Goal: Task Accomplishment & Management: Use online tool/utility

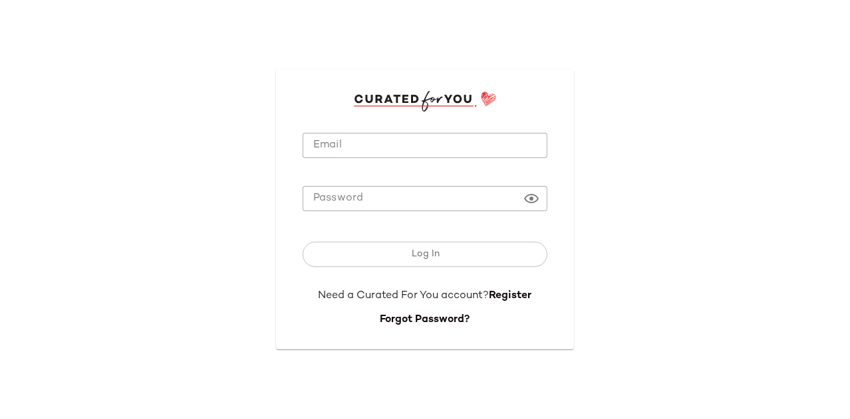
click at [327, 146] on input "Email" at bounding box center [424, 146] width 245 height 26
type input "**********"
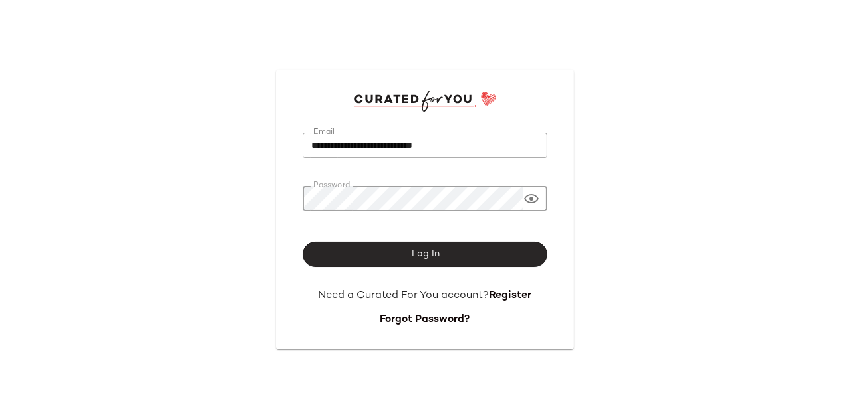
click at [423, 255] on span "Log In" at bounding box center [424, 254] width 29 height 11
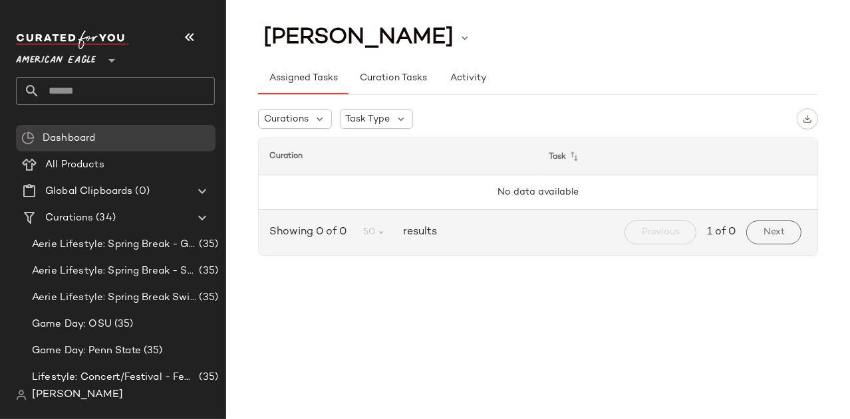
click at [82, 42] on div "American Eagle **" at bounding box center [58, 52] width 85 height 33
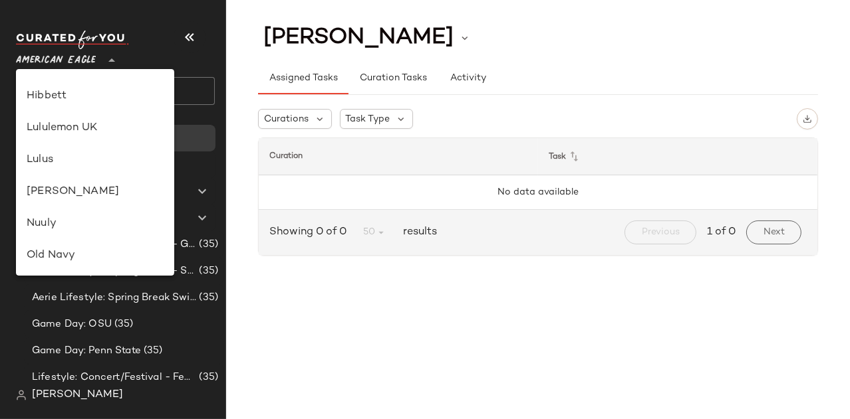
scroll to position [336, 0]
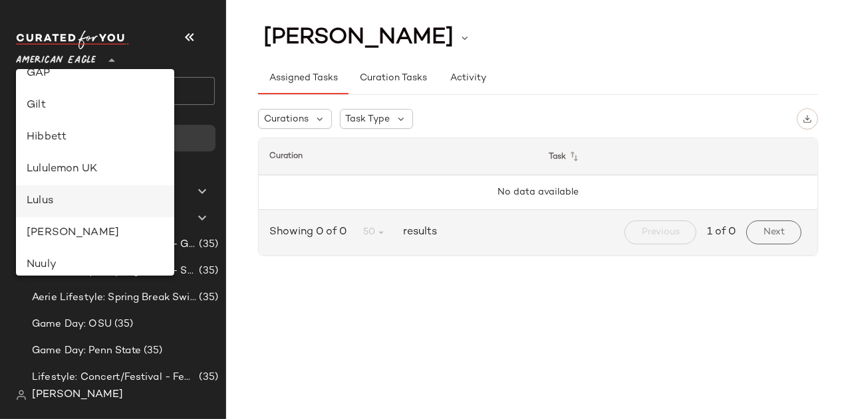
click at [47, 195] on div "Lulus" at bounding box center [95, 201] width 137 height 16
type input "**"
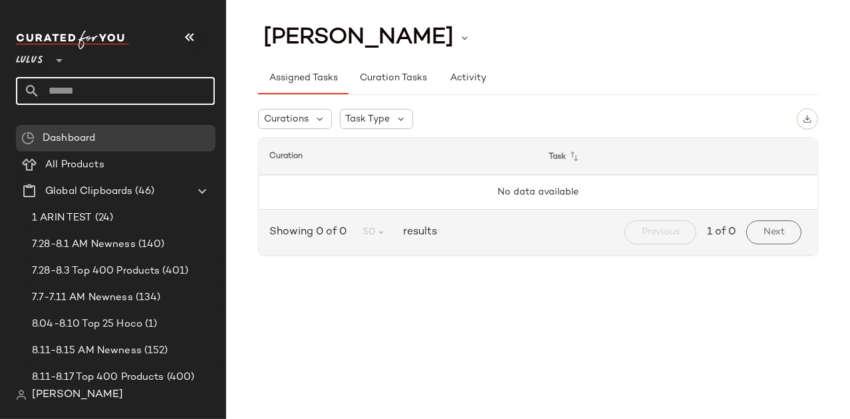
click at [94, 96] on input "text" at bounding box center [127, 91] width 175 height 28
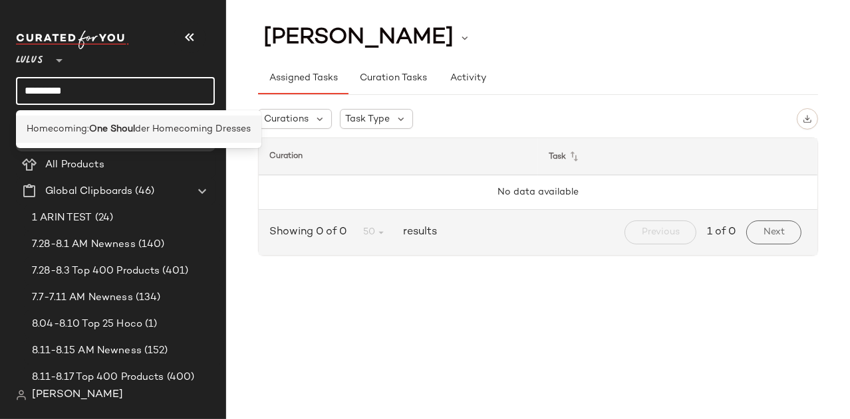
type input "*********"
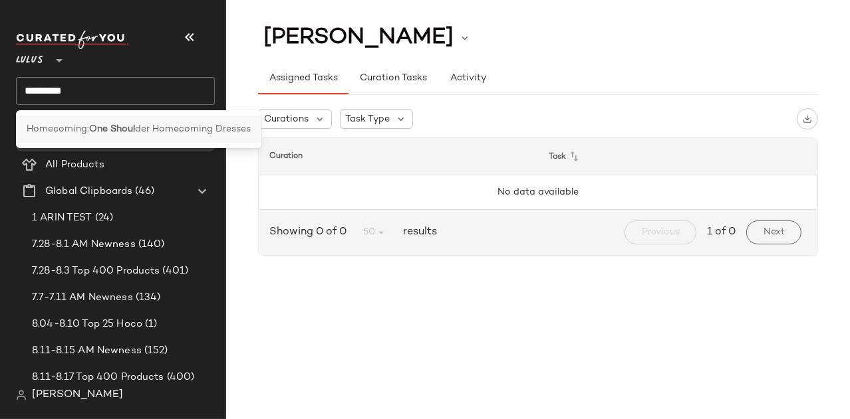
click at [60, 135] on span "Homecoming:" at bounding box center [58, 129] width 62 height 14
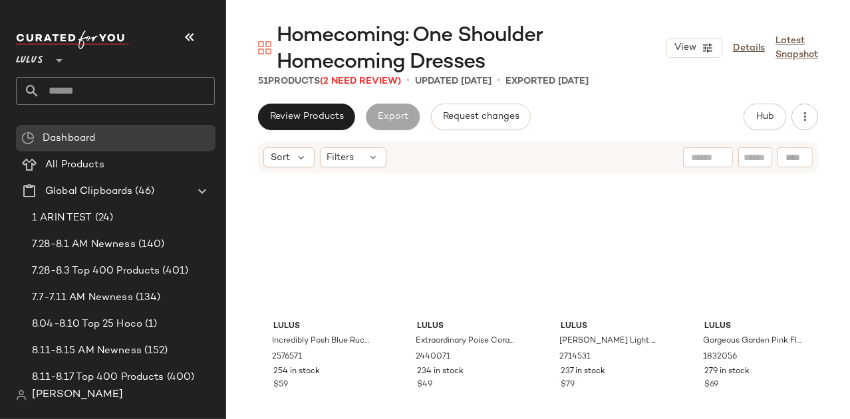
click at [201, 35] on button "button" at bounding box center [190, 37] width 32 height 32
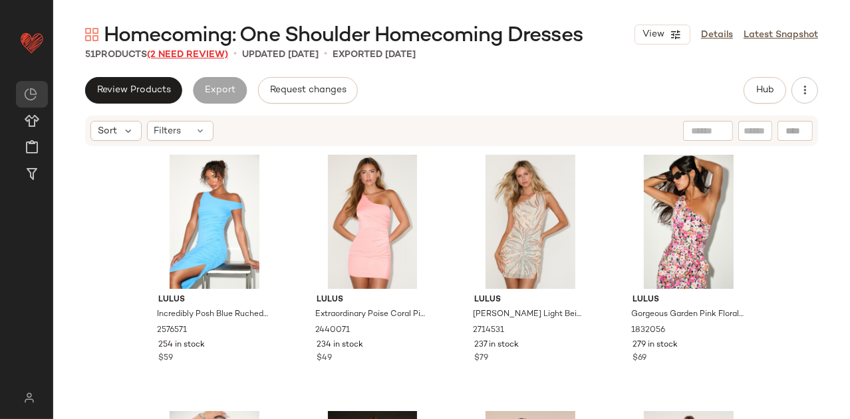
click at [185, 51] on span "(2 Need Review)" at bounding box center [187, 55] width 81 height 10
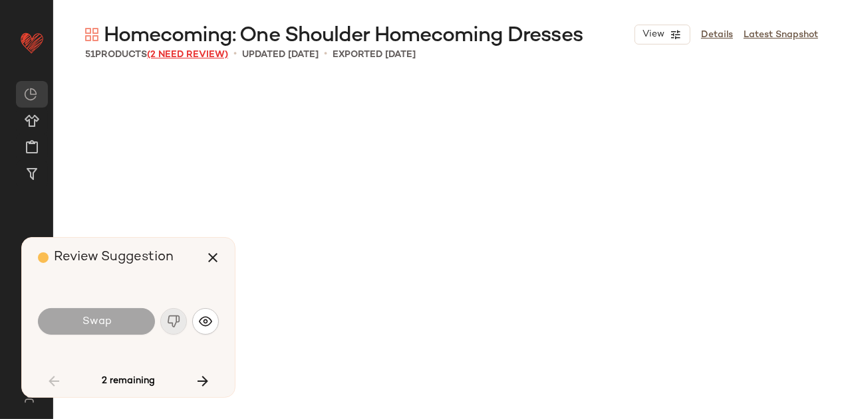
scroll to position [1026, 0]
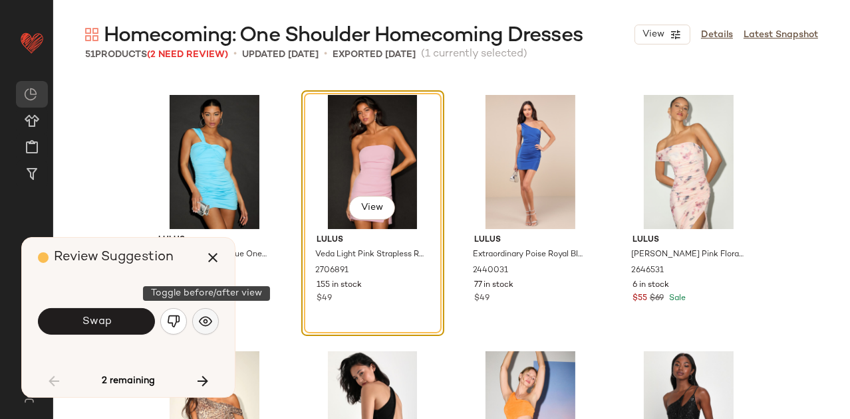
click at [199, 313] on button "button" at bounding box center [205, 321] width 27 height 27
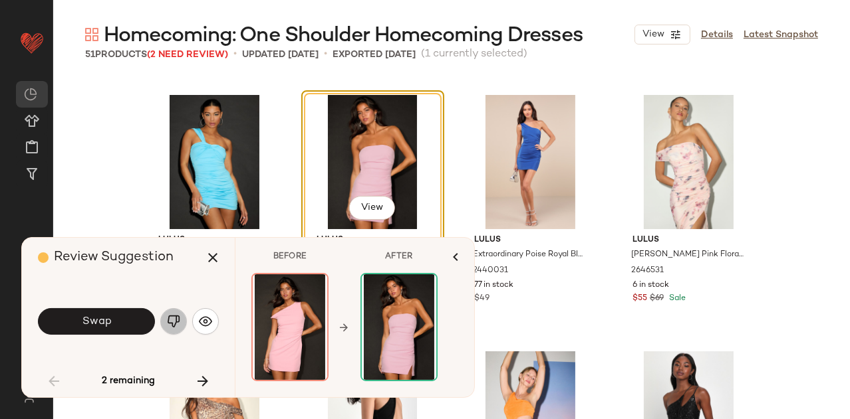
click at [172, 322] on img "button" at bounding box center [173, 321] width 13 height 13
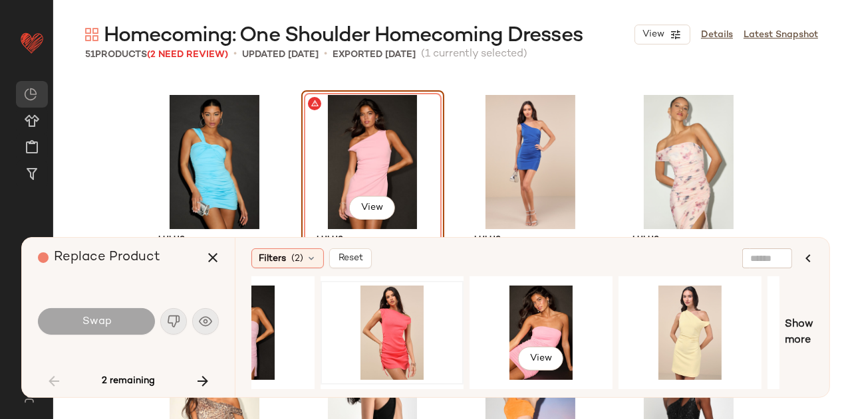
scroll to position [0, 116]
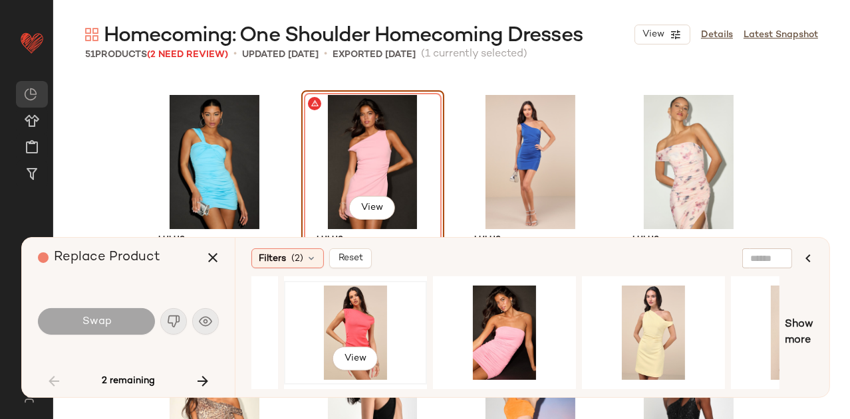
click at [360, 318] on div "View" at bounding box center [356, 333] width 134 height 94
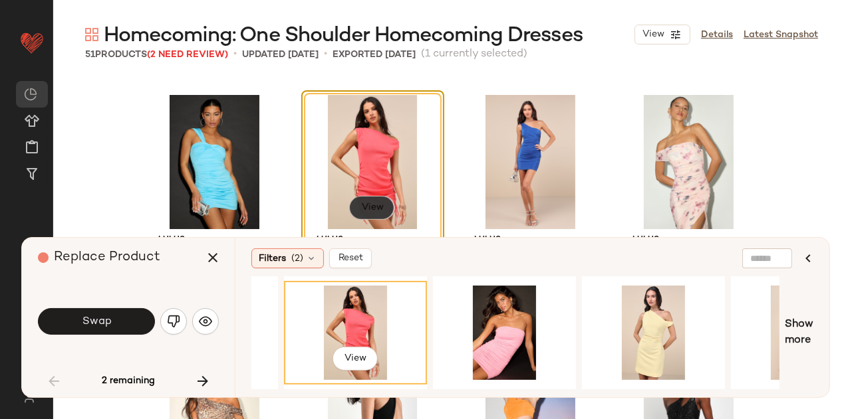
click at [368, 197] on button "View" at bounding box center [371, 208] width 45 height 24
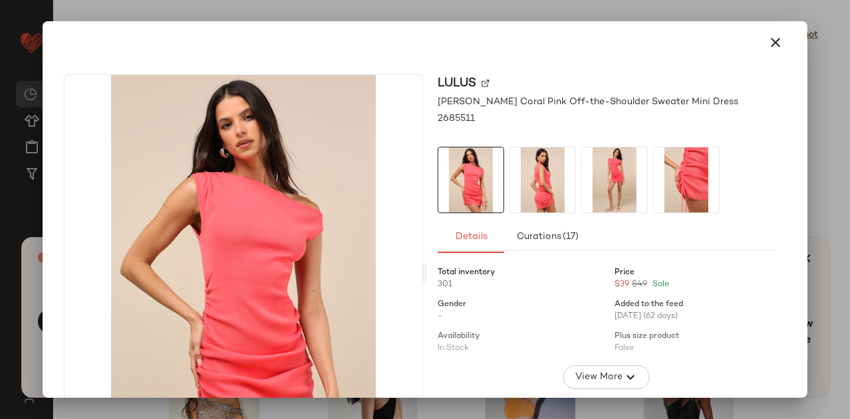
click at [546, 179] on img at bounding box center [542, 180] width 65 height 65
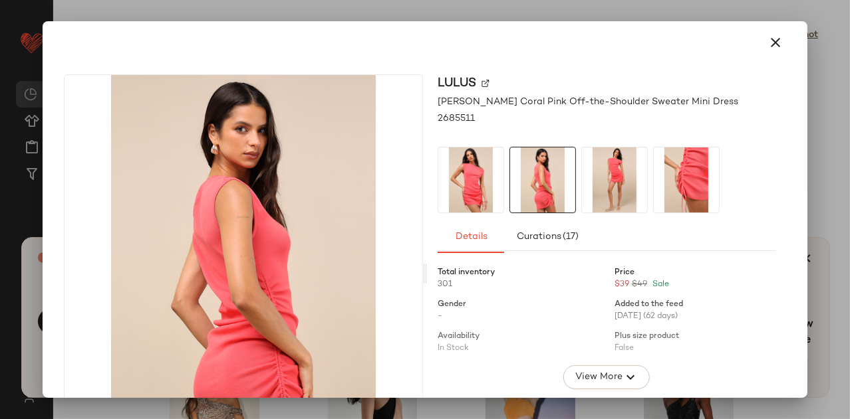
click at [607, 174] on img at bounding box center [614, 180] width 65 height 65
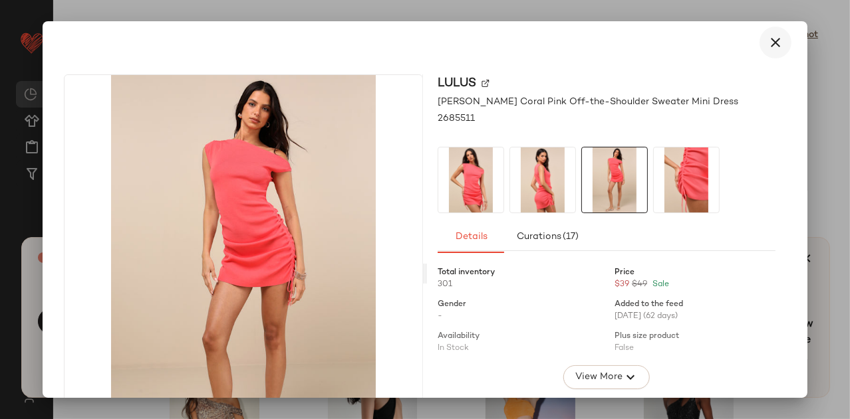
click at [767, 45] on icon "button" at bounding box center [775, 43] width 16 height 16
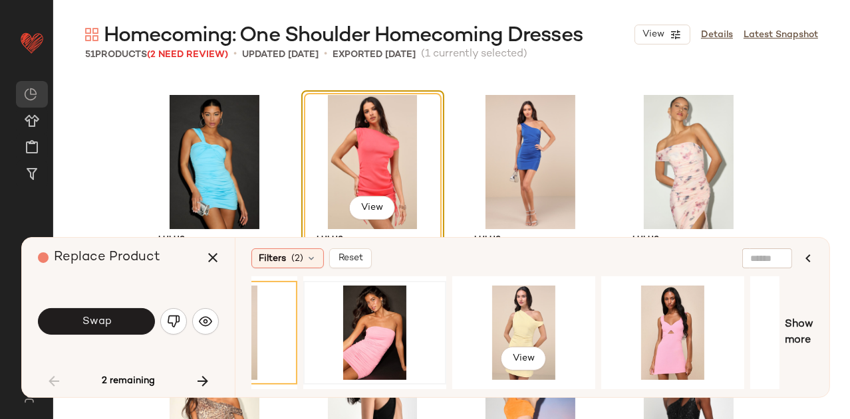
scroll to position [0, 298]
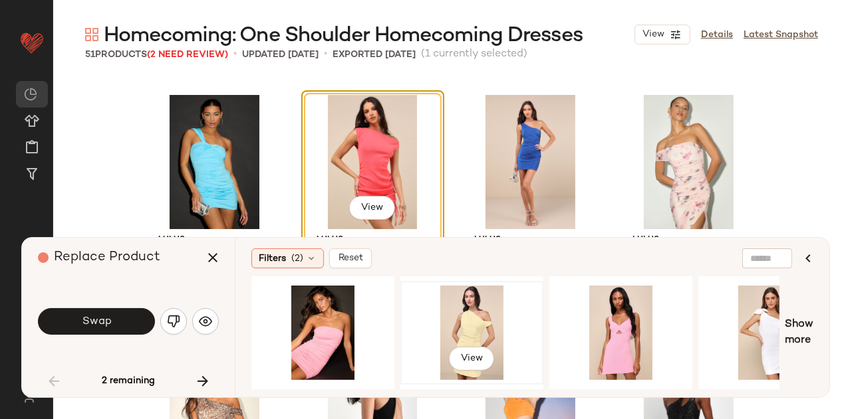
click at [462, 325] on div "View" at bounding box center [472, 333] width 134 height 94
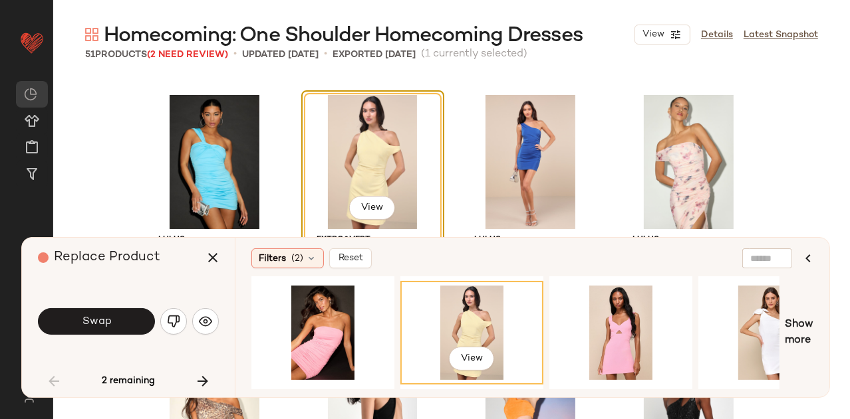
click at [463, 368] on div "View" at bounding box center [471, 360] width 45 height 27
click at [470, 361] on span "View" at bounding box center [471, 359] width 23 height 11
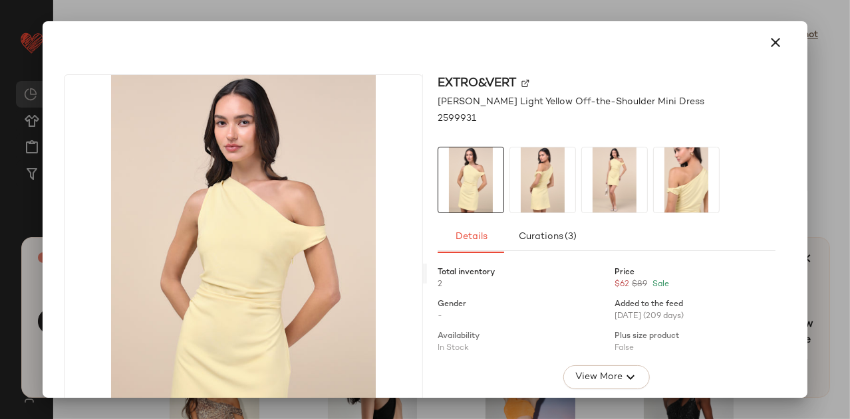
click at [546, 179] on img at bounding box center [542, 180] width 65 height 65
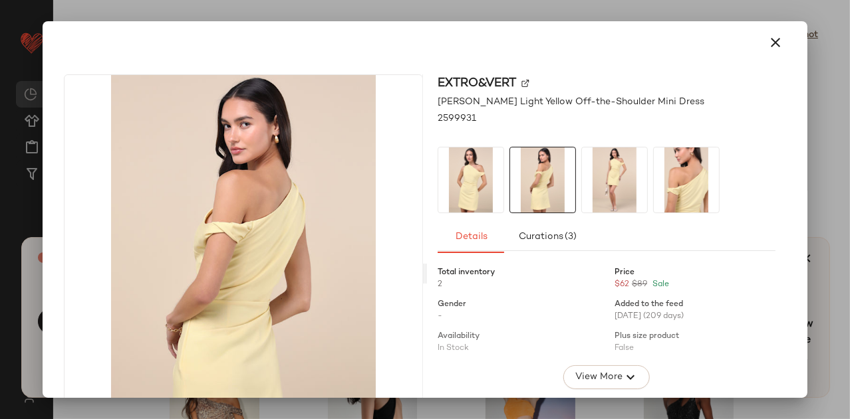
click at [600, 178] on img at bounding box center [614, 180] width 65 height 65
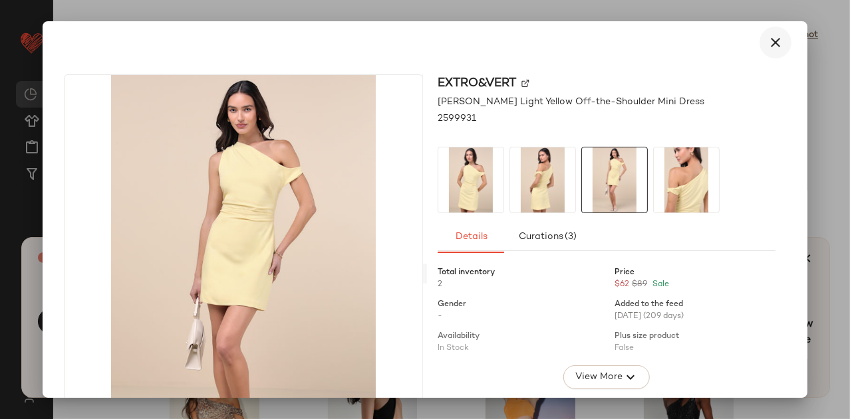
click at [759, 37] on button "button" at bounding box center [775, 43] width 32 height 32
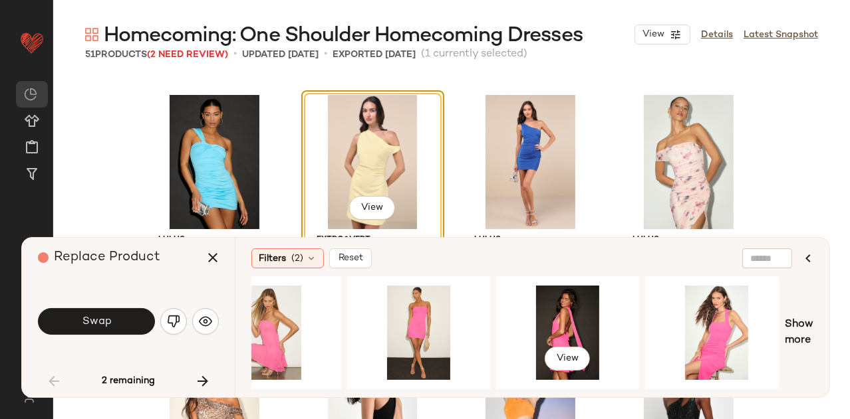
scroll to position [0, 1671]
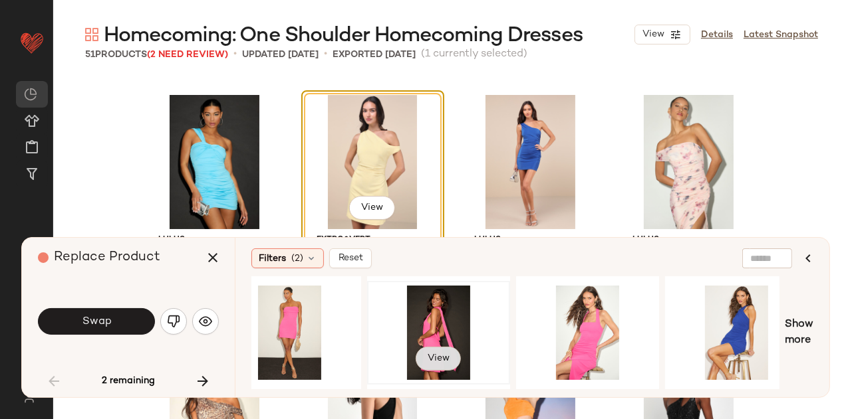
click at [443, 356] on span "View" at bounding box center [438, 359] width 23 height 11
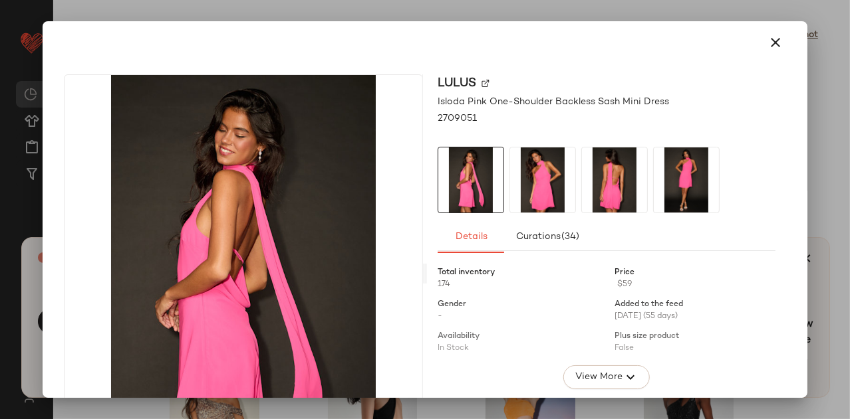
click at [586, 185] on img at bounding box center [614, 180] width 65 height 65
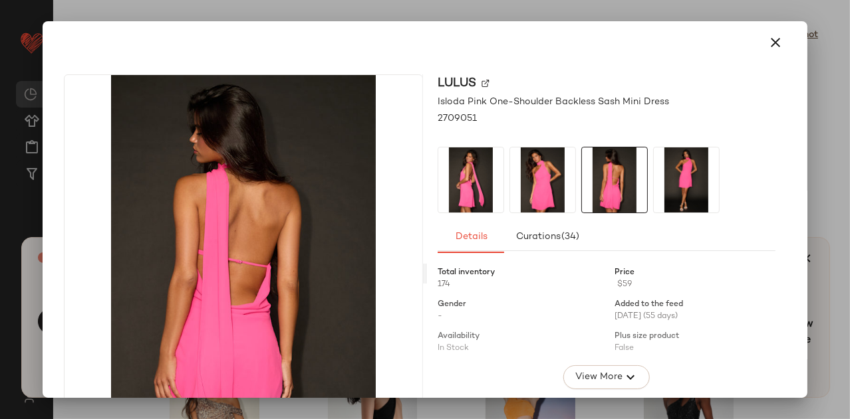
click at [683, 167] on img at bounding box center [686, 180] width 65 height 65
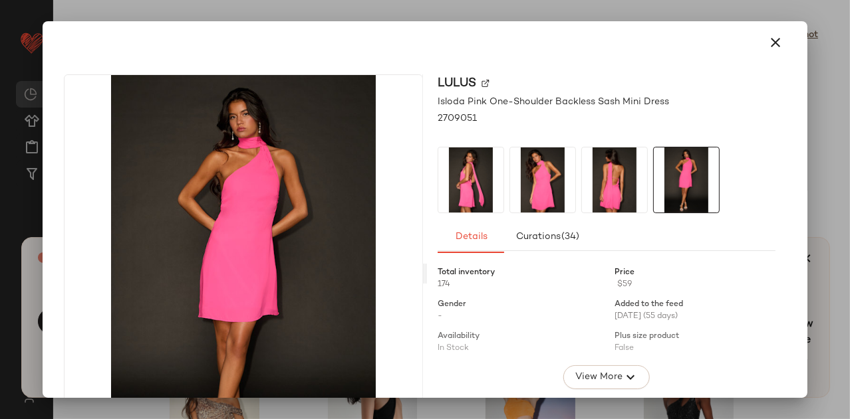
click at [784, 34] on div at bounding box center [425, 42] width 754 height 43
click at [794, 30] on div "Lulus Isloda Pink One-Shoulder Backless Sash Mini Dress 2709051 Details Curatio…" at bounding box center [425, 210] width 765 height 378
click at [759, 54] on button "button" at bounding box center [775, 43] width 32 height 32
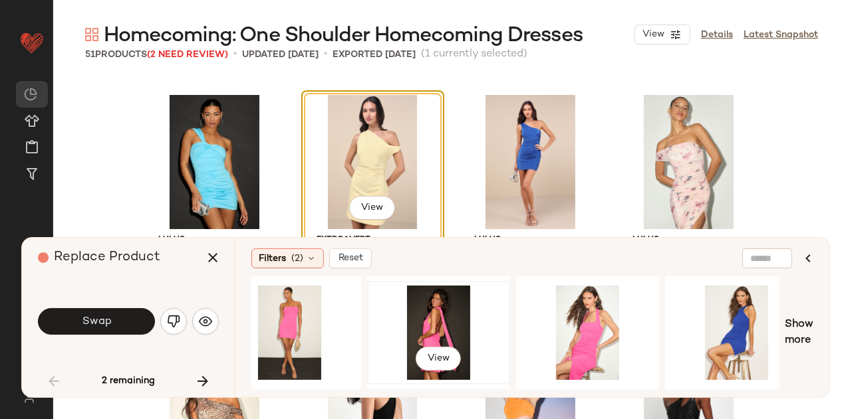
click at [421, 325] on div "View" at bounding box center [439, 333] width 134 height 94
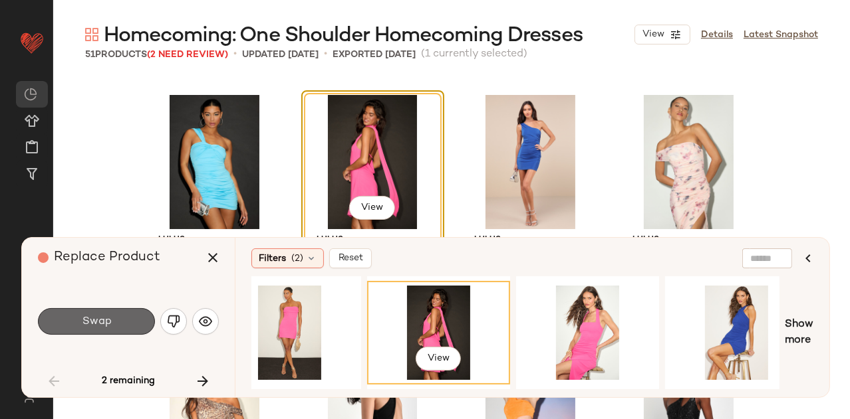
click at [99, 324] on span "Swap" at bounding box center [96, 322] width 30 height 13
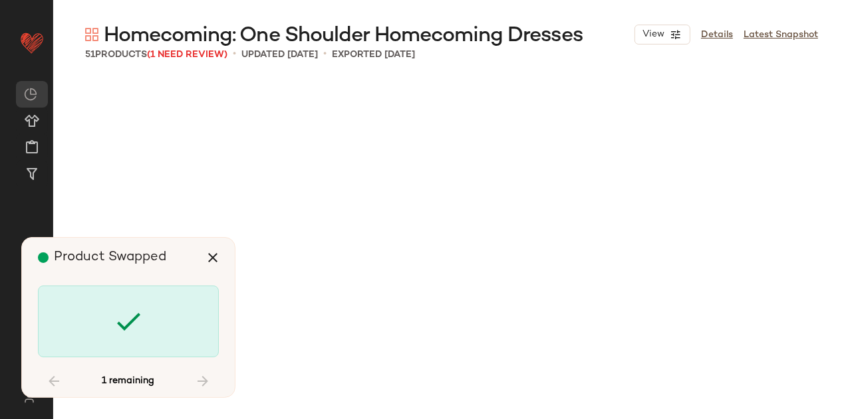
scroll to position [2566, 0]
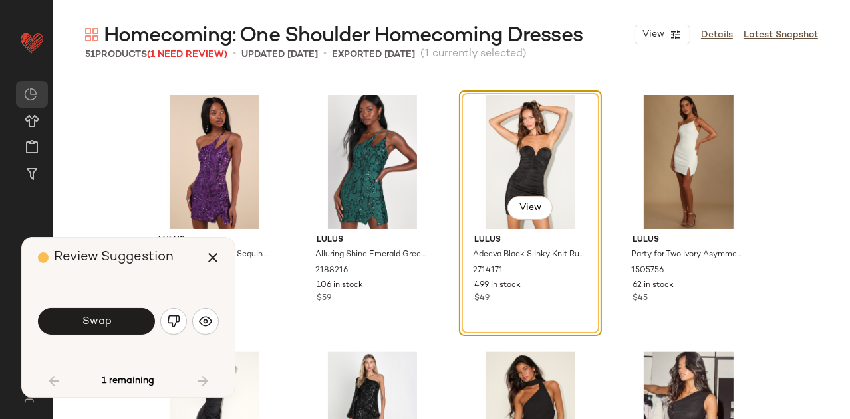
click at [183, 323] on button "button" at bounding box center [173, 321] width 27 height 27
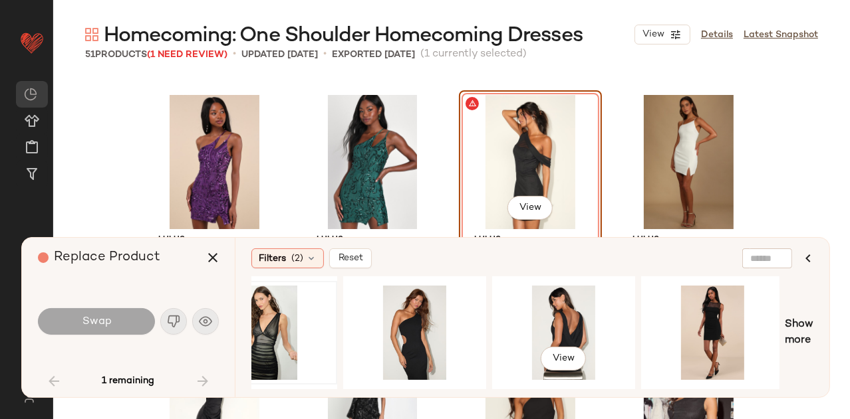
scroll to position [0, 977]
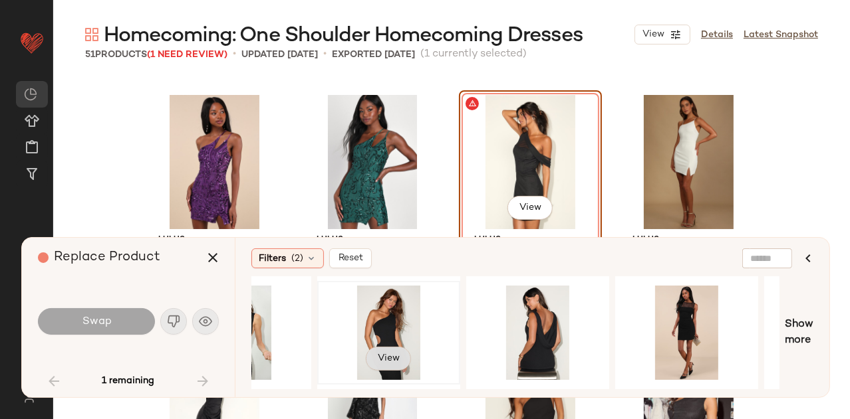
click at [385, 354] on span "View" at bounding box center [388, 359] width 23 height 11
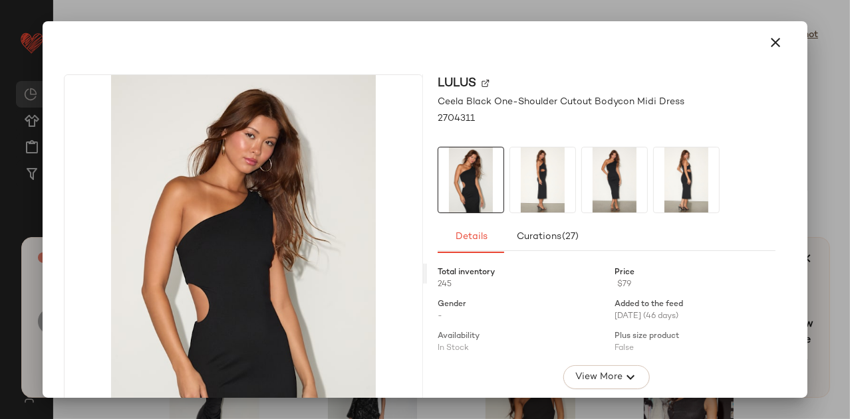
click at [611, 203] on img at bounding box center [614, 180] width 65 height 65
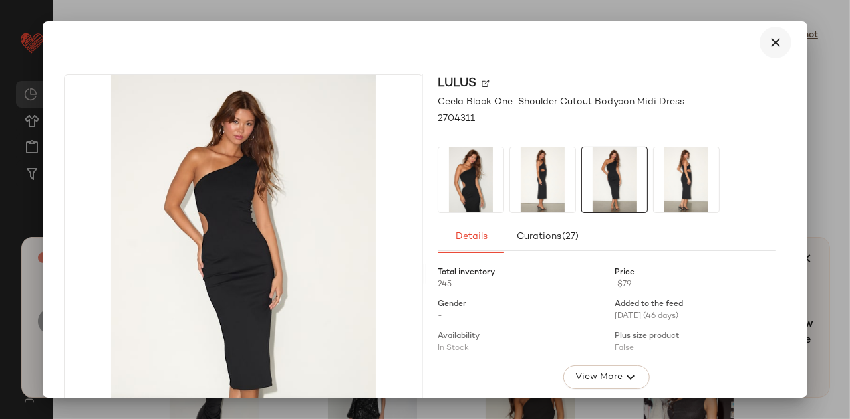
click at [767, 47] on icon "button" at bounding box center [775, 43] width 16 height 16
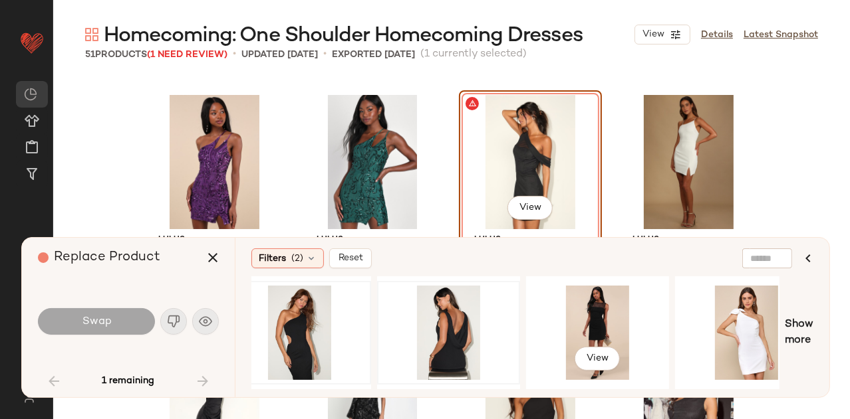
scroll to position [0, 1251]
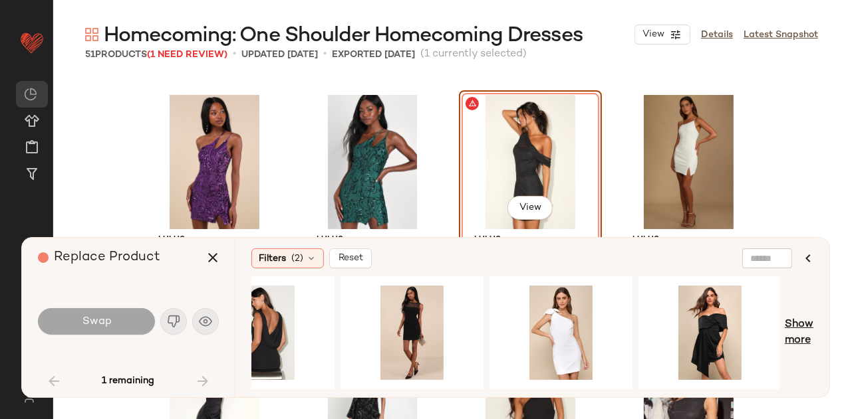
click at [799, 327] on span "Show more" at bounding box center [798, 333] width 29 height 32
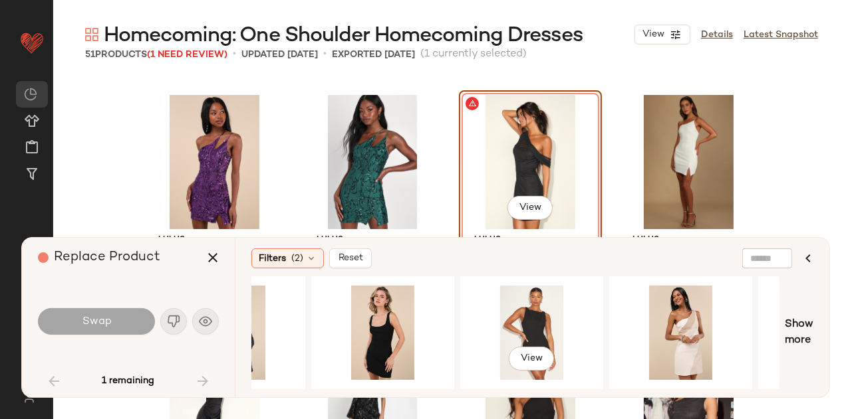
scroll to position [0, 2294]
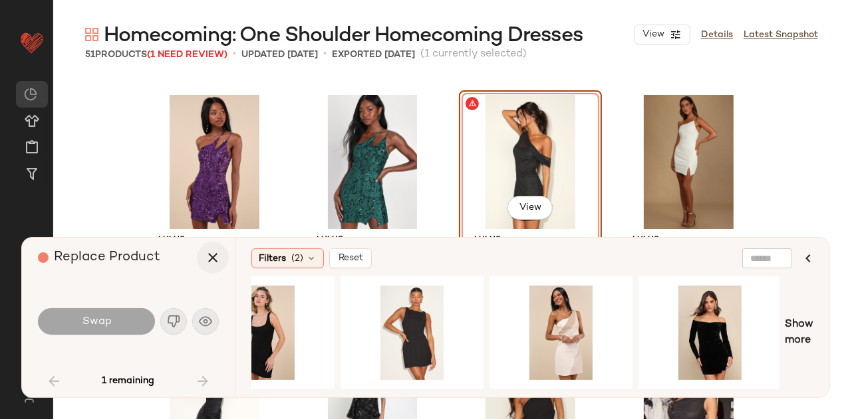
click at [198, 257] on button "button" at bounding box center [213, 258] width 32 height 32
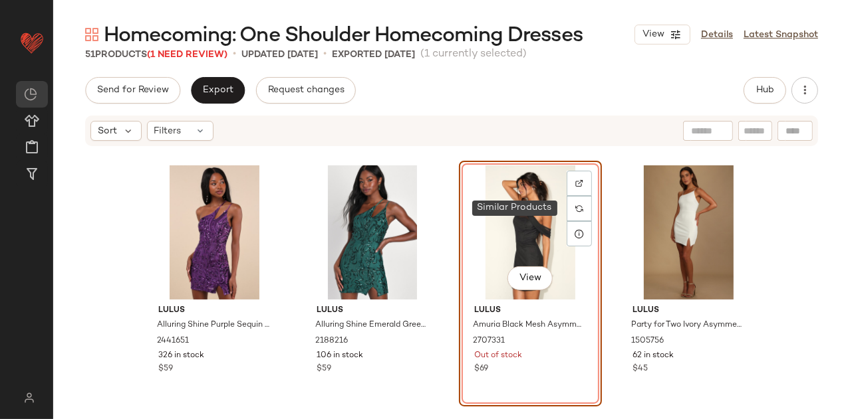
click at [576, 206] on img at bounding box center [579, 209] width 8 height 8
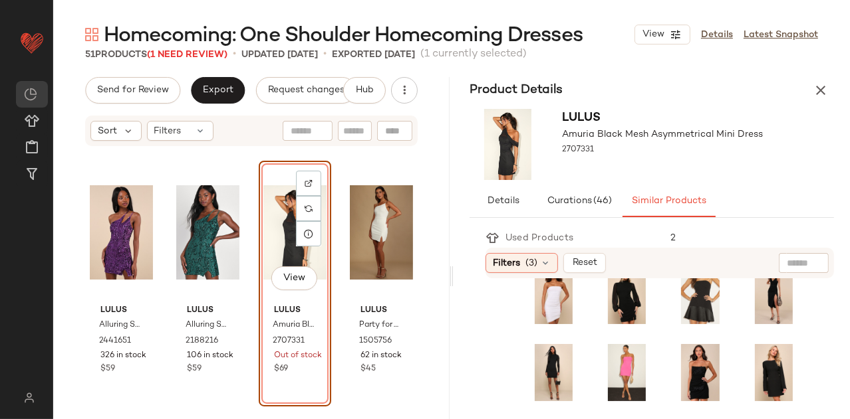
scroll to position [318, 0]
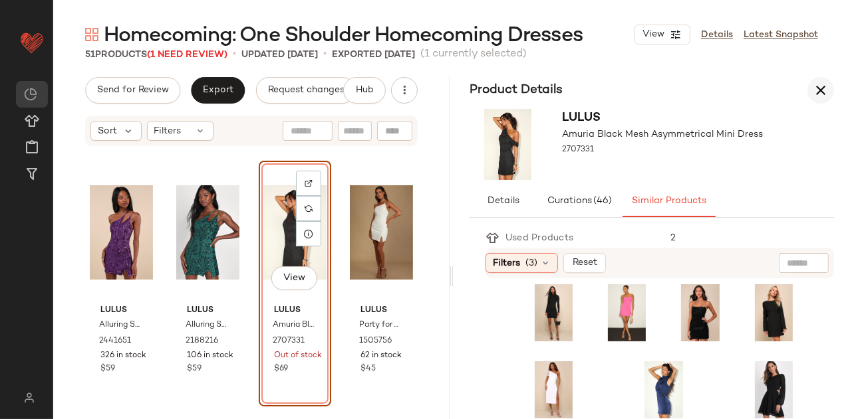
click at [812, 83] on icon "button" at bounding box center [820, 90] width 16 height 16
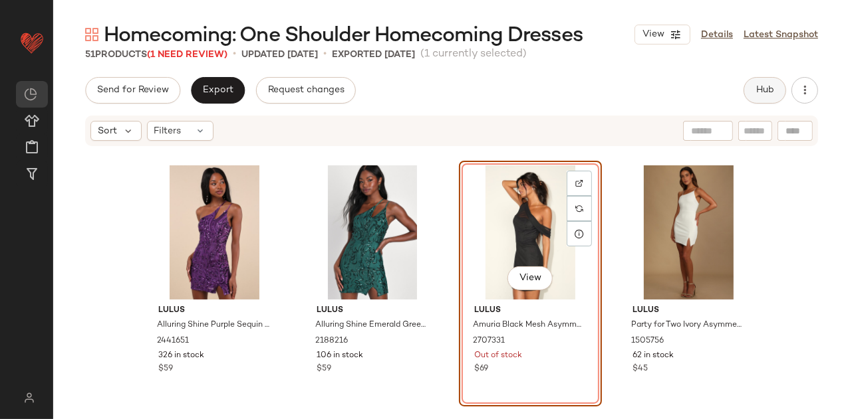
click at [762, 82] on button "Hub" at bounding box center [764, 90] width 43 height 27
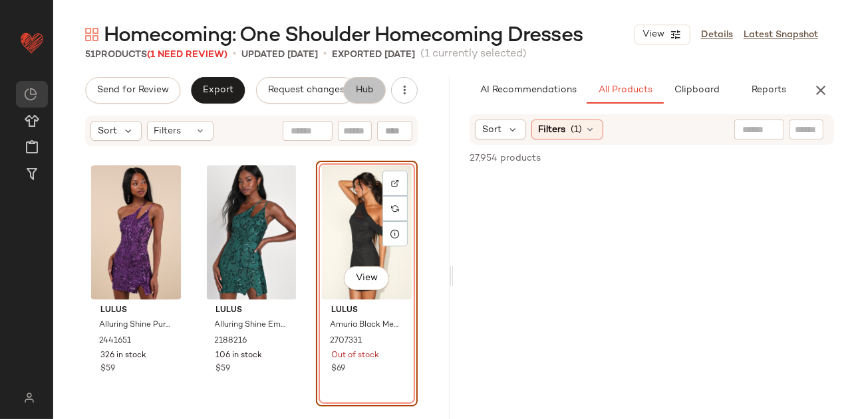
scroll to position [0, 16]
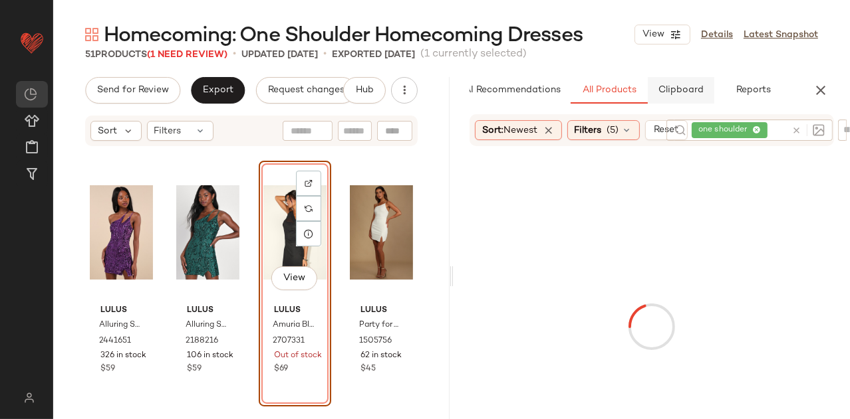
click at [689, 87] on span "Clipboard" at bounding box center [680, 90] width 46 height 11
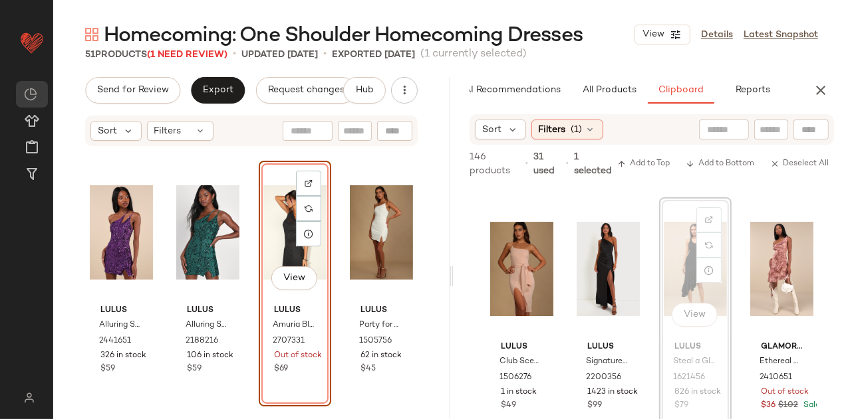
scroll to position [4361, 0]
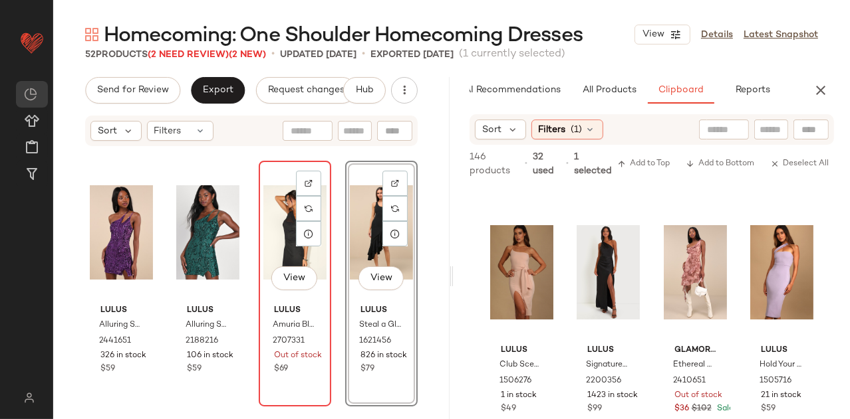
click at [267, 221] on div "View" at bounding box center [294, 233] width 63 height 134
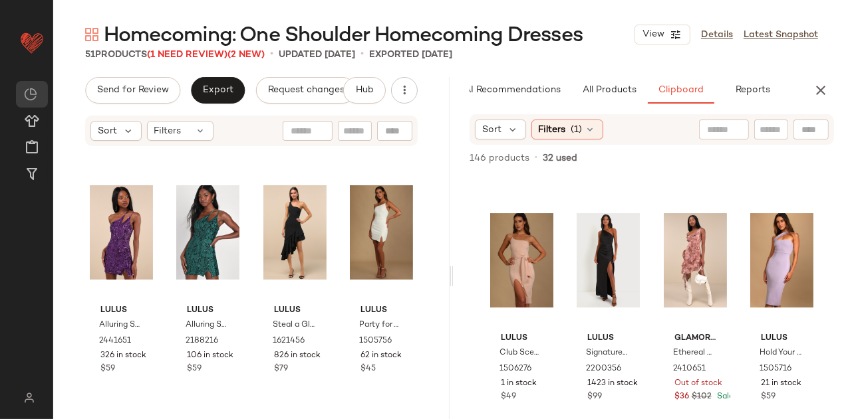
click at [822, 88] on icon "button" at bounding box center [820, 90] width 16 height 16
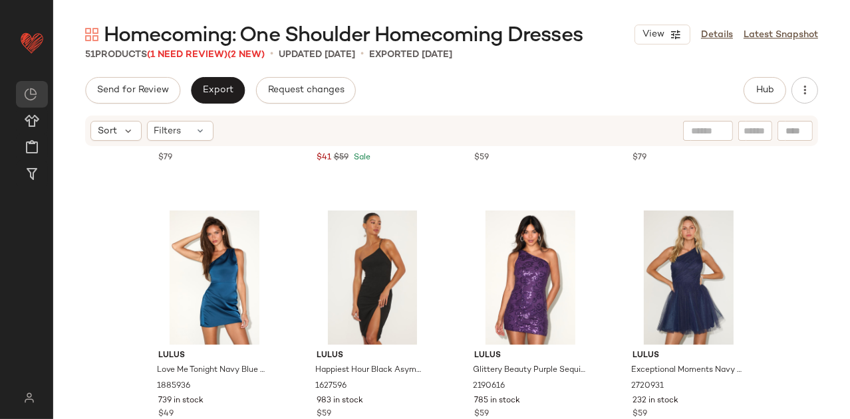
scroll to position [1354, 0]
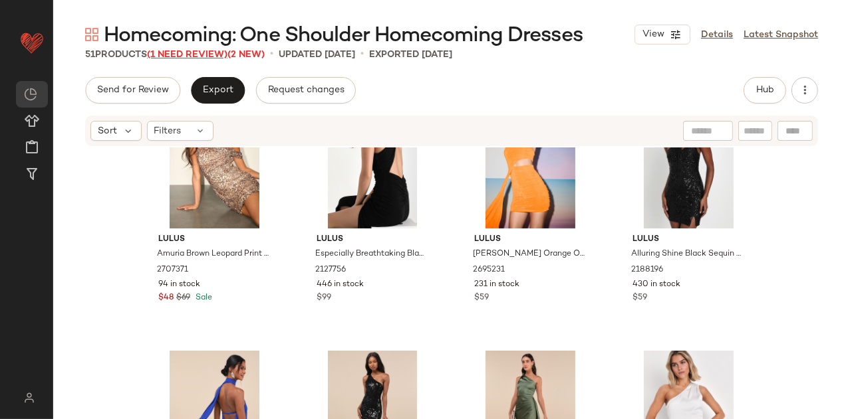
click at [216, 54] on span "(1 Need Review)" at bounding box center [187, 55] width 80 height 10
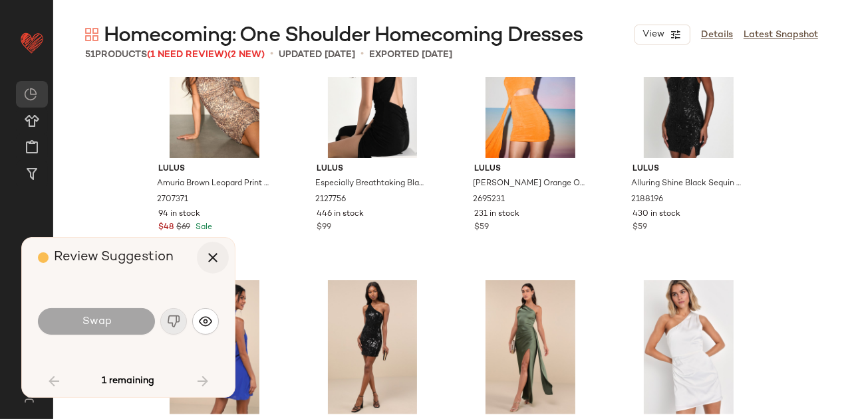
click at [210, 257] on icon "button" at bounding box center [213, 258] width 16 height 16
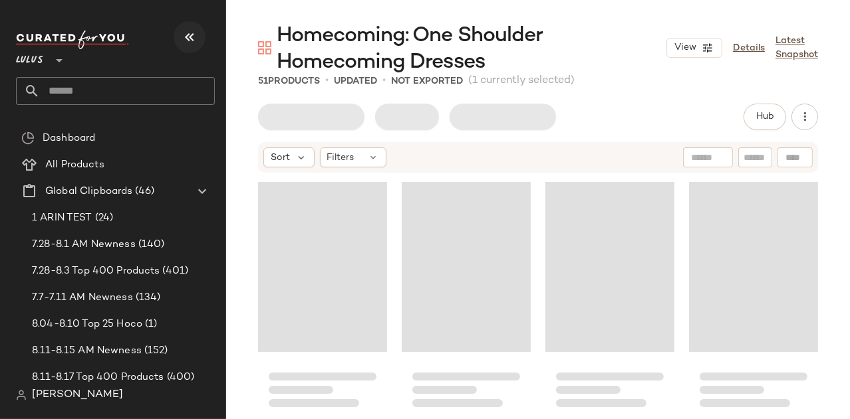
click at [202, 30] on button "button" at bounding box center [190, 37] width 32 height 32
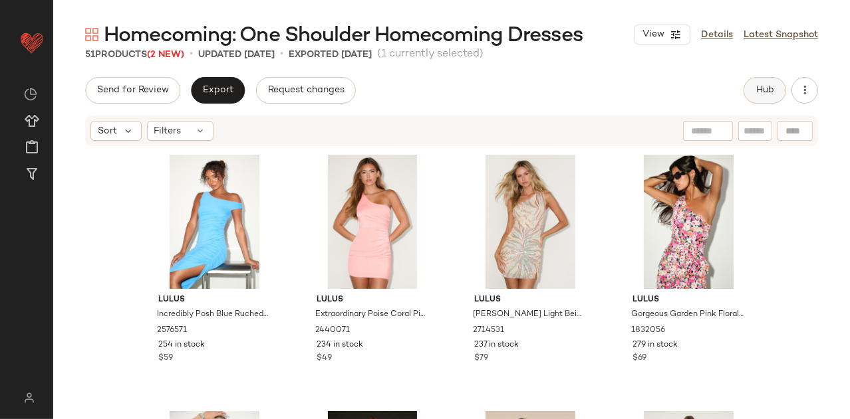
click at [754, 90] on button "Hub" at bounding box center [764, 90] width 43 height 27
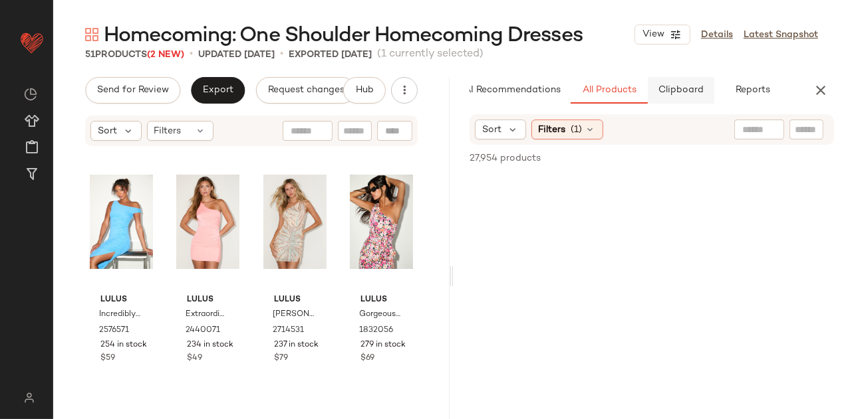
scroll to position [0, 16]
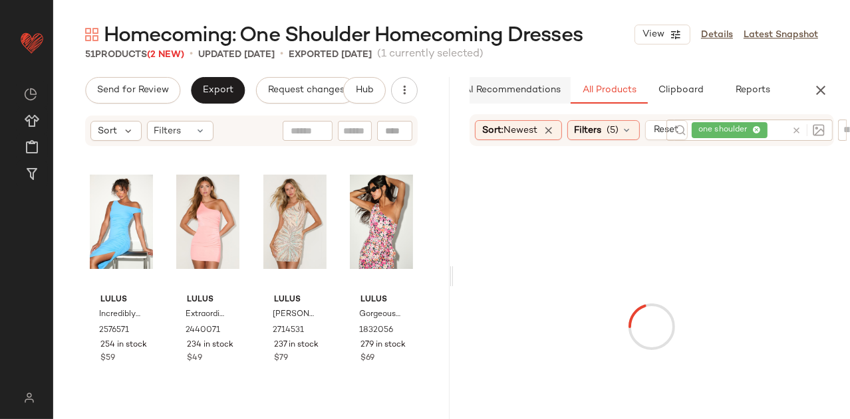
click at [554, 85] on span "AI Recommendations" at bounding box center [511, 90] width 97 height 11
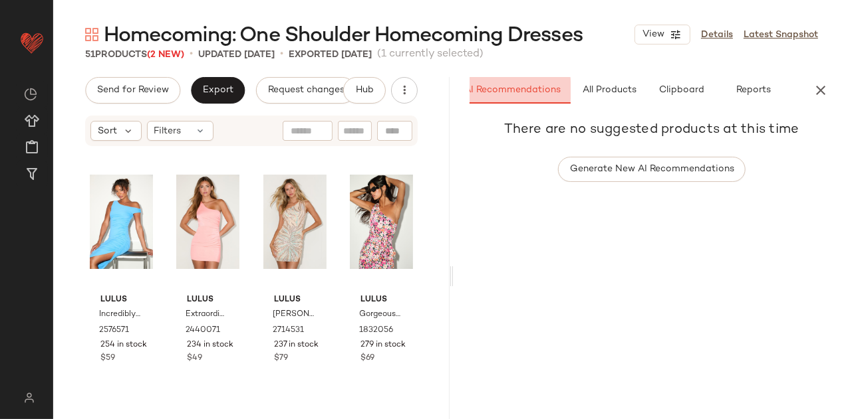
scroll to position [0, 0]
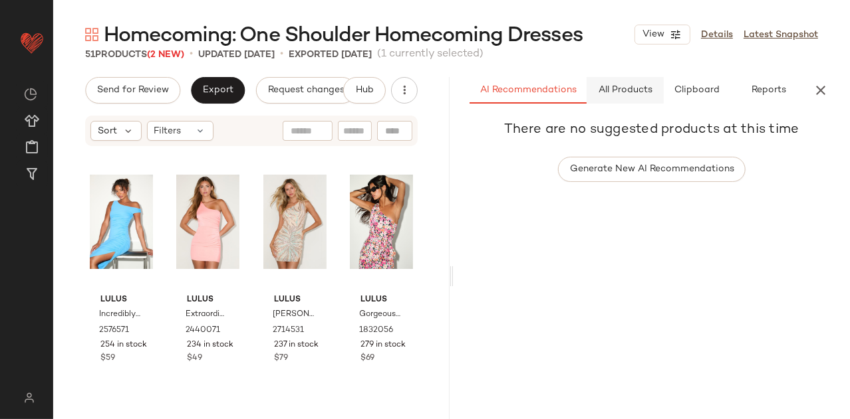
click at [613, 94] on span "All Products" at bounding box center [625, 90] width 55 height 11
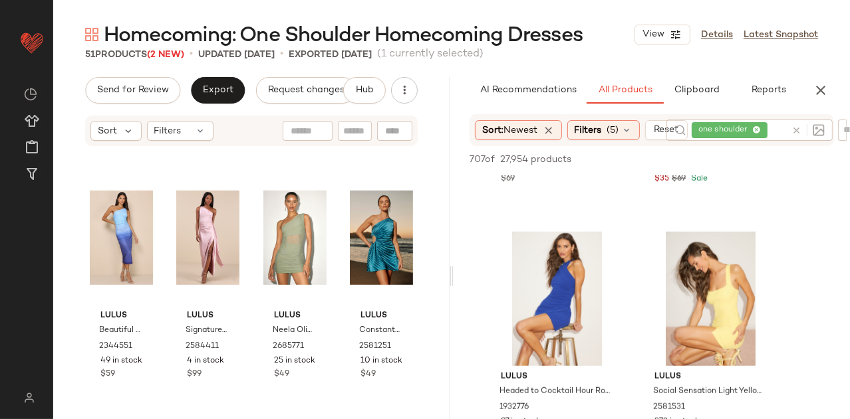
scroll to position [1248, 0]
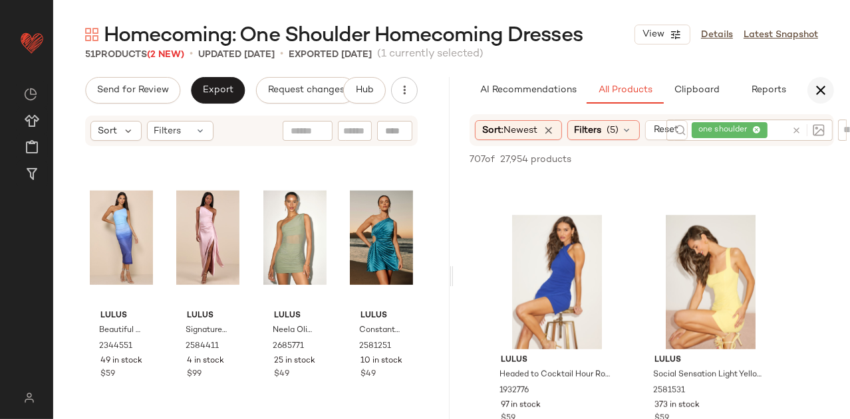
click at [824, 96] on icon "button" at bounding box center [820, 90] width 16 height 16
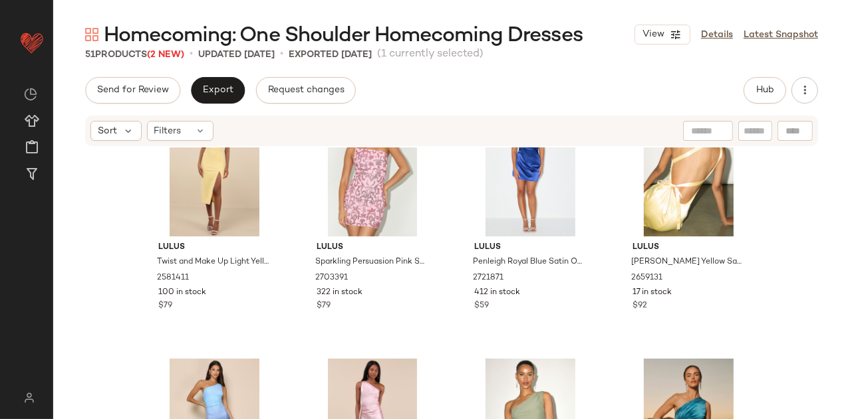
scroll to position [518, 0]
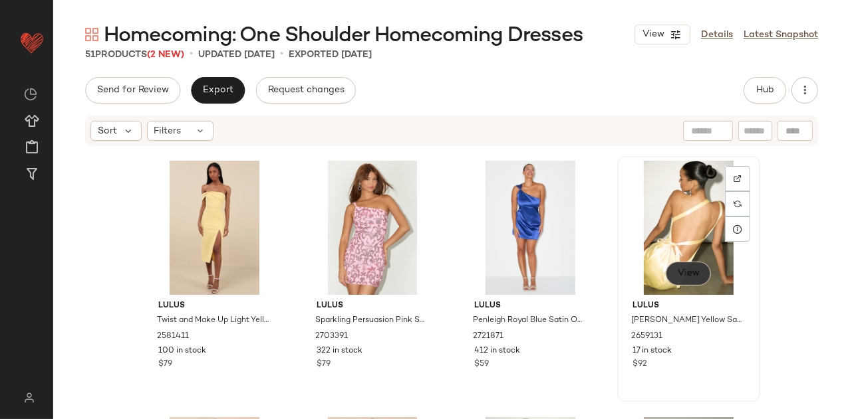
click at [685, 279] on button "View" at bounding box center [687, 274] width 45 height 24
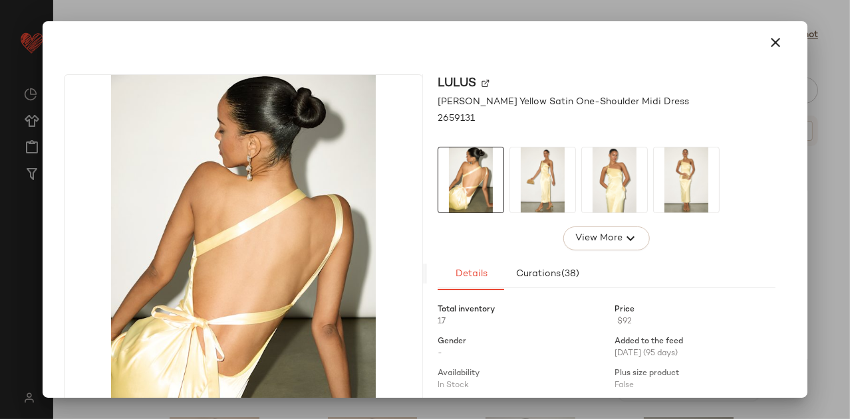
click at [564, 189] on img at bounding box center [542, 180] width 65 height 65
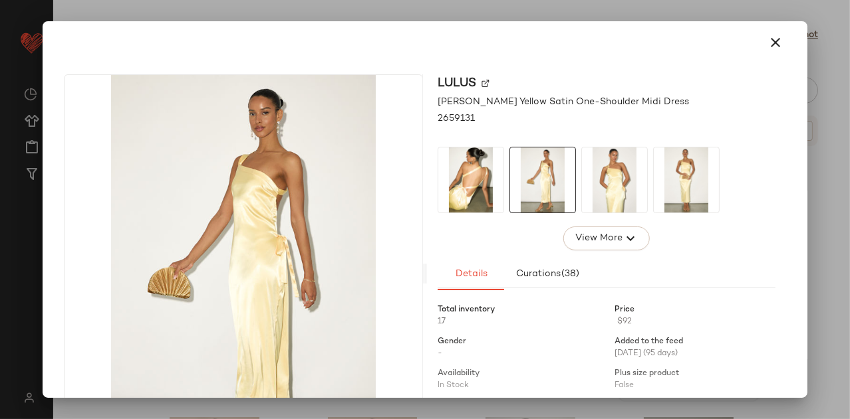
click at [603, 187] on img at bounding box center [614, 180] width 65 height 65
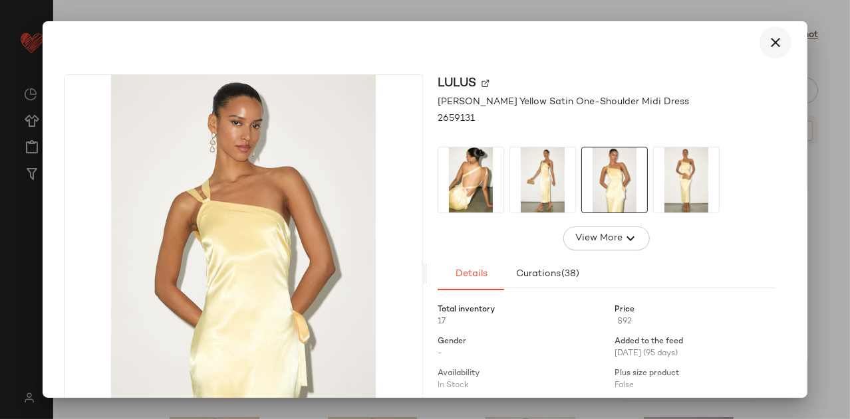
click at [767, 45] on icon "button" at bounding box center [775, 43] width 16 height 16
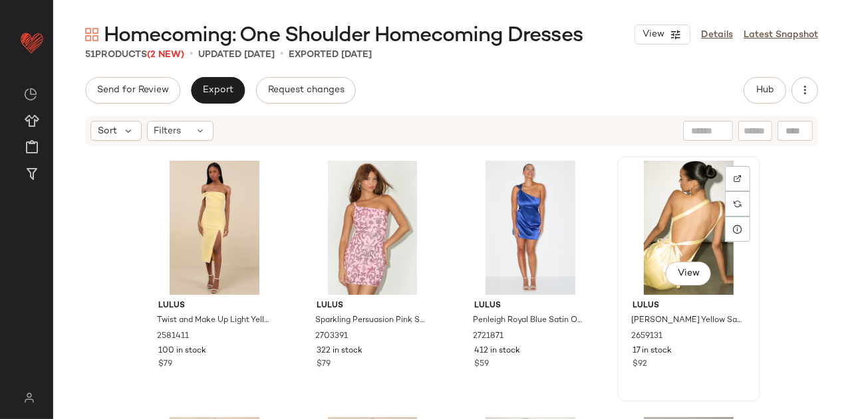
click at [664, 229] on div "View" at bounding box center [689, 228] width 134 height 134
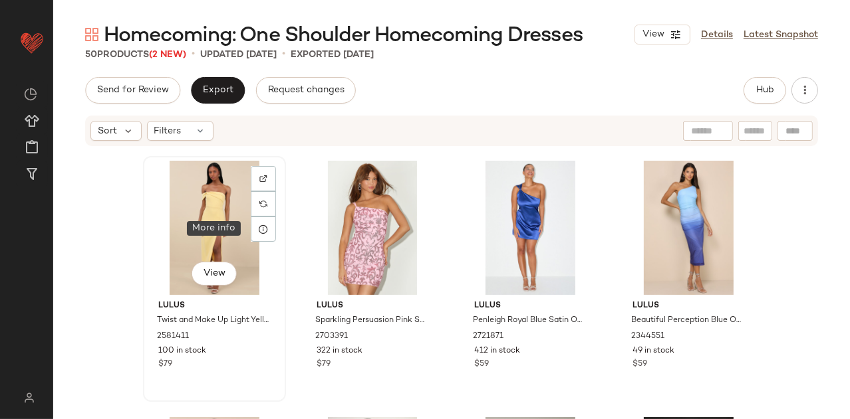
click at [205, 216] on div "View" at bounding box center [215, 228] width 134 height 134
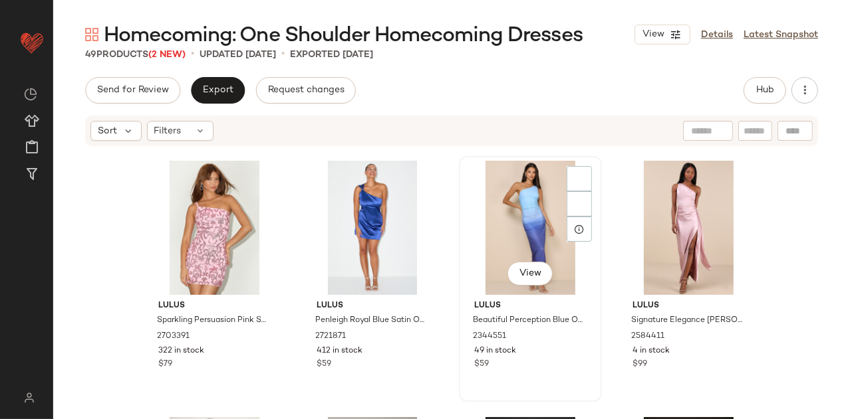
click at [505, 225] on div "View" at bounding box center [530, 228] width 134 height 134
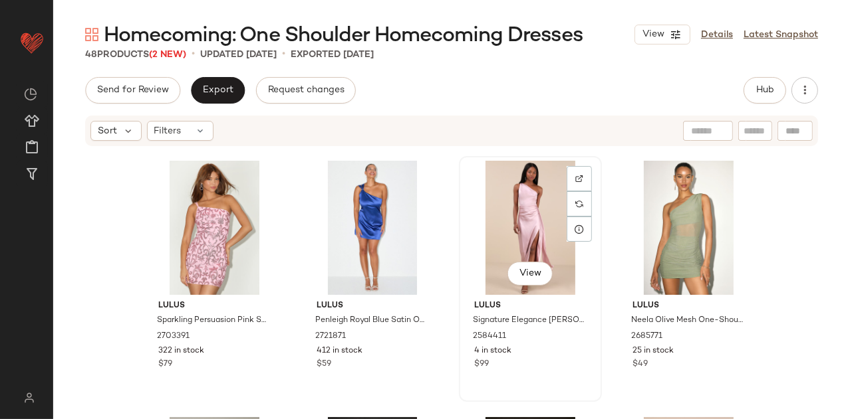
click at [505, 228] on div "View" at bounding box center [530, 228] width 134 height 134
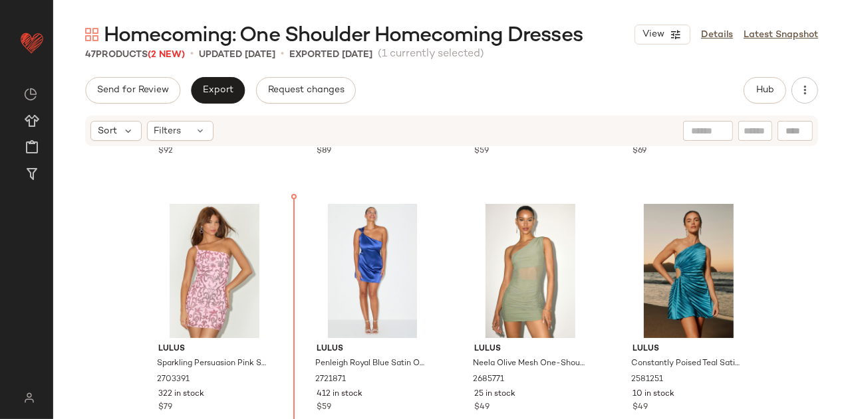
scroll to position [479, 0]
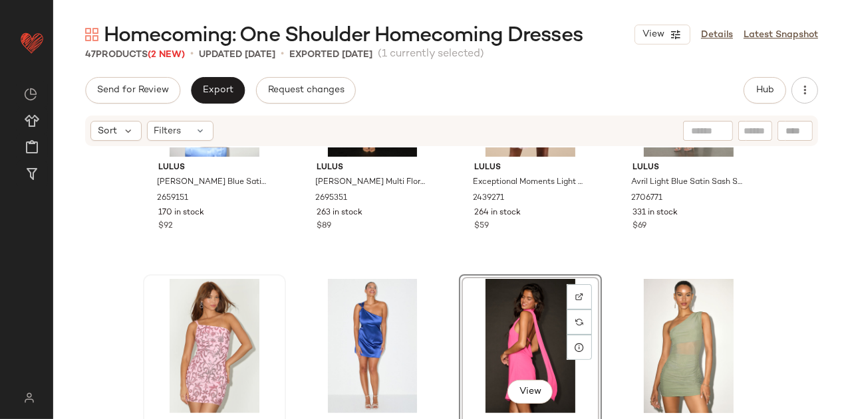
scroll to position [408, 0]
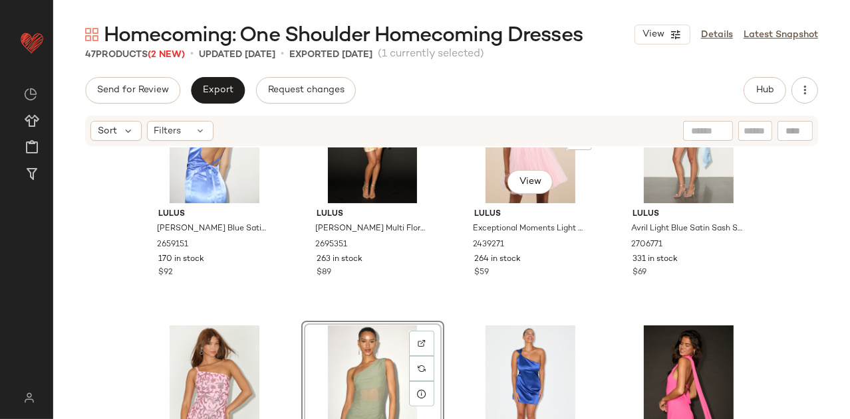
scroll to position [462, 0]
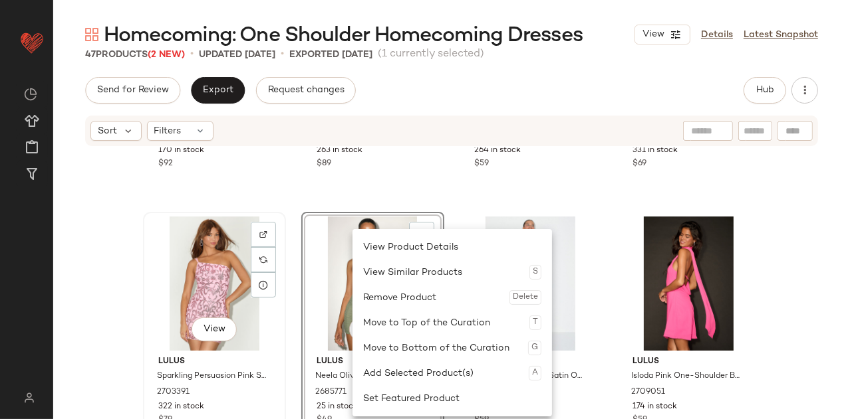
drag, startPoint x: 352, startPoint y: 290, endPoint x: 151, endPoint y: 290, distance: 201.4
click at [306, 199] on div "Lulus Carissa White Multi Floral Sequin One-Shoulder Mini Dress 2695351 263 in …" at bounding box center [372, 78] width 140 height 243
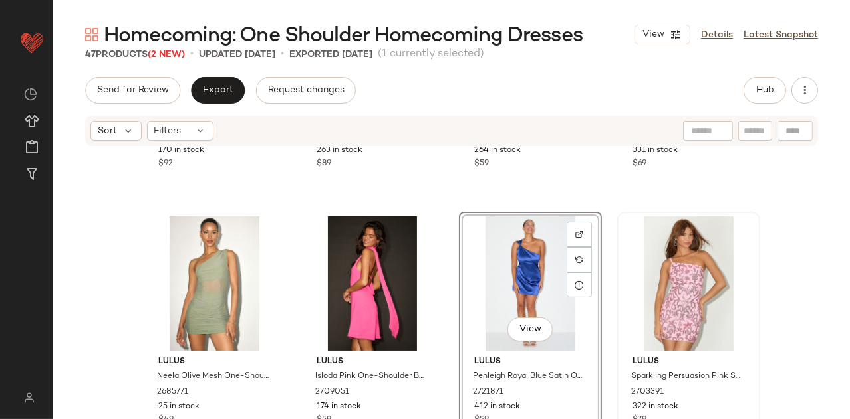
scroll to position [668, 0]
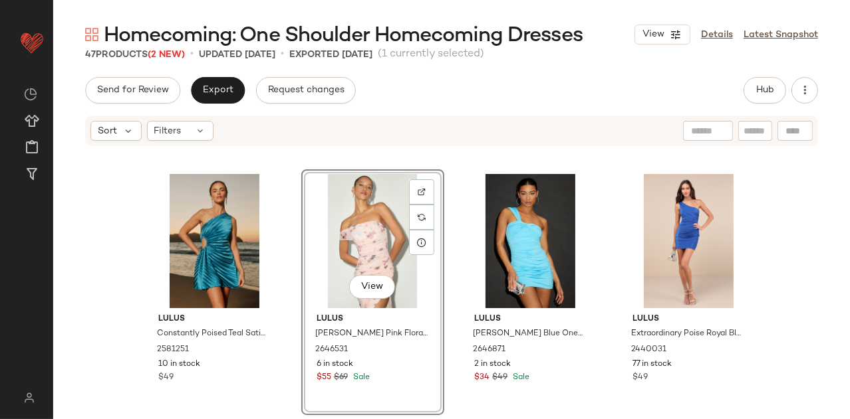
scroll to position [701, 0]
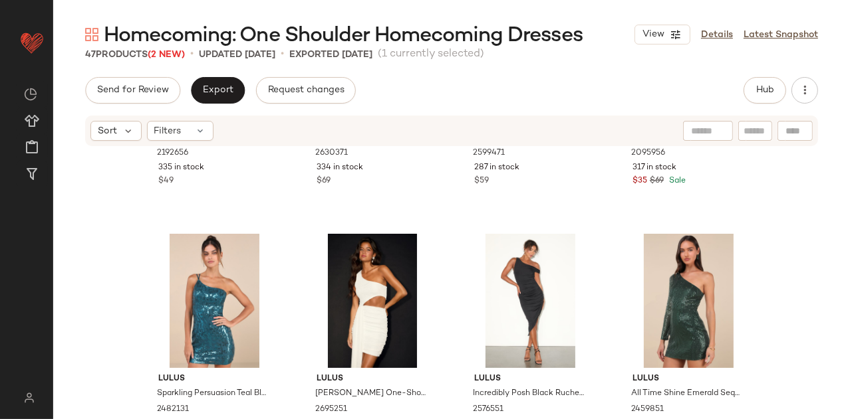
scroll to position [1736, 0]
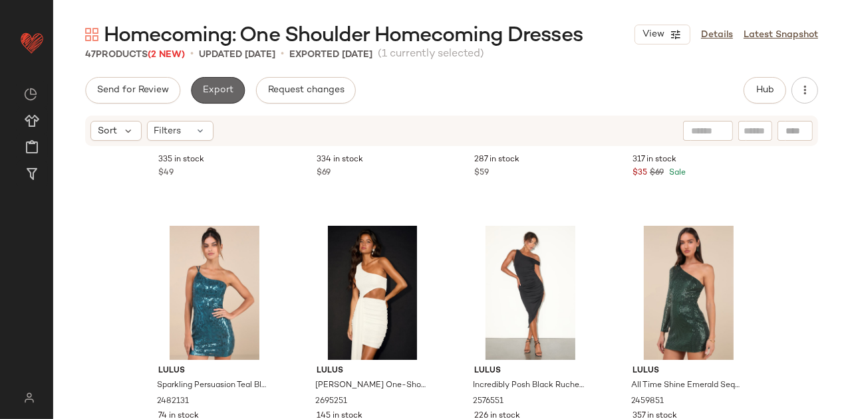
click at [217, 82] on button "Export" at bounding box center [218, 90] width 54 height 27
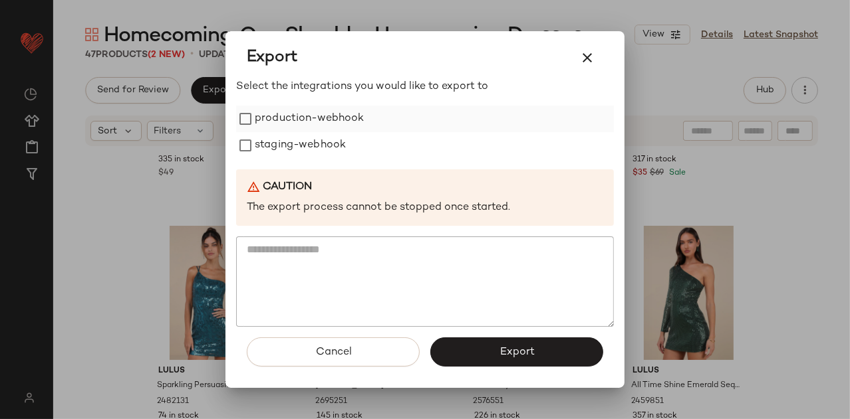
click at [329, 124] on label "production-webhook" at bounding box center [310, 119] width 110 height 27
click at [329, 148] on label "staging-webhook" at bounding box center [300, 145] width 91 height 27
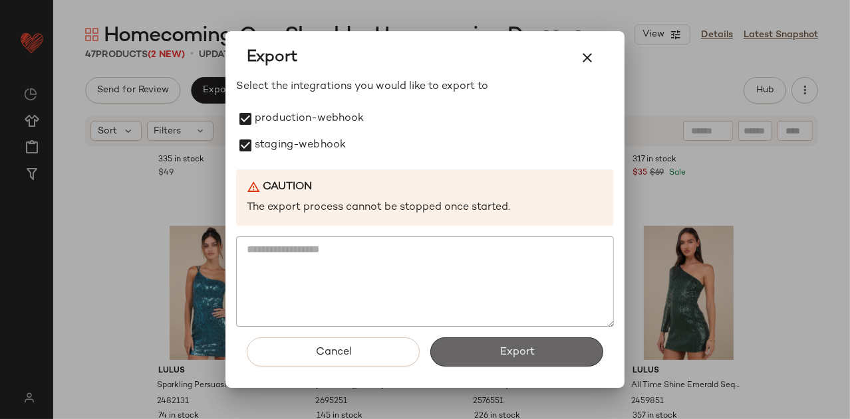
click at [481, 338] on button "Export" at bounding box center [516, 352] width 173 height 29
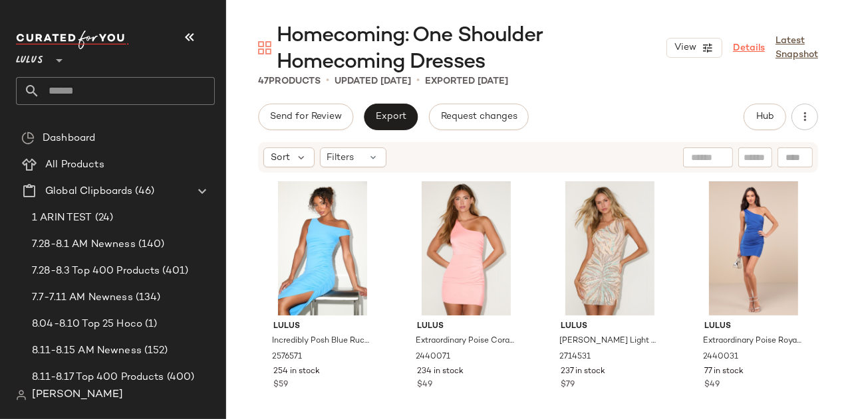
click at [743, 49] on link "Details" at bounding box center [749, 48] width 32 height 14
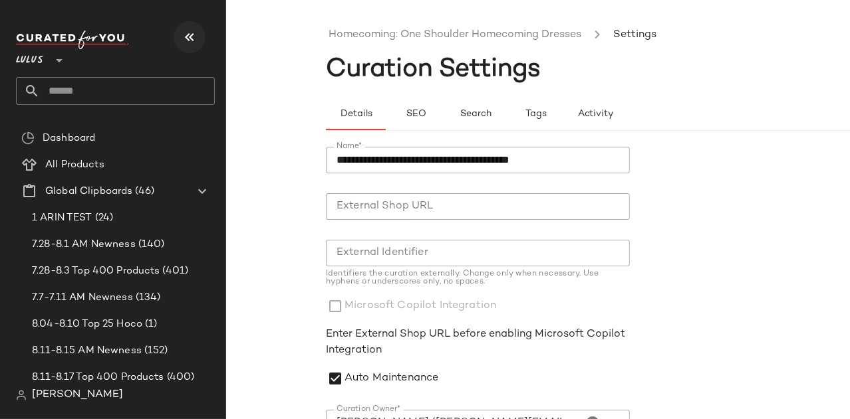
click at [186, 31] on icon "button" at bounding box center [189, 37] width 16 height 16
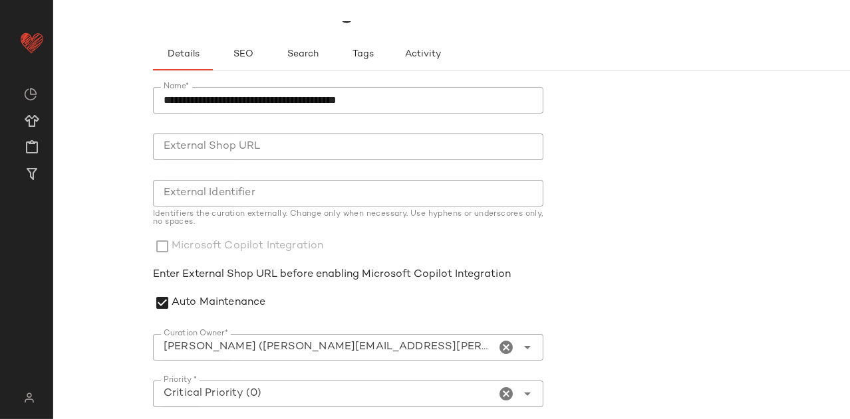
scroll to position [114, 0]
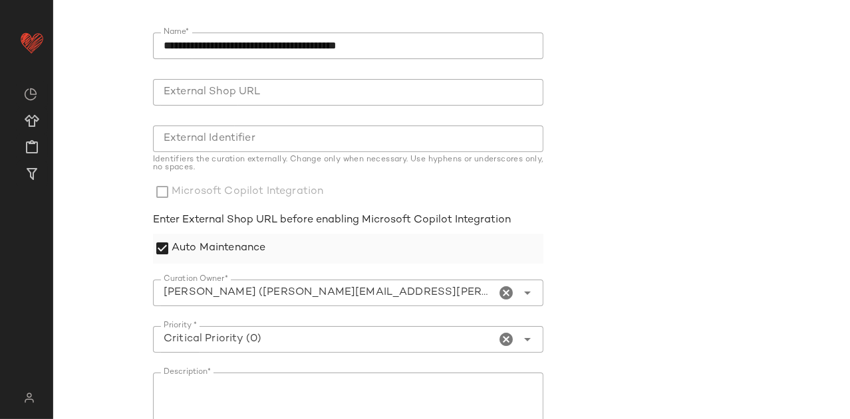
click at [173, 247] on label "Auto Maintenance" at bounding box center [219, 249] width 94 height 30
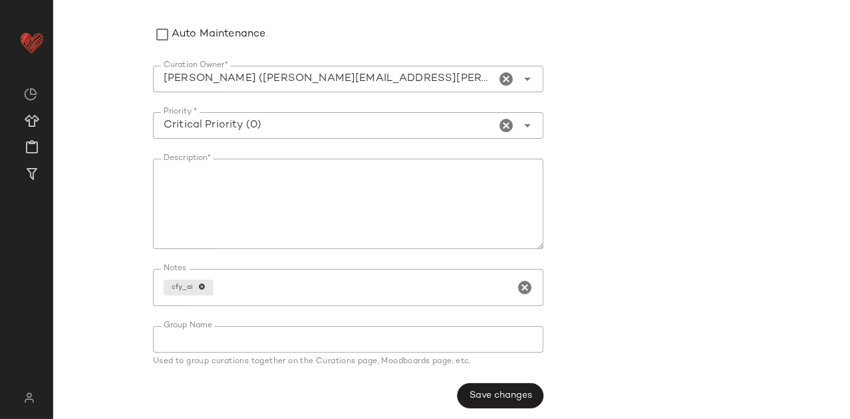
scroll to position [333, 0]
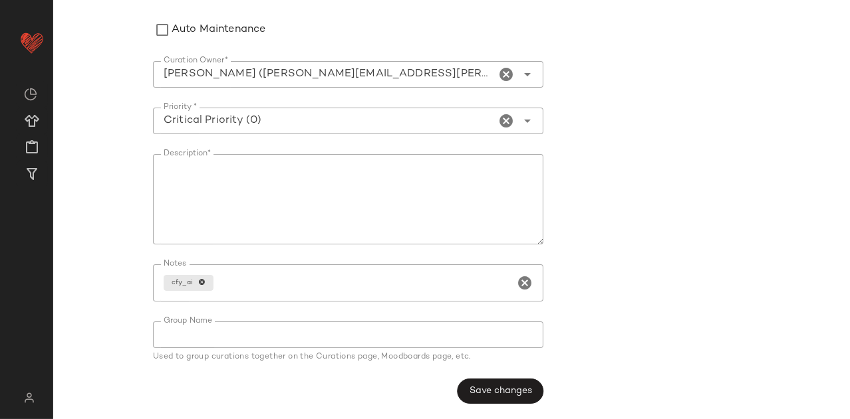
click at [492, 391] on span "Save changes" at bounding box center [500, 391] width 63 height 11
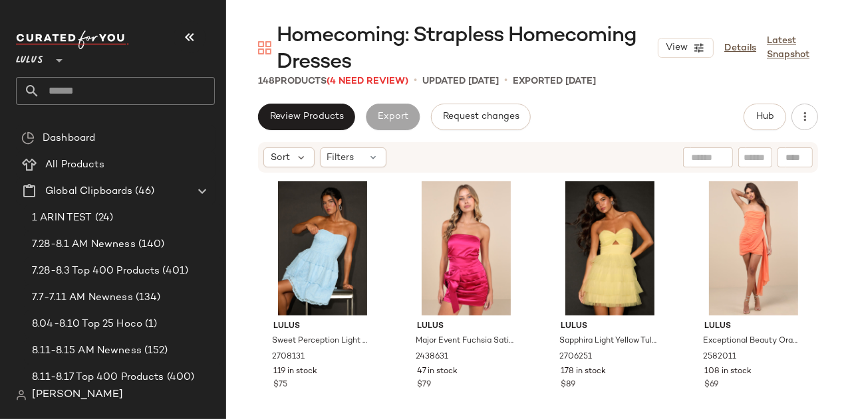
click at [184, 31] on icon "button" at bounding box center [189, 37] width 16 height 16
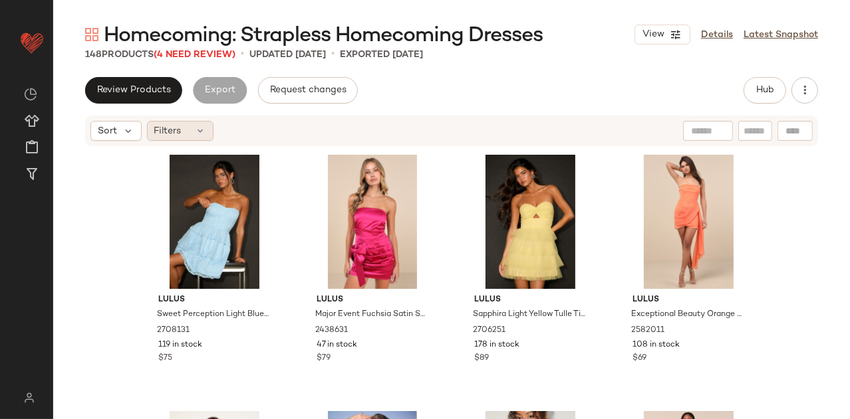
click at [185, 125] on div "Filters" at bounding box center [180, 131] width 66 height 20
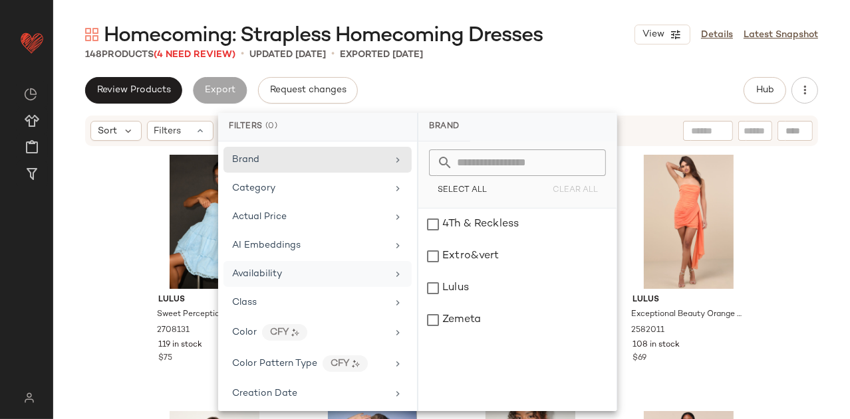
click at [277, 269] on span "Availability" at bounding box center [257, 274] width 50 height 10
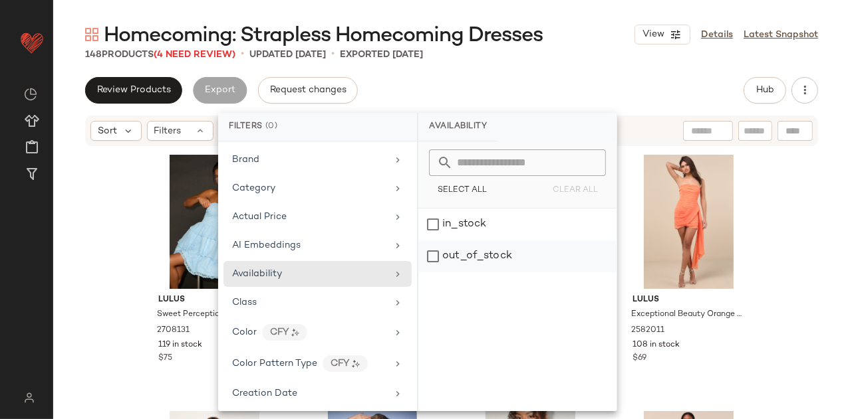
click at [435, 249] on div "out_of_stock" at bounding box center [517, 257] width 198 height 32
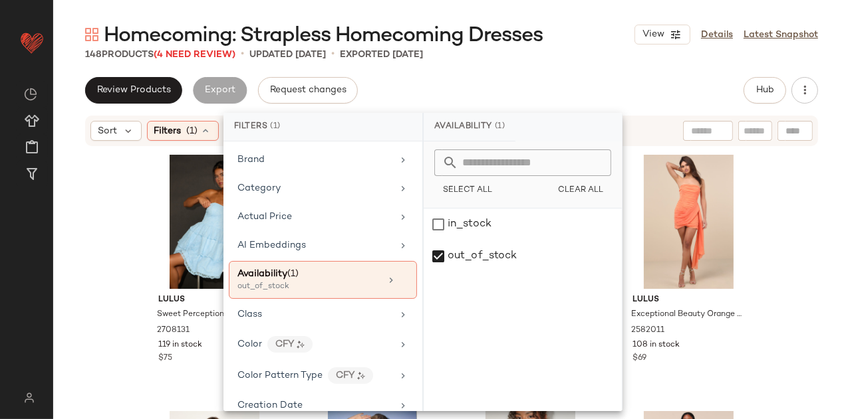
click at [504, 64] on div "Homecoming: Strapless Homecoming Dresses View Details Latest Snapshot 148 Produ…" at bounding box center [451, 220] width 796 height 398
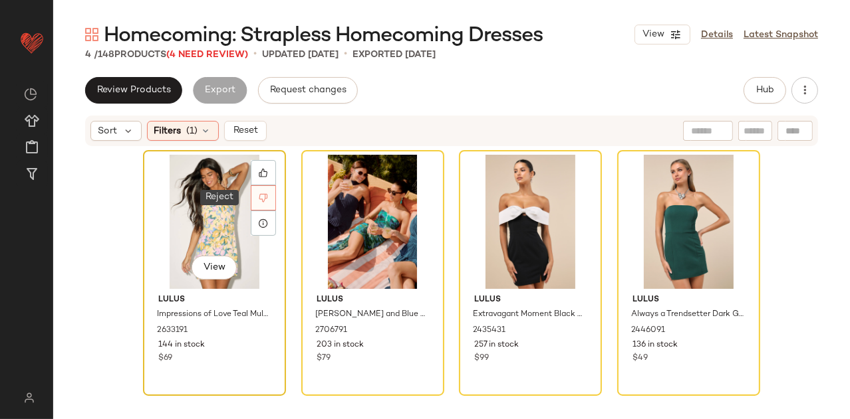
click at [261, 196] on icon at bounding box center [263, 197] width 9 height 9
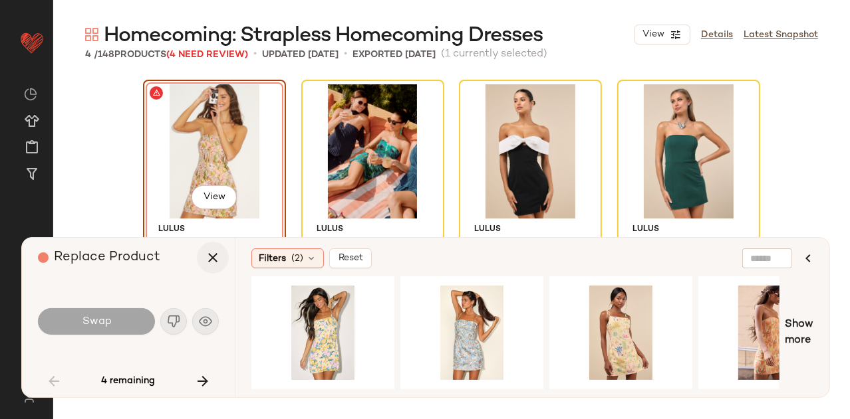
click at [207, 255] on icon "button" at bounding box center [213, 258] width 16 height 16
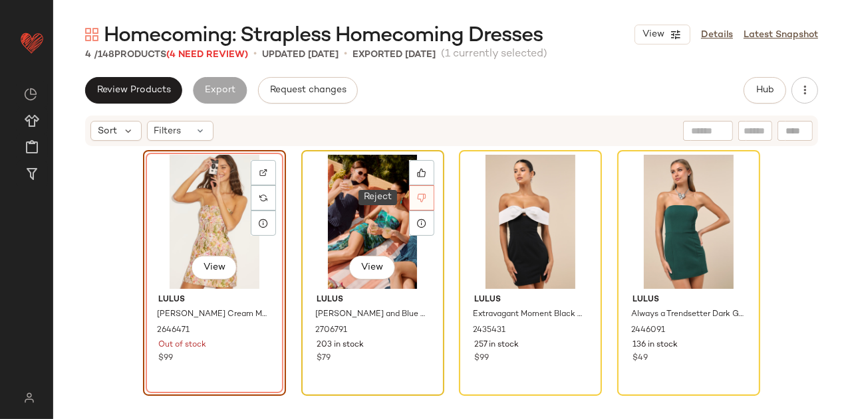
click at [412, 201] on div at bounding box center [421, 197] width 25 height 25
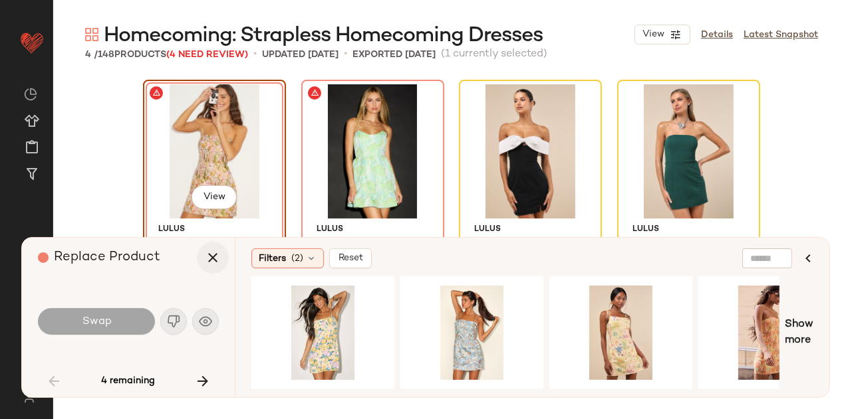
click at [221, 259] on button "button" at bounding box center [213, 258] width 32 height 32
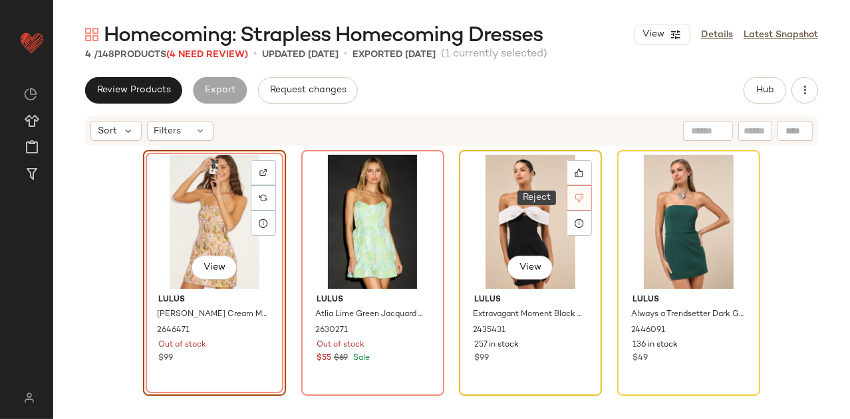
click at [579, 190] on div at bounding box center [578, 197] width 25 height 25
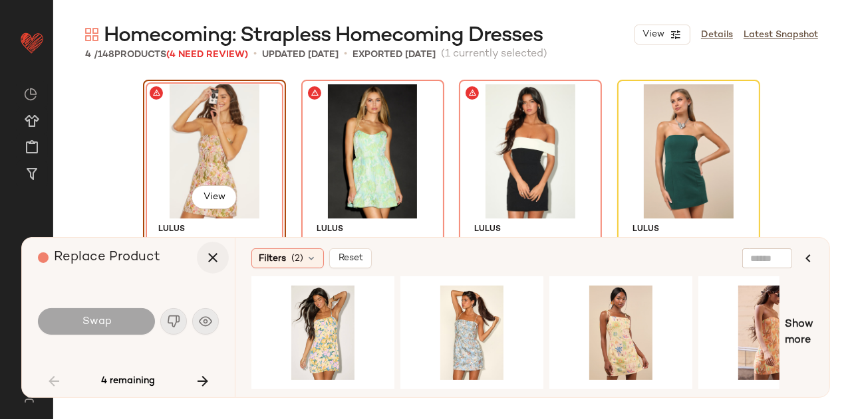
click at [211, 265] on icon "button" at bounding box center [213, 258] width 16 height 16
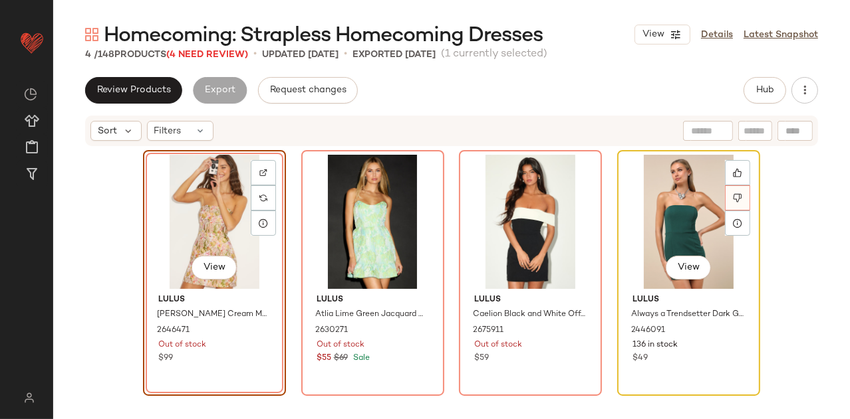
click at [725, 197] on div at bounding box center [737, 197] width 25 height 25
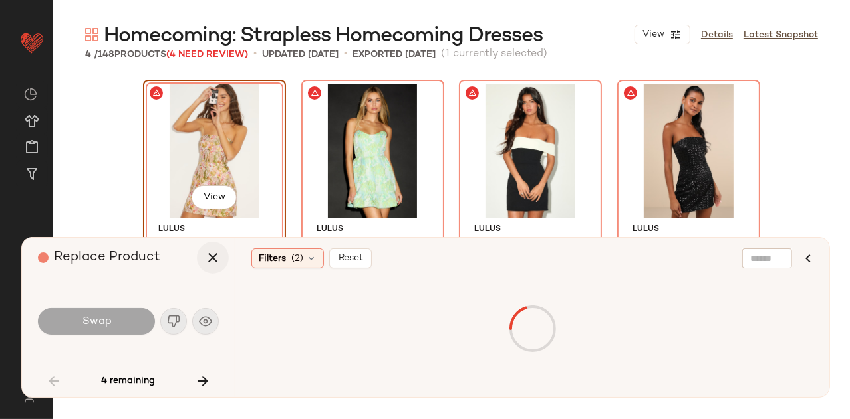
click at [217, 257] on icon "button" at bounding box center [213, 258] width 16 height 16
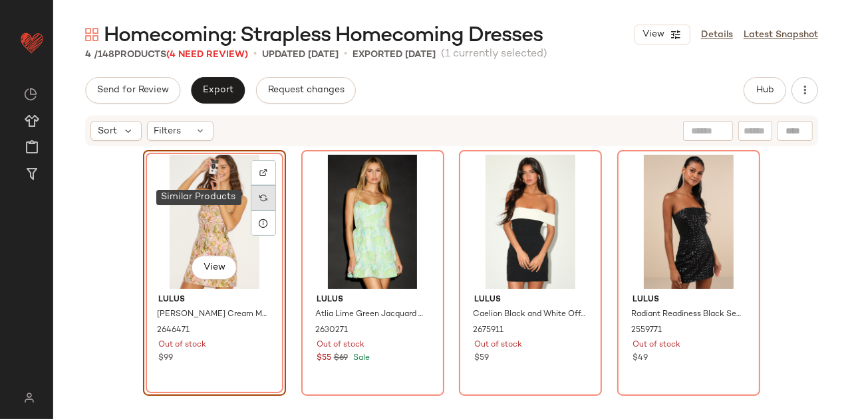
click at [264, 195] on div at bounding box center [263, 197] width 25 height 25
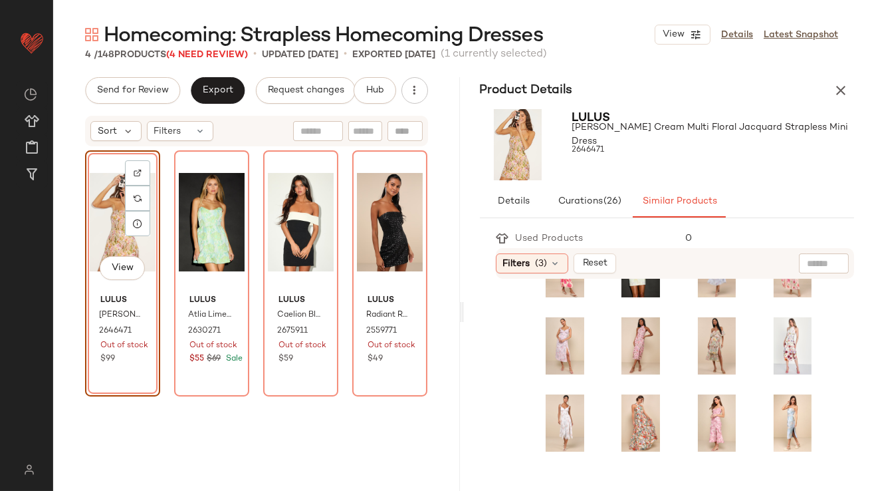
scroll to position [152, 0]
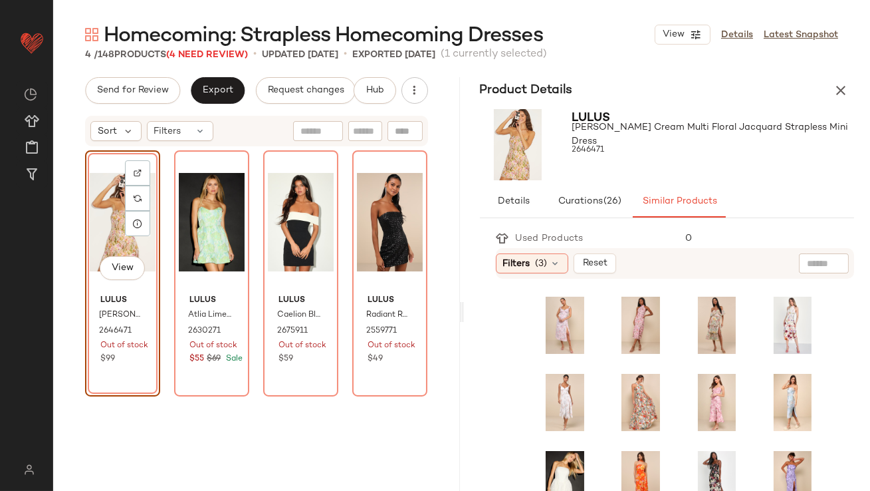
click at [826, 93] on div "Product Details" at bounding box center [667, 90] width 407 height 27
click at [847, 90] on icon "button" at bounding box center [841, 90] width 16 height 16
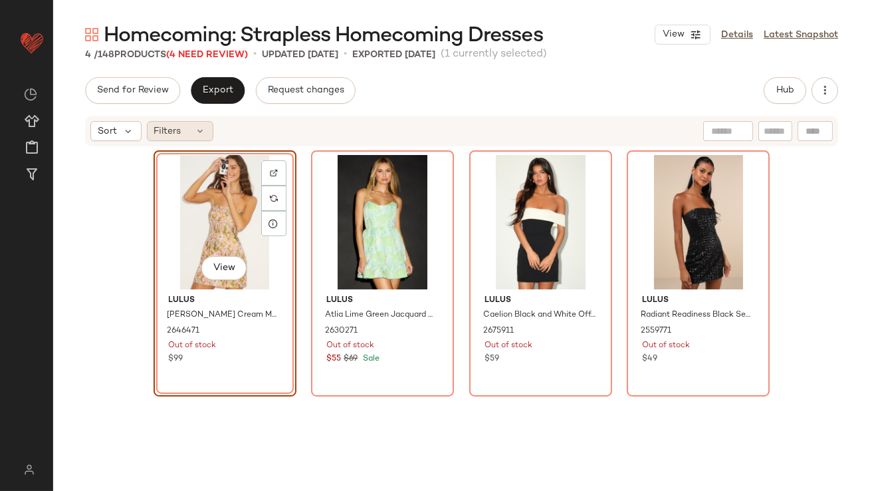
click at [209, 139] on div "Filters" at bounding box center [180, 131] width 66 height 20
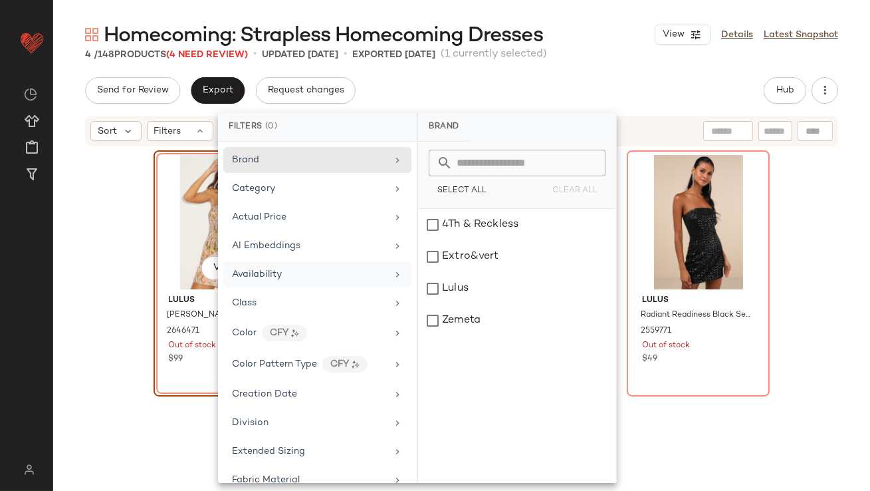
click at [338, 279] on div "Availability" at bounding box center [309, 274] width 155 height 14
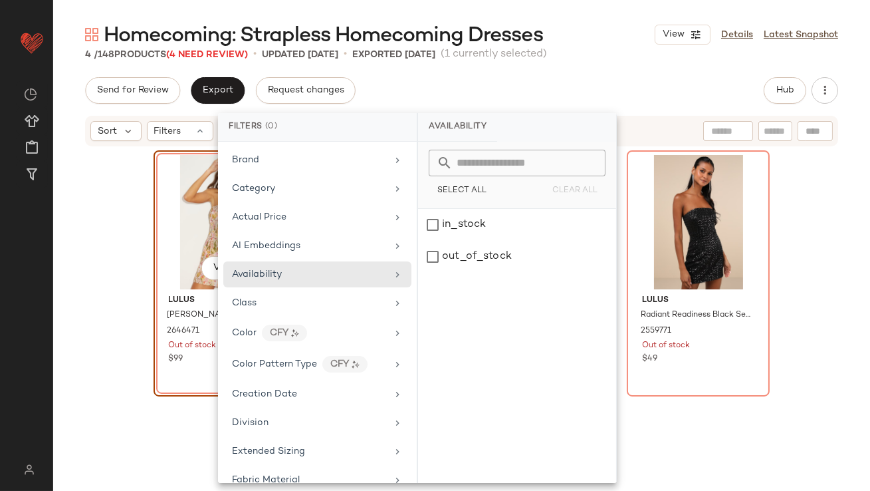
click at [370, 94] on div "Send for Review Export Request changes Hub" at bounding box center [461, 90] width 753 height 27
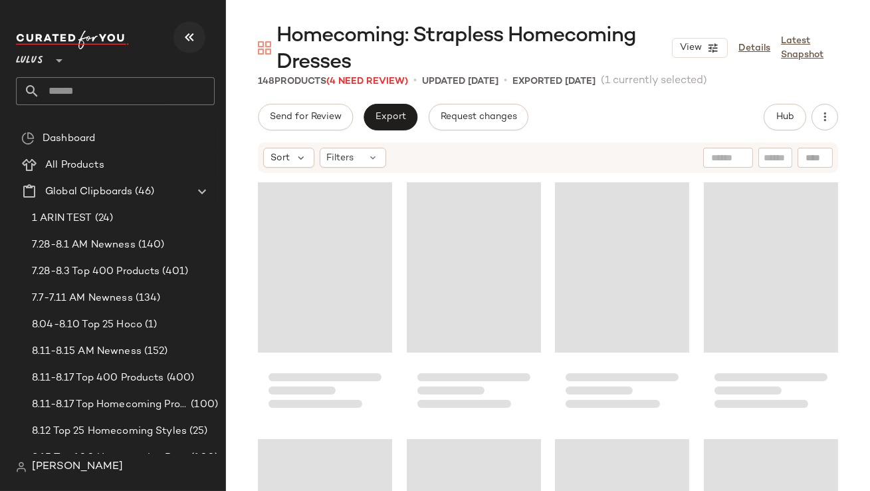
click at [174, 35] on button "button" at bounding box center [190, 37] width 32 height 32
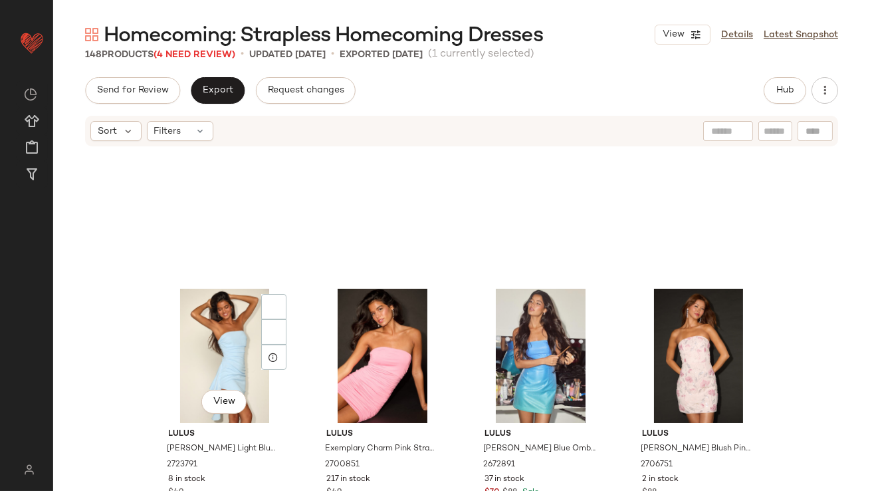
scroll to position [3258, 0]
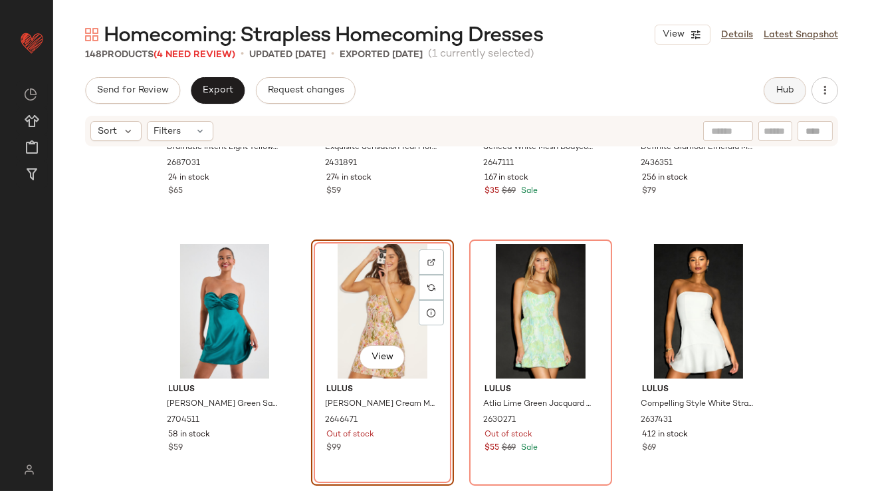
click at [769, 92] on button "Hub" at bounding box center [785, 90] width 43 height 27
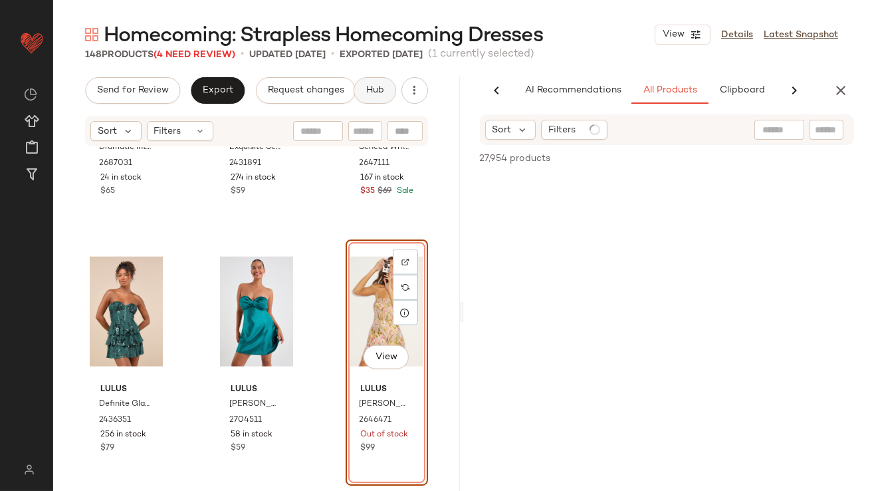
scroll to position [0, 74]
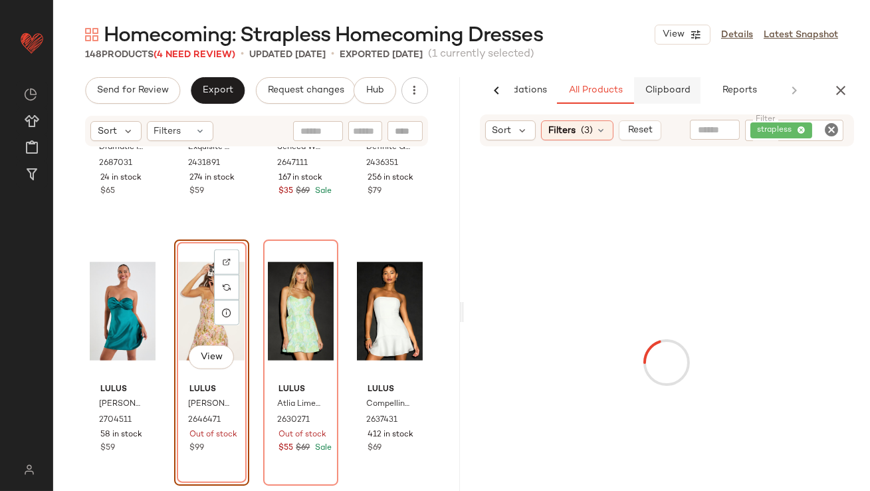
click at [674, 94] on span "Clipboard" at bounding box center [667, 90] width 46 height 11
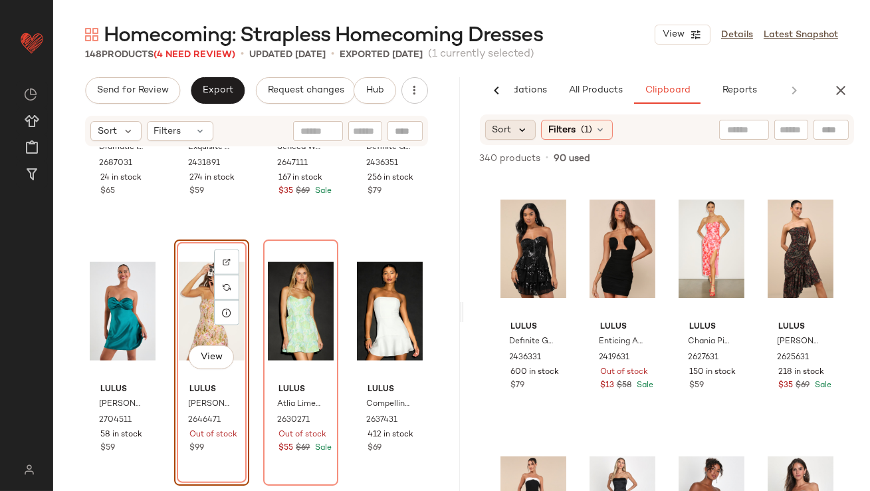
click at [524, 134] on icon at bounding box center [523, 130] width 12 height 12
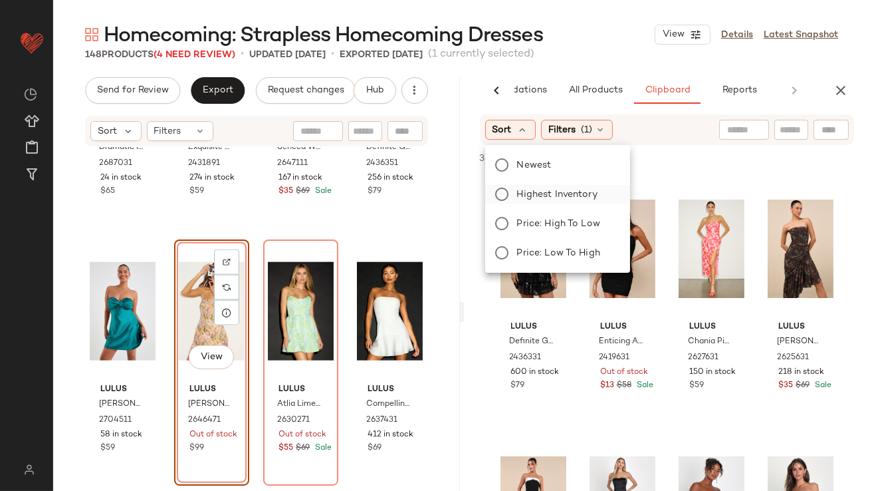
click at [524, 187] on span "Highest Inventory" at bounding box center [557, 194] width 80 height 14
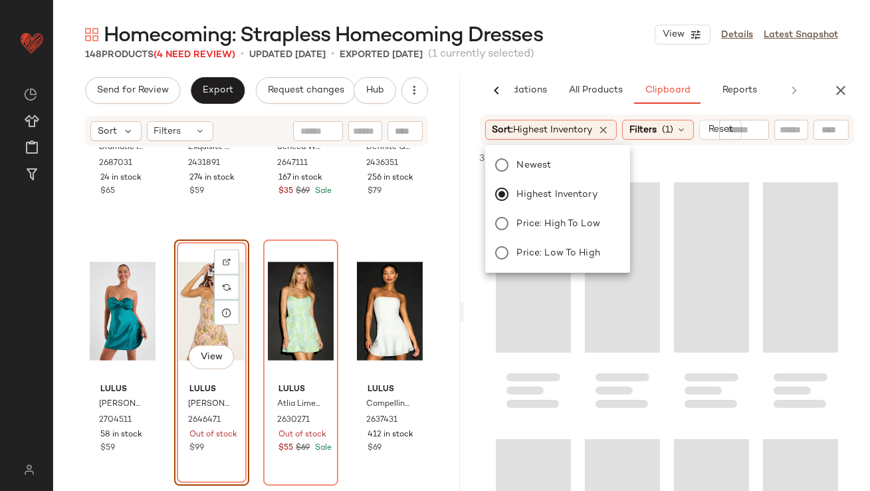
click at [598, 36] on div "Homecoming: Strapless Homecoming Dresses View Details Latest Snapshot" at bounding box center [461, 34] width 817 height 27
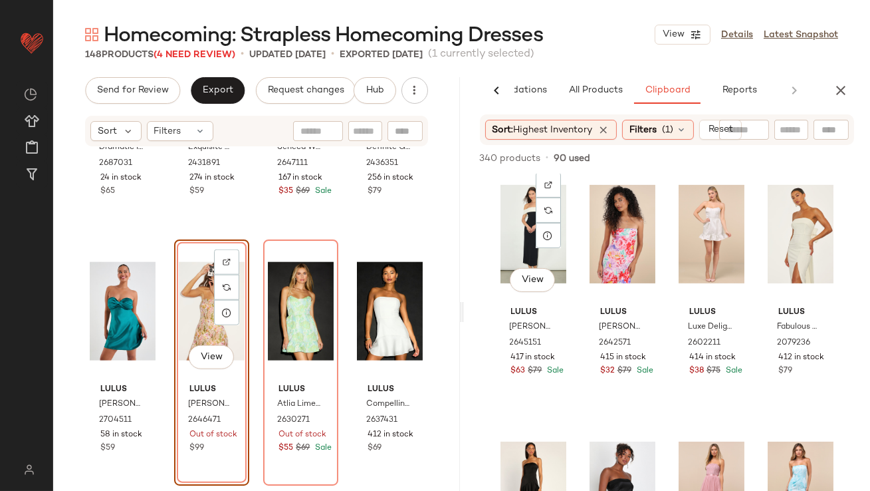
scroll to position [1074, 0]
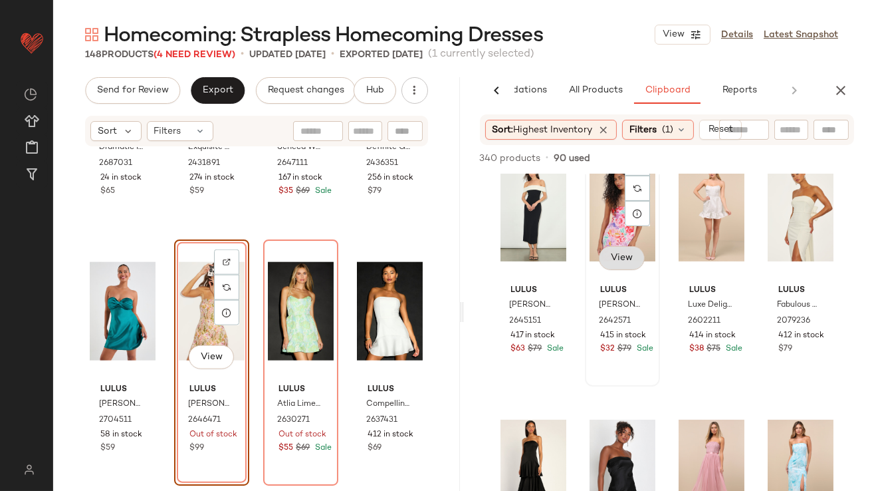
click at [610, 253] on span "View" at bounding box center [621, 258] width 23 height 11
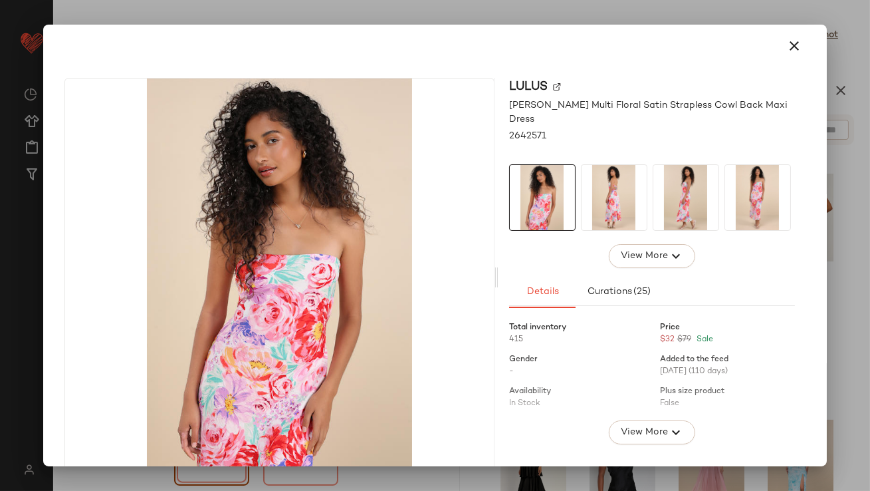
click at [604, 193] on img at bounding box center [614, 197] width 65 height 65
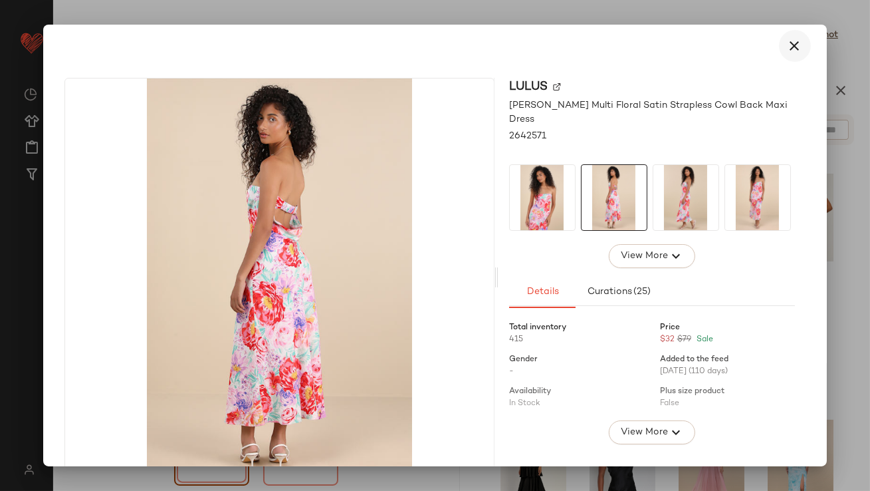
click at [787, 51] on icon "button" at bounding box center [795, 46] width 16 height 16
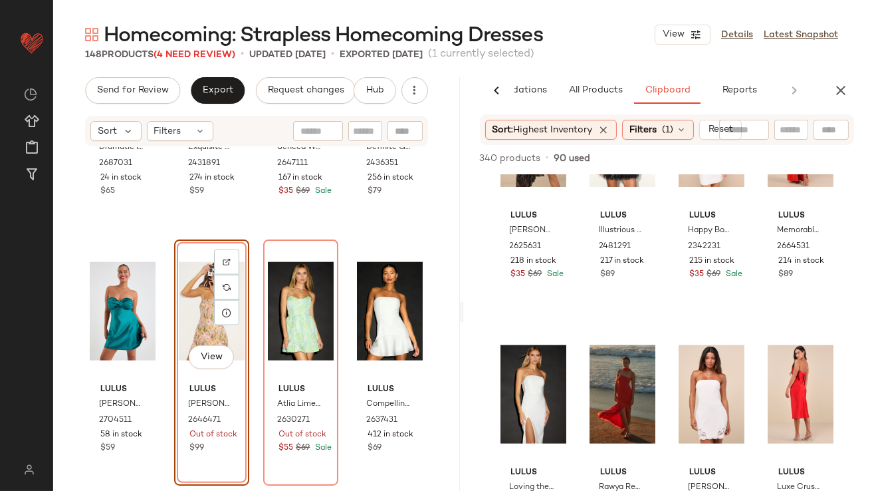
scroll to position [3299, 0]
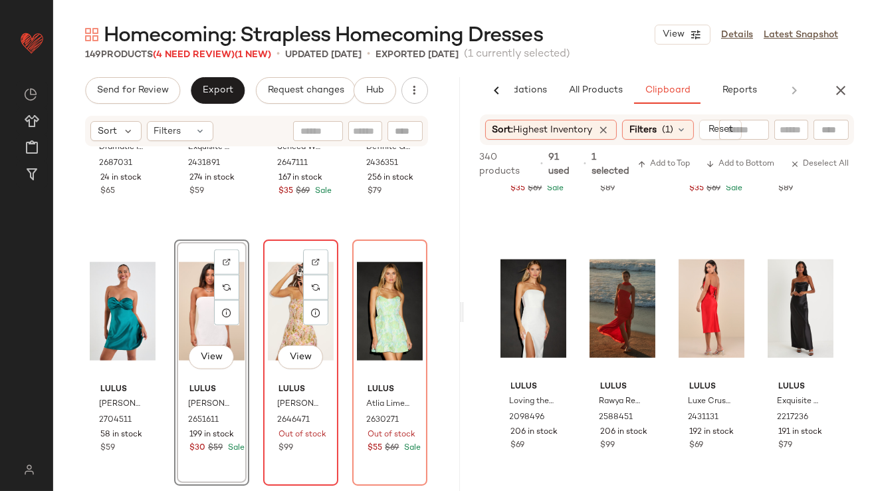
click at [268, 309] on div "View" at bounding box center [301, 311] width 66 height 134
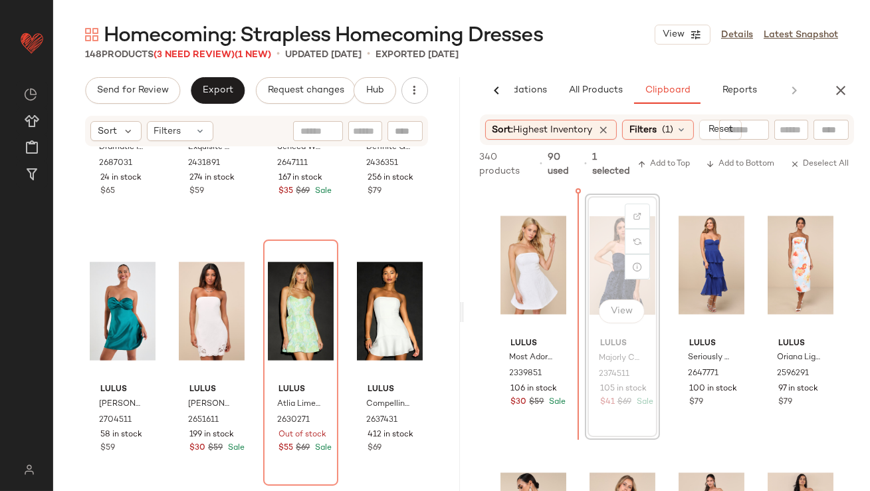
scroll to position [4879, 0]
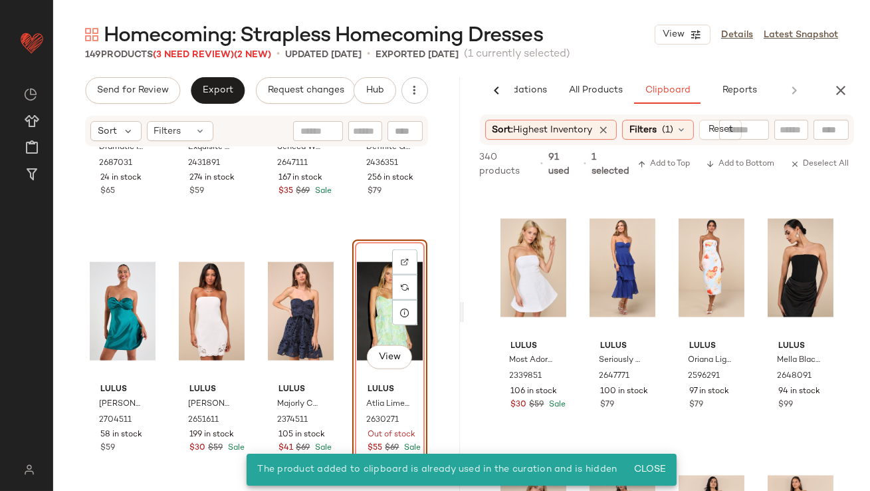
click at [370, 306] on div "View" at bounding box center [390, 311] width 66 height 134
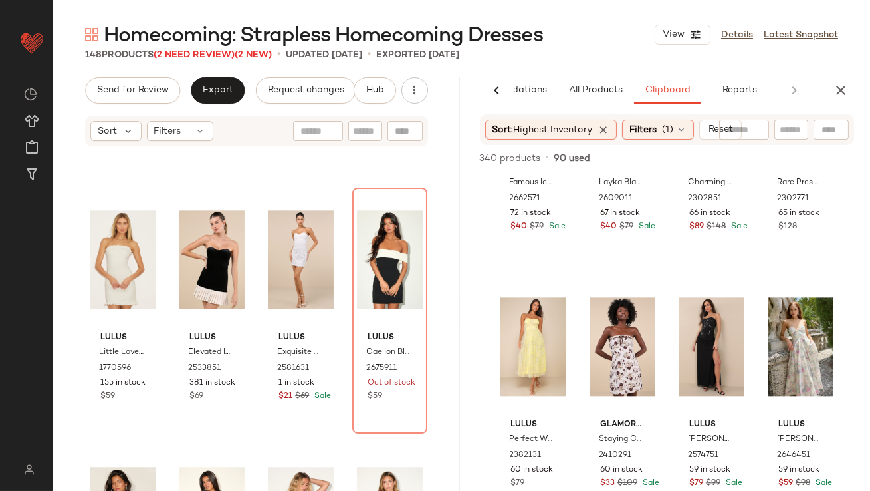
scroll to position [6106, 0]
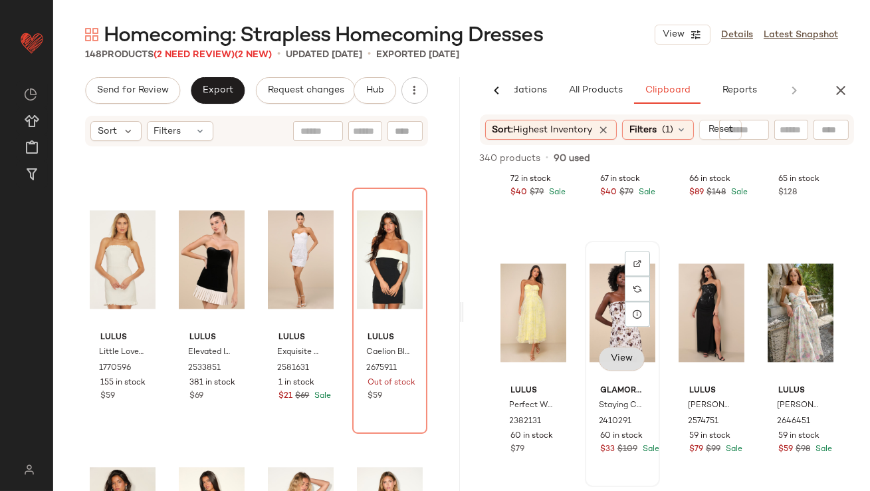
click at [615, 358] on span "View" at bounding box center [621, 358] width 23 height 11
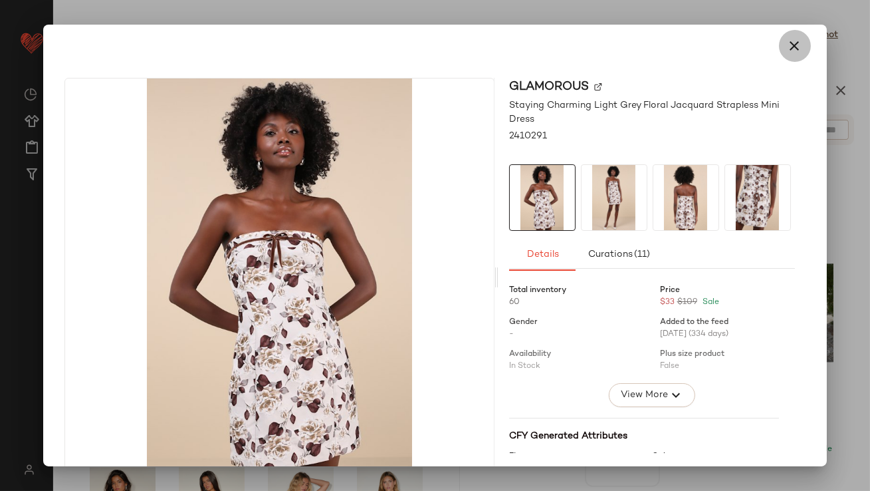
click at [792, 45] on icon "button" at bounding box center [795, 46] width 16 height 16
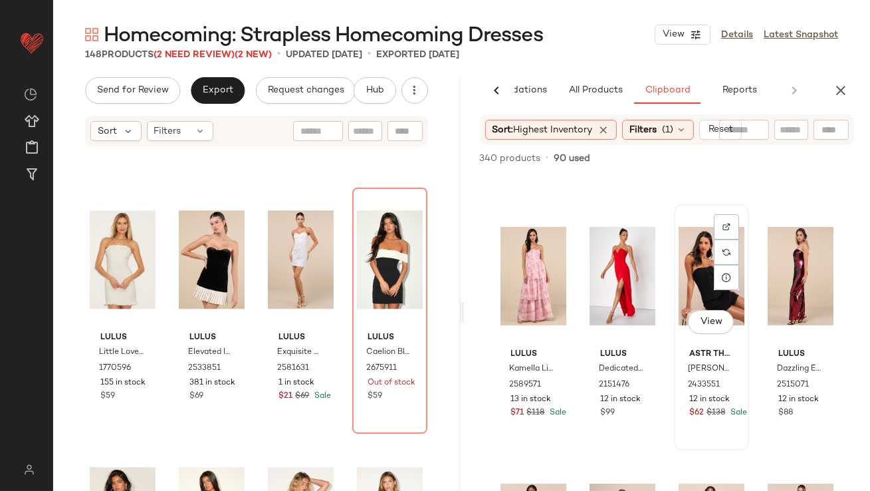
scroll to position [8964, 0]
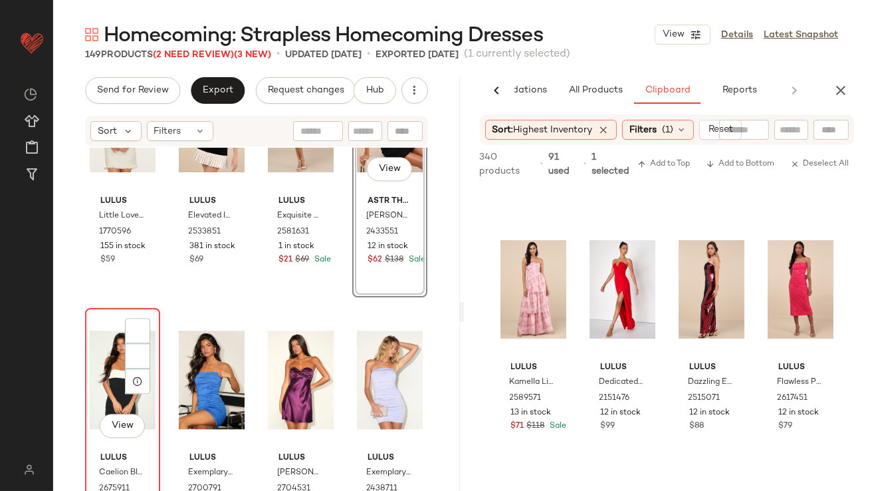
scroll to position [6285, 0]
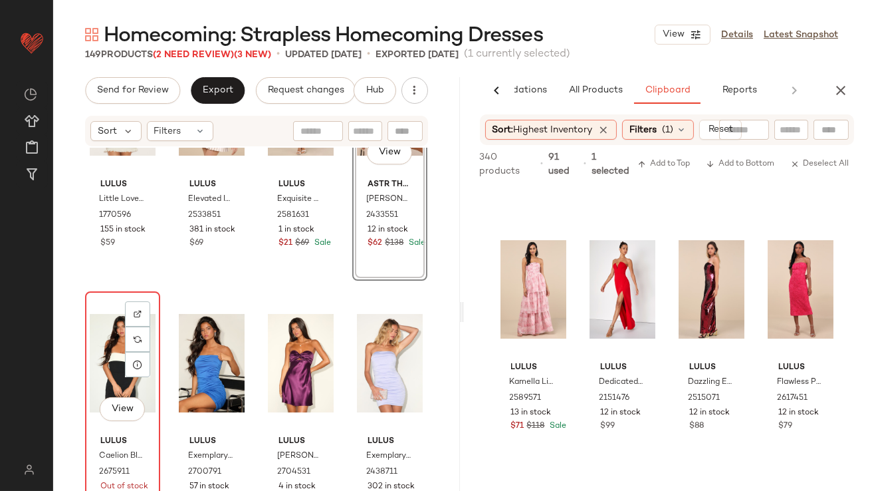
click at [104, 336] on div "View" at bounding box center [123, 363] width 66 height 134
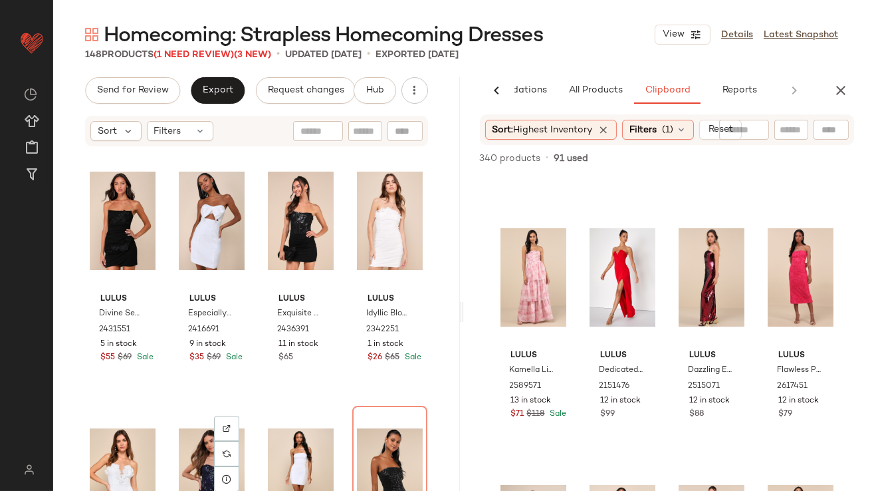
scroll to position [9114, 0]
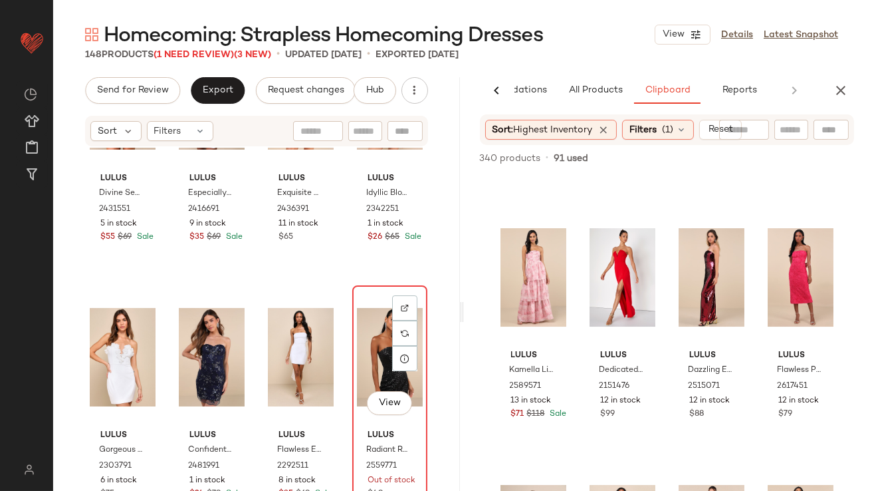
click at [372, 351] on div "View" at bounding box center [390, 357] width 66 height 134
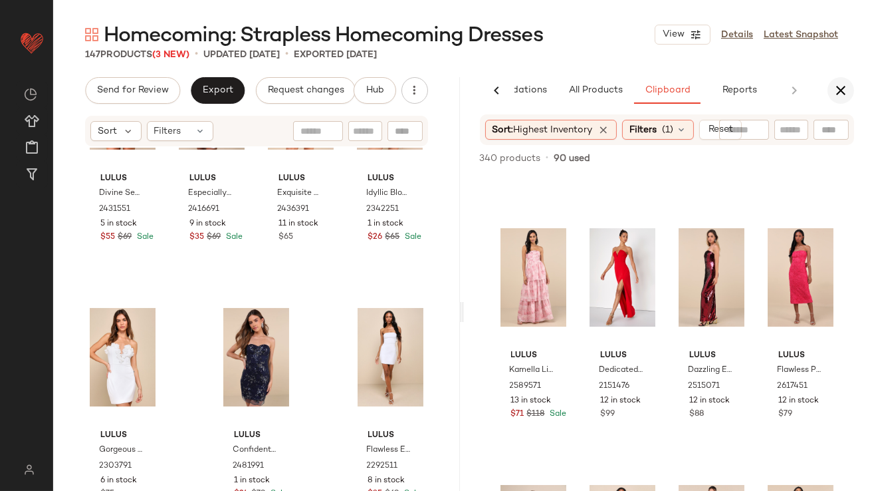
click at [846, 94] on icon "button" at bounding box center [841, 90] width 16 height 16
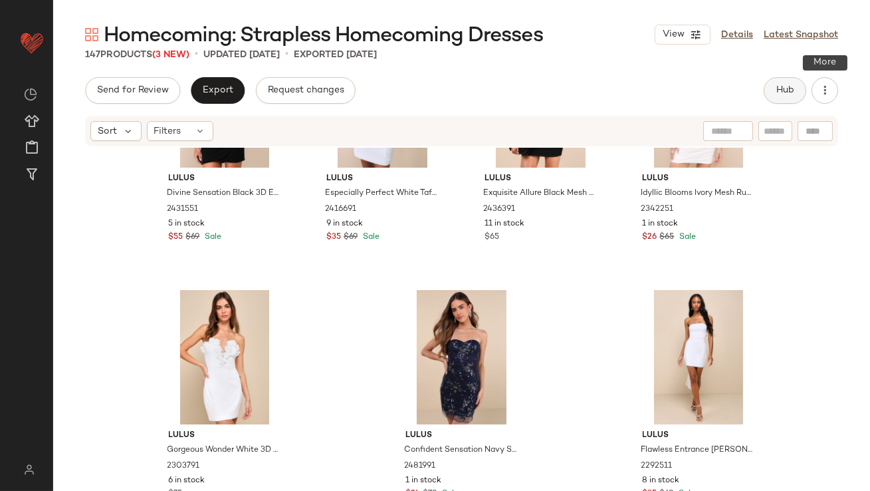
click at [806, 88] on button "Hub" at bounding box center [785, 90] width 43 height 27
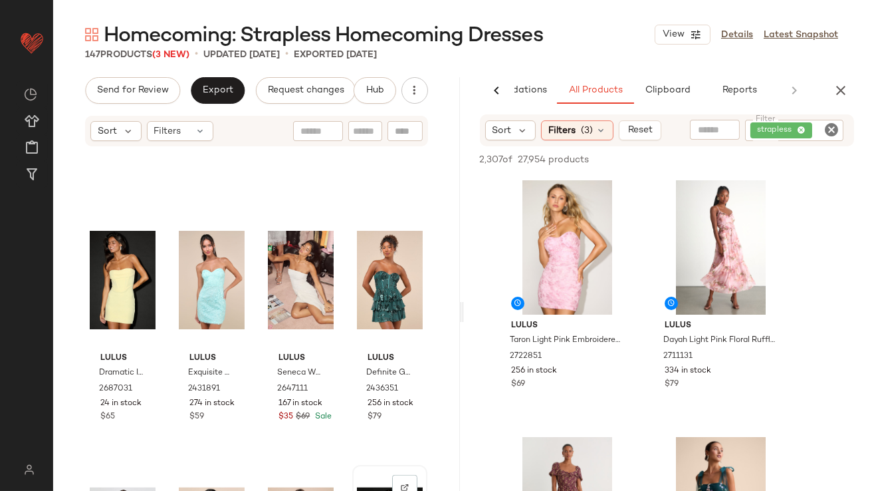
scroll to position [3030, 0]
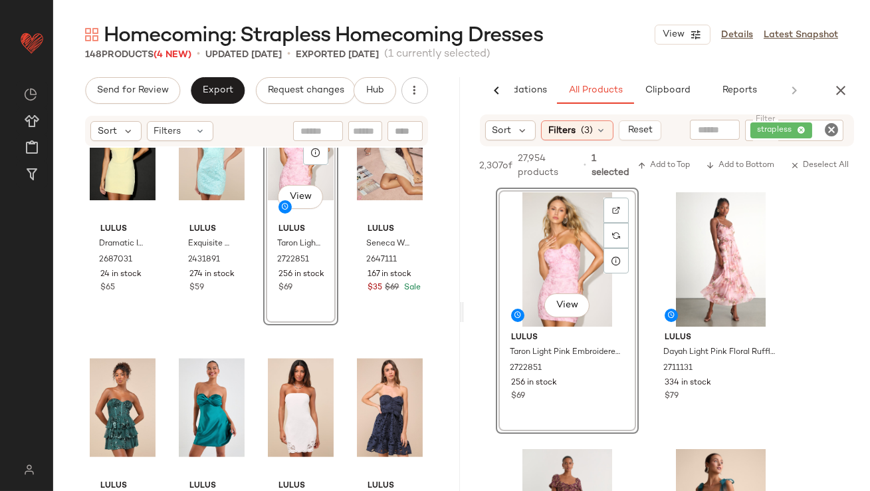
scroll to position [3163, 0]
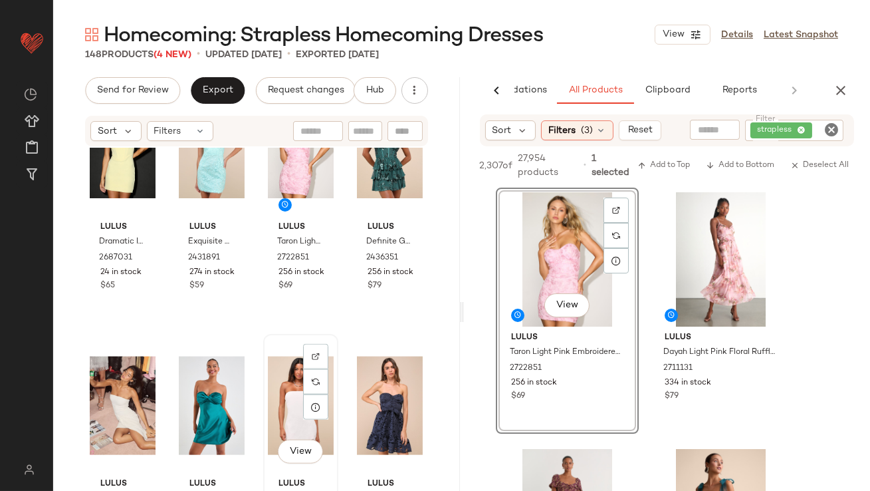
click at [277, 393] on div "View" at bounding box center [301, 405] width 66 height 134
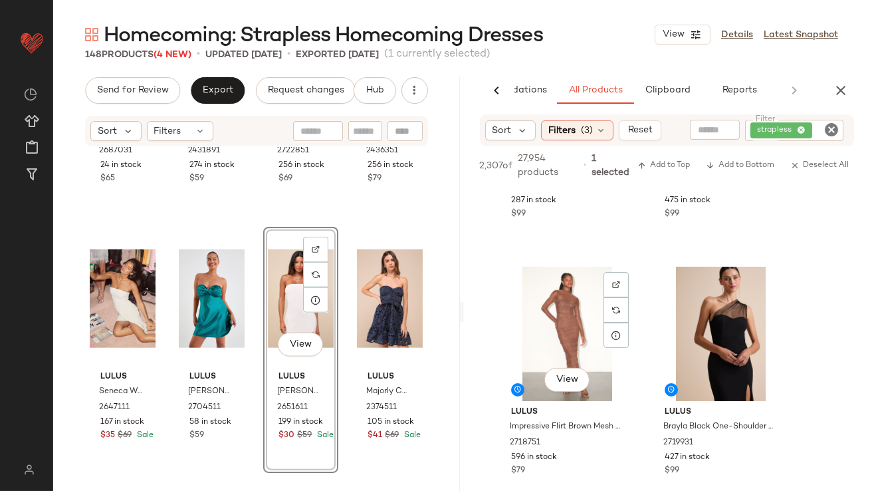
scroll to position [942, 0]
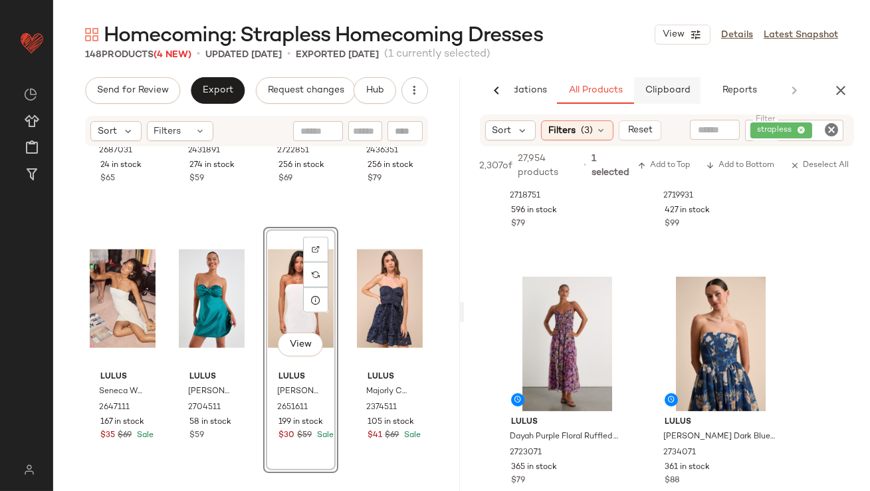
click at [679, 95] on span "Clipboard" at bounding box center [667, 90] width 46 height 11
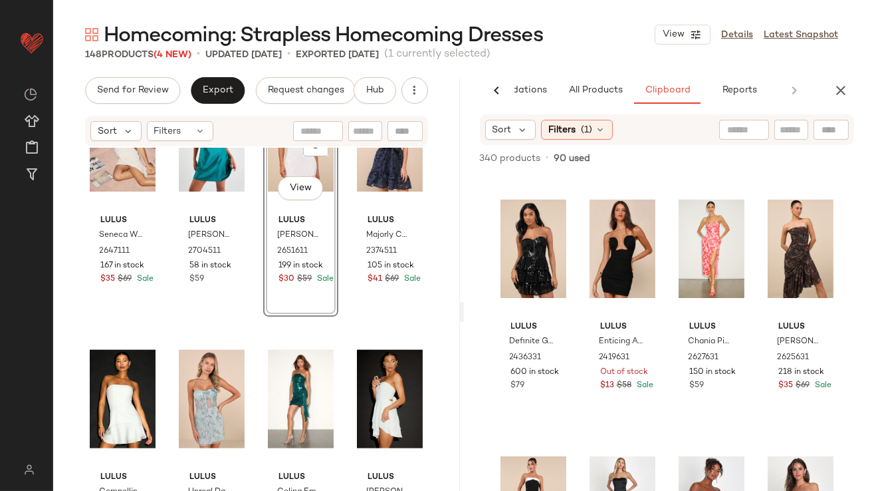
scroll to position [3257, 0]
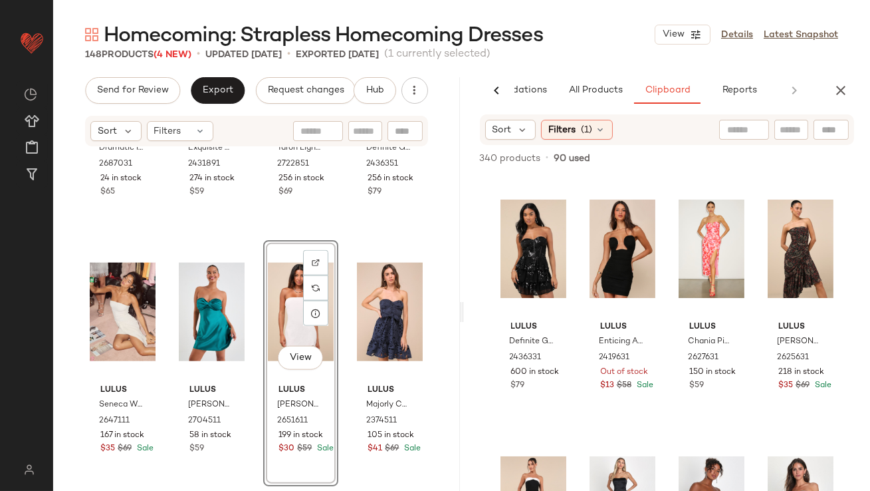
click at [280, 302] on div "View" at bounding box center [301, 312] width 66 height 134
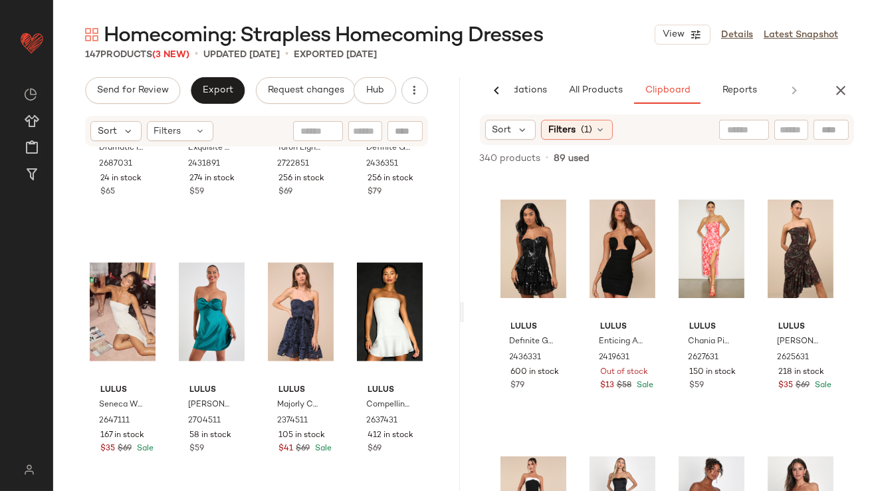
click at [846, 91] on icon "button" at bounding box center [841, 90] width 16 height 16
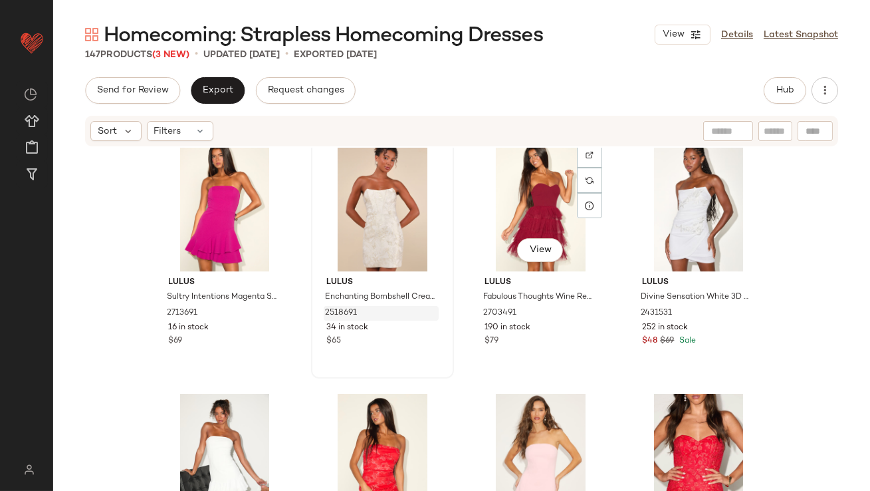
scroll to position [4445, 0]
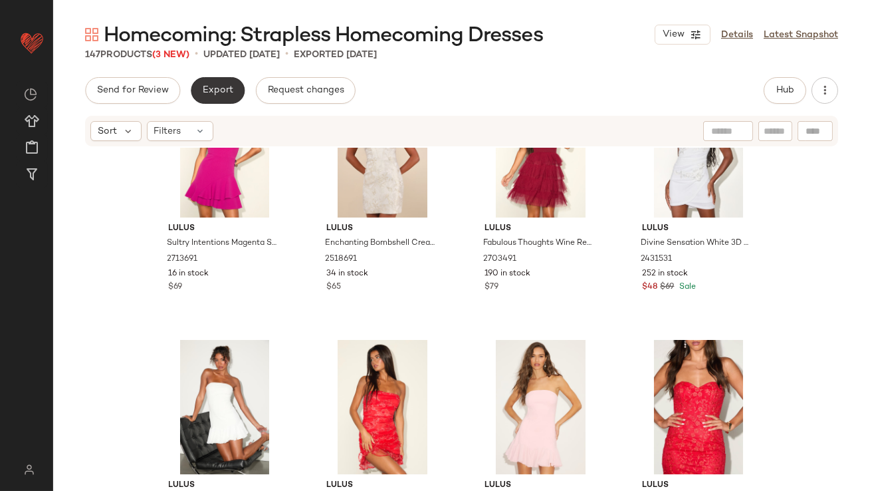
click at [227, 96] on button "Export" at bounding box center [218, 90] width 54 height 27
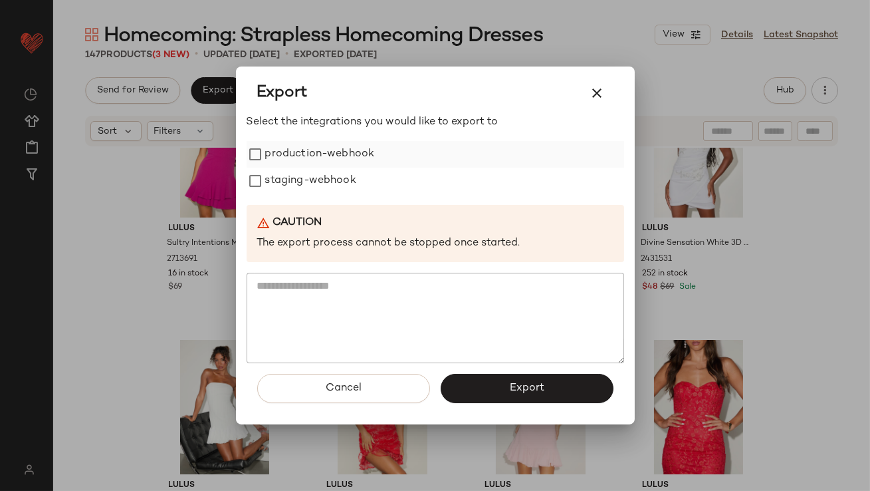
click at [298, 154] on label "production-webhook" at bounding box center [320, 154] width 110 height 27
click at [298, 184] on label "staging-webhook" at bounding box center [310, 181] width 91 height 27
click at [476, 397] on button "Export" at bounding box center [527, 388] width 173 height 29
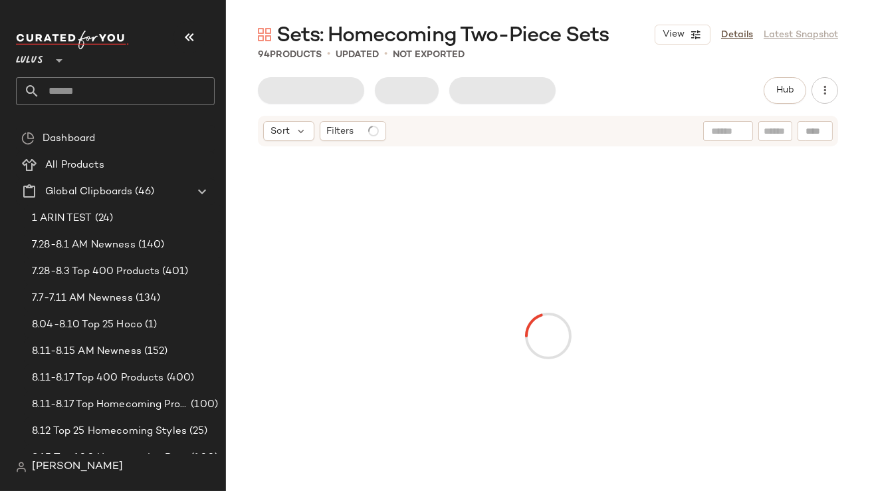
click at [200, 31] on button "button" at bounding box center [190, 37] width 32 height 32
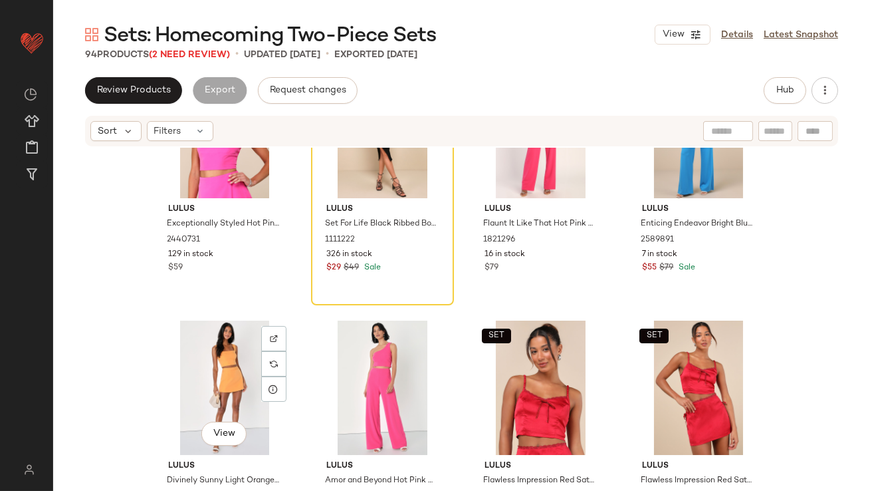
scroll to position [855, 0]
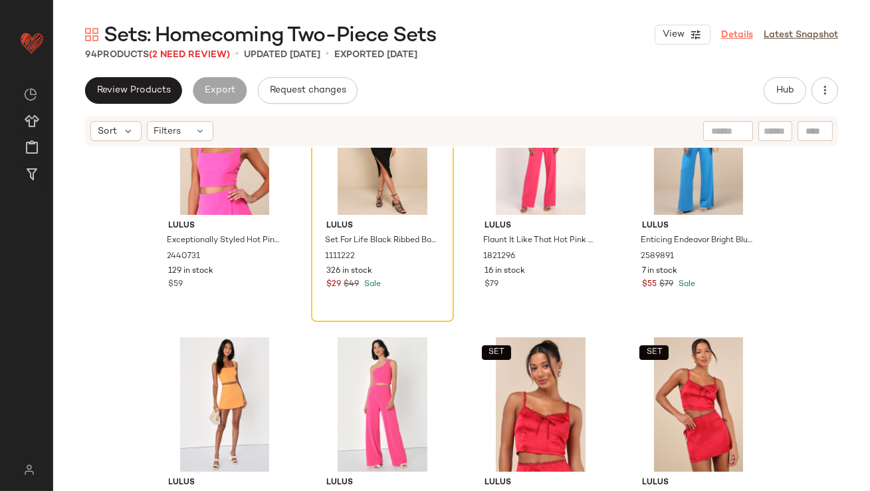
click at [737, 31] on link "Details" at bounding box center [737, 35] width 32 height 14
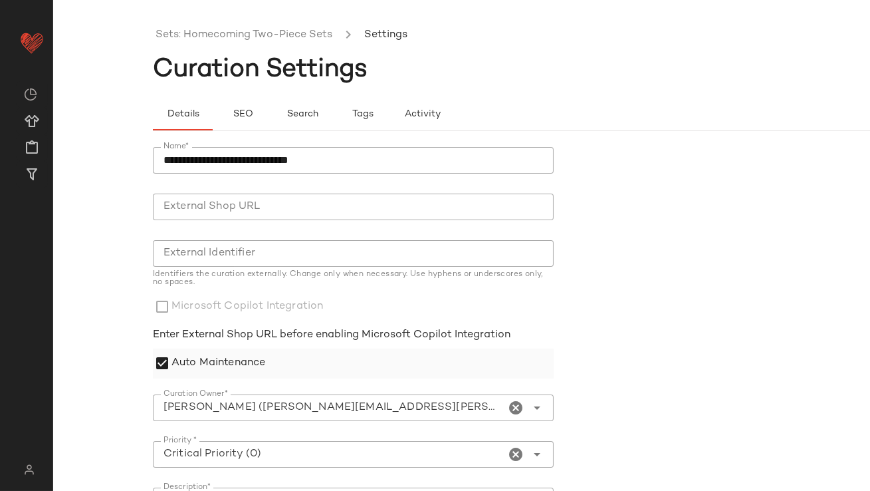
click at [178, 366] on label "Auto Maintenance" at bounding box center [219, 363] width 94 height 30
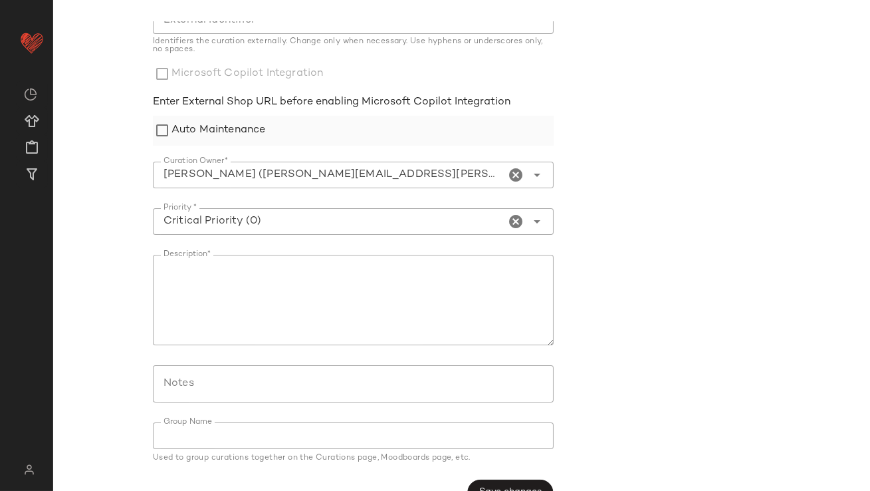
scroll to position [262, 0]
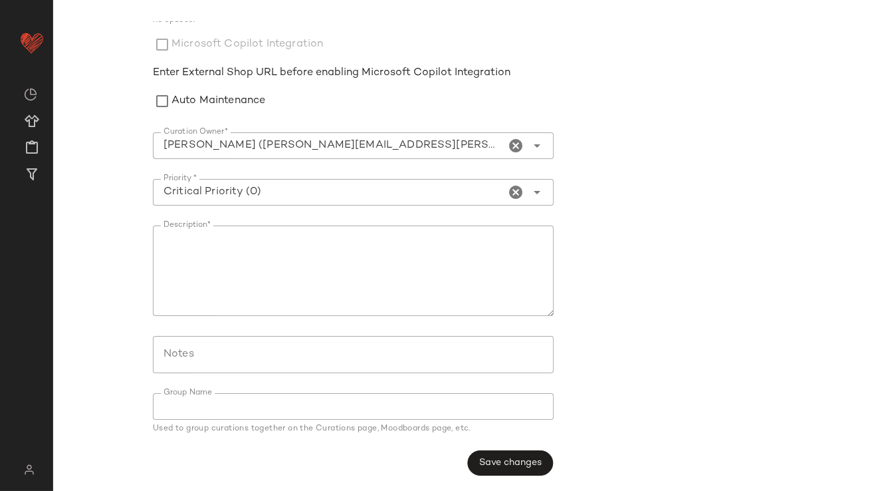
click at [467, 451] on div "Save changes" at bounding box center [510, 462] width 86 height 25
click at [477, 455] on button "Save changes" at bounding box center [510, 462] width 86 height 25
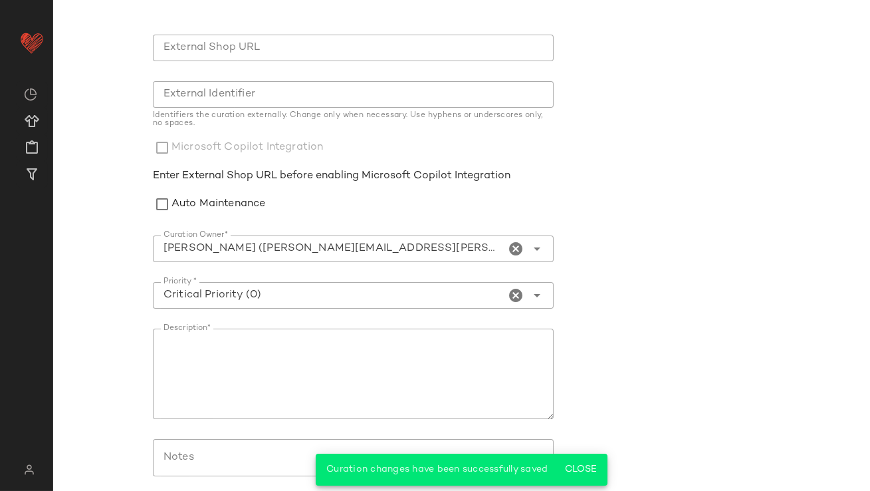
scroll to position [0, 0]
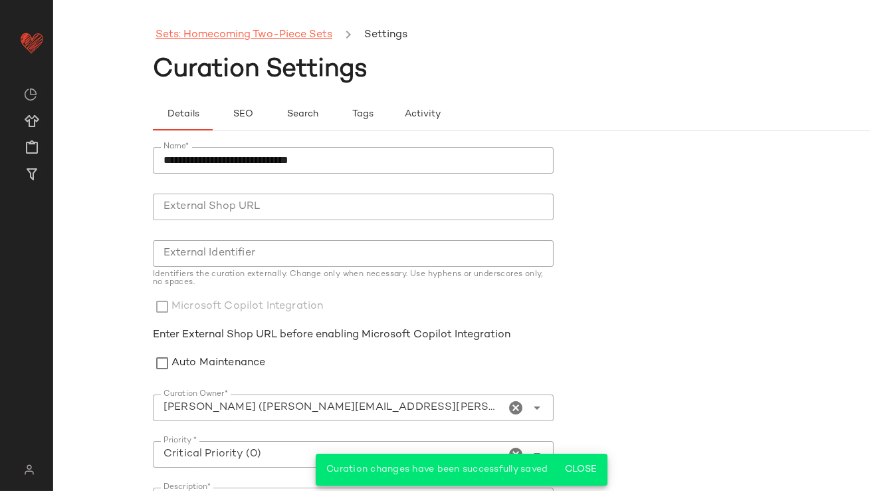
click at [273, 36] on link "Sets: Homecoming Two-Piece Sets" at bounding box center [244, 35] width 177 height 17
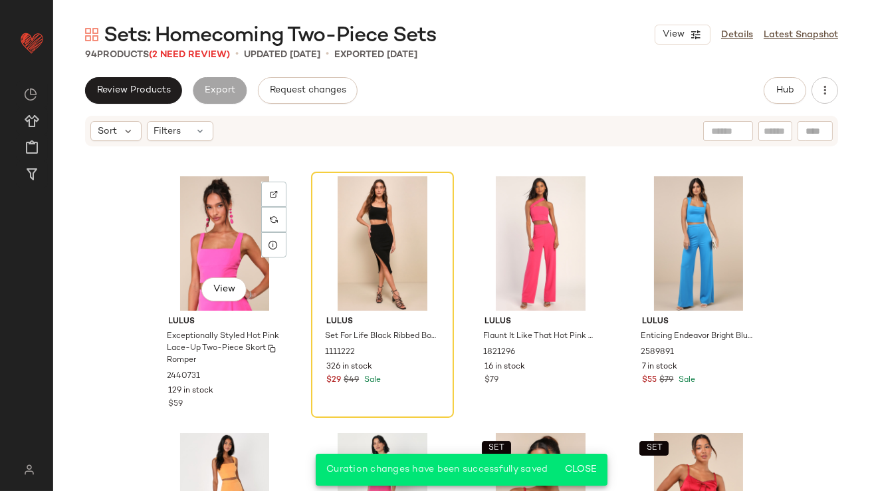
scroll to position [749, 0]
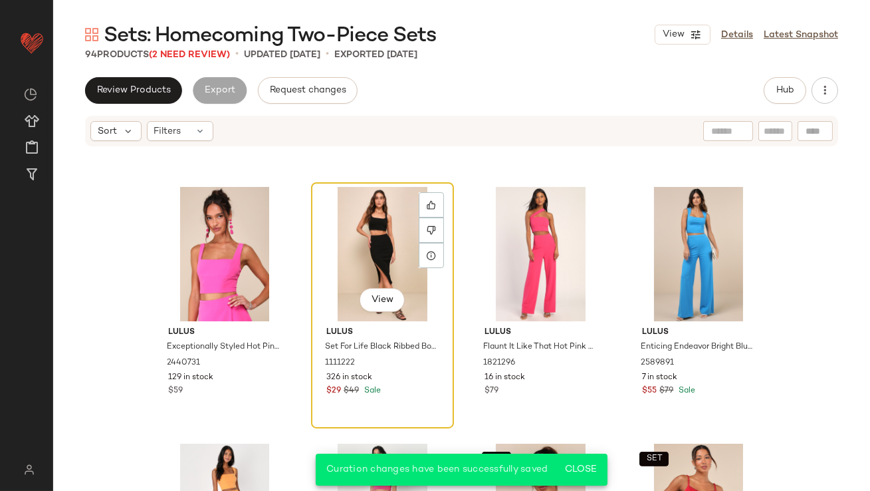
click at [356, 259] on div "View" at bounding box center [383, 254] width 134 height 134
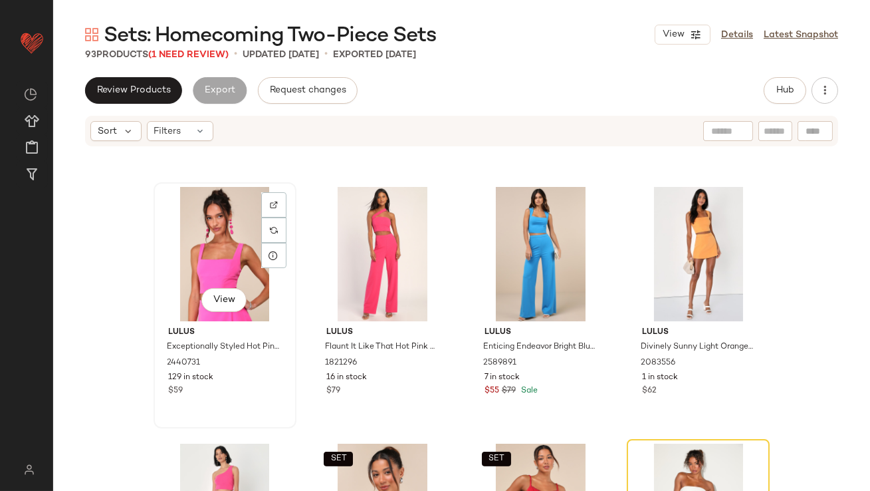
click at [213, 255] on div "View" at bounding box center [225, 254] width 134 height 134
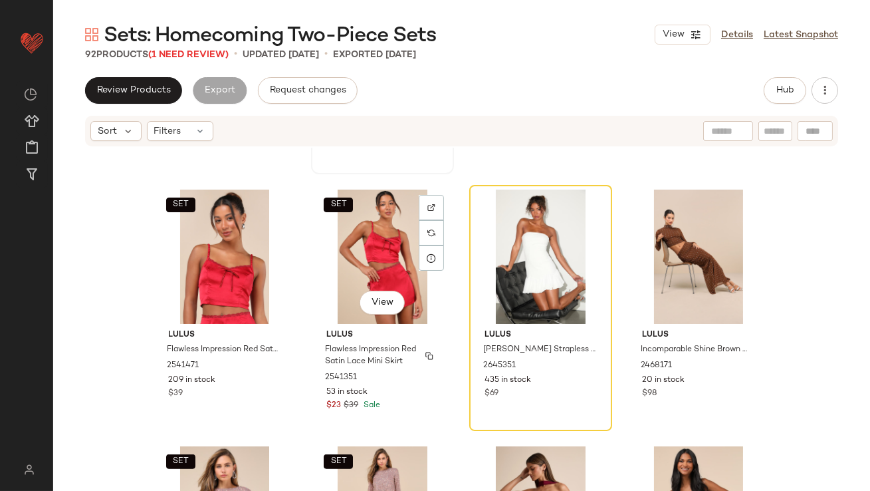
scroll to position [1004, 0]
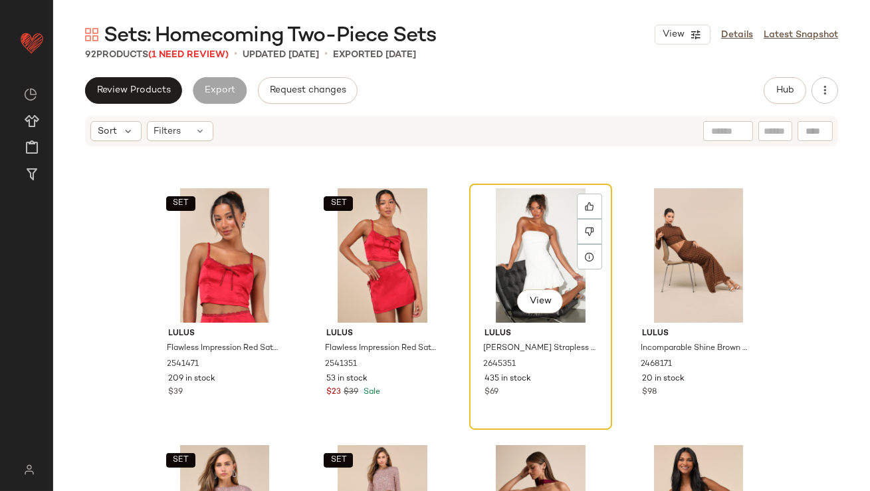
click at [532, 259] on div "View" at bounding box center [541, 255] width 134 height 134
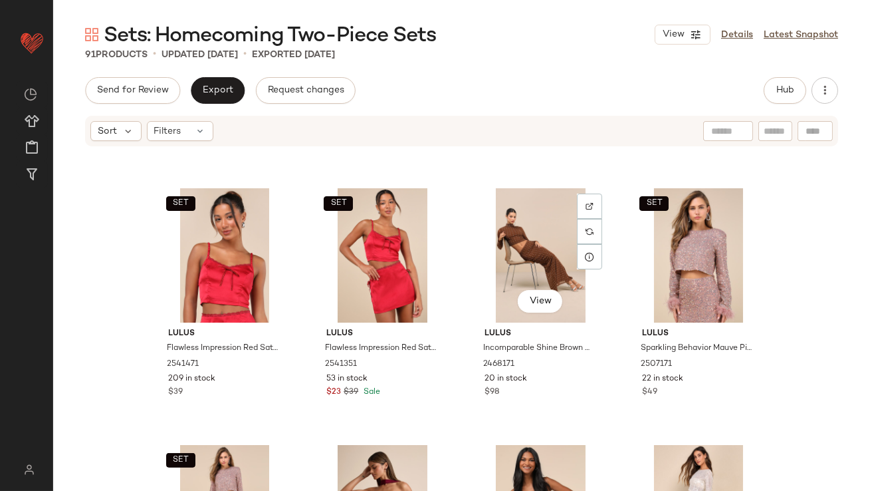
click at [532, 259] on div "View" at bounding box center [541, 255] width 134 height 134
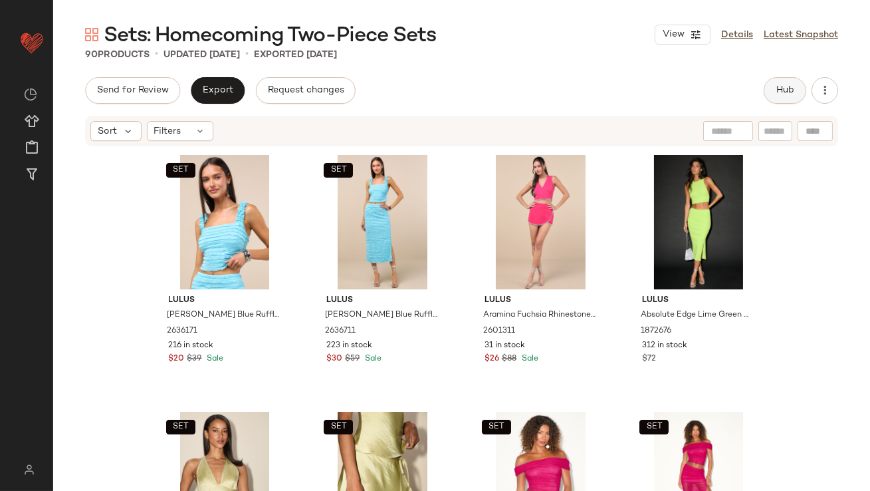
click at [780, 85] on span "Hub" at bounding box center [785, 90] width 19 height 11
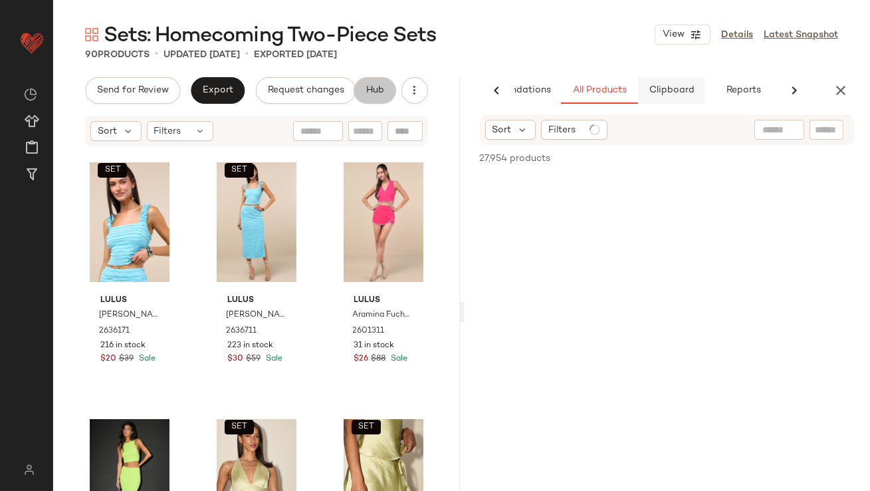
scroll to position [0, 74]
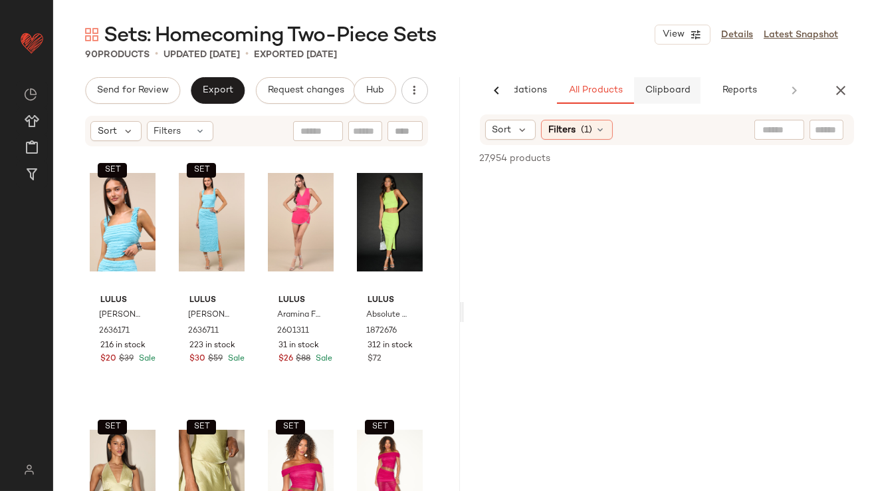
click at [683, 90] on span "Clipboard" at bounding box center [667, 90] width 46 height 11
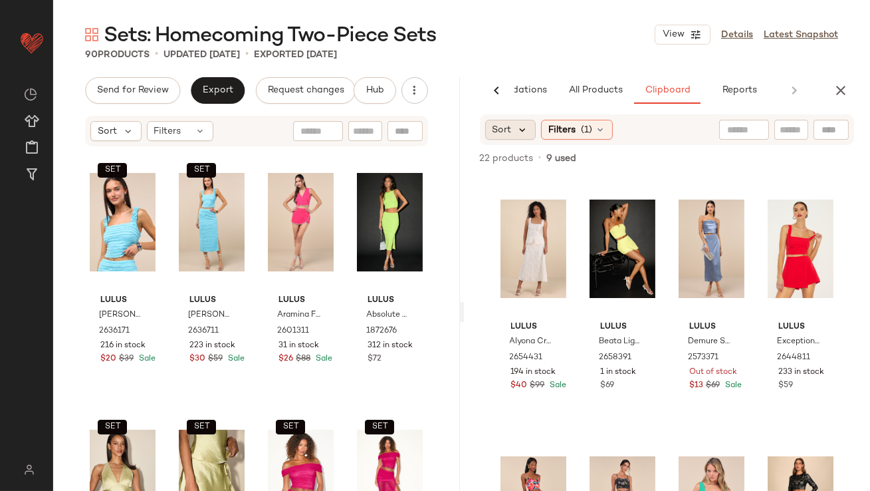
click at [523, 131] on icon at bounding box center [523, 130] width 12 height 12
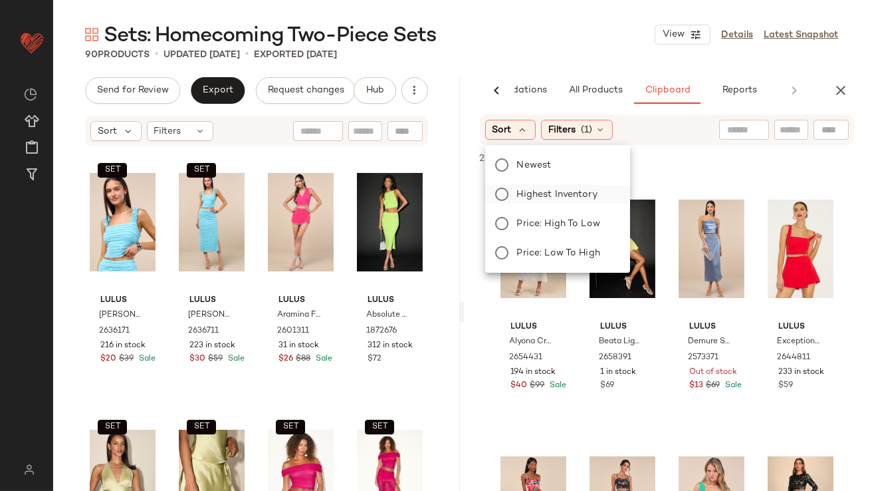
click at [531, 196] on span "Highest Inventory" at bounding box center [557, 194] width 80 height 14
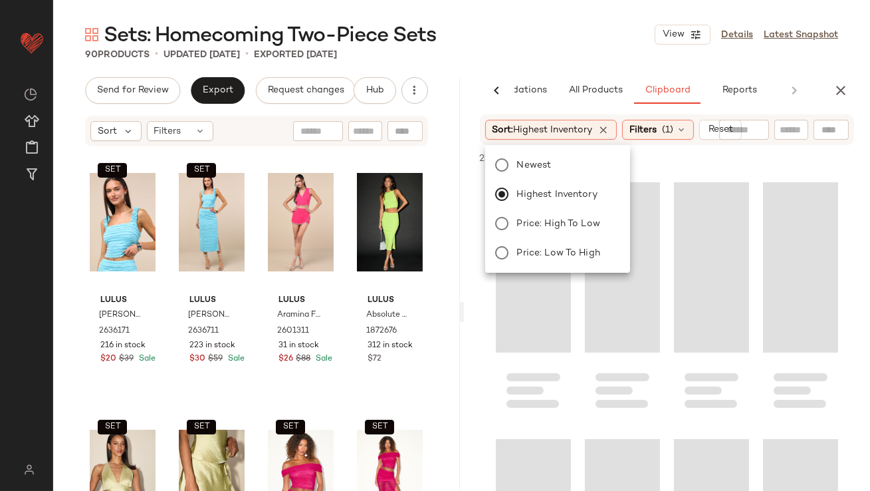
click at [586, 56] on div "90 Products • updated Sep 8th • Exported Sep 5th" at bounding box center [461, 54] width 817 height 13
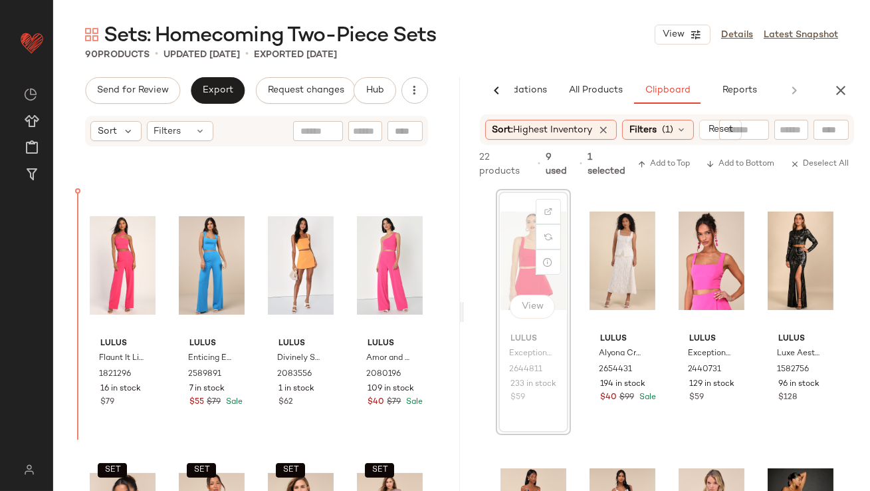
scroll to position [733, 0]
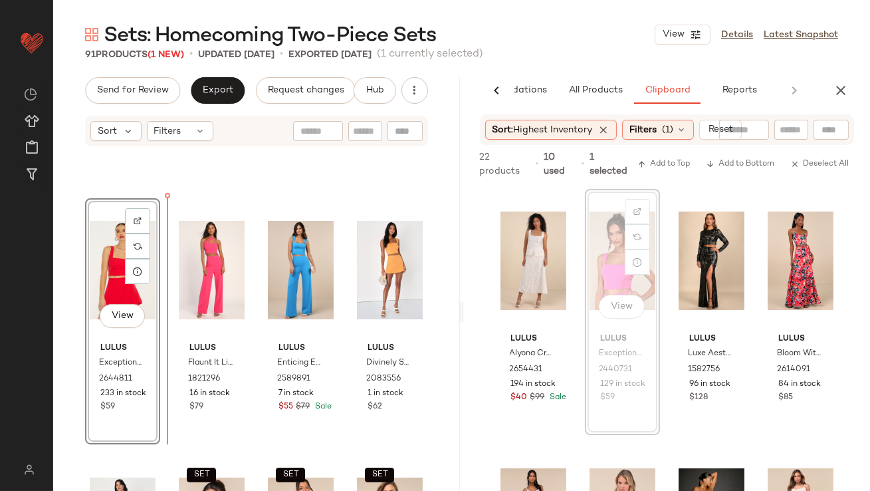
drag, startPoint x: 605, startPoint y: 272, endPoint x: 596, endPoint y: 273, distance: 9.3
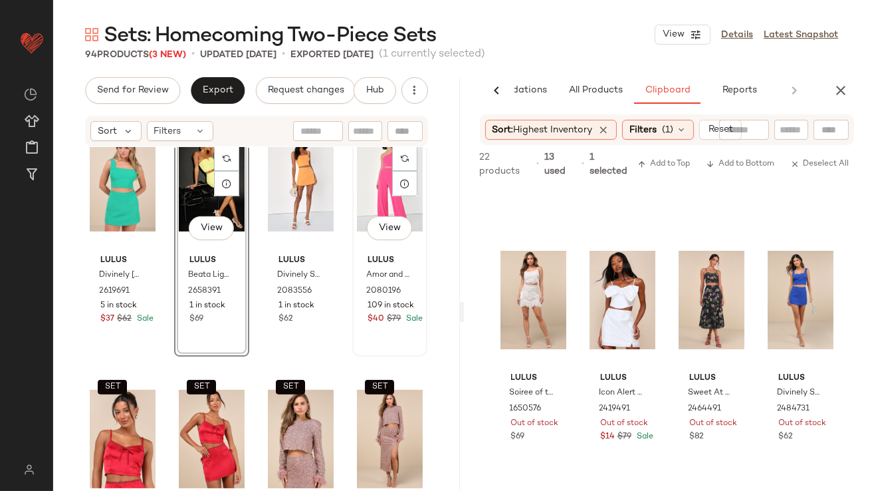
scroll to position [1074, 0]
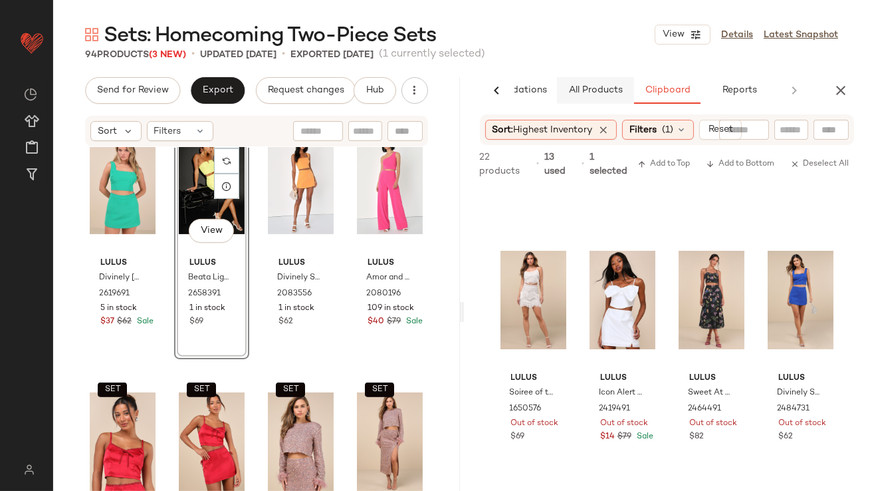
click at [604, 94] on span "All Products" at bounding box center [595, 90] width 55 height 11
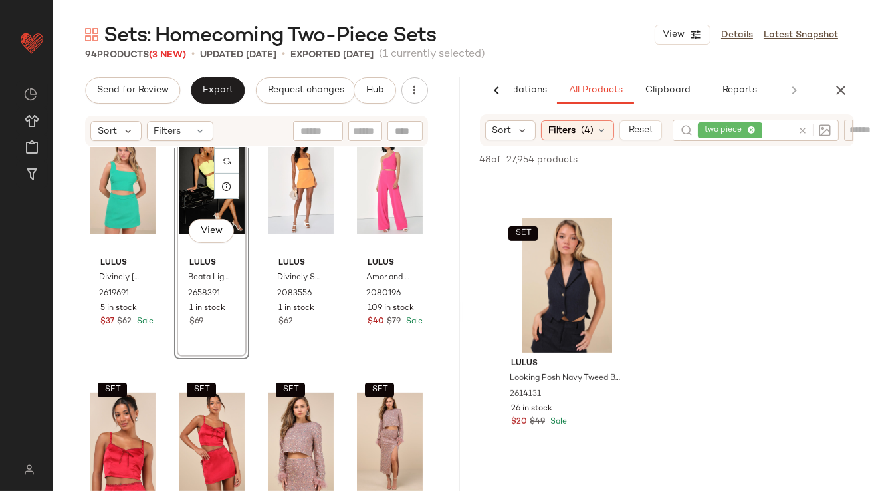
scroll to position [1512, 0]
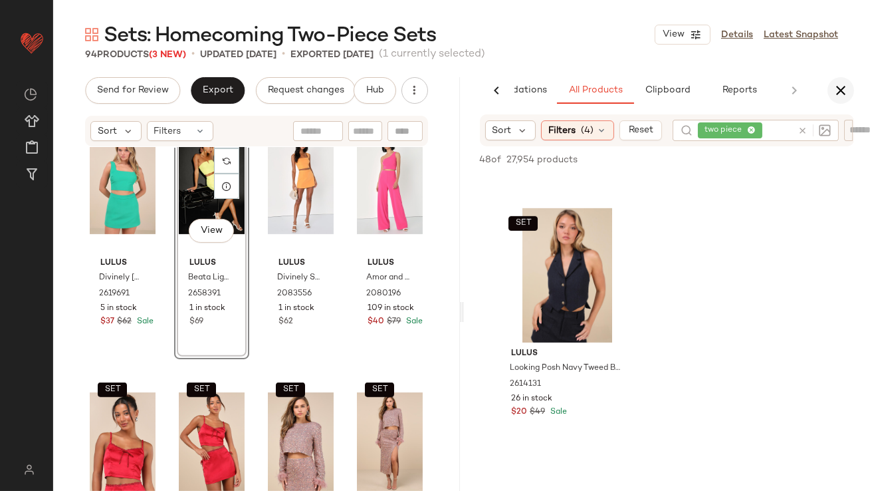
click at [828, 88] on button "button" at bounding box center [841, 90] width 27 height 27
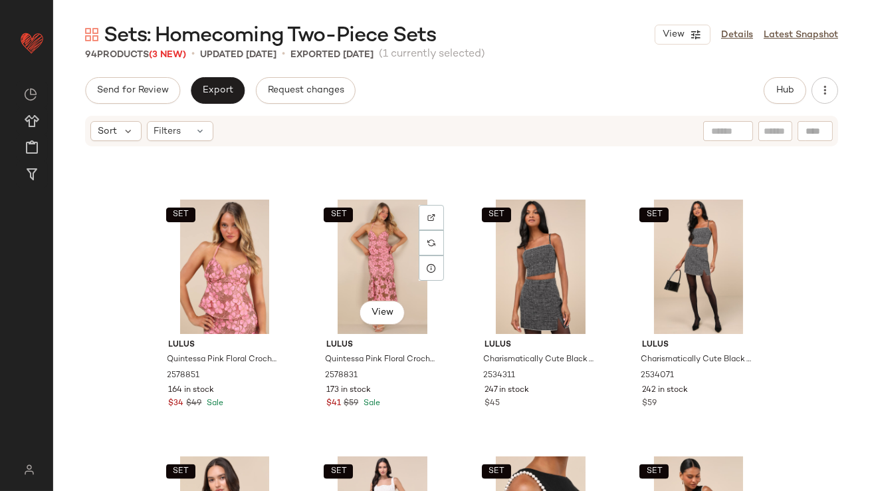
scroll to position [3459, 0]
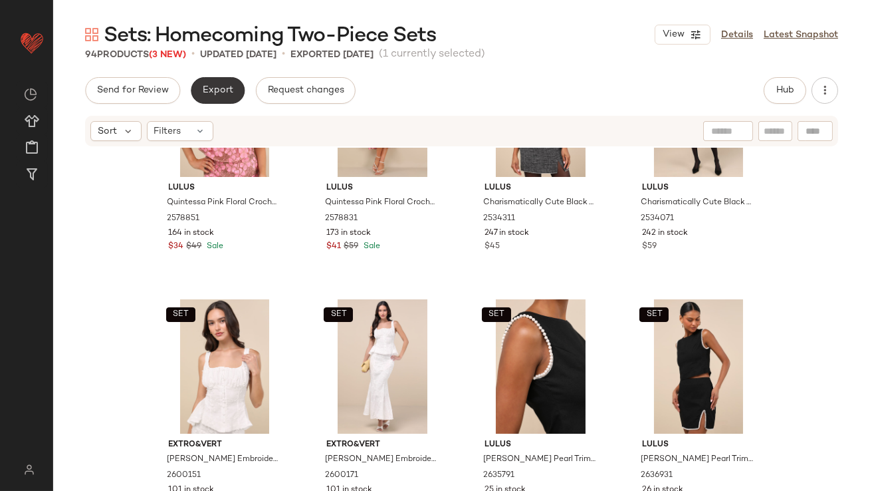
click at [223, 93] on span "Export" at bounding box center [217, 90] width 31 height 11
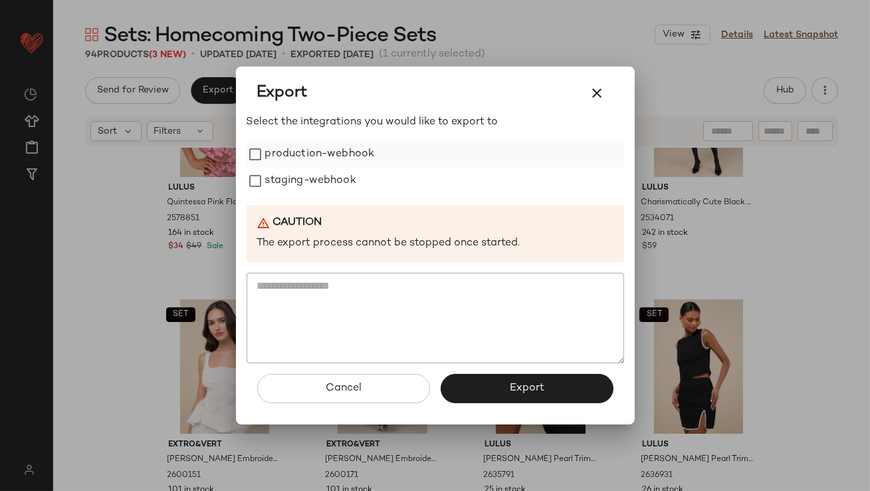
click at [328, 146] on label "production-webhook" at bounding box center [320, 154] width 110 height 27
click at [328, 187] on label "staging-webhook" at bounding box center [310, 181] width 91 height 27
click at [470, 379] on button "Export" at bounding box center [527, 388] width 173 height 29
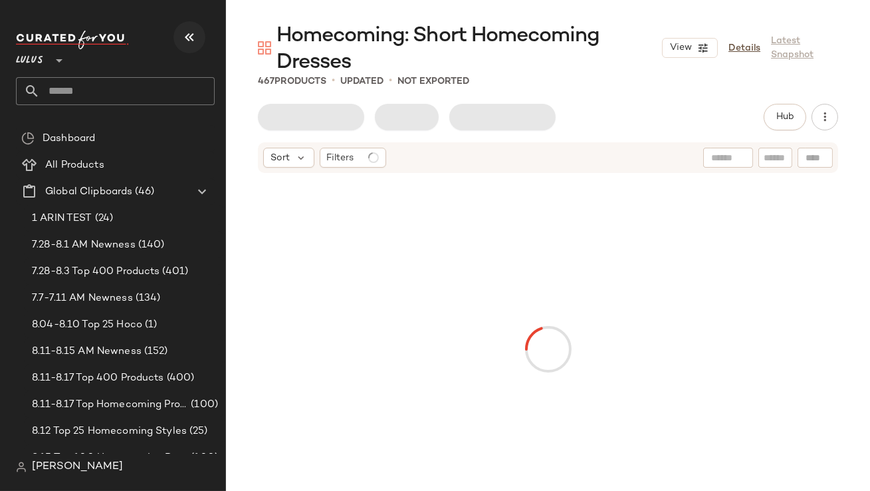
click at [201, 42] on button "button" at bounding box center [190, 37] width 32 height 32
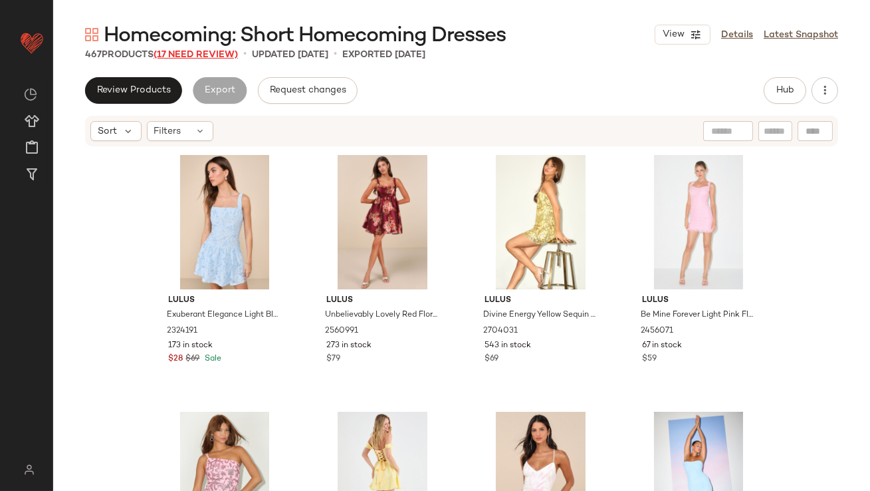
click at [197, 55] on span "(17 Need Review)" at bounding box center [196, 55] width 84 height 10
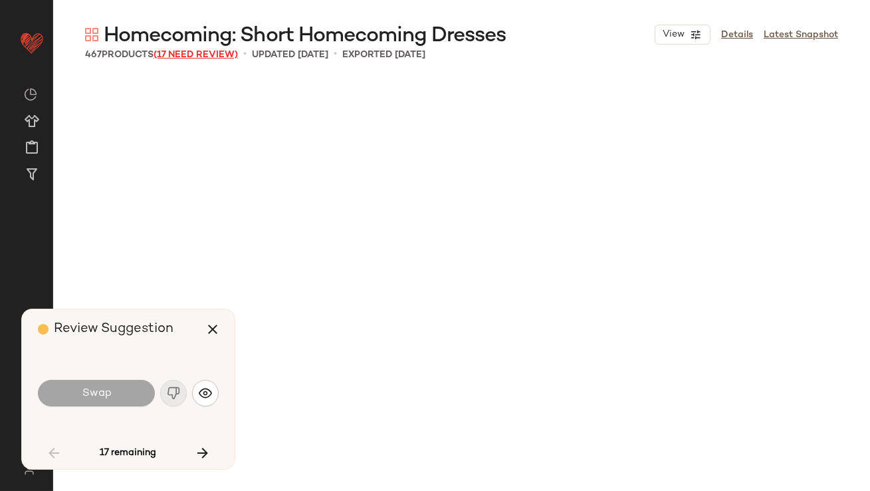
scroll to position [1283, 0]
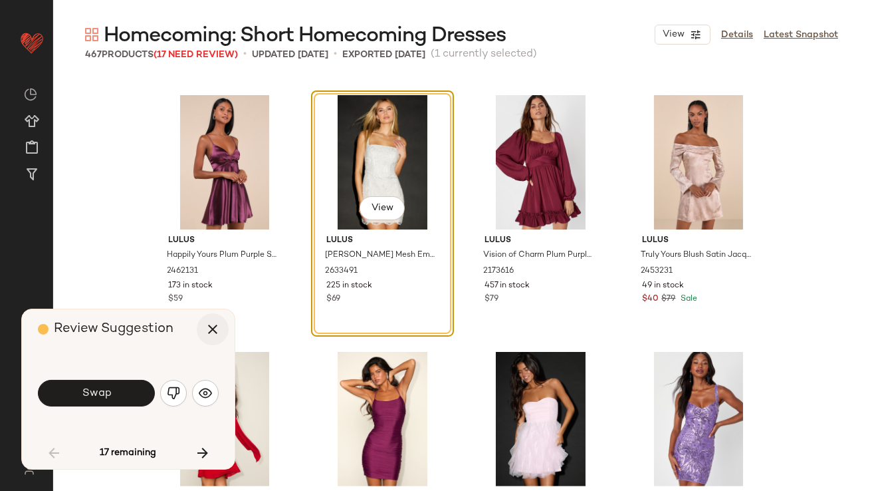
click at [206, 326] on icon "button" at bounding box center [213, 329] width 16 height 16
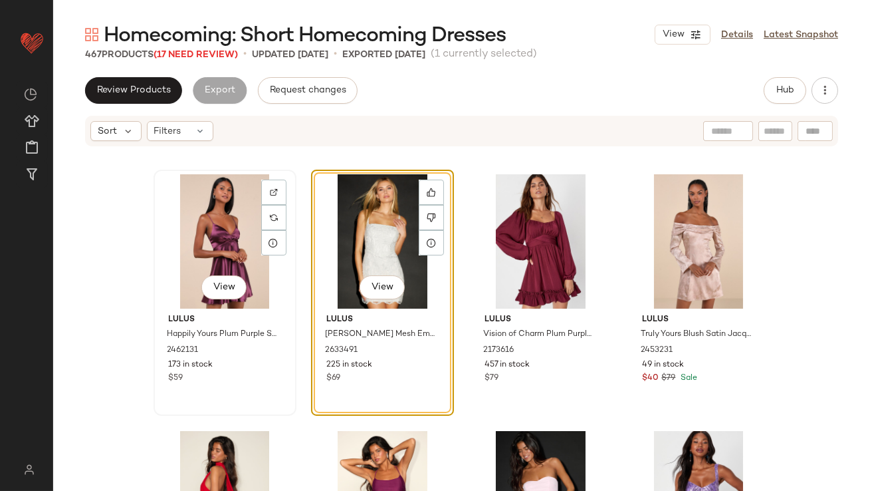
scroll to position [1274, 0]
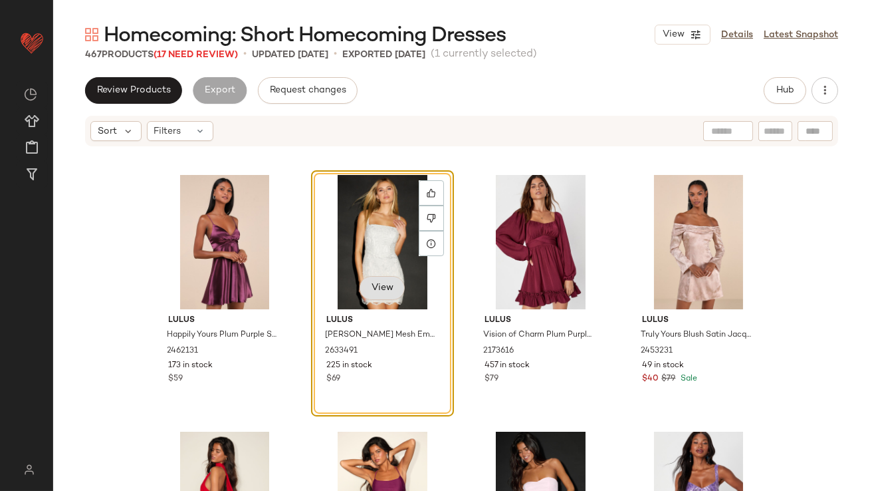
click at [372, 292] on span "View" at bounding box center [382, 288] width 23 height 11
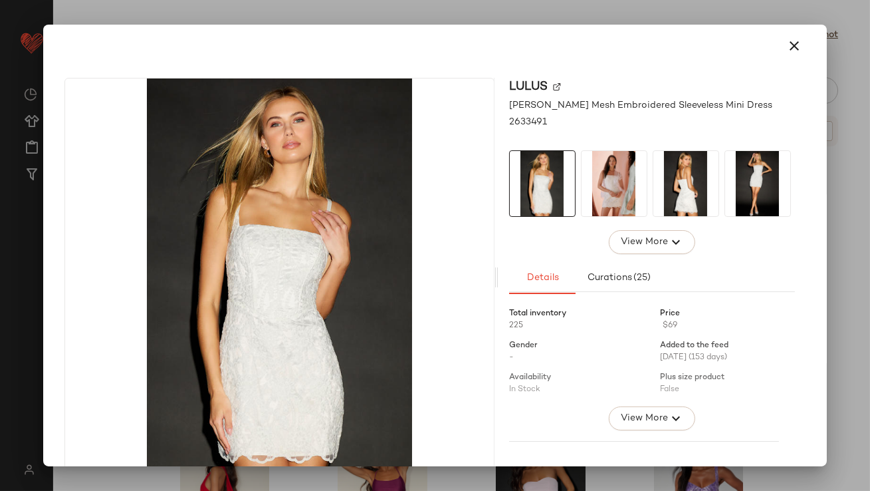
click at [600, 181] on img at bounding box center [614, 183] width 65 height 65
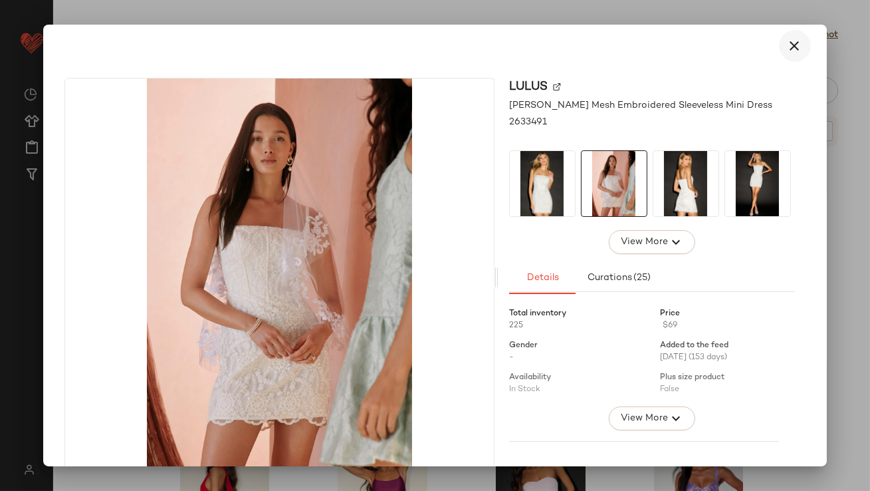
click at [779, 43] on button "button" at bounding box center [795, 46] width 32 height 32
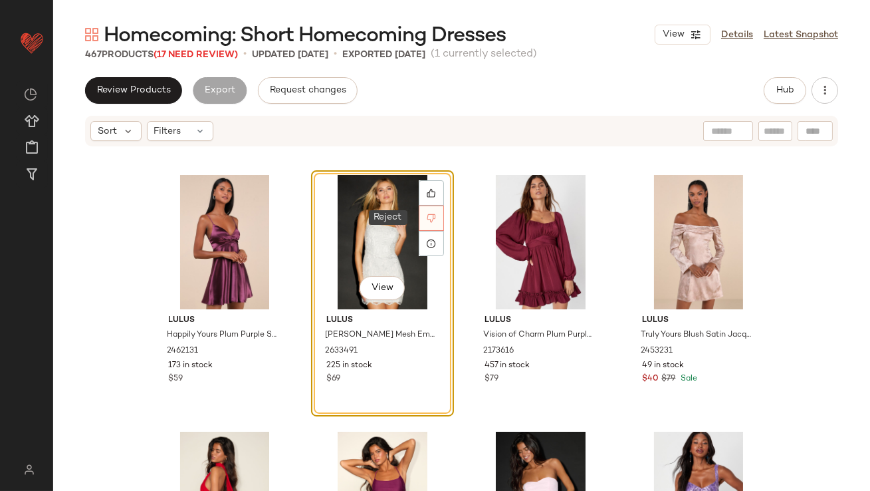
click at [427, 215] on icon at bounding box center [431, 217] width 9 height 9
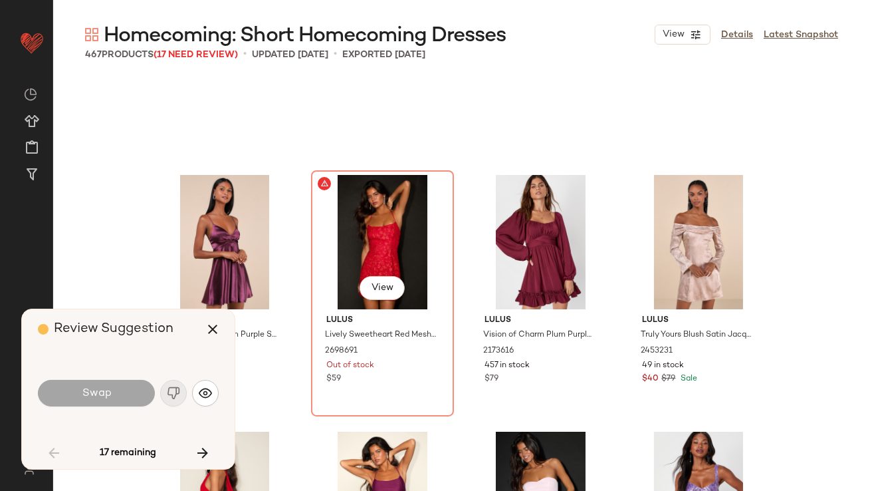
scroll to position [1283, 0]
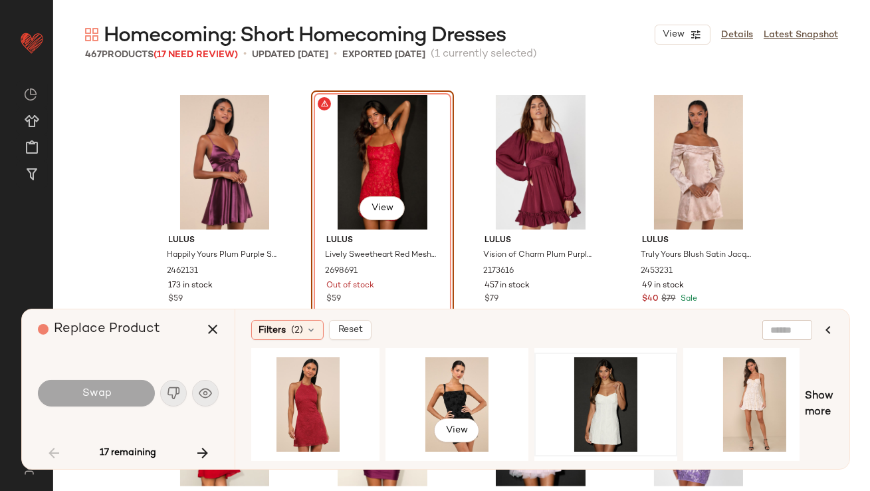
scroll to position [0, 321]
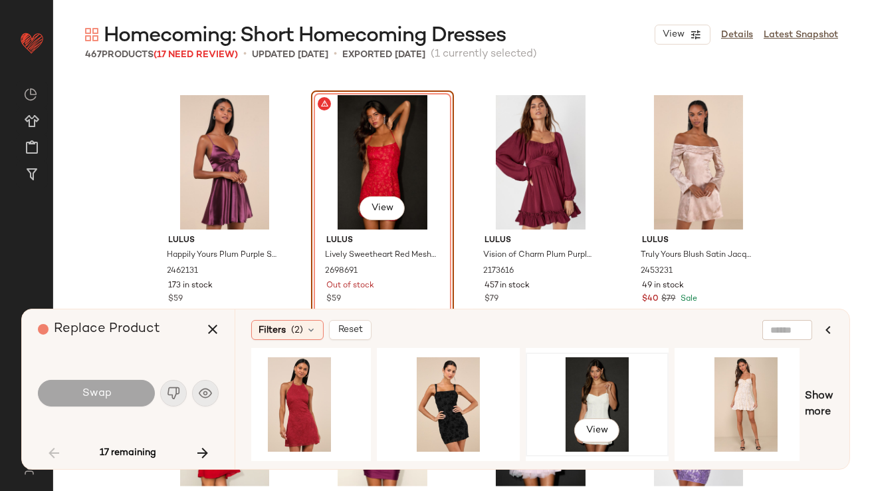
click at [604, 388] on div "View" at bounding box center [598, 404] width 134 height 94
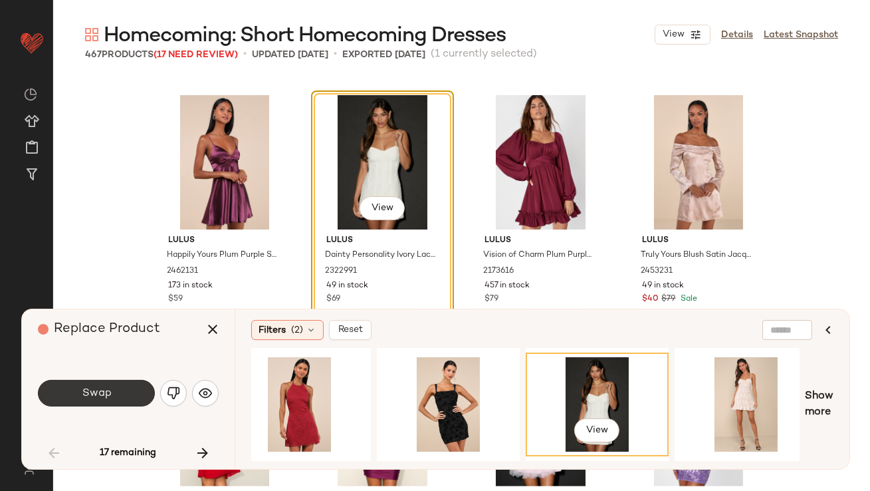
click at [115, 385] on button "Swap" at bounding box center [96, 393] width 117 height 27
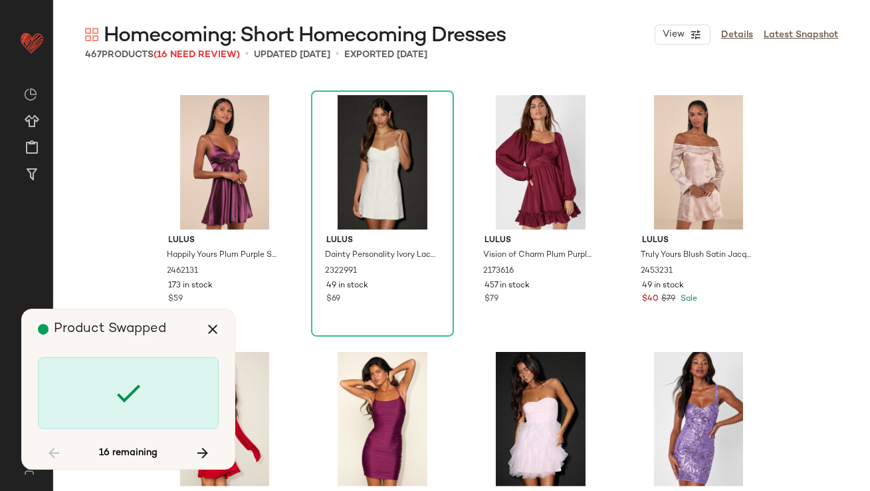
scroll to position [1796, 0]
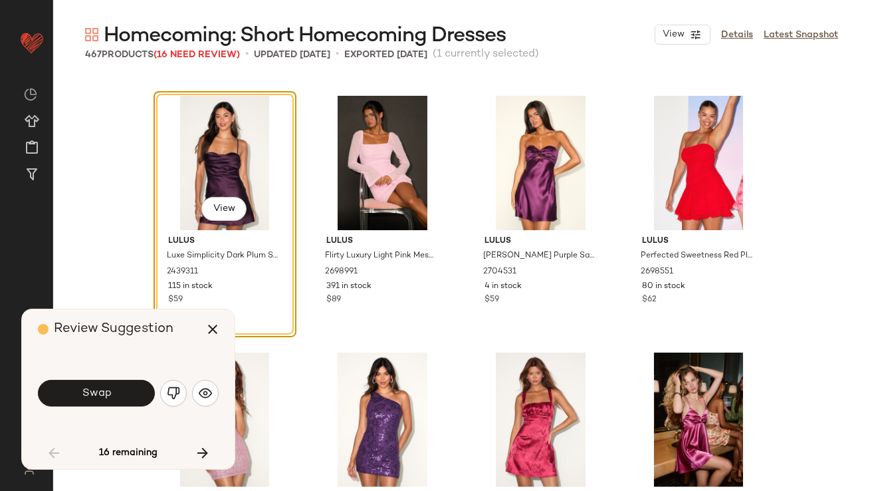
click at [116, 386] on button "Swap" at bounding box center [96, 393] width 117 height 27
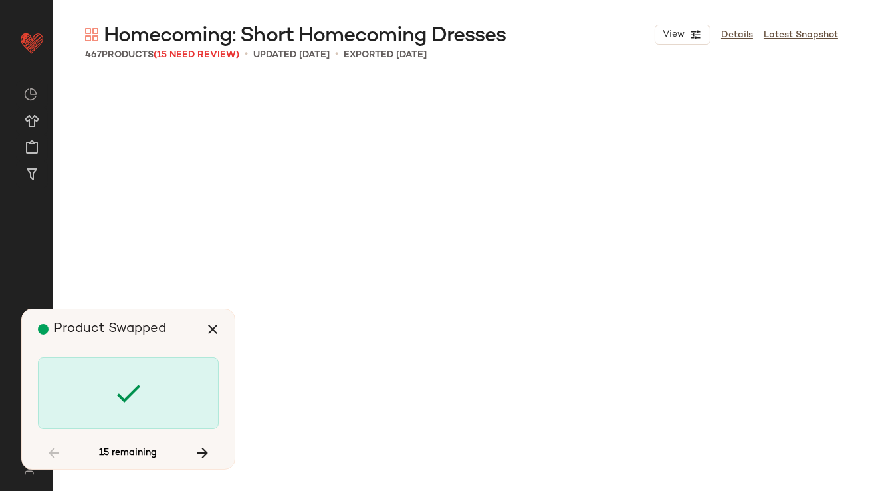
scroll to position [3336, 0]
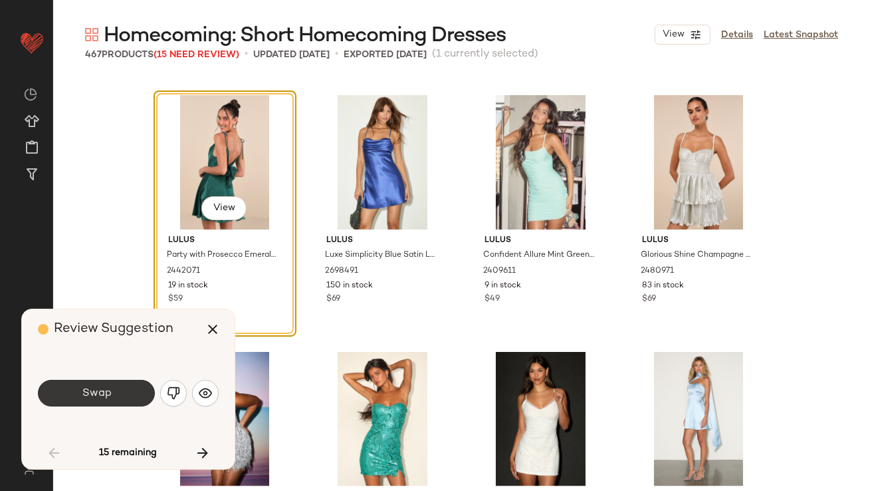
click at [117, 386] on button "Swap" at bounding box center [96, 393] width 117 height 27
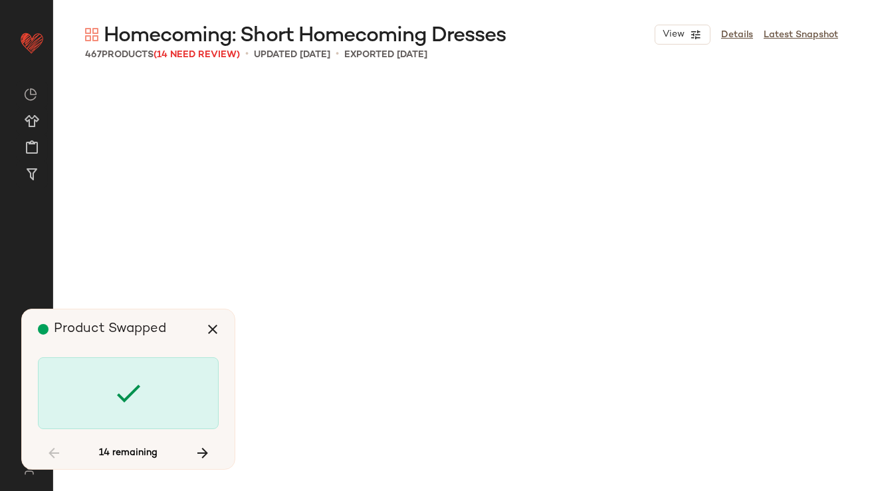
scroll to position [6415, 0]
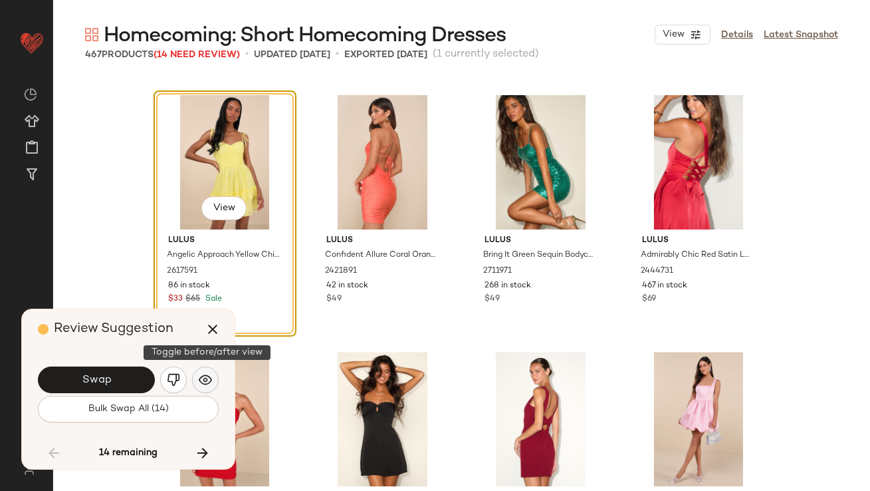
click at [203, 379] on img "button" at bounding box center [205, 379] width 13 height 13
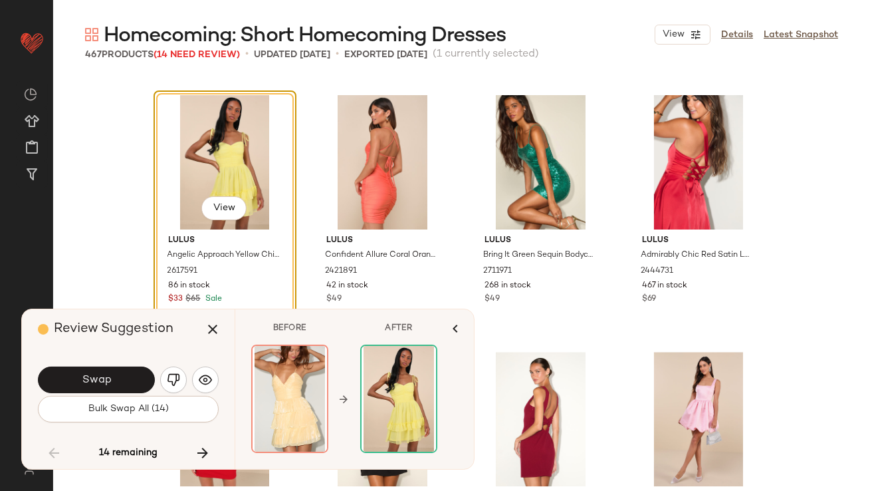
click at [122, 378] on button "Swap" at bounding box center [96, 379] width 117 height 27
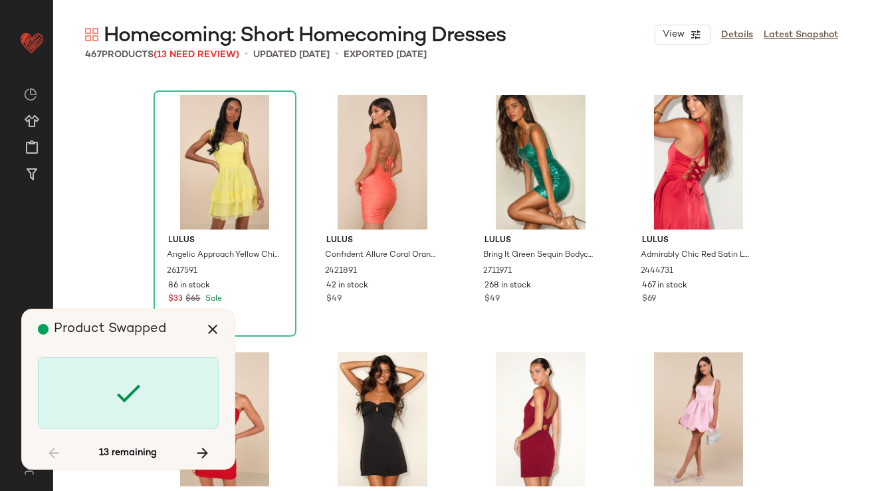
scroll to position [9751, 0]
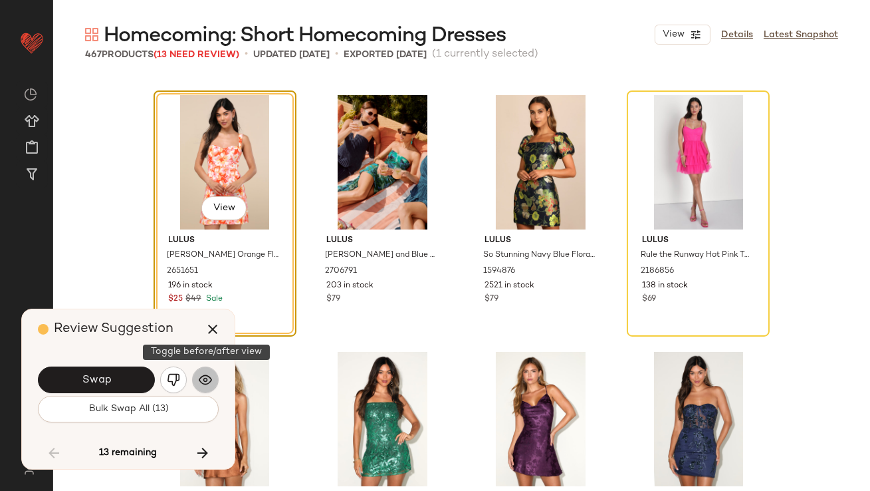
click at [205, 383] on img "button" at bounding box center [205, 379] width 13 height 13
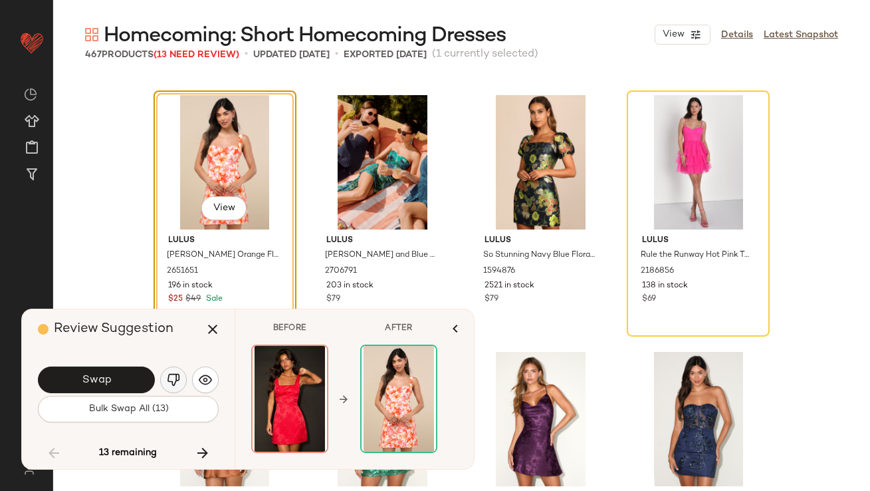
click at [172, 378] on img "button" at bounding box center [173, 379] width 13 height 13
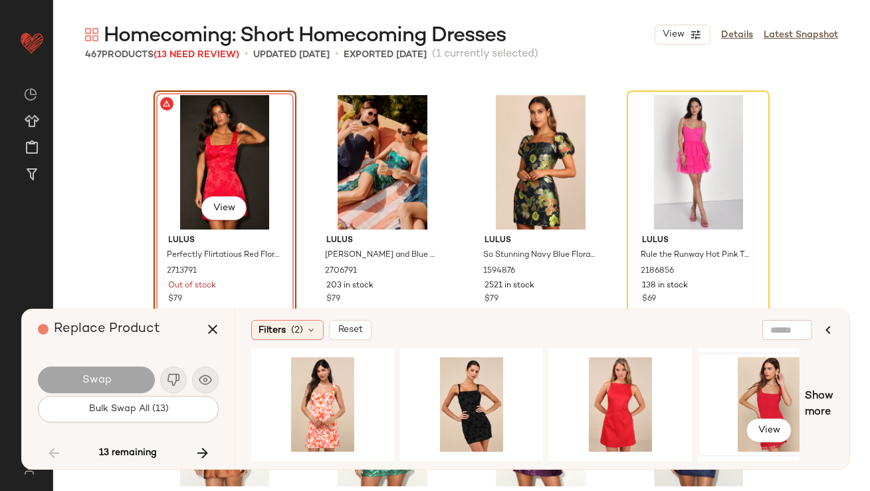
click at [746, 395] on div "View" at bounding box center [770, 404] width 134 height 94
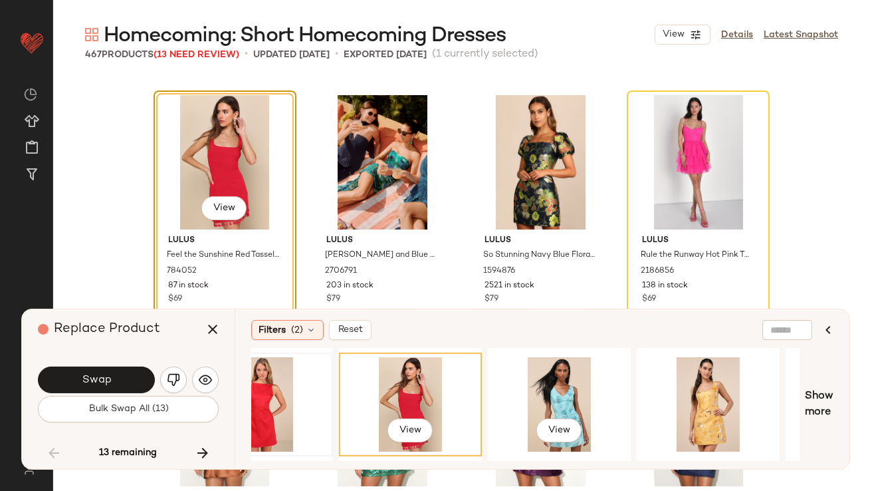
scroll to position [0, 360]
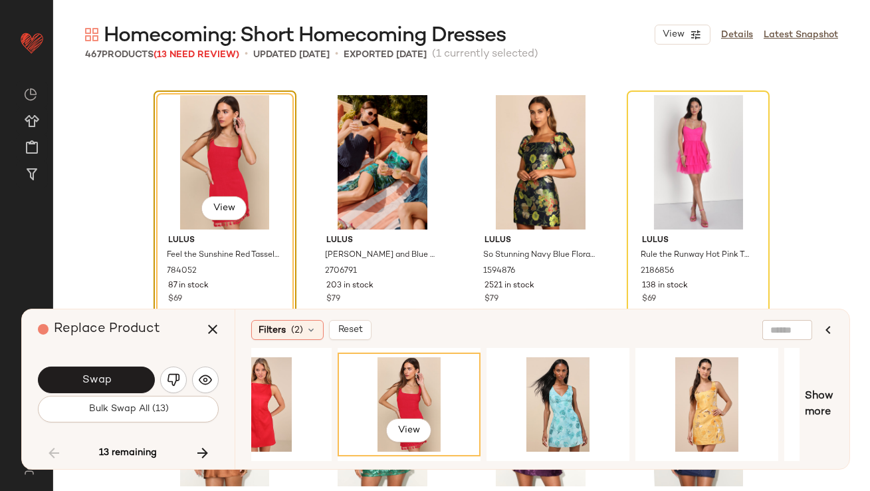
click at [115, 372] on button "Swap" at bounding box center [96, 379] width 117 height 27
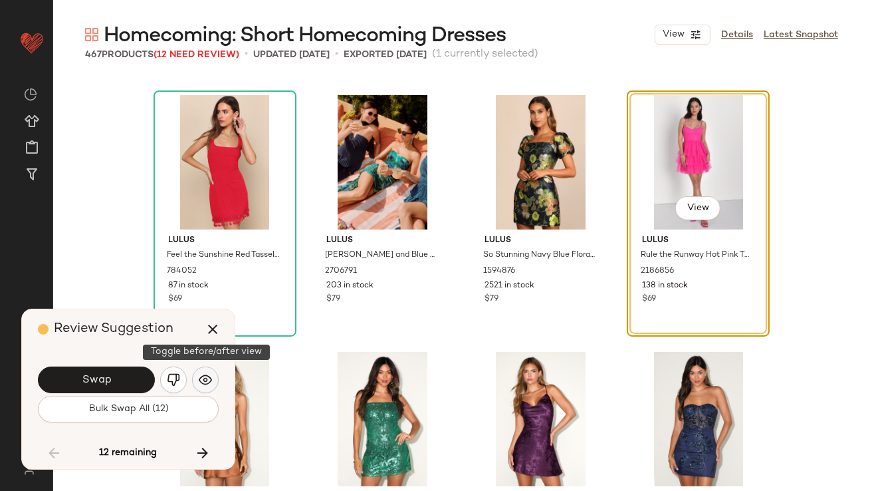
click at [212, 379] on button "button" at bounding box center [205, 379] width 27 height 27
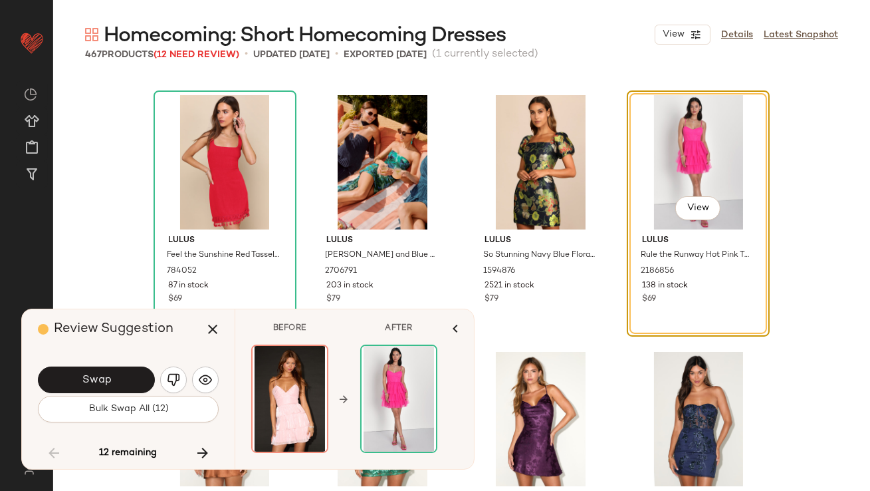
click at [112, 376] on button "Swap" at bounding box center [96, 379] width 117 height 27
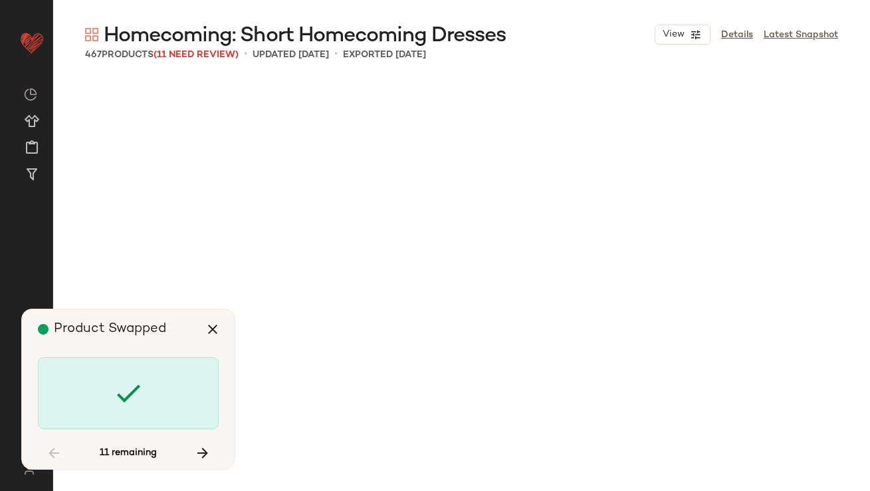
scroll to position [13857, 0]
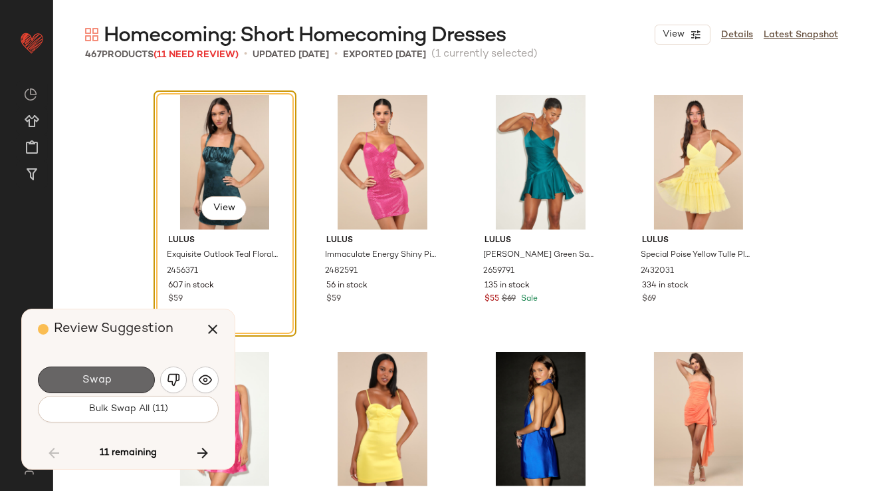
click at [112, 378] on button "Swap" at bounding box center [96, 379] width 117 height 27
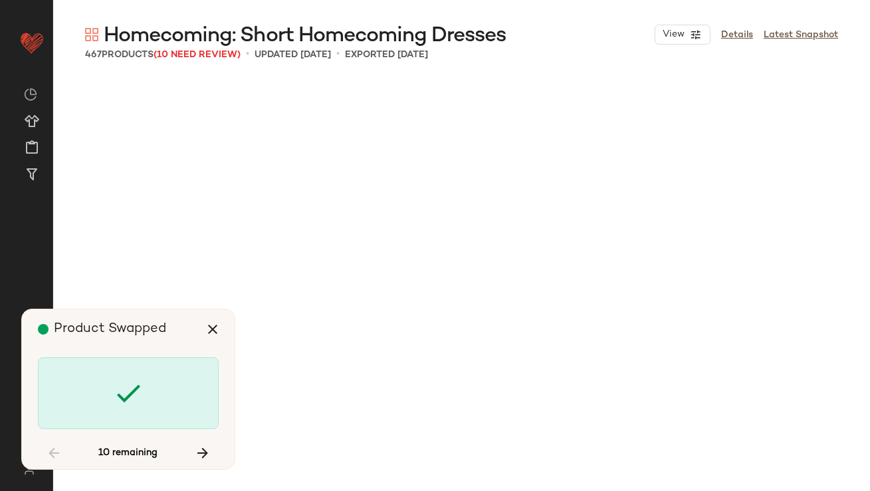
scroll to position [24634, 0]
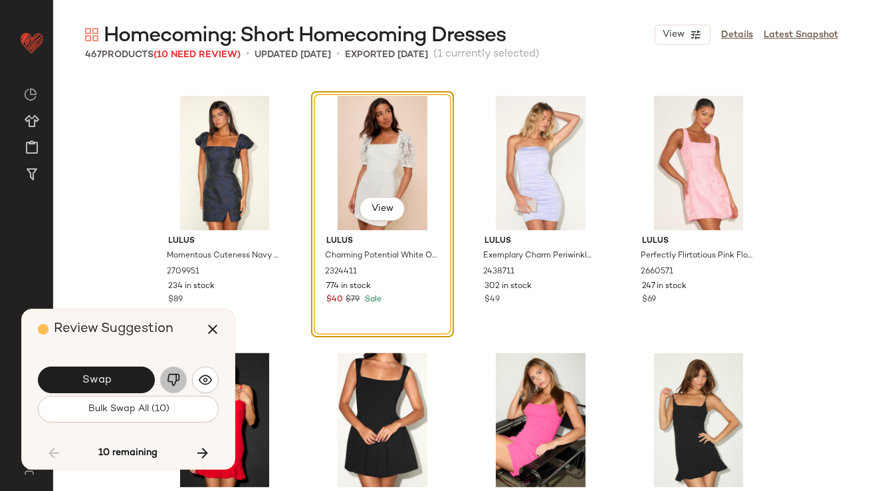
click at [174, 380] on img "button" at bounding box center [173, 379] width 13 height 13
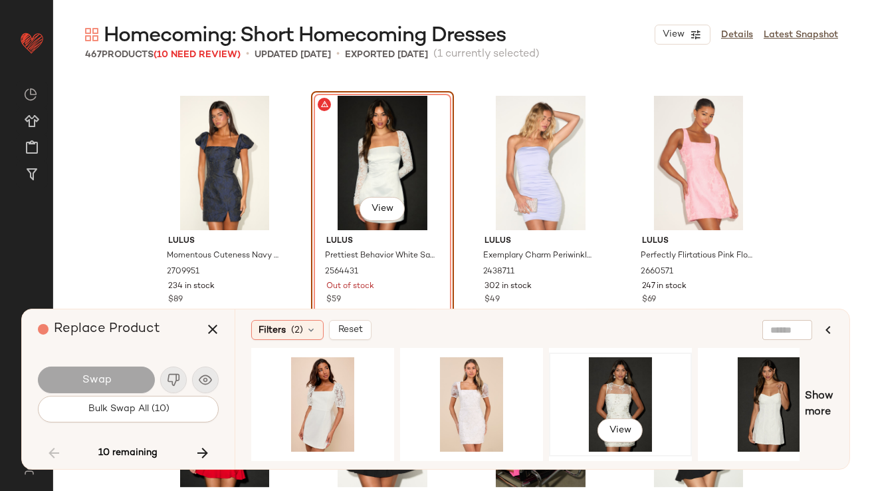
click at [610, 404] on div "View" at bounding box center [621, 404] width 134 height 94
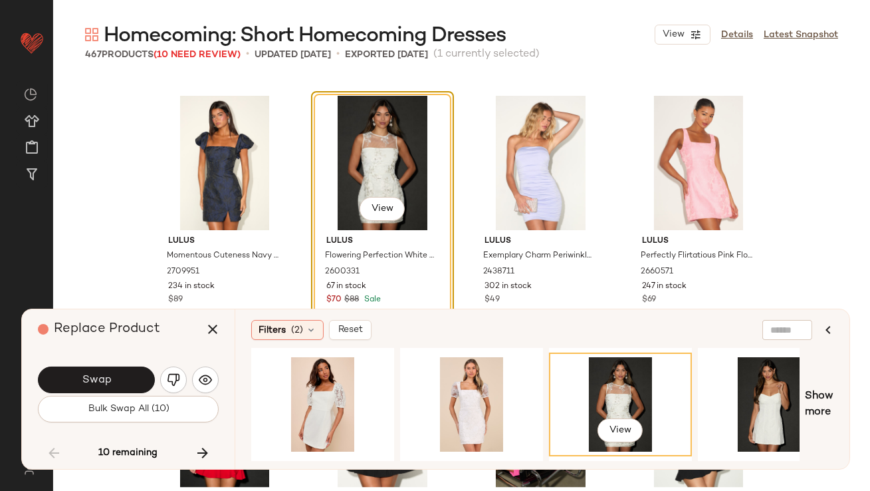
click at [141, 358] on div "Swap Bulk Swap All (10)" at bounding box center [128, 393] width 181 height 72
click at [131, 371] on button "Swap" at bounding box center [96, 379] width 117 height 27
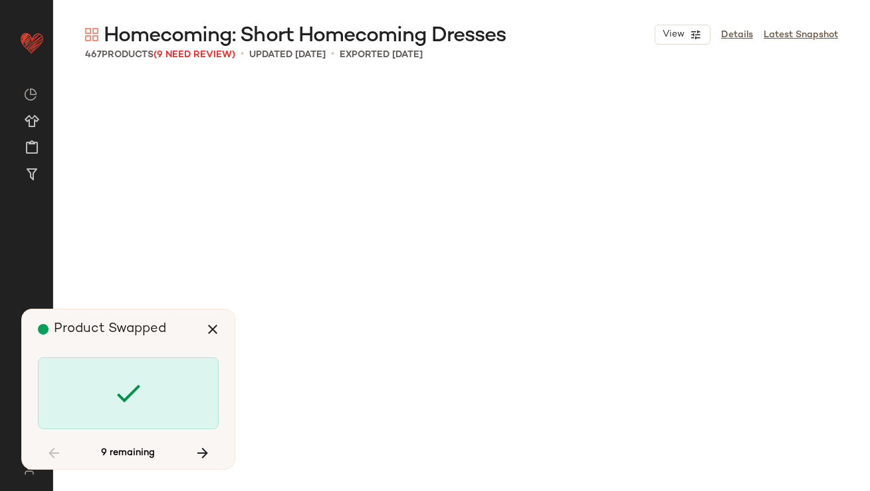
scroll to position [25661, 0]
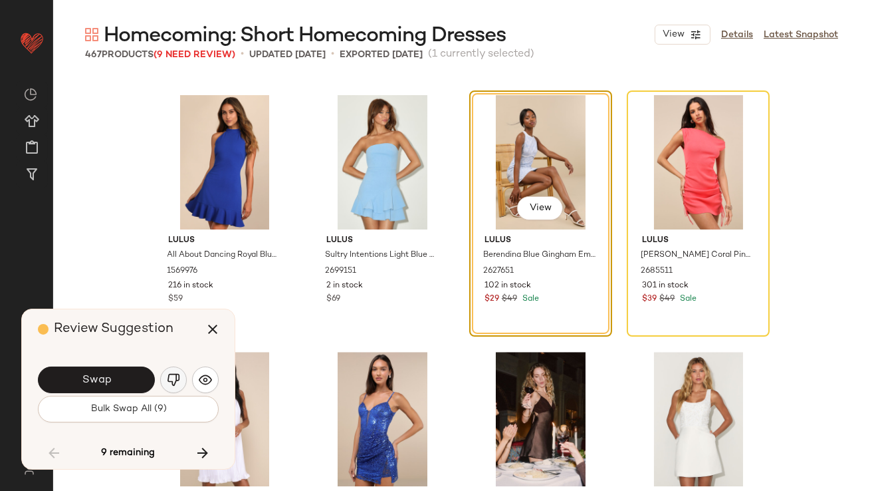
click at [168, 380] on img "button" at bounding box center [173, 379] width 13 height 13
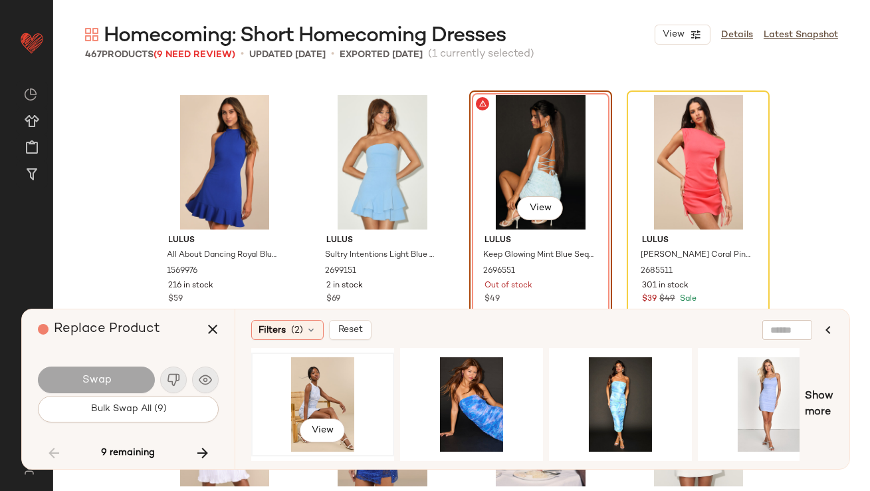
click at [306, 385] on div "View" at bounding box center [323, 404] width 134 height 94
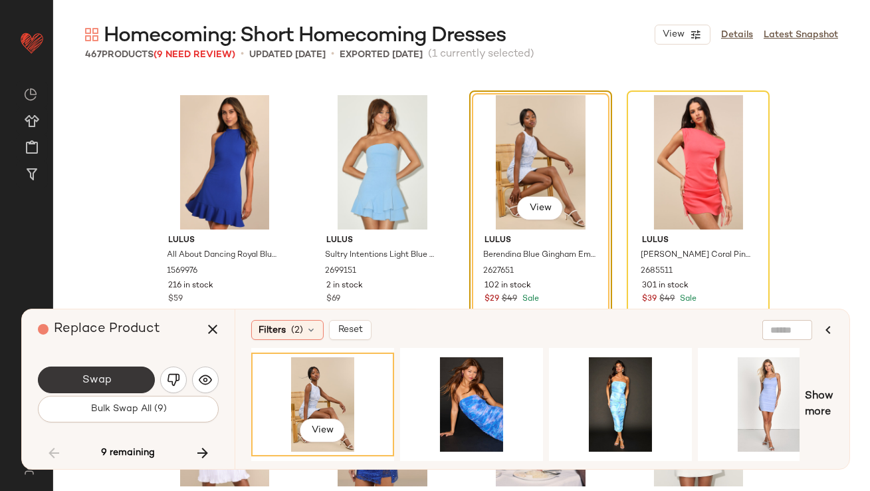
click at [140, 381] on button "Swap" at bounding box center [96, 379] width 117 height 27
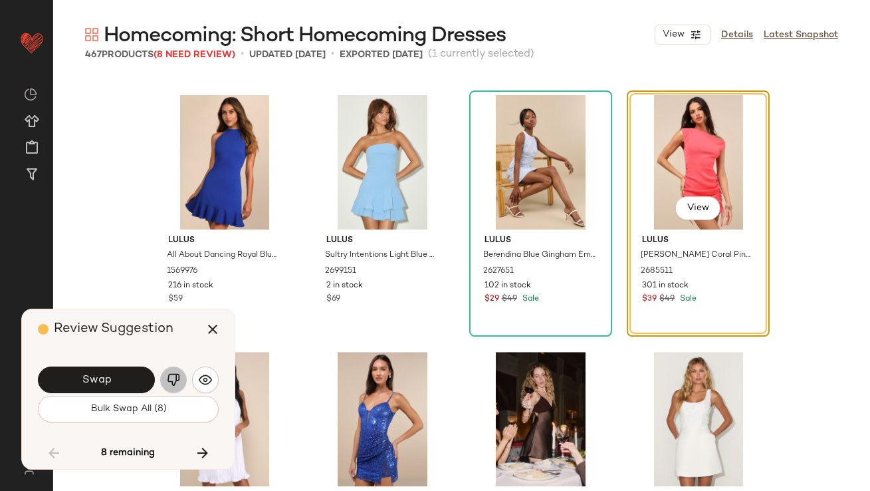
click at [168, 384] on img "button" at bounding box center [173, 379] width 13 height 13
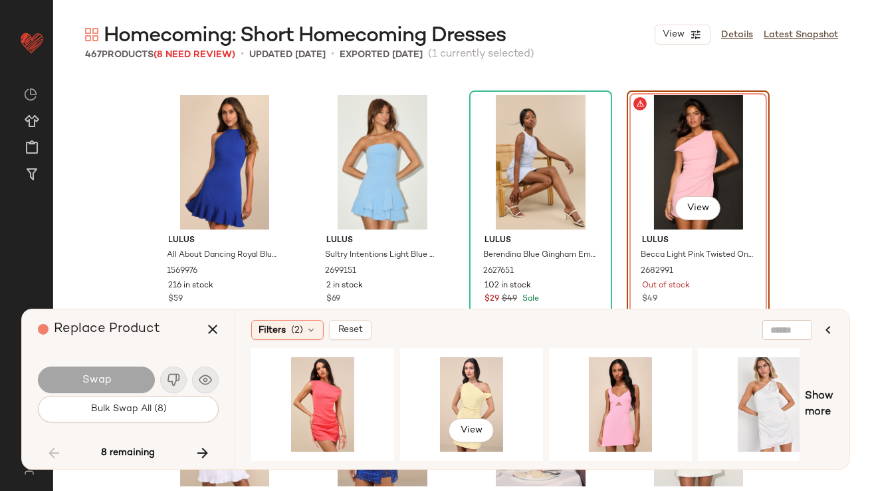
click at [465, 386] on div "View" at bounding box center [472, 404] width 134 height 94
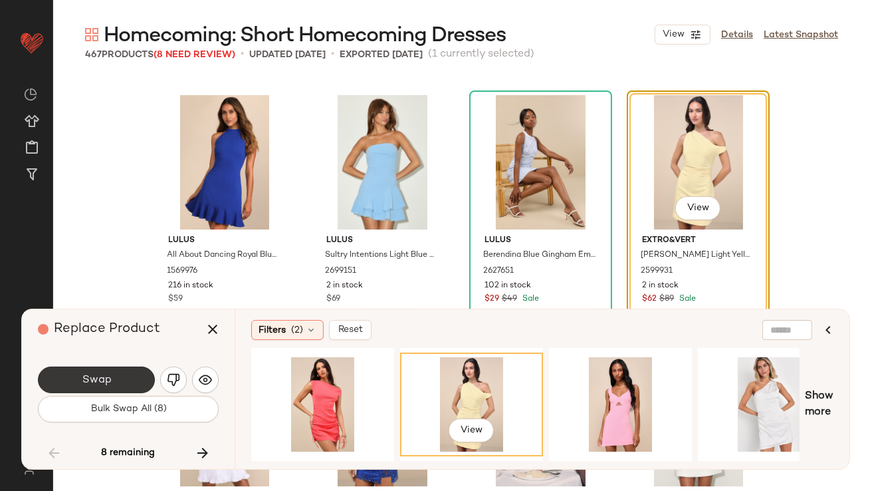
click at [66, 371] on button "Swap" at bounding box center [96, 379] width 117 height 27
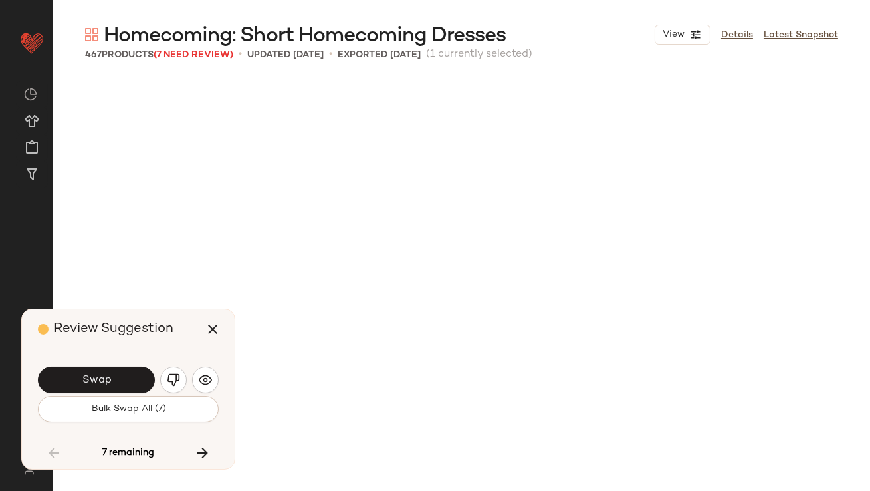
scroll to position [26174, 0]
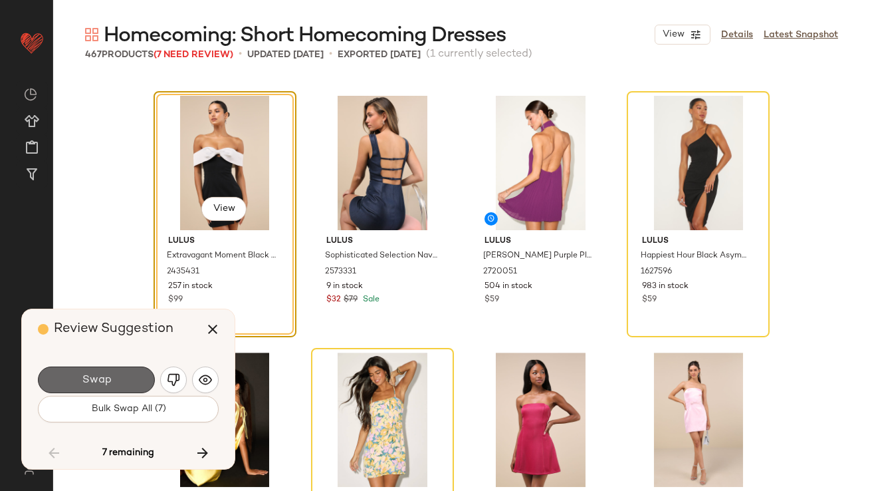
click at [120, 378] on button "Swap" at bounding box center [96, 379] width 117 height 27
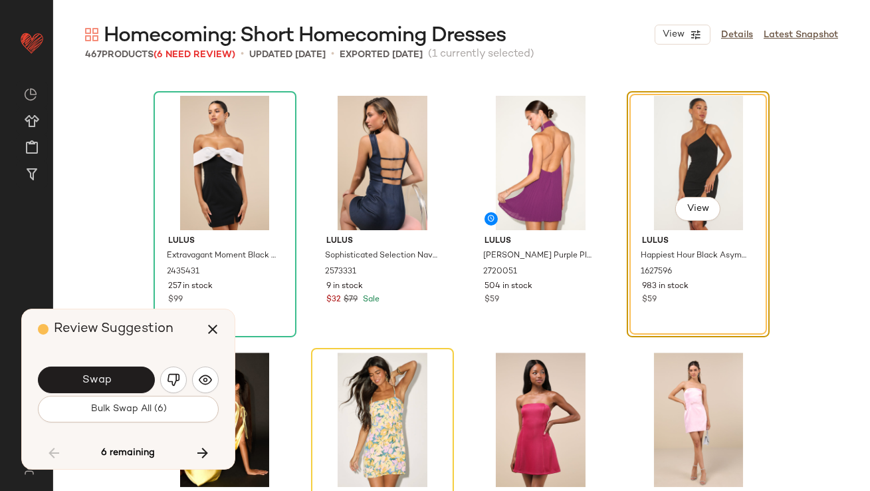
click at [169, 372] on button "button" at bounding box center [173, 379] width 27 height 27
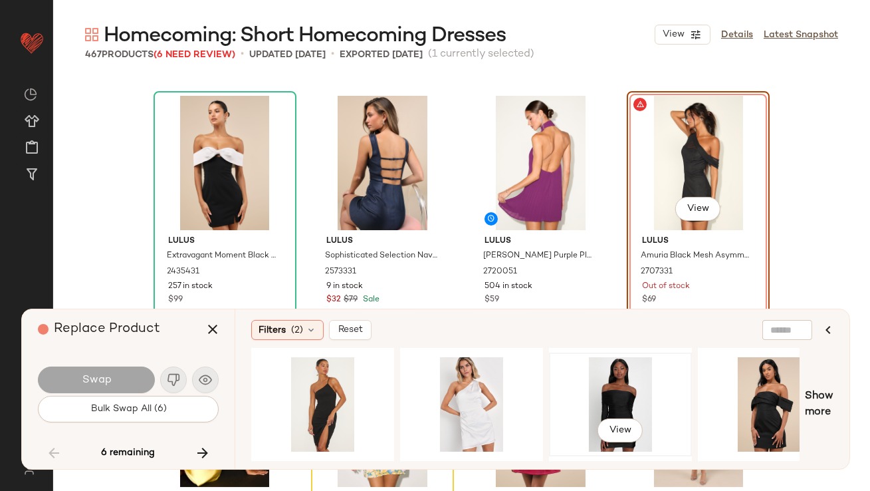
click at [610, 386] on div "View" at bounding box center [621, 404] width 134 height 94
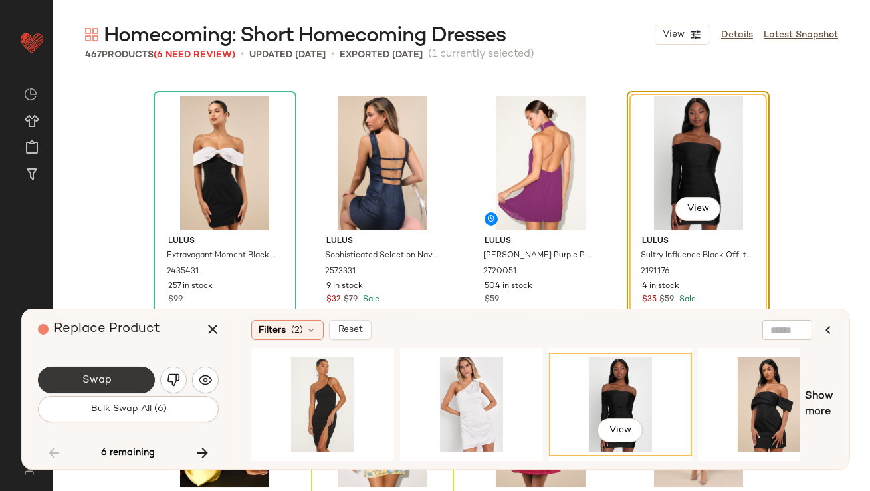
click at [78, 378] on button "Swap" at bounding box center [96, 379] width 117 height 27
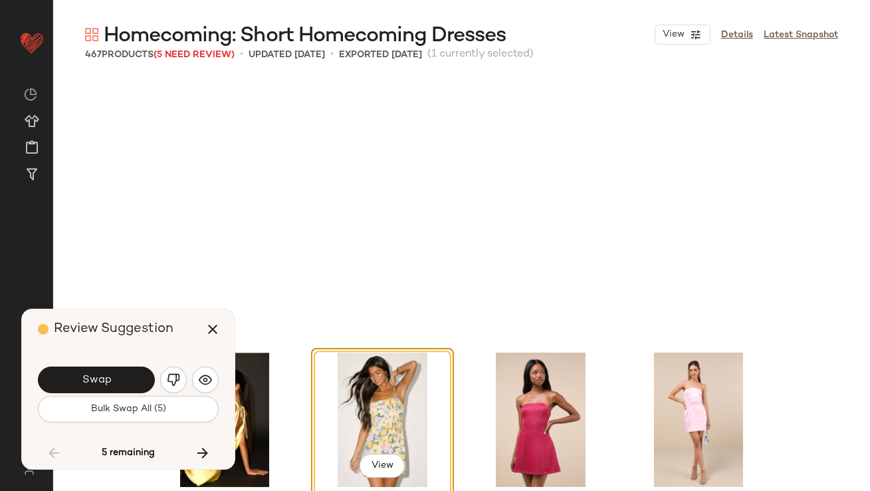
scroll to position [26431, 0]
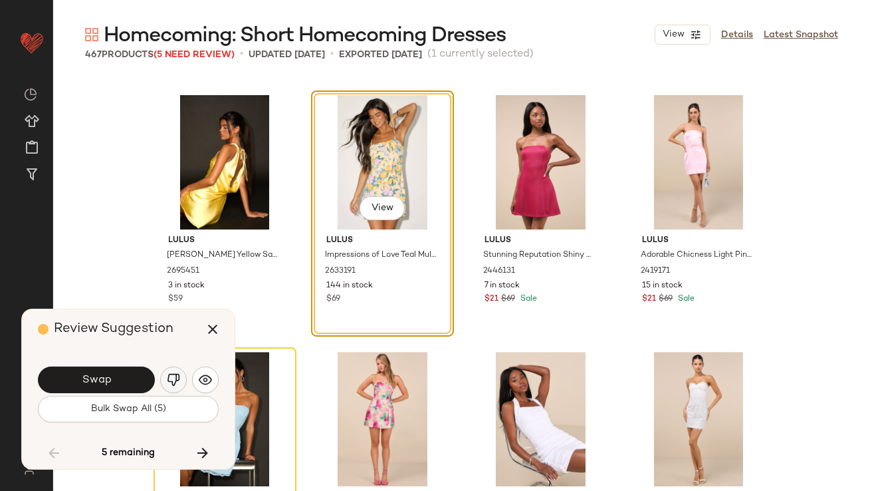
click at [173, 377] on img "button" at bounding box center [173, 379] width 13 height 13
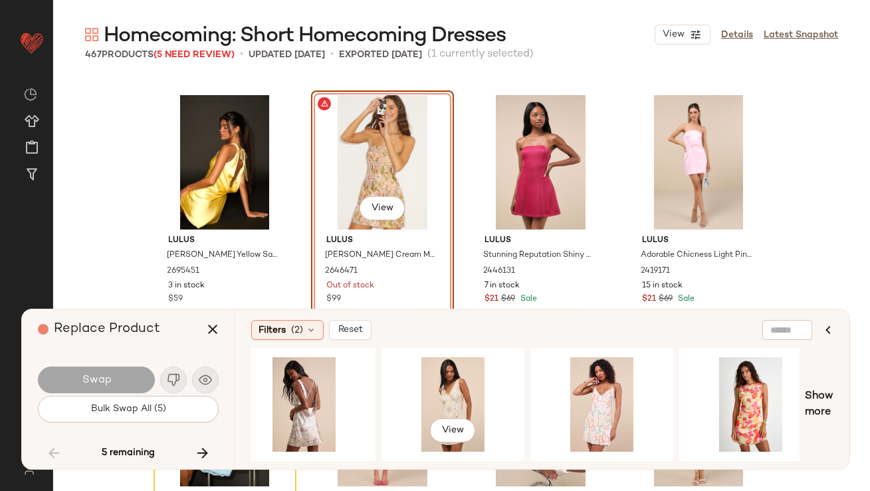
scroll to position [0, 1975]
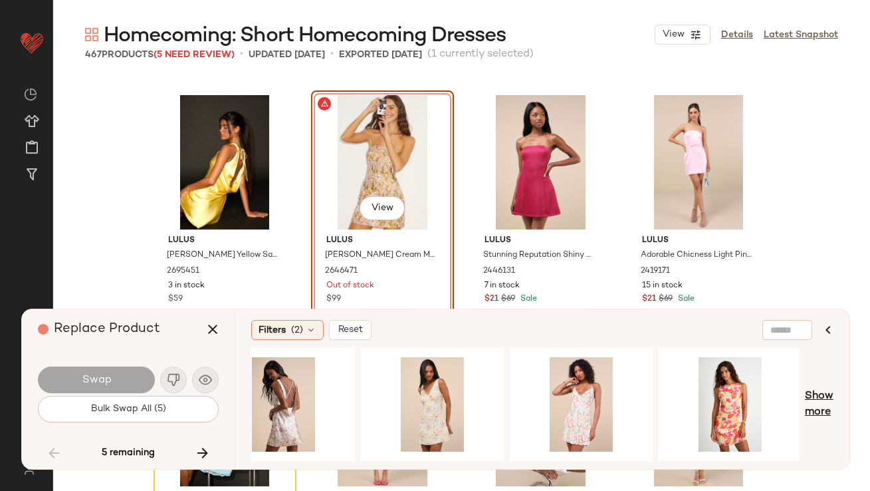
click at [826, 404] on span "Show more" at bounding box center [819, 404] width 29 height 32
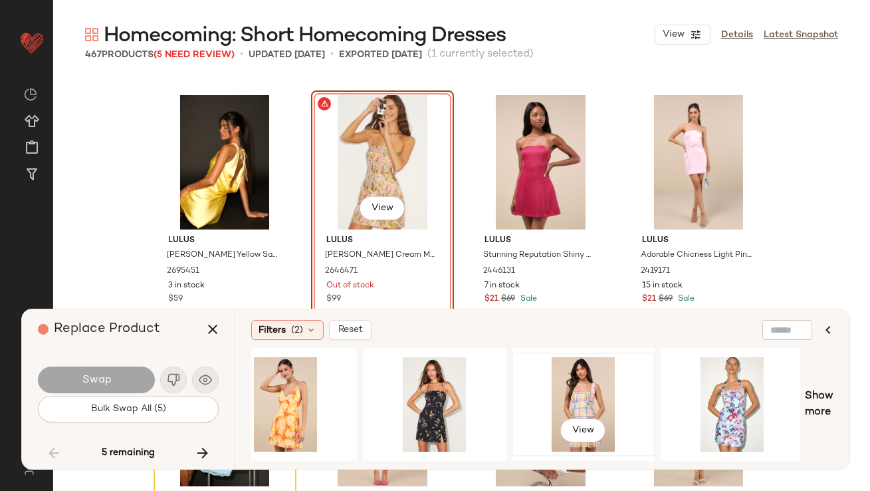
scroll to position [0, 3026]
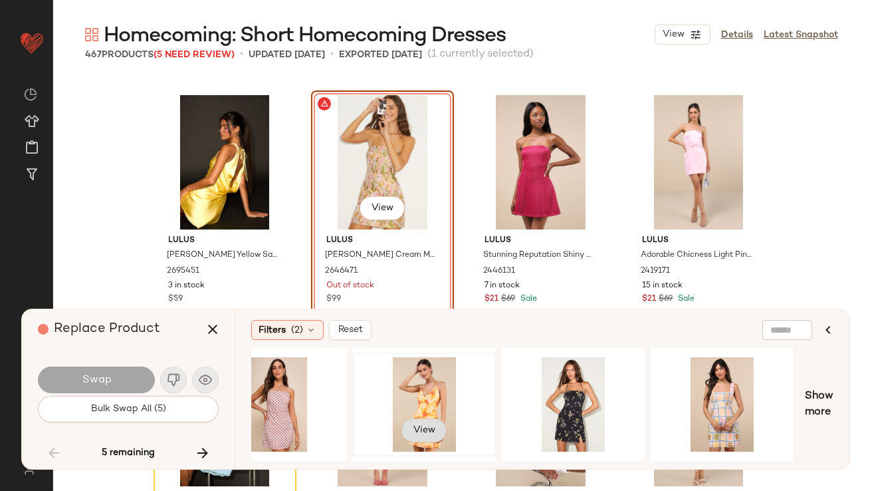
click at [418, 434] on button "View" at bounding box center [424, 430] width 45 height 24
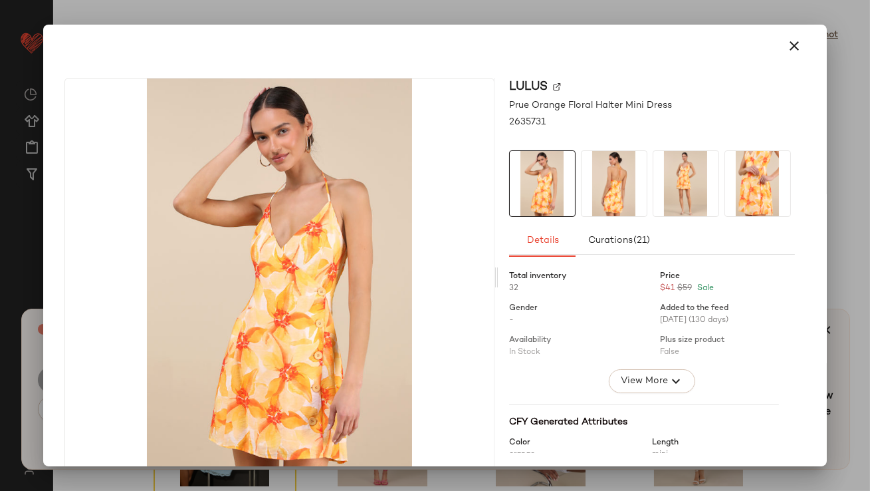
click at [609, 157] on img at bounding box center [614, 183] width 65 height 65
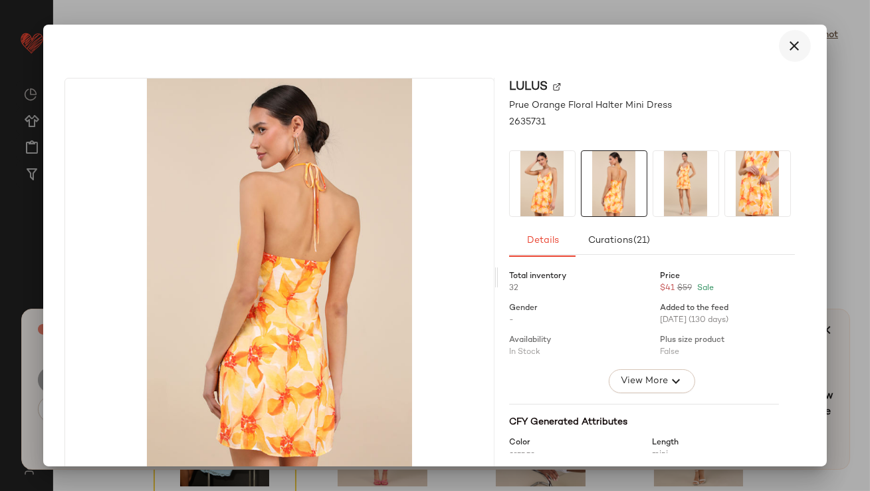
click at [787, 47] on icon "button" at bounding box center [795, 46] width 16 height 16
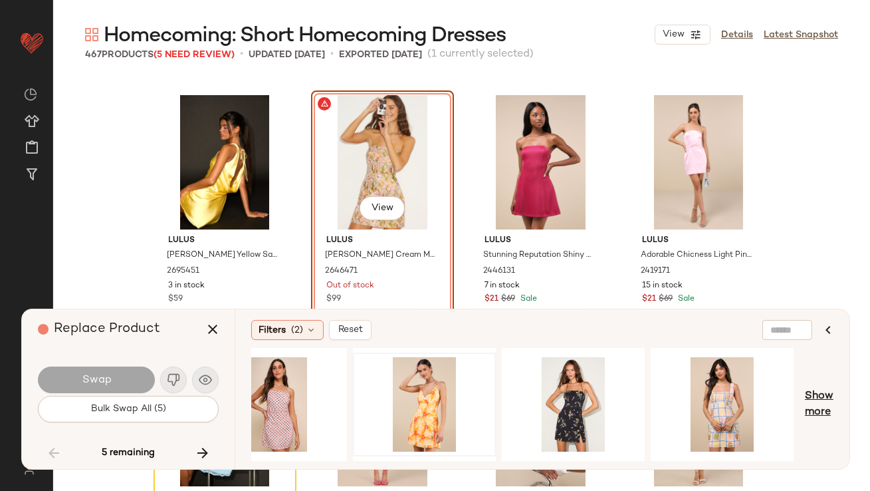
click at [813, 395] on span "Show more" at bounding box center [819, 404] width 29 height 32
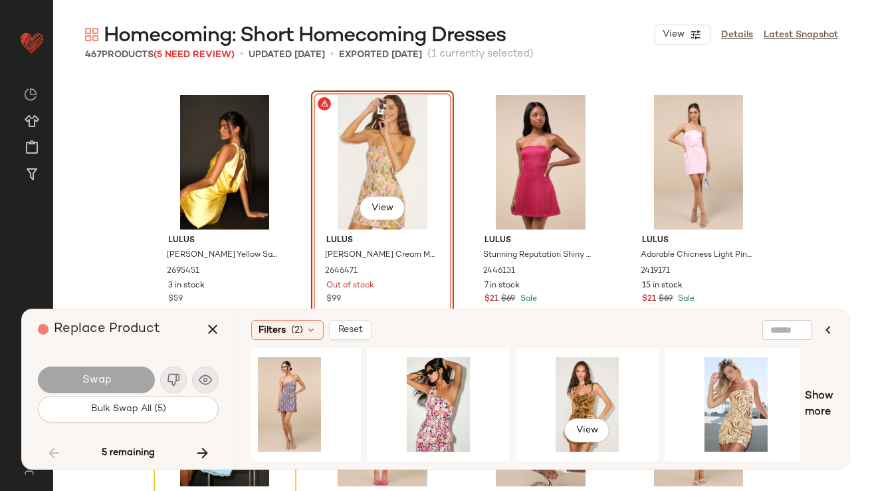
scroll to position [0, 4022]
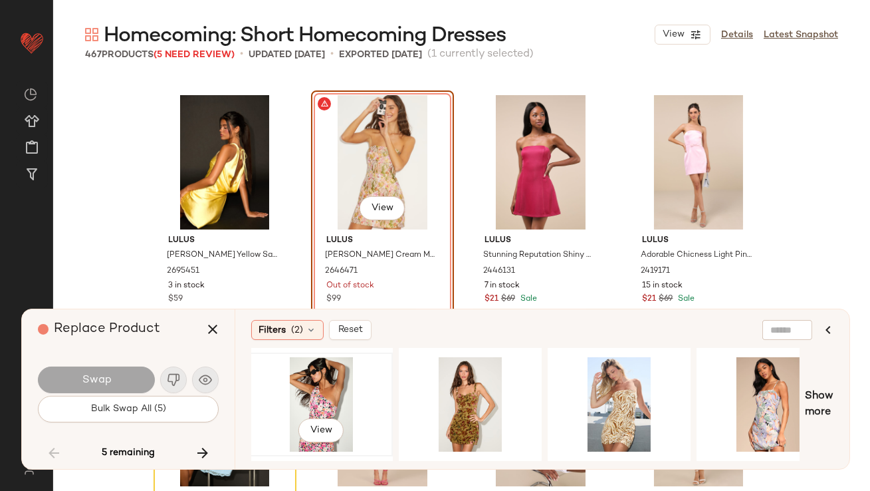
click at [336, 379] on div "View" at bounding box center [322, 404] width 134 height 94
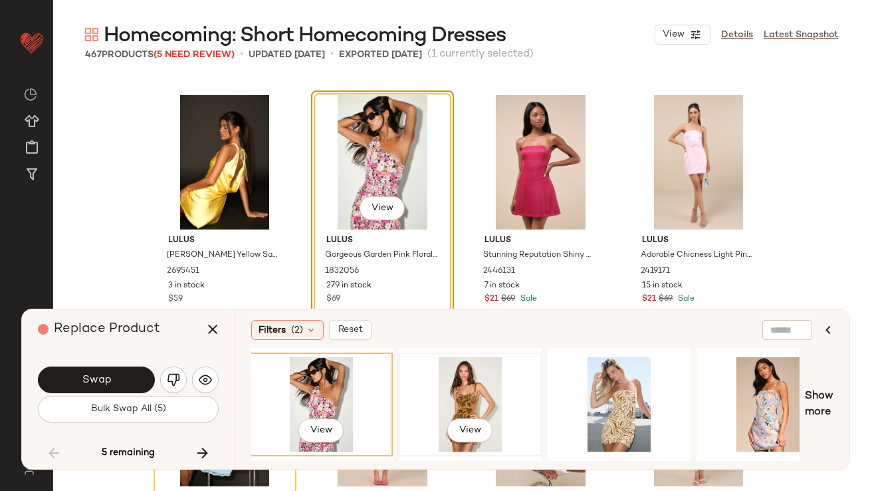
click at [487, 372] on div "View" at bounding box center [471, 404] width 134 height 94
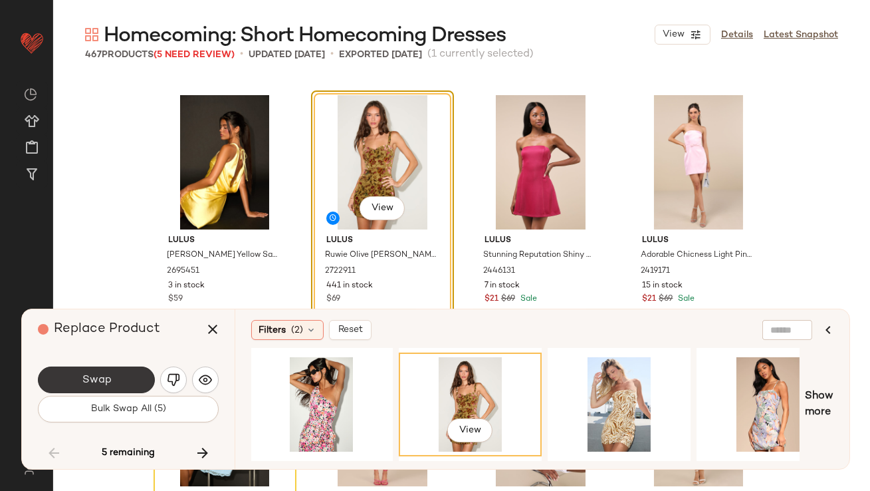
click at [93, 381] on span "Swap" at bounding box center [96, 380] width 30 height 13
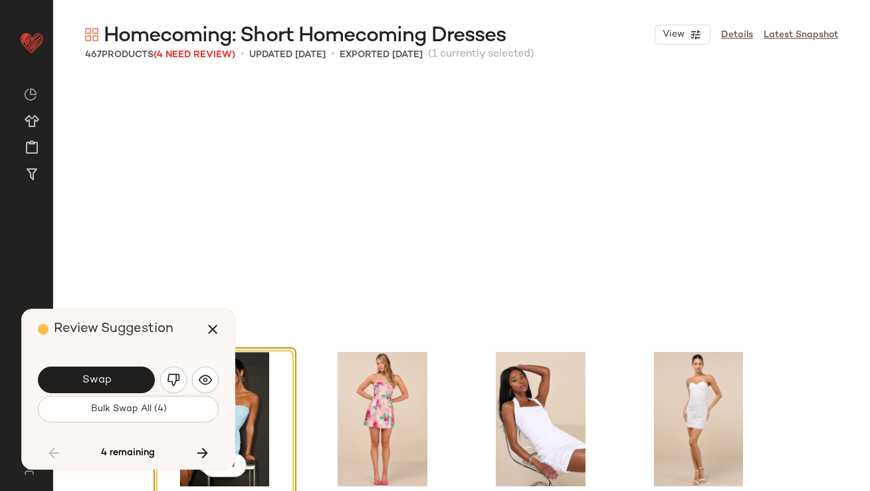
scroll to position [26688, 0]
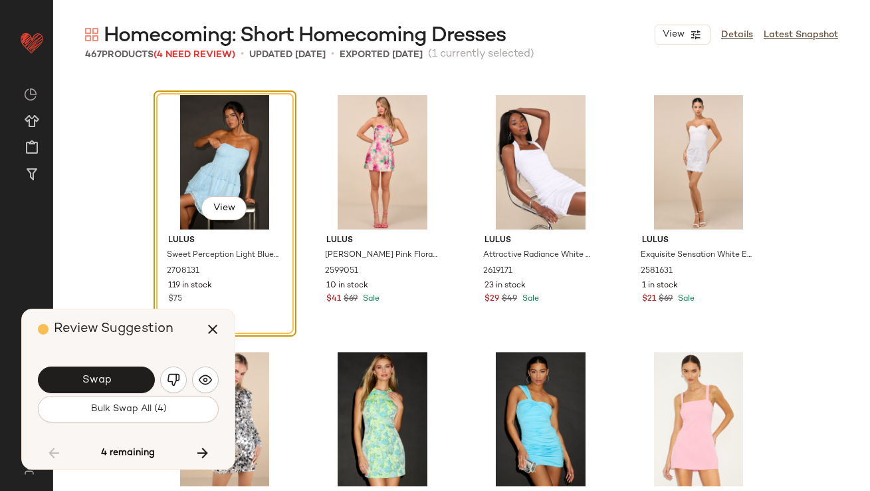
click at [116, 383] on button "Swap" at bounding box center [96, 379] width 117 height 27
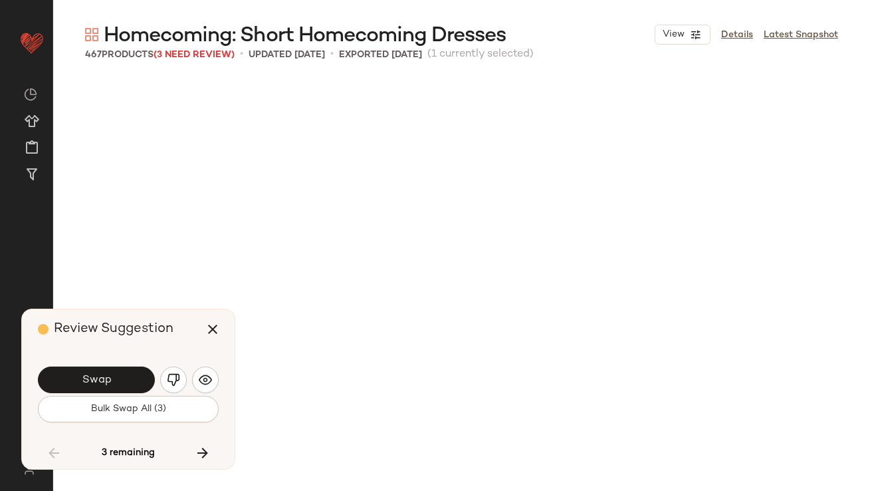
scroll to position [27457, 0]
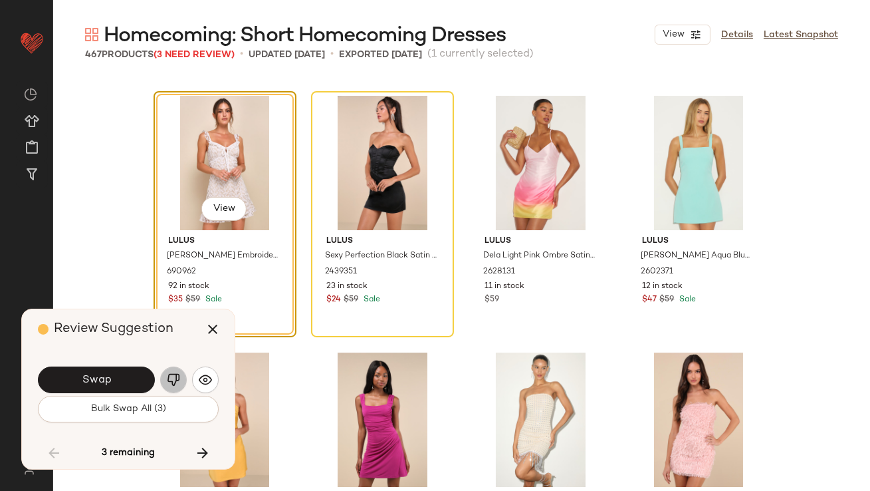
click at [176, 368] on button "button" at bounding box center [173, 379] width 27 height 27
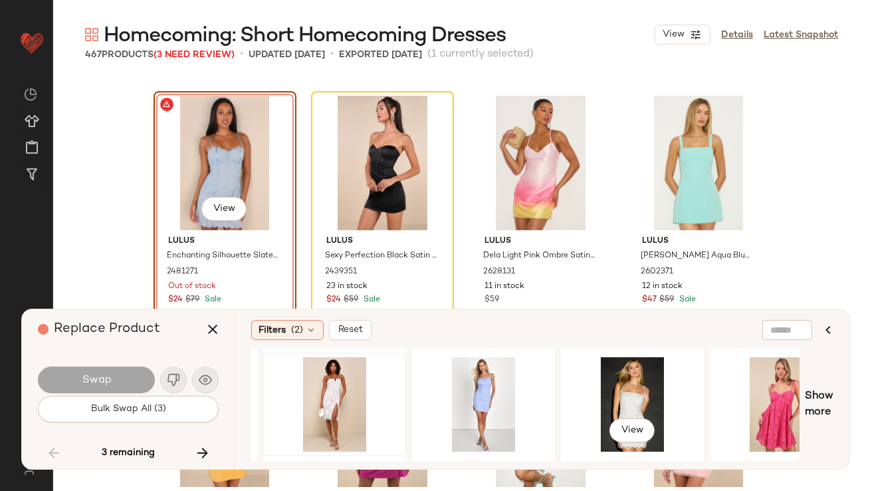
scroll to position [0, 300]
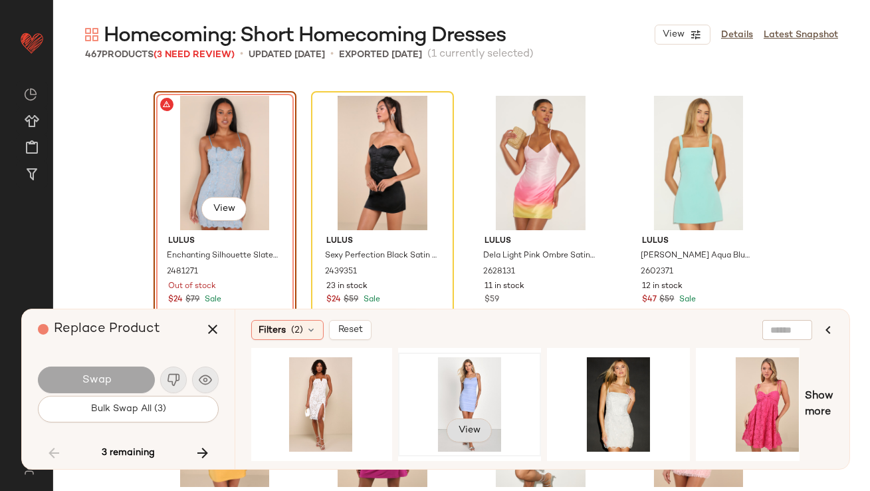
click at [469, 425] on span "View" at bounding box center [469, 430] width 23 height 11
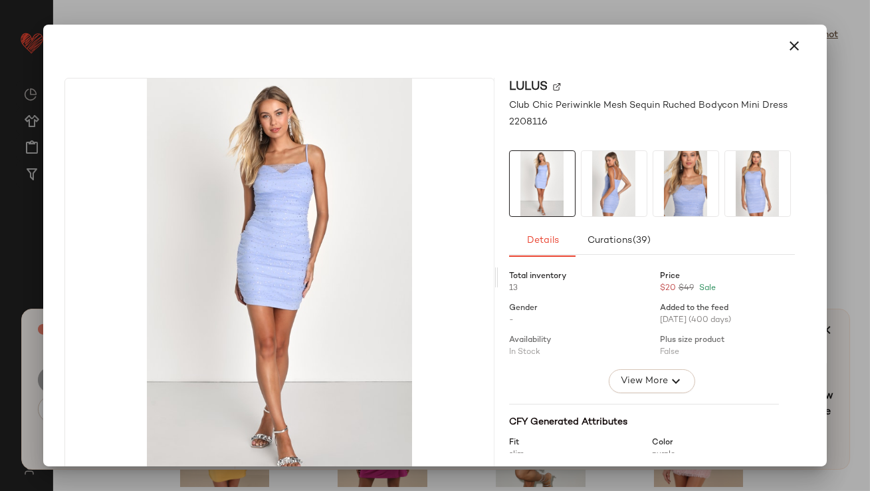
click at [594, 193] on img at bounding box center [614, 183] width 65 height 65
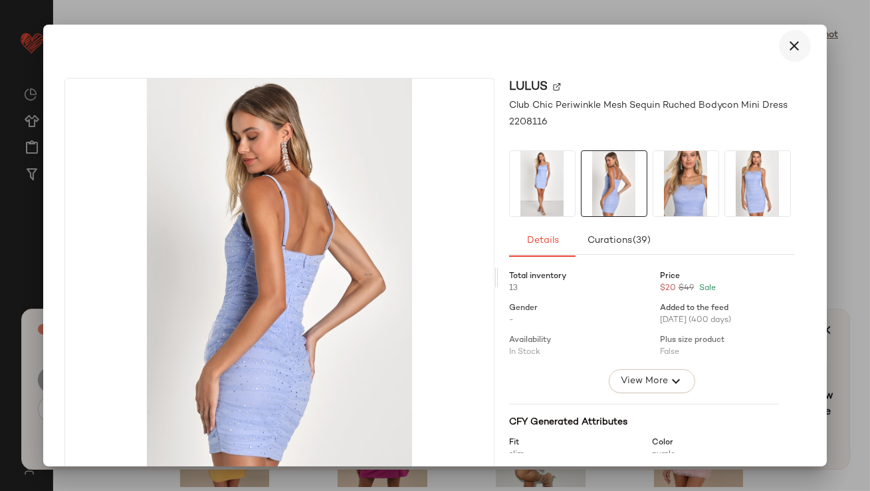
click at [787, 53] on icon "button" at bounding box center [795, 46] width 16 height 16
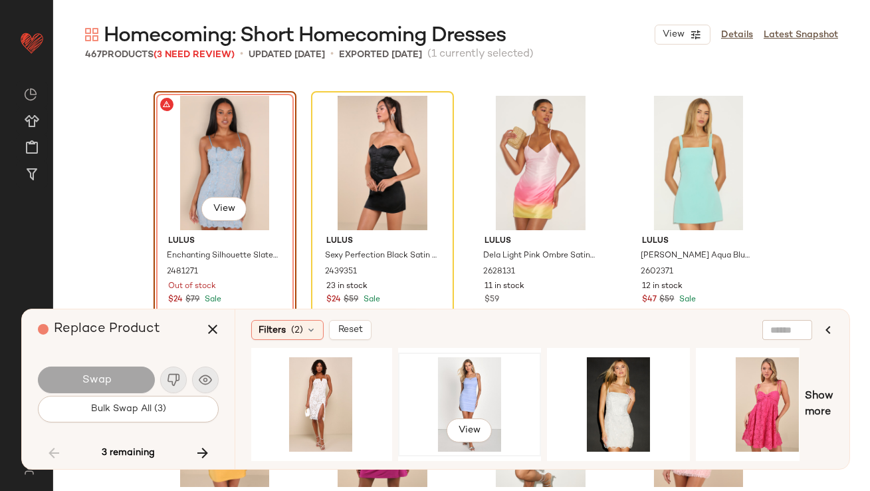
click at [463, 382] on div "View" at bounding box center [470, 404] width 134 height 94
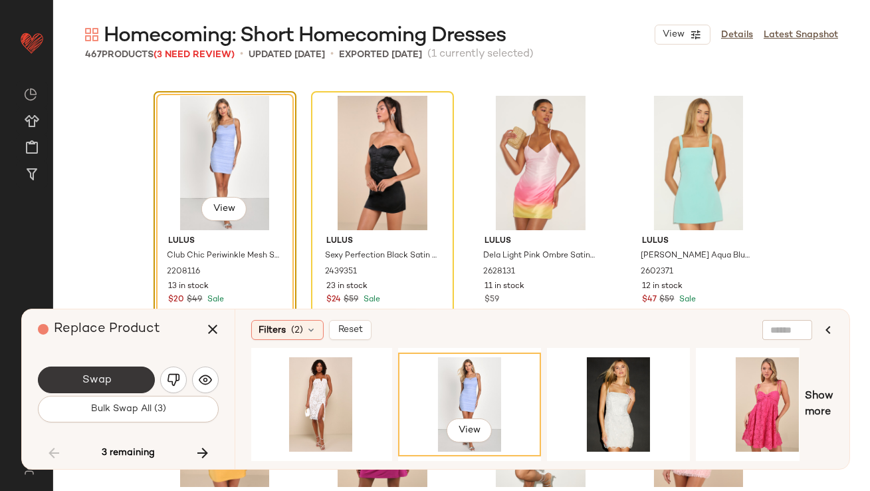
click at [110, 384] on span "Swap" at bounding box center [96, 380] width 30 height 13
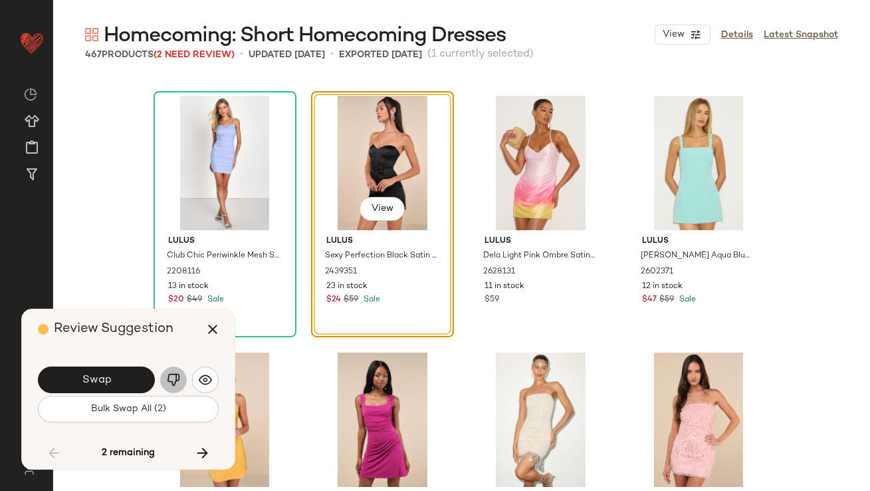
click at [180, 374] on button "button" at bounding box center [173, 379] width 27 height 27
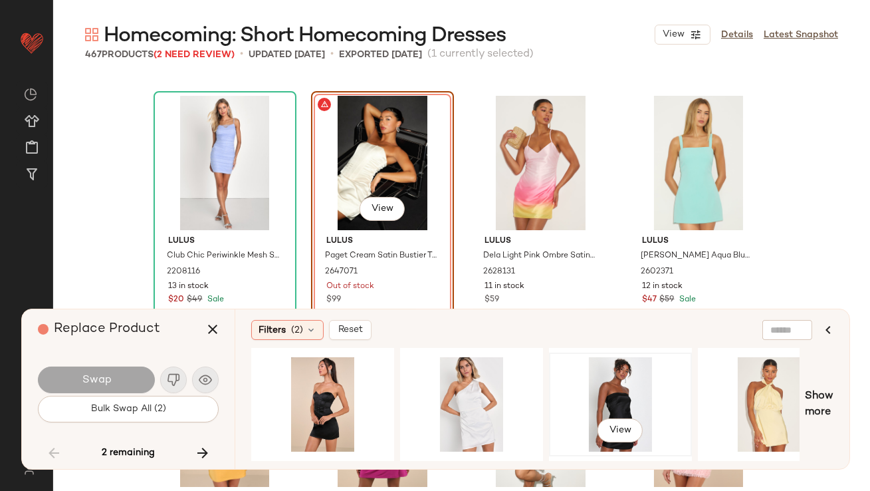
click at [571, 404] on div "View" at bounding box center [621, 404] width 134 height 94
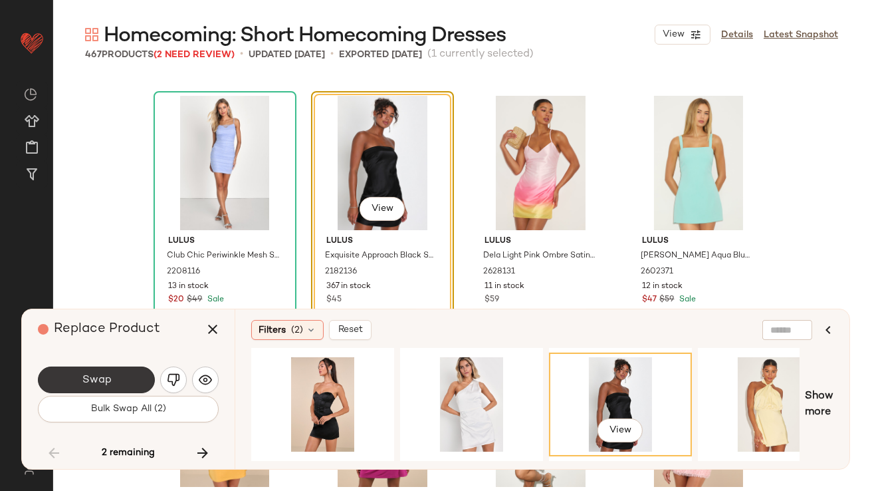
click at [126, 374] on button "Swap" at bounding box center [96, 379] width 117 height 27
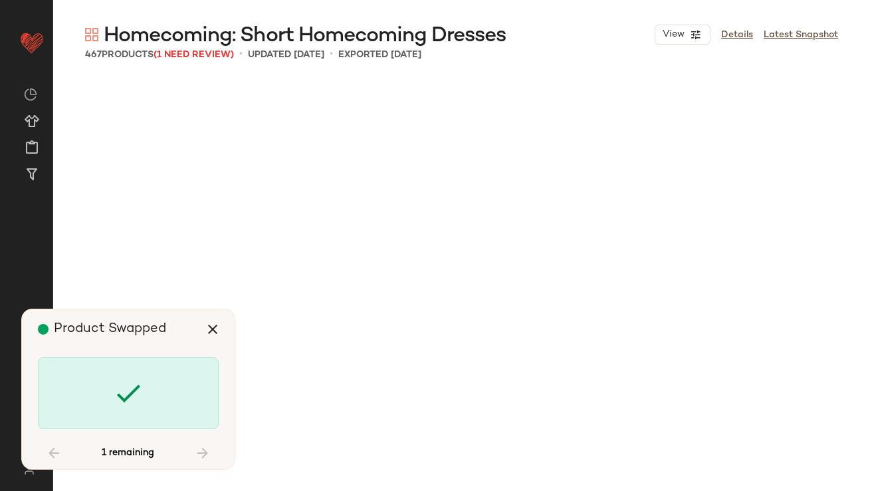
scroll to position [29556, 0]
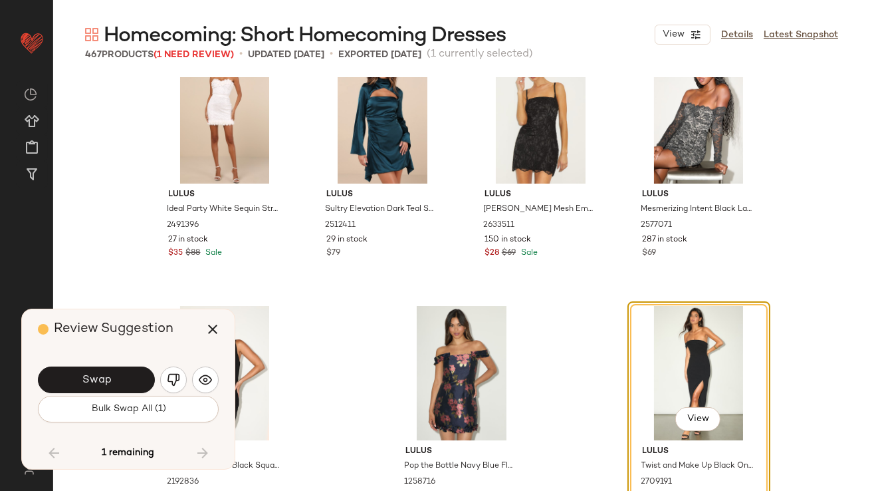
click at [172, 377] on img "button" at bounding box center [173, 379] width 13 height 13
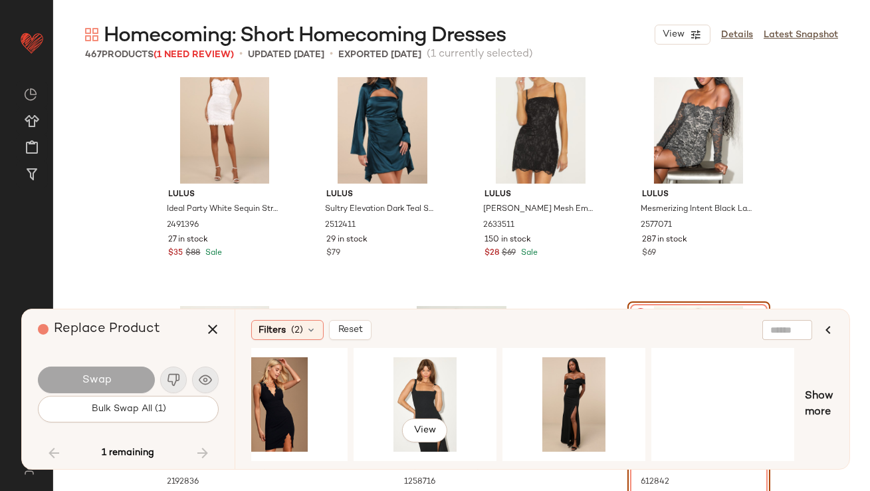
scroll to position [0, 1627]
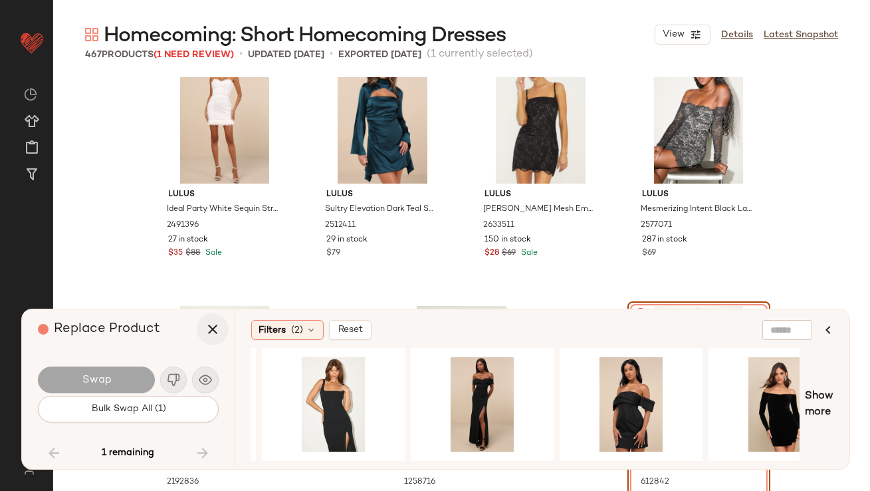
click at [203, 329] on button "button" at bounding box center [213, 329] width 32 height 32
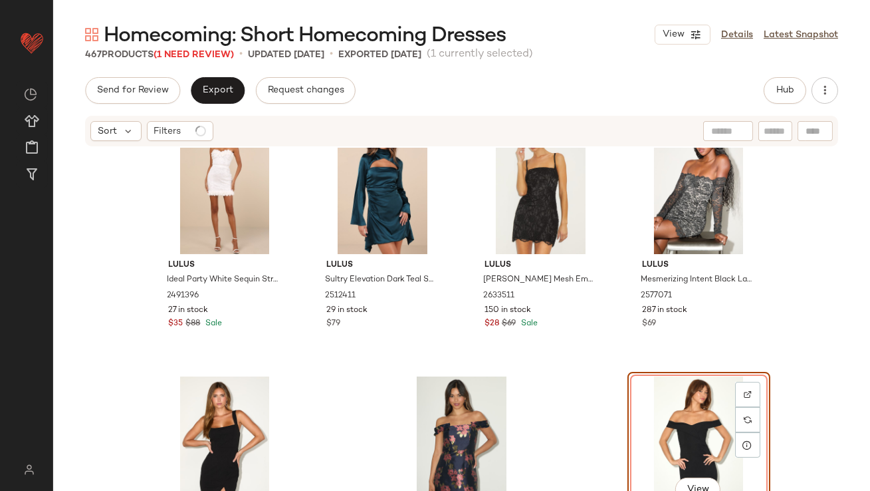
scroll to position [29567, 0]
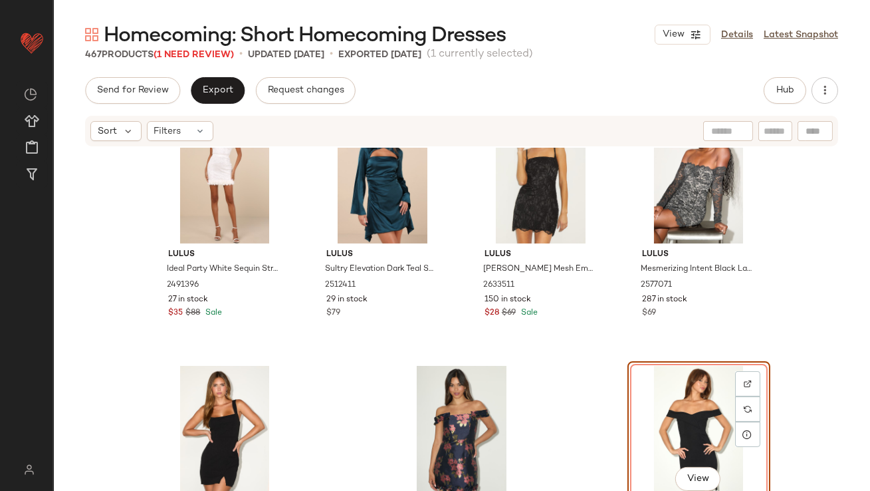
click at [692, 400] on div "View" at bounding box center [699, 433] width 134 height 134
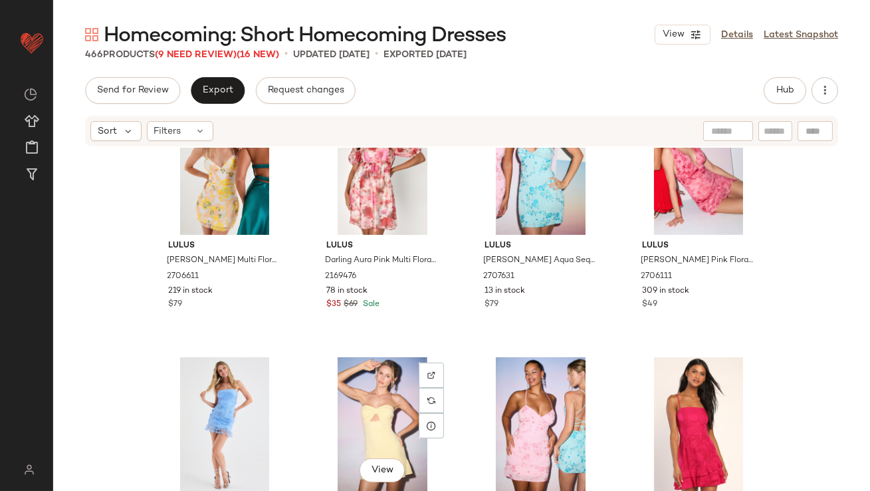
scroll to position [684, 0]
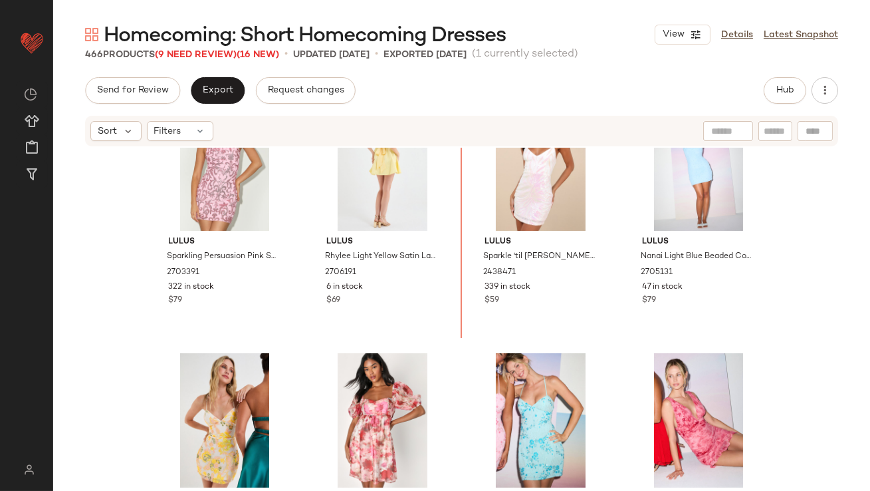
scroll to position [253, 0]
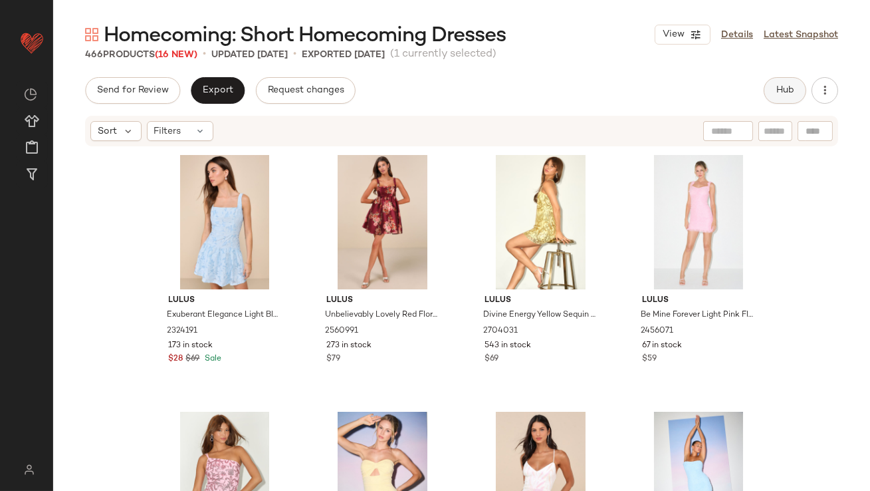
click at [789, 95] on span "Hub" at bounding box center [785, 90] width 19 height 11
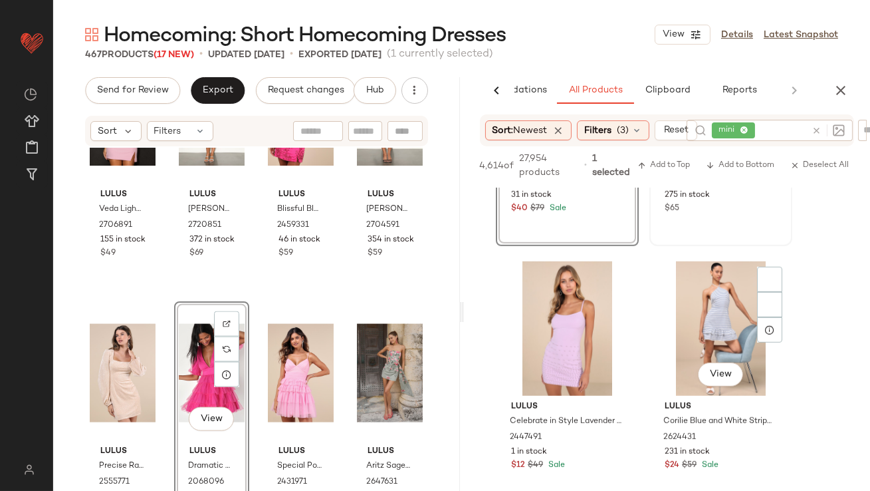
scroll to position [2033, 0]
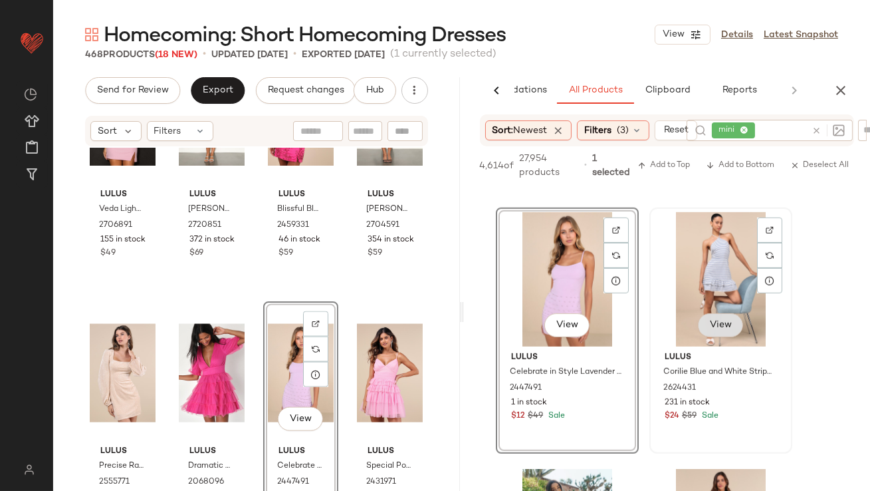
click at [719, 315] on button "View" at bounding box center [719, 325] width 45 height 24
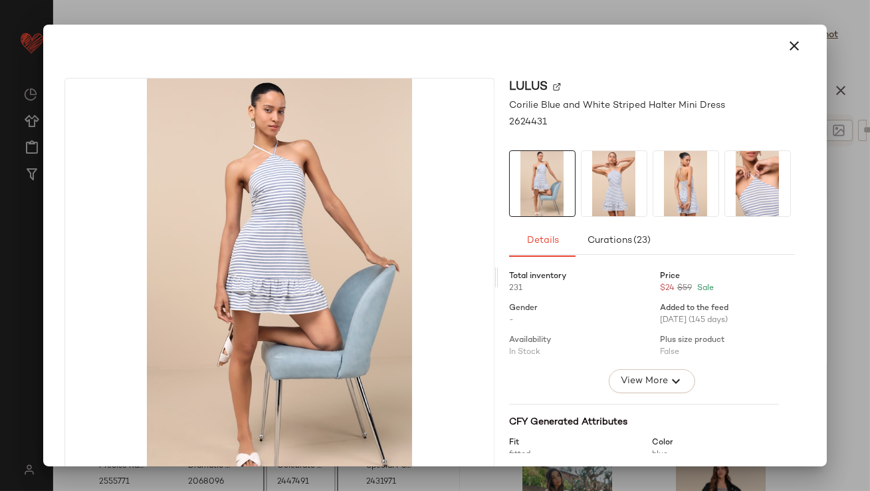
click at [642, 172] on div at bounding box center [614, 183] width 66 height 66
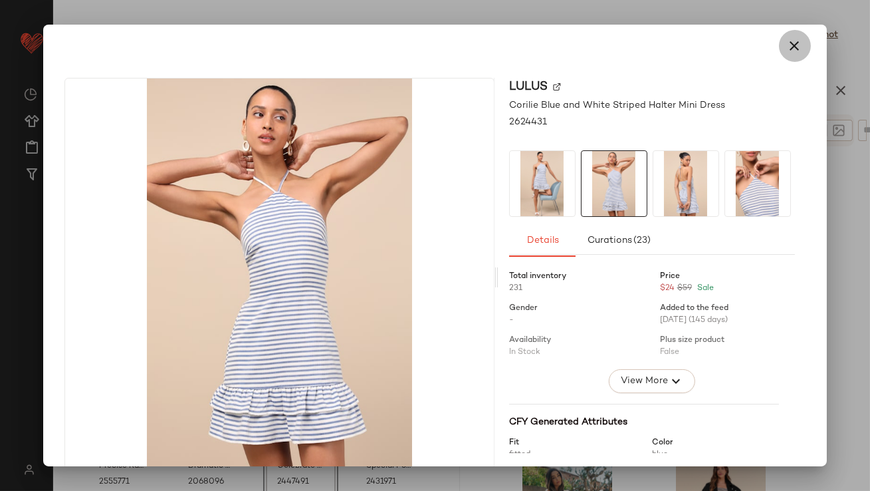
click at [779, 43] on button "button" at bounding box center [795, 46] width 32 height 32
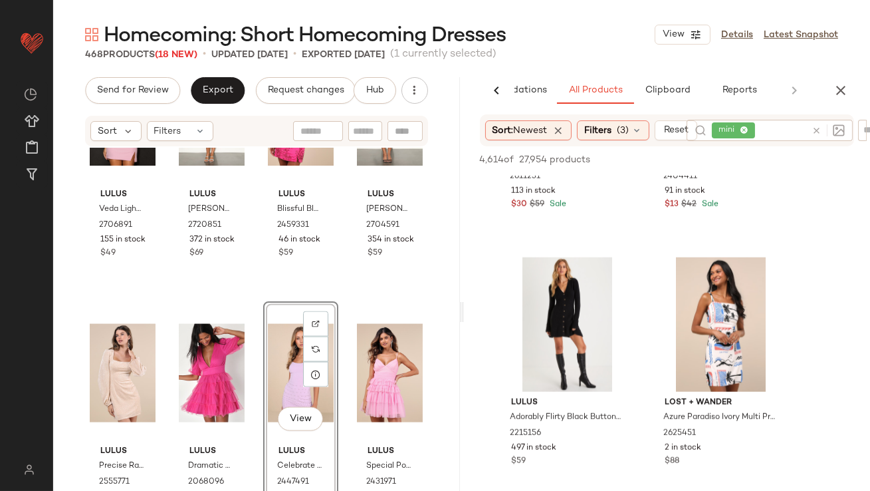
scroll to position [2593, 0]
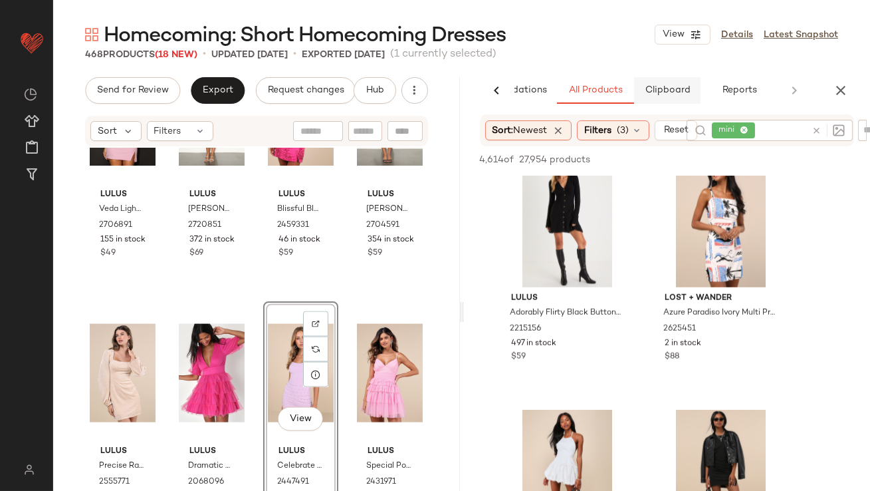
click at [646, 101] on button "Clipboard" at bounding box center [667, 90] width 66 height 27
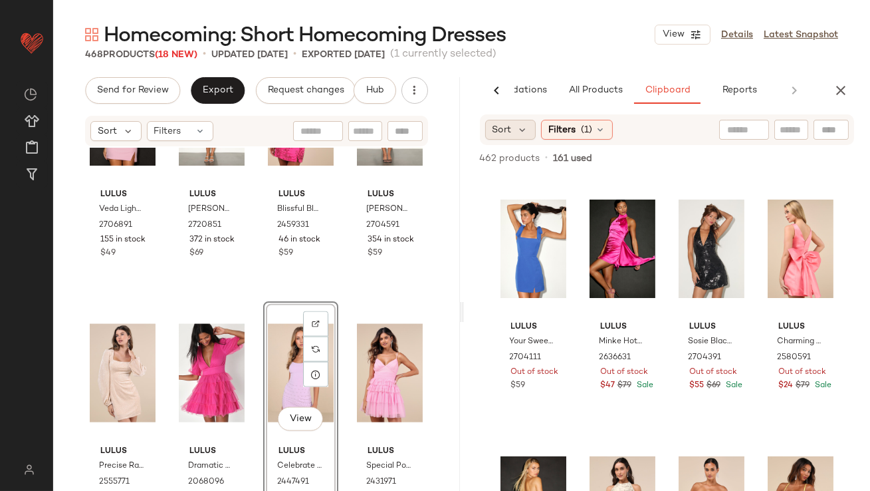
click at [505, 134] on span "Sort" at bounding box center [502, 130] width 19 height 14
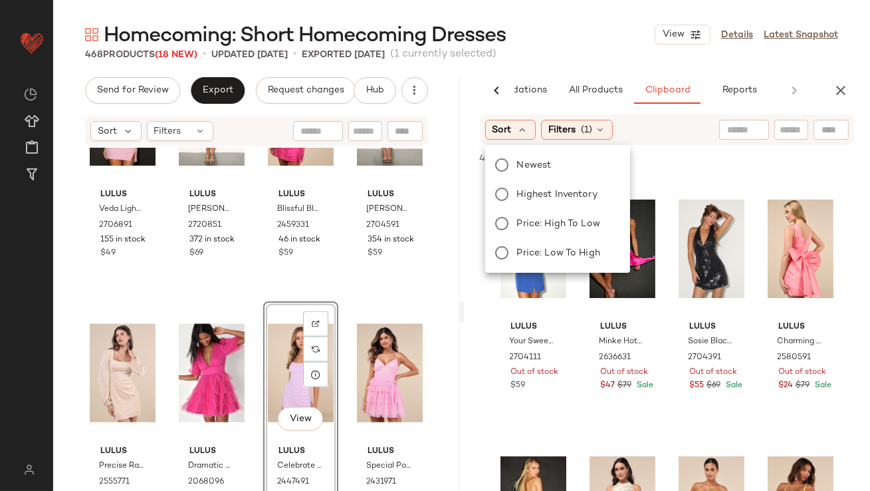
click at [529, 53] on div "468 Products (18 New) • updated Sep 8th • Exported Sep 5th (1 currently selecte…" at bounding box center [461, 54] width 817 height 13
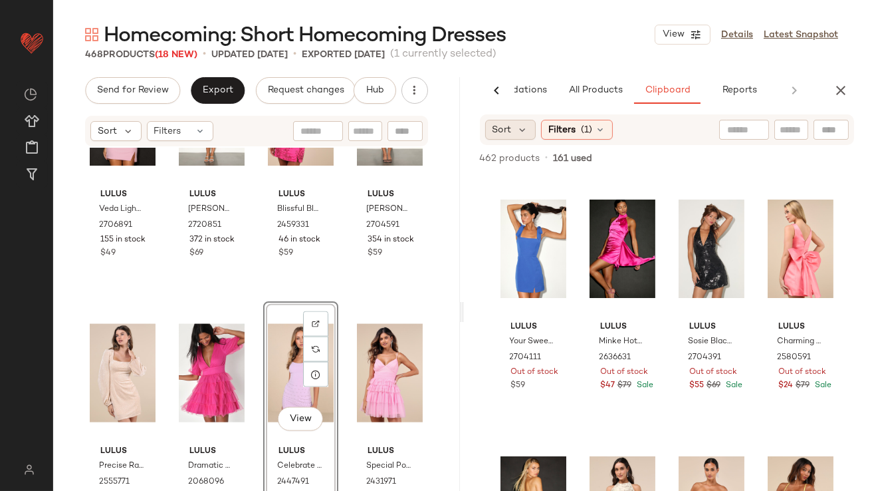
click at [509, 124] on span "Sort" at bounding box center [502, 130] width 19 height 14
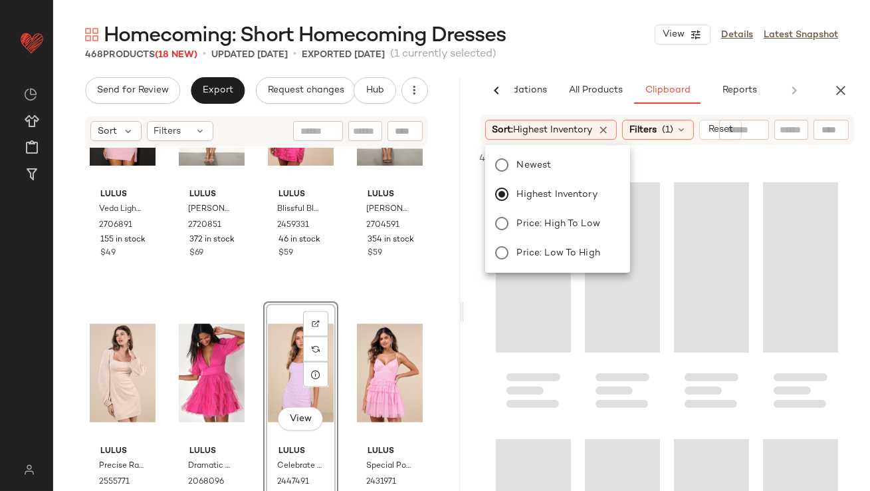
click at [569, 61] on div "Homecoming: Short Homecoming Dresses View Details Latest Snapshot 468 Products …" at bounding box center [461, 255] width 817 height 469
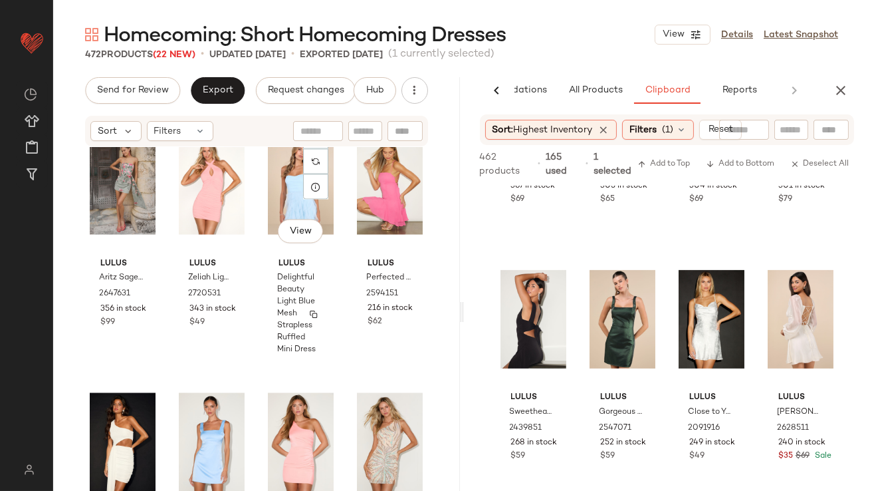
scroll to position [4678, 0]
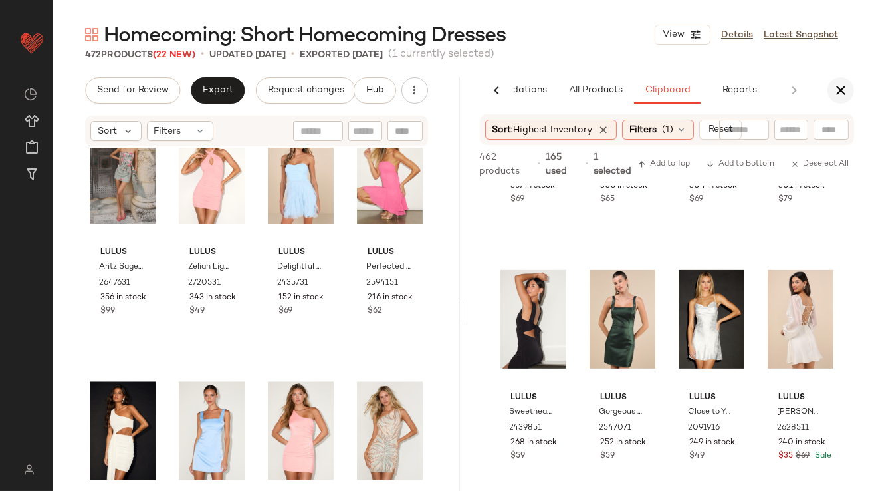
click at [842, 90] on icon "button" at bounding box center [841, 90] width 16 height 16
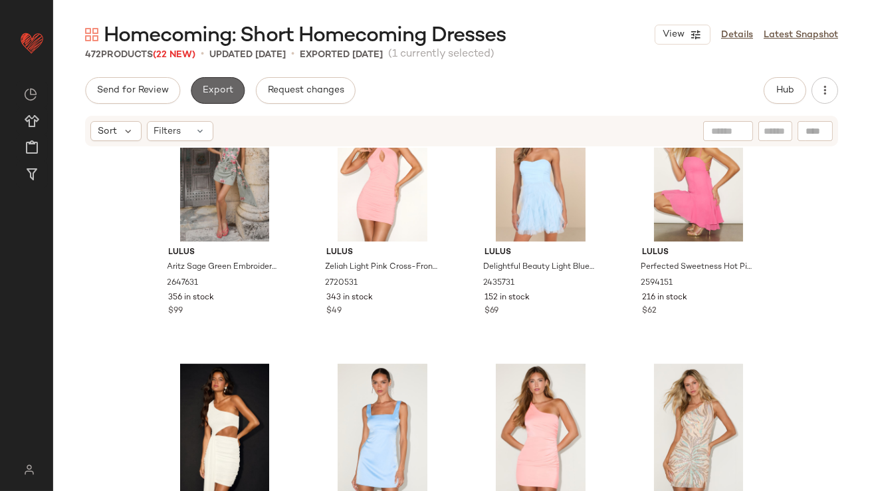
click at [212, 90] on span "Export" at bounding box center [217, 90] width 31 height 11
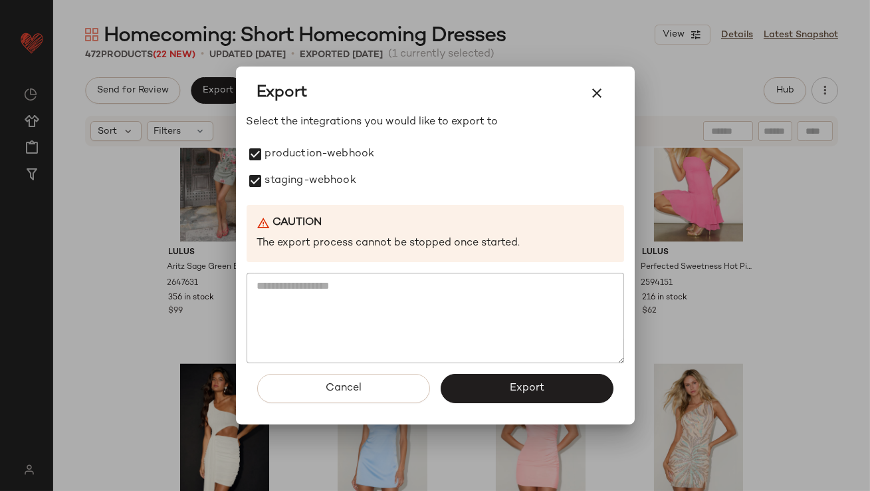
click at [529, 388] on span "Export" at bounding box center [526, 388] width 35 height 13
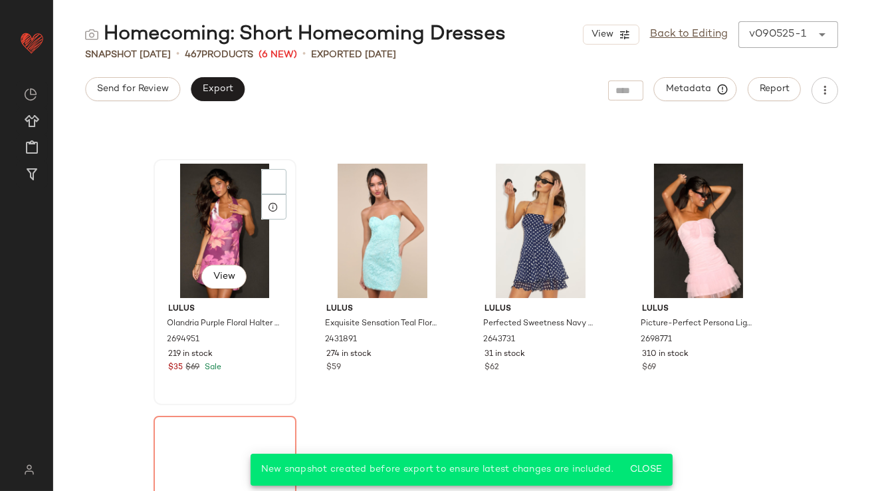
scroll to position [9495, 0]
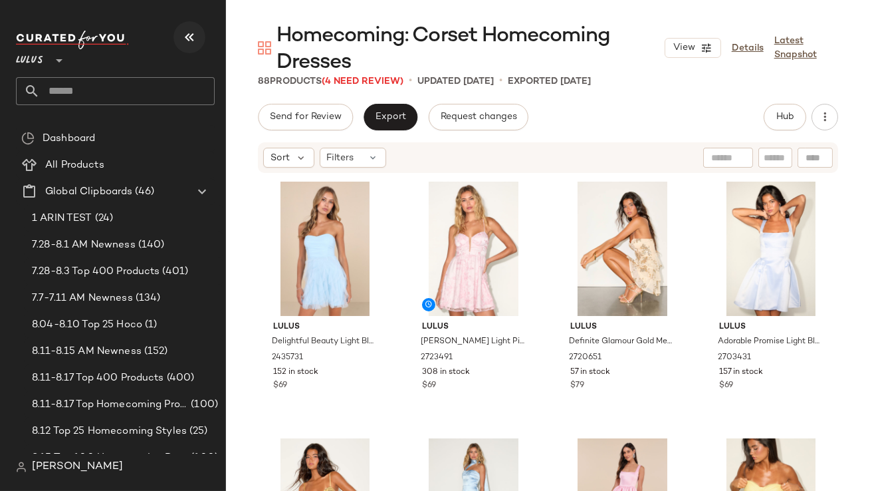
click at [192, 33] on icon "button" at bounding box center [189, 37] width 16 height 16
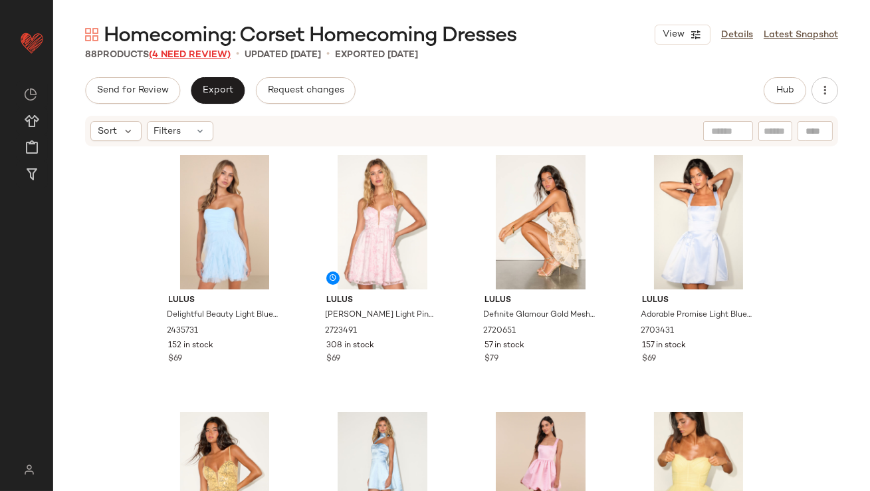
click at [205, 55] on span "(4 Need Review)" at bounding box center [190, 55] width 82 height 10
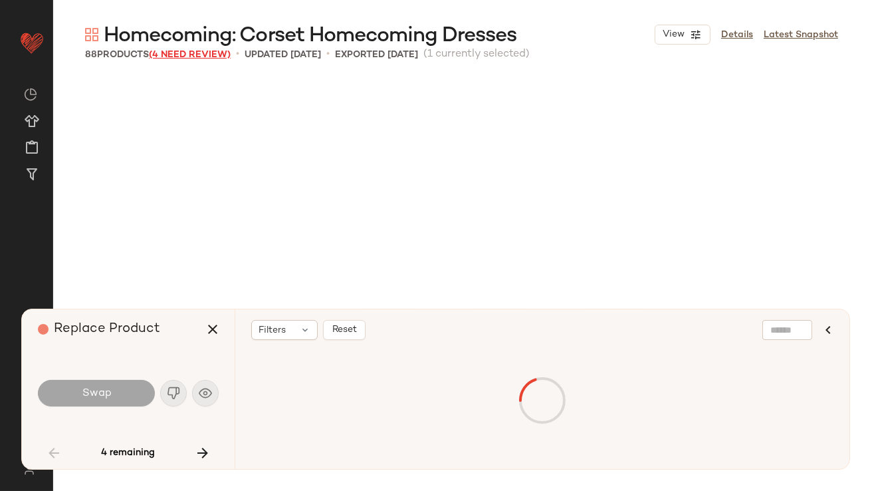
scroll to position [780, 0]
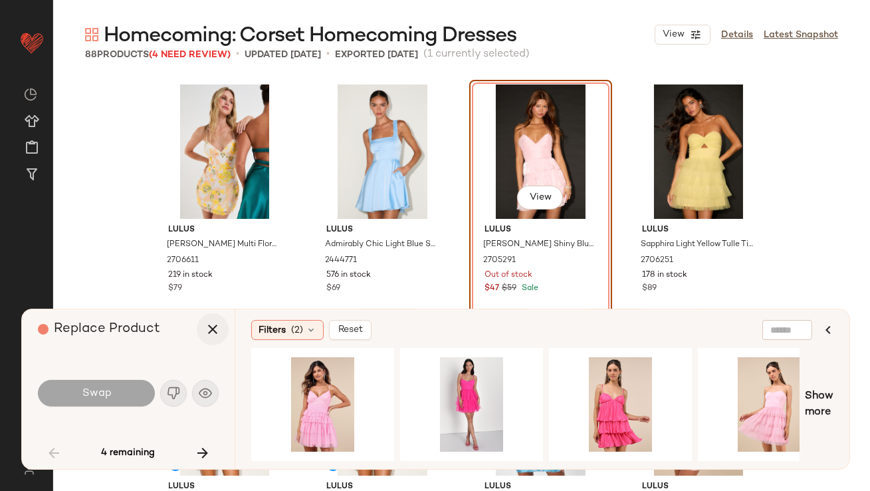
click at [203, 318] on button "button" at bounding box center [213, 329] width 32 height 32
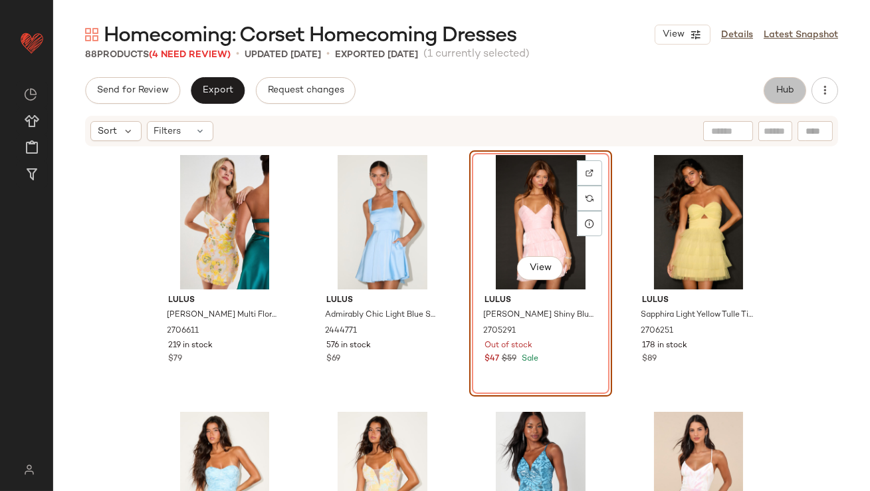
click at [784, 86] on span "Hub" at bounding box center [785, 90] width 19 height 11
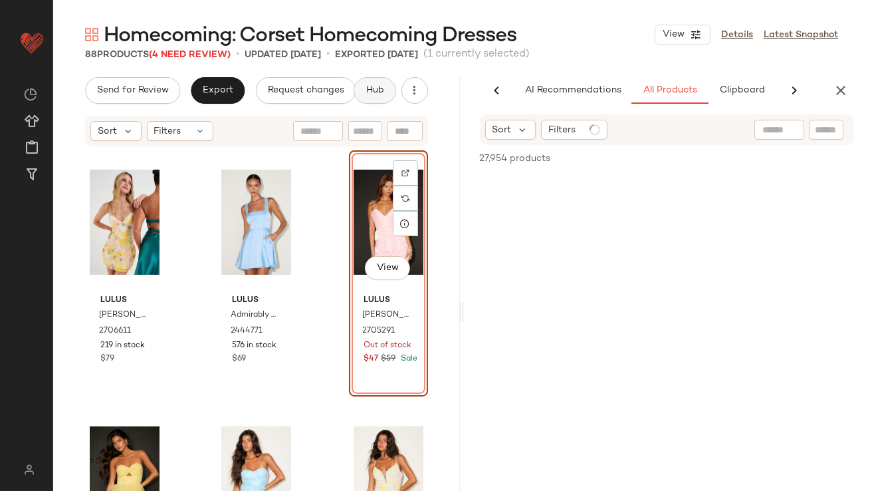
scroll to position [0, 74]
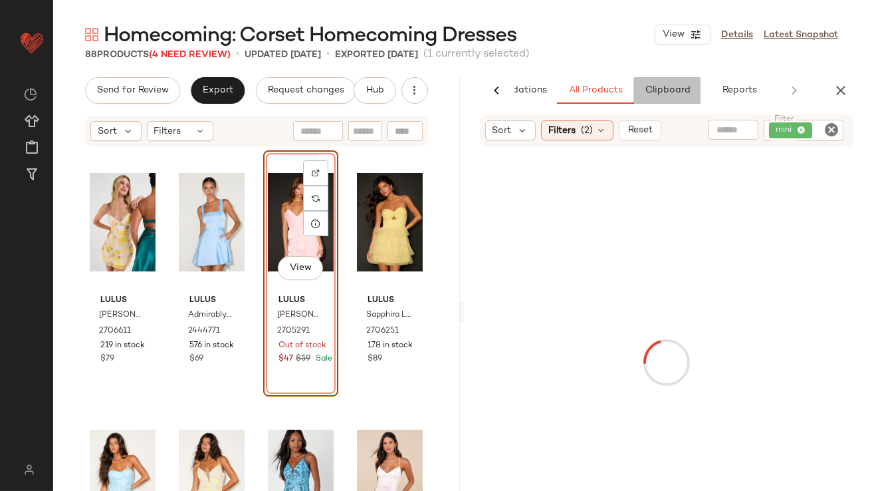
click at [650, 94] on span "Clipboard" at bounding box center [667, 90] width 46 height 11
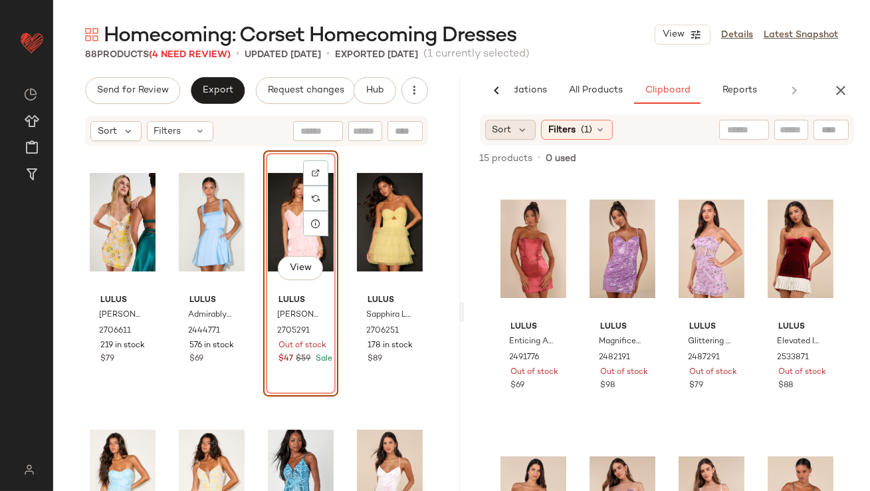
click at [503, 126] on span "Sort" at bounding box center [502, 130] width 19 height 14
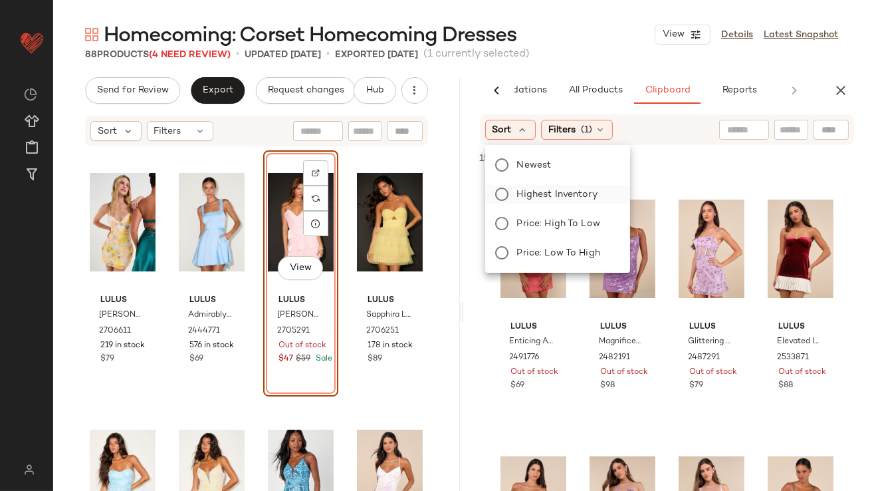
click at [538, 190] on span "Highest Inventory" at bounding box center [557, 194] width 80 height 14
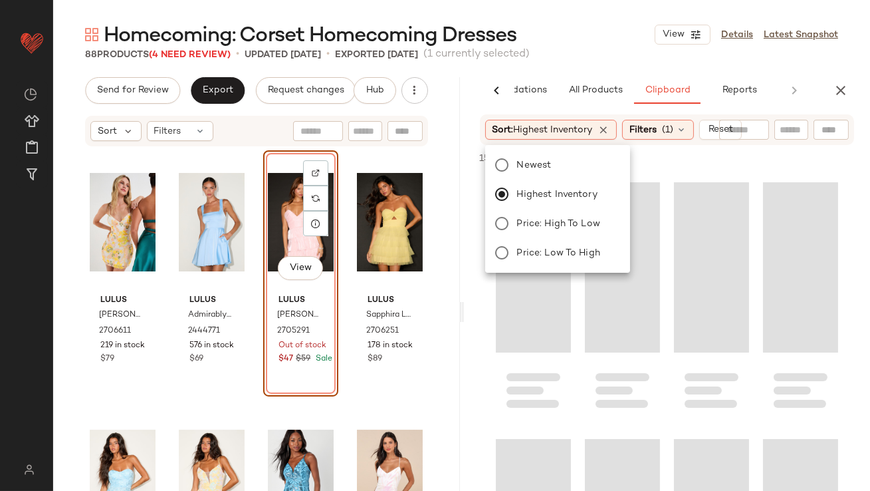
click at [559, 45] on div "Homecoming: Corset Homecoming Dresses View Details Latest Snapshot" at bounding box center [461, 34] width 817 height 27
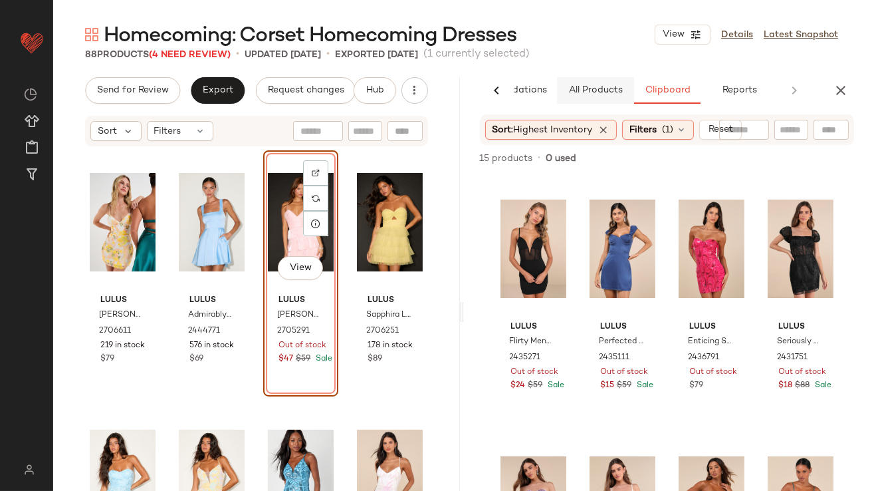
click at [611, 93] on span "All Products" at bounding box center [595, 90] width 55 height 11
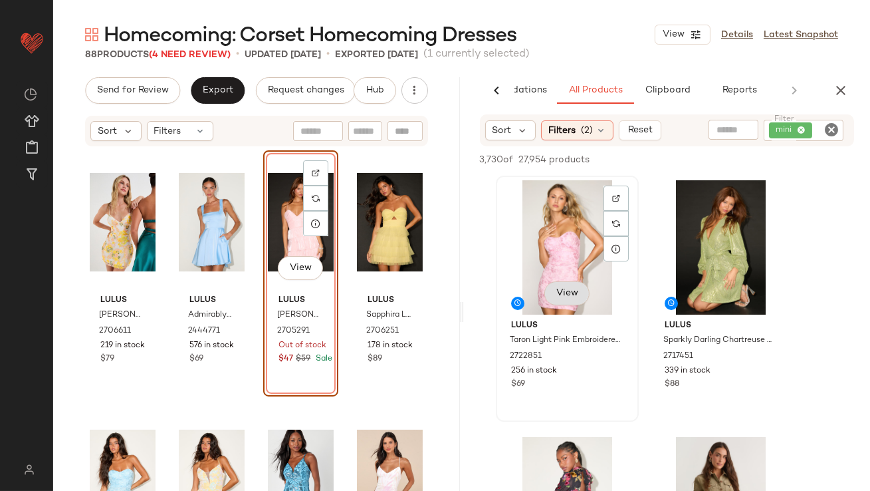
click at [556, 287] on button "View" at bounding box center [566, 293] width 45 height 24
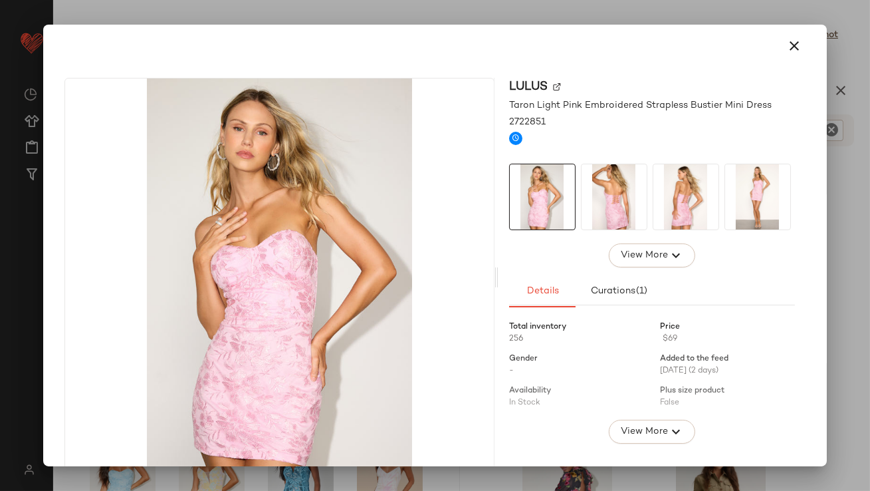
click at [616, 216] on img at bounding box center [614, 196] width 65 height 65
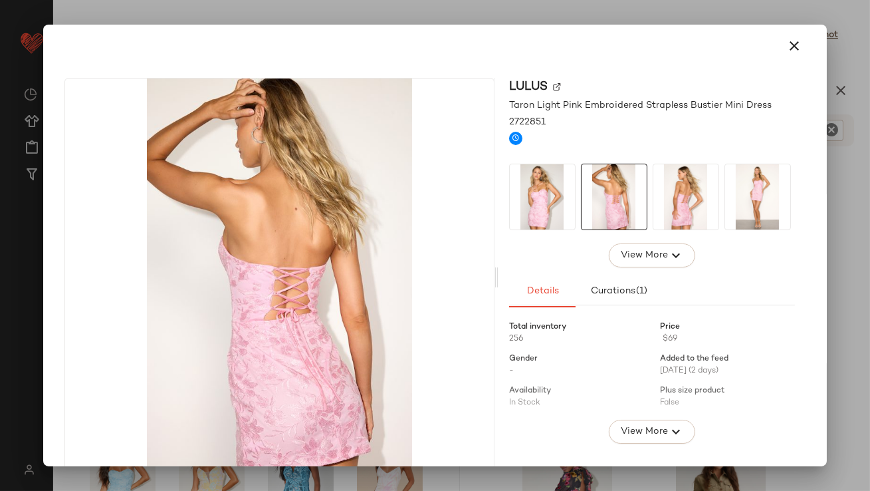
click at [693, 170] on img at bounding box center [686, 196] width 65 height 65
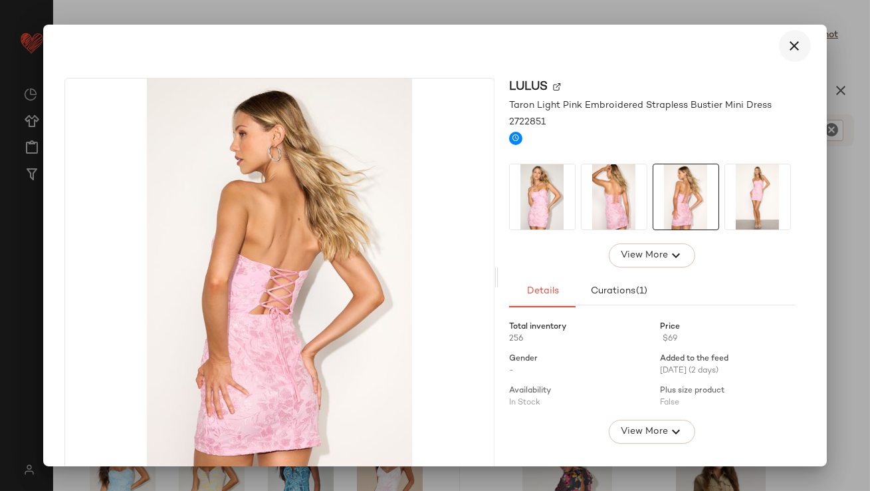
click at [779, 39] on button "button" at bounding box center [795, 46] width 32 height 32
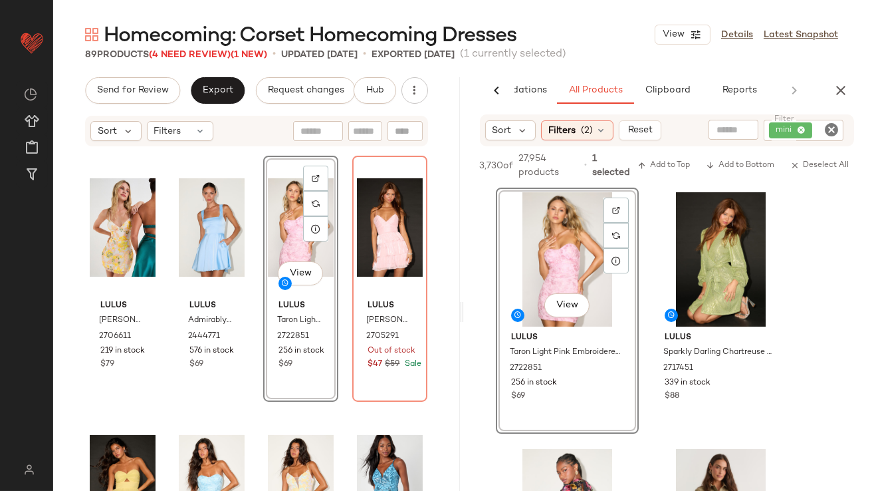
scroll to position [786, 0]
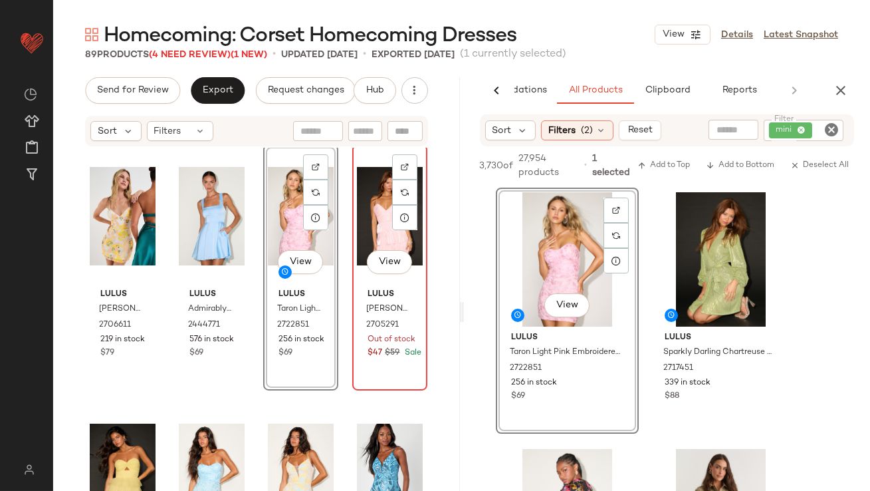
click at [379, 225] on div "View" at bounding box center [390, 216] width 66 height 134
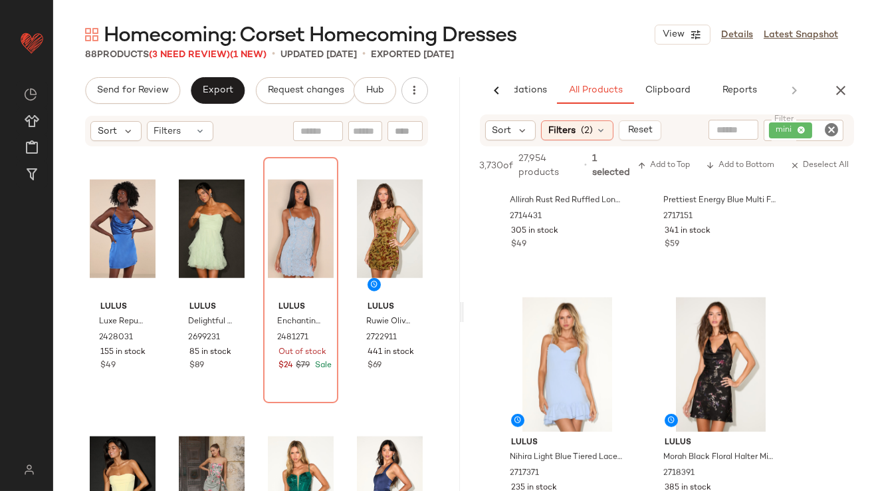
scroll to position [2031, 0]
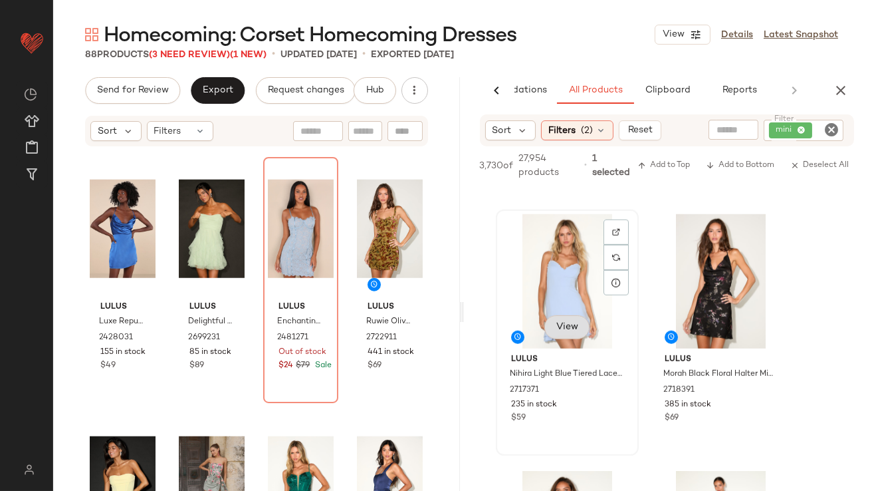
click at [566, 330] on div "View" at bounding box center [568, 281] width 134 height 134
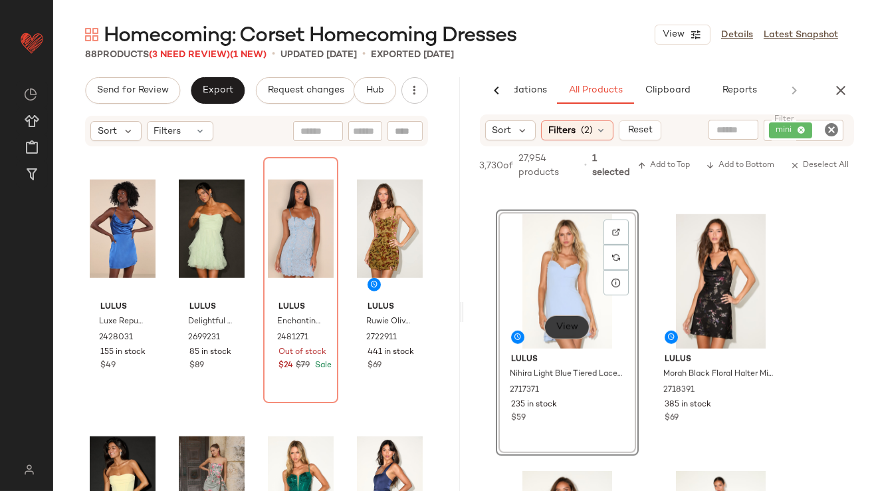
click at [575, 328] on span "View" at bounding box center [566, 327] width 23 height 11
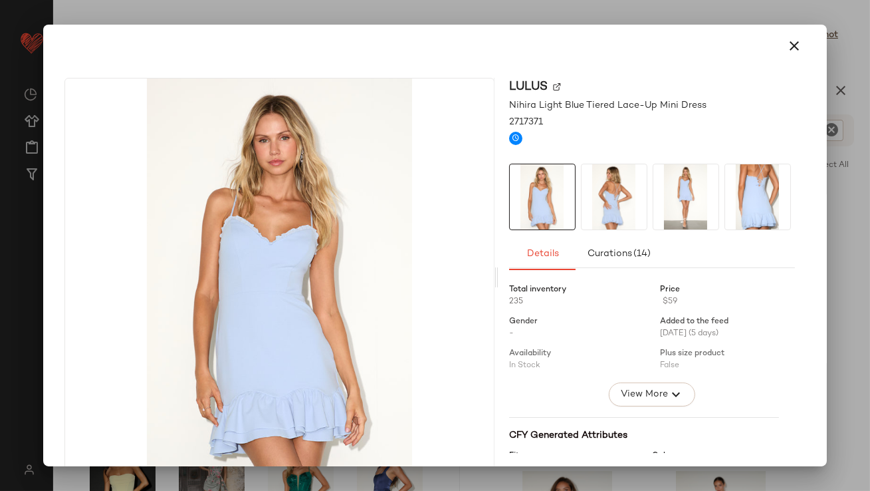
click at [583, 197] on img at bounding box center [614, 196] width 65 height 65
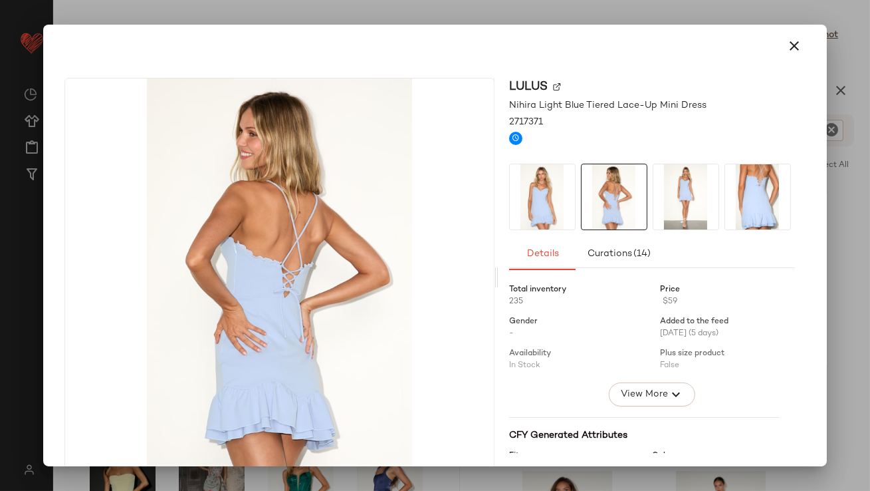
click at [654, 218] on img at bounding box center [686, 196] width 65 height 65
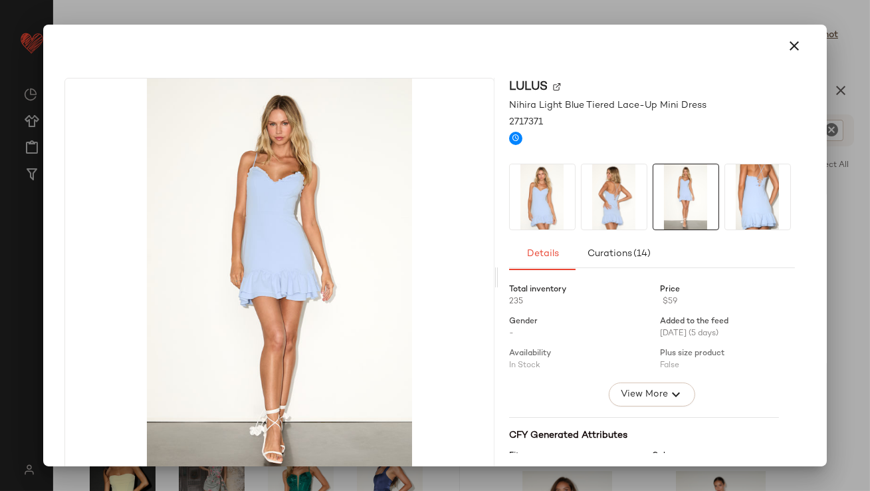
click at [705, 223] on img at bounding box center [686, 196] width 65 height 65
click at [752, 195] on img at bounding box center [757, 196] width 65 height 65
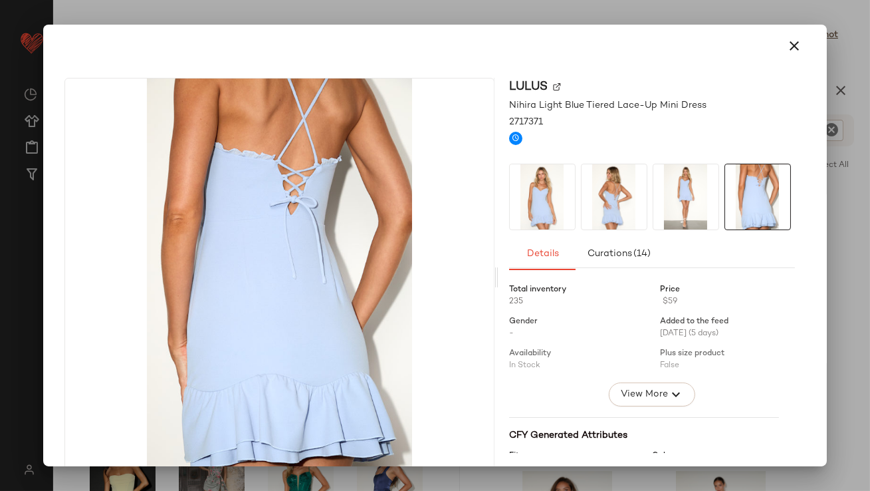
click at [770, 37] on div at bounding box center [434, 46] width 751 height 32
click at [774, 56] on div at bounding box center [434, 46] width 751 height 32
click at [787, 47] on icon "button" at bounding box center [795, 46] width 16 height 16
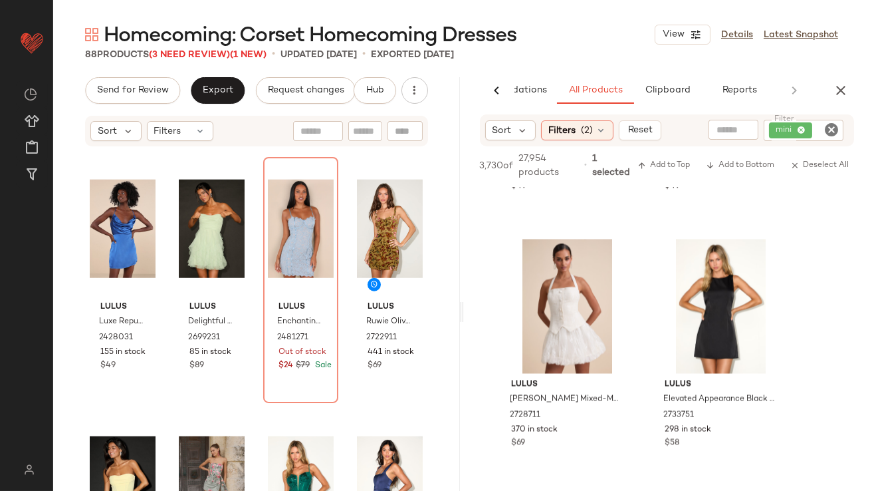
scroll to position [5148, 0]
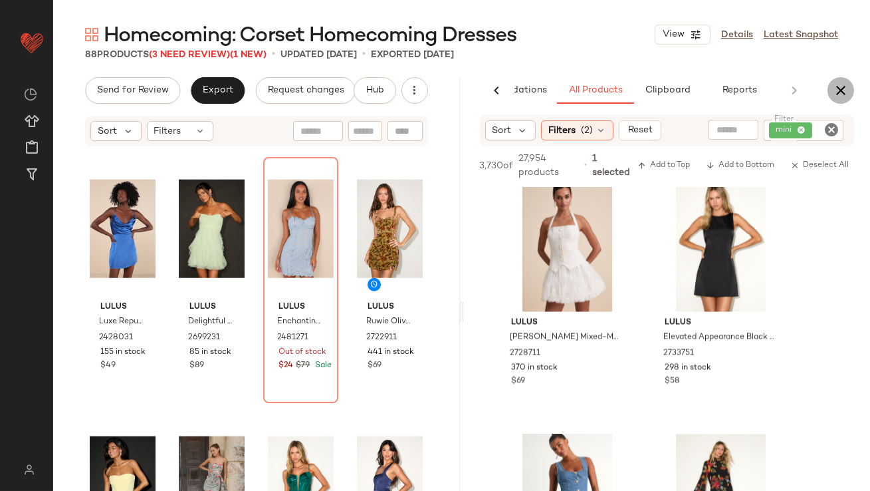
click at [847, 86] on icon "button" at bounding box center [841, 90] width 16 height 16
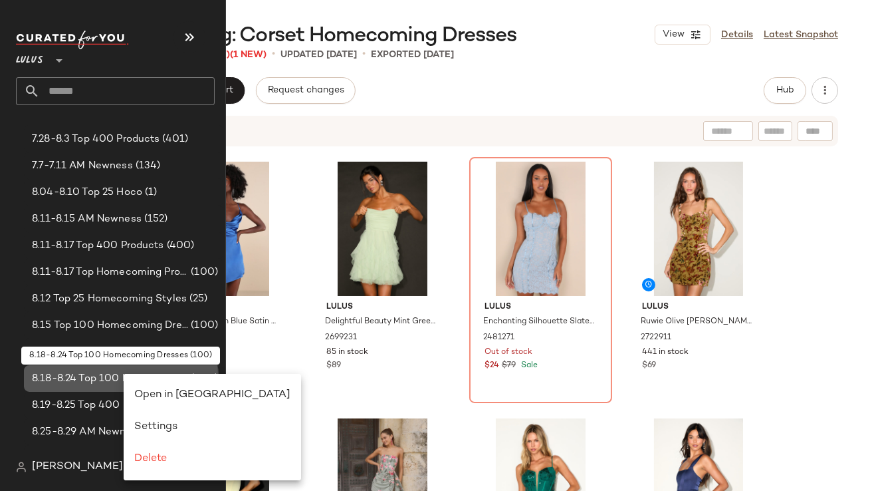
scroll to position [0, 0]
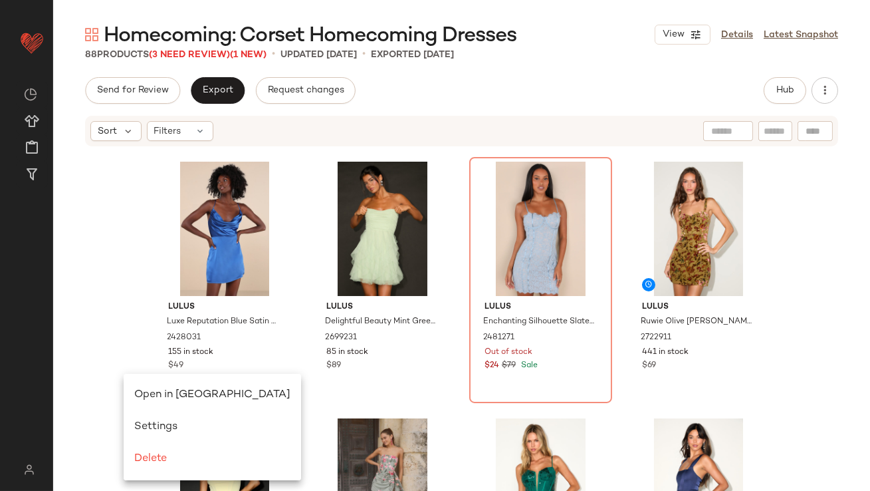
click at [156, 390] on span "Open in Split View" at bounding box center [212, 394] width 156 height 11
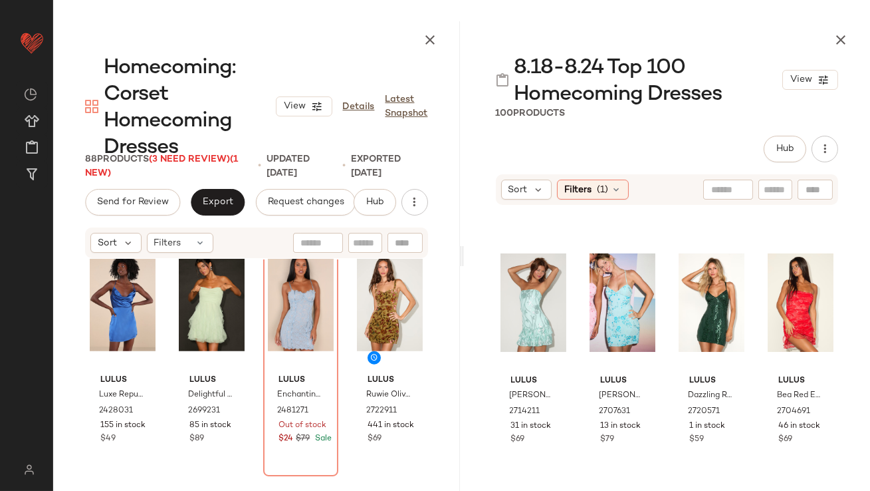
scroll to position [287, 0]
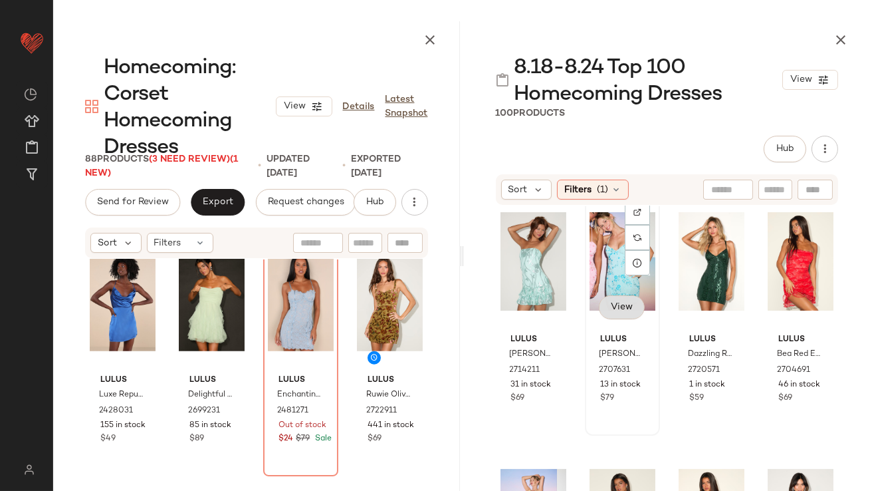
click at [630, 310] on span "View" at bounding box center [621, 307] width 23 height 11
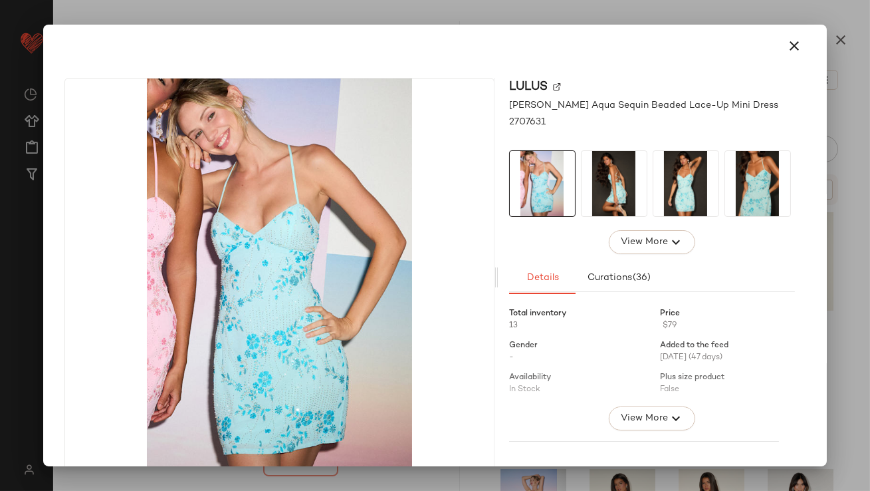
click at [613, 207] on img at bounding box center [614, 183] width 65 height 65
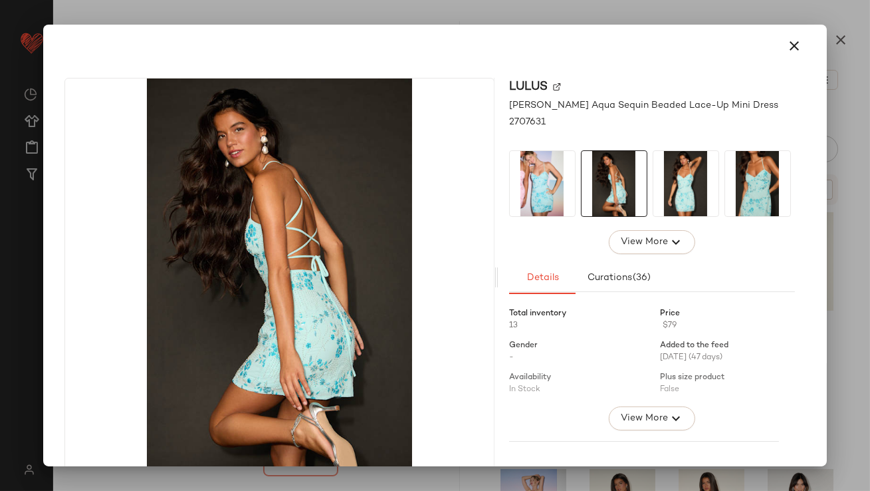
click at [672, 207] on img at bounding box center [686, 183] width 65 height 65
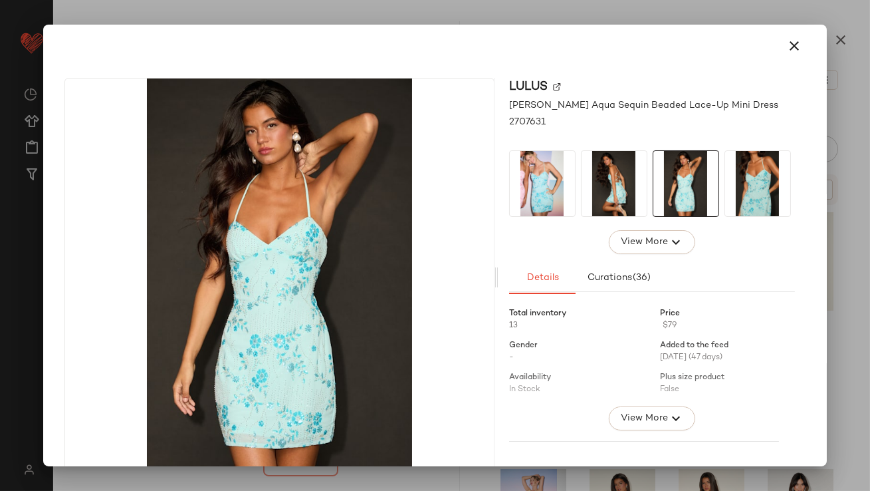
click at [751, 195] on img at bounding box center [757, 183] width 65 height 65
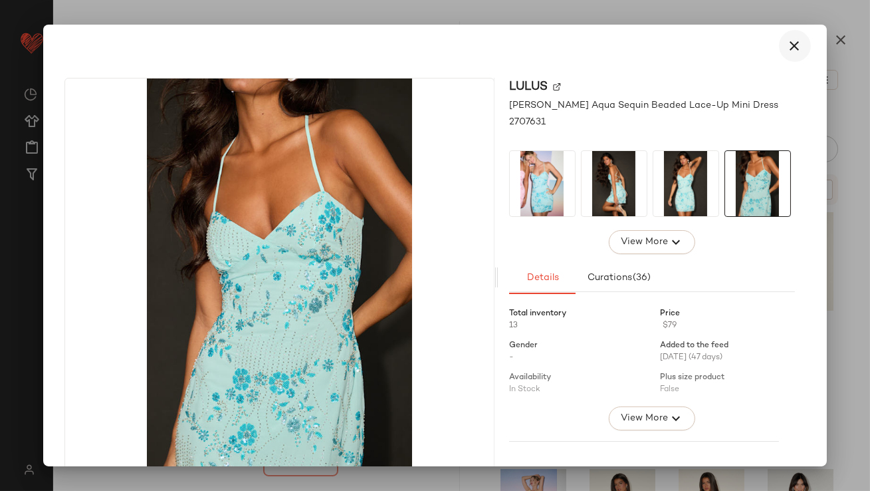
click at [787, 48] on icon "button" at bounding box center [795, 46] width 16 height 16
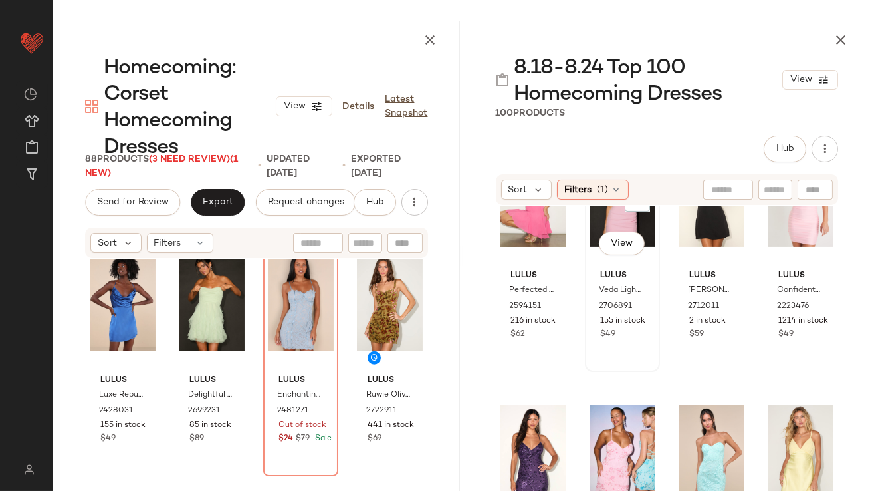
scroll to position [994, 0]
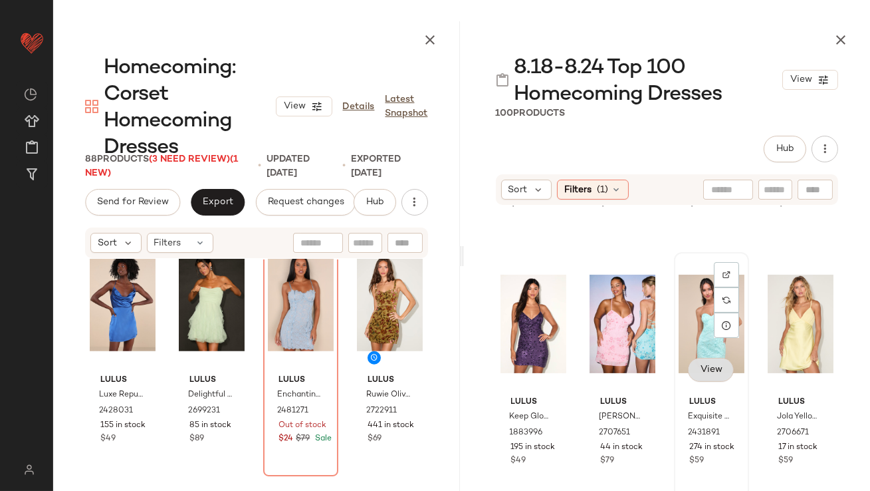
click at [695, 362] on button "View" at bounding box center [710, 370] width 45 height 24
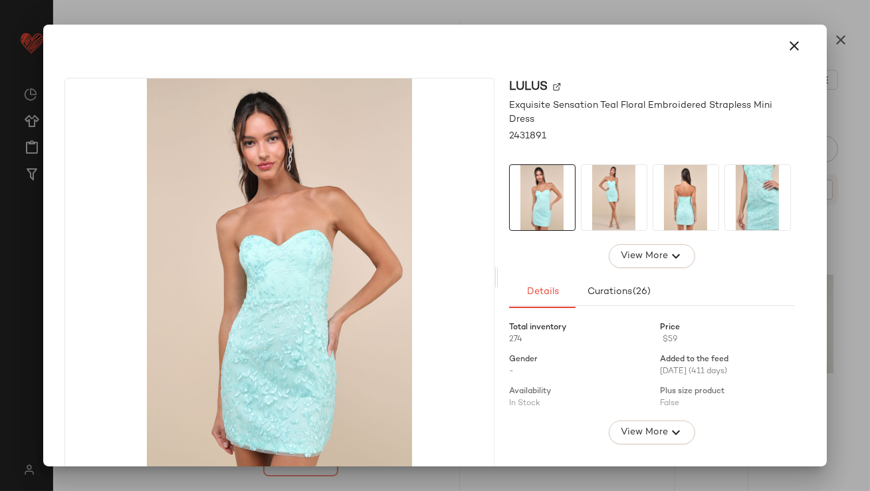
click at [620, 223] on img at bounding box center [614, 197] width 65 height 65
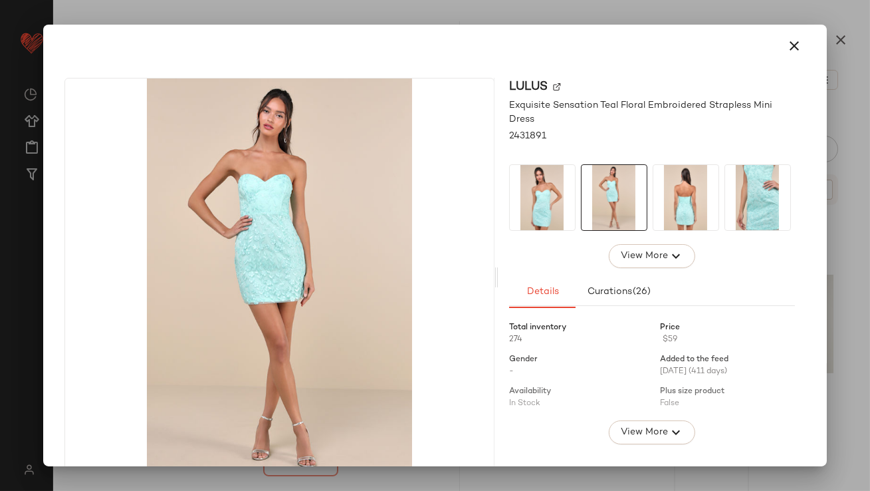
click at [664, 213] on img at bounding box center [686, 197] width 65 height 65
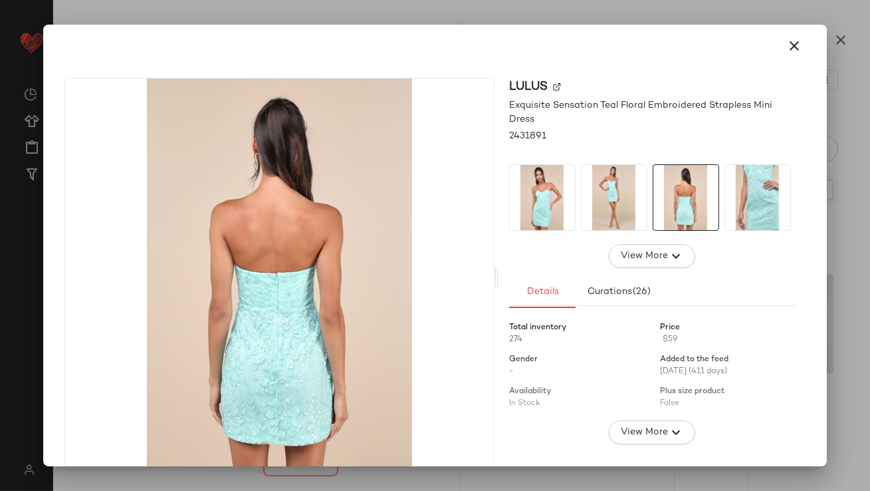
click at [725, 213] on img at bounding box center [757, 197] width 65 height 65
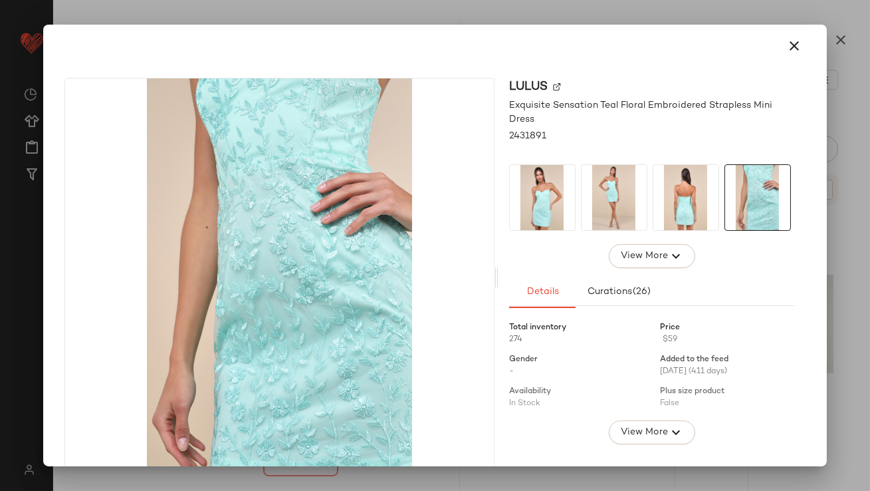
click at [796, 43] on button "button" at bounding box center [795, 46] width 32 height 32
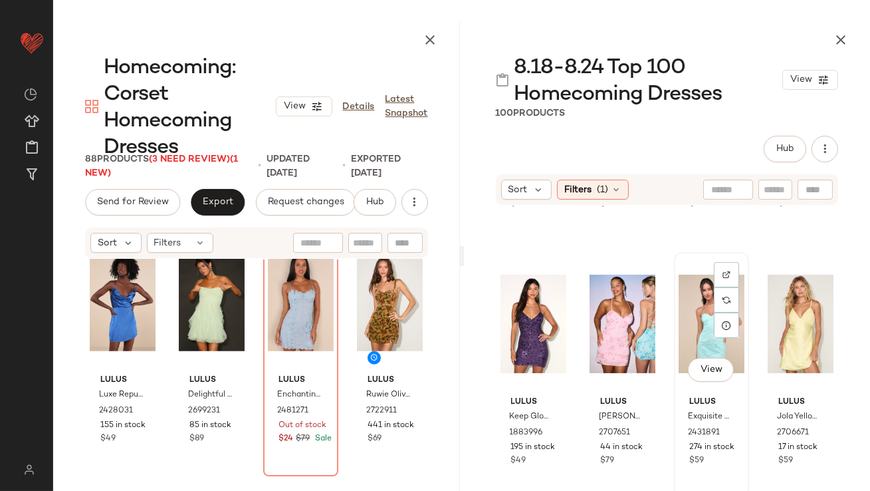
scroll to position [993, 0]
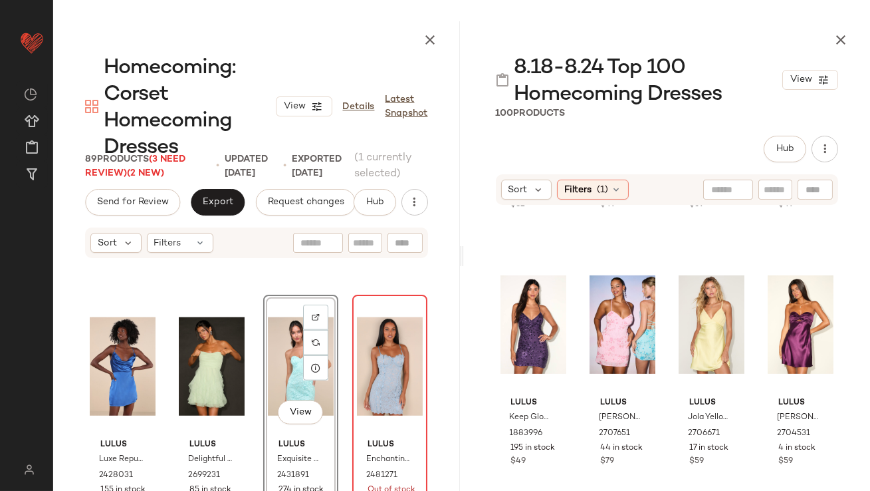
scroll to position [2589, 0]
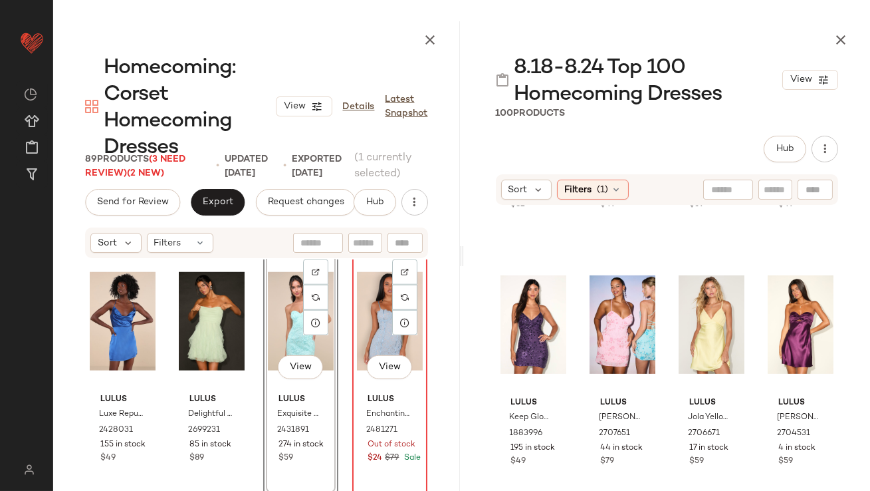
click at [362, 324] on div "View" at bounding box center [390, 321] width 66 height 134
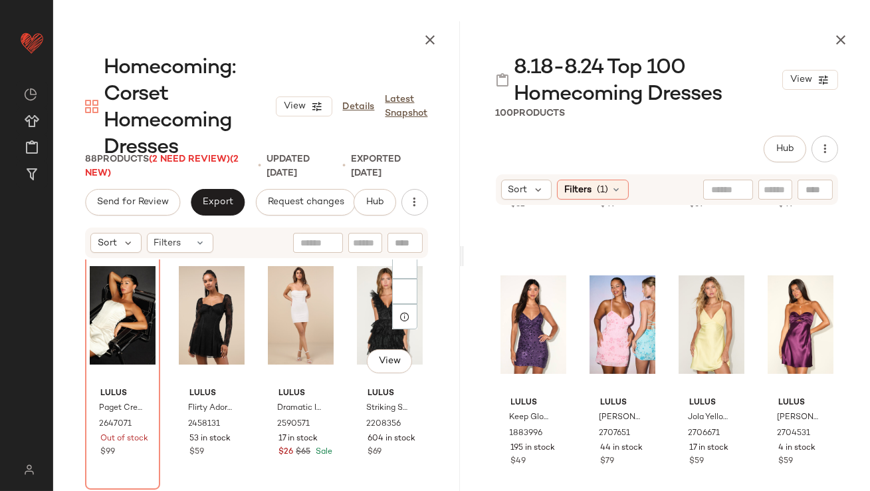
scroll to position [4654, 0]
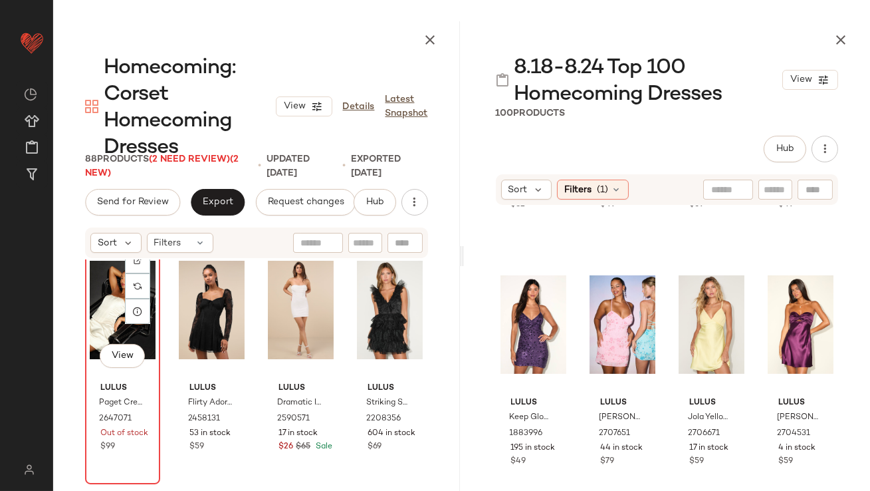
click at [106, 310] on div "View" at bounding box center [123, 310] width 66 height 134
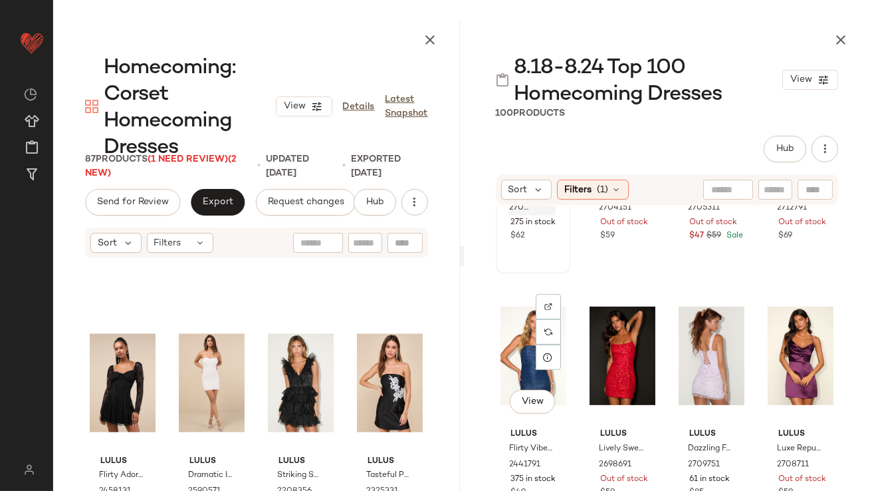
scroll to position [1527, 0]
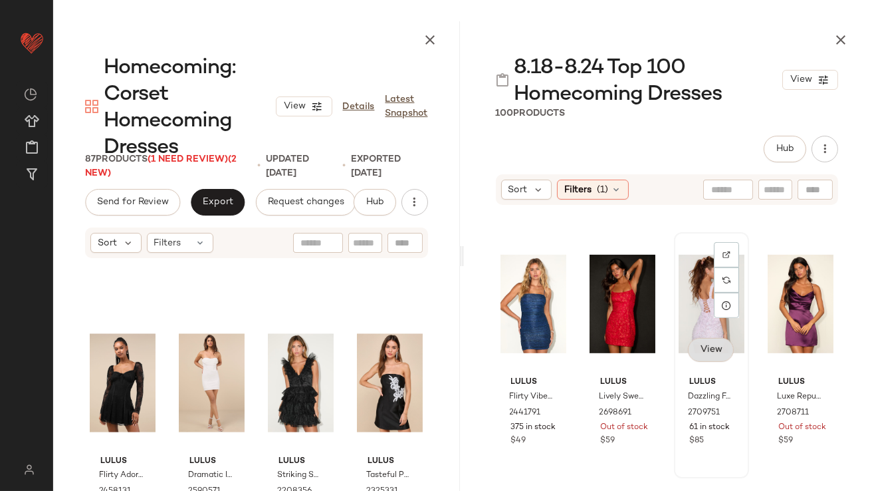
click at [699, 351] on span "View" at bounding box center [710, 349] width 23 height 11
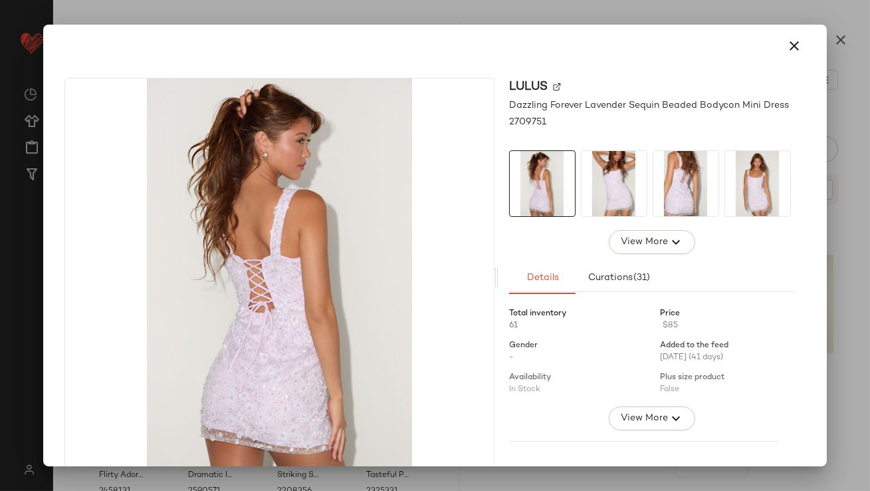
click at [600, 174] on img at bounding box center [614, 183] width 65 height 65
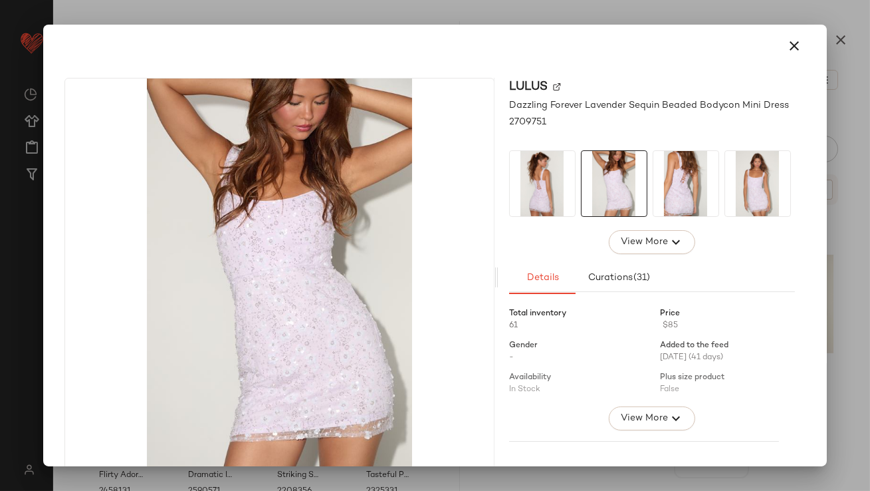
click at [664, 179] on img at bounding box center [686, 183] width 65 height 65
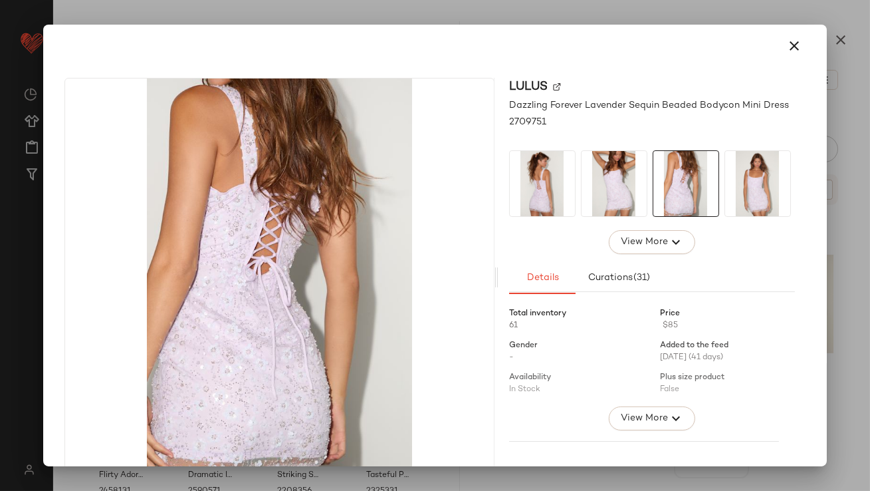
click at [787, 41] on icon "button" at bounding box center [795, 46] width 16 height 16
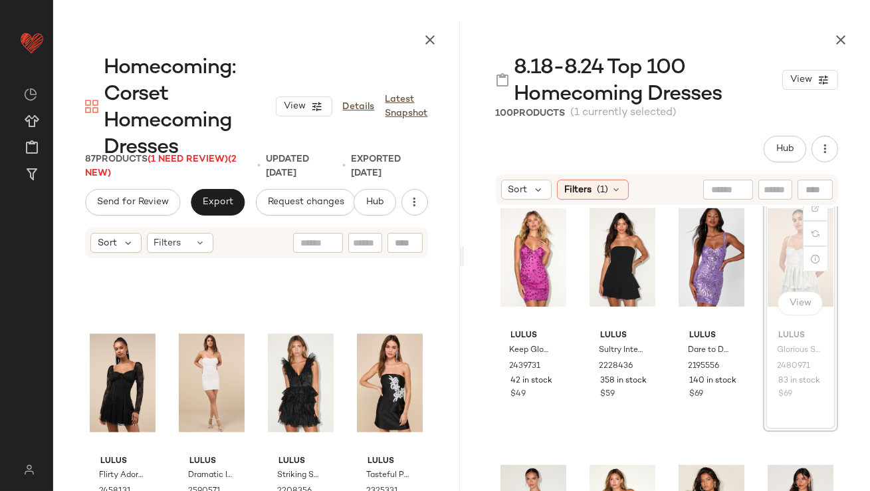
scroll to position [1830, 0]
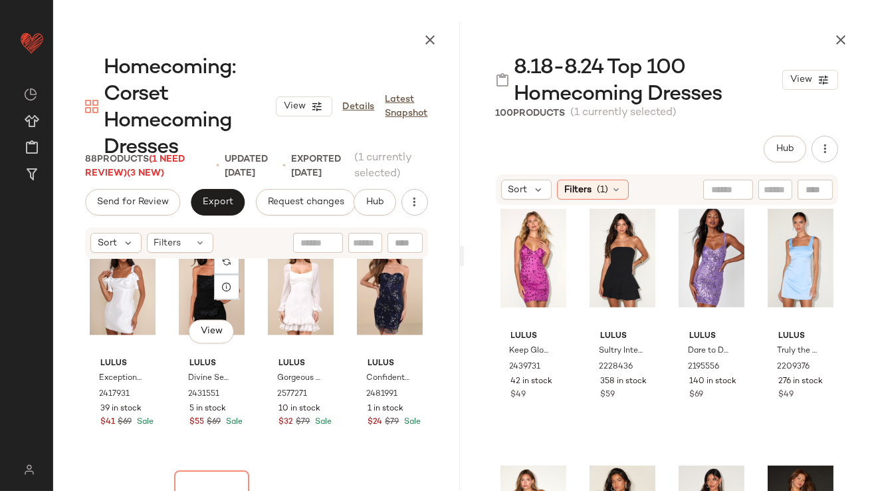
scroll to position [5265, 0]
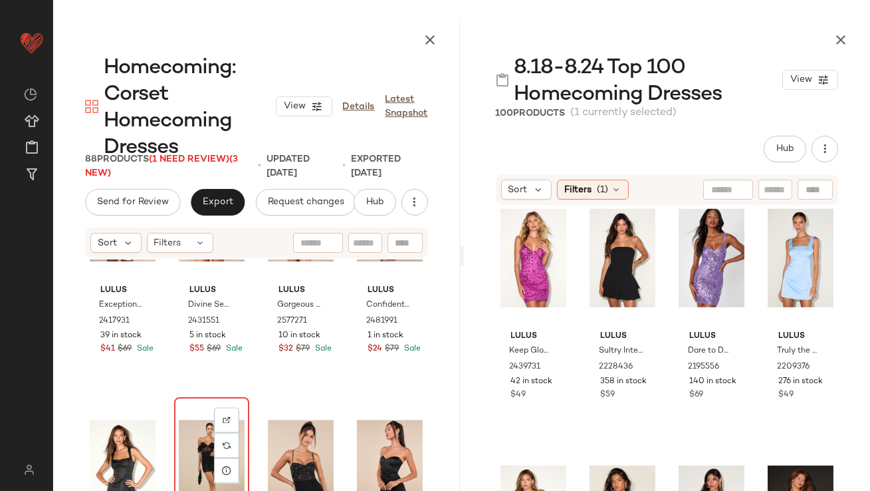
click at [193, 438] on div "View" at bounding box center [212, 469] width 66 height 134
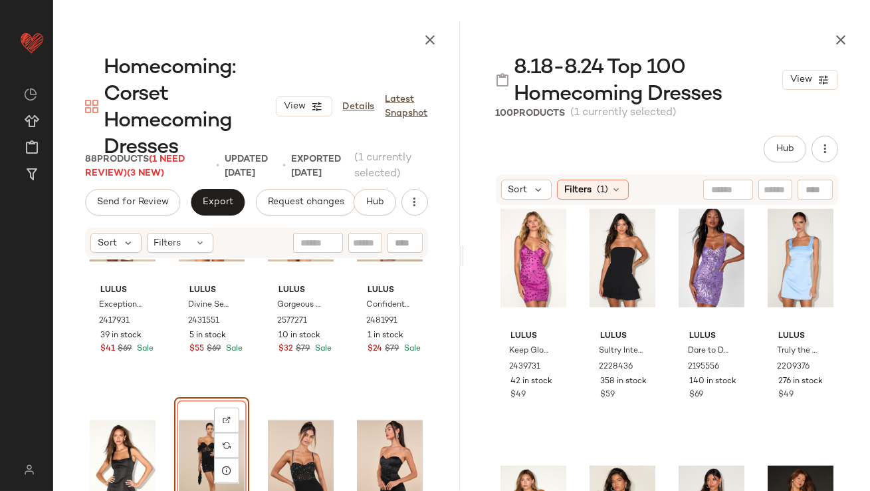
click at [193, 456] on div "Lulus Exceptionally Precious Shiny White Ribbon Bow Mini Dress 2417931 39 in st…" at bounding box center [256, 450] width 407 height 383
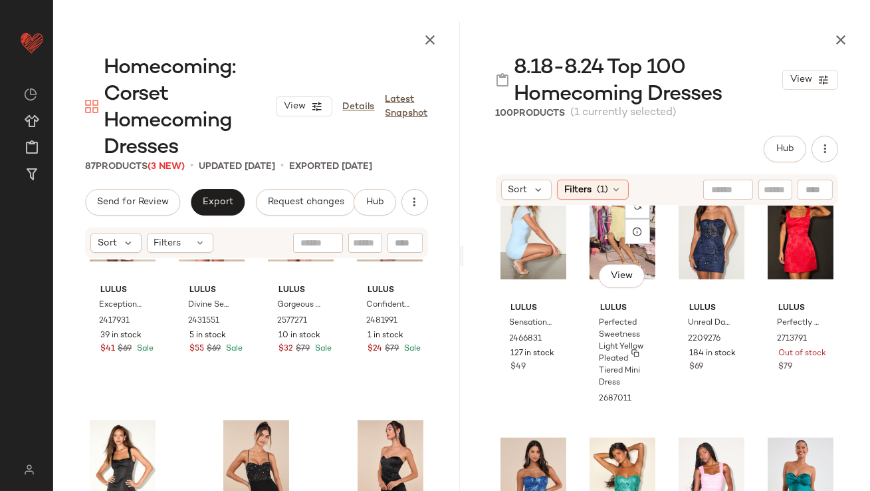
scroll to position [2372, 0]
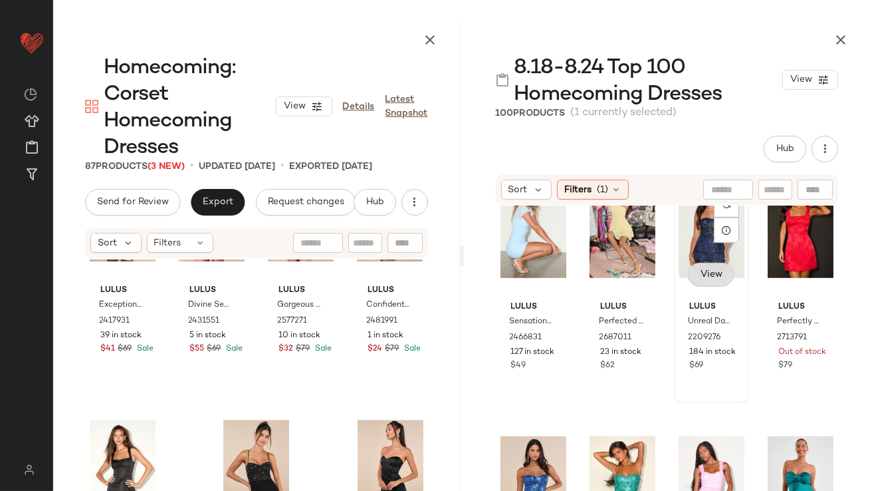
click at [712, 273] on span "View" at bounding box center [710, 274] width 23 height 11
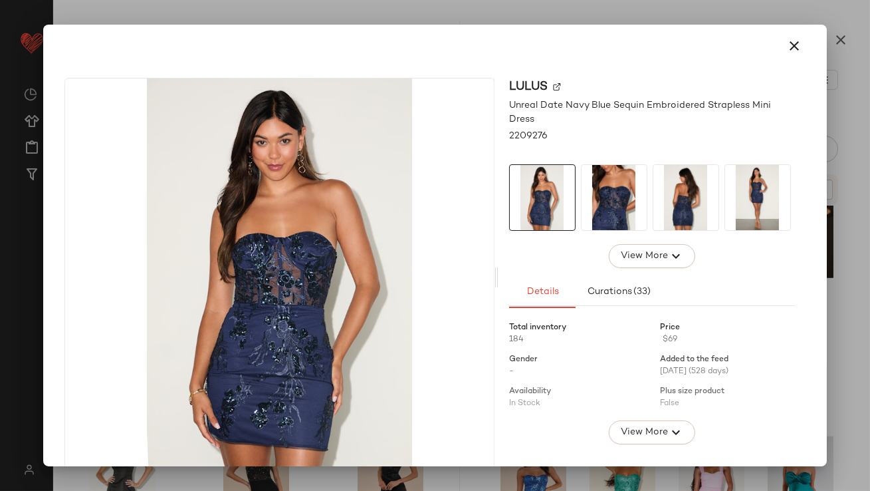
click at [593, 205] on img at bounding box center [614, 197] width 65 height 65
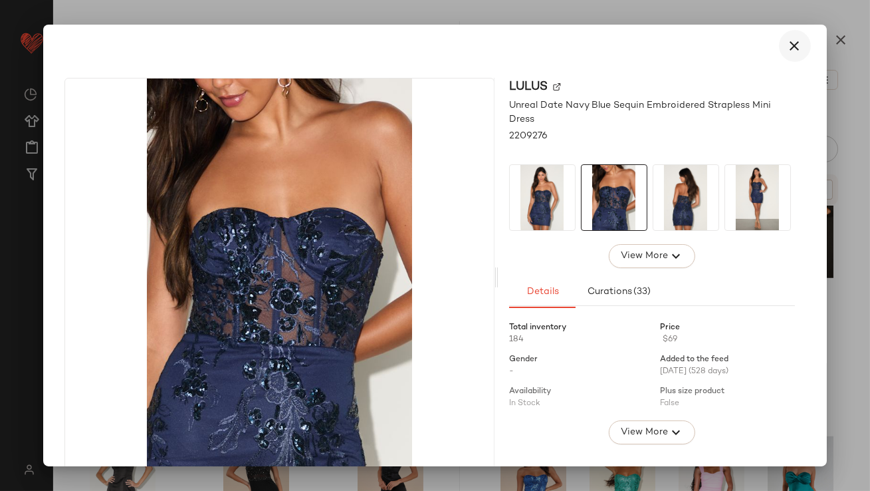
click at [785, 34] on button "button" at bounding box center [795, 46] width 32 height 32
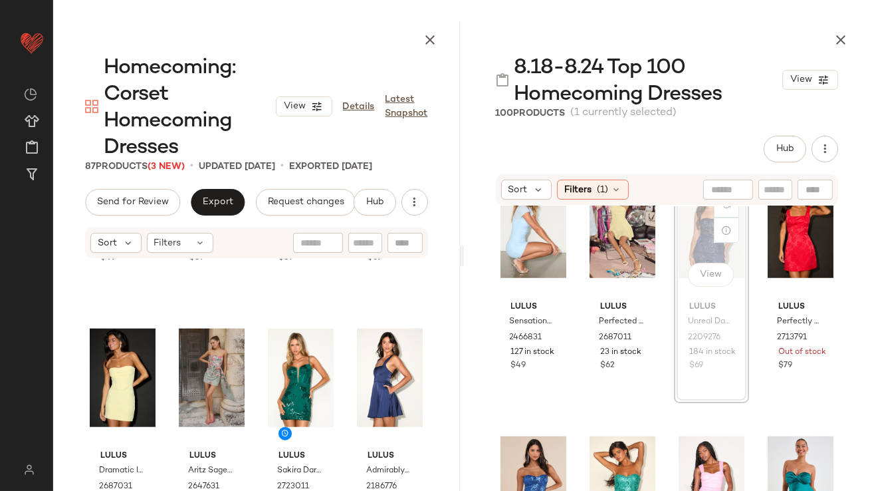
scroll to position [2370, 0]
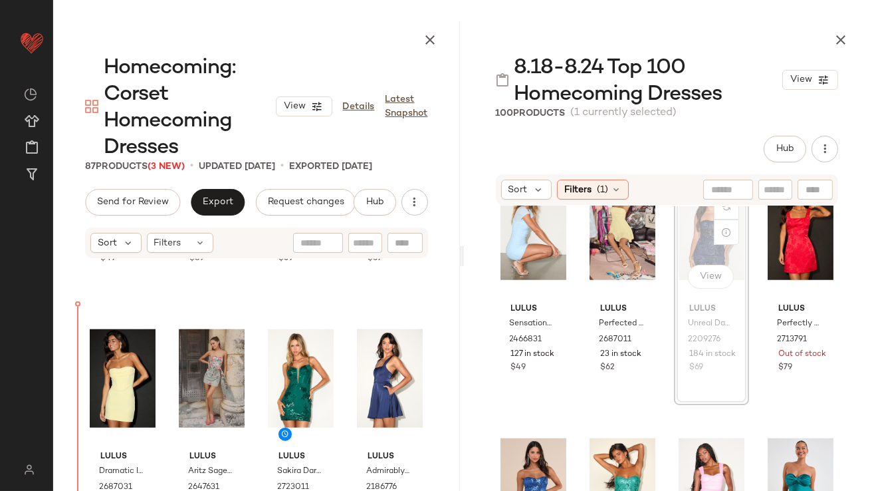
drag, startPoint x: 689, startPoint y: 223, endPoint x: 681, endPoint y: 224, distance: 8.1
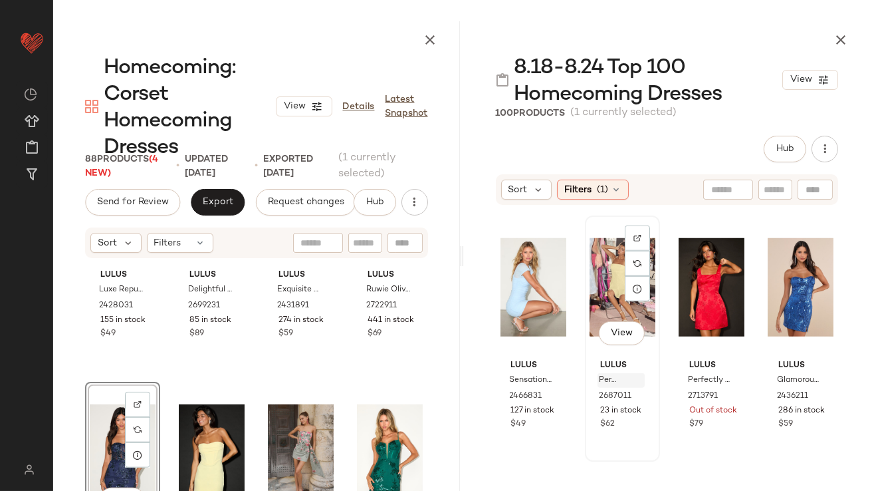
scroll to position [2310, 0]
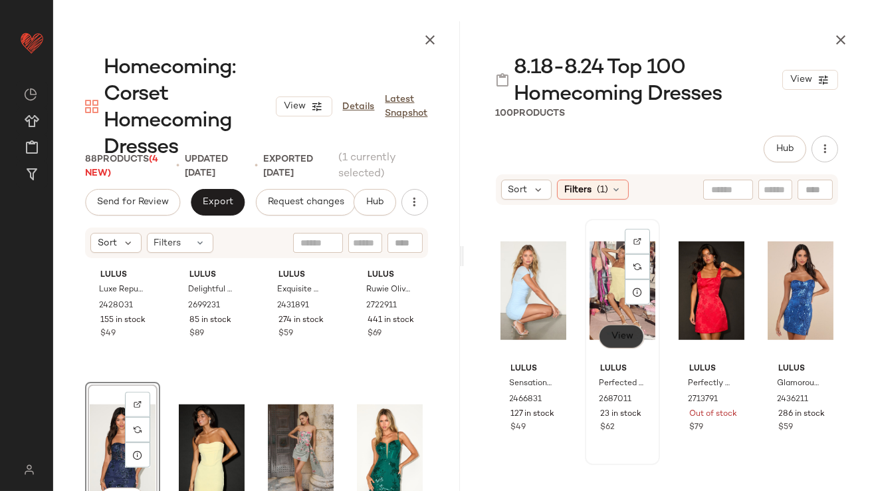
click at [612, 332] on span "View" at bounding box center [621, 336] width 23 height 11
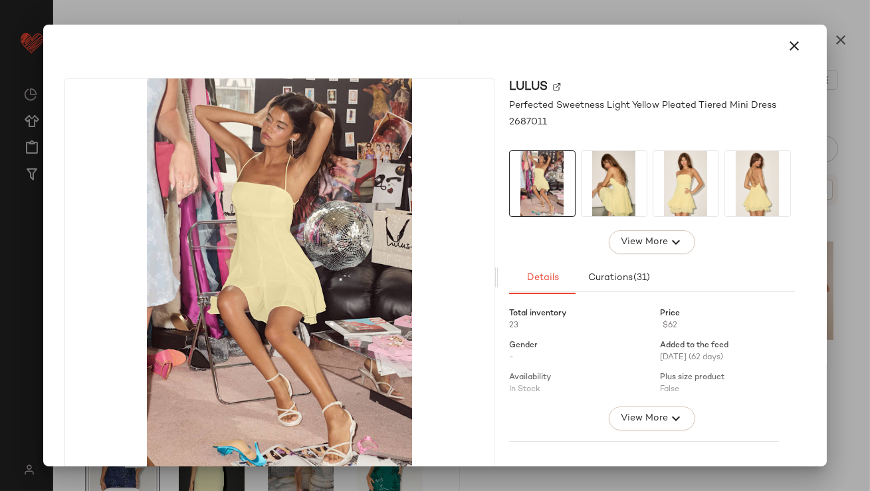
click at [603, 181] on img at bounding box center [614, 183] width 65 height 65
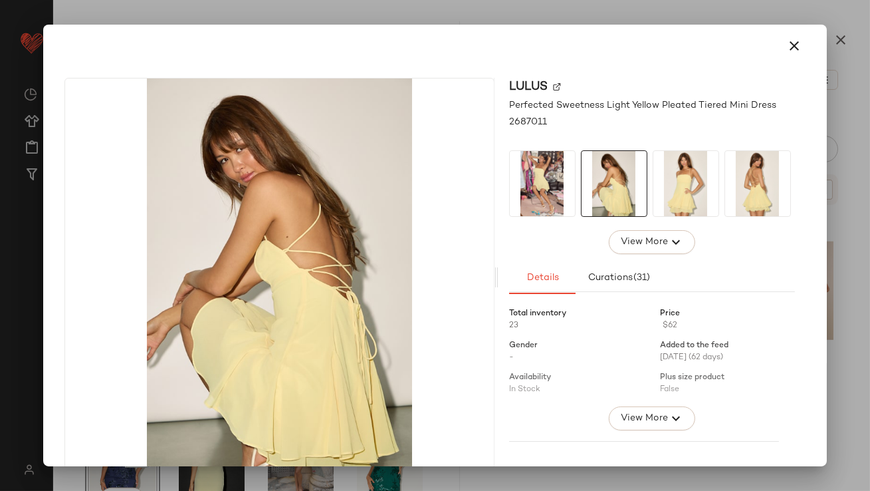
click at [677, 179] on img at bounding box center [686, 183] width 65 height 65
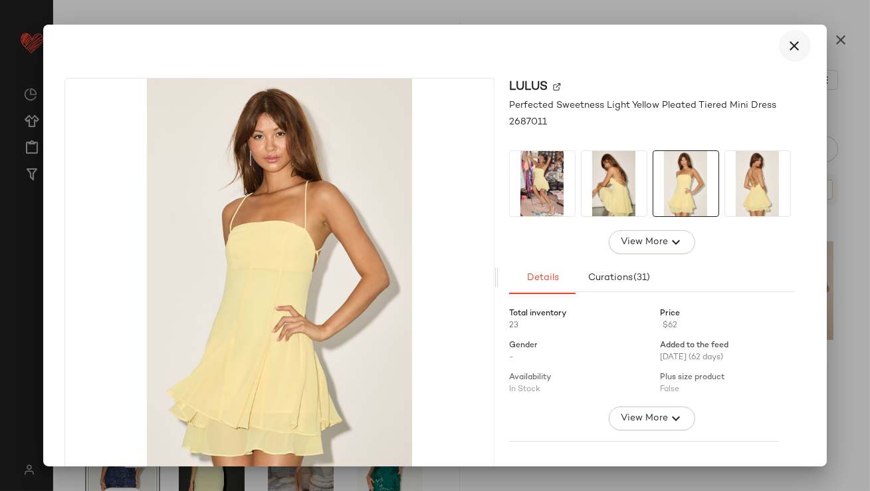
click at [791, 40] on icon "button" at bounding box center [795, 46] width 16 height 16
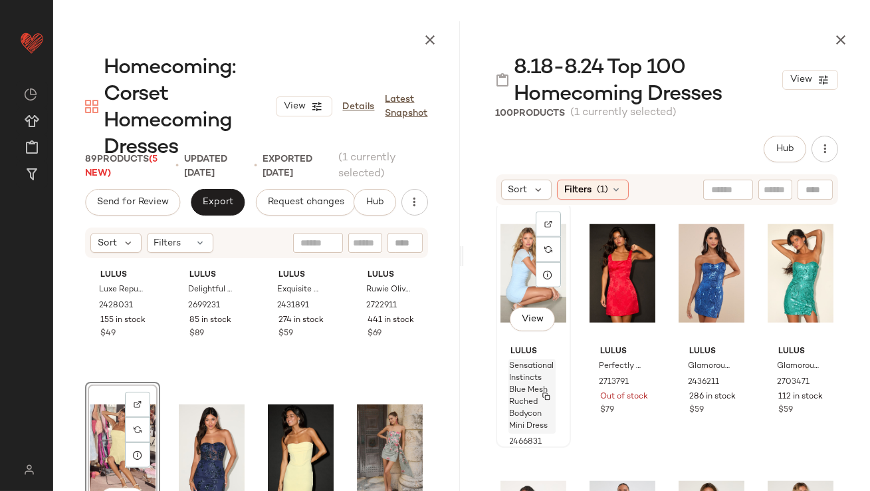
scroll to position [2330, 0]
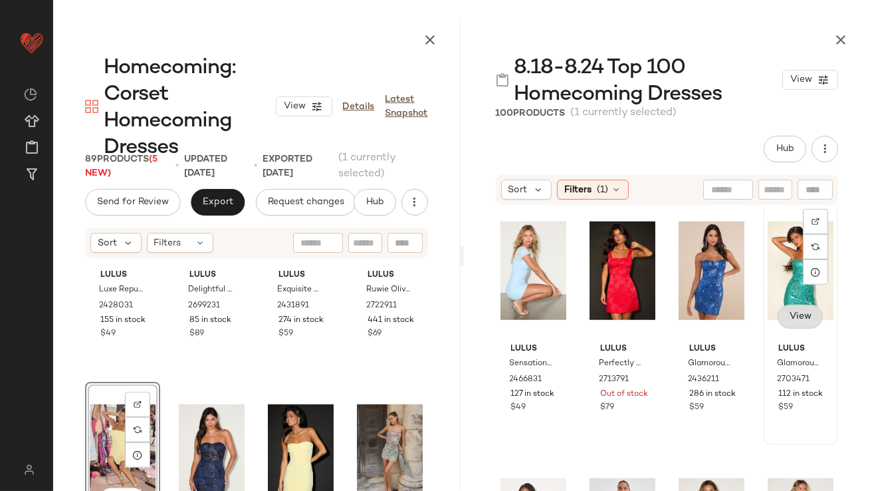
click at [793, 308] on button "View" at bounding box center [799, 316] width 45 height 24
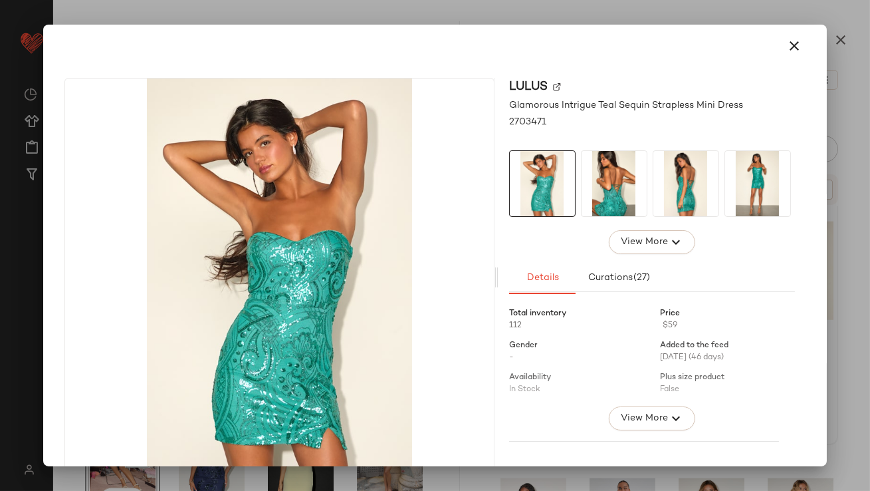
click at [655, 199] on img at bounding box center [686, 183] width 65 height 65
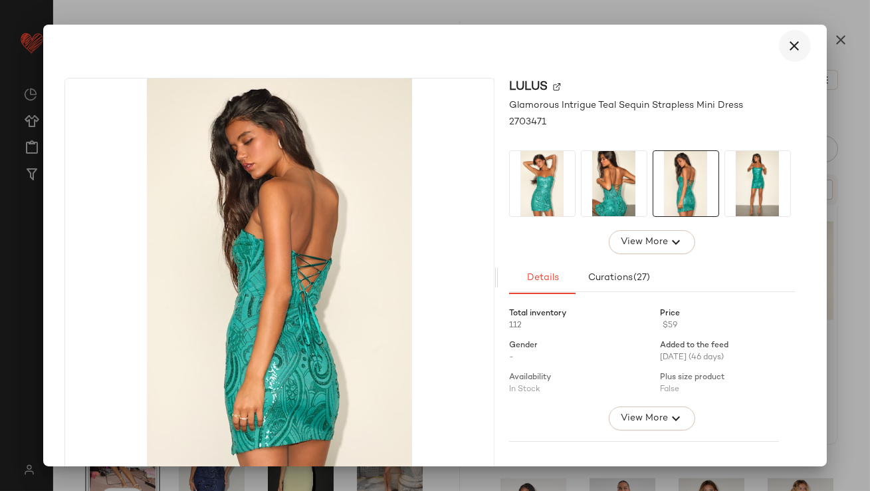
click at [787, 46] on icon "button" at bounding box center [795, 46] width 16 height 16
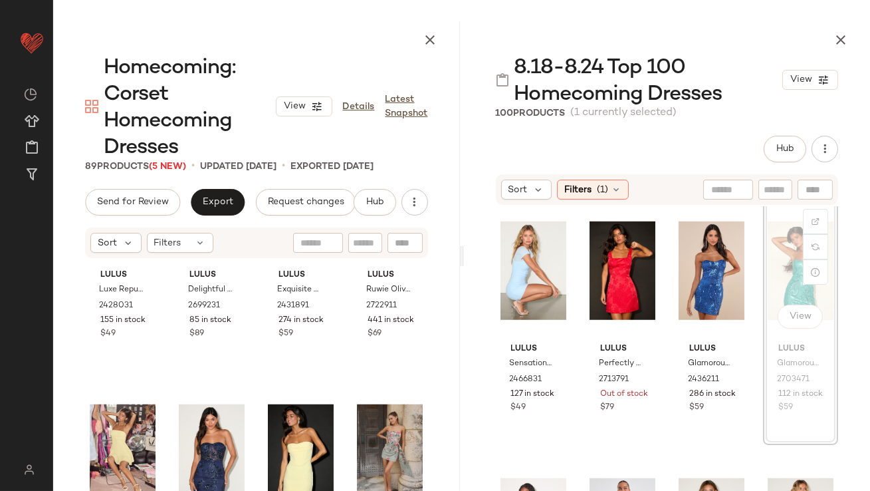
scroll to position [2329, 0]
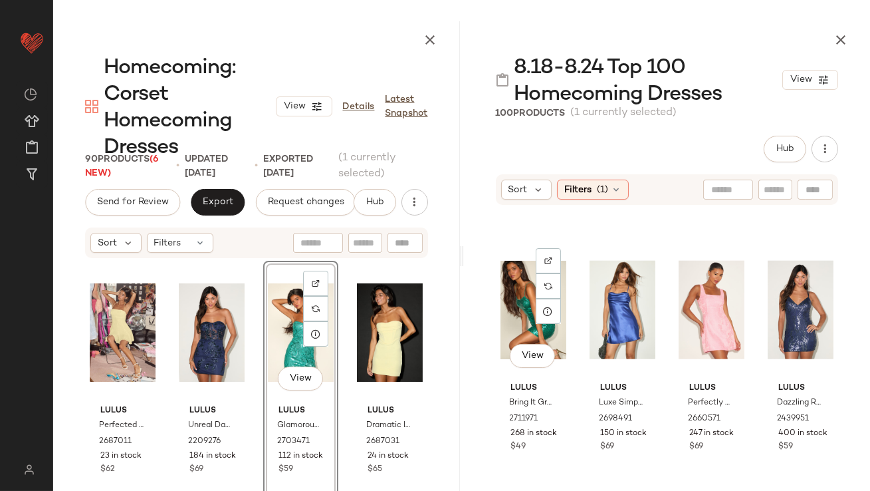
scroll to position [2837, 0]
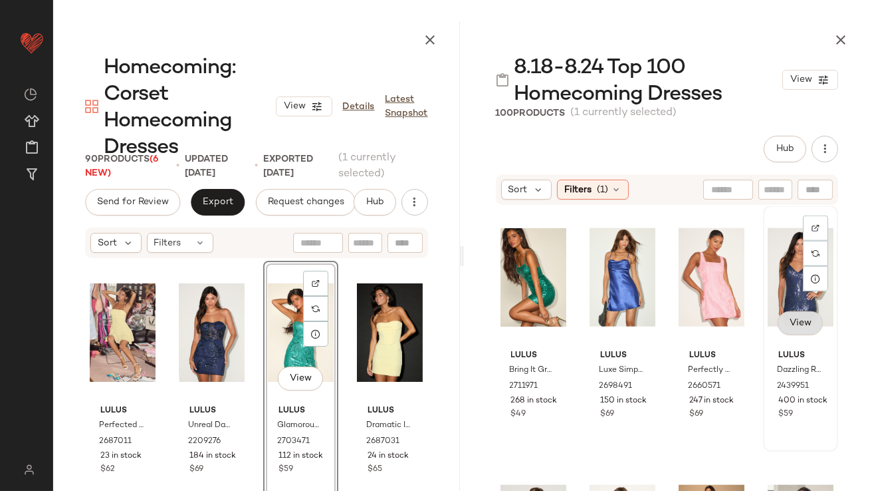
click at [790, 311] on button "View" at bounding box center [799, 323] width 45 height 24
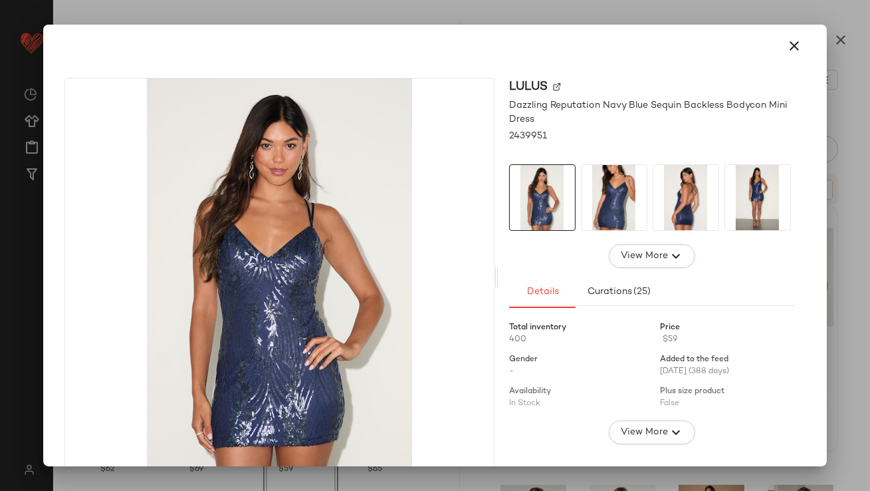
click at [665, 195] on img at bounding box center [686, 197] width 65 height 65
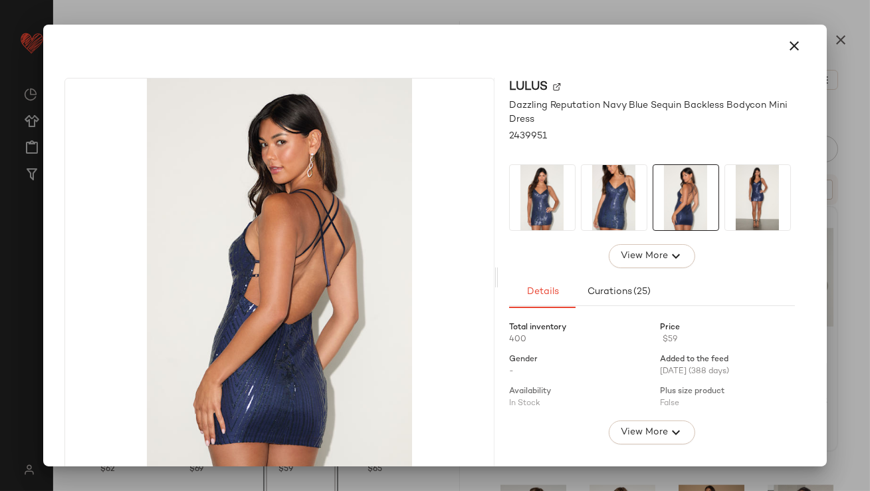
click at [788, 51] on icon "button" at bounding box center [795, 46] width 16 height 16
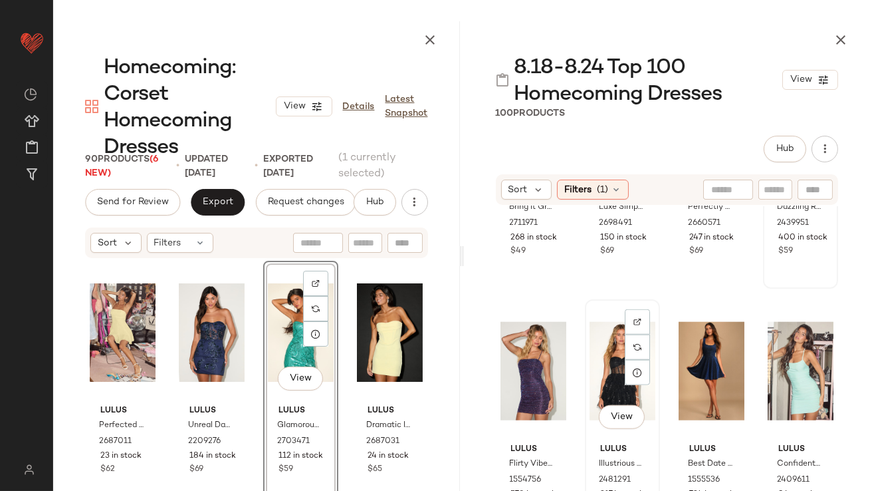
scroll to position [3003, 0]
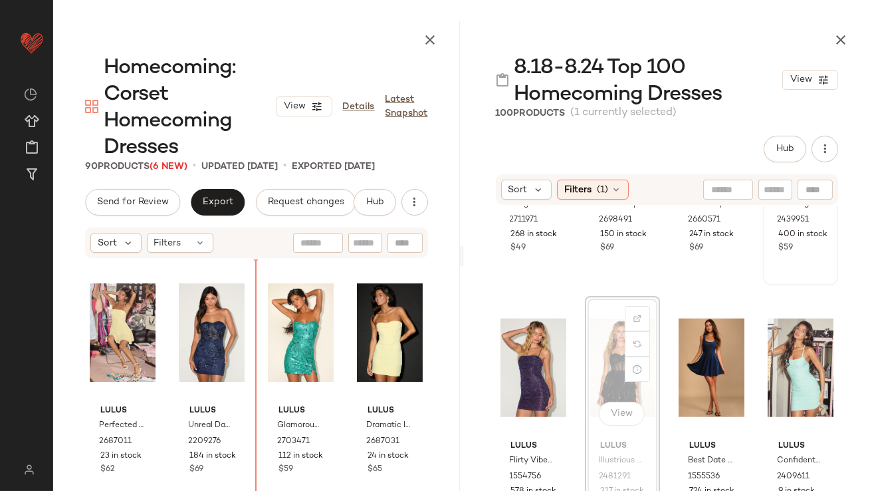
drag, startPoint x: 604, startPoint y: 381, endPoint x: 596, endPoint y: 381, distance: 8.0
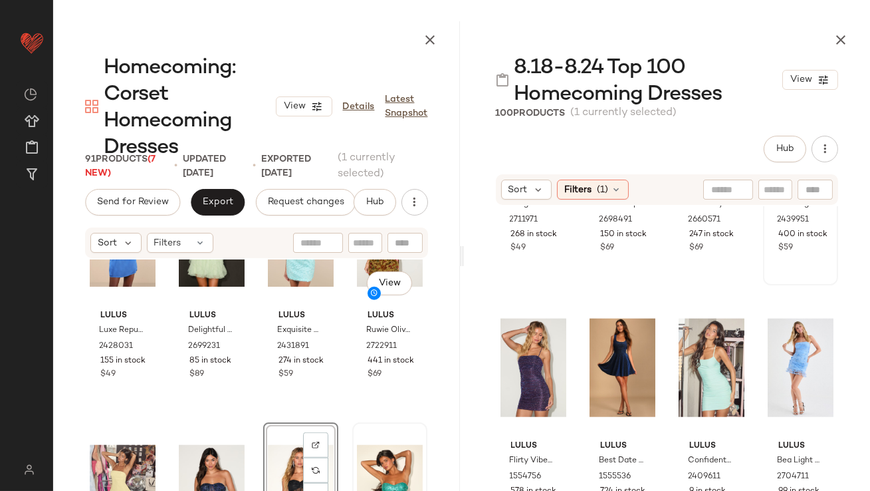
scroll to position [2750, 0]
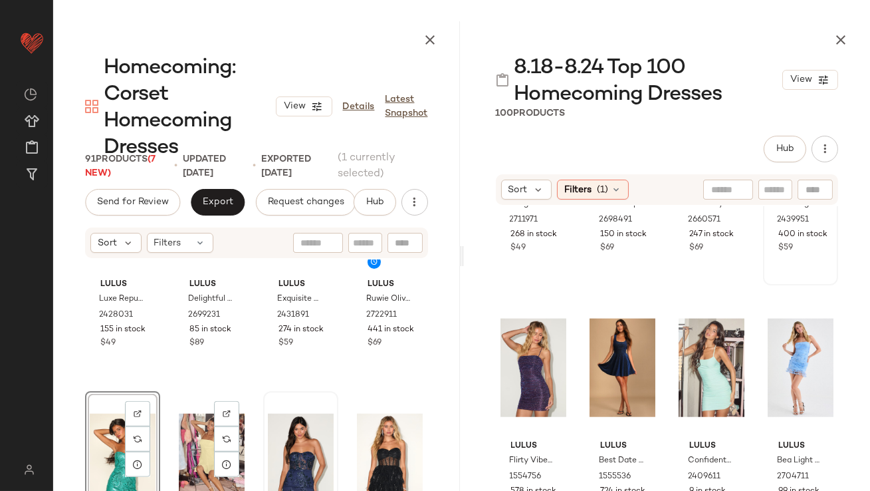
scroll to position [2726, 0]
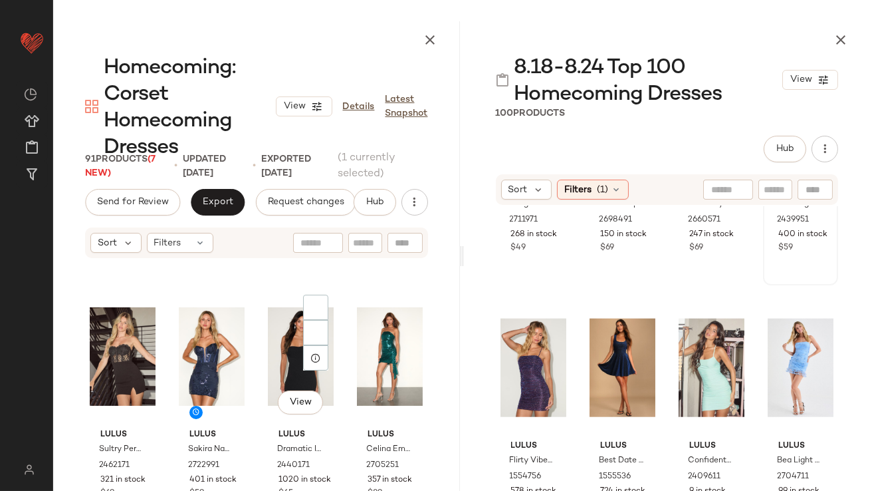
scroll to position [3695, 0]
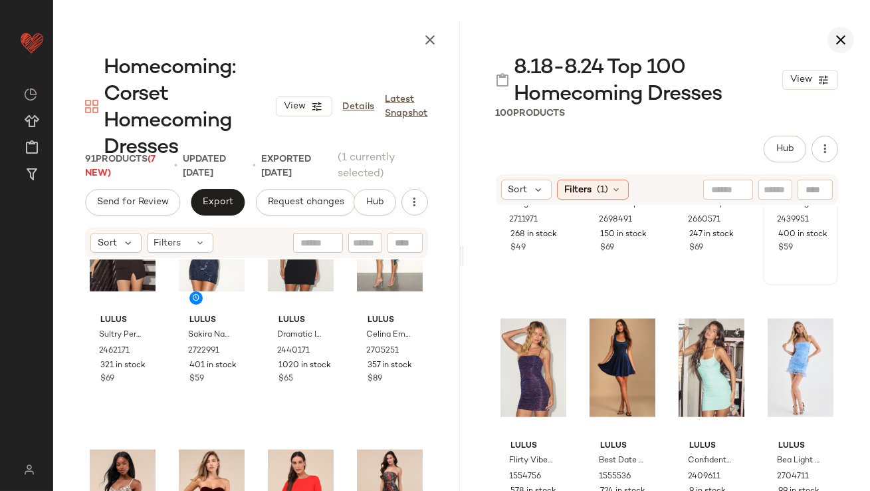
click at [840, 47] on icon "button" at bounding box center [841, 40] width 16 height 16
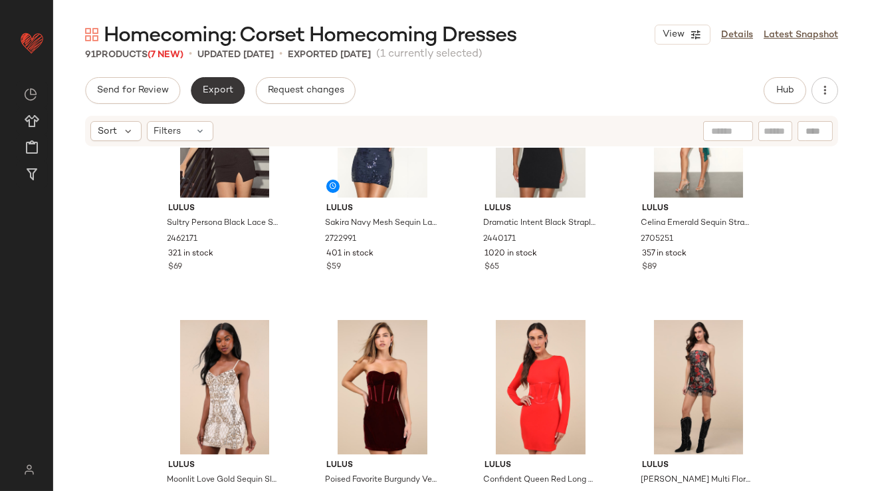
click at [217, 94] on span "Export" at bounding box center [217, 90] width 31 height 11
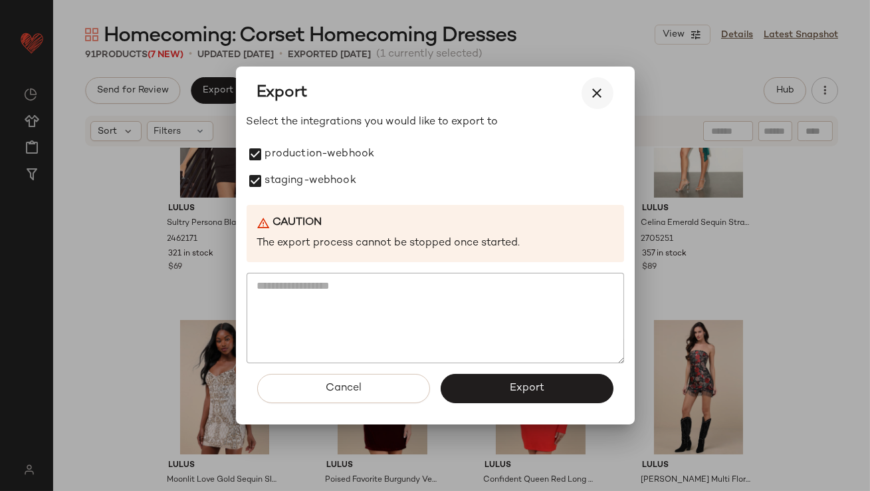
click at [604, 100] on icon "button" at bounding box center [598, 93] width 16 height 16
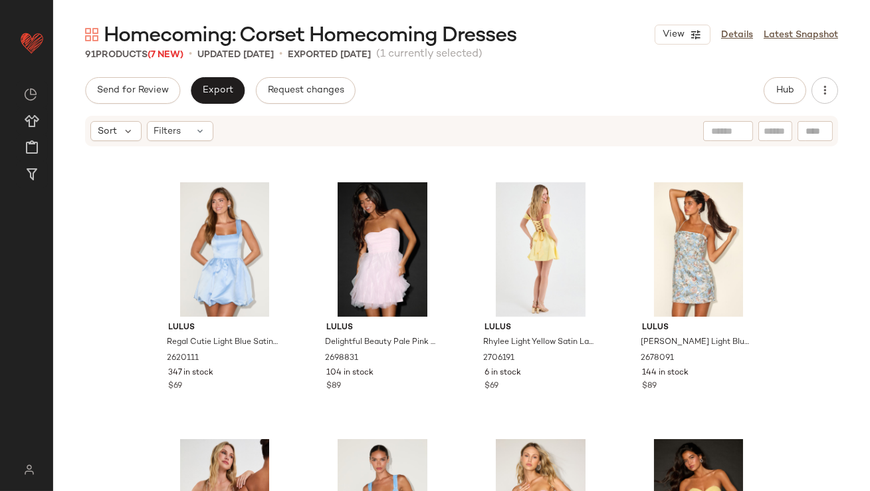
scroll to position [560, 0]
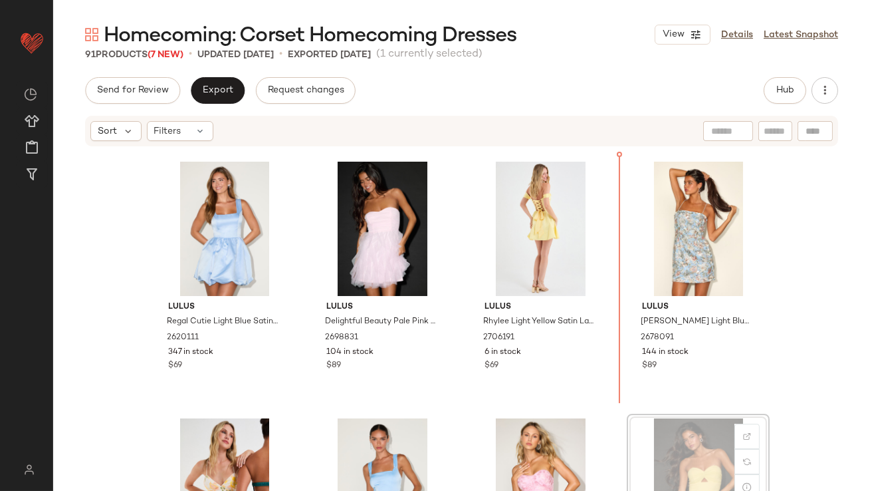
scroll to position [519, 0]
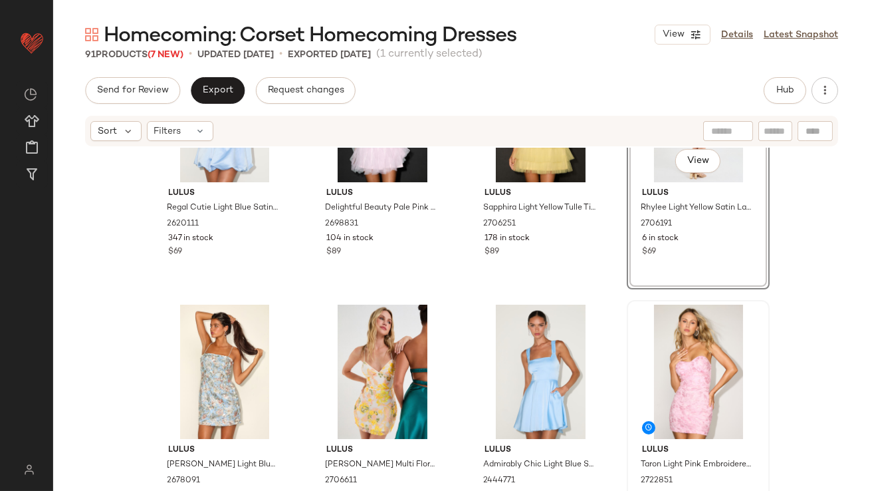
scroll to position [670, 0]
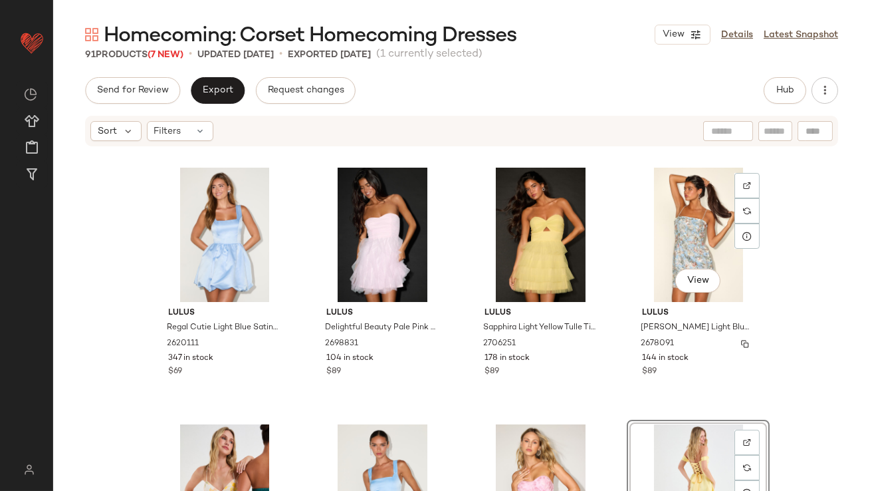
scroll to position [500, 0]
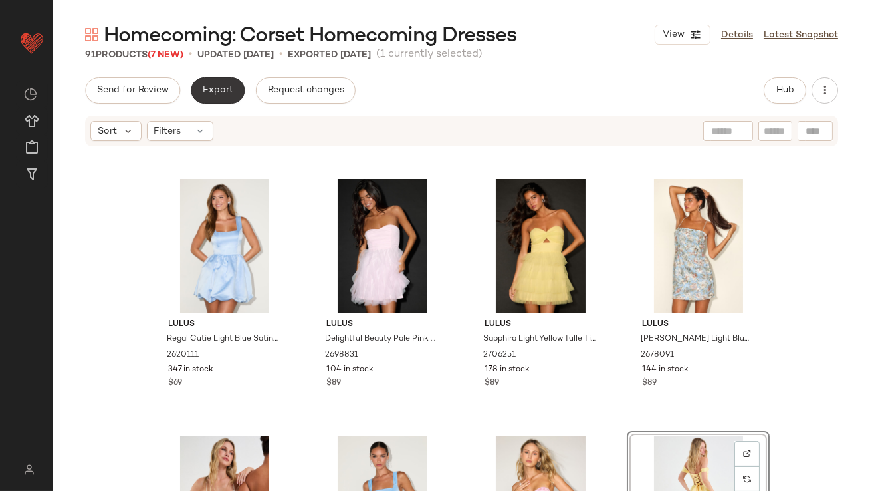
click at [209, 80] on button "Export" at bounding box center [218, 90] width 54 height 27
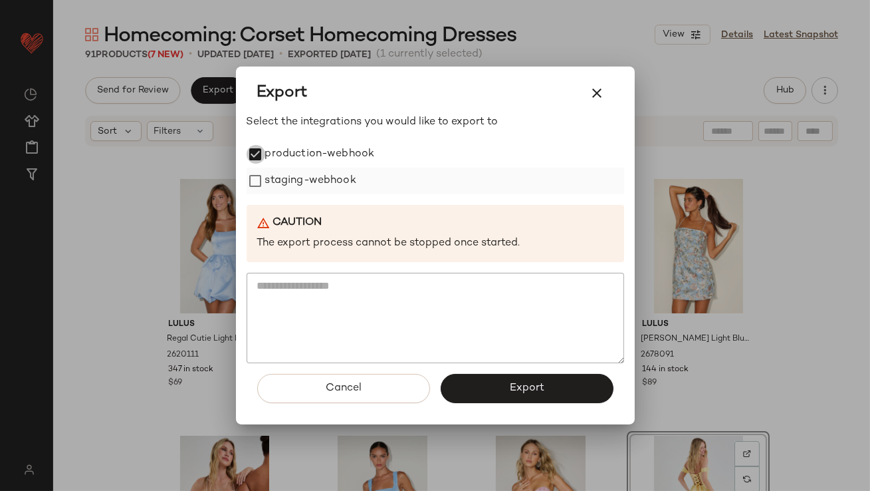
click at [255, 168] on div "staging-webhook" at bounding box center [436, 181] width 378 height 27
click at [475, 388] on button "Export" at bounding box center [527, 388] width 173 height 29
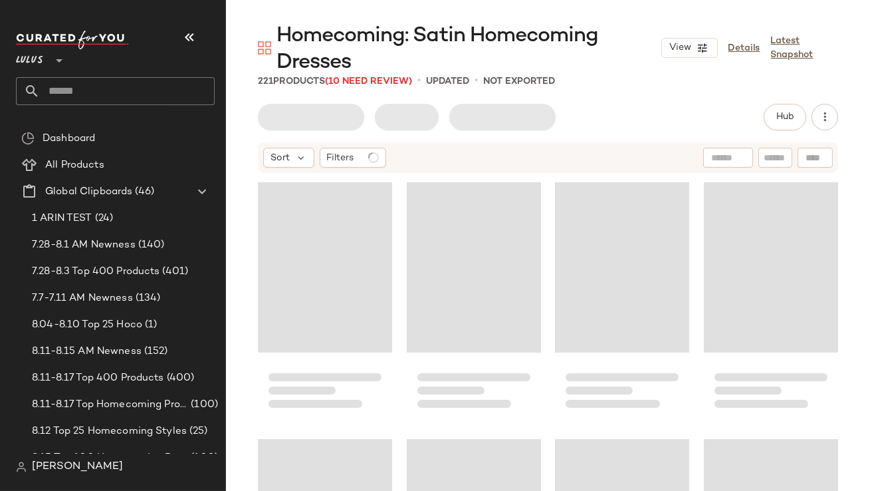
click at [205, 43] on div "Lulus **" at bounding box center [115, 52] width 199 height 33
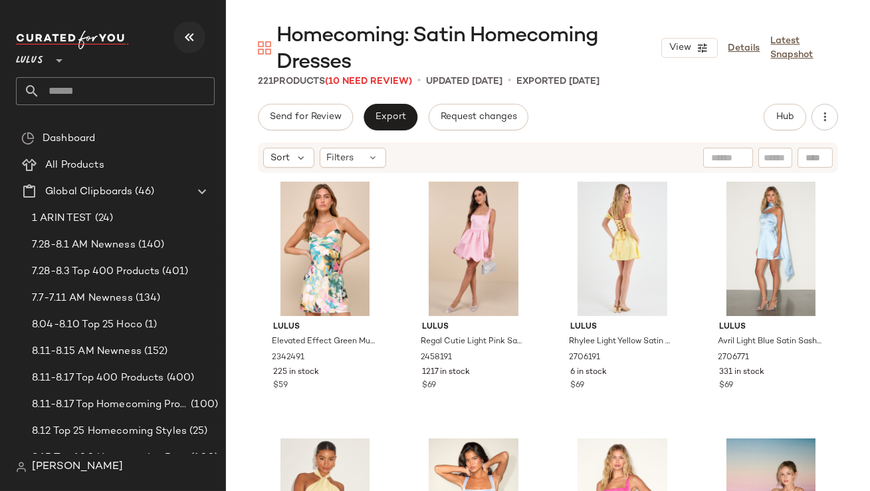
click at [197, 41] on icon "button" at bounding box center [189, 37] width 16 height 16
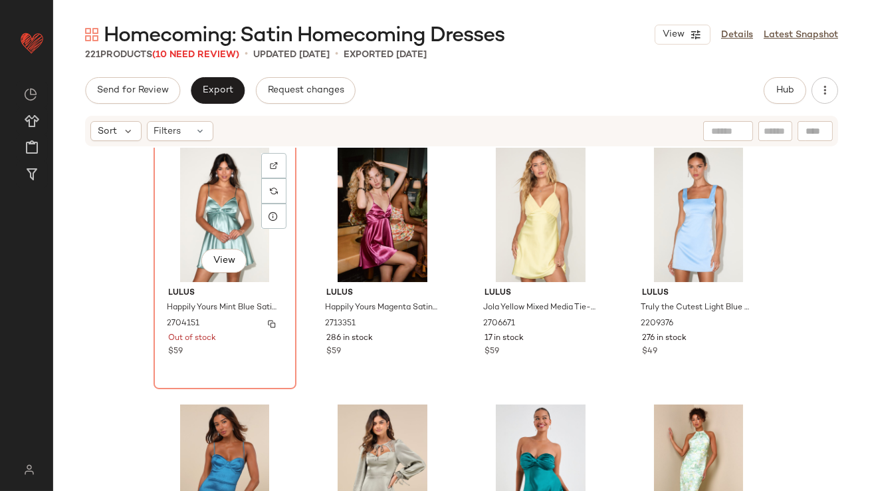
scroll to position [521, 0]
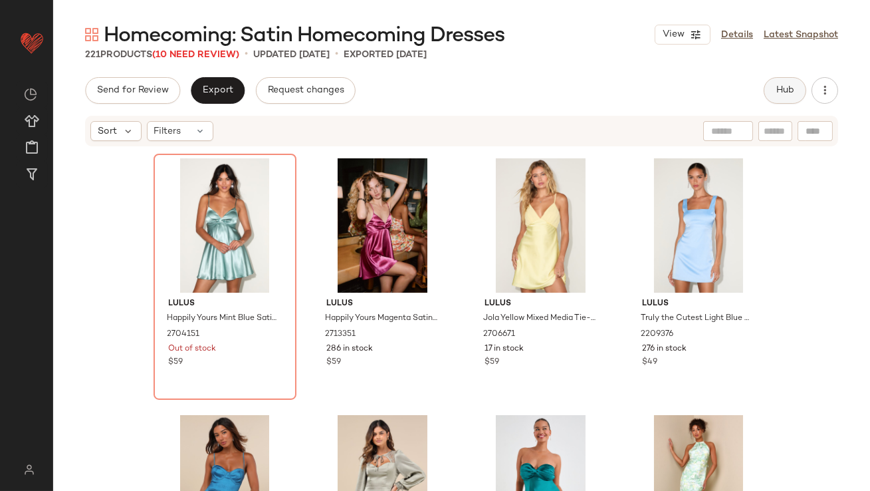
click at [784, 95] on span "Hub" at bounding box center [785, 90] width 19 height 11
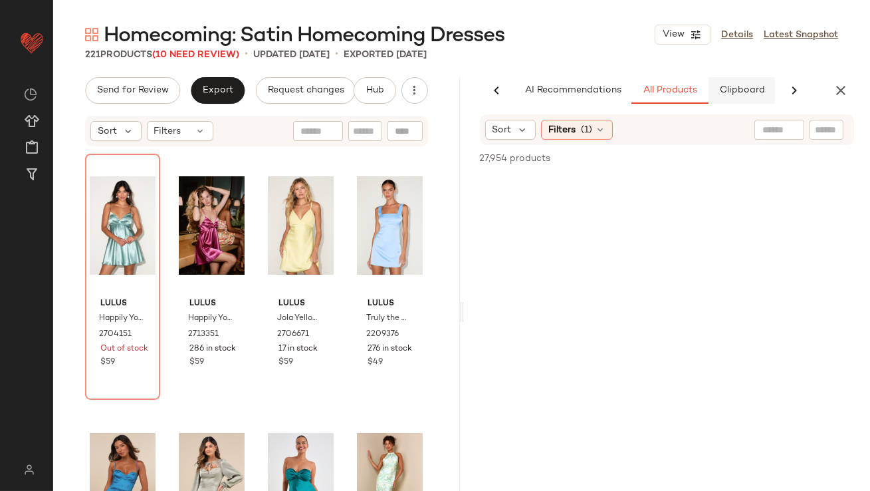
scroll to position [0, 74]
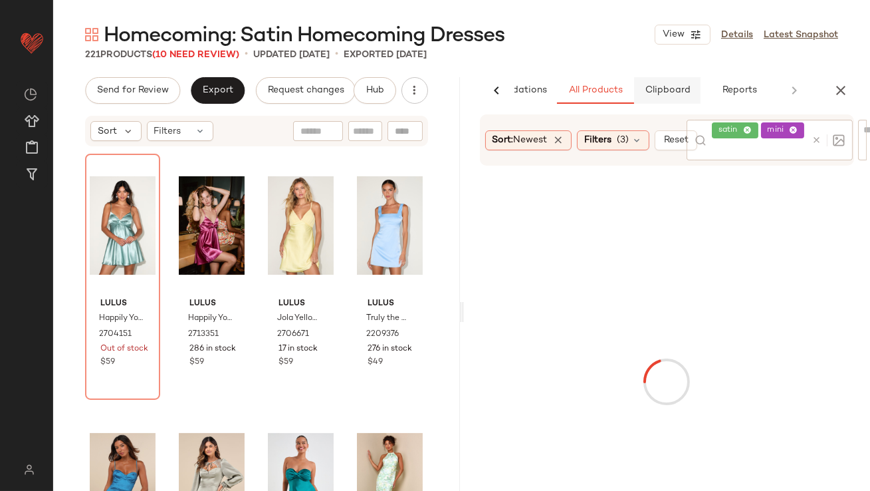
click at [683, 91] on span "Clipboard" at bounding box center [667, 90] width 46 height 11
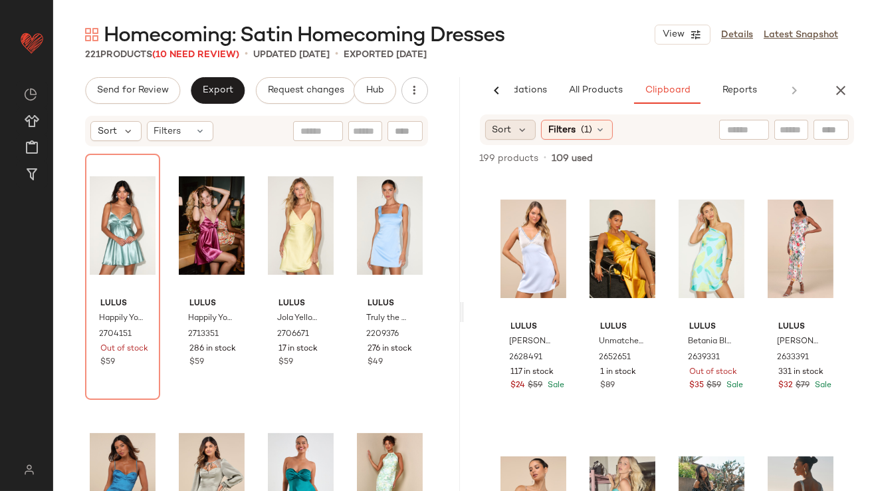
click at [496, 136] on span "Sort" at bounding box center [502, 130] width 19 height 14
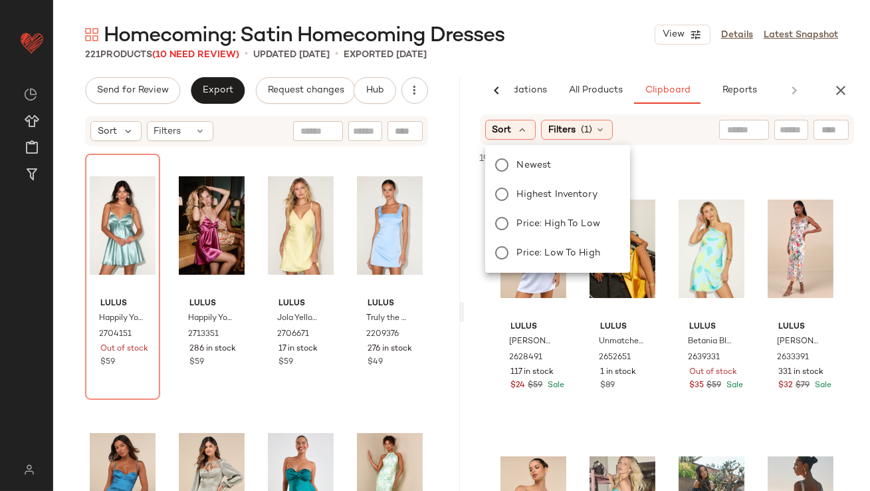
click at [501, 181] on div "Newest Highest Inventory Price: High to Low Price: Low to High" at bounding box center [557, 208] width 148 height 117
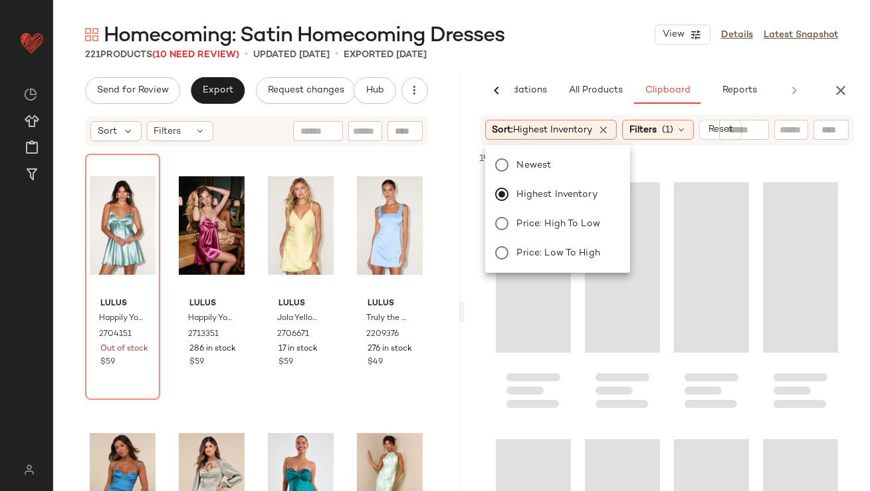
click at [551, 50] on div "221 Products (10 Need Review) • updated [DATE] • Exported [DATE]" at bounding box center [461, 54] width 817 height 13
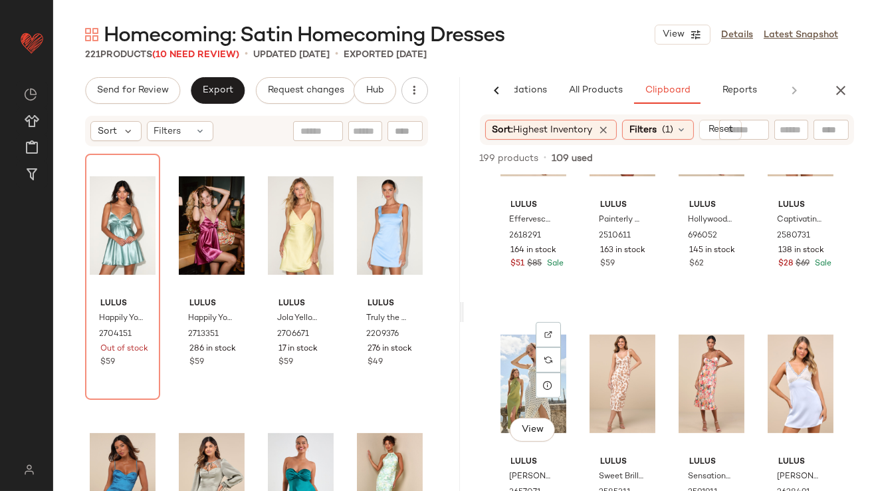
scroll to position [1171, 0]
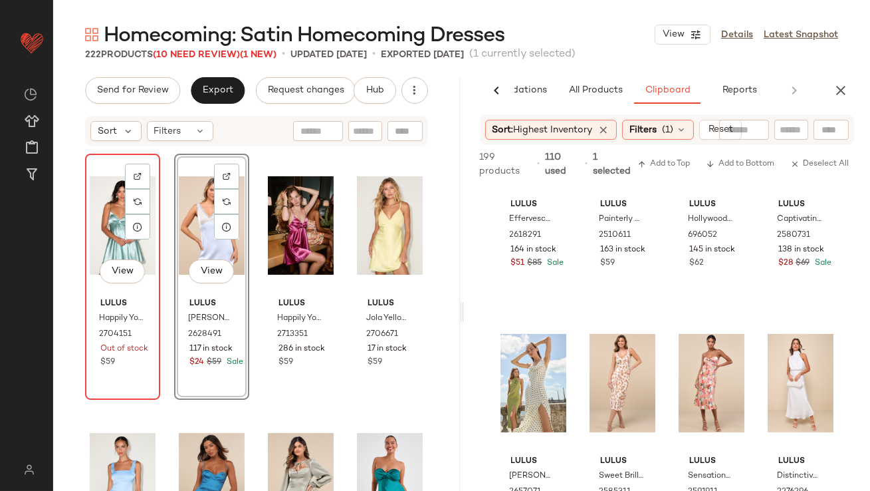
click at [110, 211] on div "View" at bounding box center [123, 225] width 66 height 134
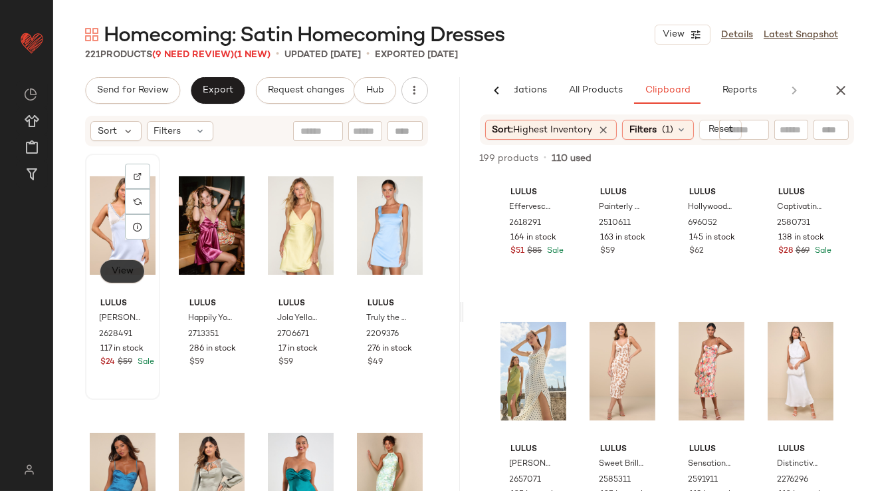
click at [120, 277] on button "View" at bounding box center [122, 271] width 45 height 24
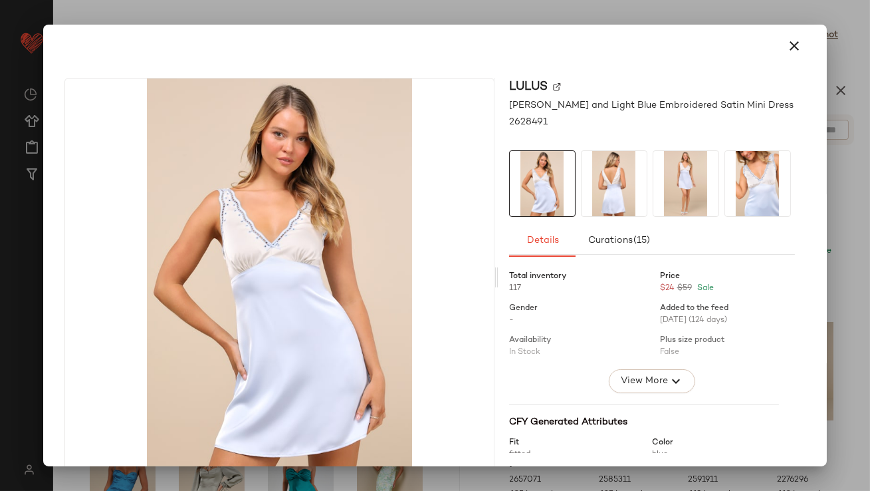
click at [624, 191] on img at bounding box center [614, 183] width 65 height 65
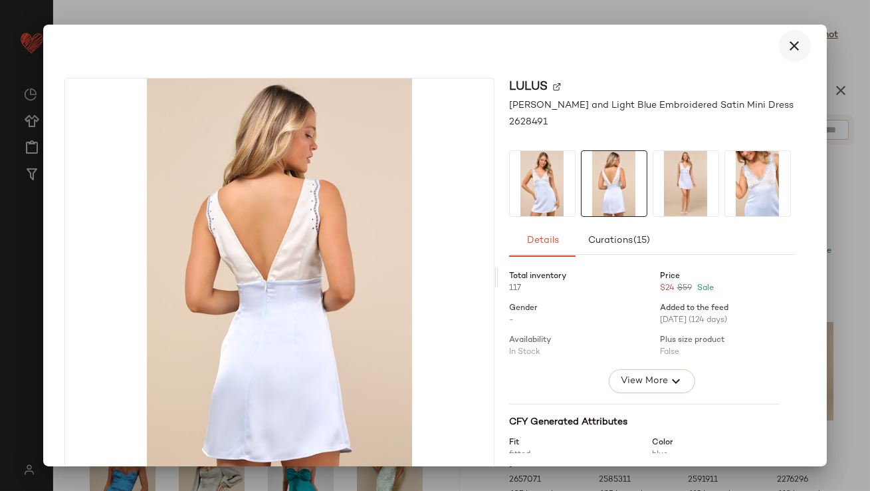
click at [787, 53] on icon "button" at bounding box center [795, 46] width 16 height 16
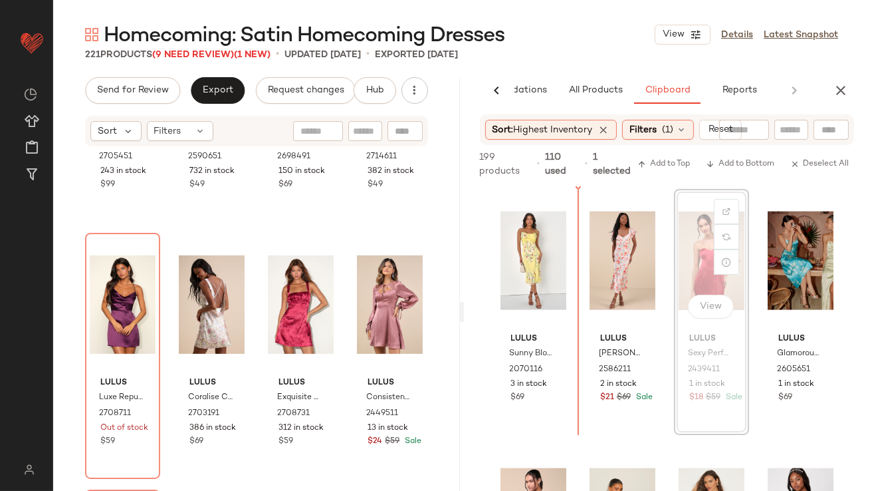
scroll to position [3346, 0]
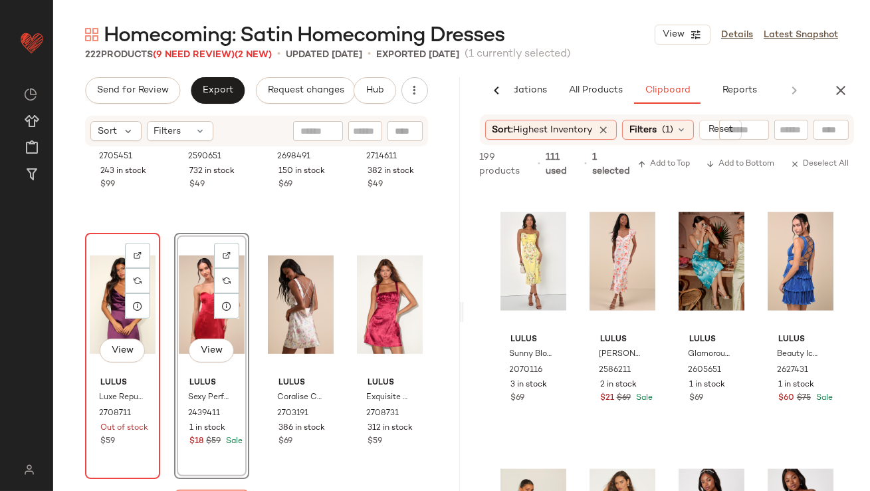
click at [108, 297] on div "View" at bounding box center [123, 304] width 66 height 134
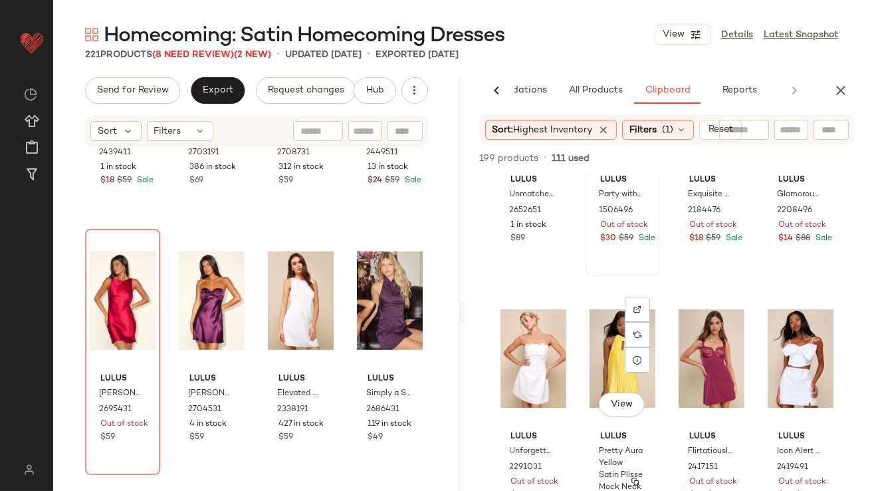
scroll to position [3838, 0]
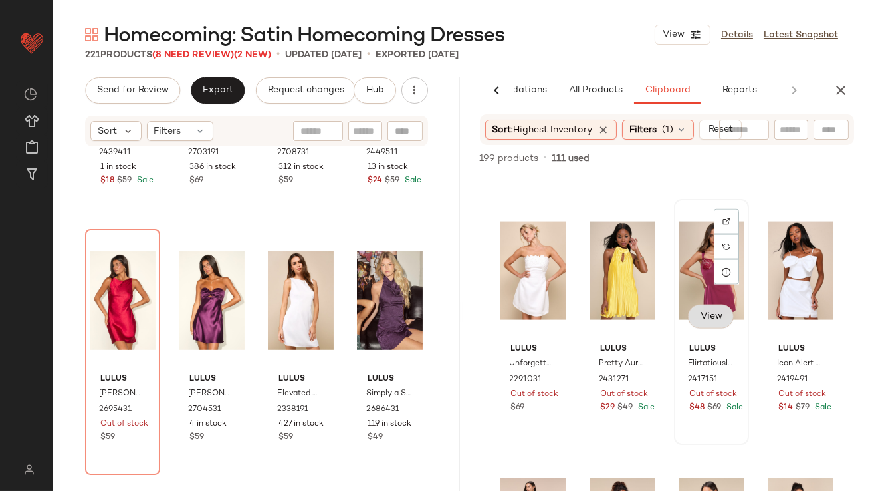
click at [702, 308] on button "View" at bounding box center [710, 316] width 45 height 24
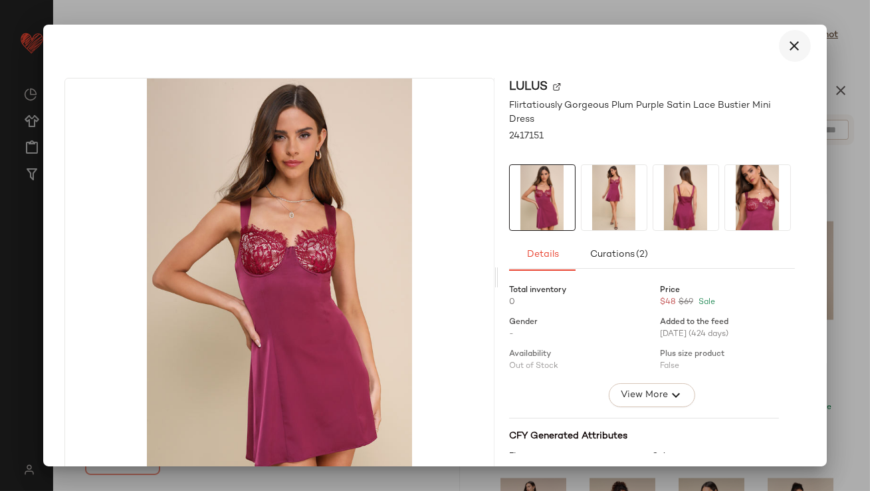
click at [787, 40] on icon "button" at bounding box center [795, 46] width 16 height 16
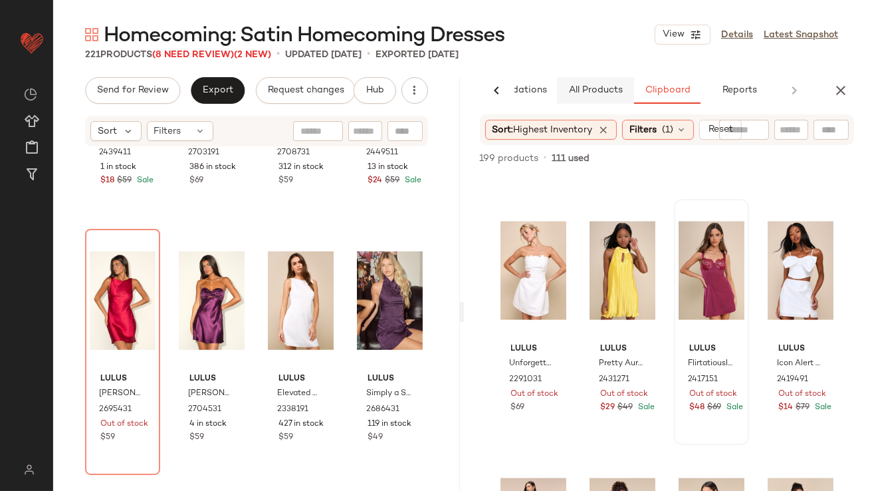
click at [616, 92] on span "All Products" at bounding box center [595, 90] width 55 height 11
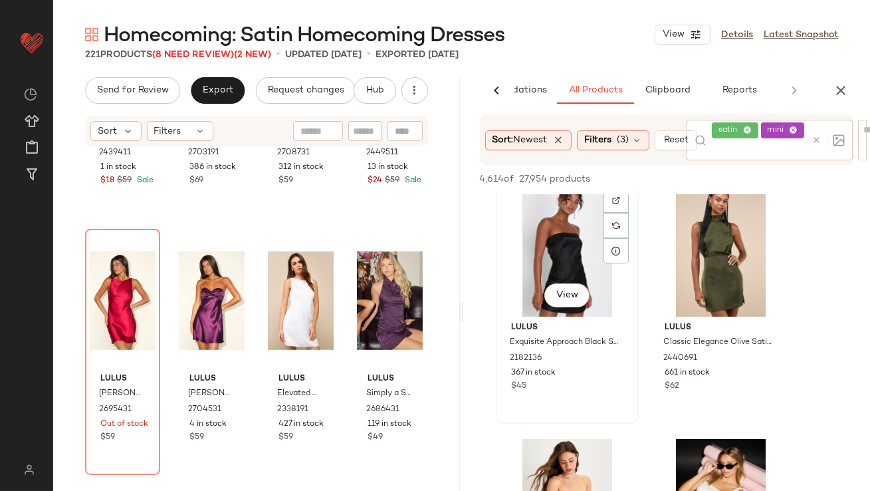
scroll to position [19, 0]
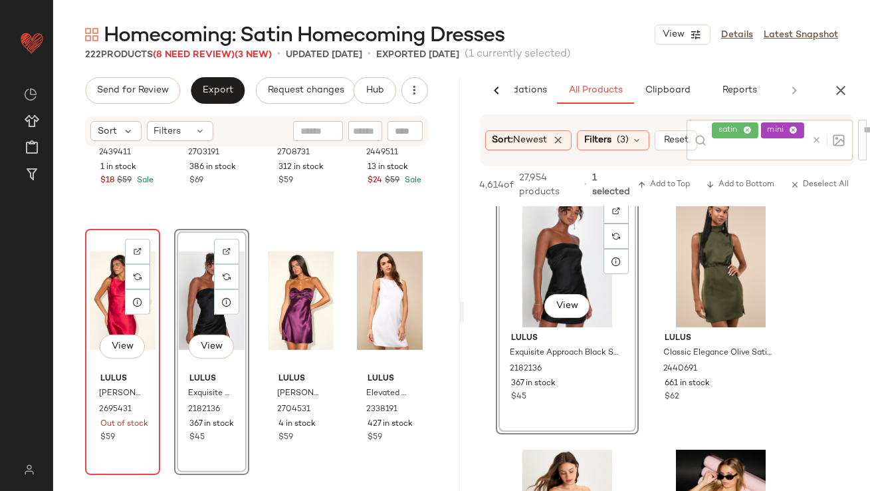
click at [112, 302] on div "View" at bounding box center [123, 300] width 66 height 134
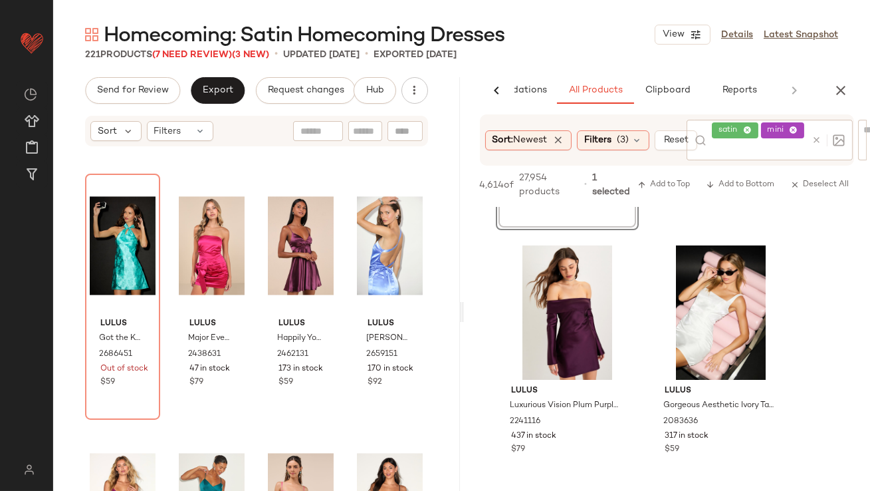
scroll to position [266, 0]
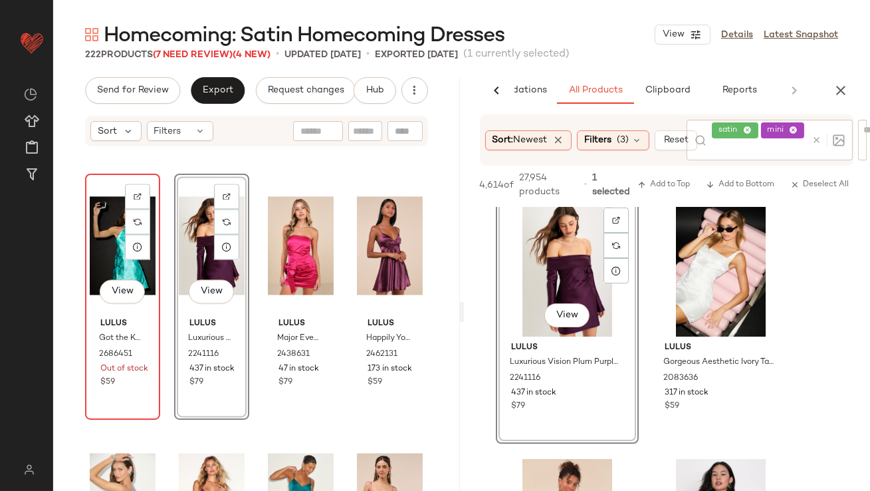
click at [110, 227] on div "View" at bounding box center [123, 245] width 66 height 134
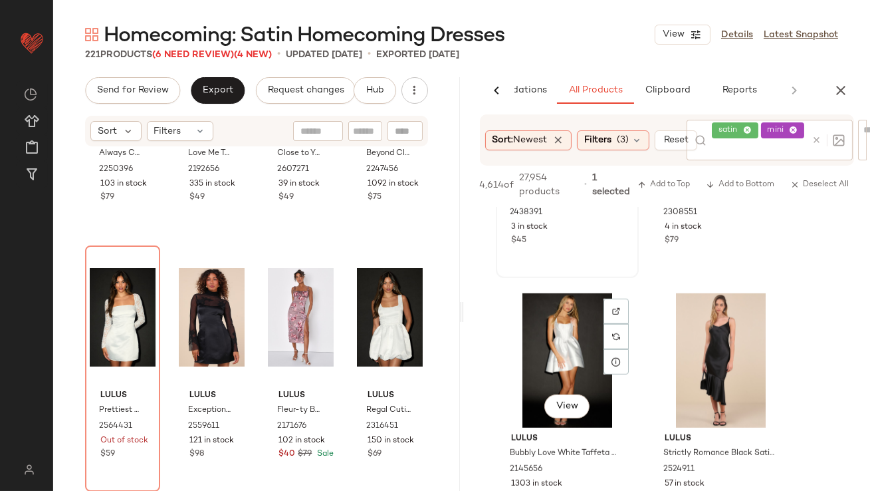
scroll to position [2073, 0]
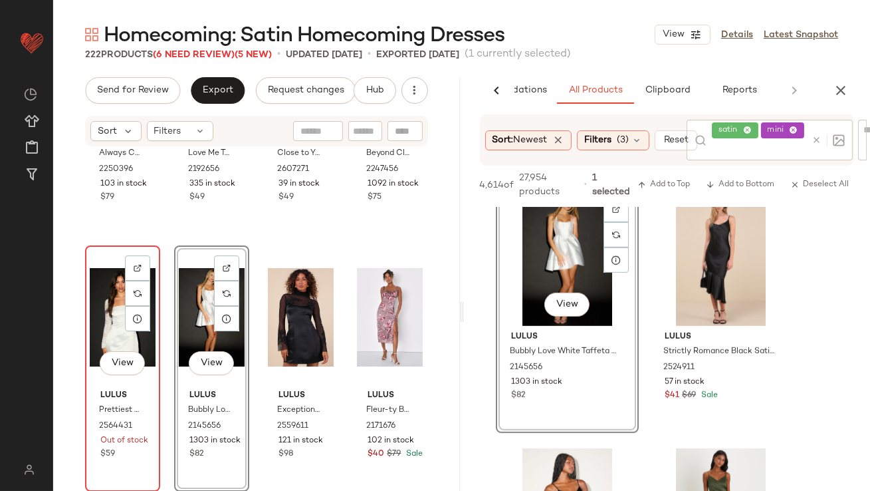
click at [114, 311] on div "View" at bounding box center [123, 317] width 66 height 134
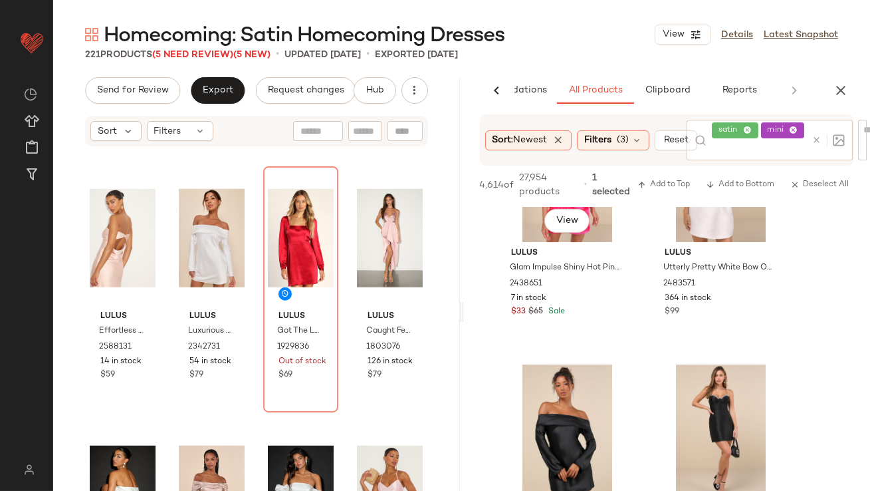
scroll to position [746, 0]
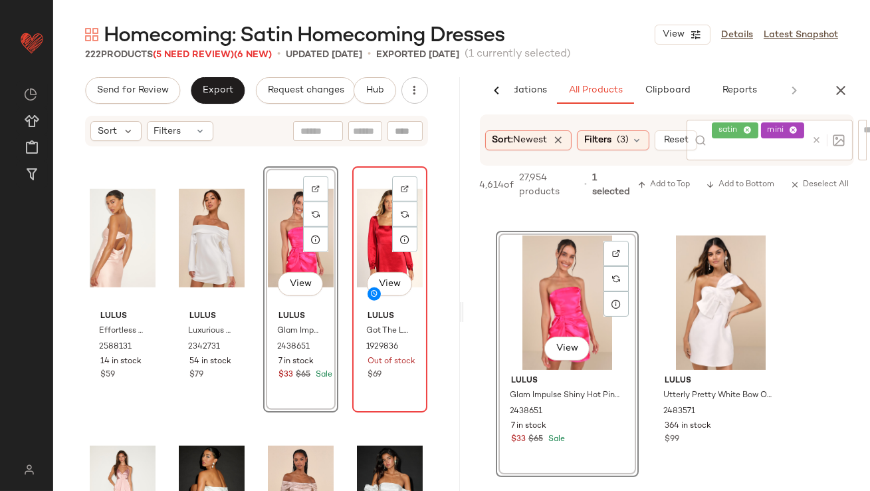
click at [357, 247] on div "View" at bounding box center [390, 238] width 66 height 134
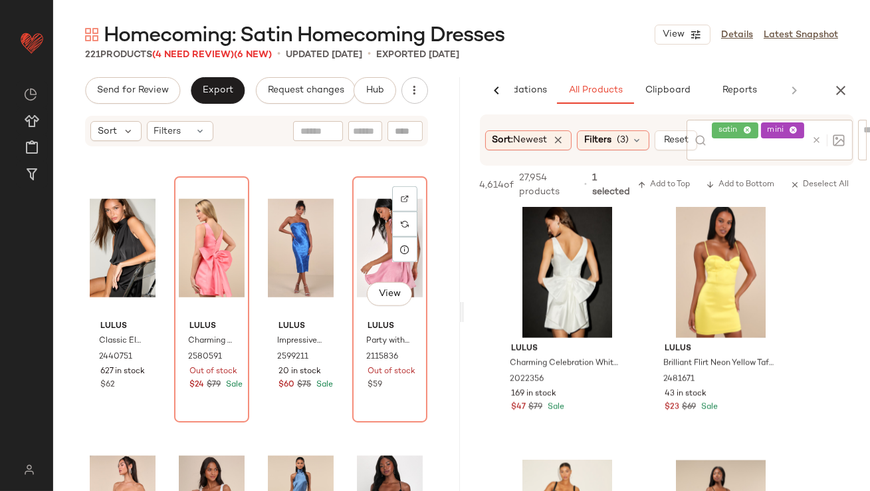
scroll to position [11960, 0]
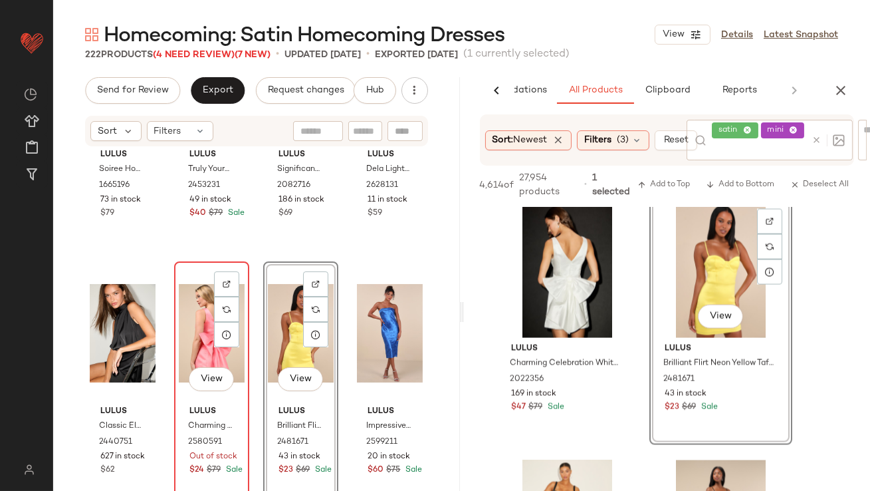
click at [195, 323] on div "View" at bounding box center [212, 333] width 66 height 134
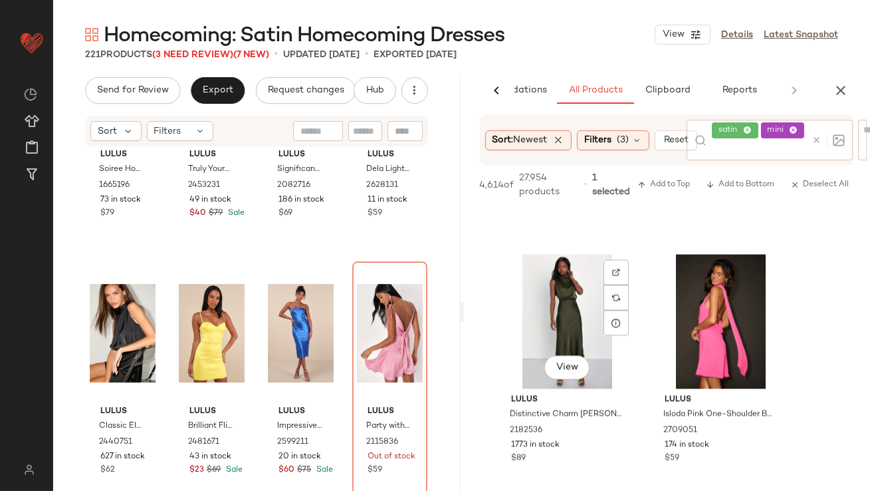
scroll to position [5395, 0]
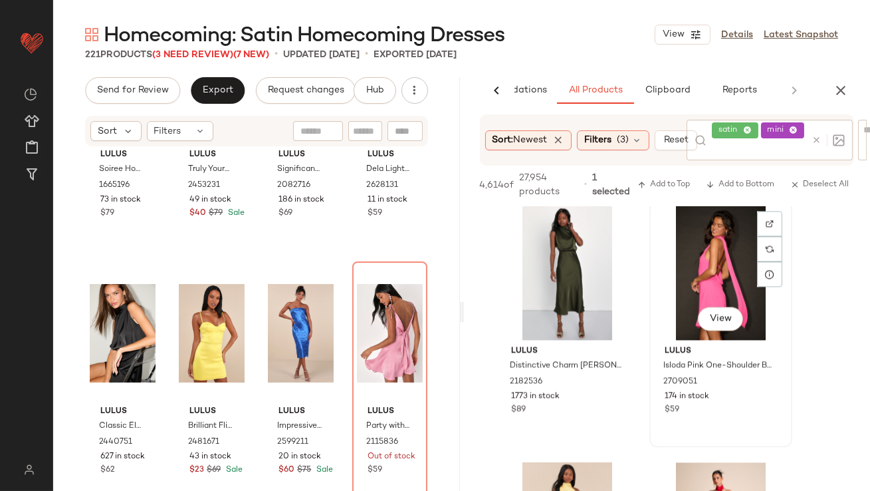
click at [707, 332] on div "View Lulus Isloda Pink One-Shoulder Backless Sash Mini Dress 2709051 174 in sto…" at bounding box center [721, 323] width 140 height 243
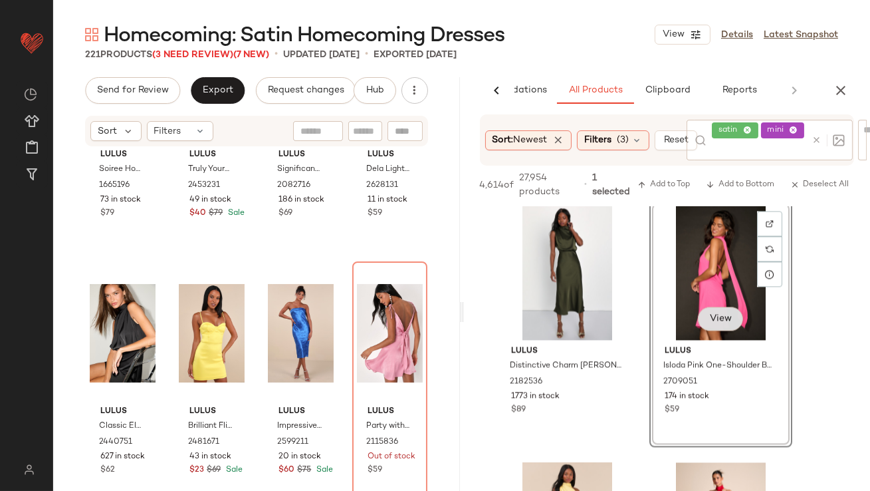
click at [713, 326] on button "View" at bounding box center [719, 318] width 45 height 24
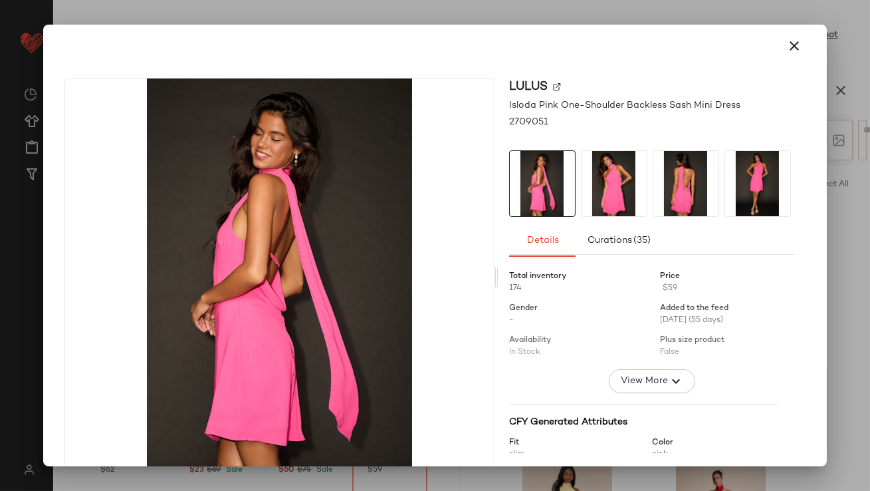
click at [594, 197] on img at bounding box center [614, 183] width 65 height 65
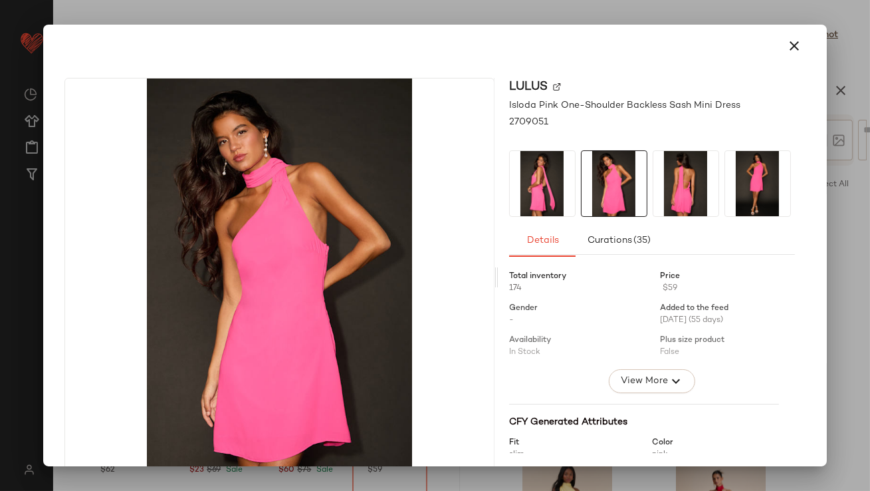
click at [643, 197] on div at bounding box center [652, 183] width 286 height 66
click at [793, 39] on icon "button" at bounding box center [795, 46] width 16 height 16
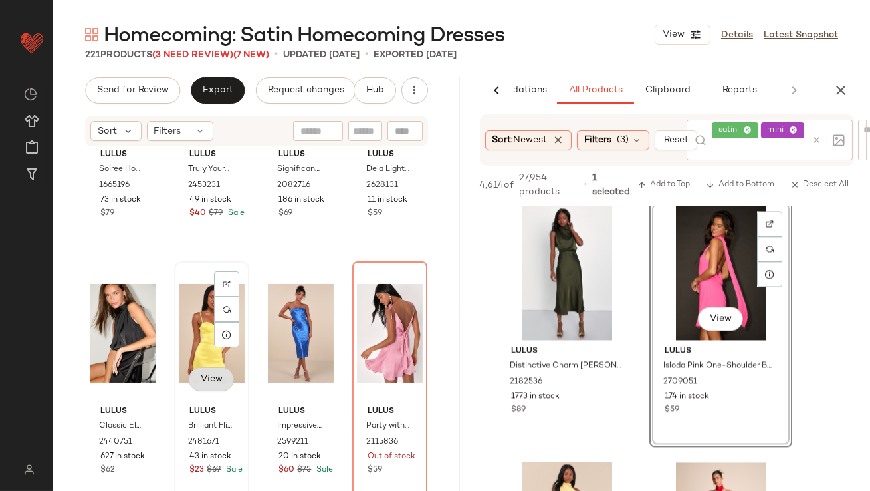
click at [200, 374] on span "View" at bounding box center [211, 379] width 23 height 11
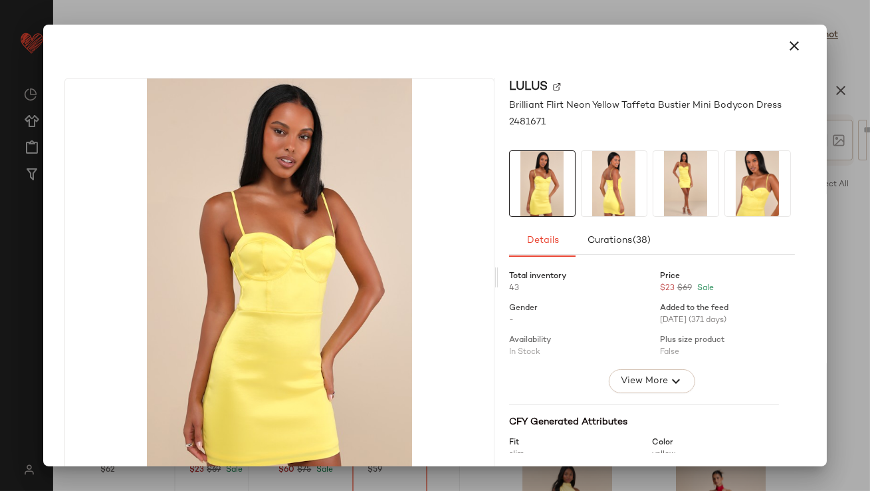
click at [610, 177] on img at bounding box center [614, 183] width 65 height 65
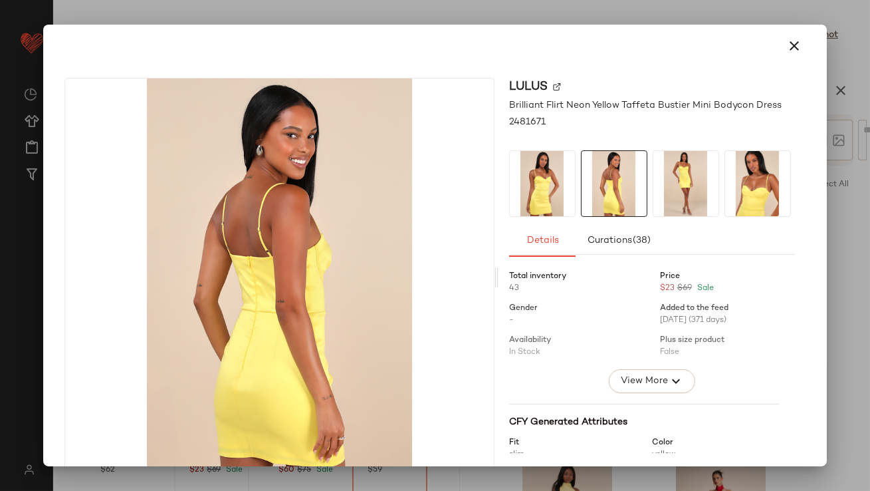
click at [673, 178] on img at bounding box center [686, 183] width 65 height 65
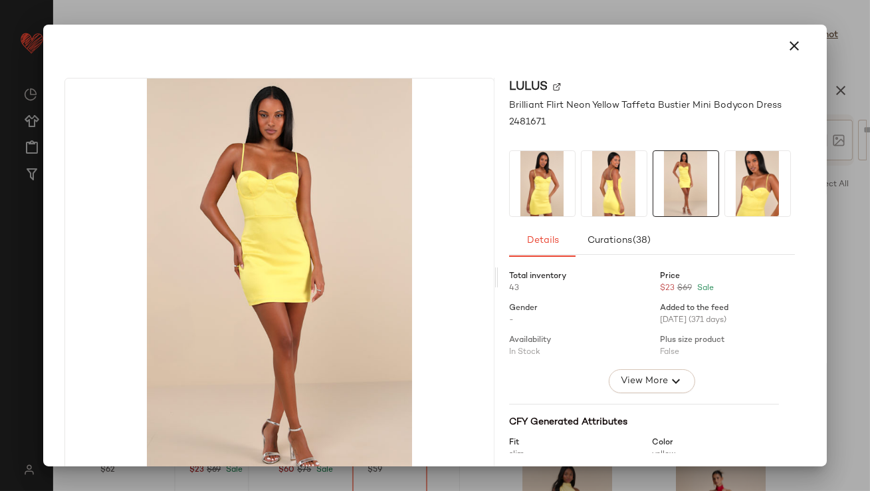
click at [725, 178] on img at bounding box center [757, 183] width 65 height 65
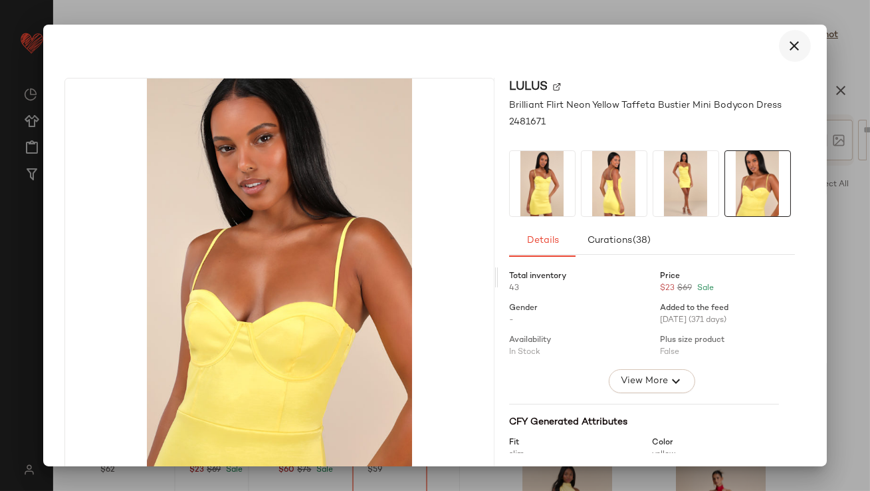
click at [790, 46] on icon "button" at bounding box center [795, 46] width 16 height 16
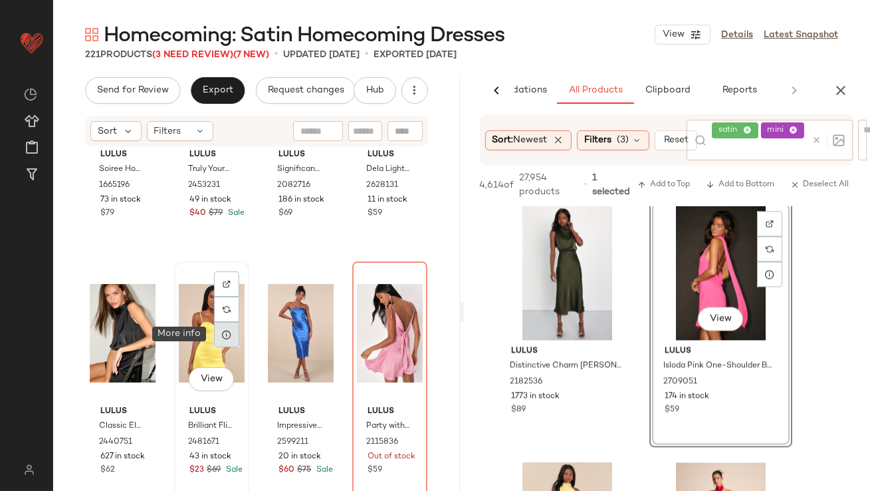
click at [214, 338] on div at bounding box center [226, 334] width 25 height 25
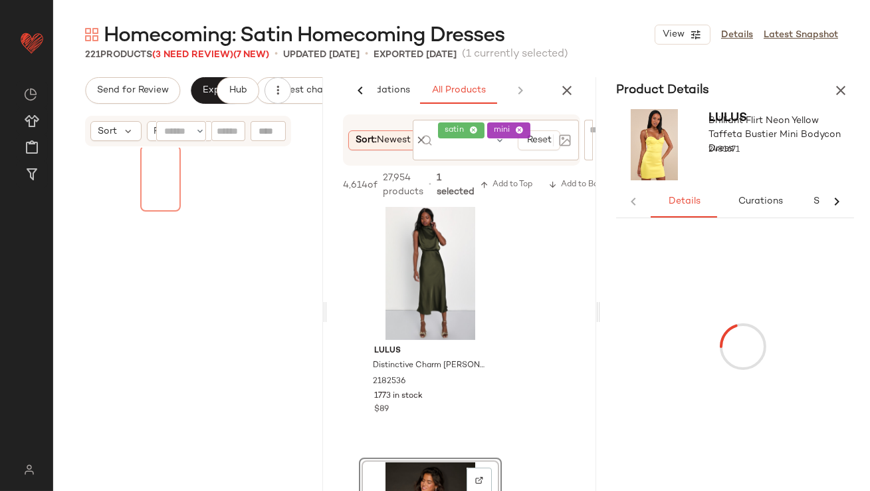
scroll to position [3547, 0]
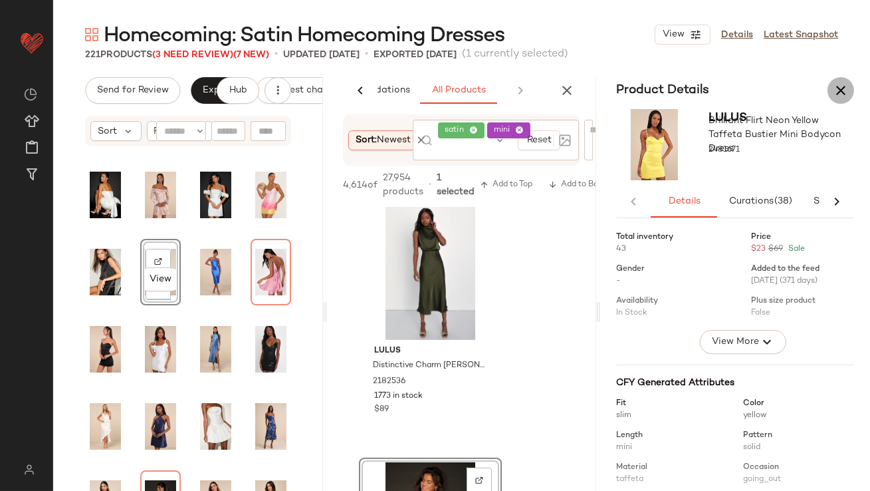
click at [837, 94] on icon "button" at bounding box center [841, 90] width 16 height 16
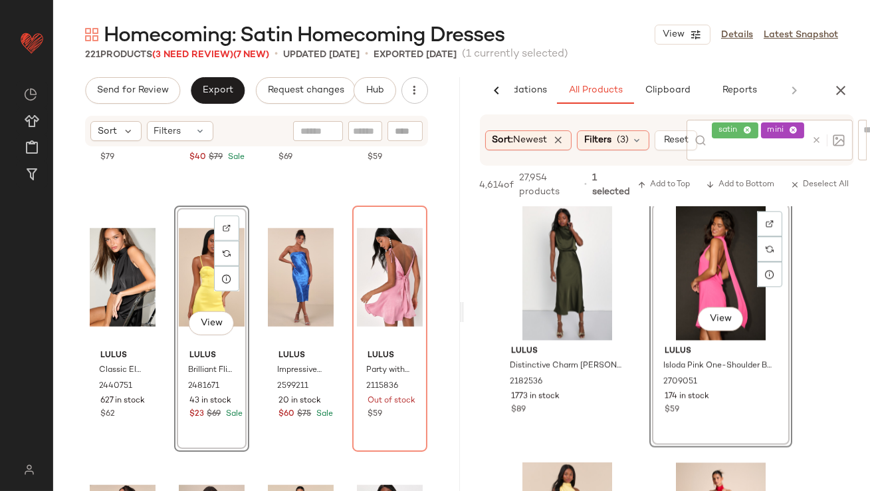
scroll to position [12040, 0]
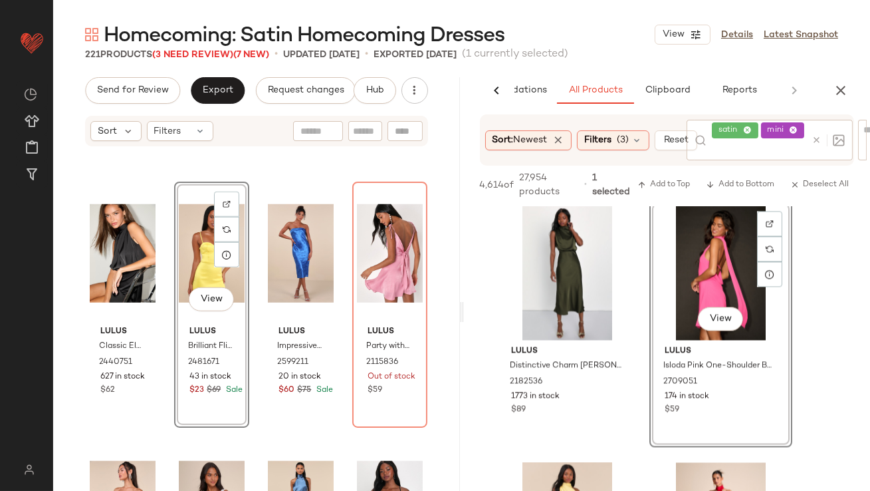
click at [195, 255] on div "View" at bounding box center [212, 253] width 66 height 134
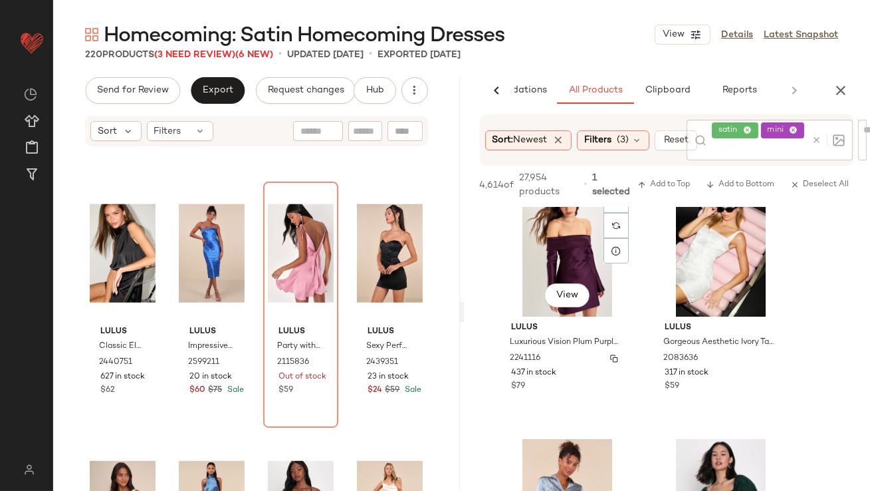
scroll to position [286, 0]
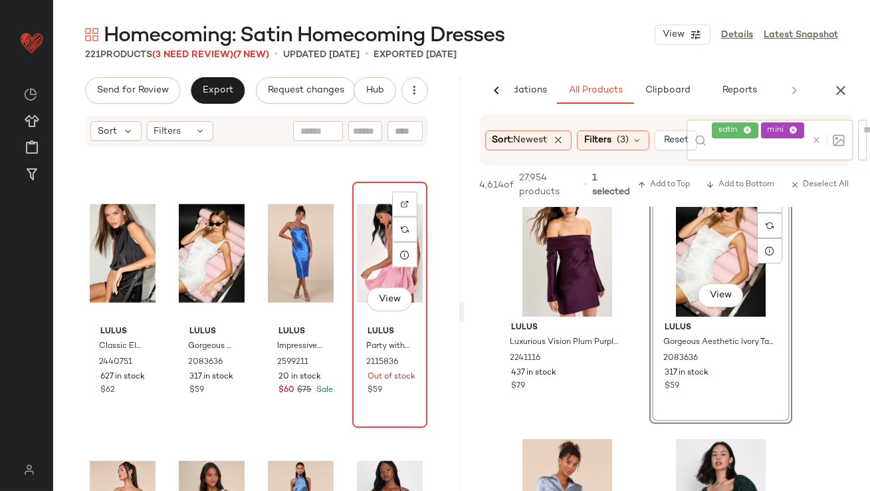
click at [367, 234] on div "View" at bounding box center [390, 253] width 66 height 134
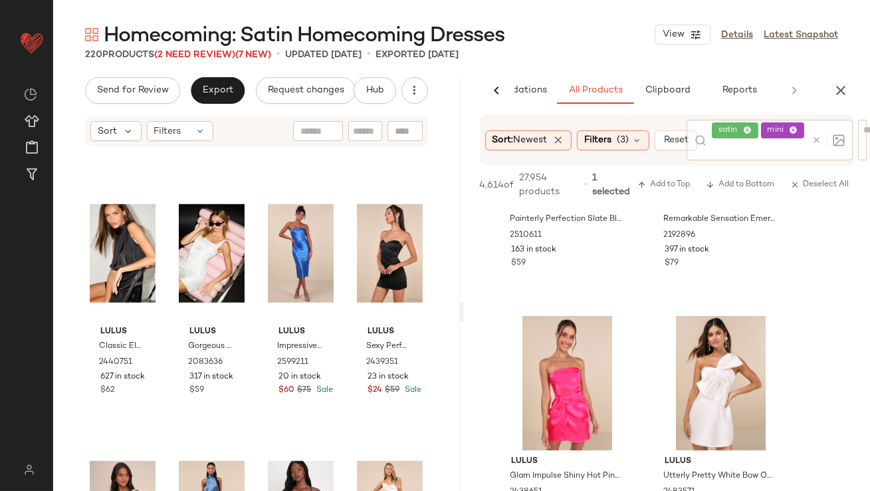
scroll to position [689, 0]
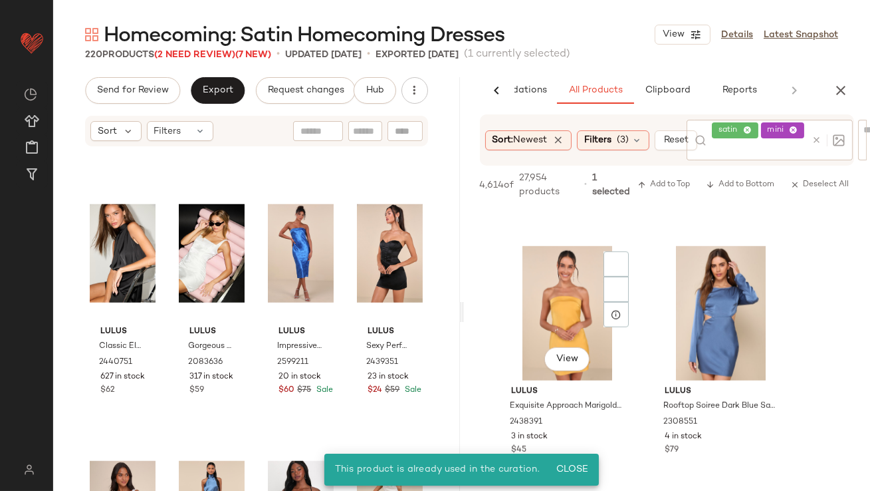
scroll to position [1773, 0]
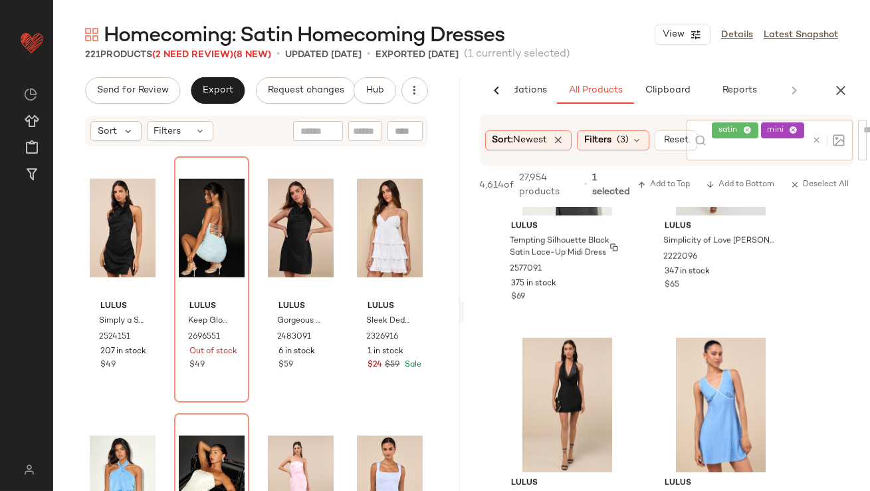
scroll to position [2489, 0]
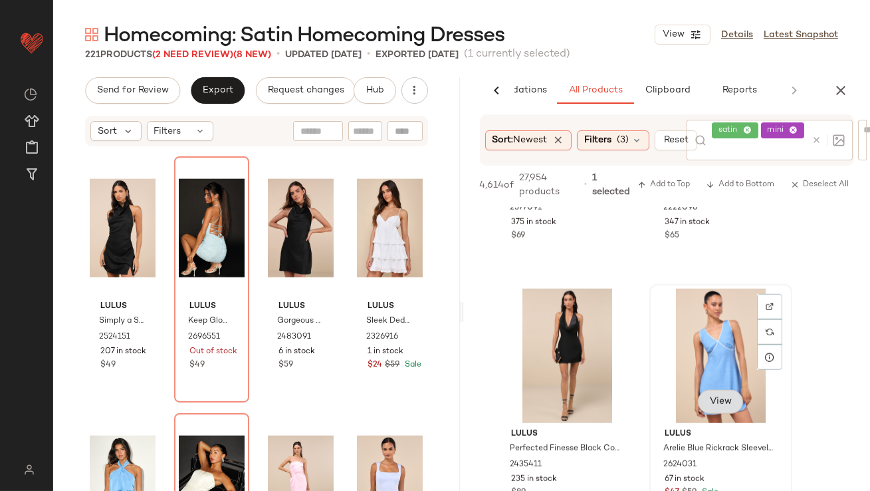
click at [717, 404] on div "View" at bounding box center [719, 403] width 45 height 27
click at [710, 403] on span "View" at bounding box center [720, 401] width 23 height 11
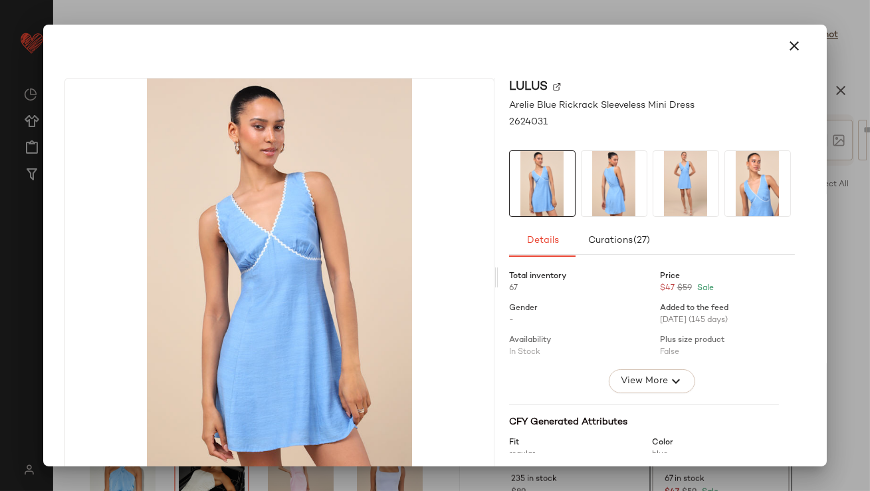
click at [618, 172] on img at bounding box center [614, 183] width 65 height 65
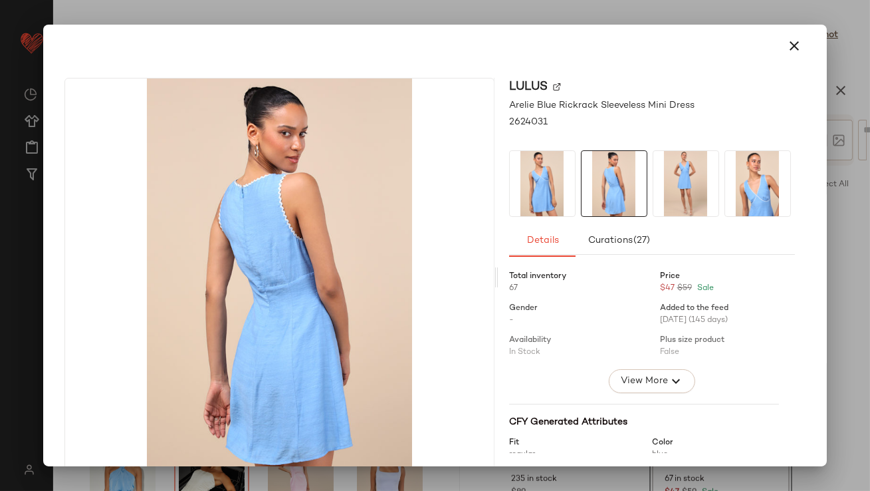
click at [681, 183] on img at bounding box center [686, 183] width 65 height 65
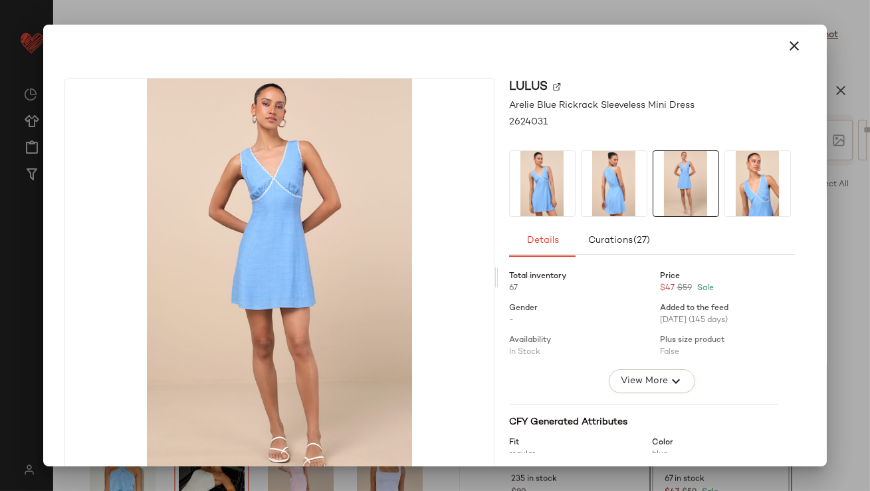
click at [787, 42] on icon "button" at bounding box center [795, 46] width 16 height 16
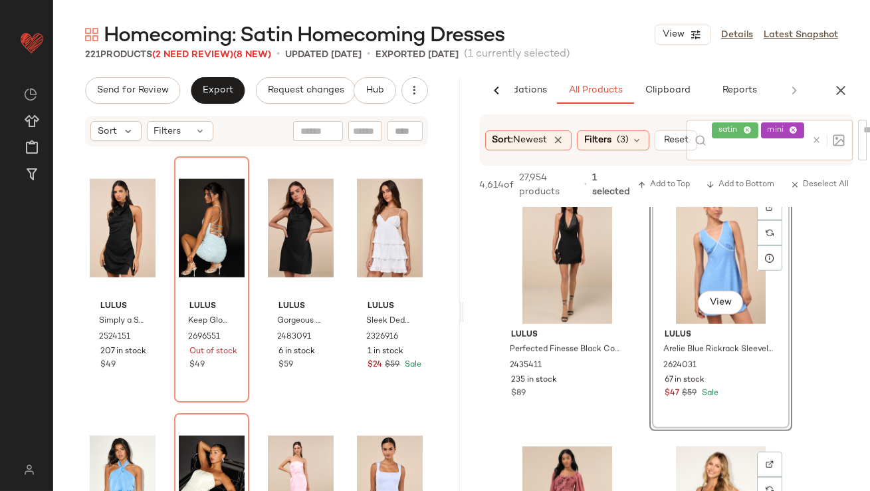
scroll to position [2573, 0]
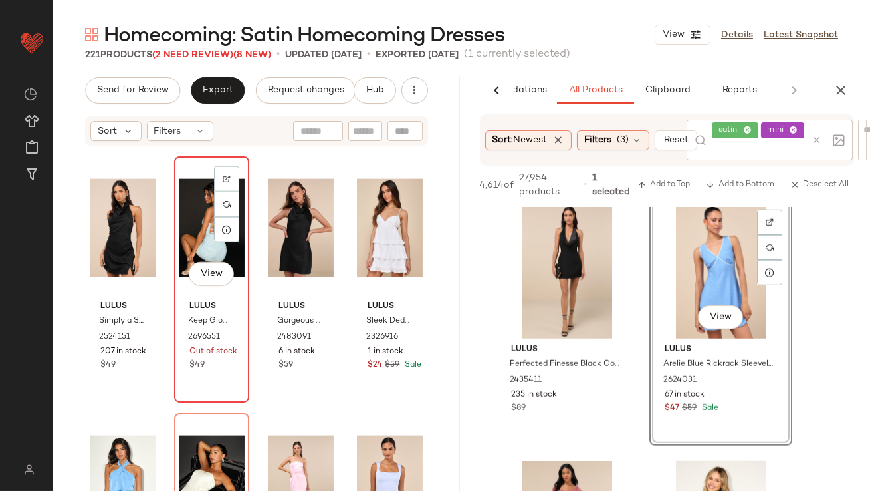
click at [191, 231] on div "View" at bounding box center [212, 228] width 66 height 134
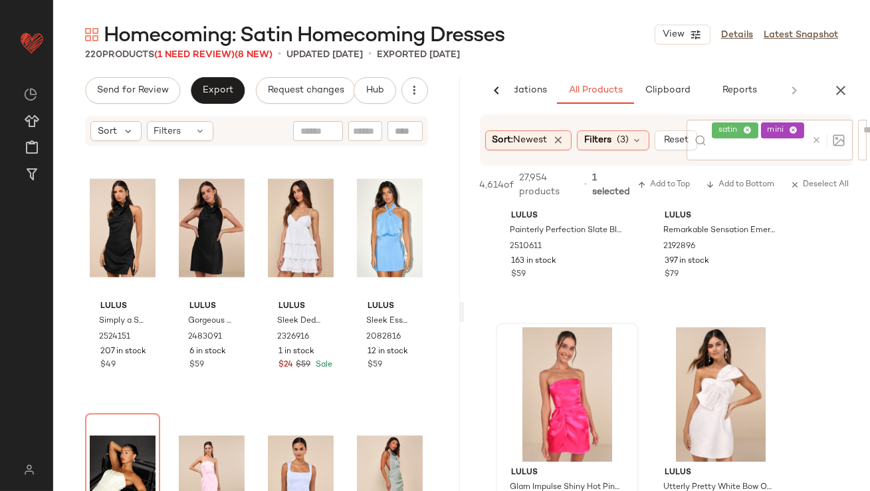
scroll to position [689, 0]
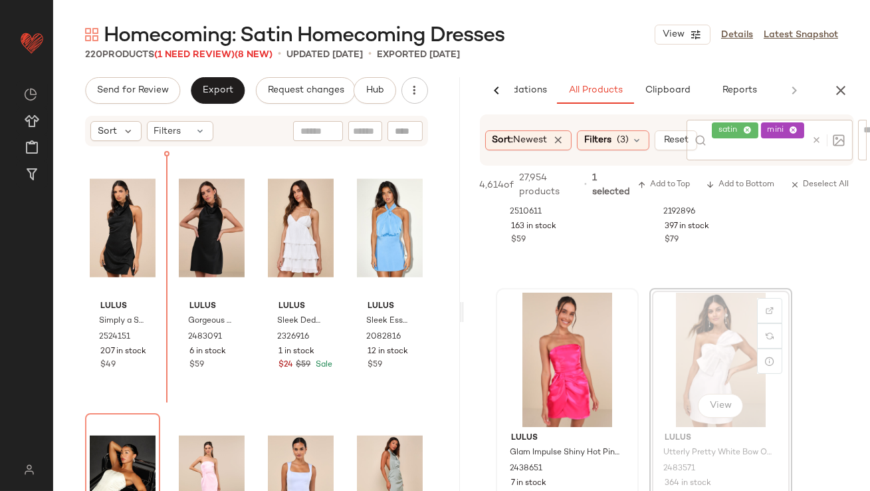
drag, startPoint x: 729, startPoint y: 345, endPoint x: 717, endPoint y: 345, distance: 12.0
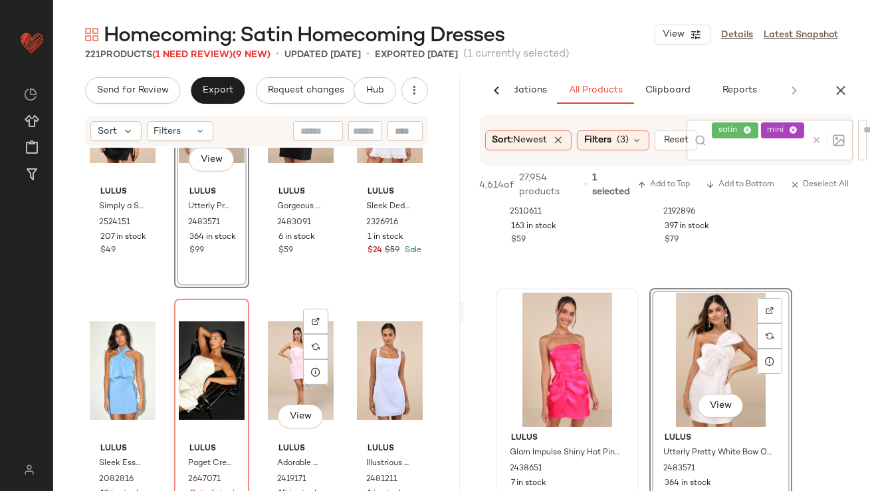
scroll to position [13028, 0]
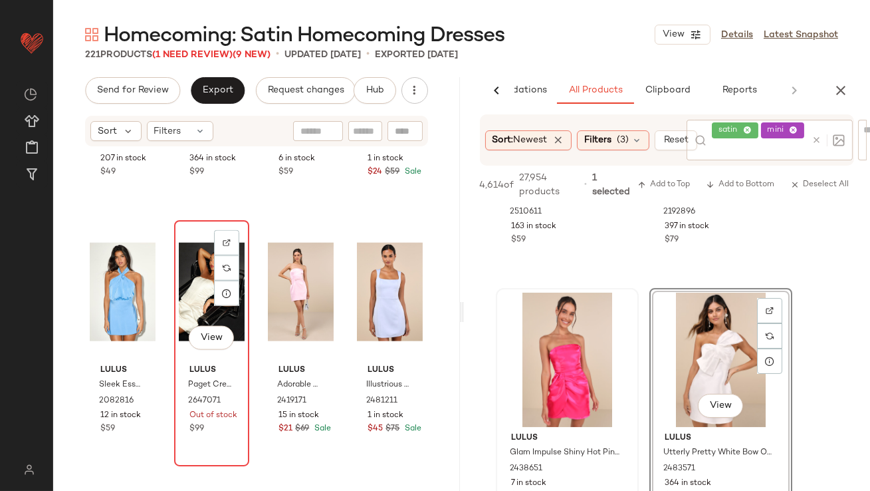
click at [189, 280] on div "View" at bounding box center [212, 292] width 66 height 134
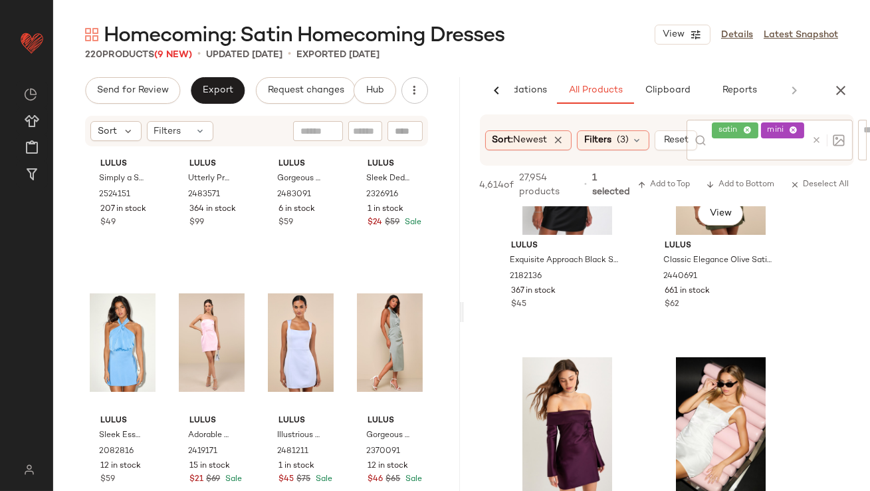
scroll to position [115, 0]
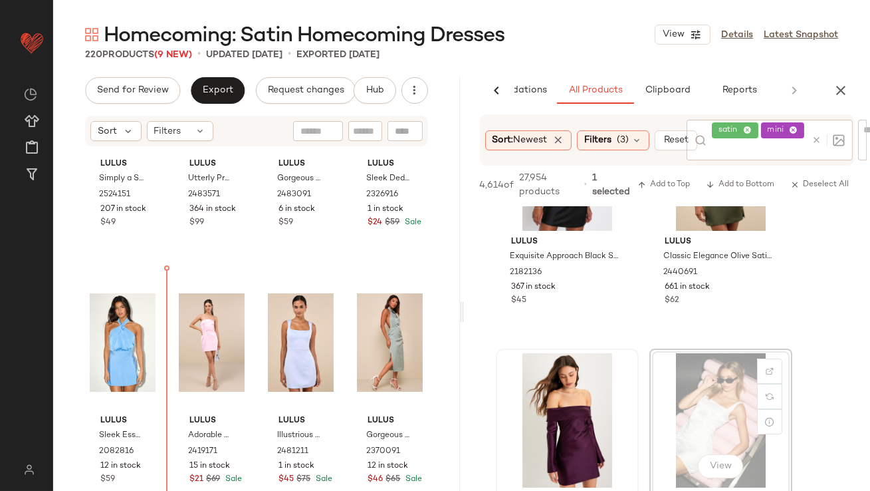
drag, startPoint x: 706, startPoint y: 413, endPoint x: 557, endPoint y: 414, distance: 148.9
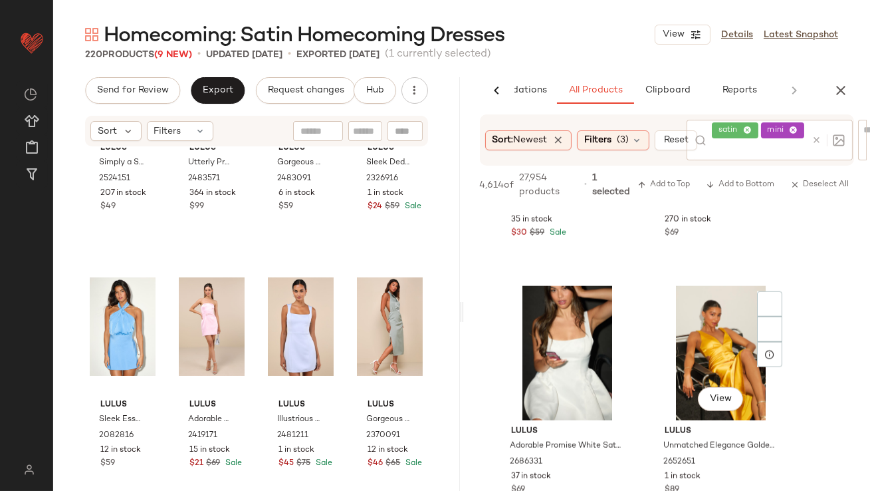
scroll to position [3051, 0]
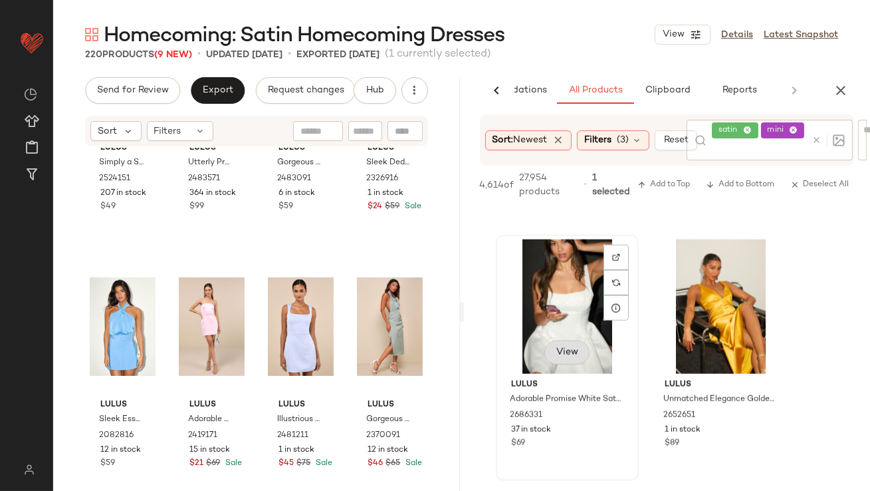
click at [571, 359] on div "View" at bounding box center [568, 306] width 134 height 134
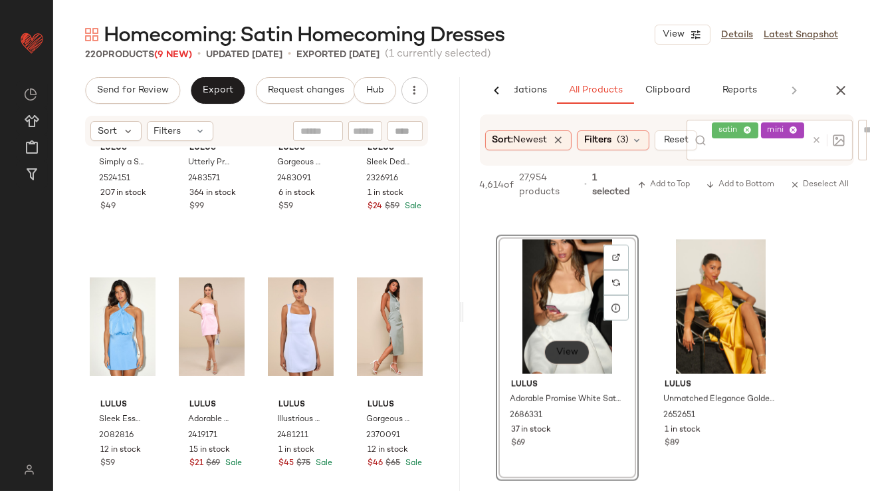
click at [572, 353] on span "View" at bounding box center [566, 352] width 23 height 11
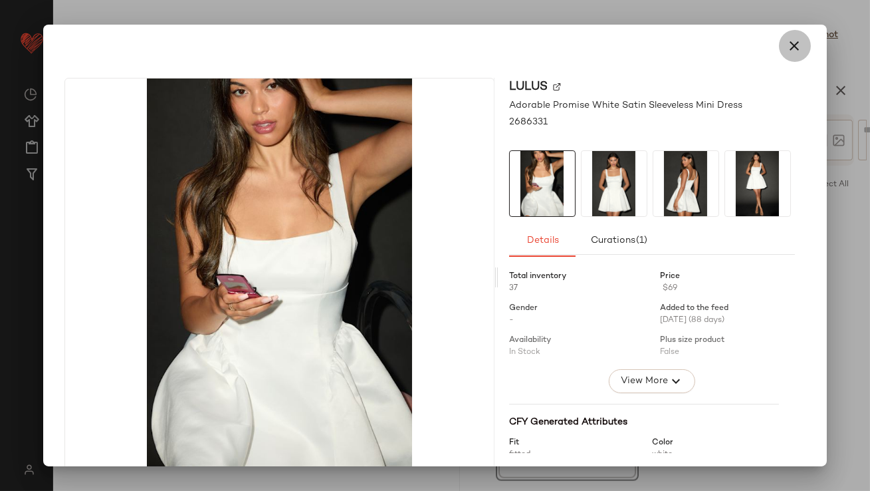
click at [791, 38] on icon "button" at bounding box center [795, 46] width 16 height 16
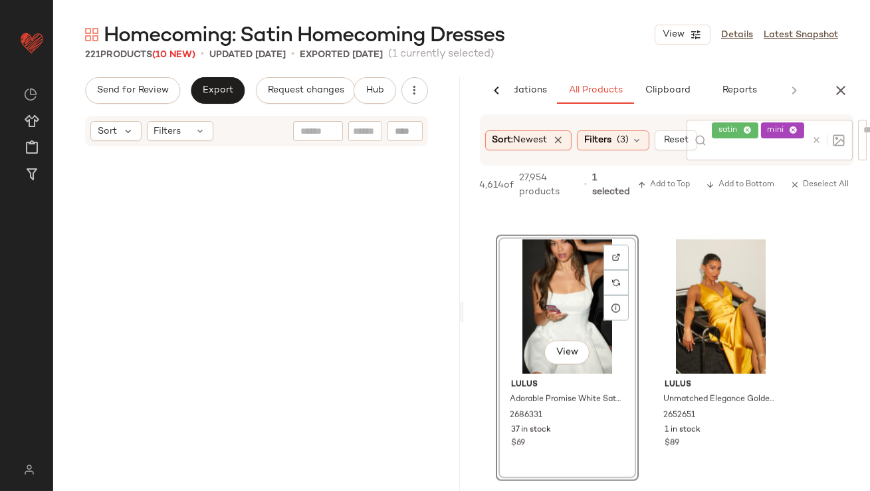
scroll to position [5888, 0]
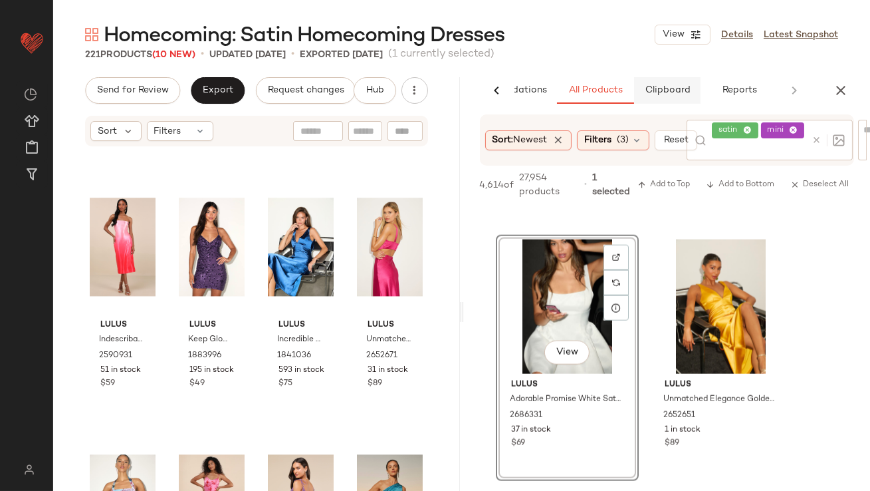
click at [686, 80] on button "Clipboard" at bounding box center [667, 90] width 66 height 27
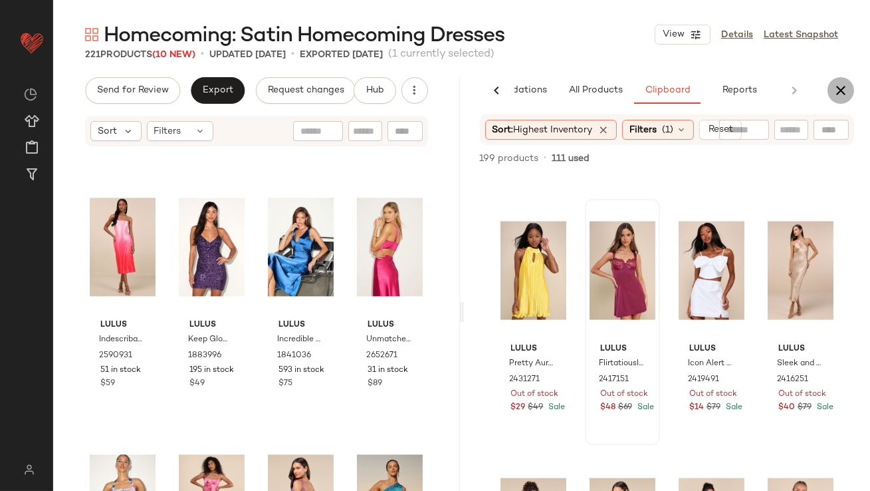
click at [851, 88] on button "button" at bounding box center [841, 90] width 27 height 27
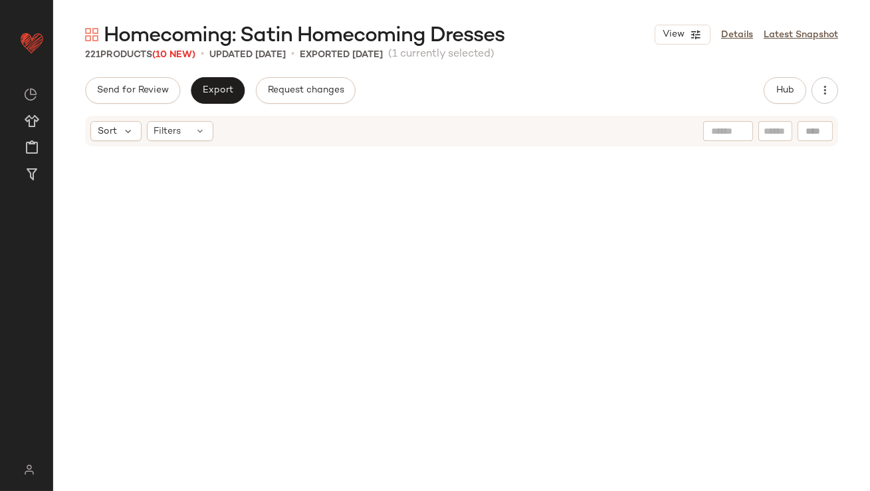
scroll to position [0, 0]
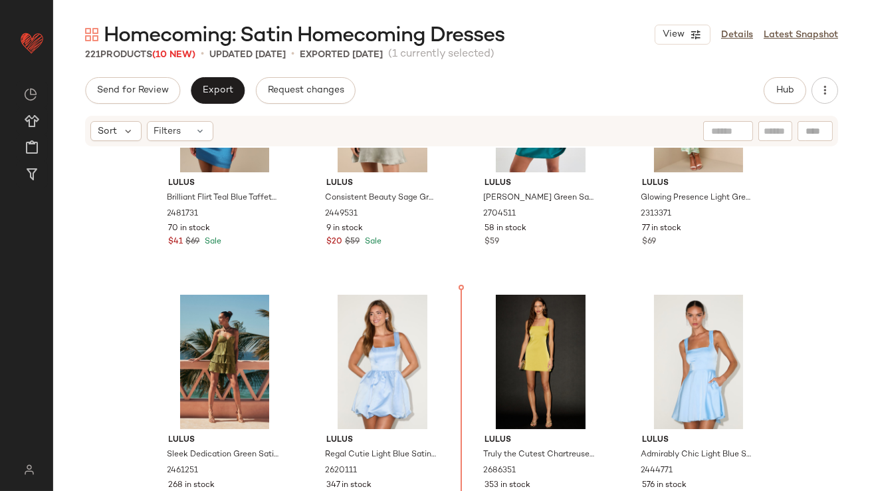
scroll to position [901, 0]
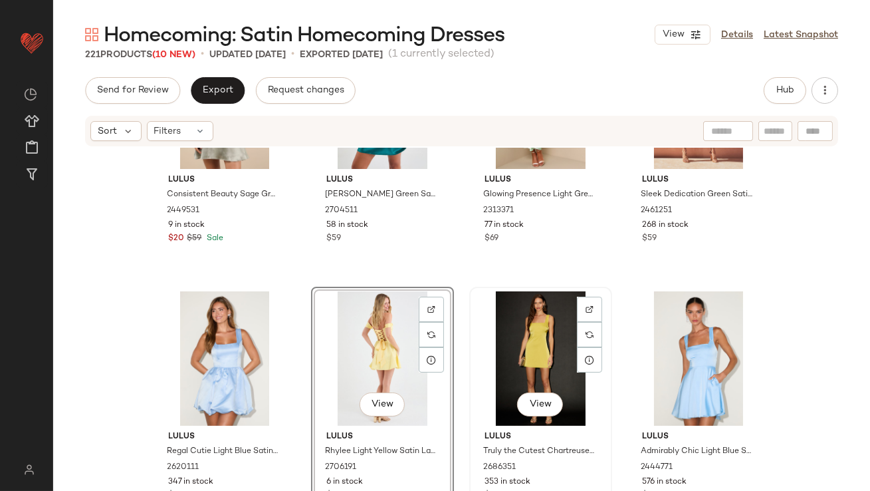
click at [533, 348] on div "View" at bounding box center [541, 358] width 134 height 134
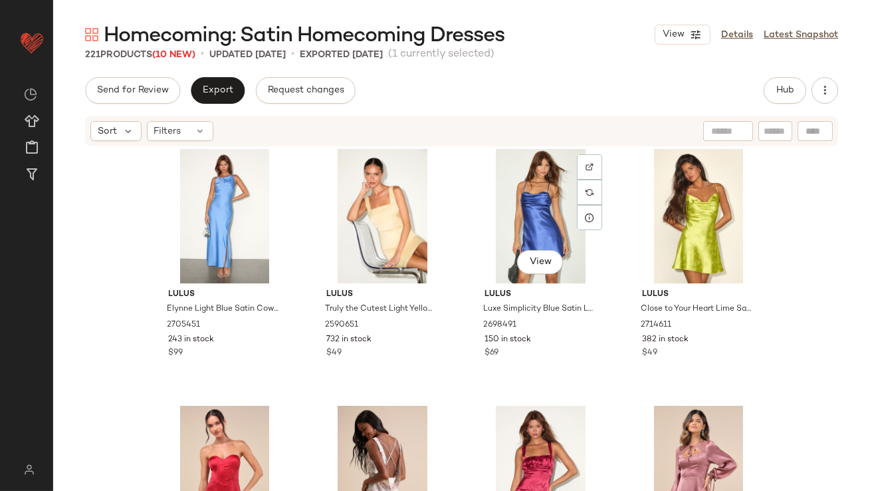
scroll to position [1294, 0]
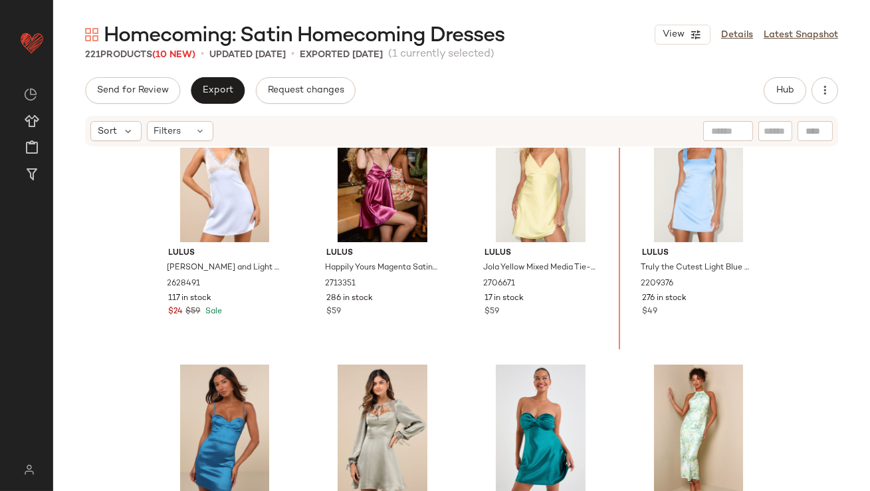
scroll to position [487, 0]
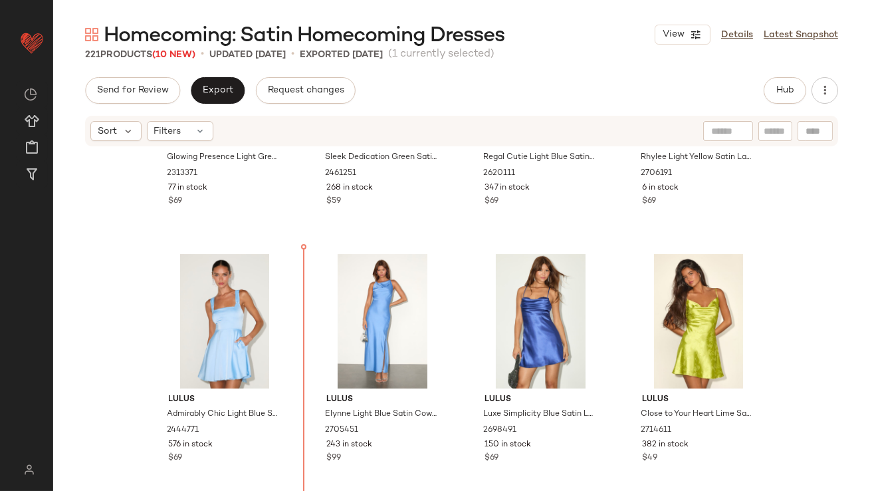
scroll to position [1229, 0]
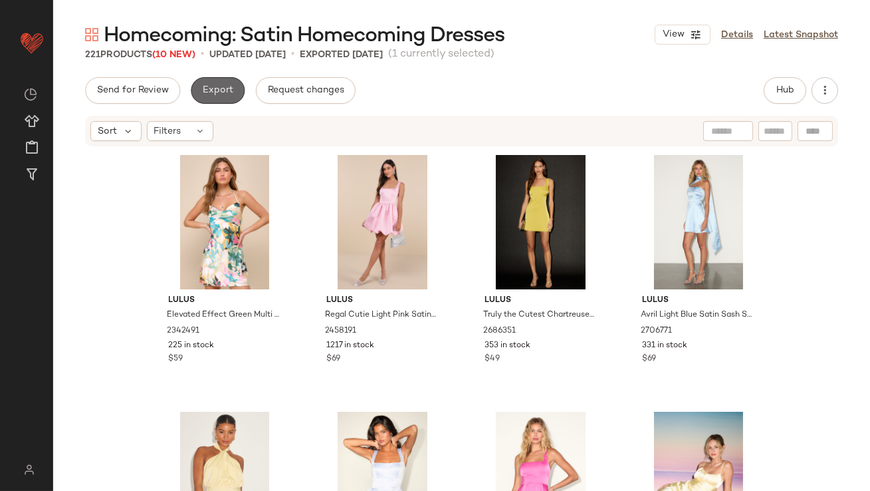
click at [210, 97] on button "Export" at bounding box center [218, 90] width 54 height 27
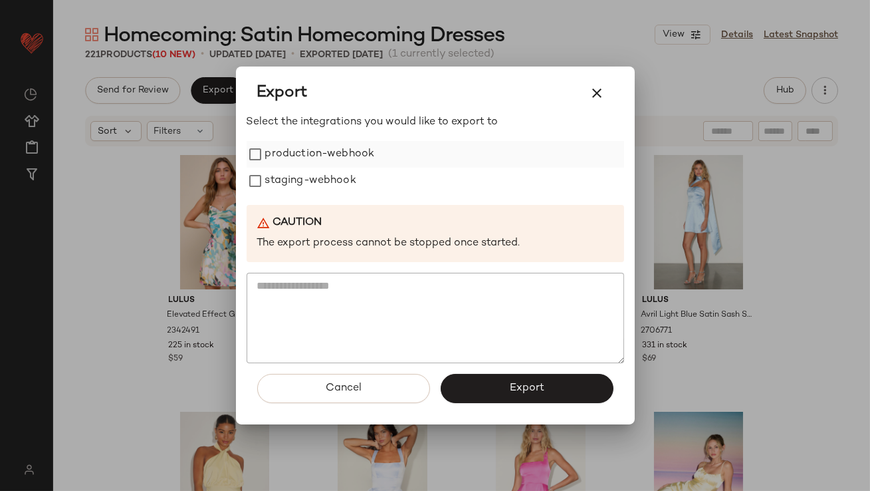
click at [285, 149] on label "production-webhook" at bounding box center [320, 154] width 110 height 27
click at [283, 187] on label "staging-webhook" at bounding box center [310, 181] width 91 height 27
click at [473, 390] on button "Export" at bounding box center [527, 388] width 173 height 29
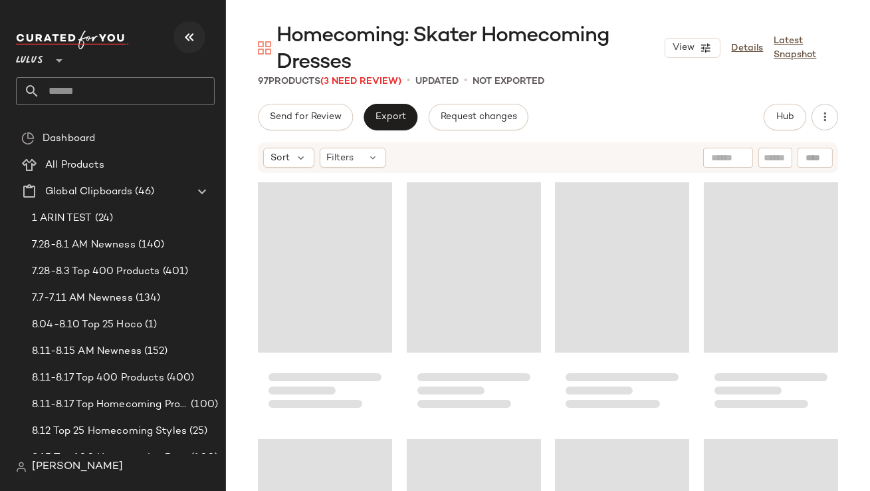
click at [192, 47] on button "button" at bounding box center [190, 37] width 32 height 32
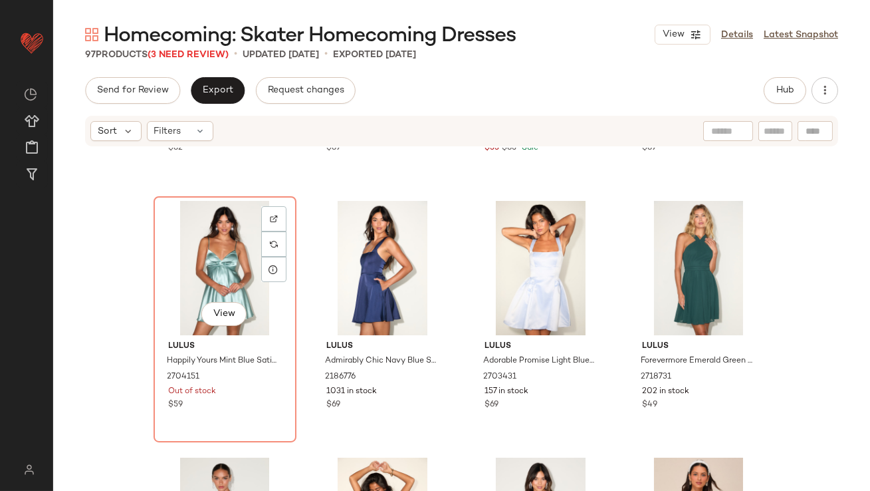
scroll to position [735, 0]
click at [804, 91] on button "Hub" at bounding box center [785, 90] width 43 height 27
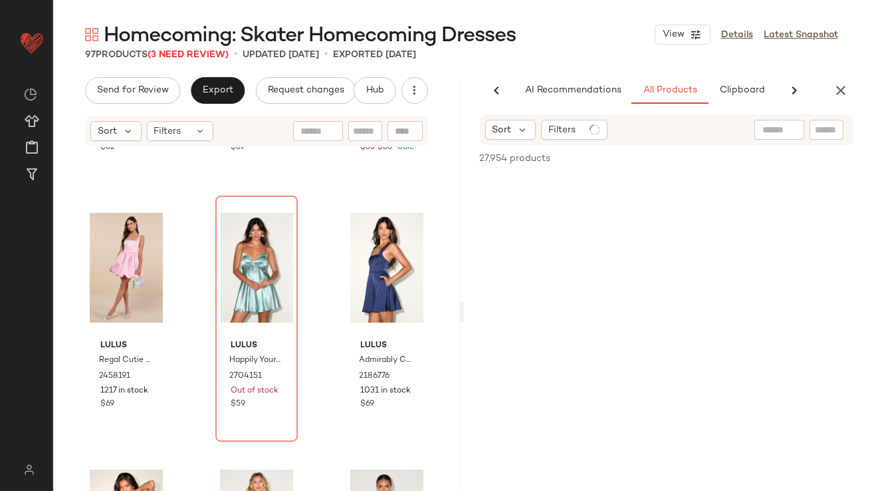
scroll to position [0, 74]
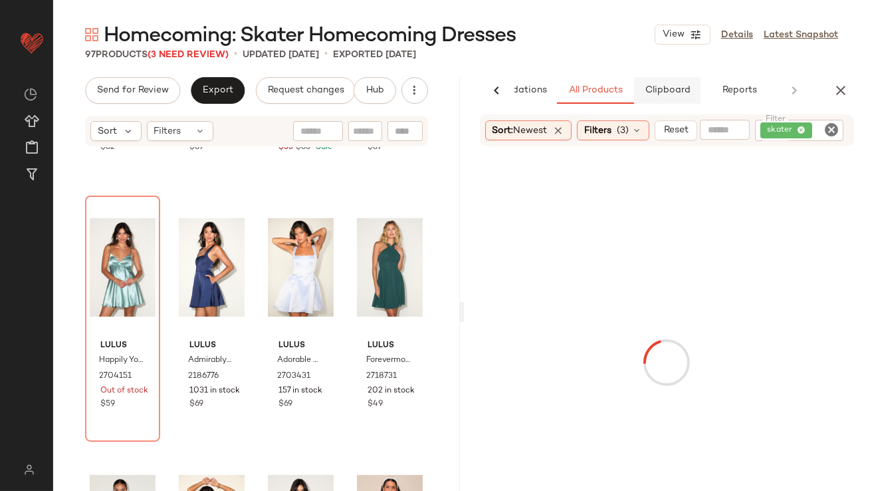
click at [677, 94] on span "Clipboard" at bounding box center [667, 90] width 46 height 11
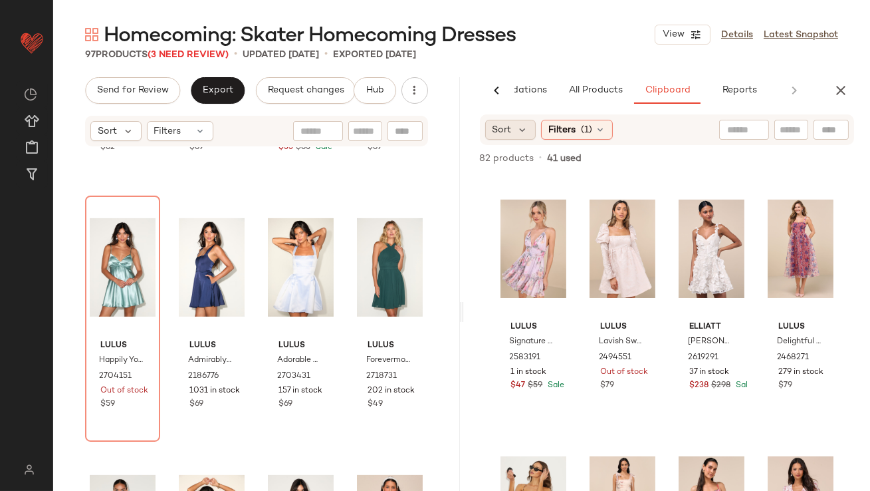
click at [509, 124] on span "Sort" at bounding box center [502, 130] width 19 height 14
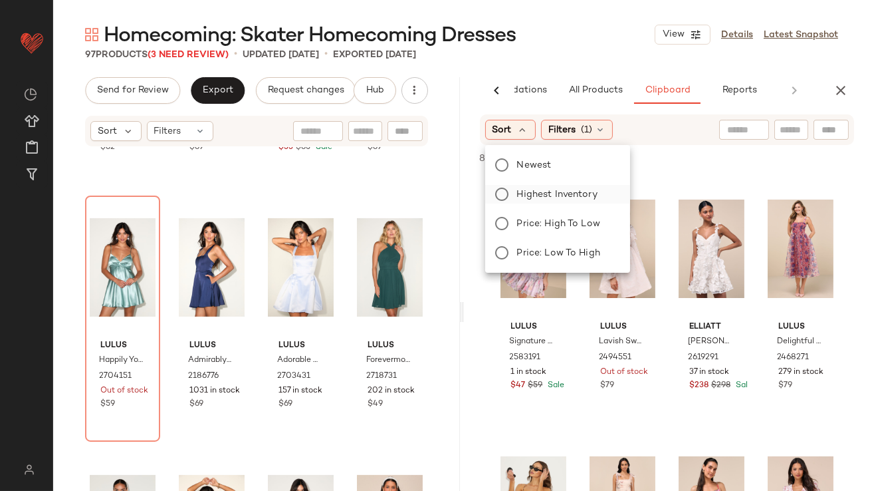
click at [516, 193] on label "Highest Inventory" at bounding box center [566, 194] width 108 height 19
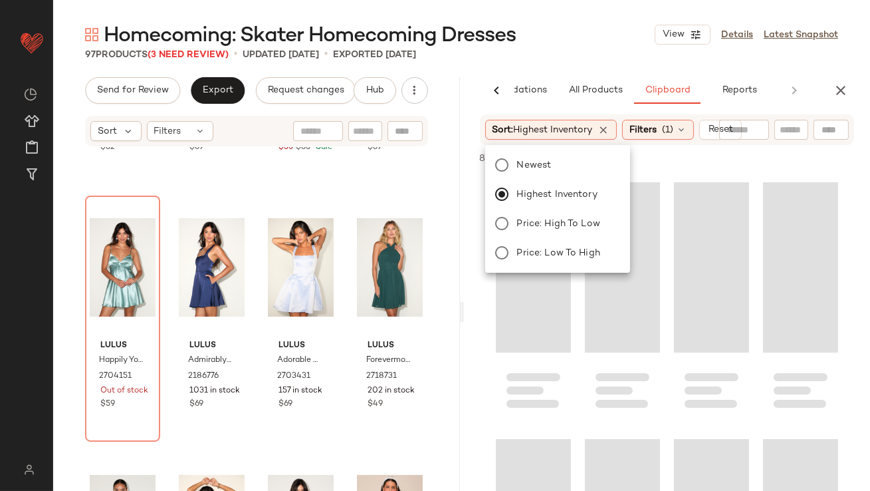
click at [578, 41] on div "Homecoming: Skater Homecoming Dresses View Details Latest Snapshot" at bounding box center [461, 34] width 817 height 27
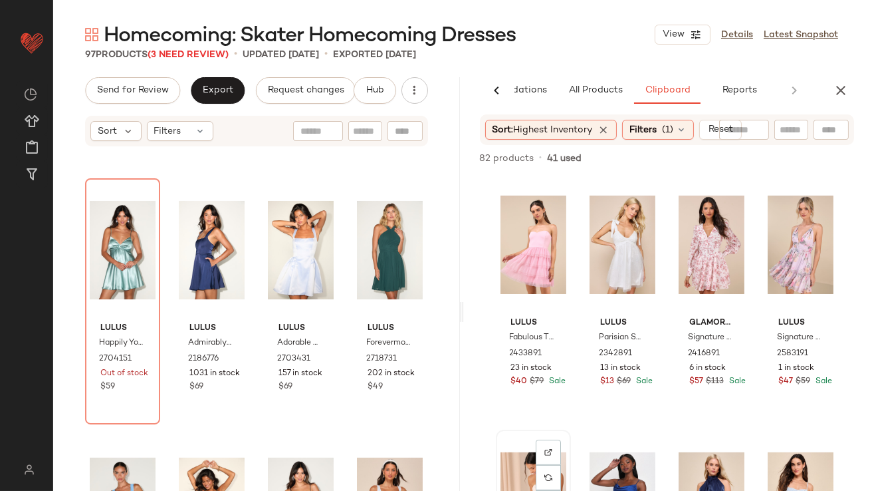
scroll to position [953, 0]
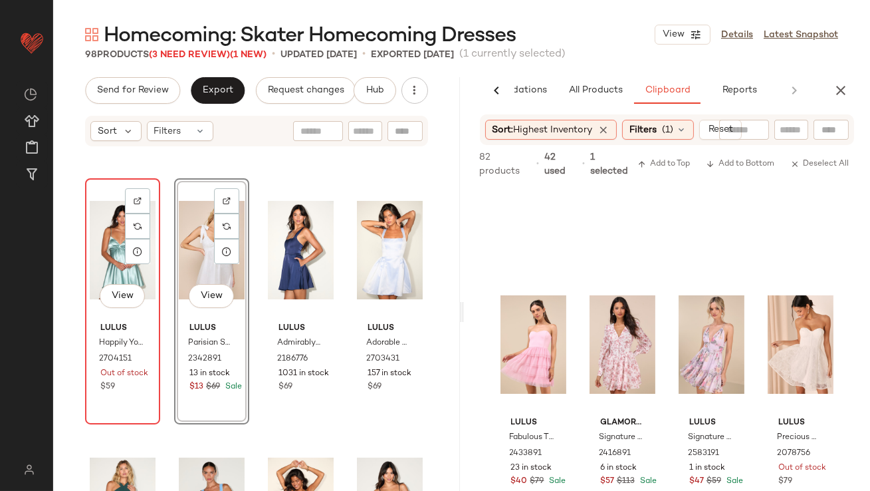
click at [112, 256] on div "View" at bounding box center [123, 250] width 66 height 134
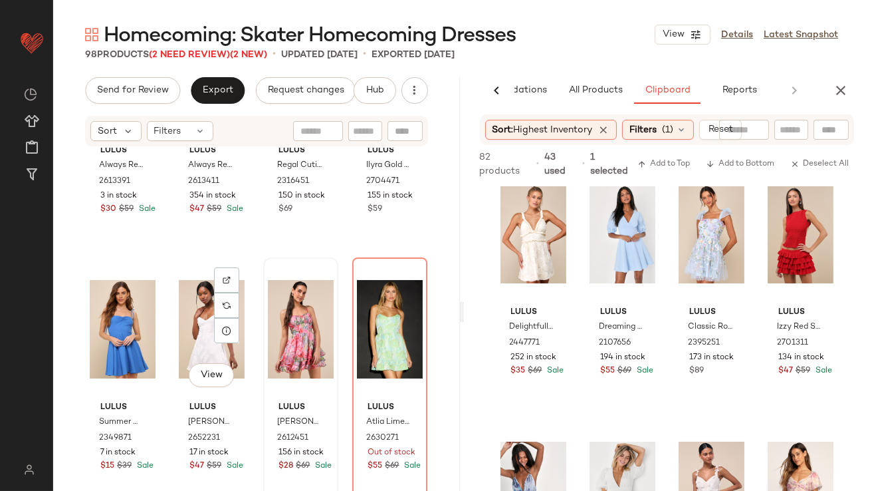
scroll to position [4278, 0]
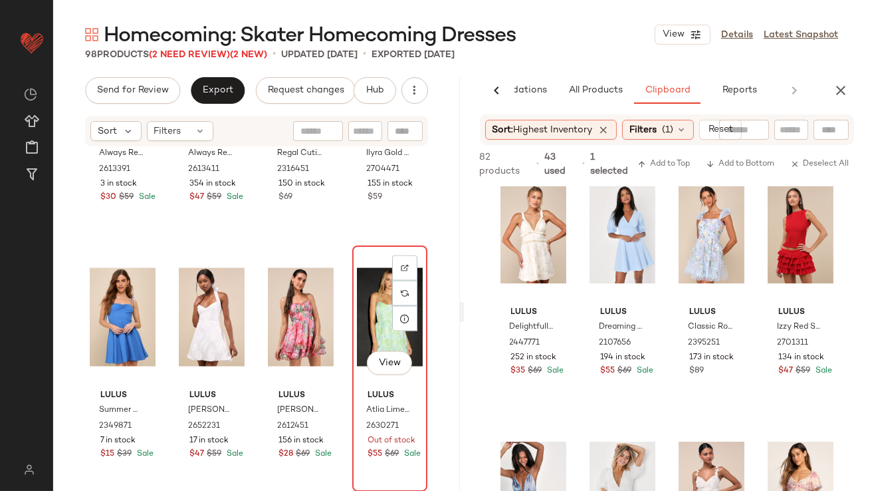
click at [361, 314] on div "View" at bounding box center [390, 317] width 66 height 134
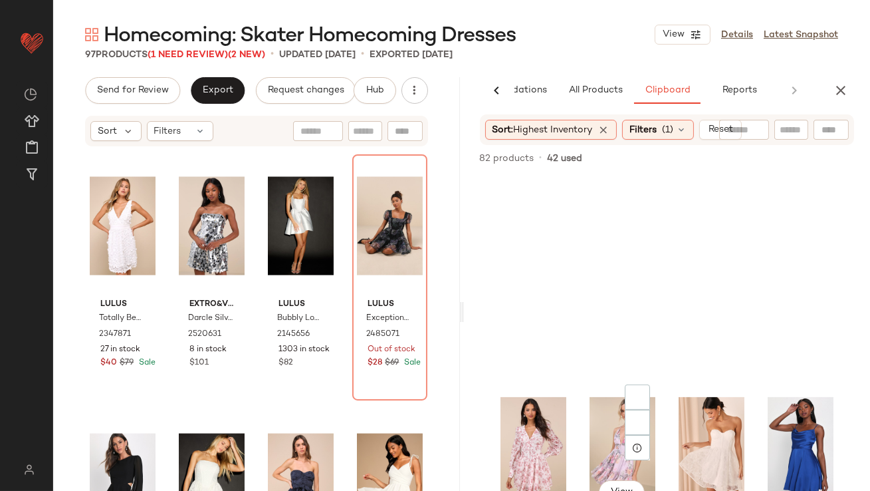
scroll to position [758, 0]
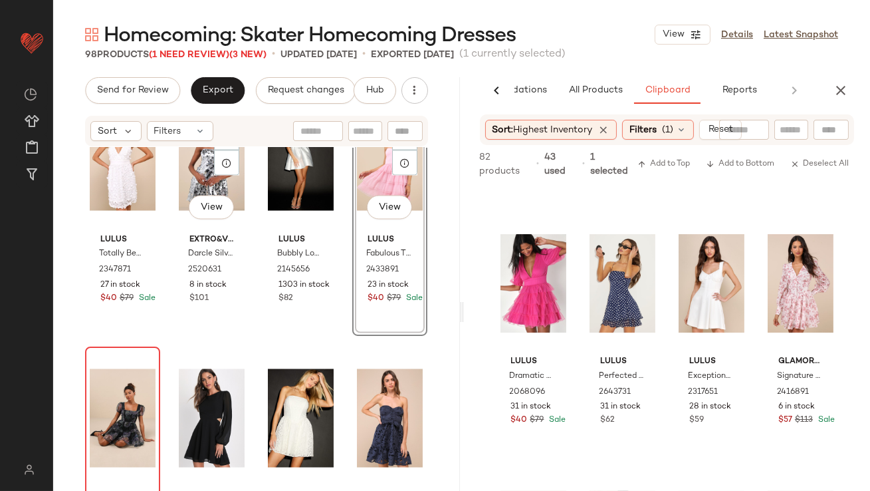
scroll to position [4694, 0]
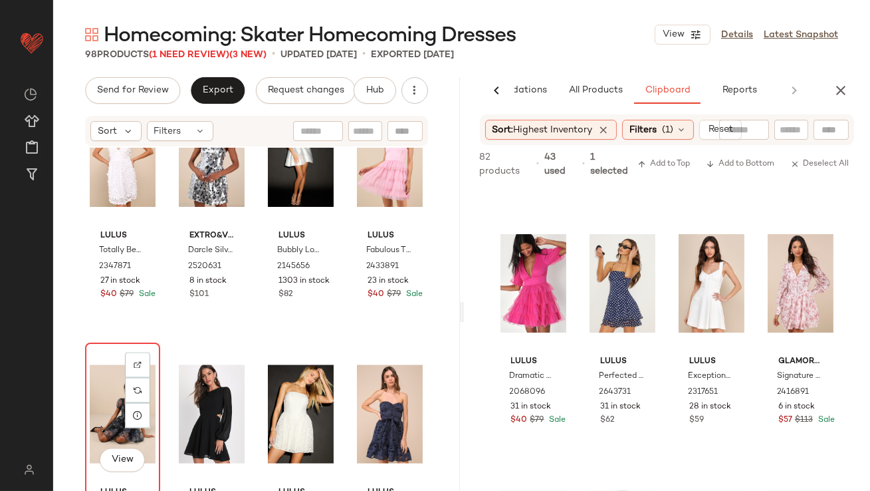
click at [116, 390] on div "View" at bounding box center [123, 414] width 66 height 134
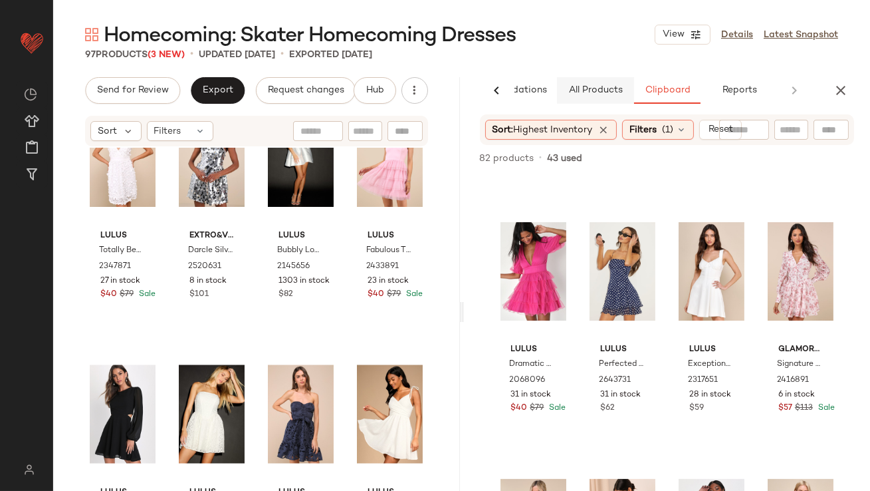
click at [601, 90] on span "All Products" at bounding box center [595, 90] width 55 height 11
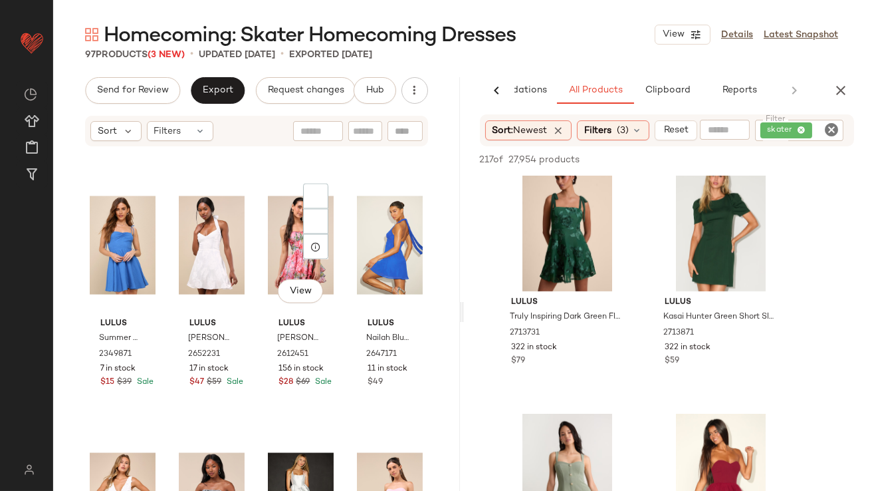
scroll to position [4304, 0]
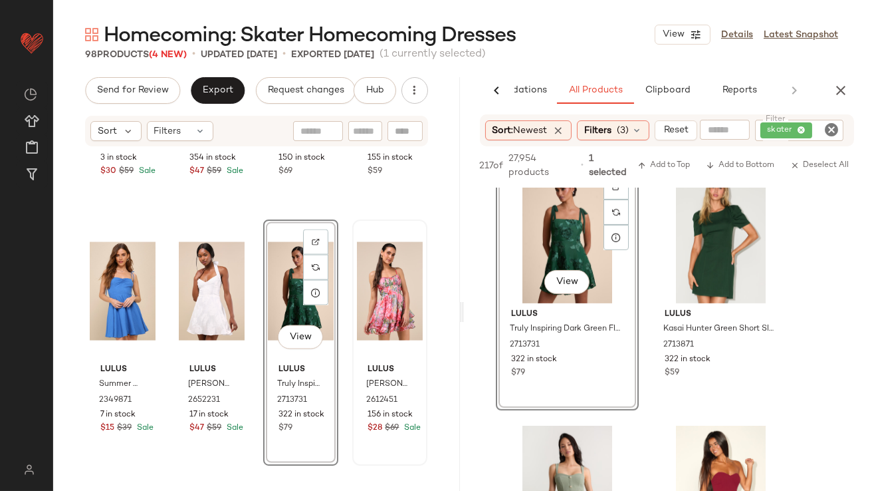
click at [366, 296] on div at bounding box center [390, 291] width 66 height 134
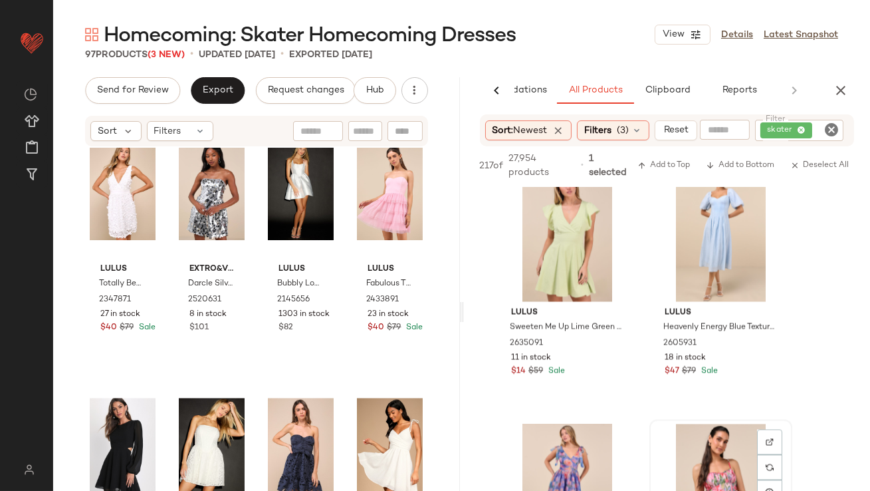
scroll to position [5122, 0]
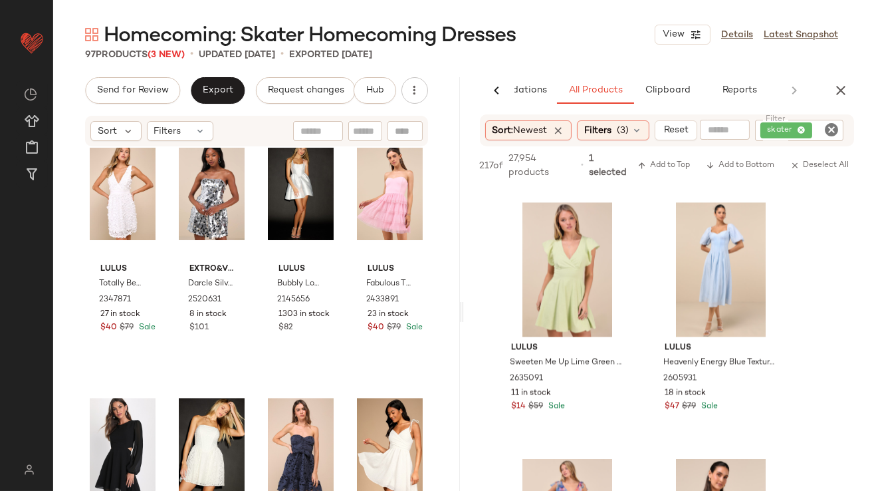
click at [844, 91] on icon "button" at bounding box center [841, 90] width 16 height 16
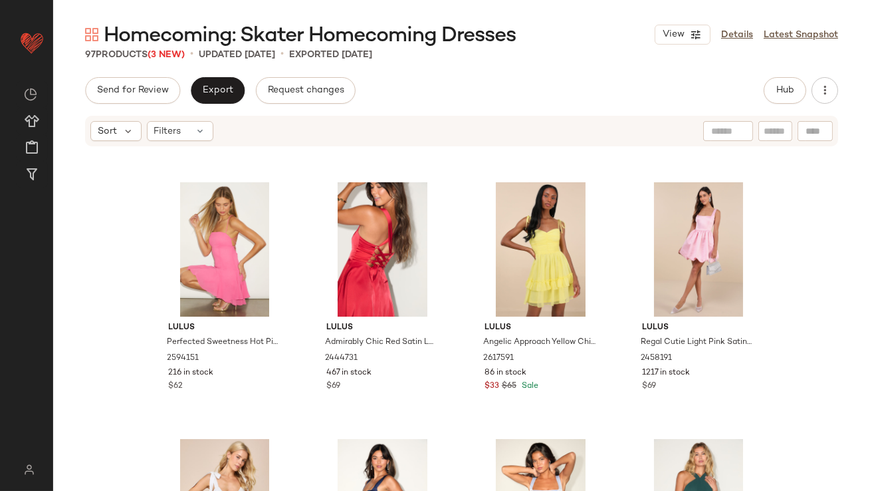
scroll to position [0, 0]
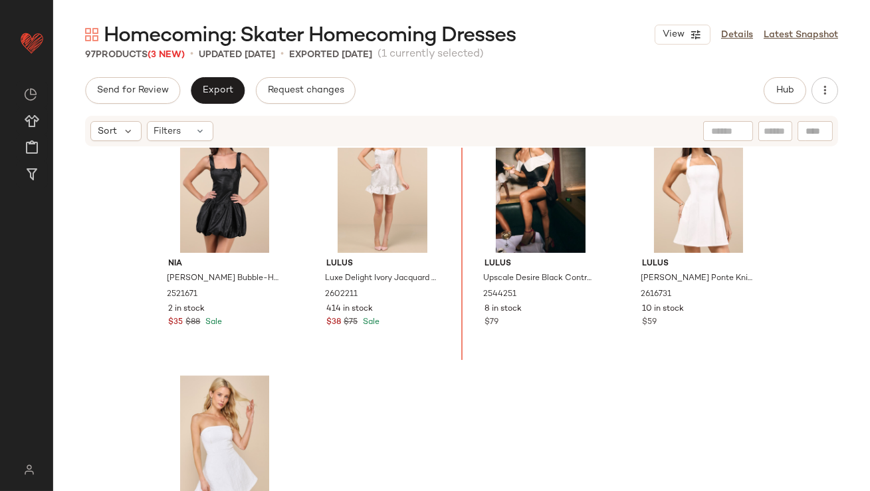
scroll to position [6034, 0]
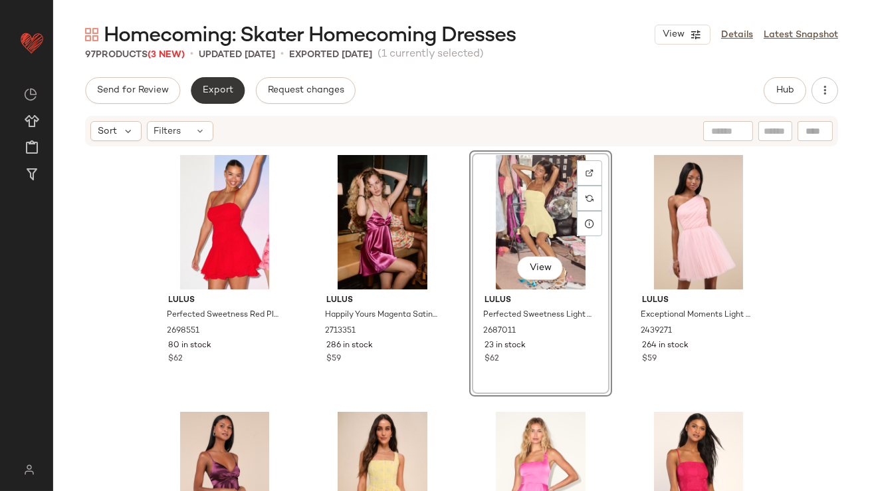
click at [215, 92] on span "Export" at bounding box center [217, 90] width 31 height 11
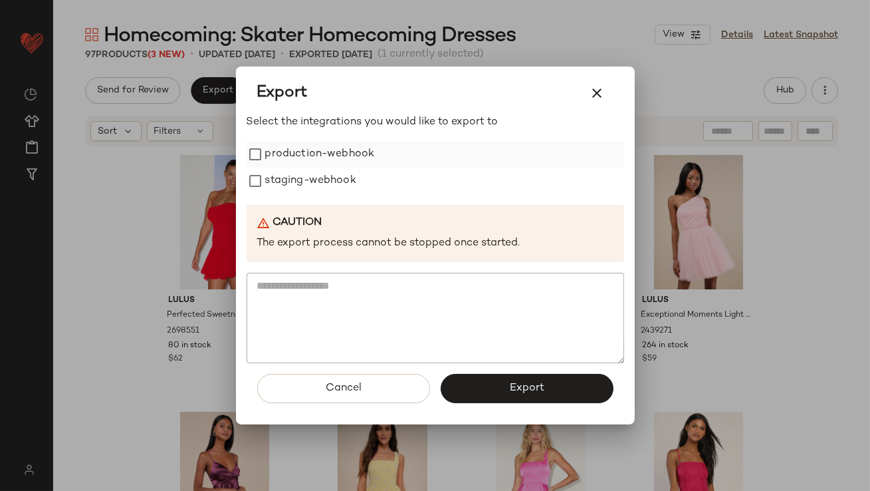
click at [285, 159] on label "production-webhook" at bounding box center [320, 154] width 110 height 27
click at [285, 200] on div "Select the integrations you would like to export to production-webhook staging-…" at bounding box center [436, 238] width 378 height 249
click at [286, 186] on label "staging-webhook" at bounding box center [310, 181] width 91 height 27
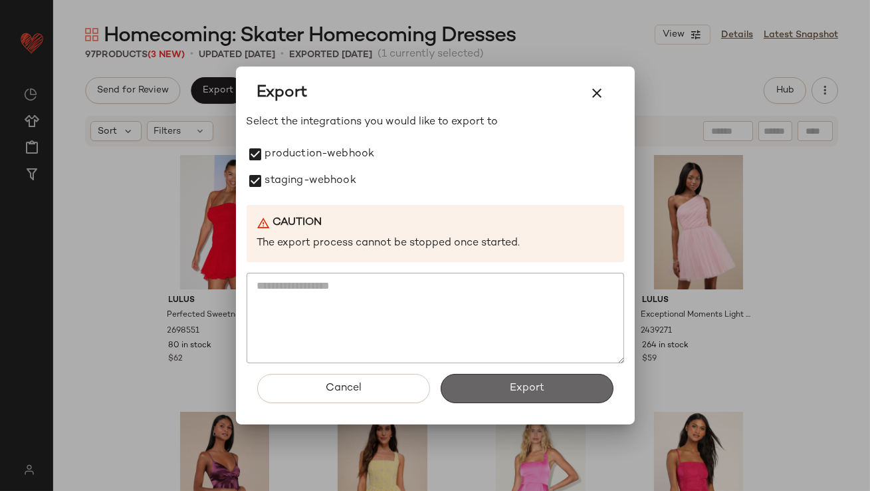
click at [483, 390] on button "Export" at bounding box center [527, 388] width 173 height 29
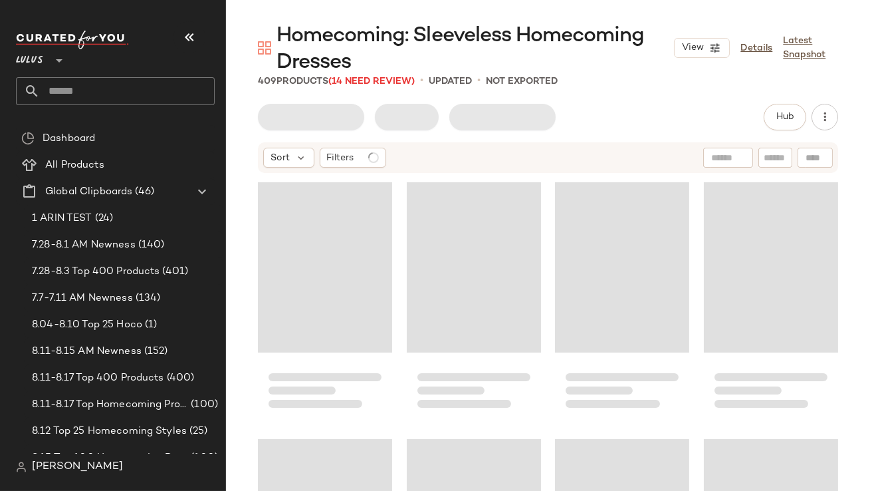
click at [188, 45] on icon "button" at bounding box center [189, 37] width 16 height 16
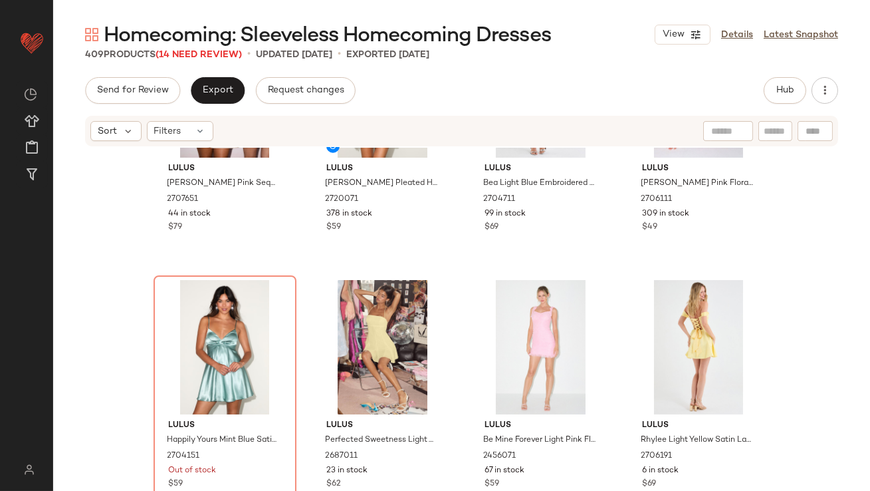
scroll to position [2199, 0]
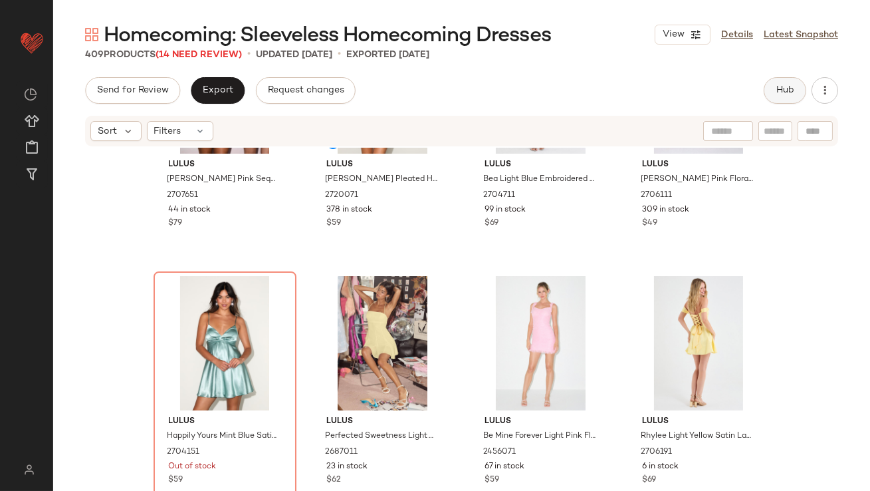
click at [774, 93] on button "Hub" at bounding box center [785, 90] width 43 height 27
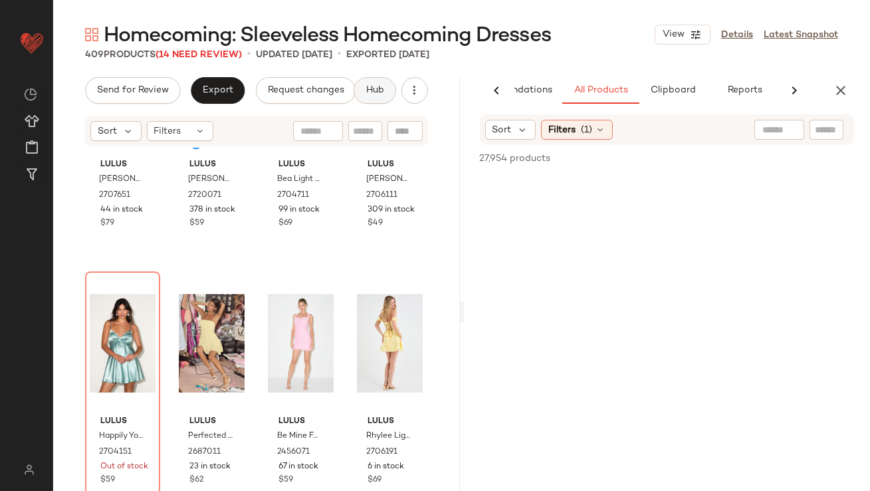
scroll to position [0, 70]
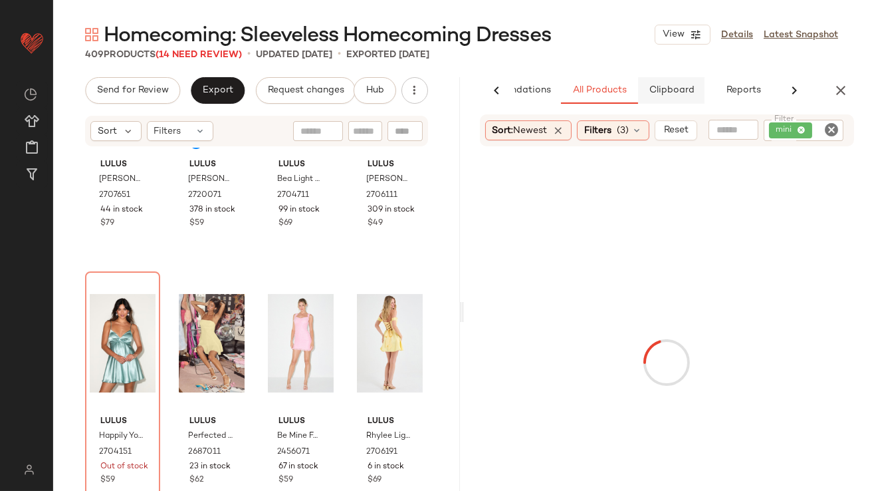
click at [679, 99] on button "Clipboard" at bounding box center [671, 90] width 66 height 27
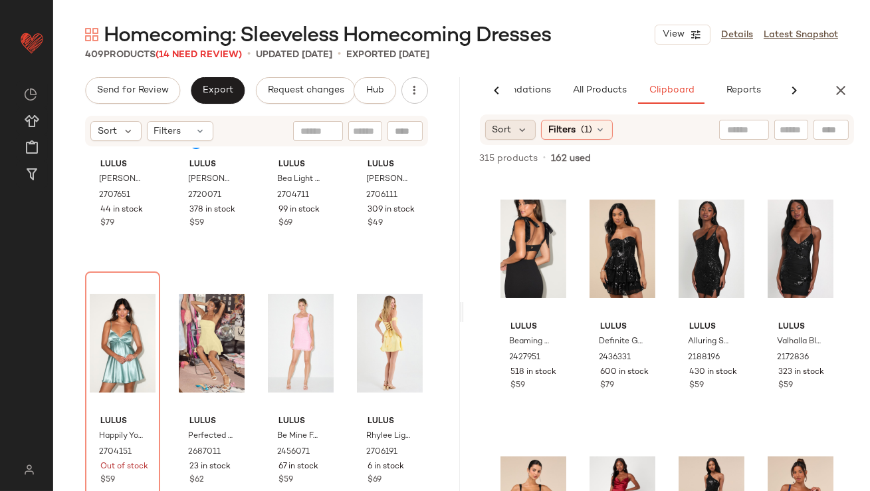
click at [513, 137] on div "Sort" at bounding box center [510, 130] width 51 height 20
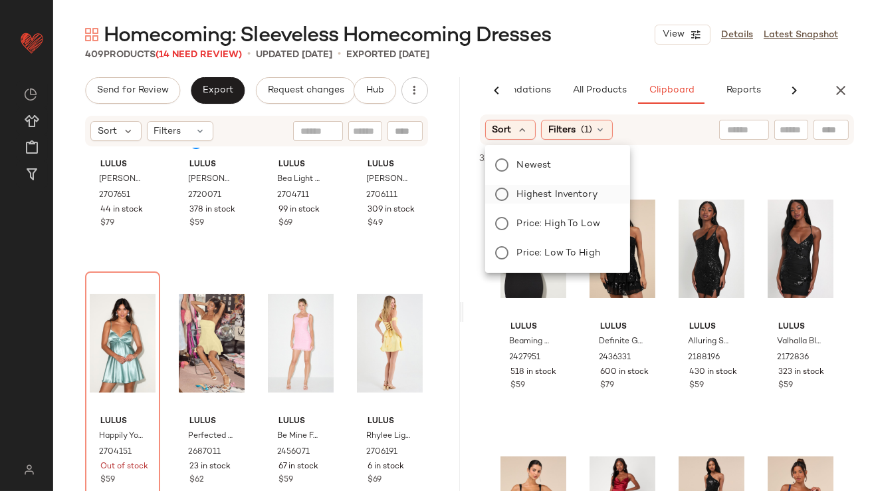
click at [515, 187] on label "Highest Inventory" at bounding box center [566, 194] width 108 height 19
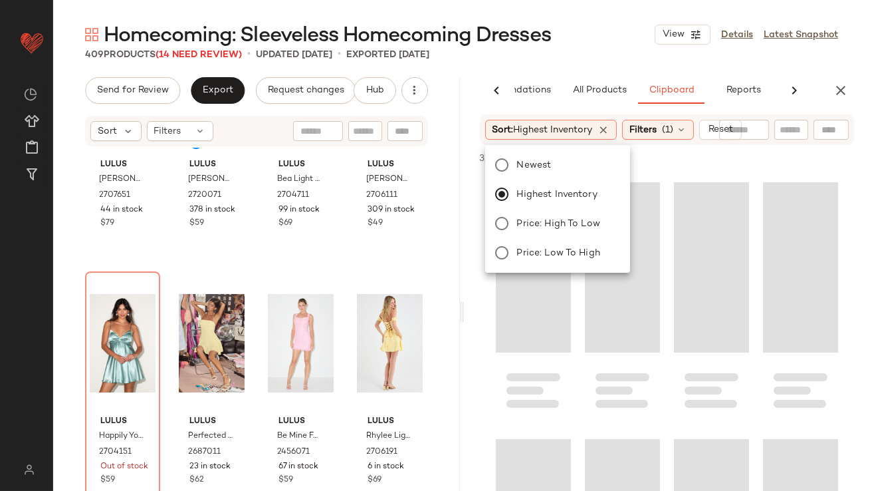
click at [594, 44] on div "Homecoming: Sleeveless Homecoming Dresses View Details Latest Snapshot" at bounding box center [461, 34] width 817 height 27
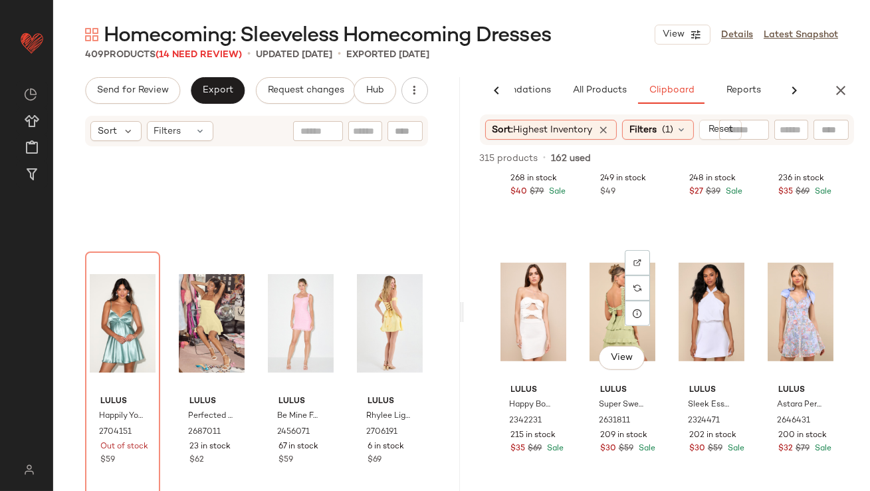
scroll to position [1772, 0]
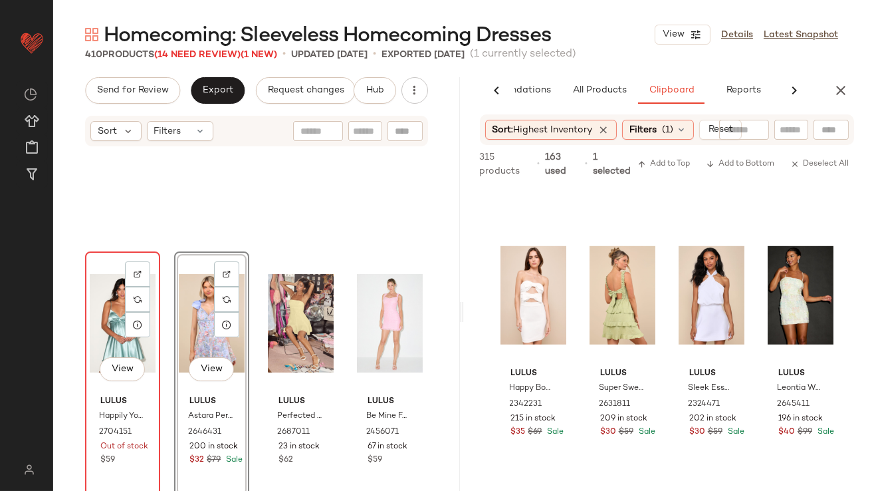
click at [114, 322] on div "View" at bounding box center [123, 323] width 66 height 134
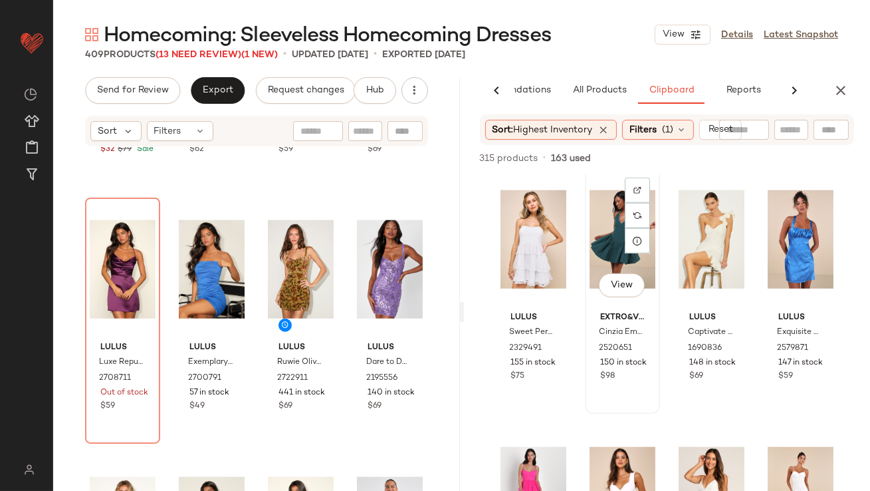
scroll to position [2585, 0]
click at [592, 388] on div "View Extro&vert Cinzia Emerald Rhinestone Mini Dress 2520651 150 in stock $98" at bounding box center [622, 291] width 72 height 243
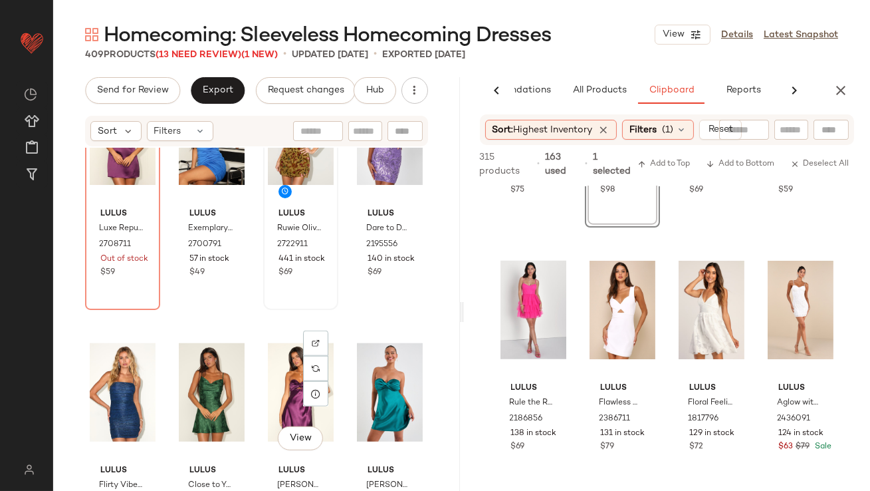
scroll to position [2460, 0]
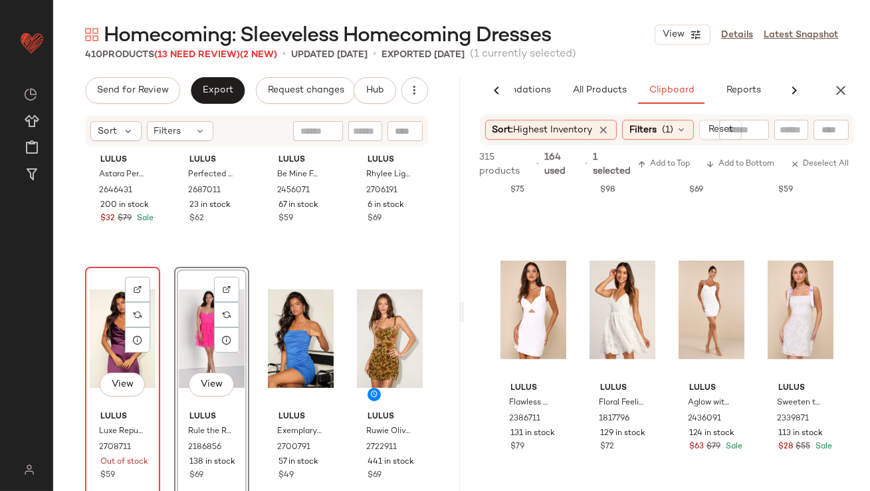
click at [107, 334] on div "View" at bounding box center [123, 338] width 66 height 134
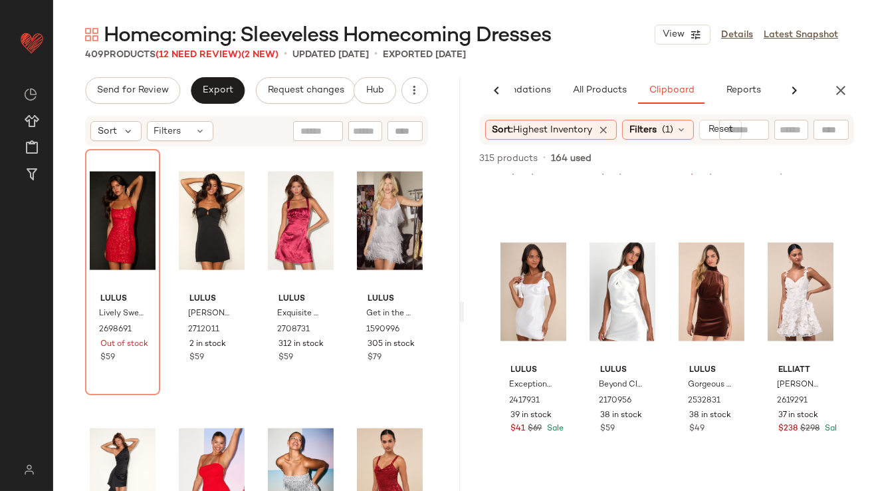
scroll to position [4378, 0]
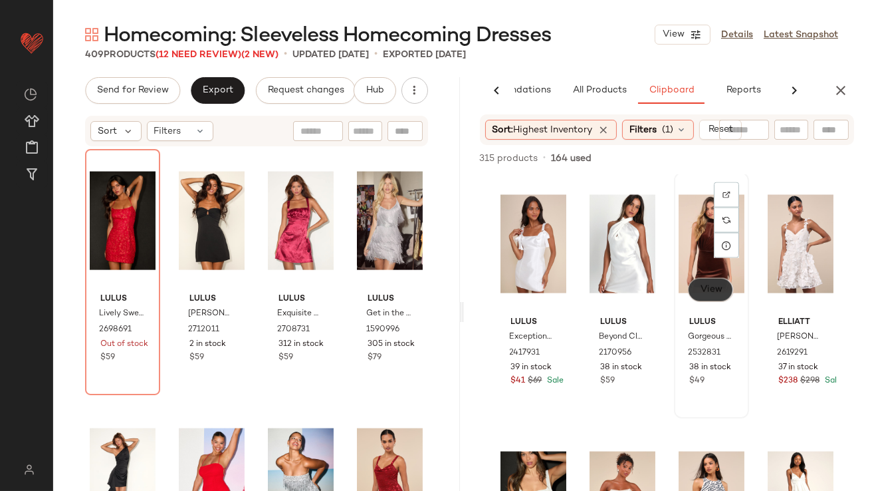
click at [693, 285] on button "View" at bounding box center [710, 290] width 45 height 24
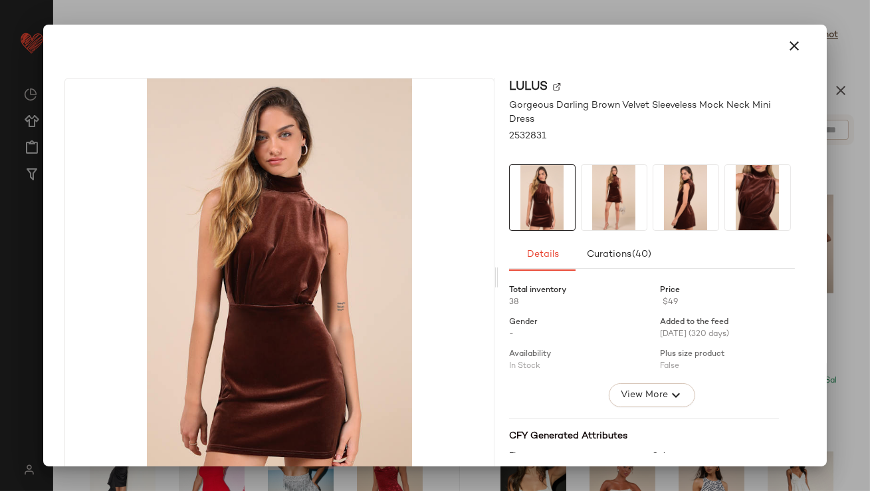
click at [610, 207] on img at bounding box center [614, 197] width 65 height 65
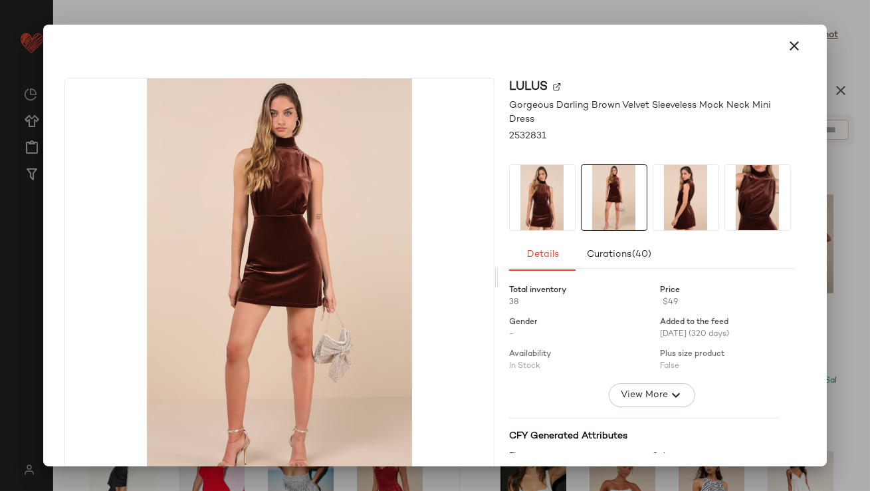
click at [675, 191] on img at bounding box center [686, 197] width 65 height 65
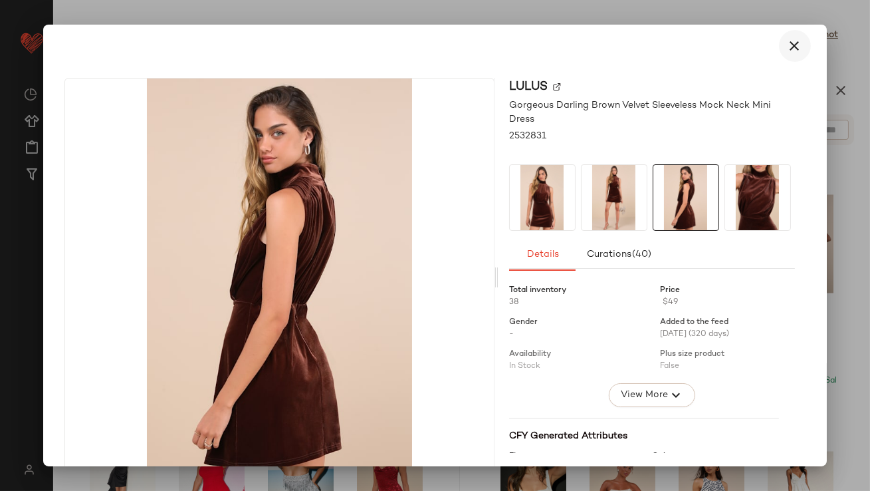
click at [786, 54] on button "button" at bounding box center [795, 46] width 32 height 32
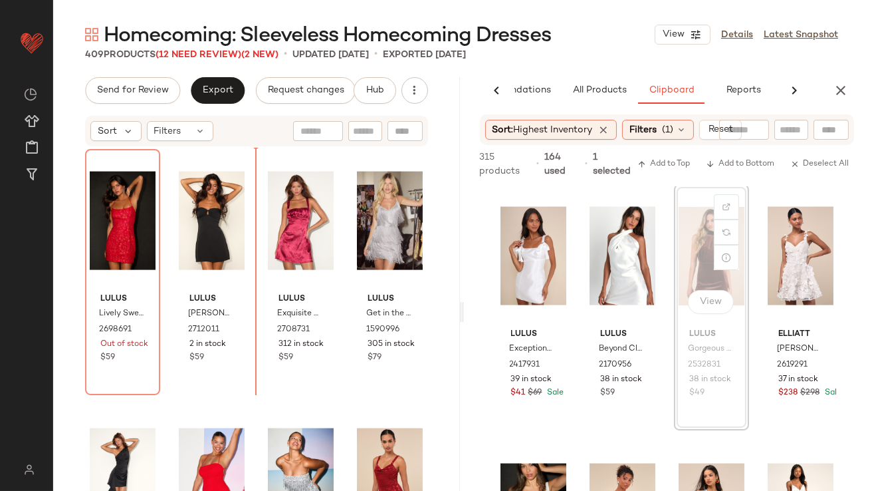
scroll to position [4376, 0]
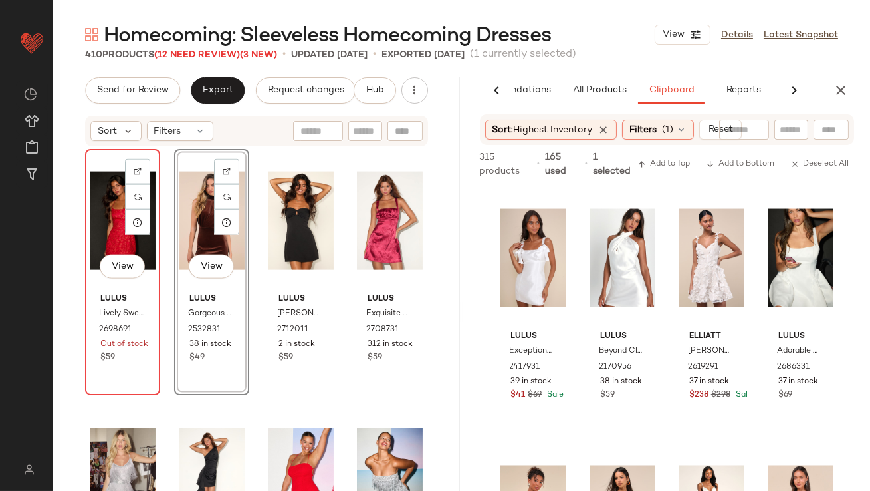
click at [110, 221] on div "View" at bounding box center [123, 221] width 66 height 134
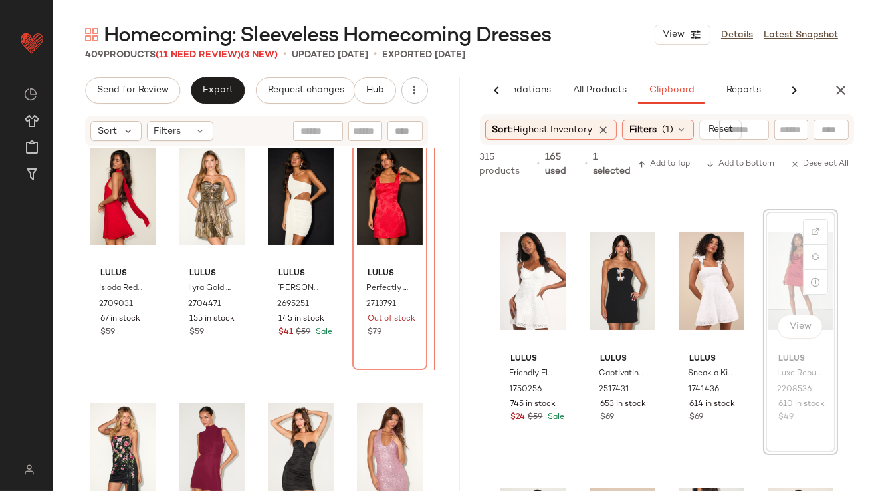
scroll to position [225, 0]
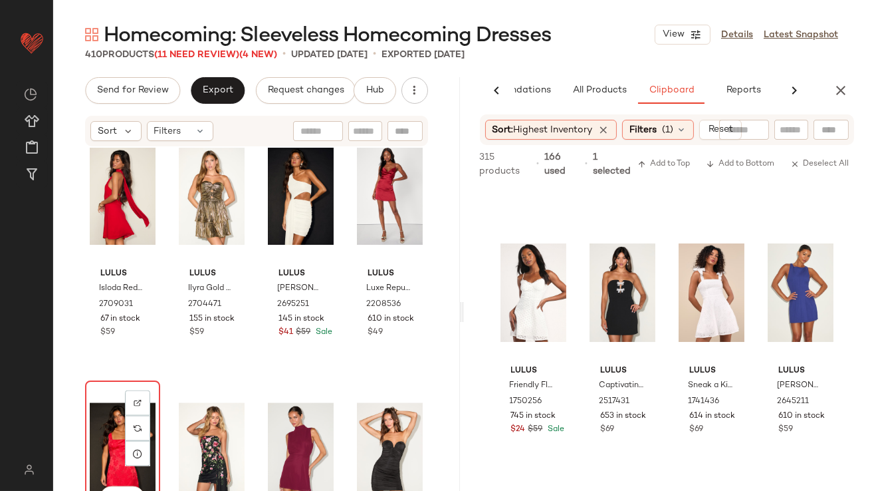
click at [92, 435] on div "View" at bounding box center [123, 452] width 66 height 134
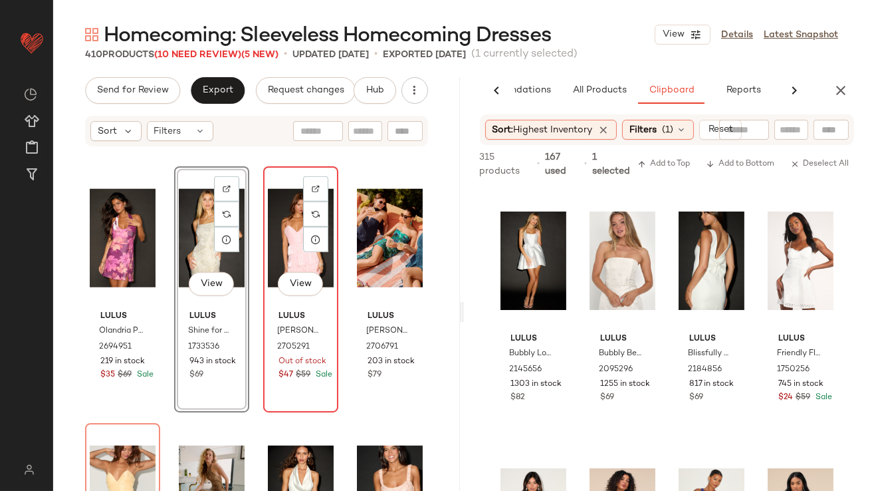
click at [281, 251] on div "View" at bounding box center [301, 238] width 66 height 134
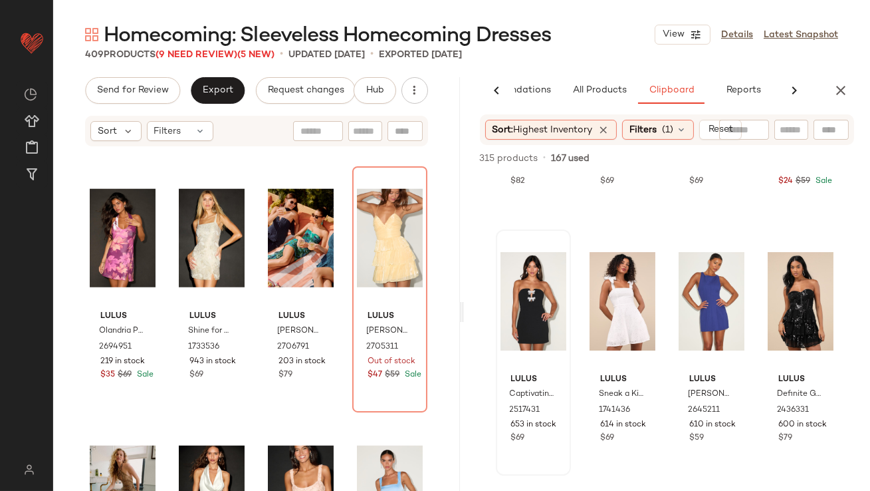
scroll to position [216, 0]
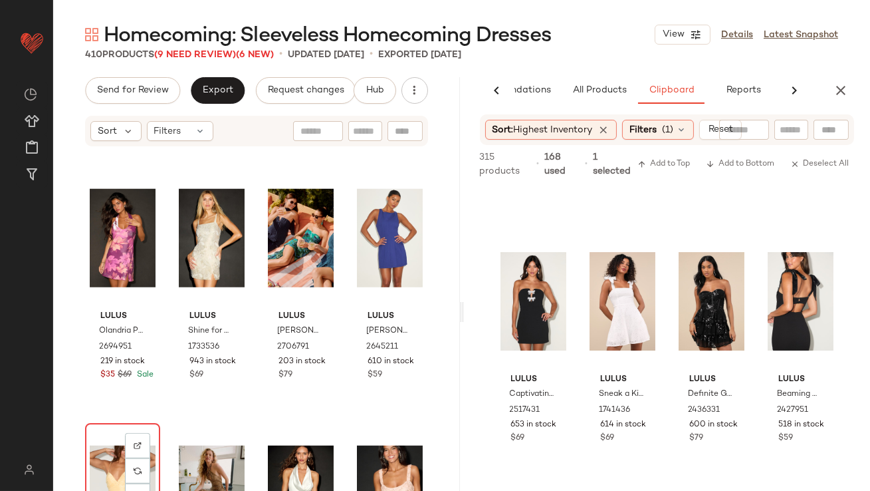
click at [112, 458] on div "View" at bounding box center [123, 494] width 66 height 134
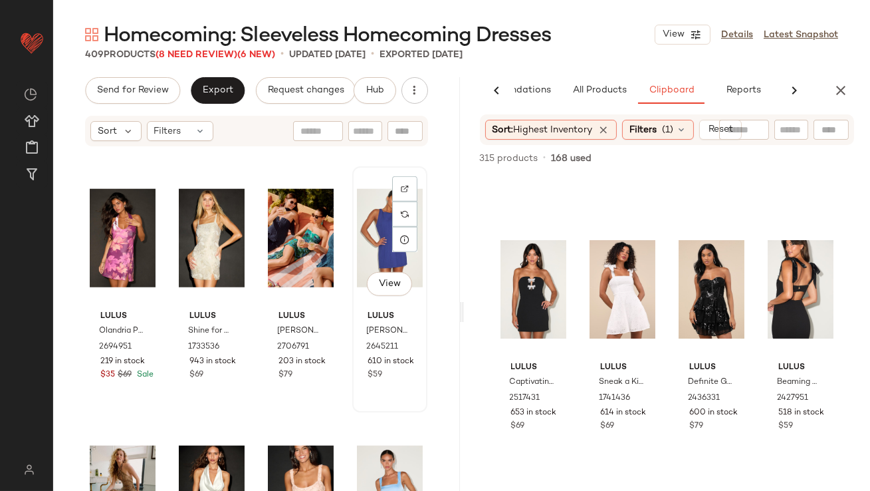
click at [374, 267] on div "View" at bounding box center [390, 238] width 66 height 134
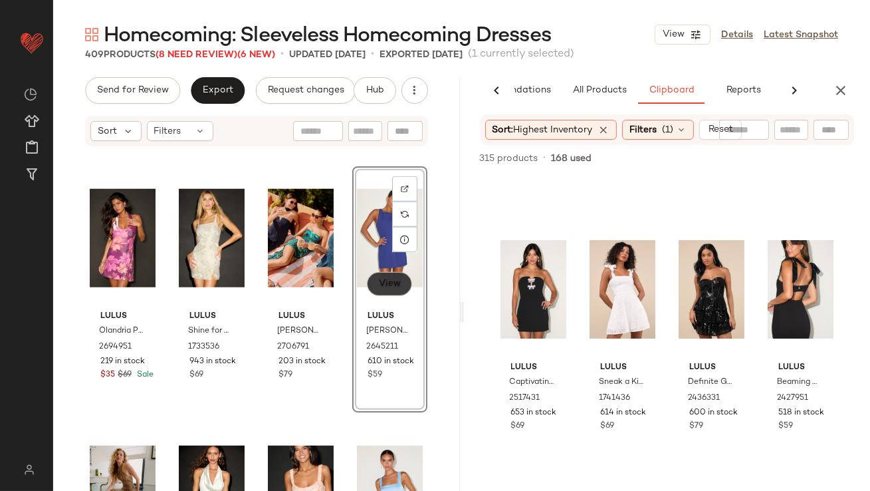
click at [378, 281] on span "View" at bounding box center [389, 284] width 23 height 11
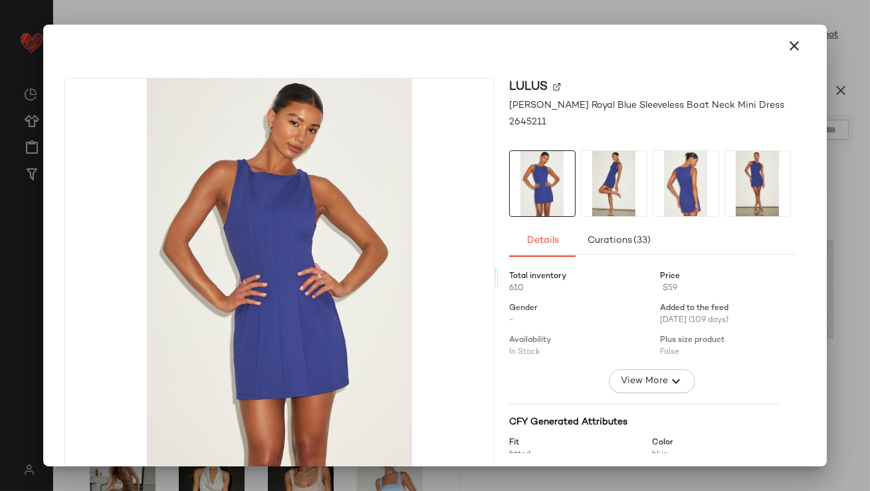
click at [616, 189] on img at bounding box center [614, 183] width 65 height 65
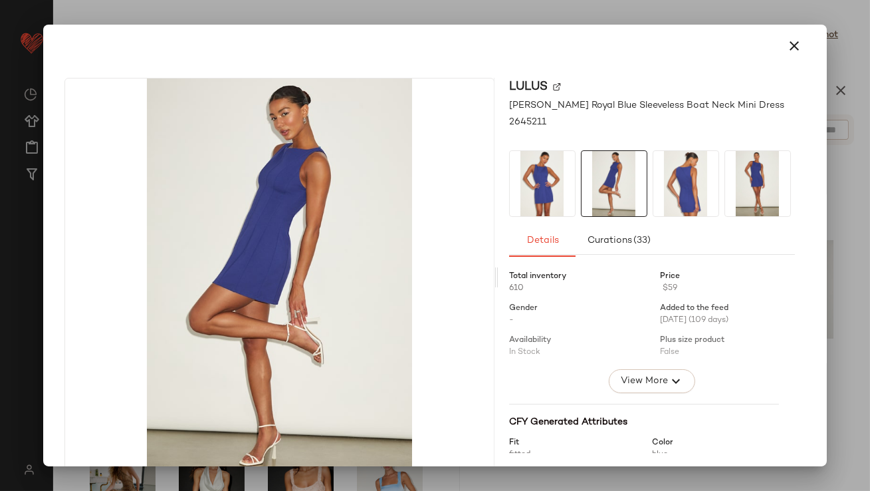
click at [671, 189] on img at bounding box center [686, 183] width 65 height 65
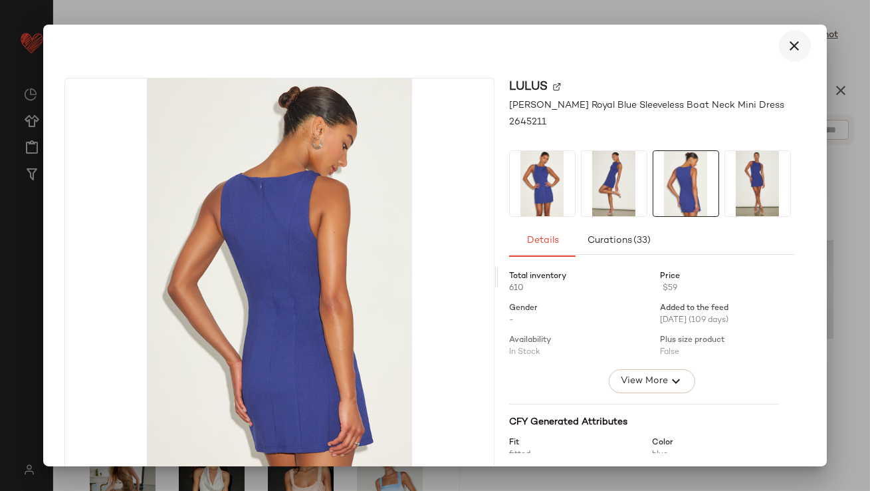
click at [790, 48] on icon "button" at bounding box center [795, 46] width 16 height 16
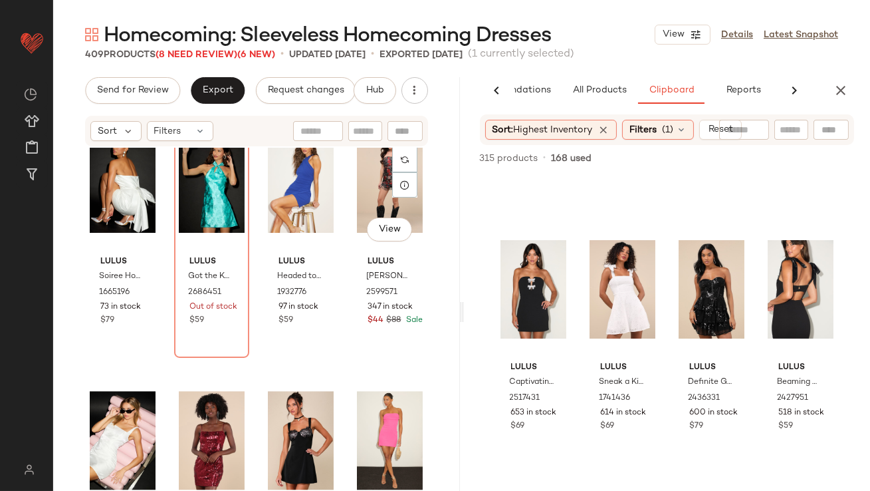
scroll to position [16165, 0]
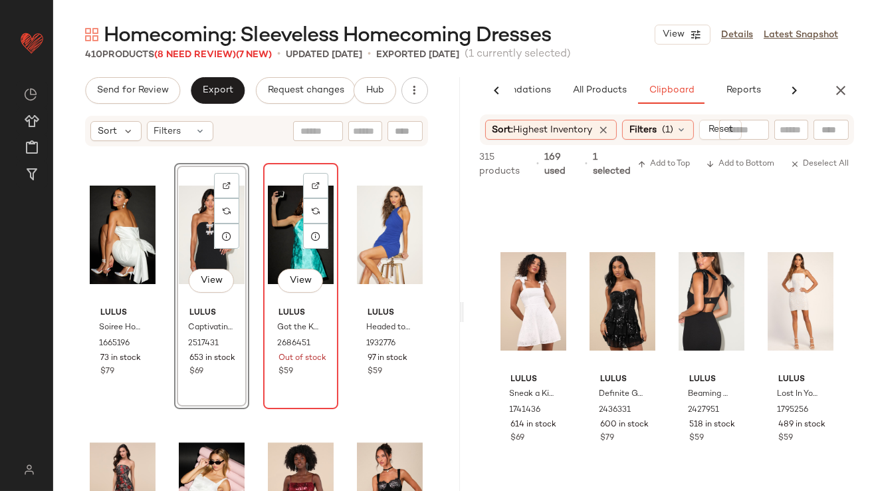
click at [283, 245] on div "View" at bounding box center [301, 235] width 66 height 134
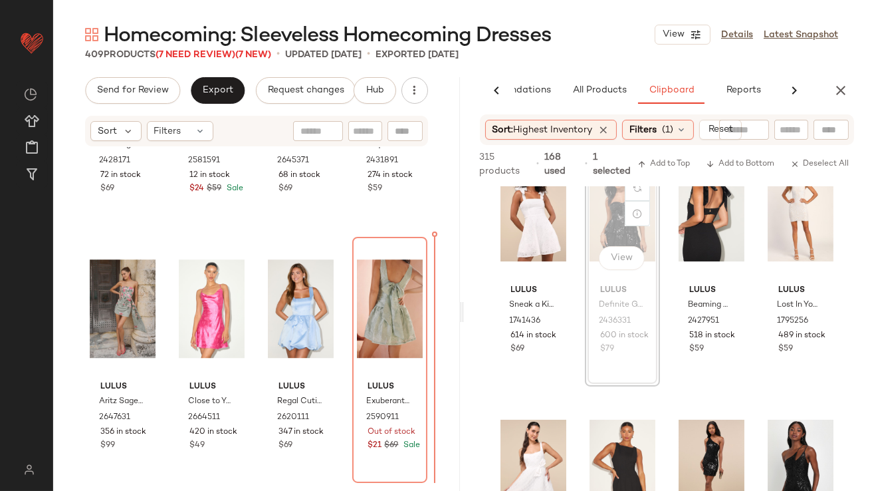
scroll to position [313, 0]
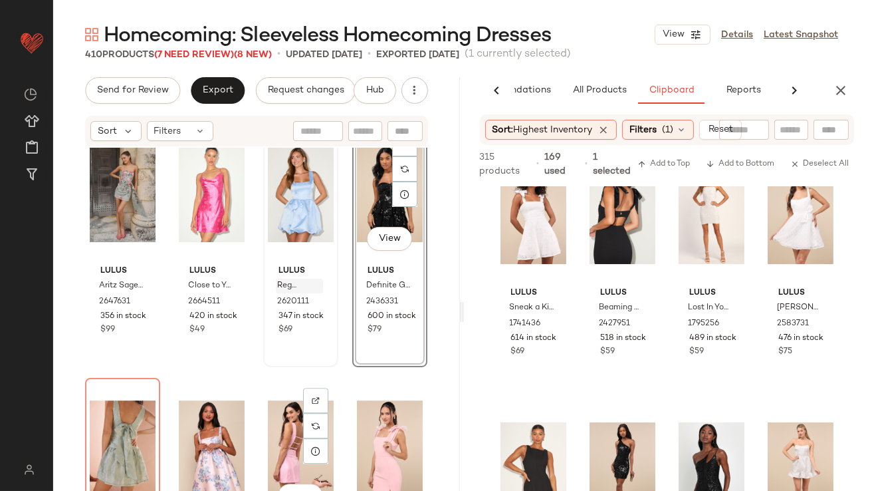
scroll to position [17119, 0]
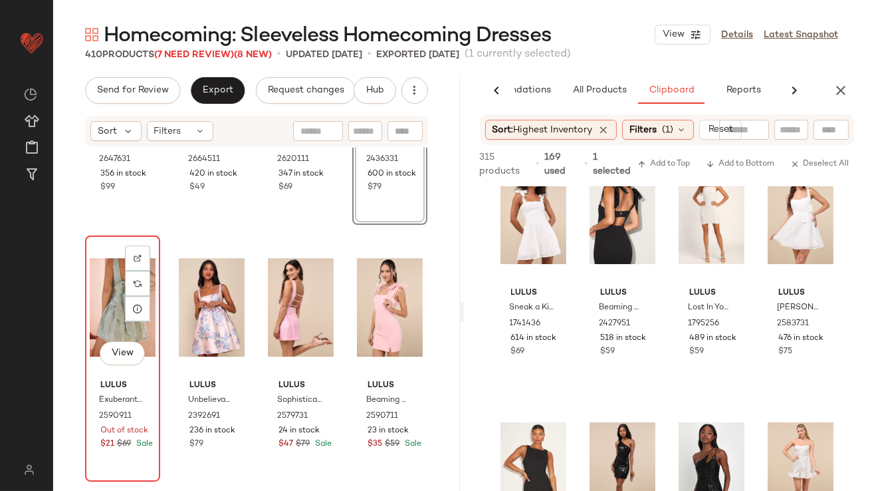
click at [114, 322] on div "View" at bounding box center [123, 307] width 66 height 134
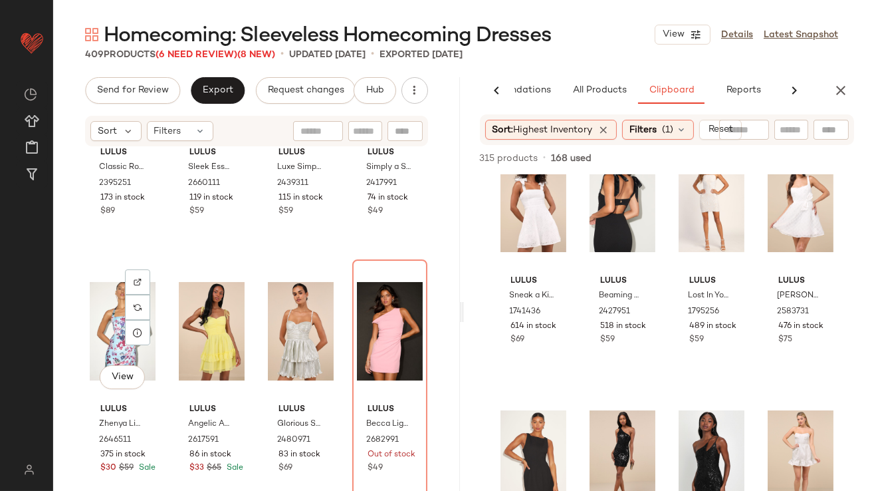
scroll to position [24159, 0]
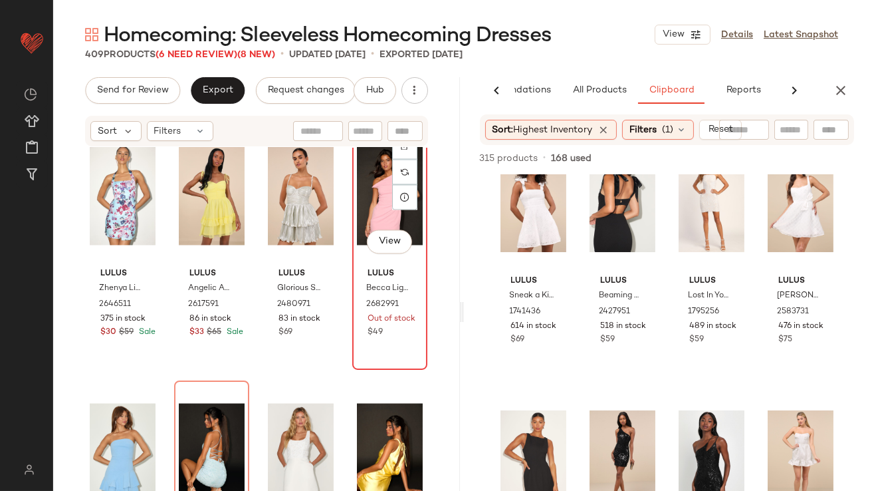
click at [360, 161] on div "View" at bounding box center [390, 195] width 66 height 134
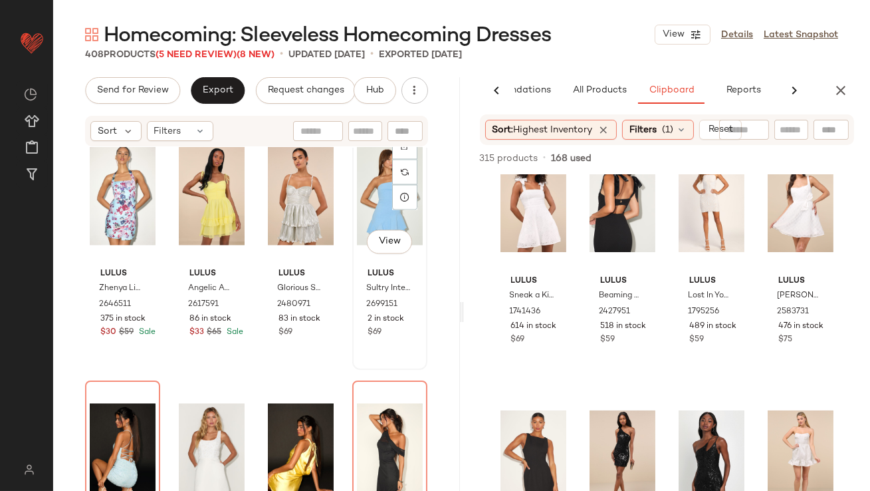
click at [358, 184] on div "View" at bounding box center [390, 195] width 66 height 134
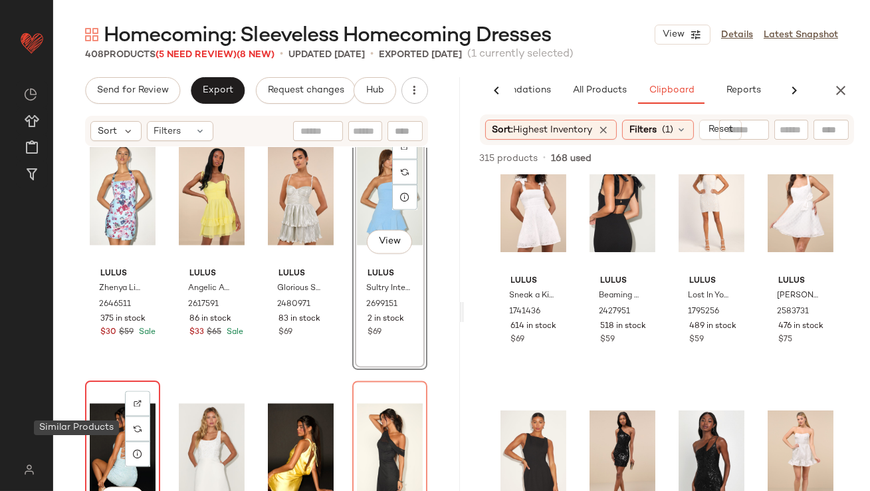
click at [112, 419] on div "View" at bounding box center [123, 452] width 66 height 134
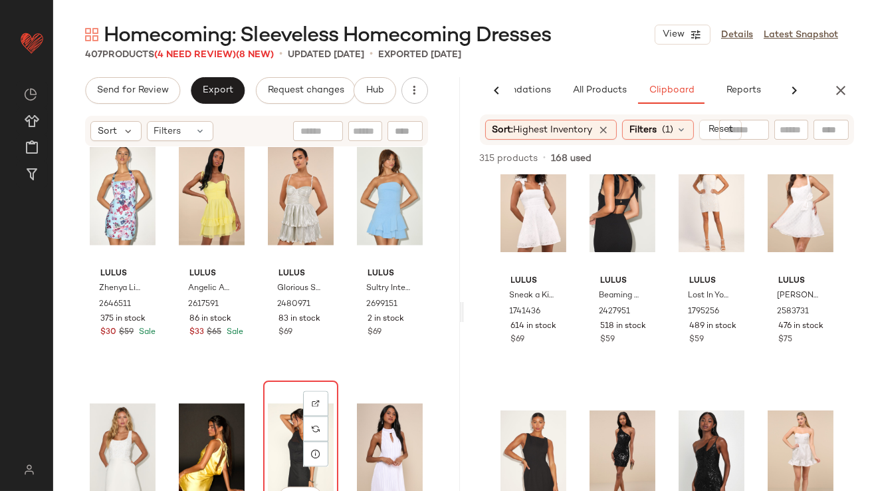
click at [282, 407] on div "View" at bounding box center [301, 452] width 66 height 134
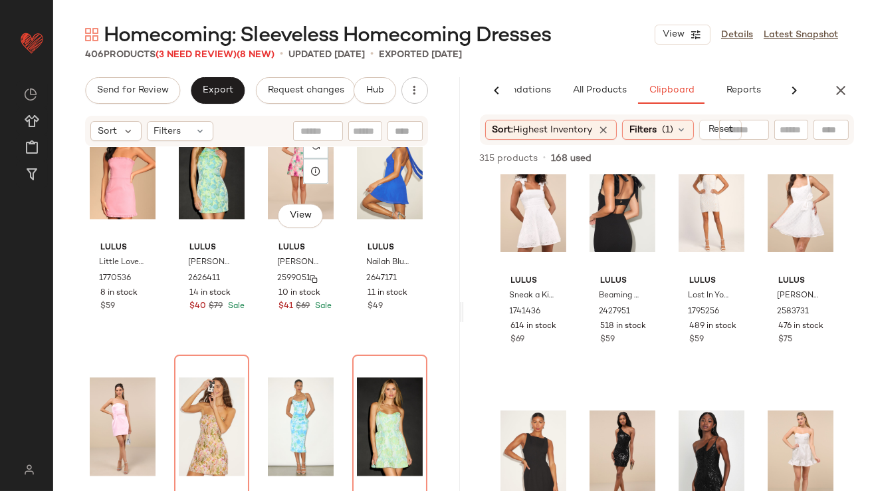
scroll to position [24716, 0]
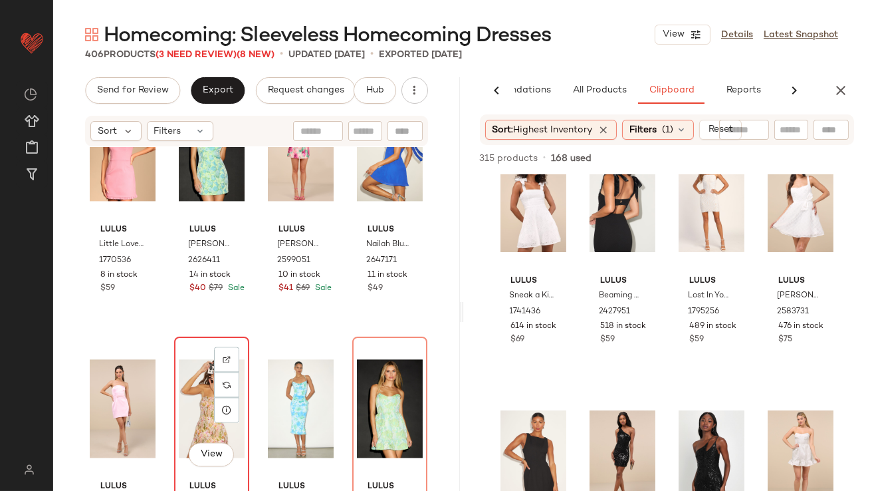
click at [203, 396] on div "View" at bounding box center [212, 408] width 66 height 134
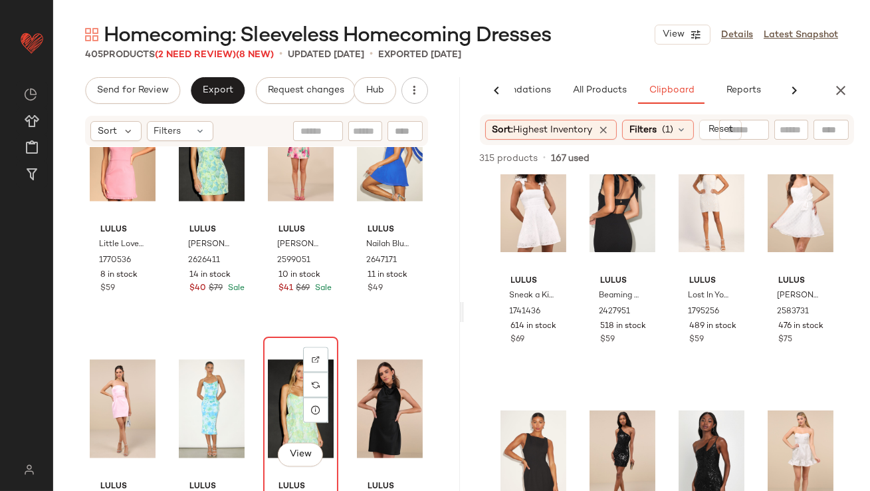
click at [290, 386] on div "View" at bounding box center [301, 408] width 66 height 134
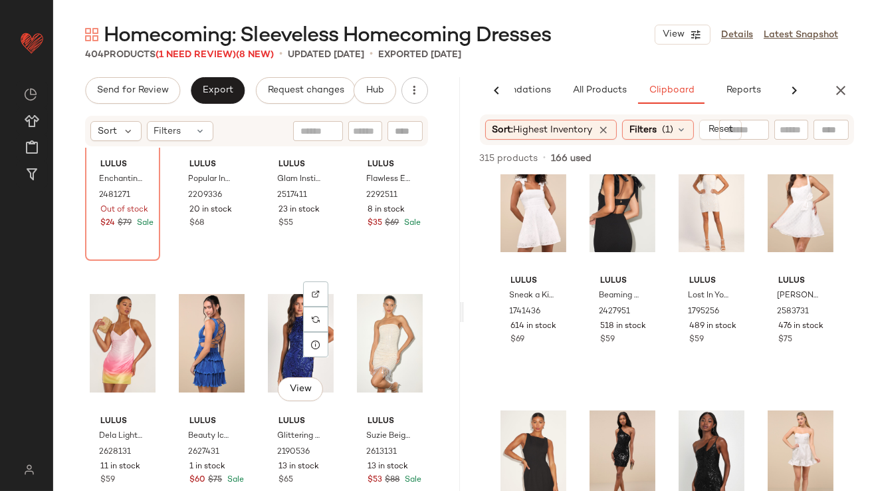
scroll to position [25159, 0]
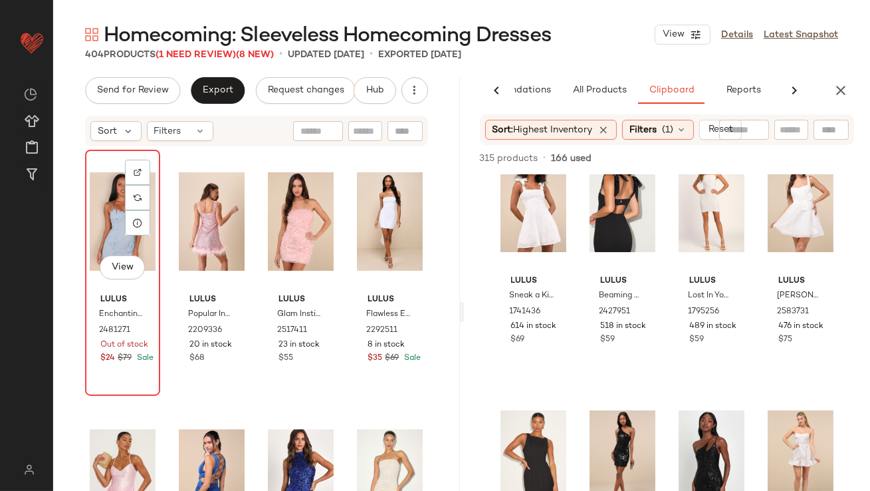
click at [110, 207] on div "View" at bounding box center [123, 221] width 66 height 134
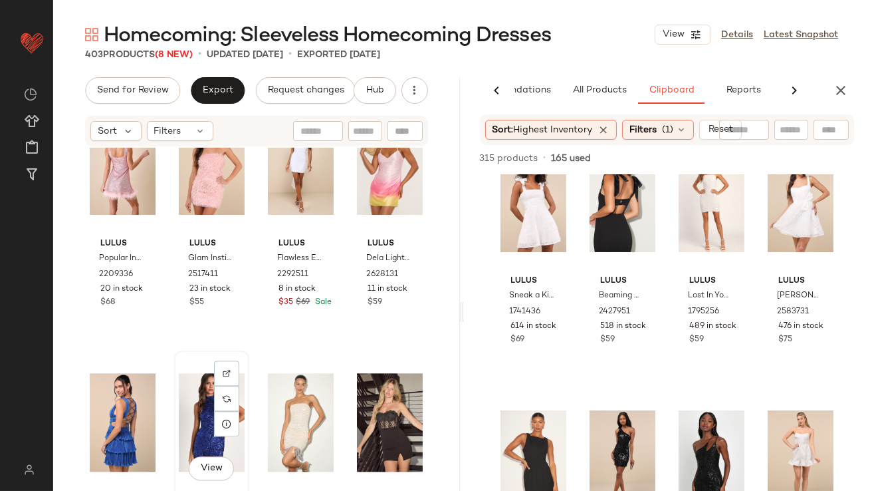
scroll to position [25200, 0]
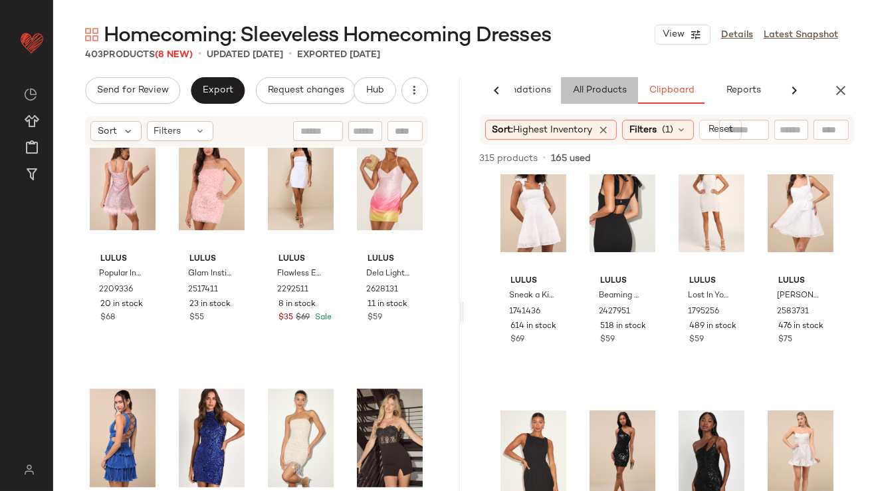
click at [622, 91] on span "All Products" at bounding box center [599, 90] width 55 height 11
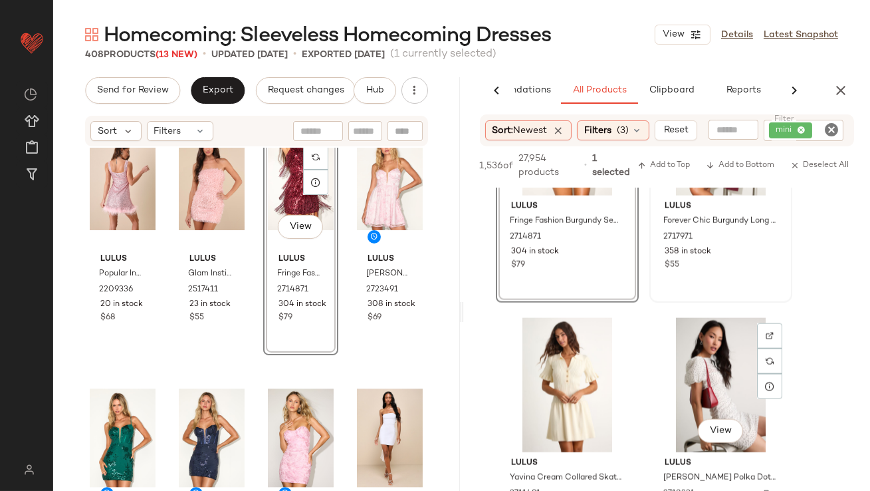
scroll to position [3532, 0]
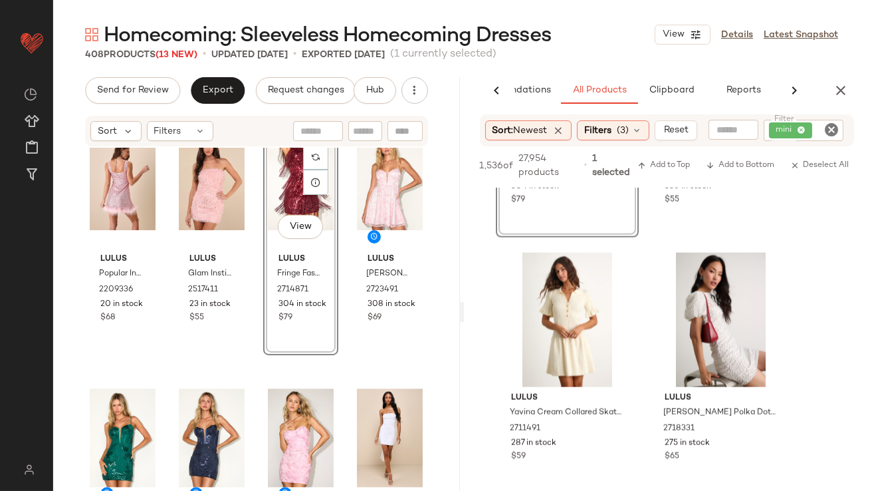
click at [275, 175] on div "View" at bounding box center [301, 181] width 66 height 134
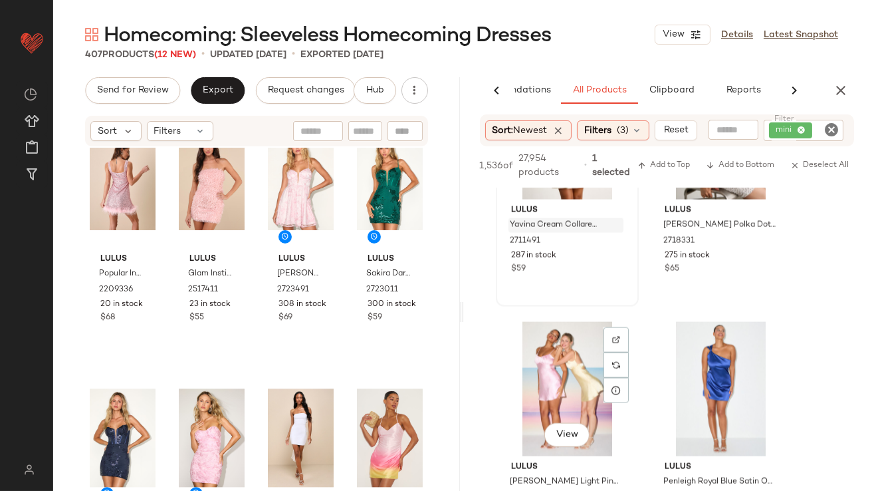
scroll to position [3829, 0]
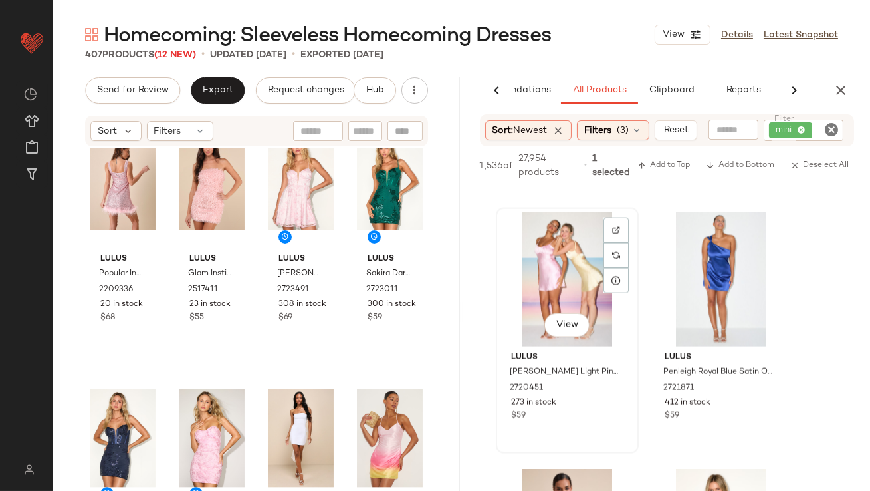
click at [593, 325] on div "View" at bounding box center [568, 279] width 134 height 134
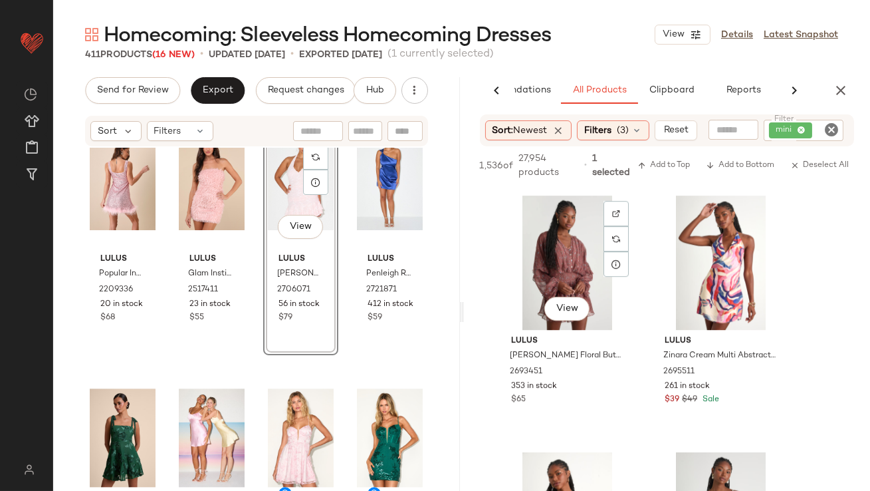
scroll to position [7993, 0]
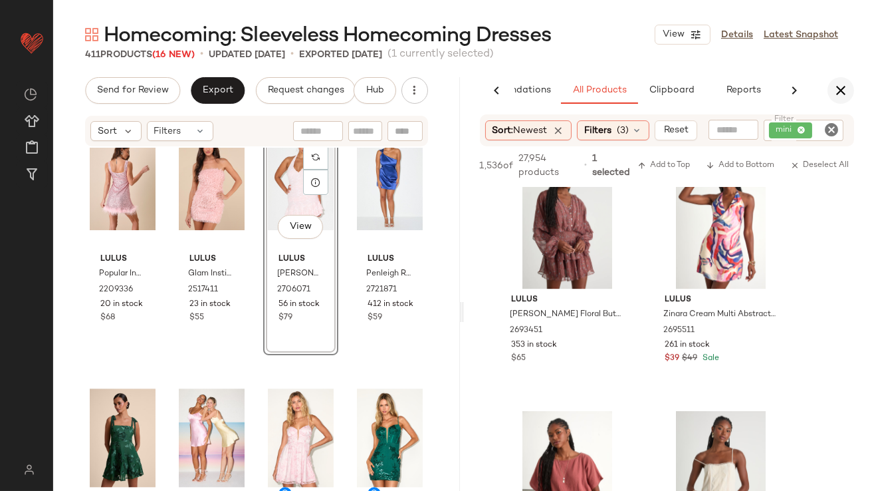
click at [842, 88] on icon "button" at bounding box center [841, 90] width 16 height 16
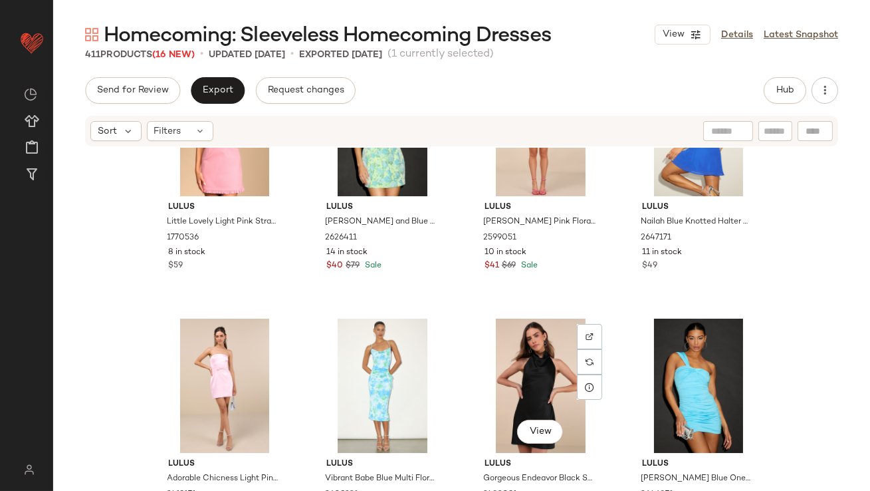
scroll to position [24727, 0]
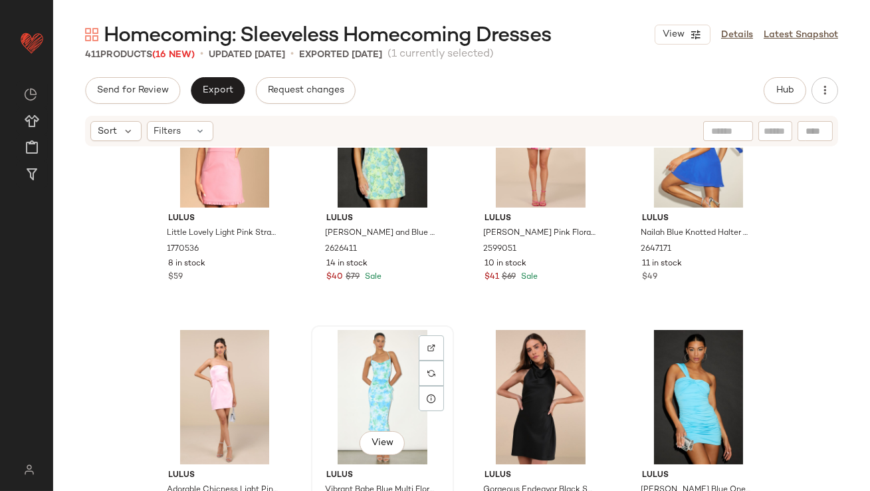
click at [364, 402] on div "View" at bounding box center [383, 397] width 134 height 134
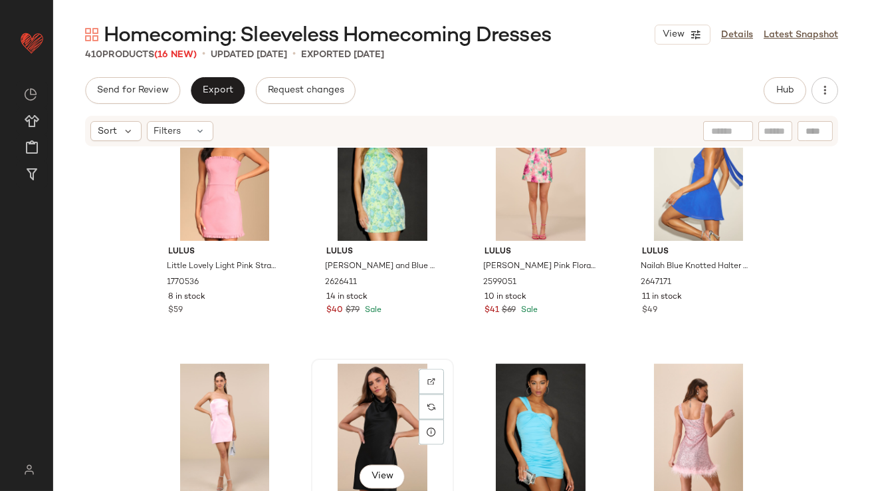
scroll to position [24705, 0]
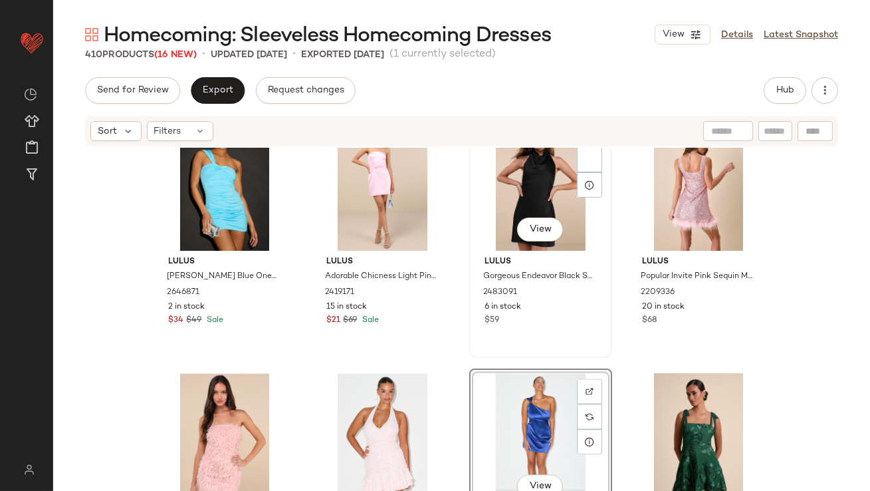
scroll to position [24941, 0]
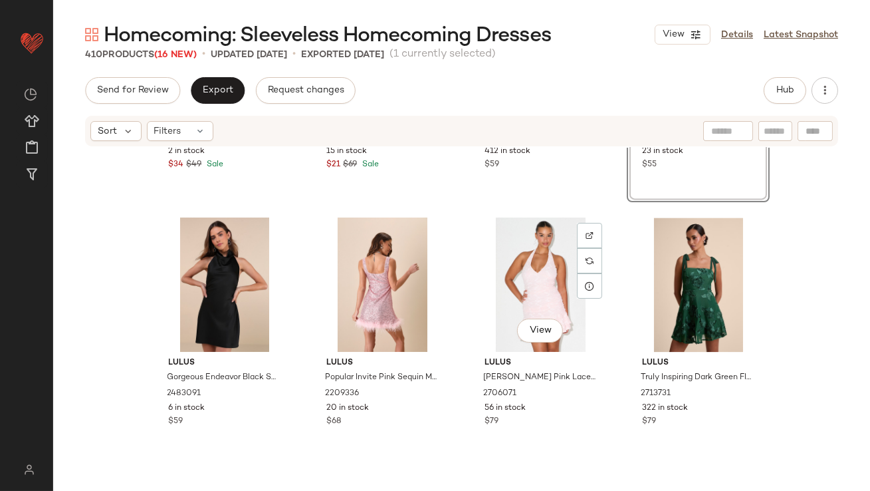
scroll to position [25105, 0]
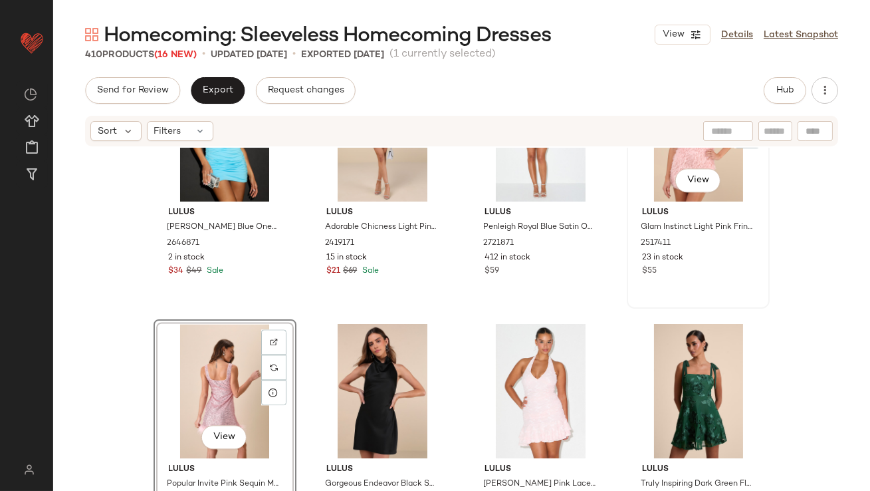
scroll to position [25004, 0]
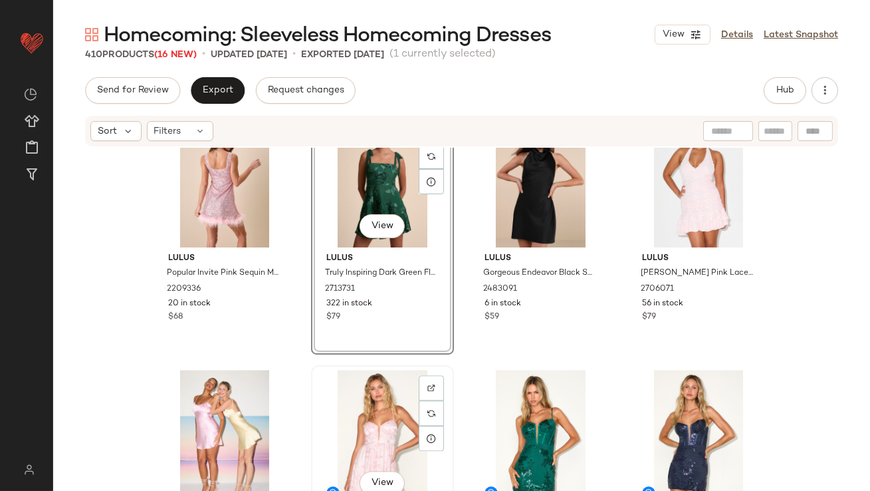
scroll to position [25199, 0]
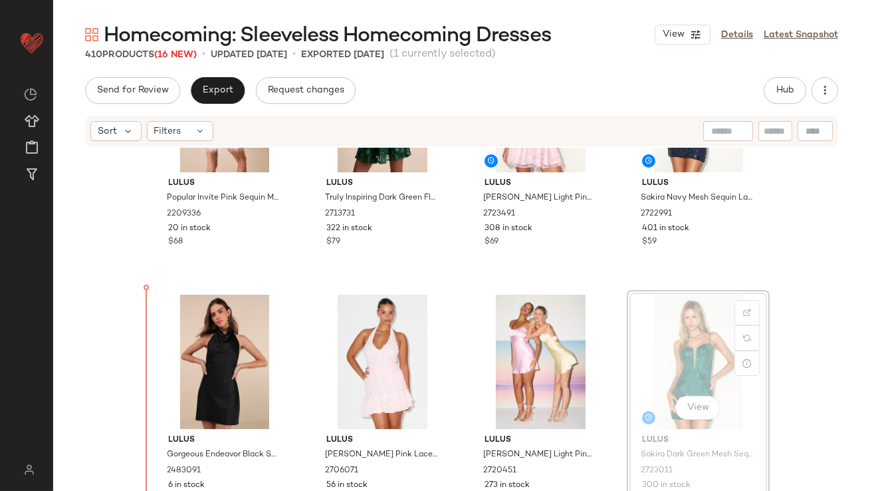
scroll to position [25336, 0]
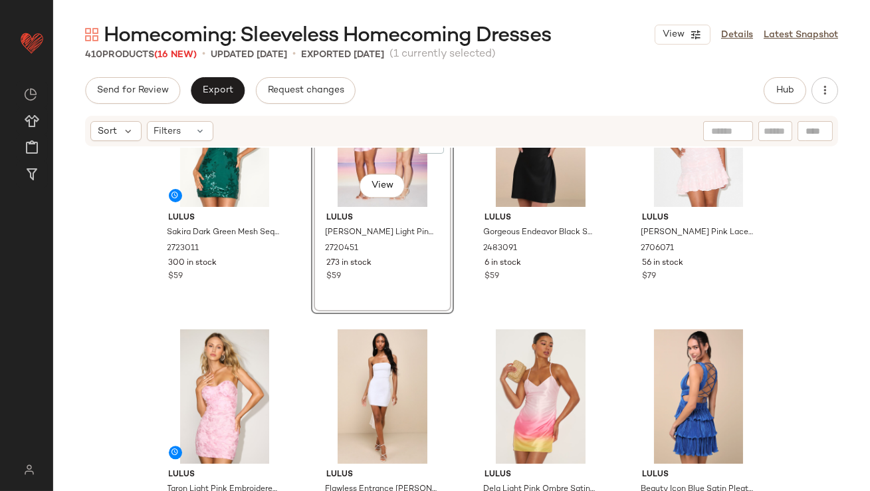
scroll to position [25505, 0]
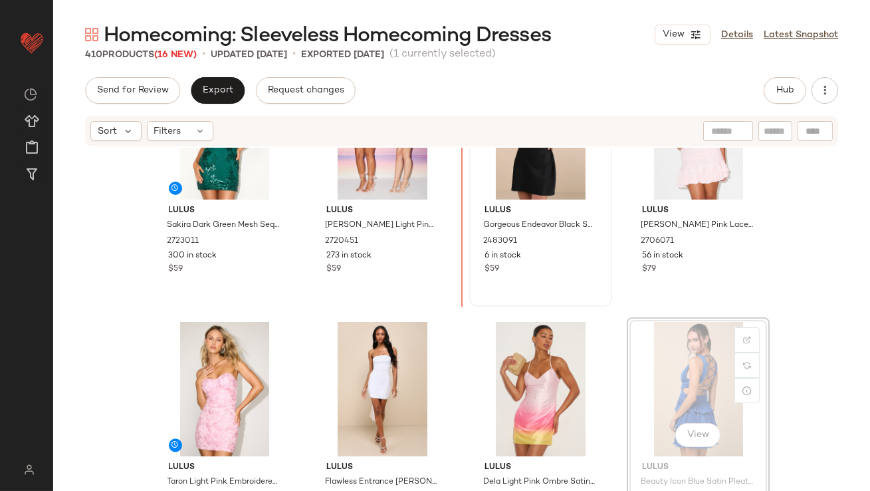
scroll to position [25494, 0]
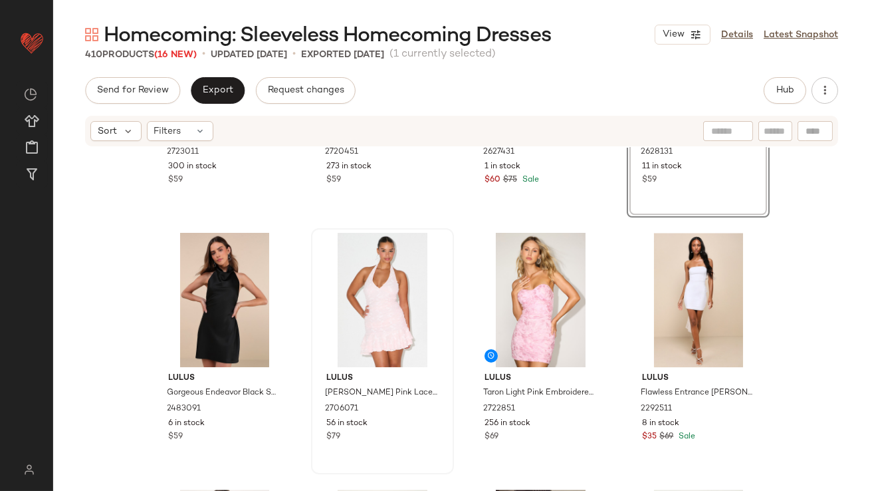
scroll to position [25593, 0]
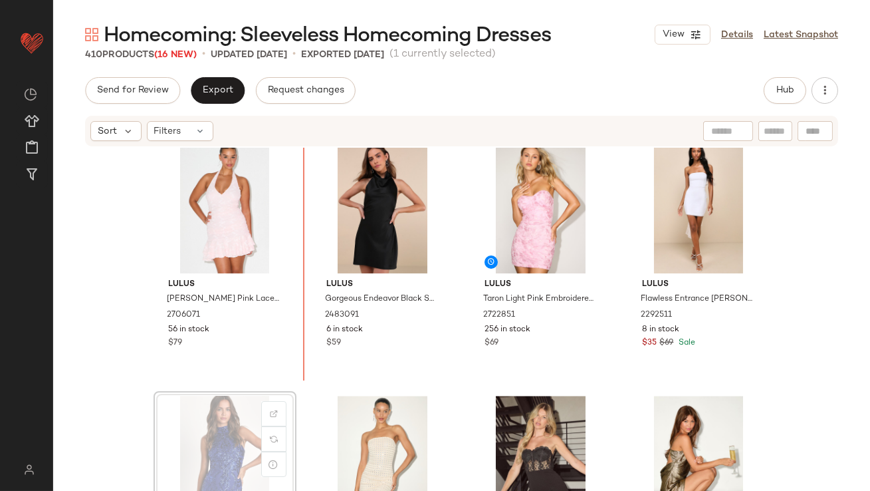
scroll to position [25689, 0]
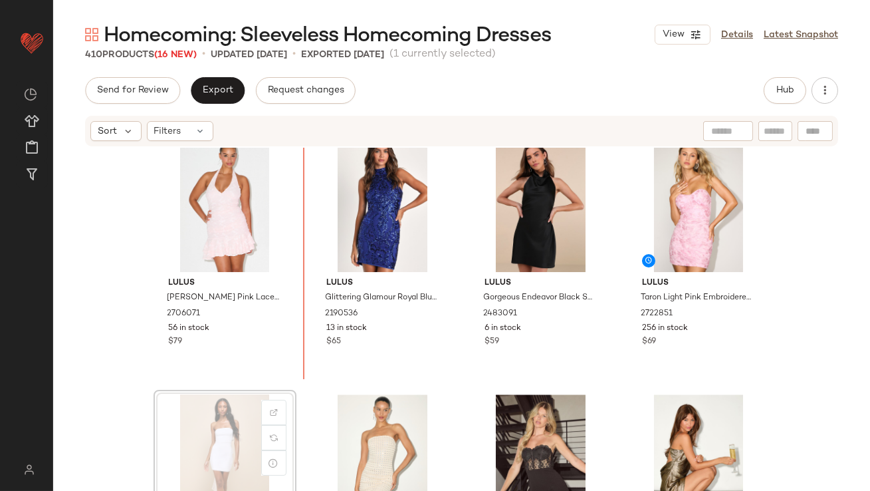
scroll to position [25691, 0]
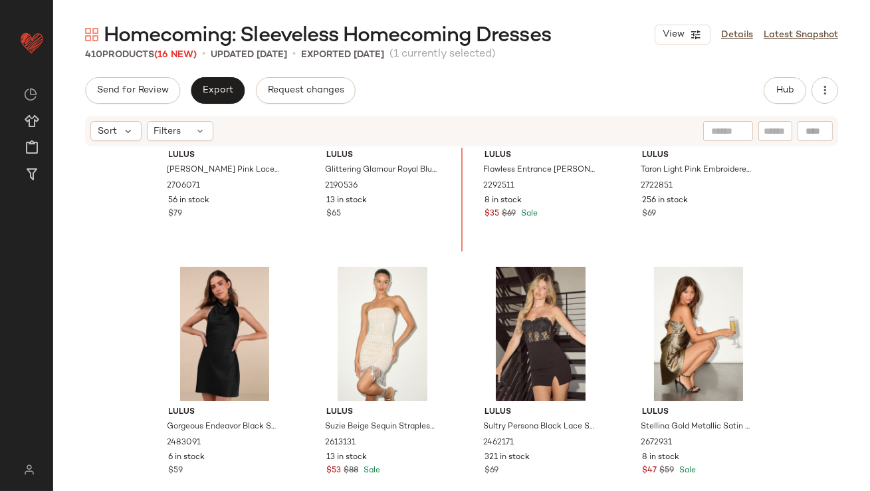
scroll to position [25806, 0]
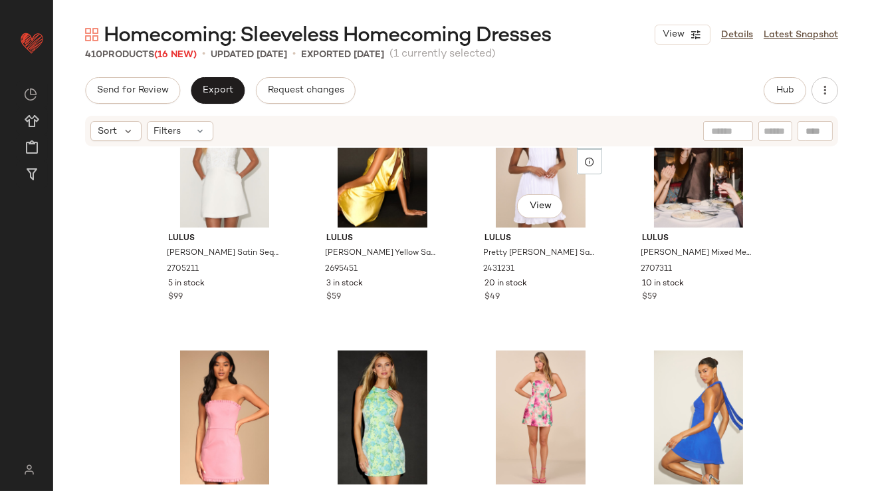
scroll to position [24550, 0]
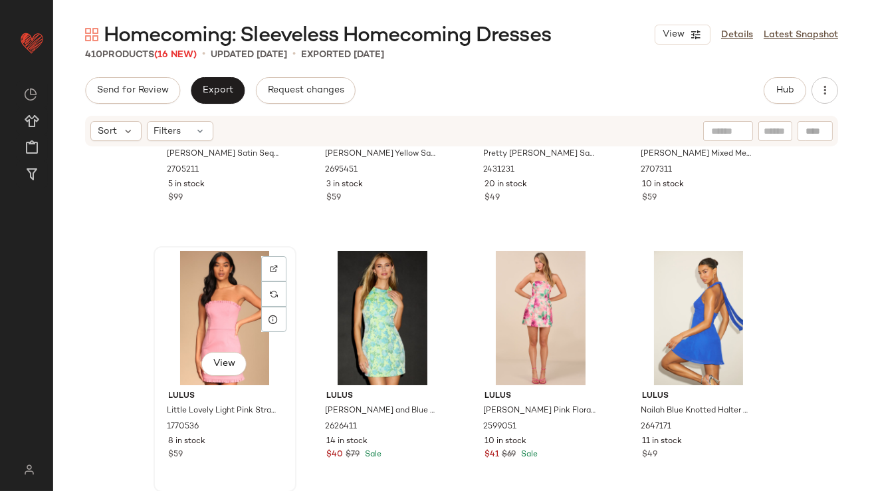
click at [232, 309] on div "View" at bounding box center [225, 318] width 134 height 134
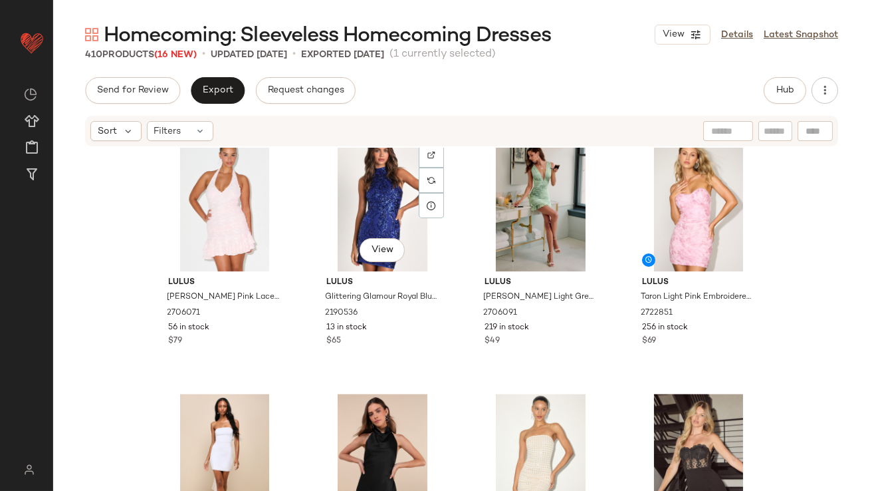
scroll to position [25719, 0]
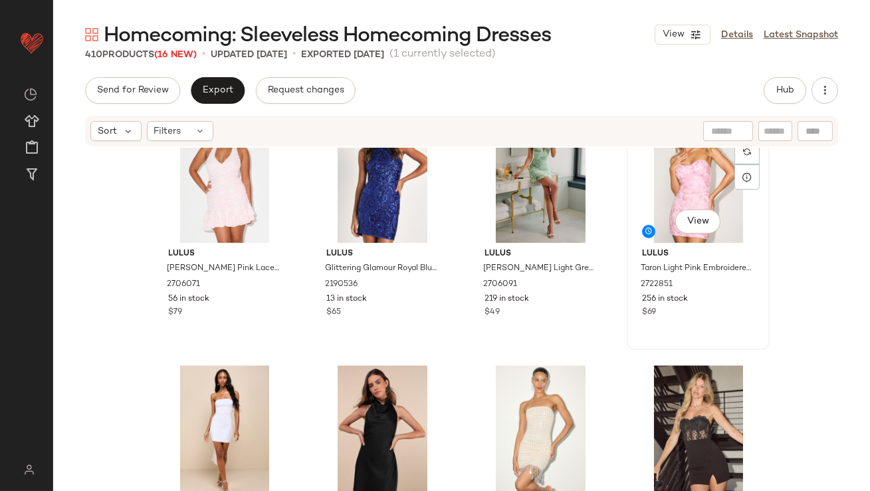
click at [706, 187] on div "View" at bounding box center [699, 175] width 134 height 134
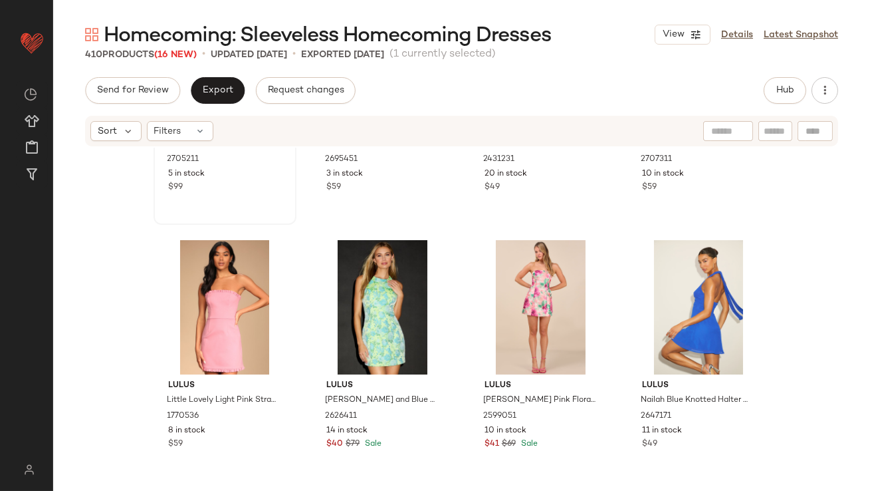
scroll to position [24662, 0]
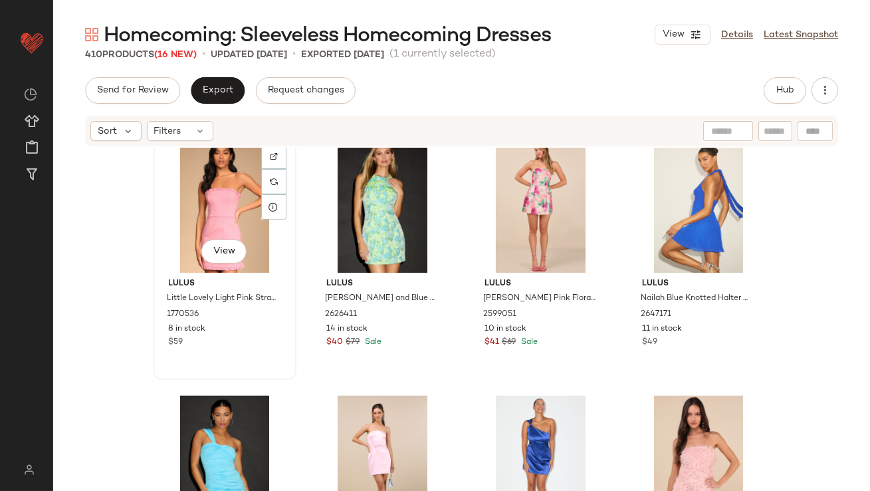
click at [181, 221] on div "View" at bounding box center [225, 205] width 134 height 134
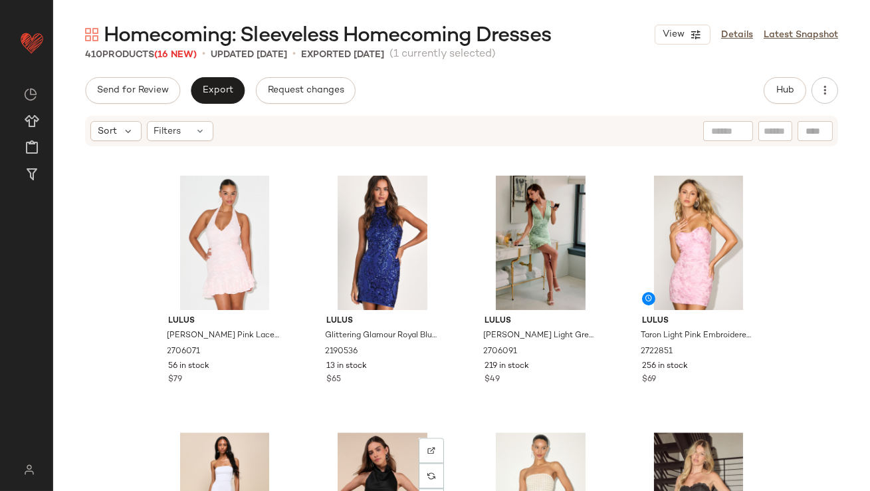
scroll to position [25510, 0]
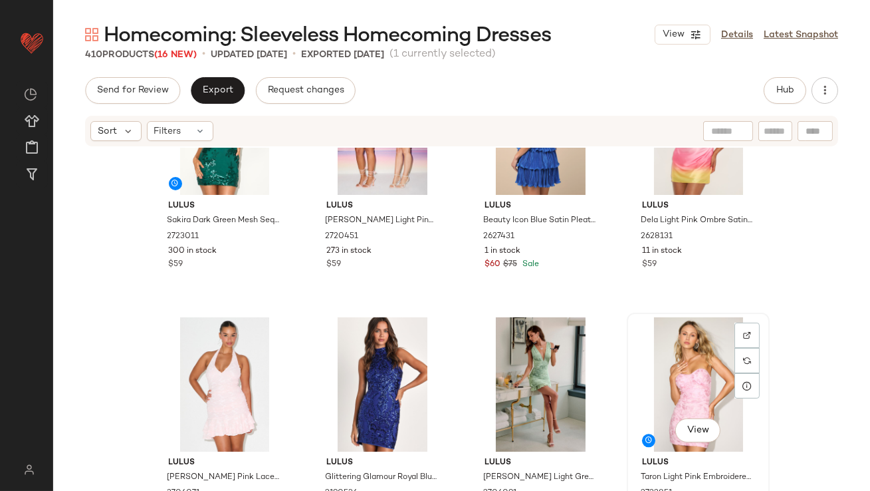
click at [695, 346] on div "View" at bounding box center [699, 384] width 134 height 134
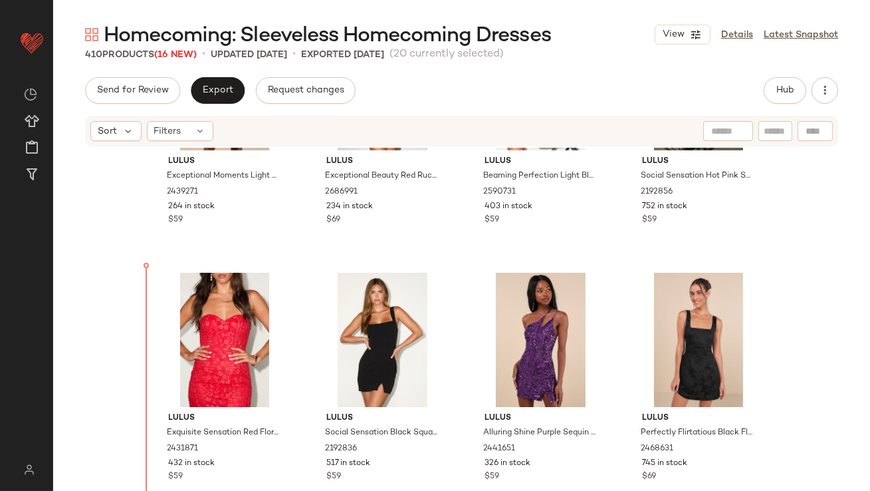
scroll to position [10417, 0]
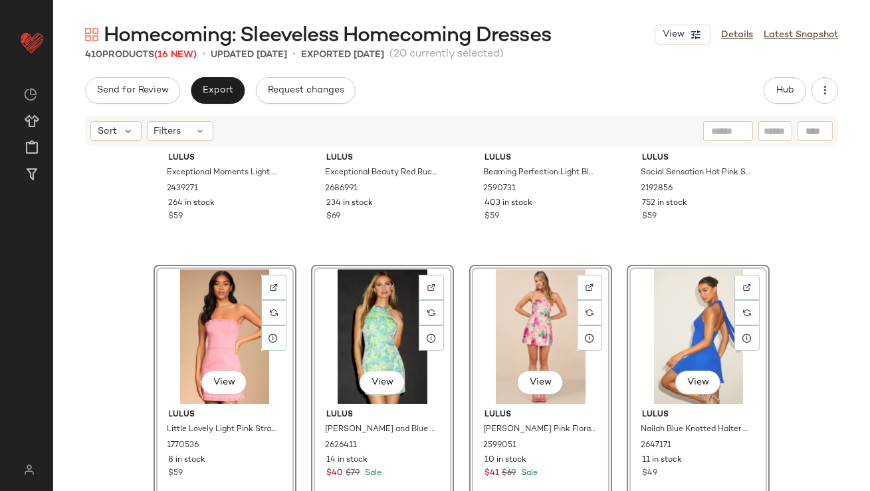
click at [132, 343] on div "Lulus Exceptional Moments Light Pink Swiss Dot One-Shoulder Mini Dress 2439271 …" at bounding box center [461, 339] width 817 height 383
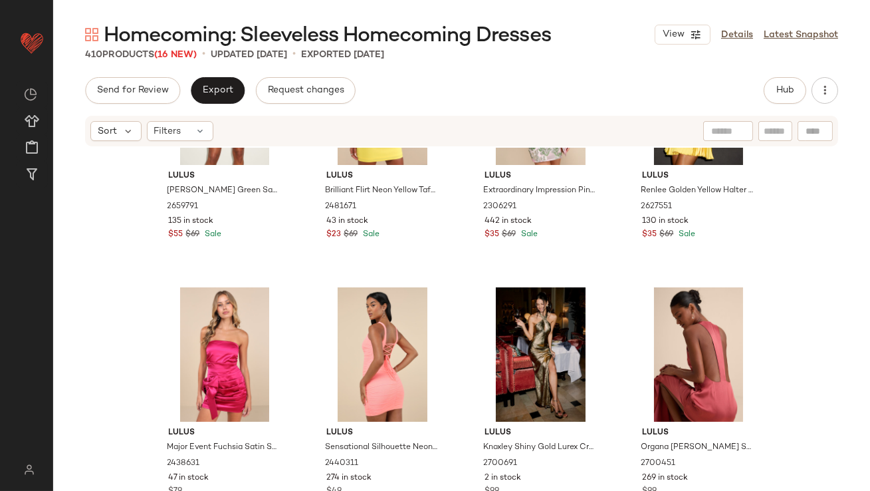
scroll to position [19015, 0]
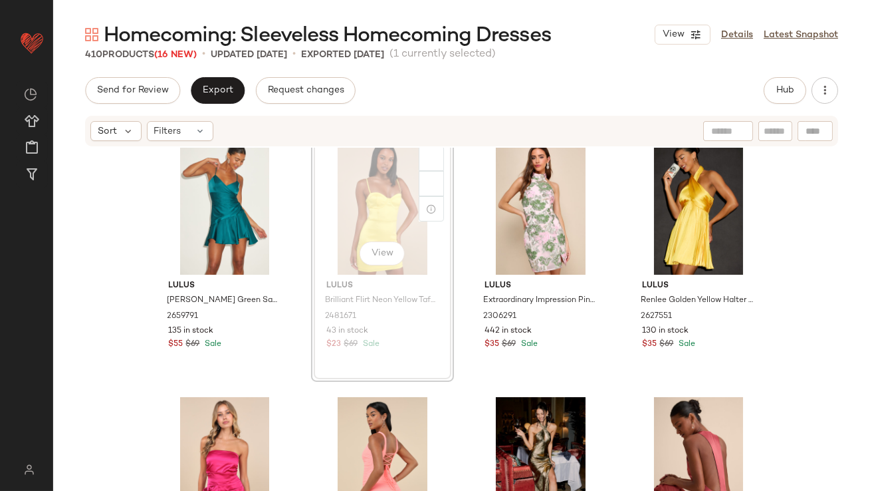
scroll to position [19014, 0]
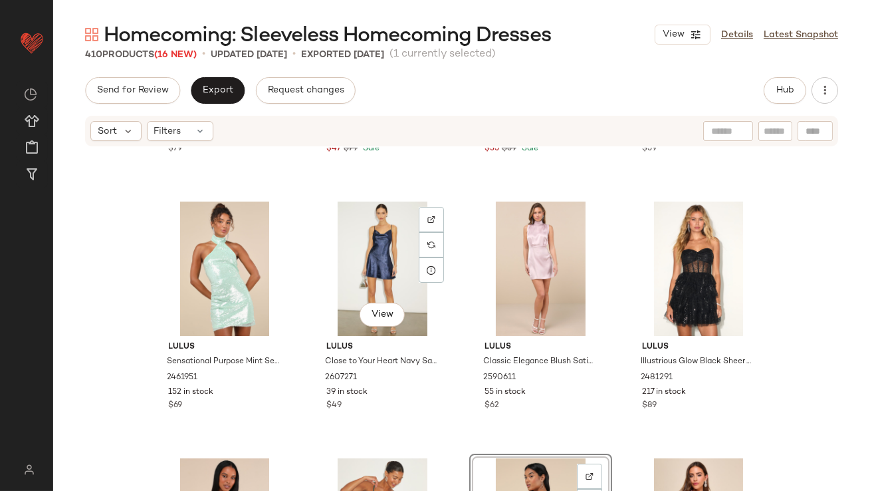
scroll to position [18640, 0]
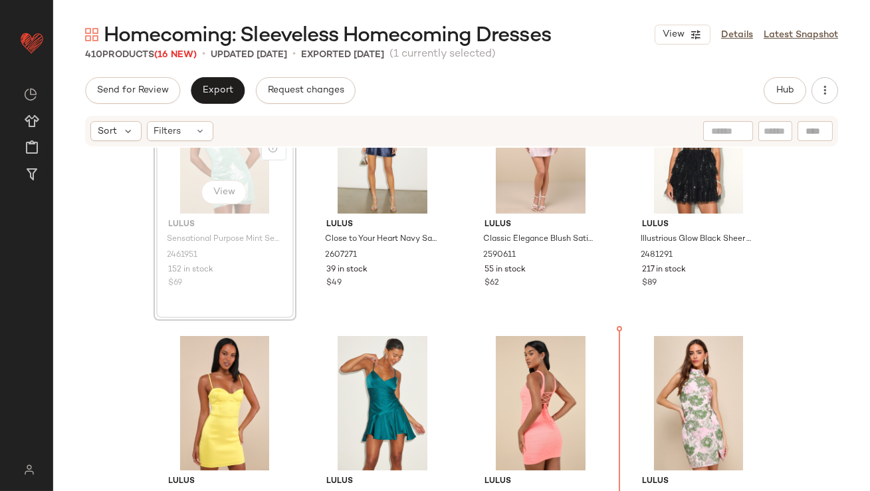
scroll to position [18827, 0]
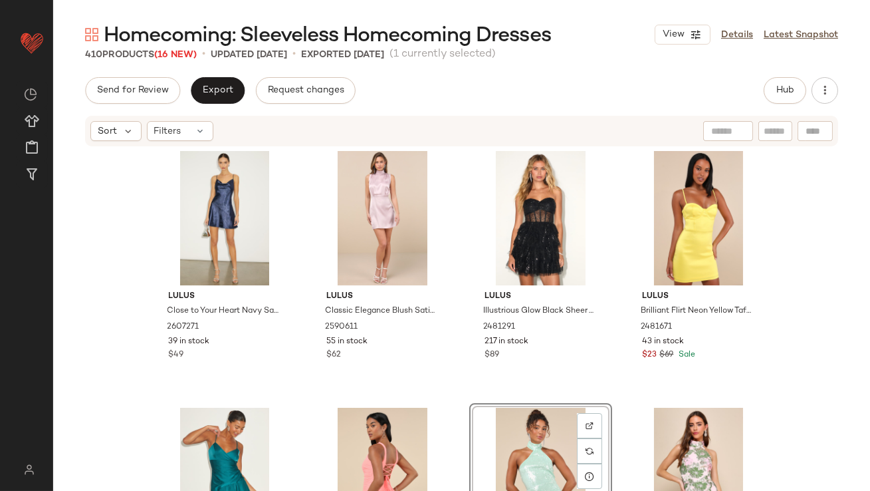
scroll to position [18734, 0]
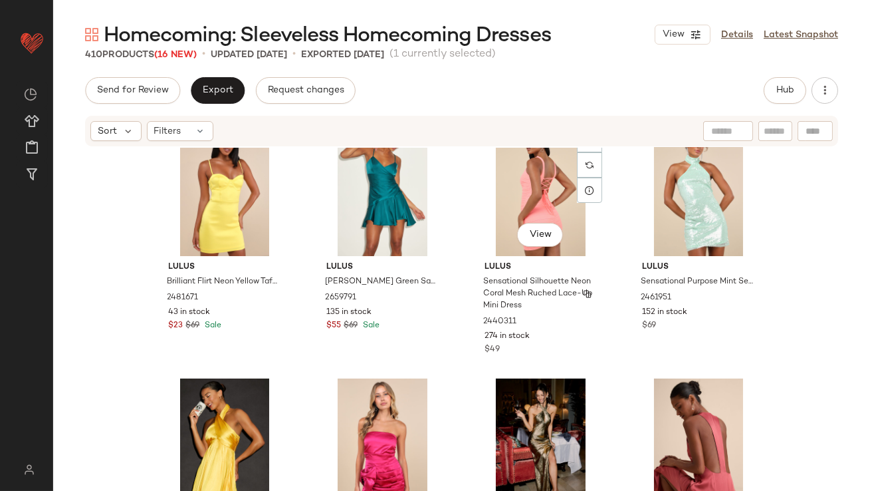
scroll to position [19041, 0]
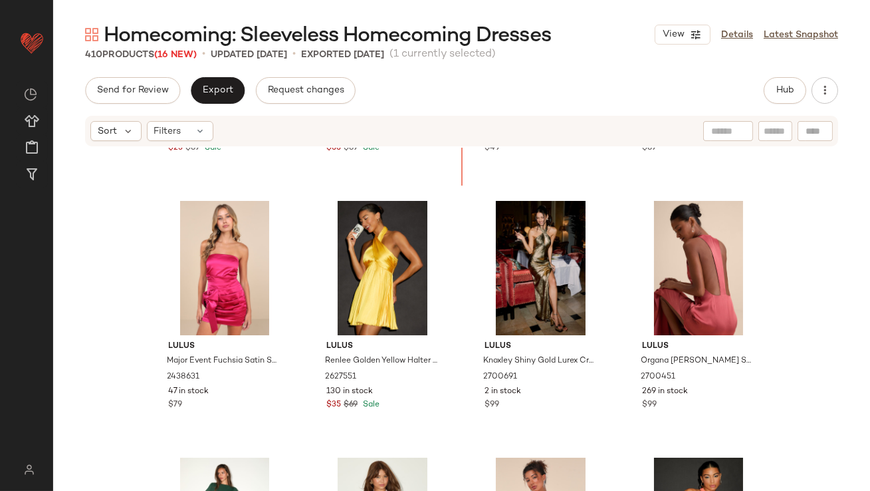
scroll to position [19130, 0]
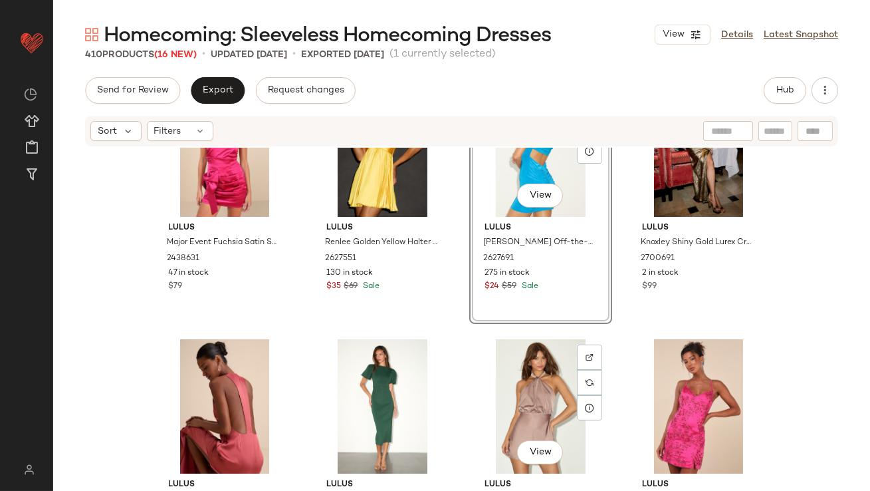
scroll to position [19328, 0]
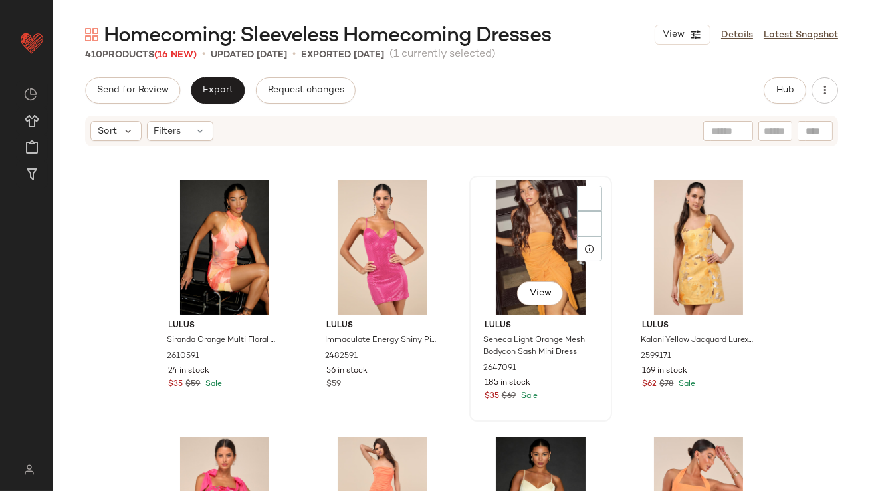
scroll to position [19658, 0]
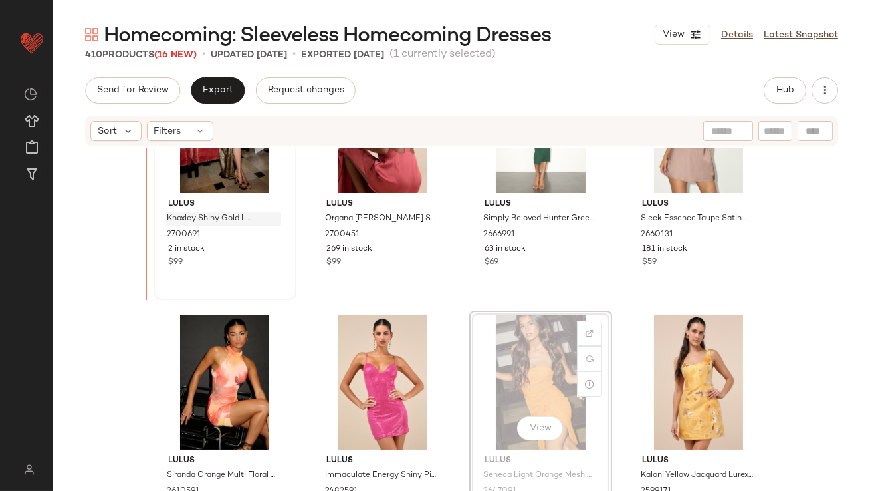
scroll to position [19605, 0]
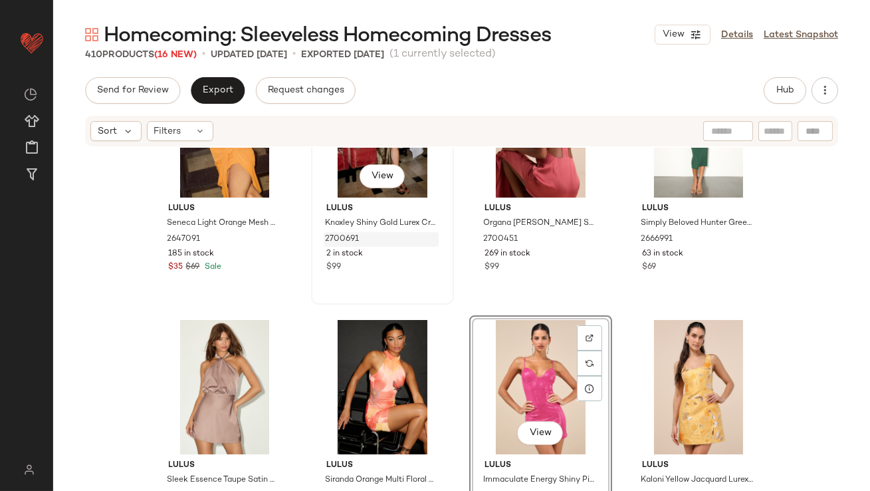
scroll to position [19601, 0]
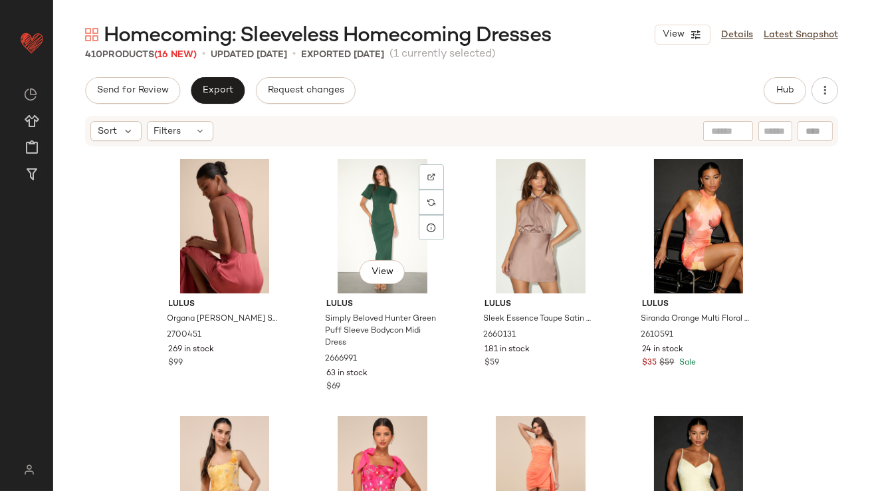
scroll to position [19688, 0]
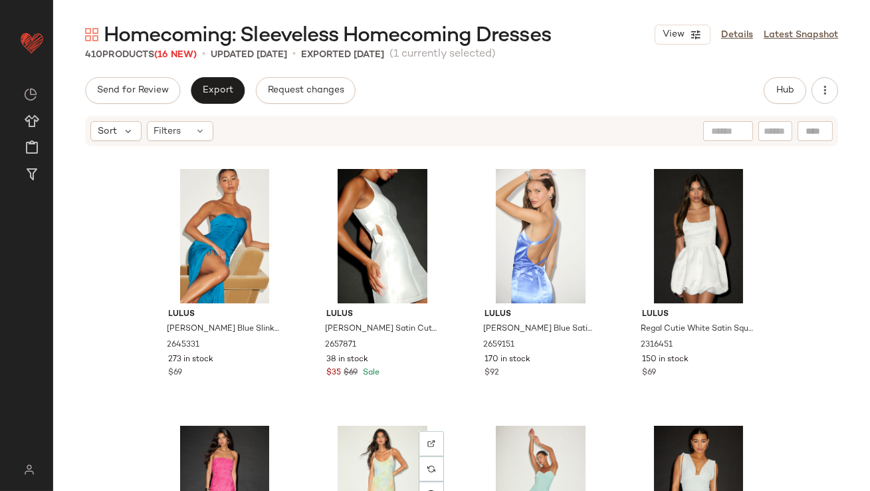
scroll to position [21294, 0]
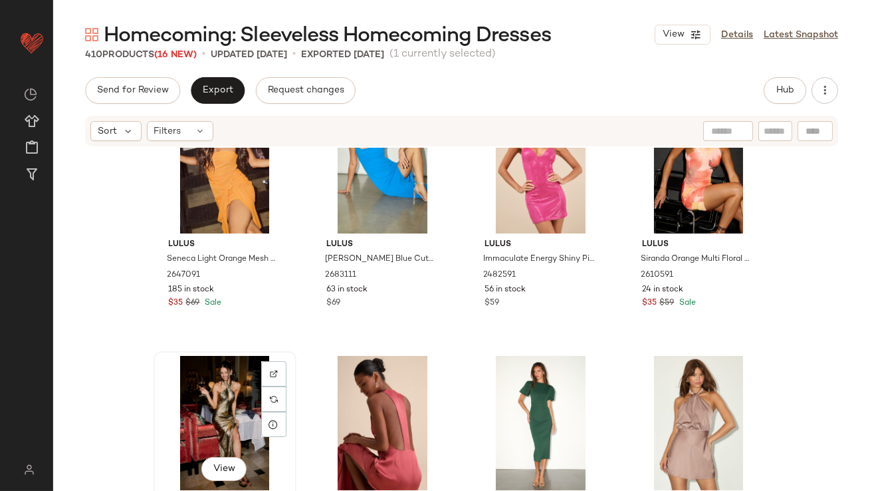
scroll to position [19580, 0]
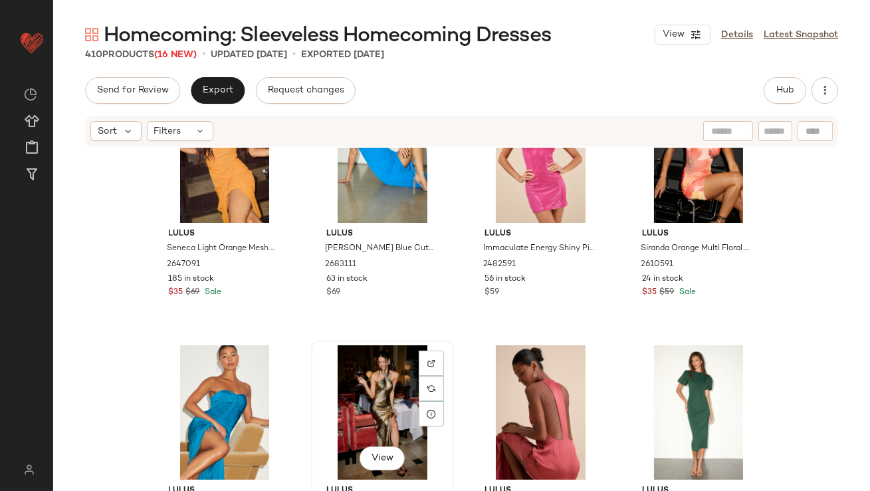
click at [338, 404] on div "View" at bounding box center [383, 412] width 134 height 134
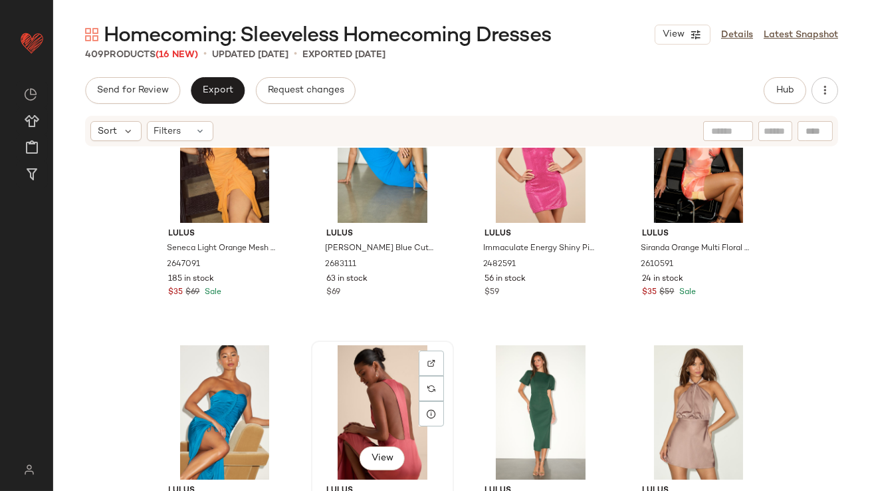
click at [360, 400] on div "View" at bounding box center [383, 412] width 134 height 134
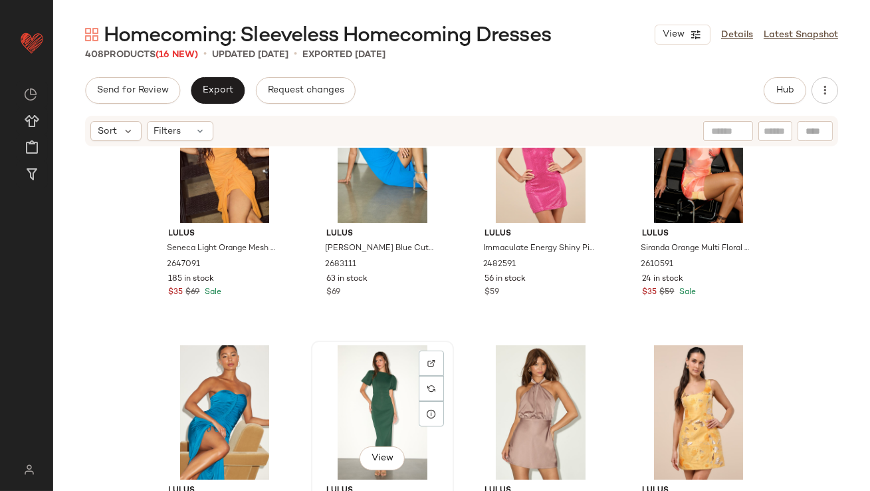
click at [362, 400] on div "View" at bounding box center [383, 412] width 134 height 134
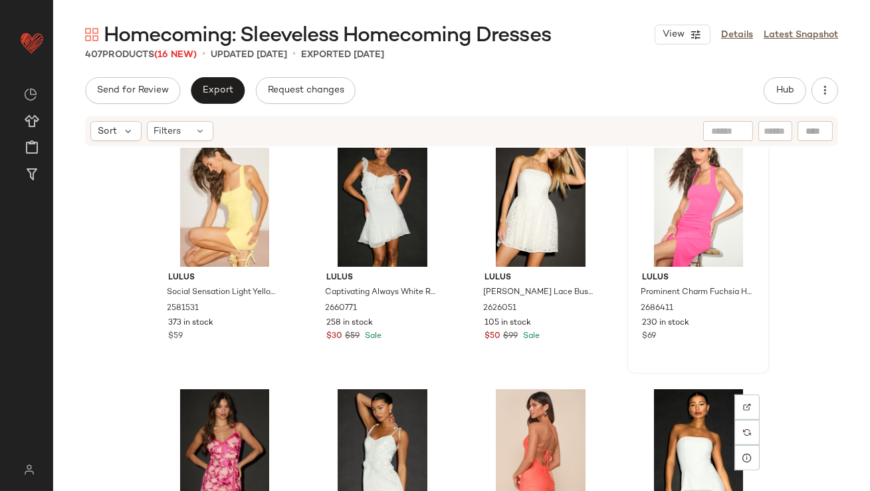
scroll to position [20498, 0]
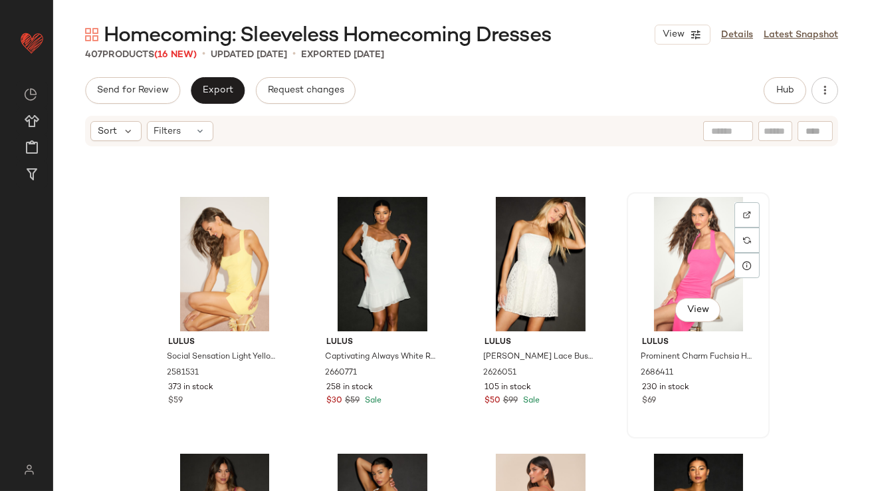
click at [669, 243] on div "View" at bounding box center [699, 264] width 134 height 134
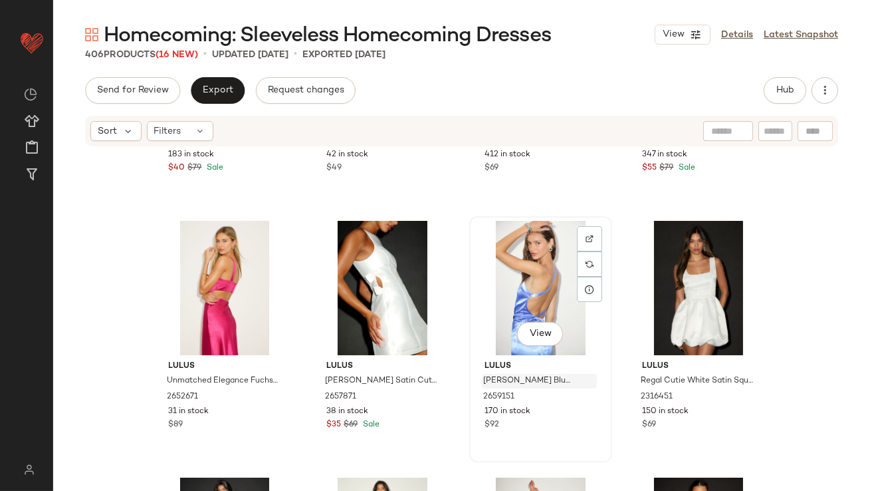
scroll to position [20994, 0]
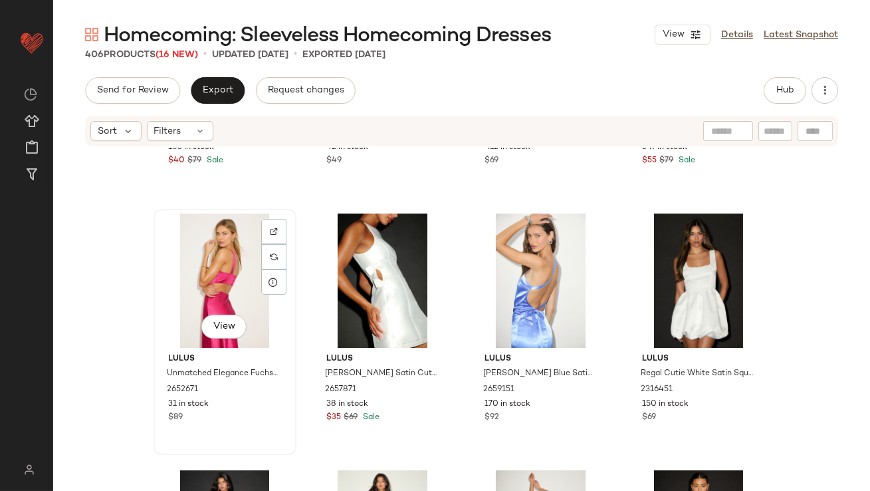
click at [186, 283] on div "View" at bounding box center [225, 280] width 134 height 134
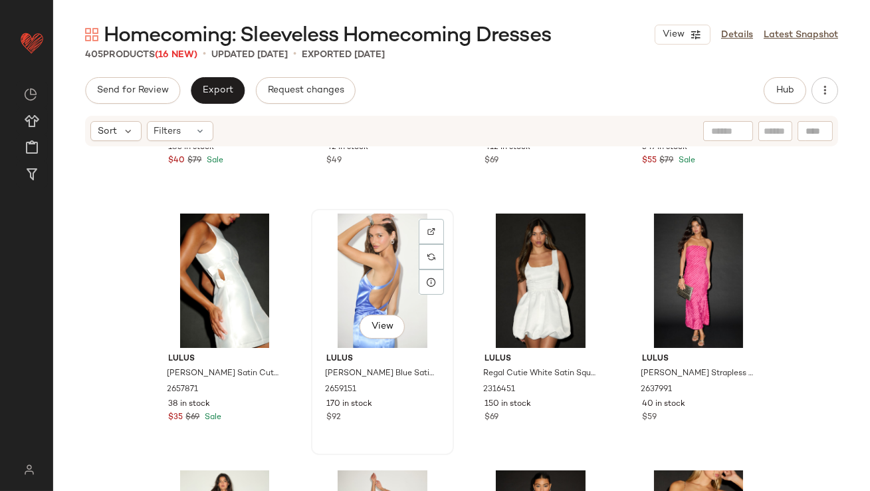
click at [377, 279] on div "View" at bounding box center [383, 280] width 134 height 134
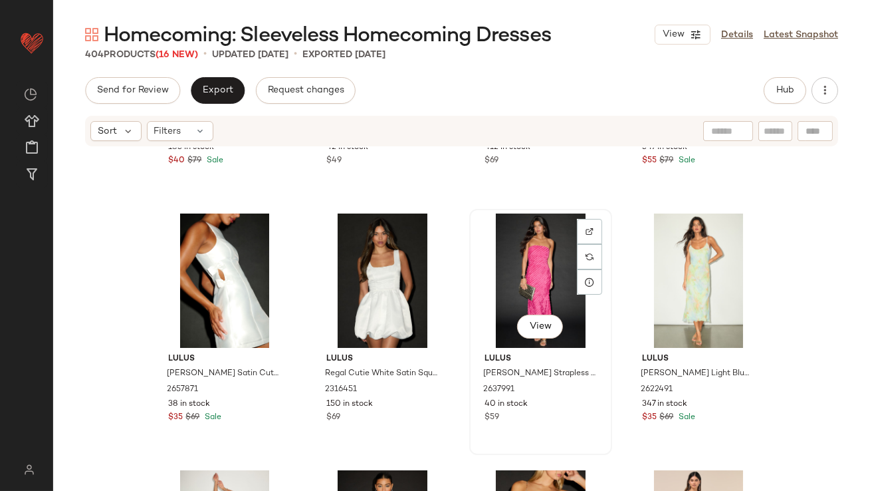
click at [528, 273] on div "View" at bounding box center [541, 280] width 134 height 134
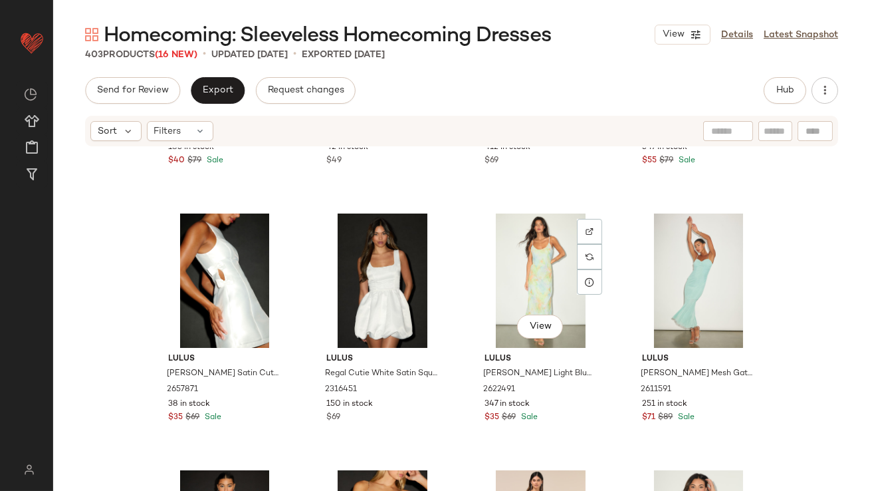
click at [528, 273] on div "View" at bounding box center [541, 280] width 134 height 134
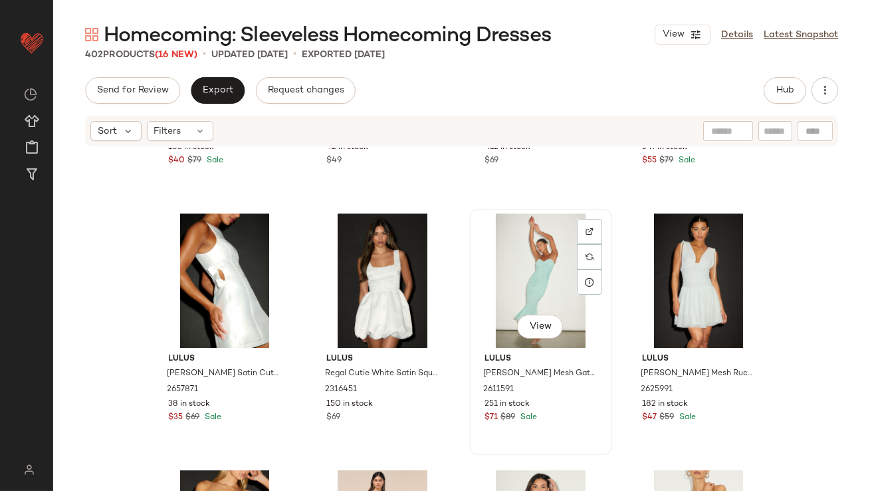
click at [525, 273] on div "View" at bounding box center [541, 280] width 134 height 134
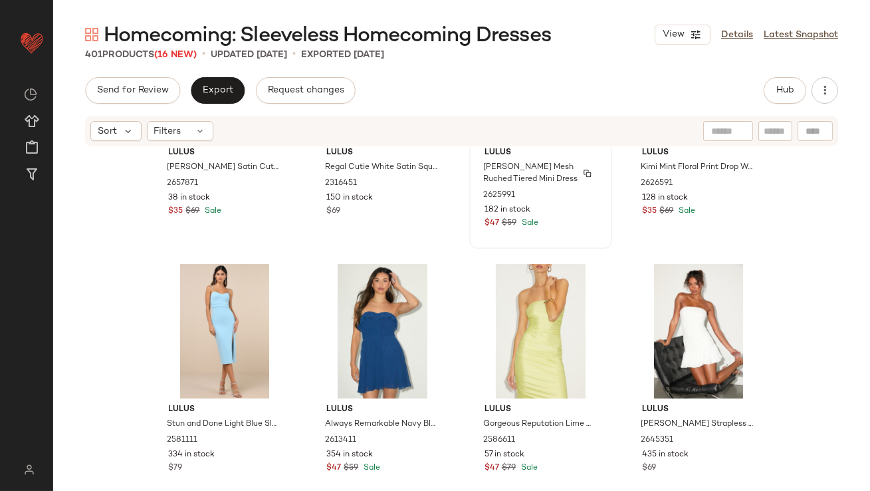
scroll to position [21208, 0]
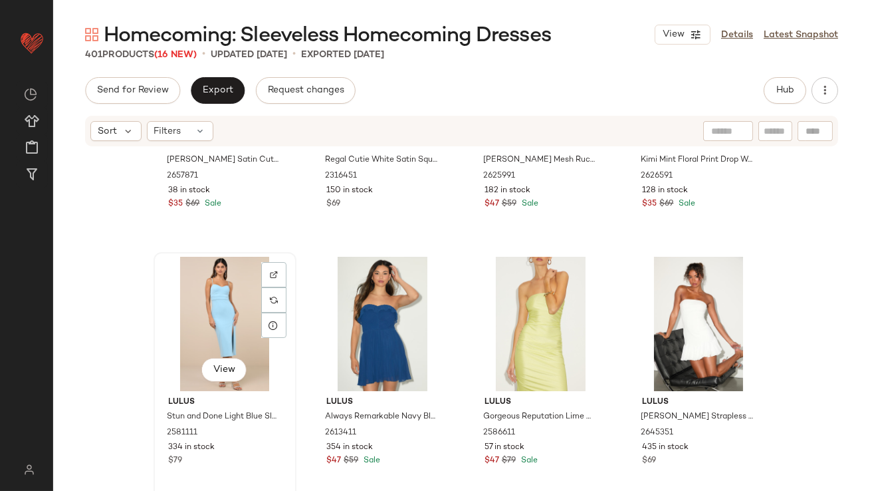
click at [228, 325] on div "View" at bounding box center [225, 324] width 134 height 134
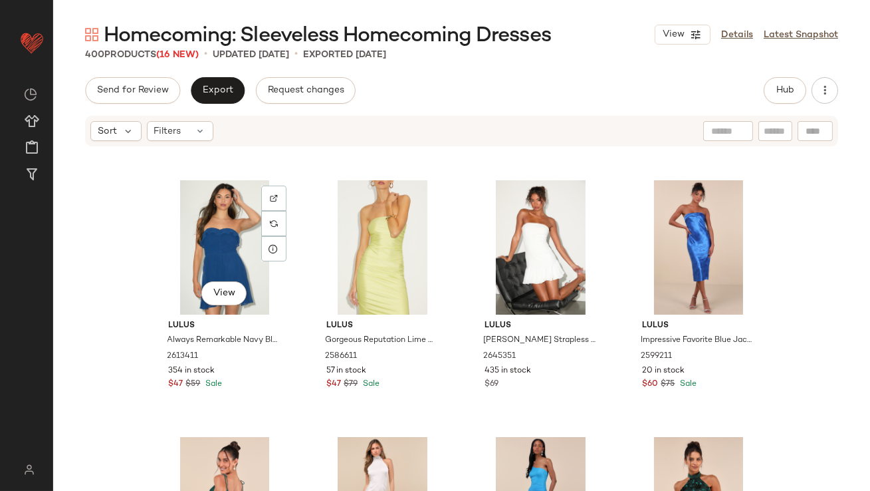
scroll to position [21234, 0]
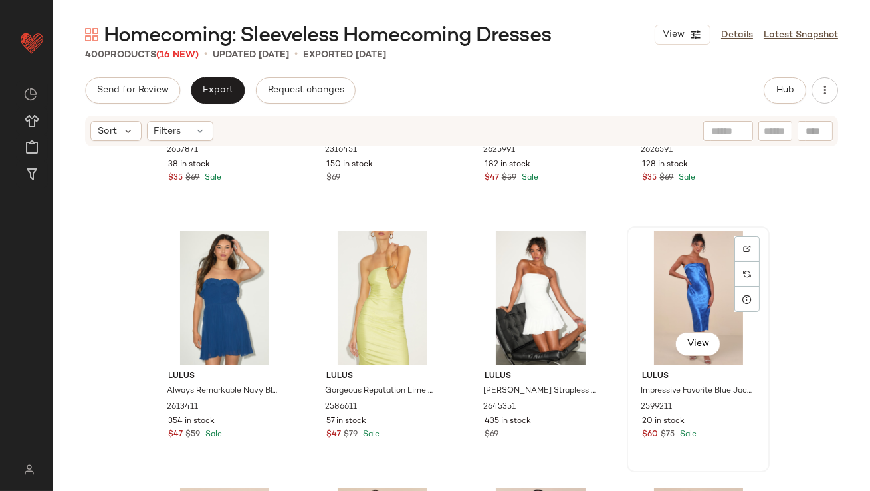
click at [655, 282] on div "View" at bounding box center [699, 298] width 134 height 134
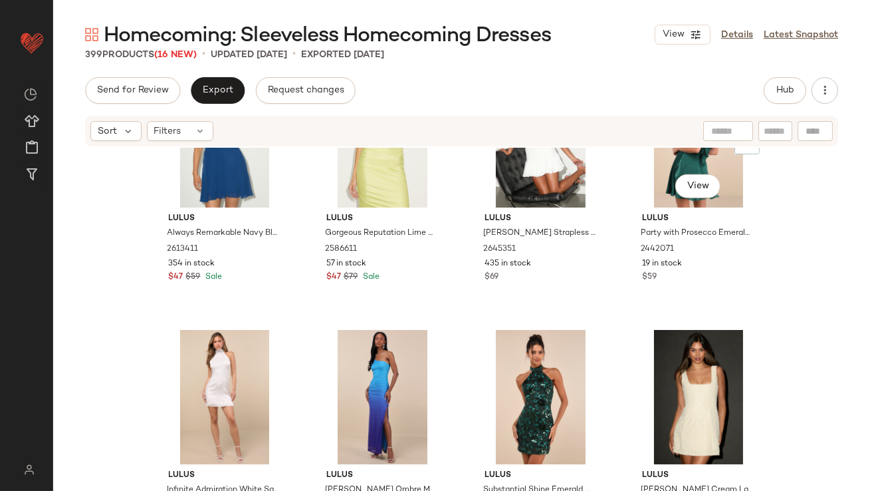
scroll to position [21479, 0]
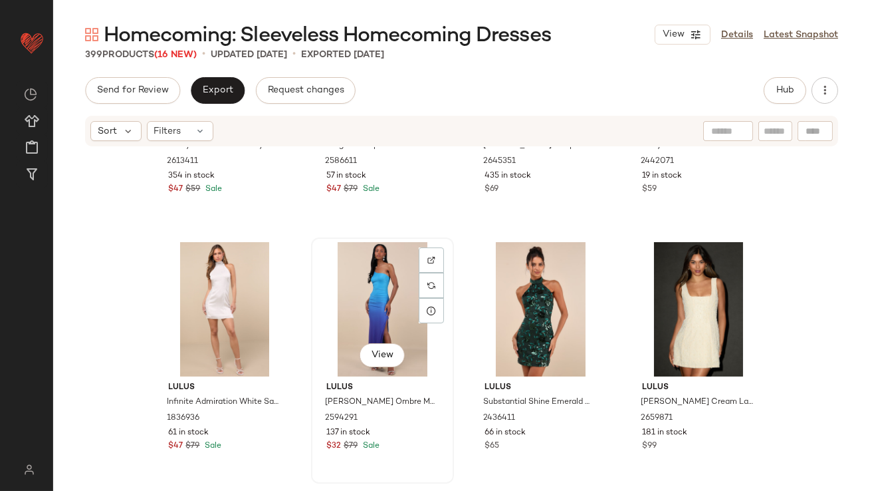
click at [371, 305] on div "View" at bounding box center [383, 309] width 134 height 134
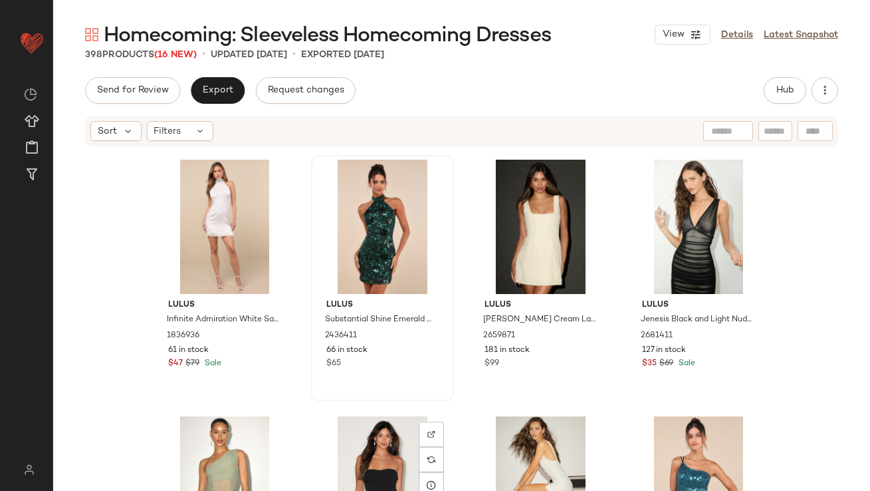
scroll to position [21541, 0]
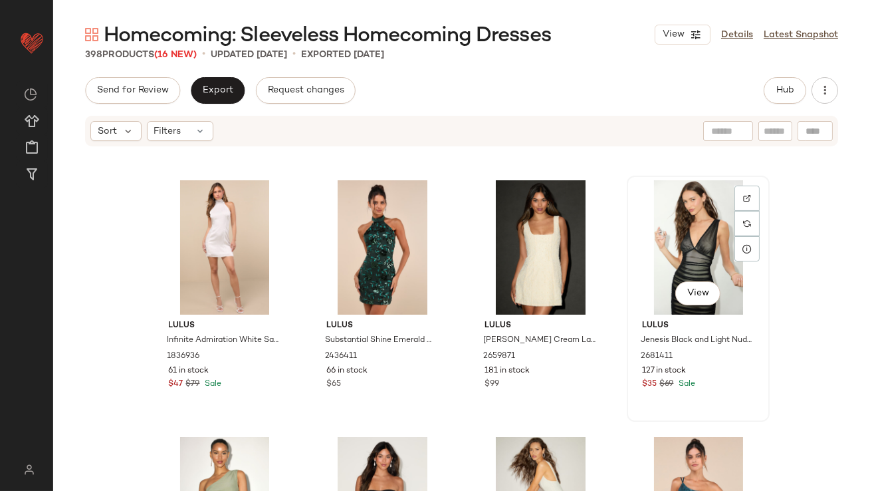
click at [691, 243] on div "View" at bounding box center [699, 247] width 134 height 134
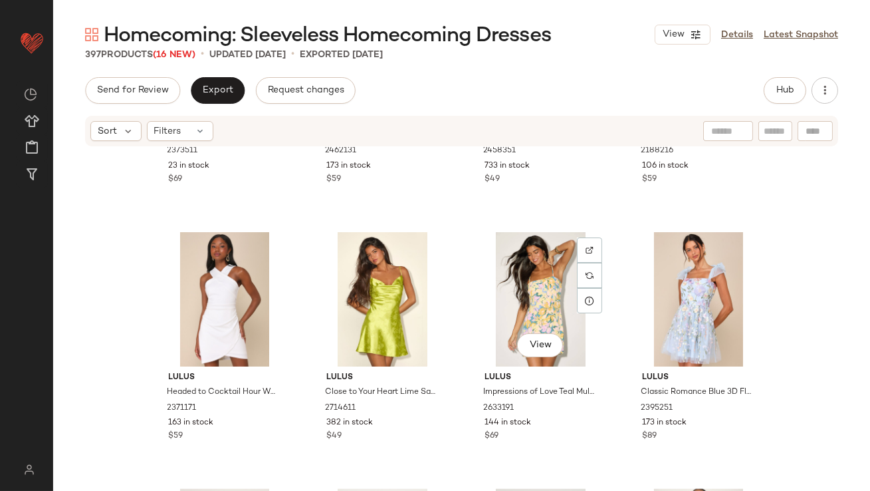
scroll to position [24167, 0]
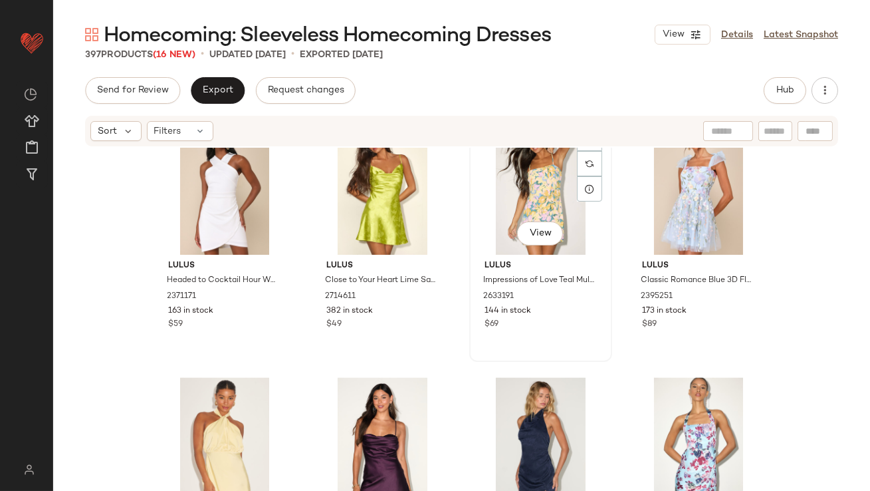
click at [519, 180] on div "View" at bounding box center [541, 187] width 134 height 134
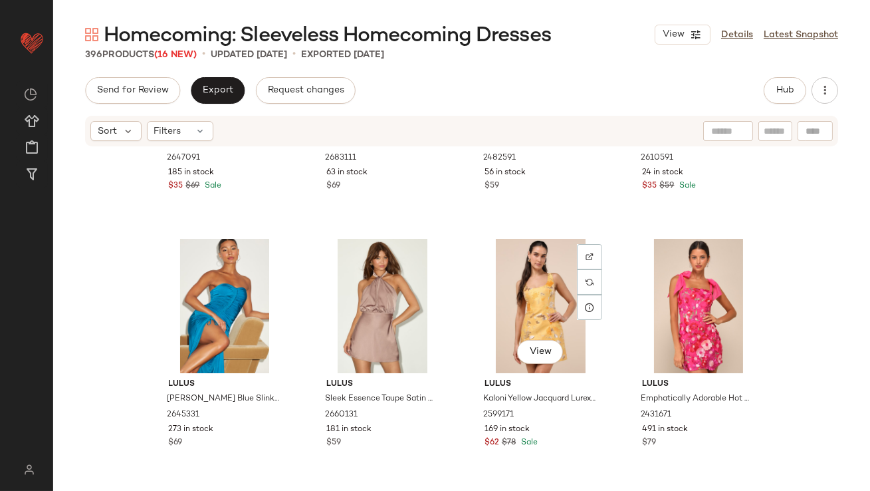
scroll to position [19721, 0]
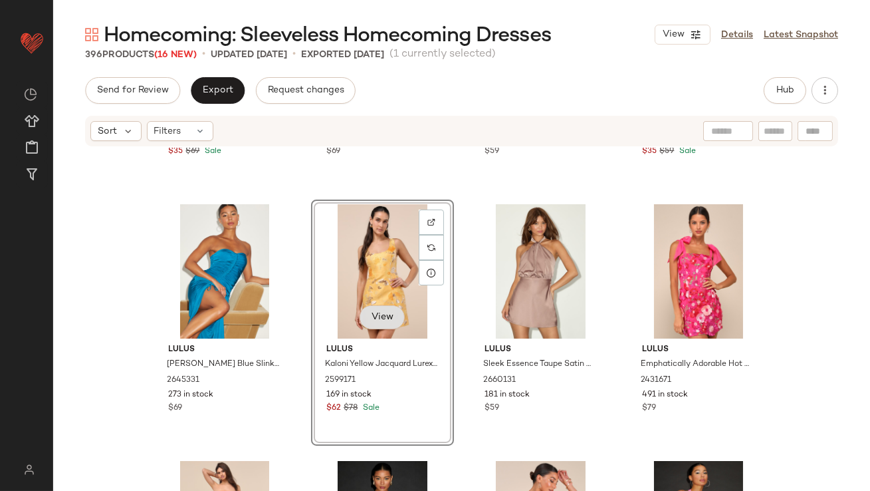
click at [386, 316] on span "View" at bounding box center [382, 317] width 23 height 11
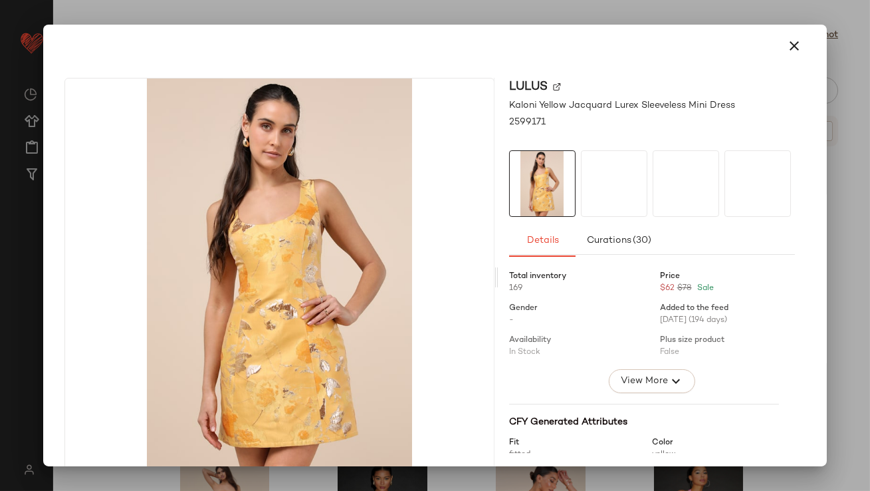
click at [600, 197] on div at bounding box center [614, 183] width 66 height 66
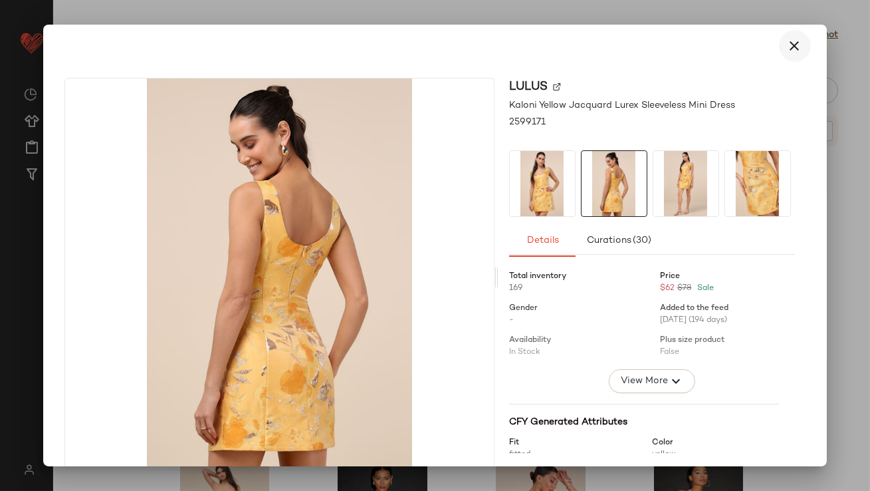
click at [787, 49] on icon "button" at bounding box center [795, 46] width 16 height 16
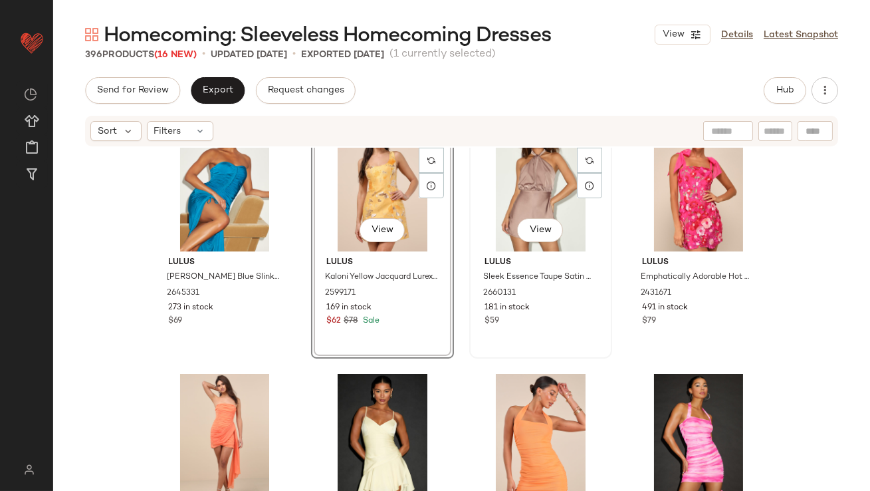
scroll to position [19850, 0]
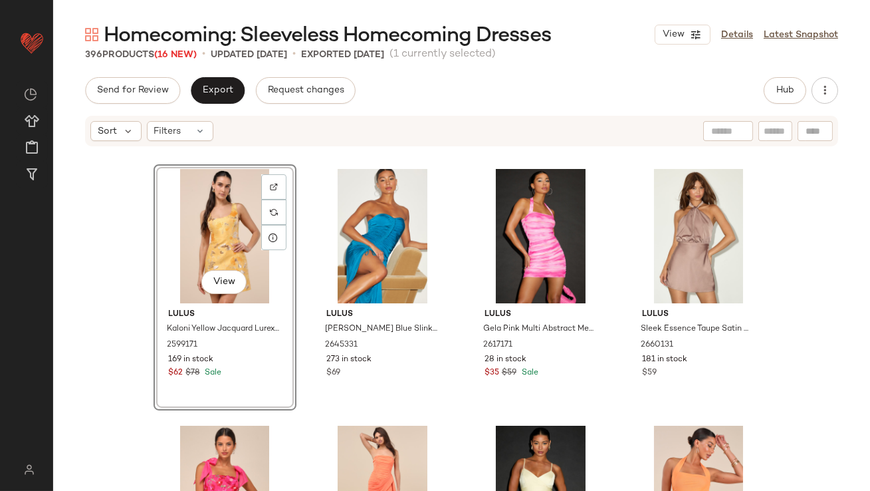
scroll to position [19807, 0]
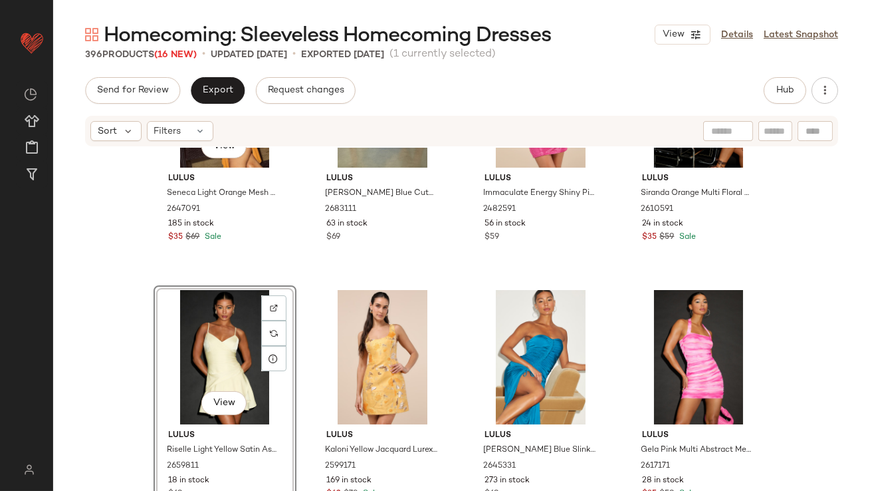
scroll to position [19636, 0]
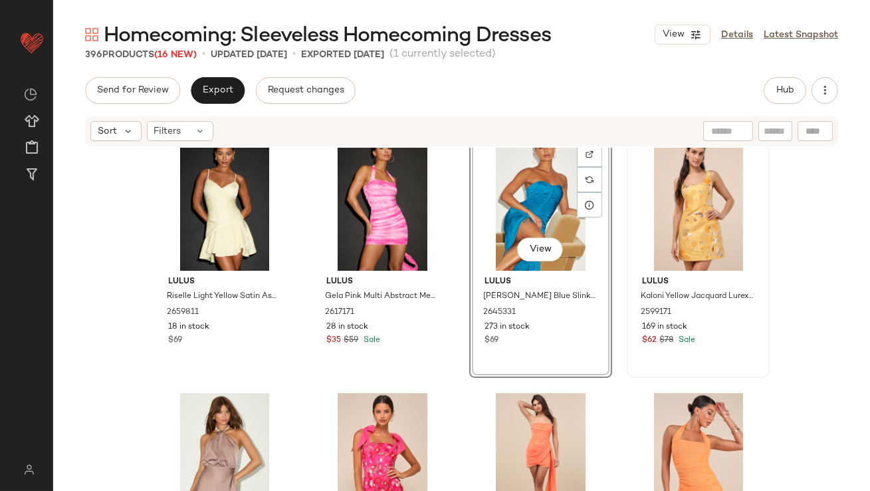
scroll to position [19801, 0]
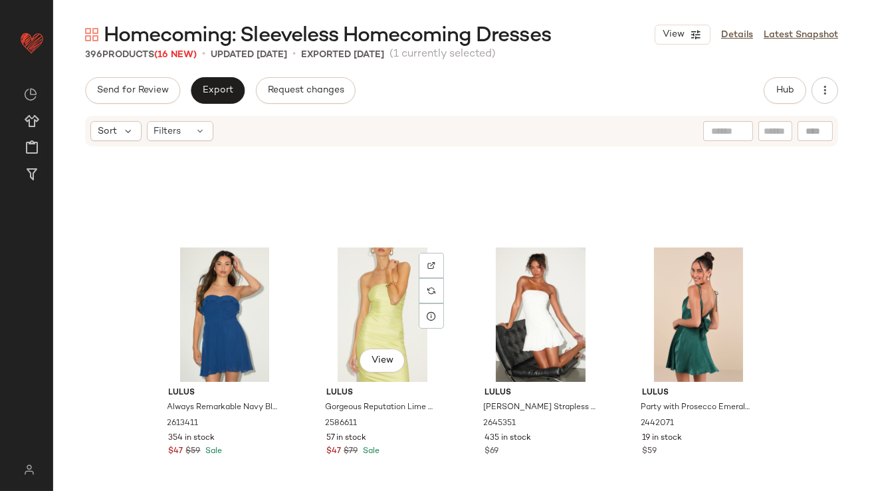
scroll to position [21328, 0]
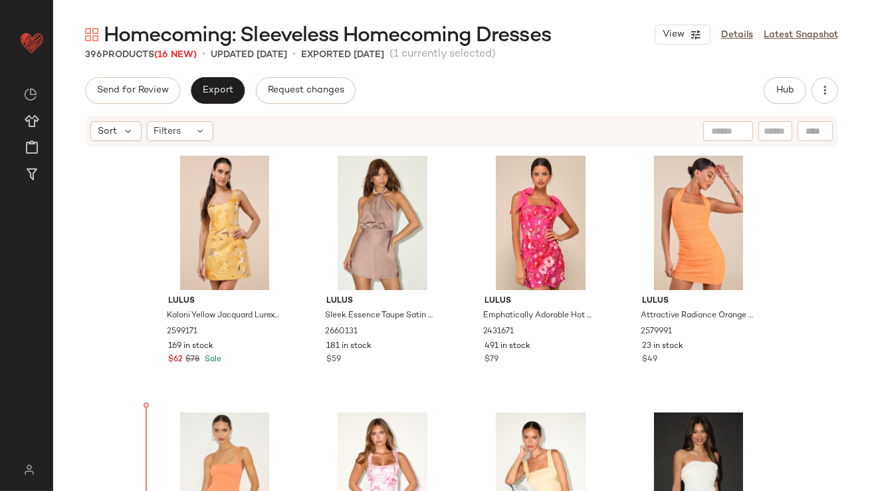
scroll to position [20040, 0]
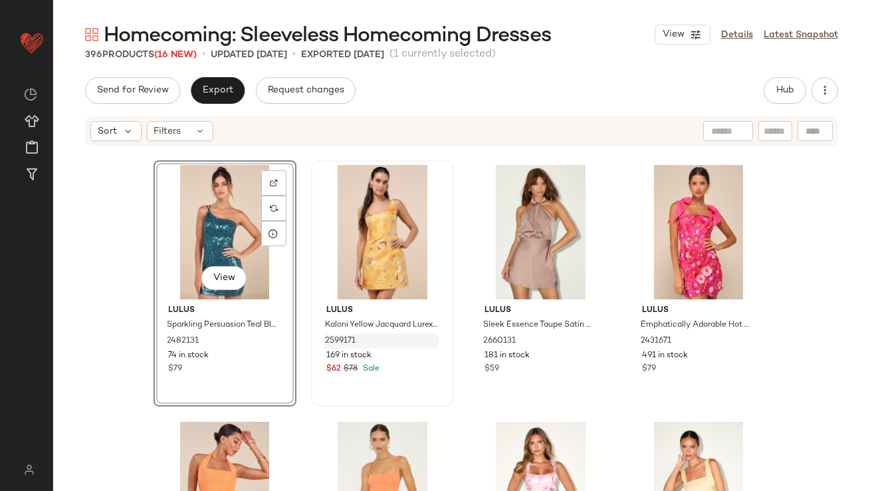
scroll to position [20016, 0]
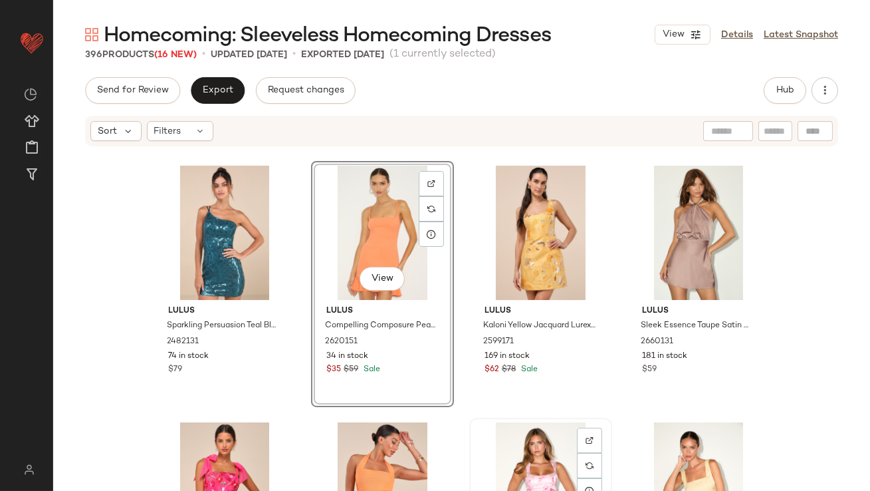
scroll to position [20087, 0]
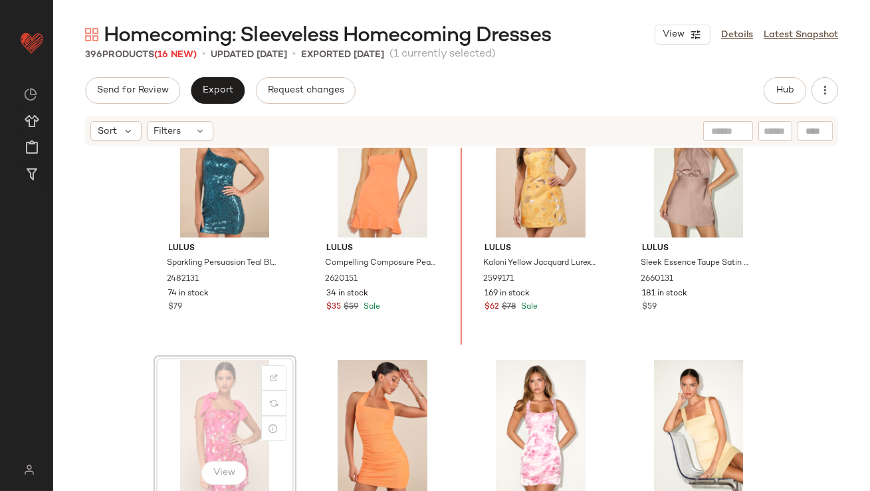
scroll to position [20078, 0]
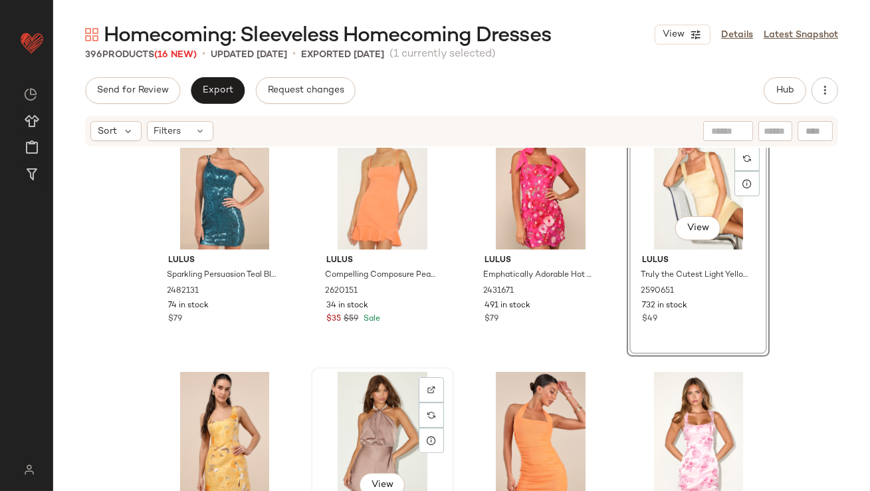
scroll to position [20111, 0]
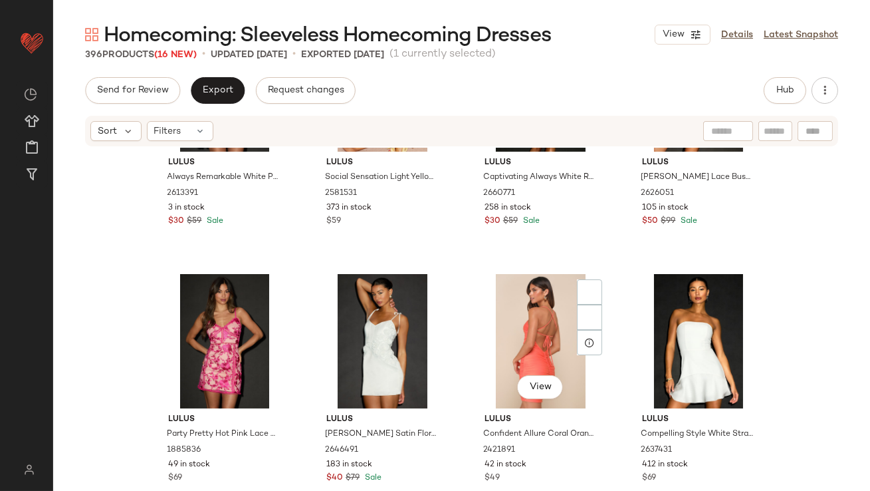
scroll to position [20690, 0]
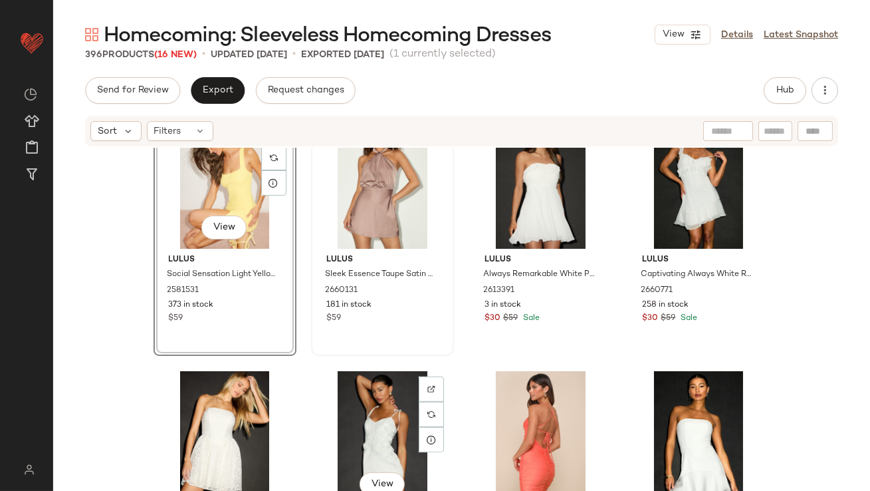
scroll to position [20581, 0]
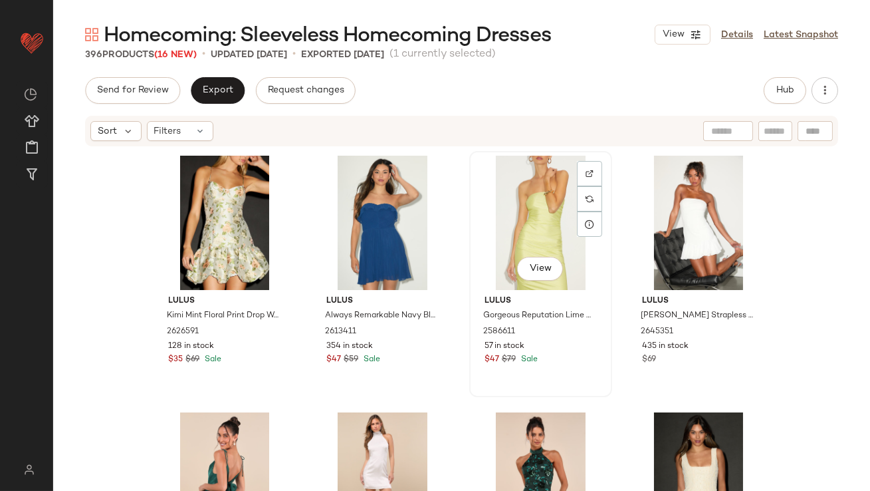
scroll to position [21304, 0]
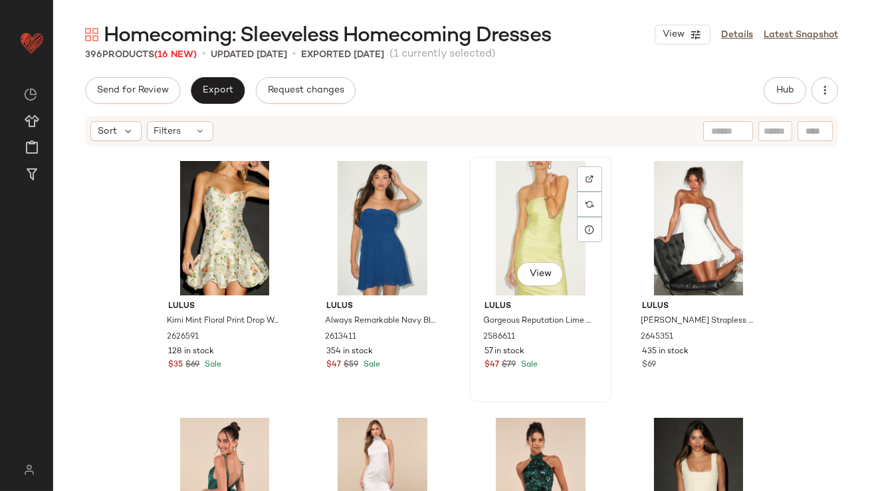
click at [513, 208] on div "View" at bounding box center [541, 228] width 134 height 134
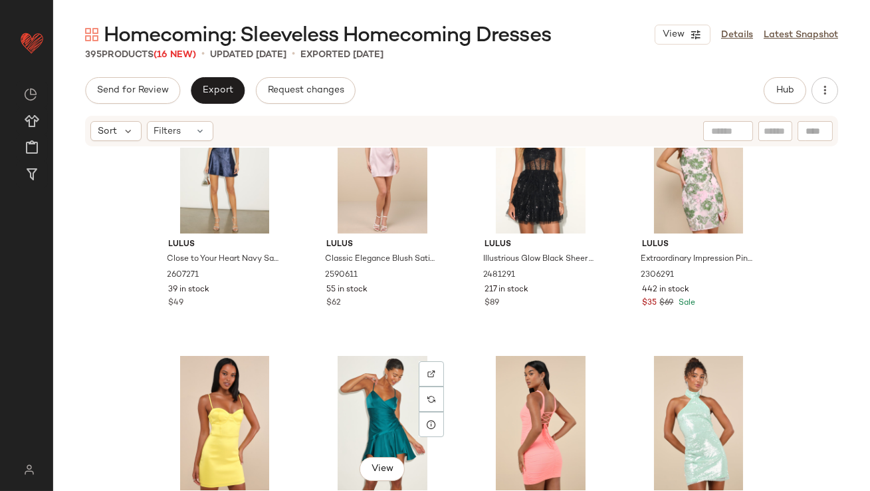
scroll to position [18779, 0]
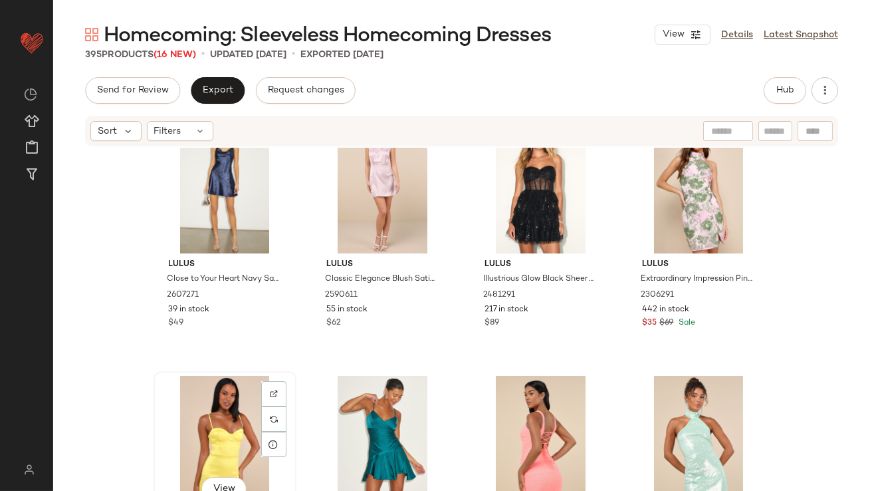
click at [207, 430] on div "View" at bounding box center [225, 443] width 134 height 134
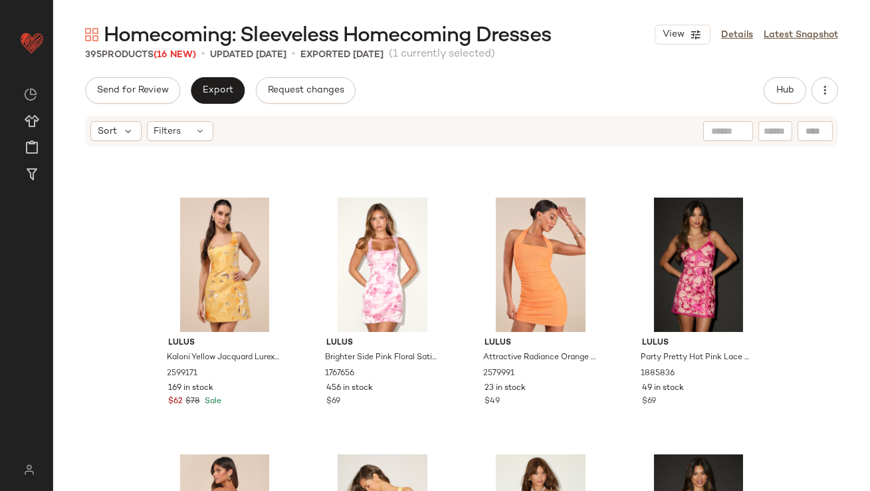
scroll to position [20130, 0]
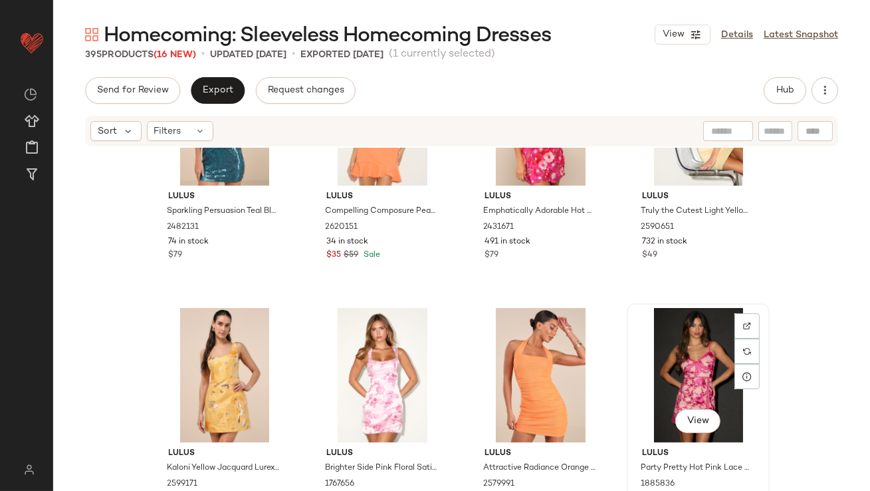
click at [683, 321] on div "View" at bounding box center [699, 375] width 134 height 134
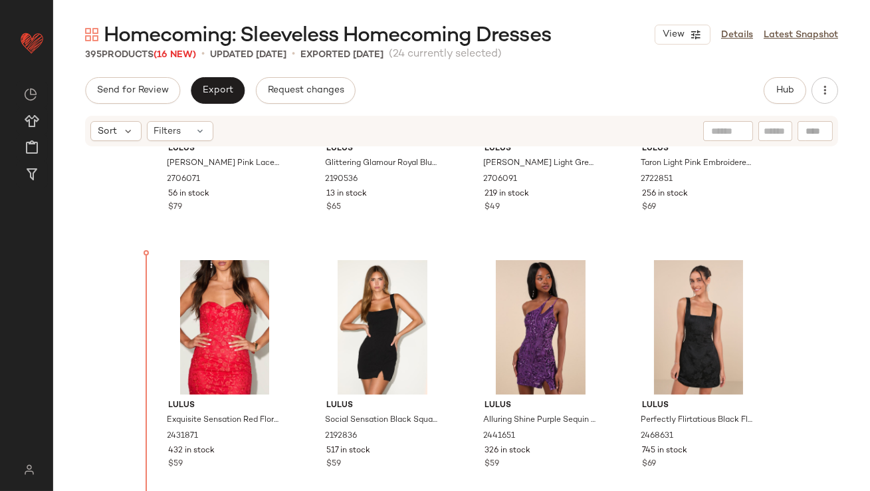
scroll to position [11711, 0]
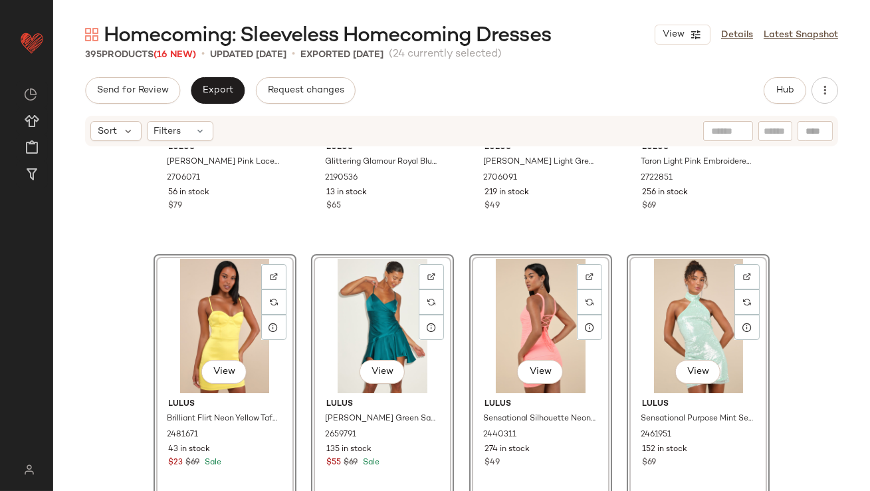
click at [114, 344] on div "Lulus Dominique Blush Pink Lace Ruched Halter Mini Dress 2706071 56 in stock $7…" at bounding box center [461, 339] width 817 height 383
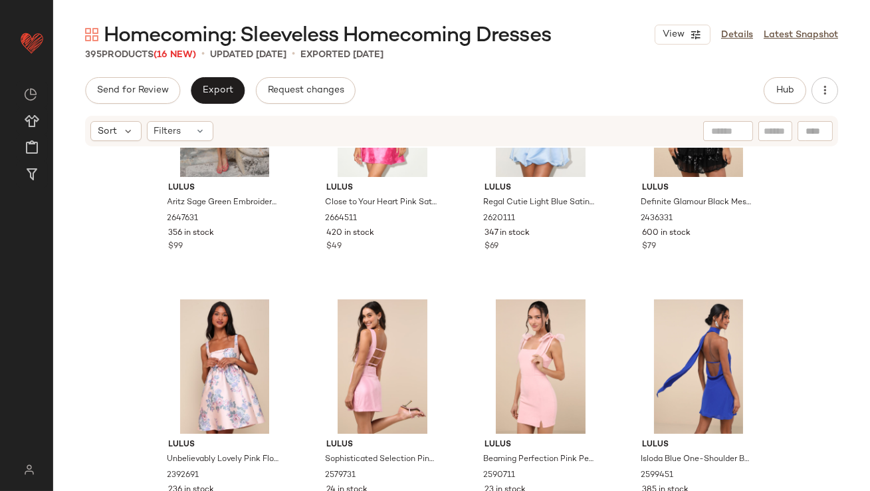
scroll to position [19910, 0]
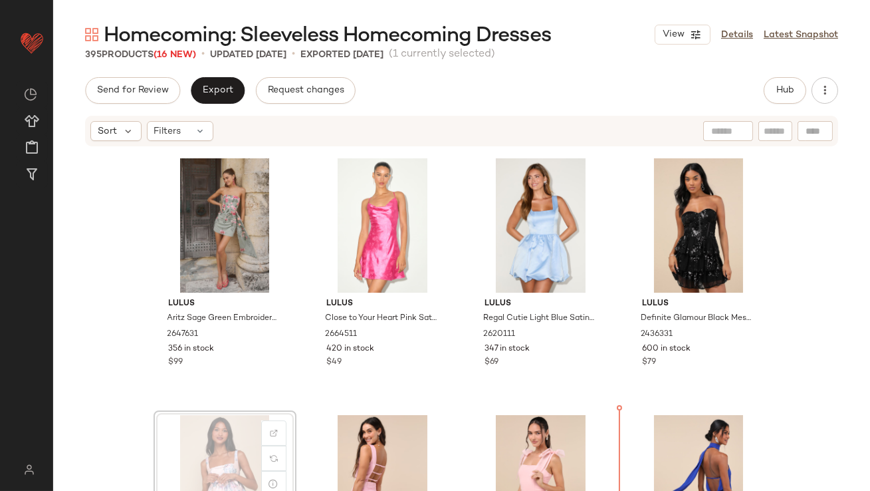
scroll to position [19755, 0]
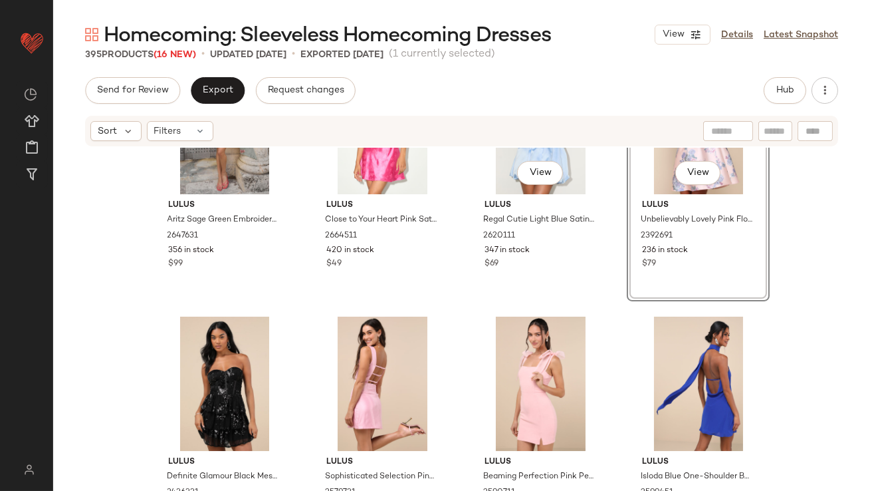
scroll to position [19874, 0]
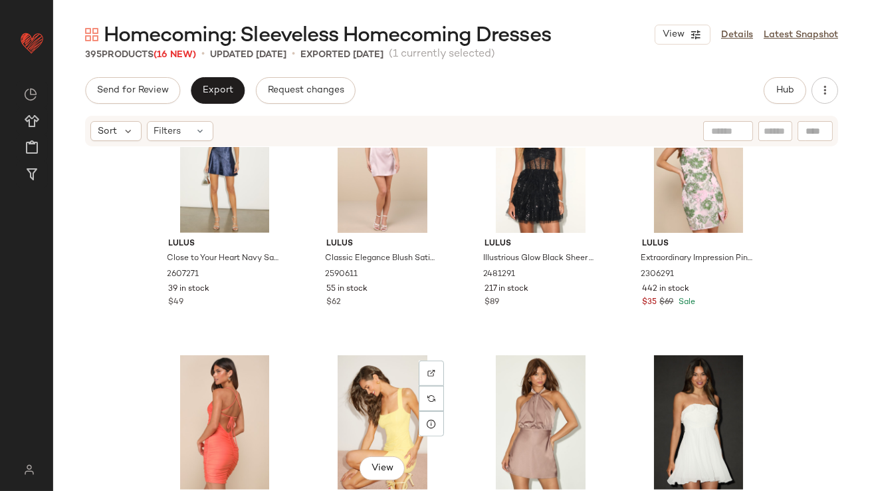
scroll to position [20119, 0]
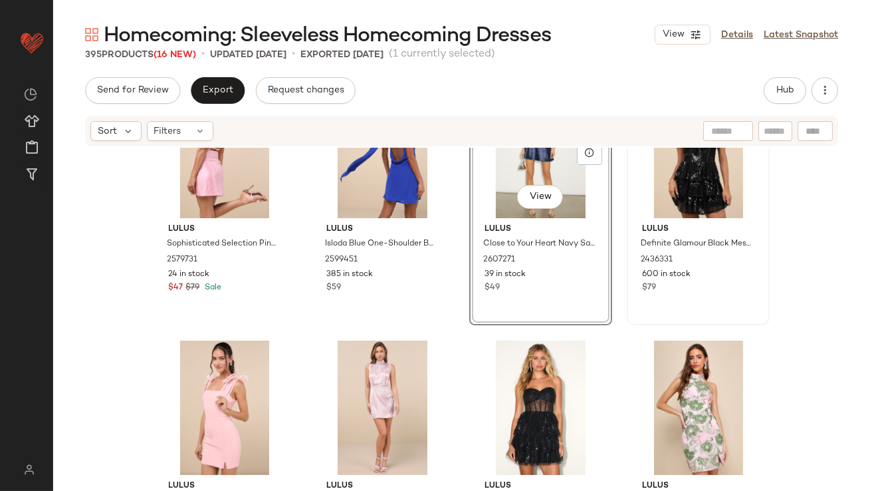
scroll to position [20010, 0]
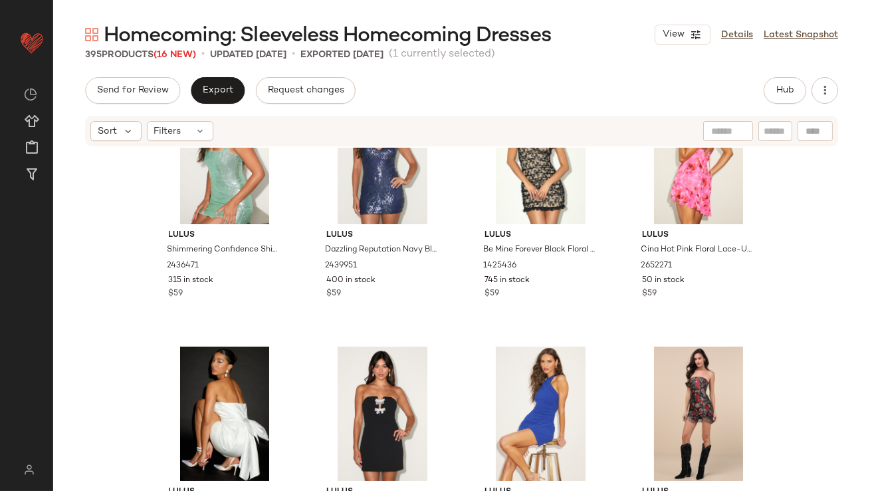
scroll to position [18862, 0]
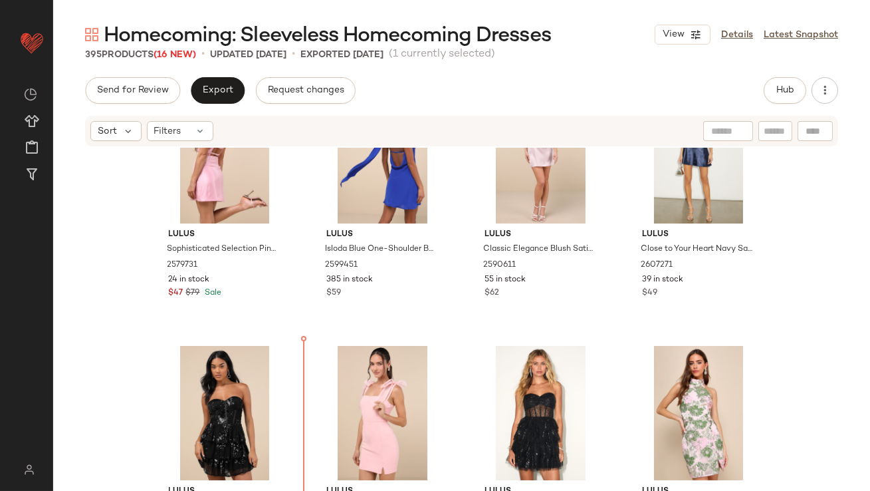
scroll to position [20120, 0]
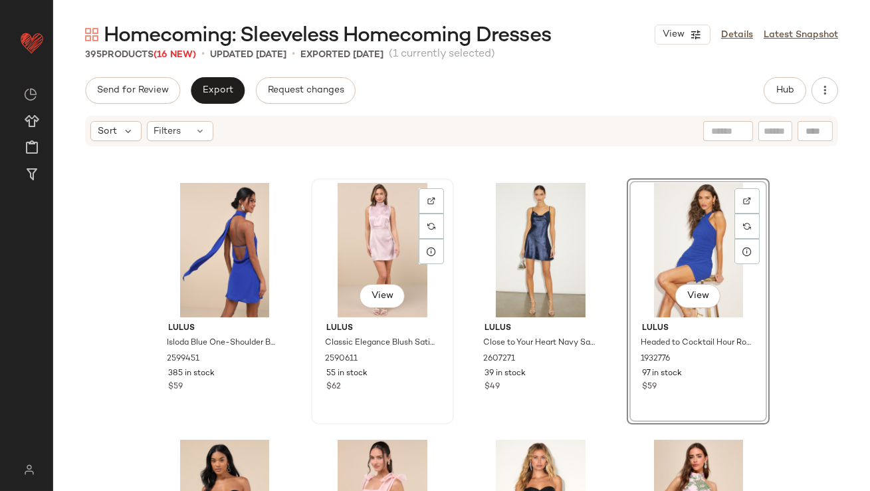
scroll to position [20007, 0]
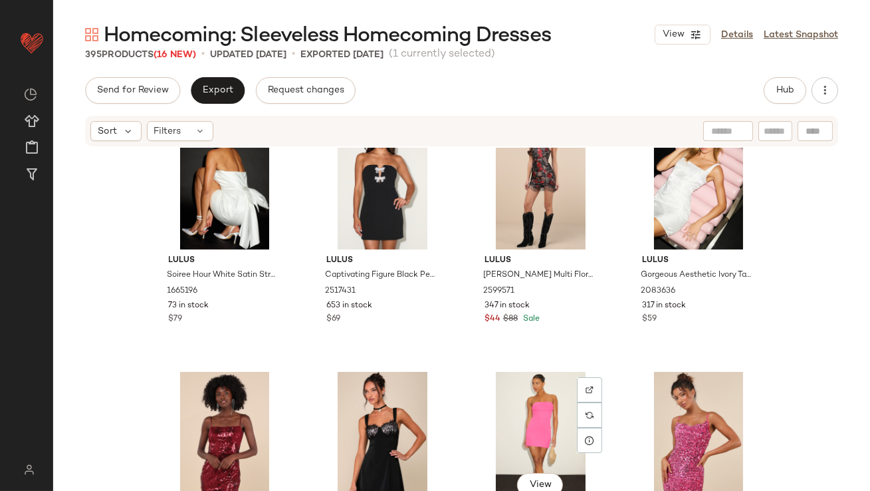
scroll to position [18989, 0]
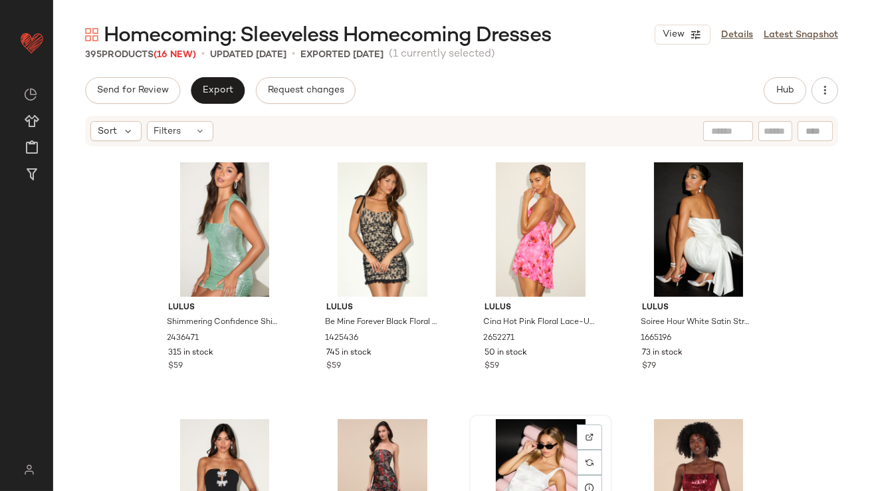
scroll to position [18547, 0]
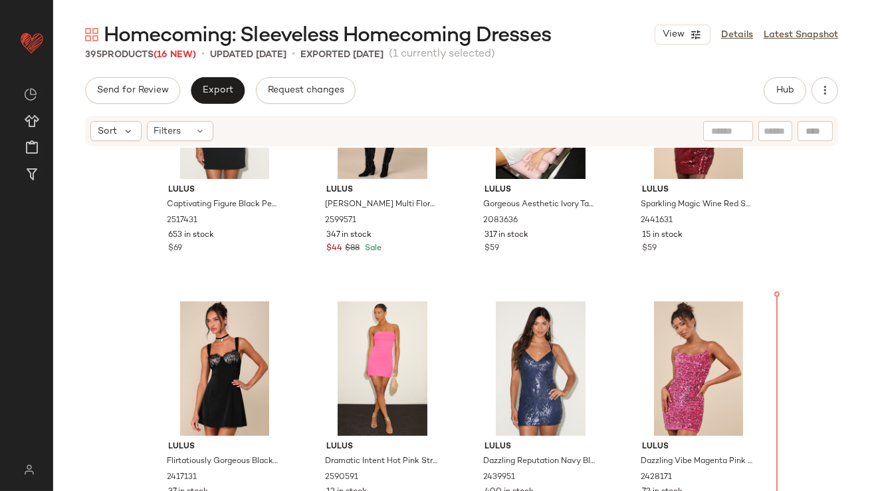
scroll to position [19124, 0]
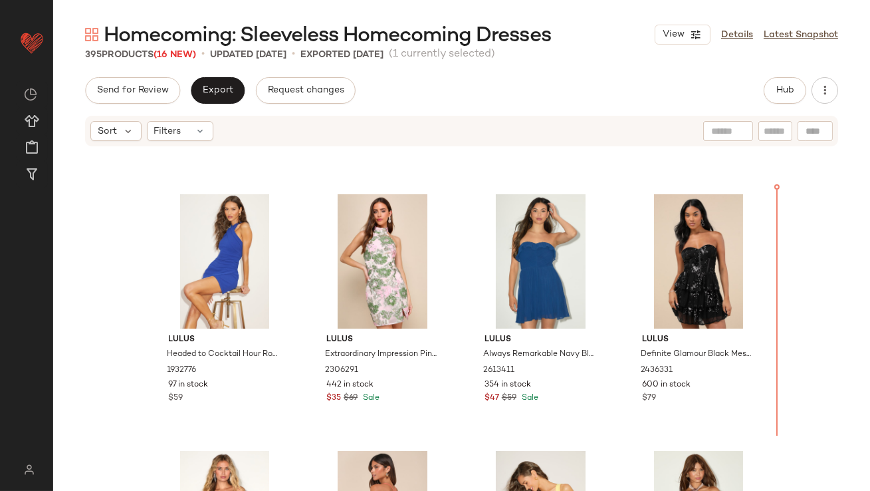
scroll to position [20171, 0]
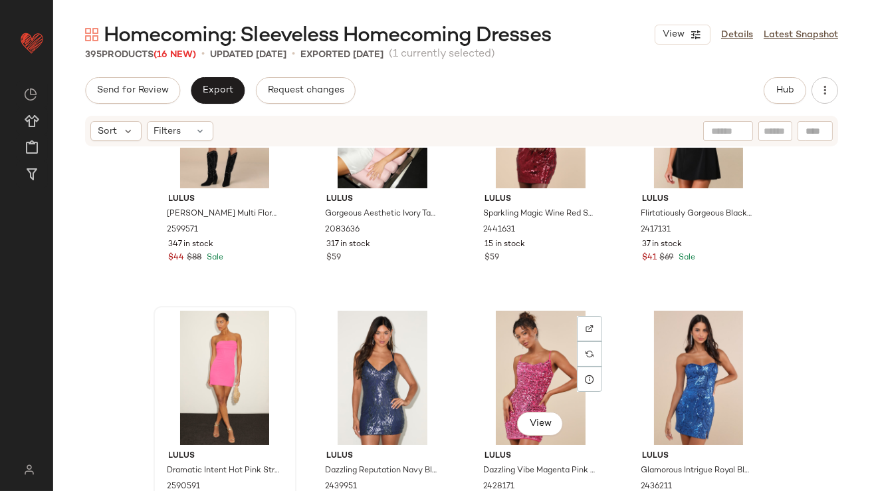
scroll to position [19180, 0]
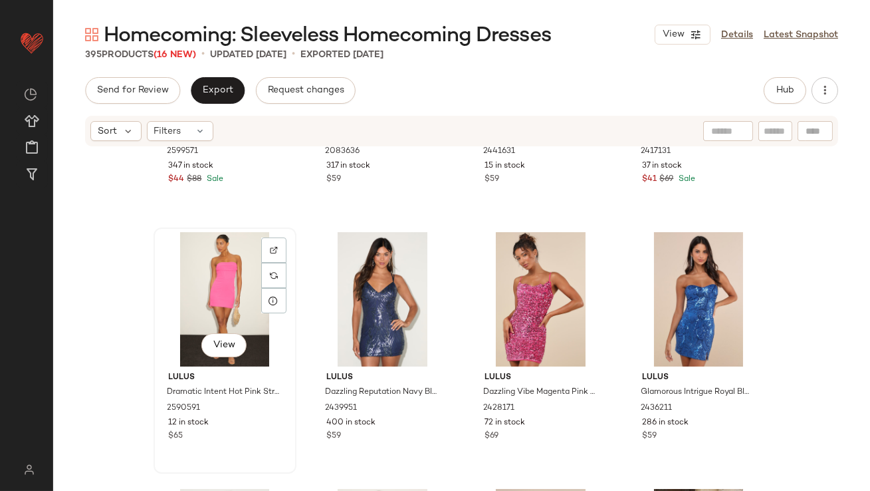
click at [223, 306] on div "View" at bounding box center [225, 299] width 134 height 134
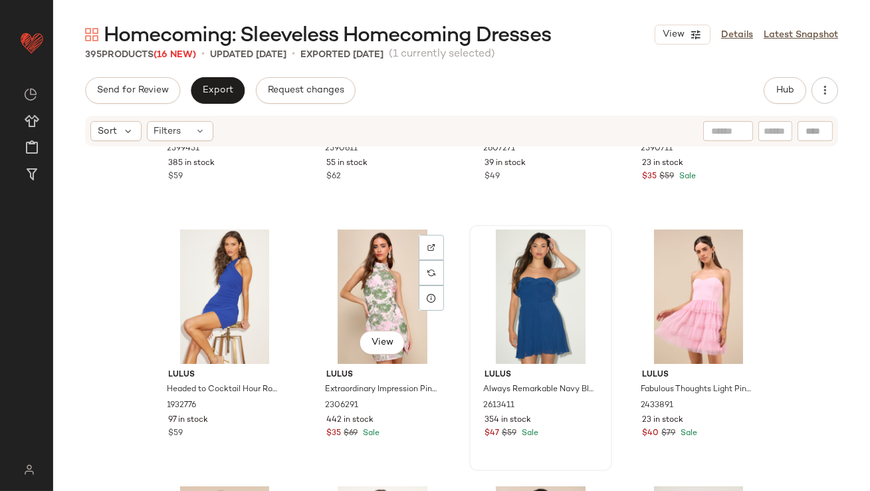
scroll to position [20131, 0]
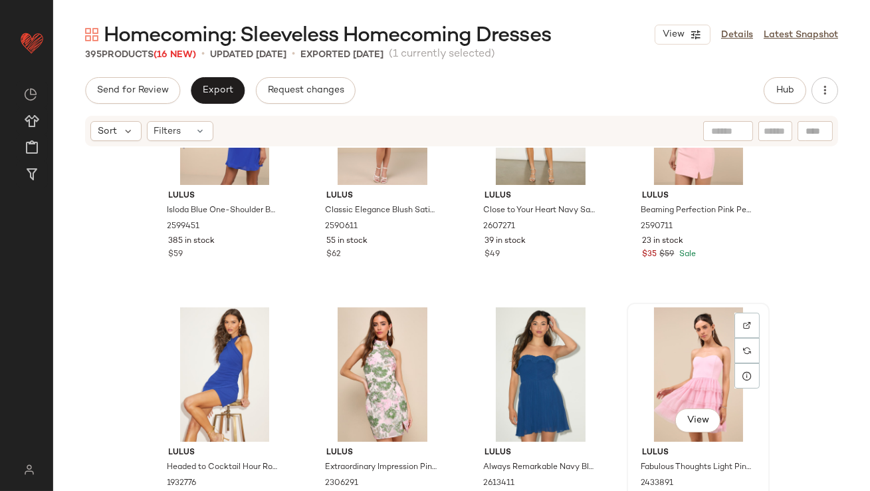
click at [652, 331] on div "View" at bounding box center [699, 374] width 134 height 134
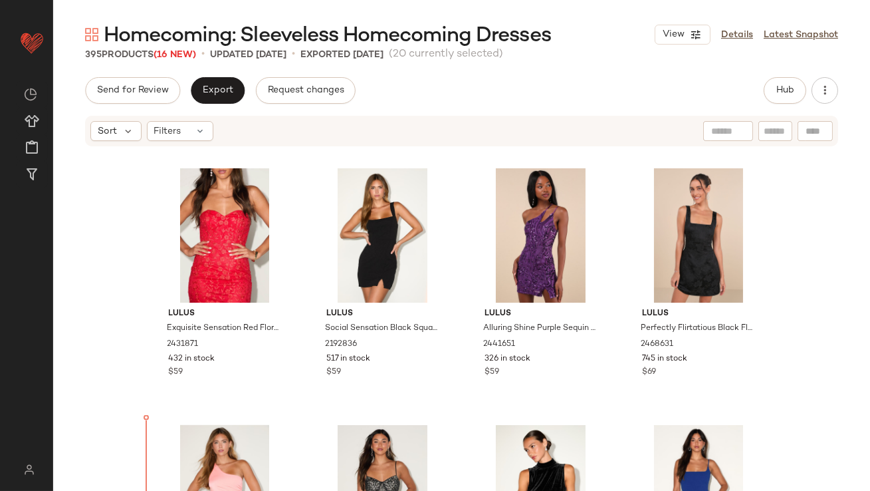
scroll to position [13341, 0]
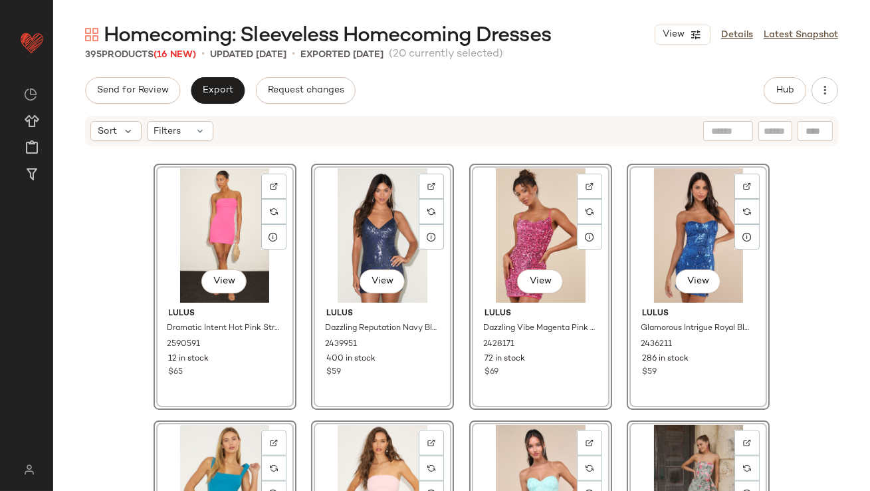
click at [128, 325] on div "Lulus Kaloni Yellow Jacquard Lurex Sleeveless Mini Dress 2599171 169 in stock $…" at bounding box center [461, 339] width 817 height 383
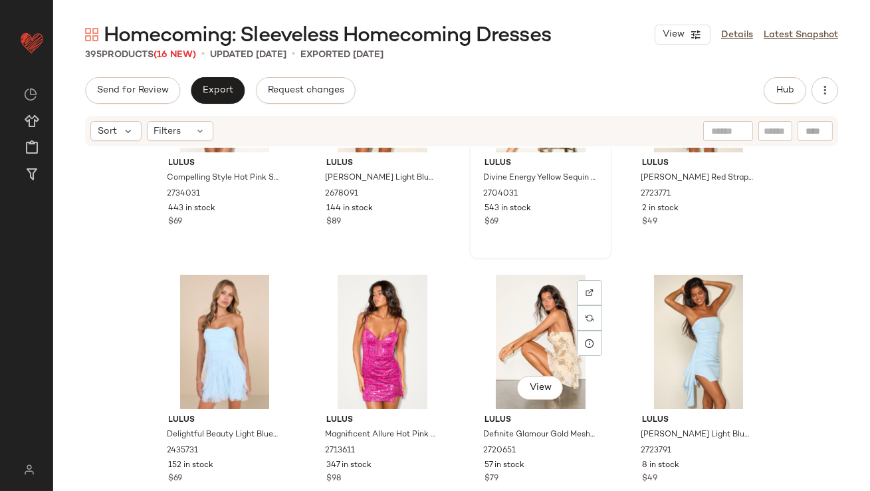
scroll to position [698, 0]
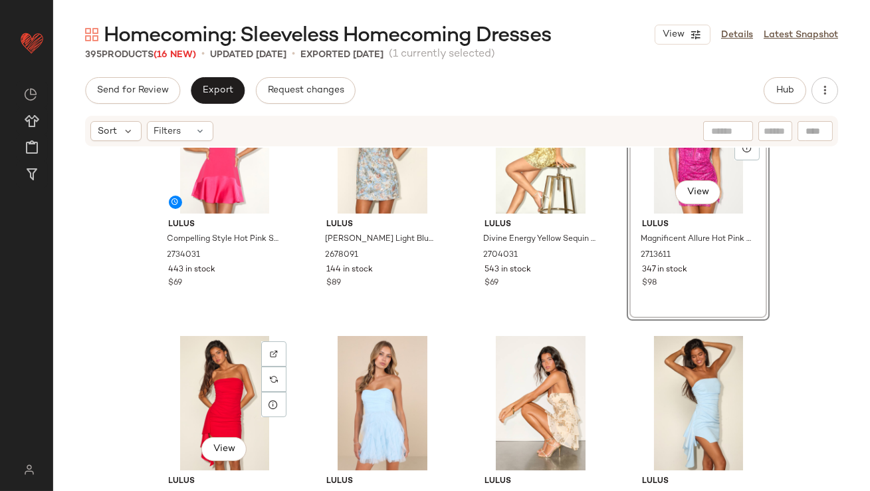
scroll to position [631, 0]
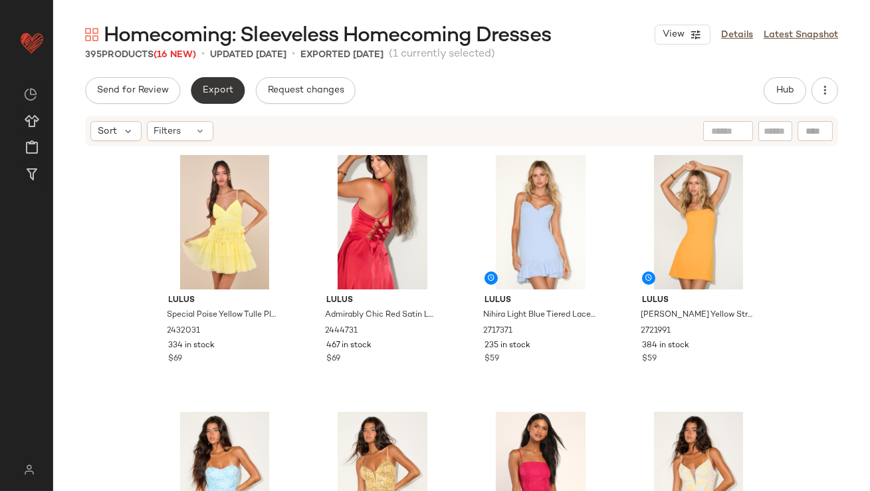
click at [205, 92] on span "Export" at bounding box center [217, 90] width 31 height 11
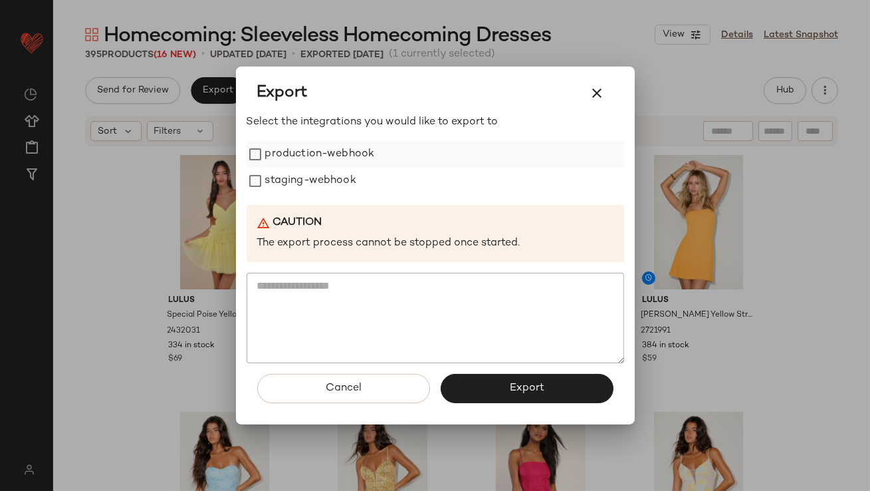
click at [271, 147] on label "production-webhook" at bounding box center [320, 154] width 110 height 27
click at [271, 182] on label "staging-webhook" at bounding box center [310, 181] width 91 height 27
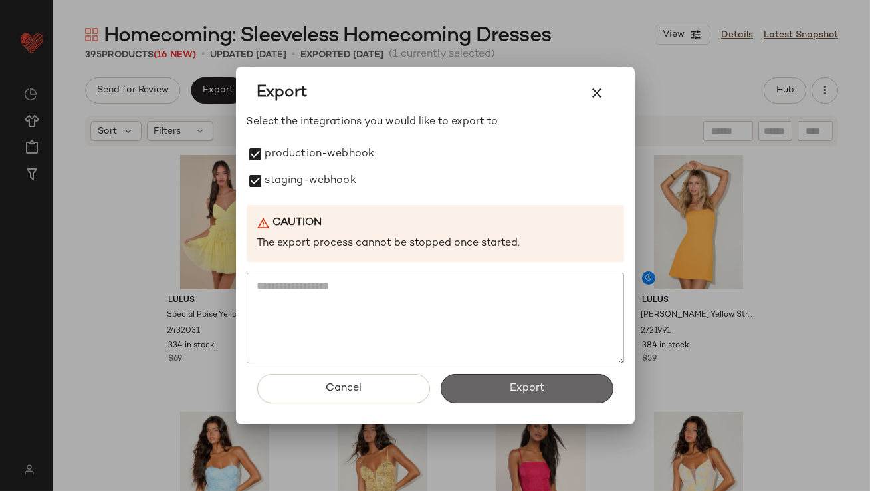
click at [484, 383] on button "Export" at bounding box center [527, 388] width 173 height 29
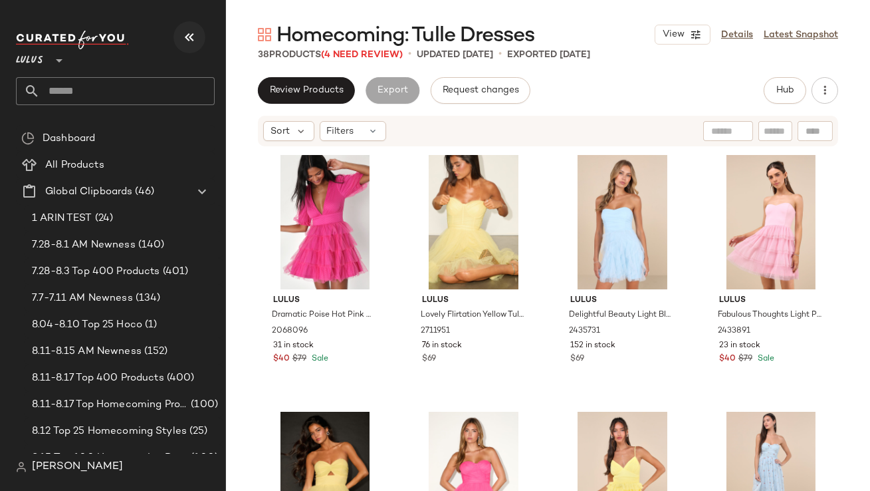
click at [189, 35] on icon "button" at bounding box center [189, 37] width 16 height 16
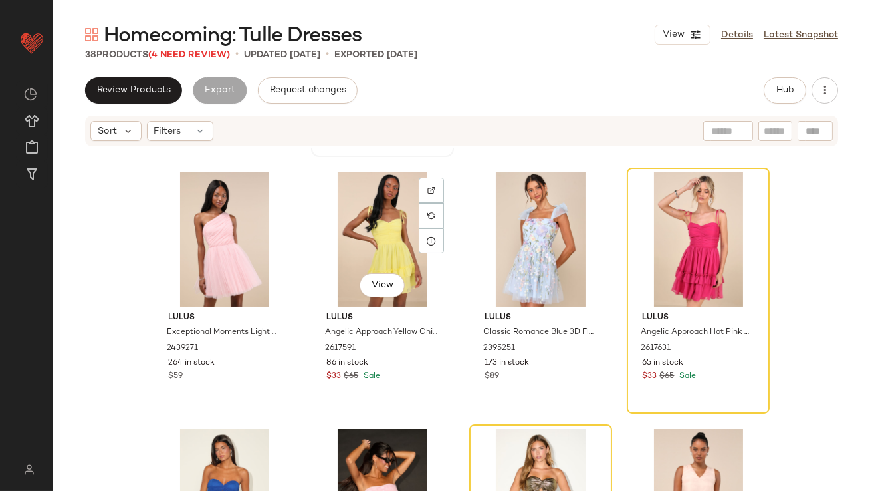
scroll to position [517, 0]
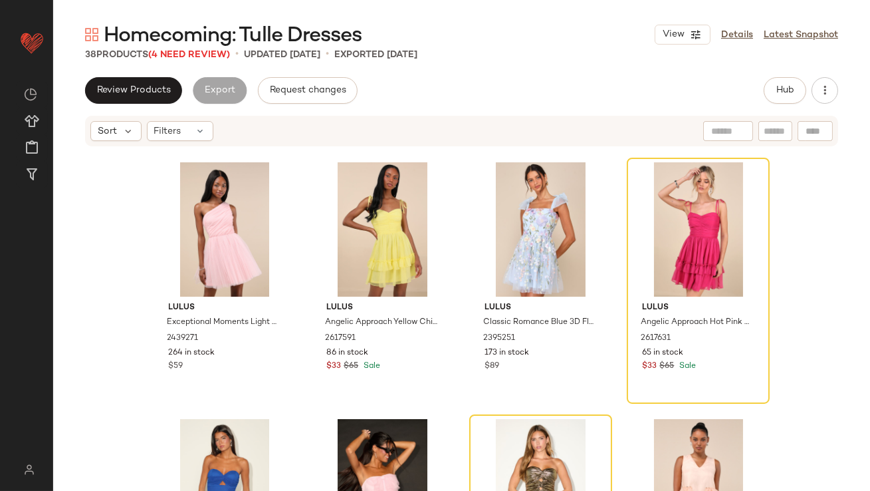
click at [741, 26] on div "View Details Latest Snapshot" at bounding box center [746, 35] width 183 height 20
click at [723, 34] on link "Details" at bounding box center [737, 35] width 32 height 14
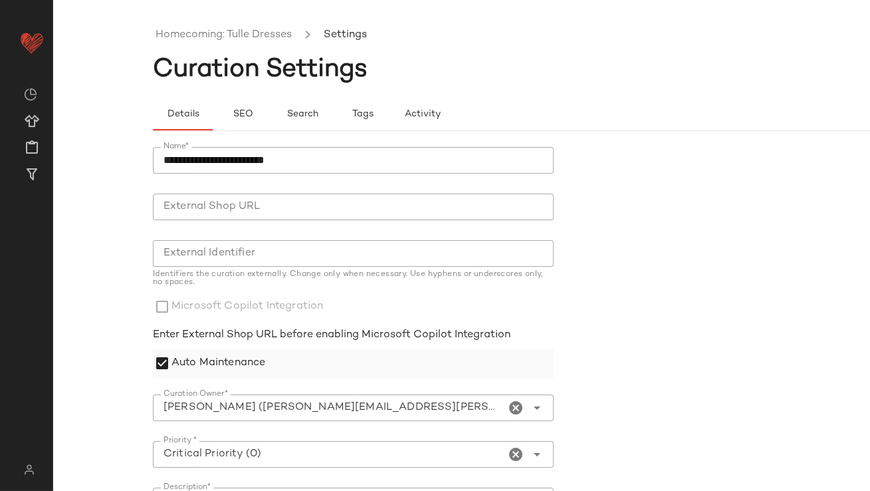
click at [216, 366] on label "Auto Maintenance" at bounding box center [219, 363] width 94 height 30
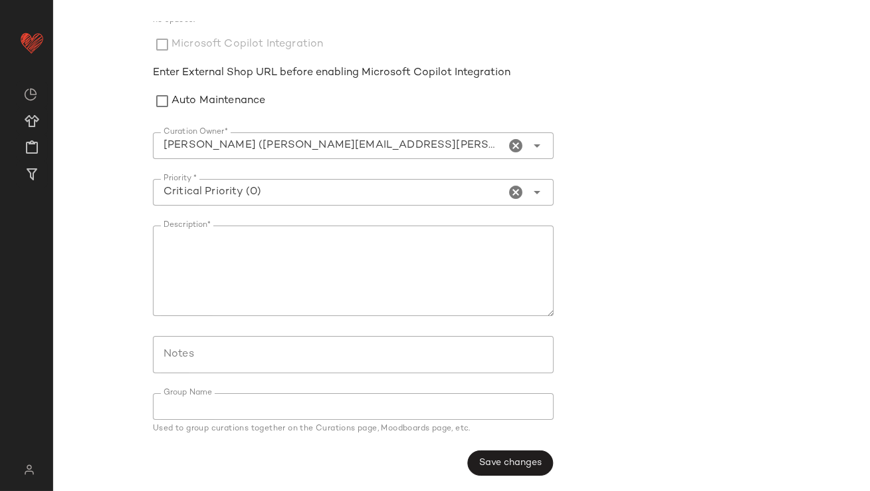
click at [479, 463] on span "Save changes" at bounding box center [510, 462] width 63 height 11
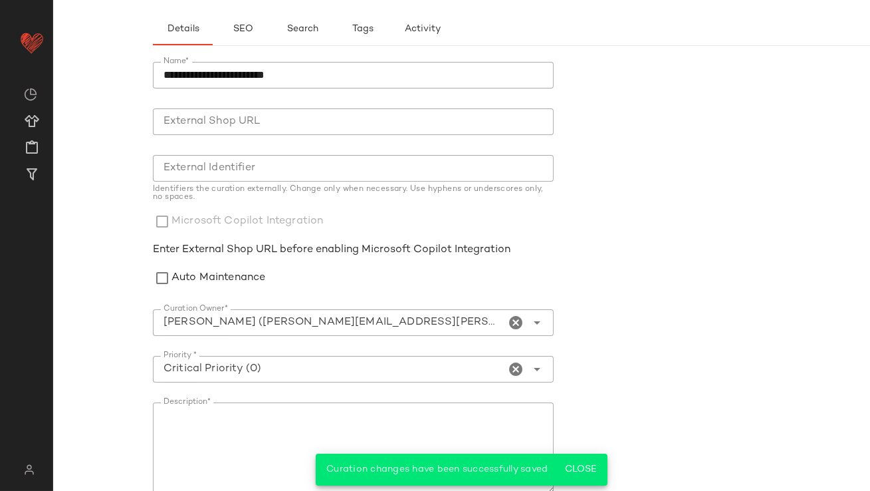
scroll to position [0, 0]
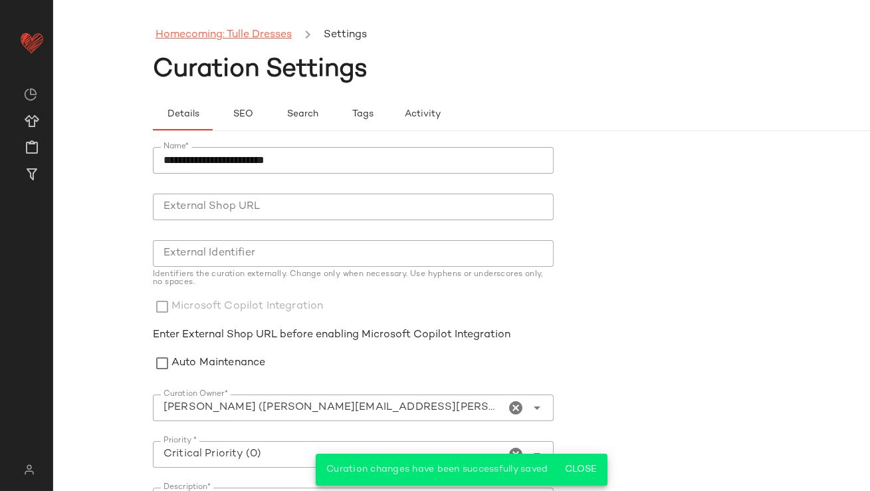
click at [244, 31] on link "Homecoming: Tulle Dresses" at bounding box center [224, 35] width 136 height 17
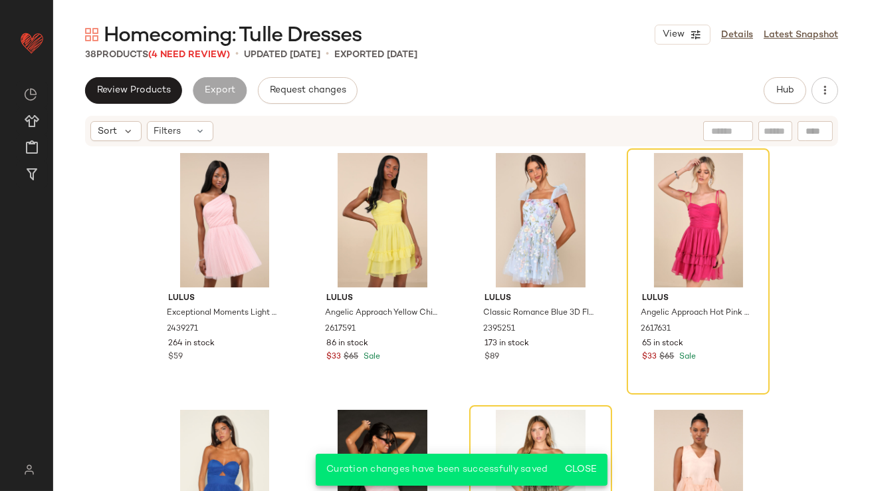
scroll to position [584, 0]
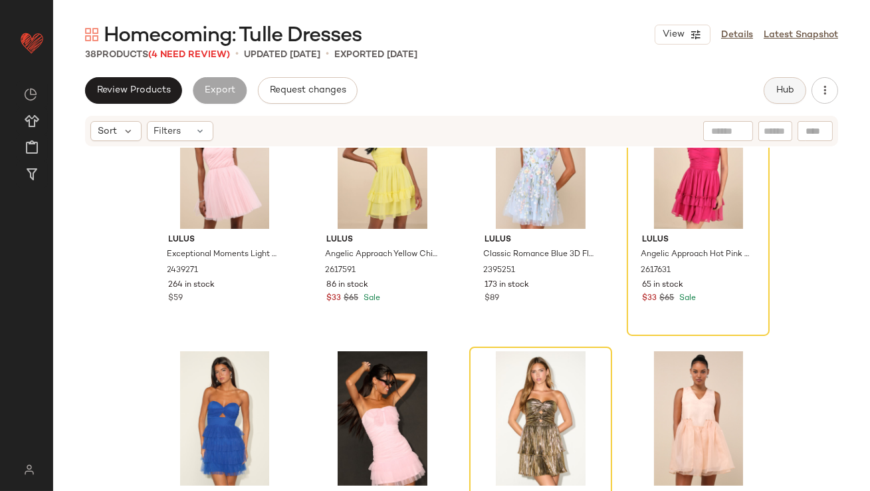
click at [771, 98] on button "Hub" at bounding box center [785, 90] width 43 height 27
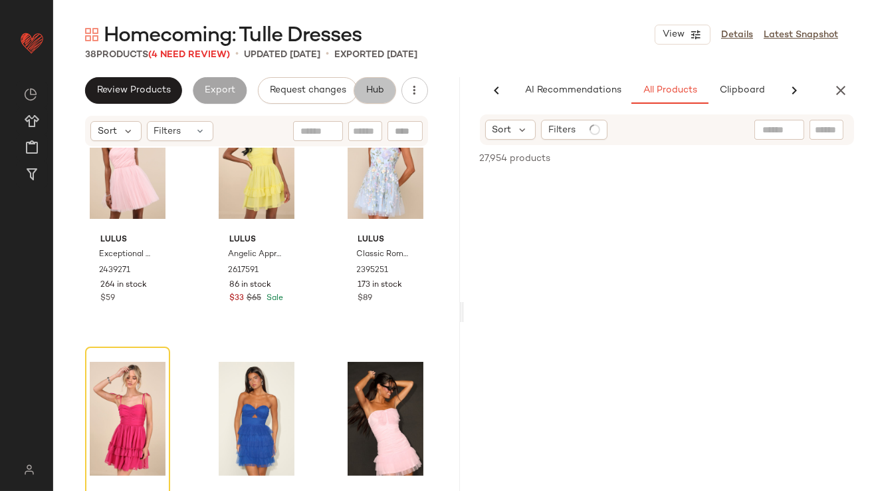
scroll to position [0, 74]
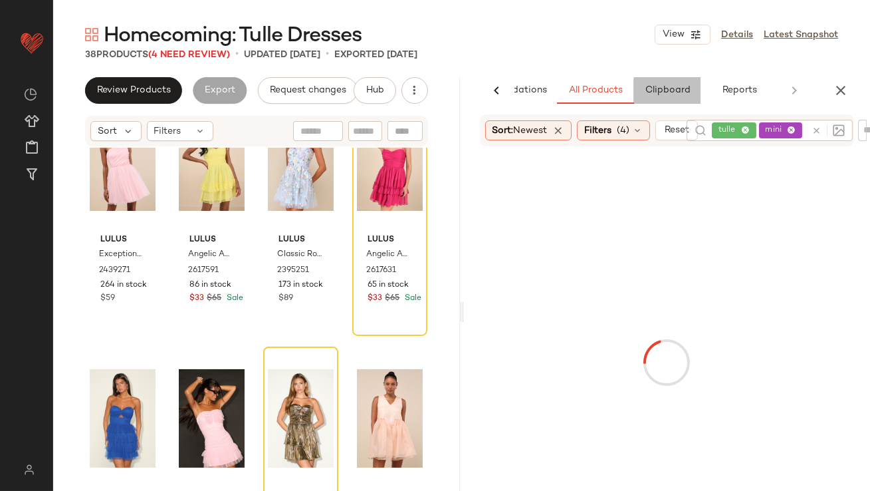
click at [654, 86] on span "Clipboard" at bounding box center [667, 90] width 46 height 11
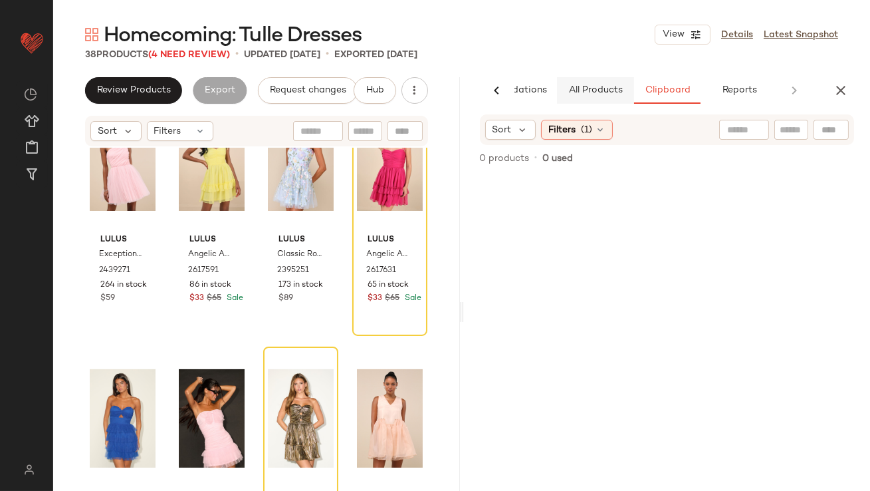
click at [611, 86] on span "All Products" at bounding box center [595, 90] width 55 height 11
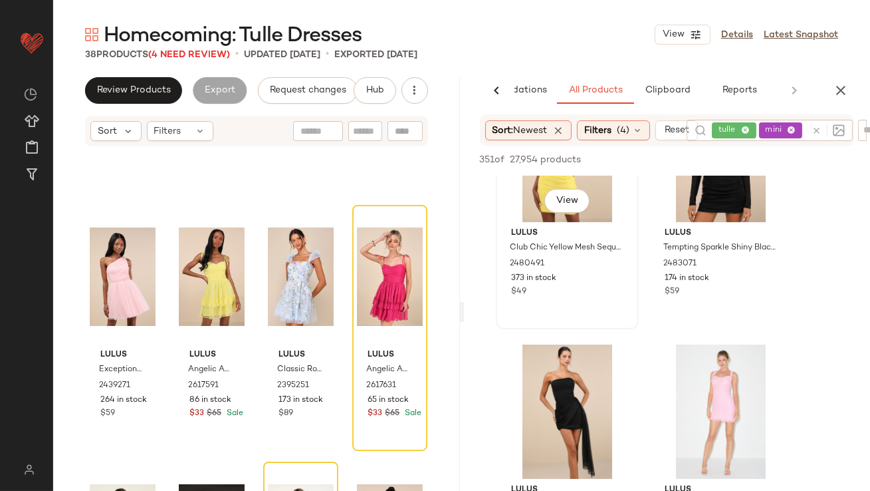
scroll to position [1159, 0]
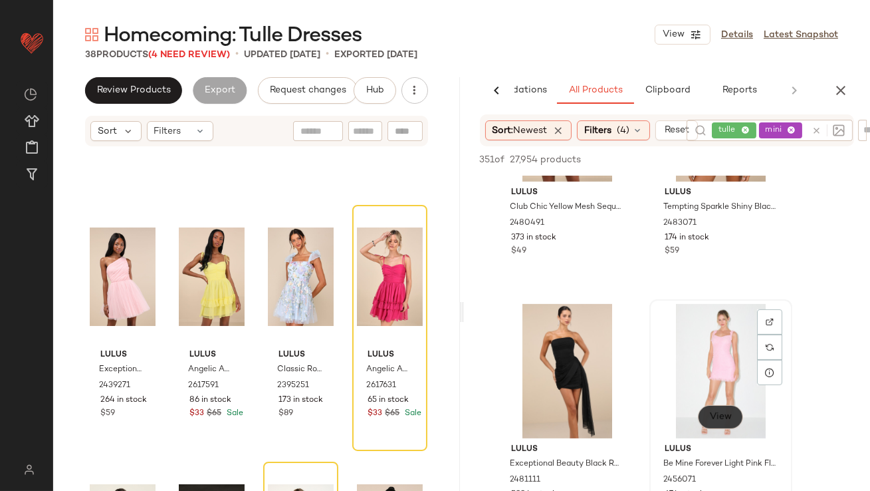
click at [718, 425] on button "View" at bounding box center [719, 417] width 45 height 24
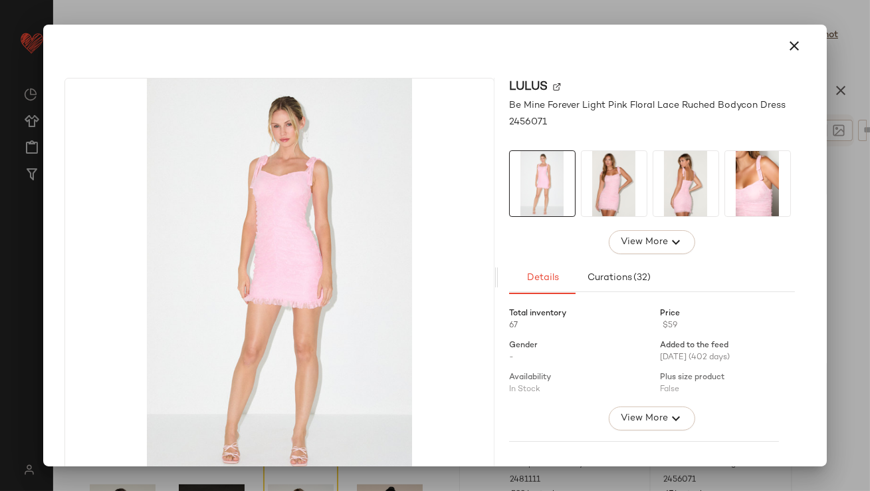
click at [618, 192] on img at bounding box center [614, 183] width 65 height 65
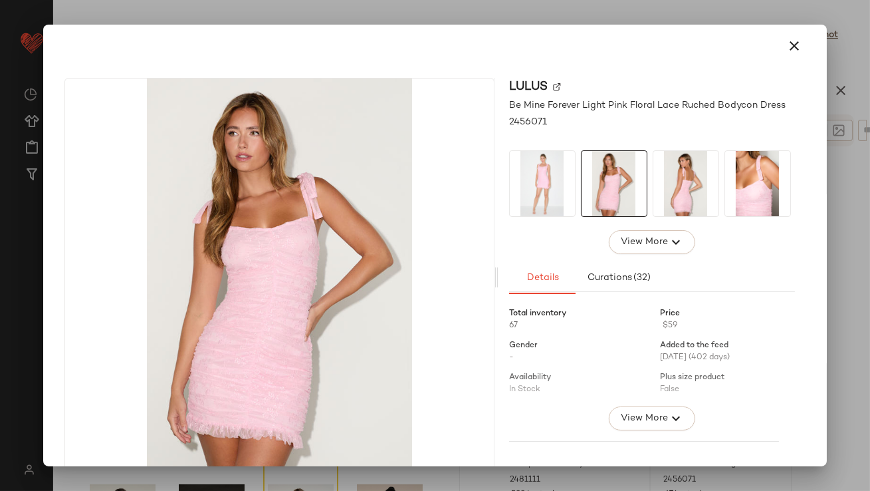
click at [669, 192] on img at bounding box center [686, 183] width 65 height 65
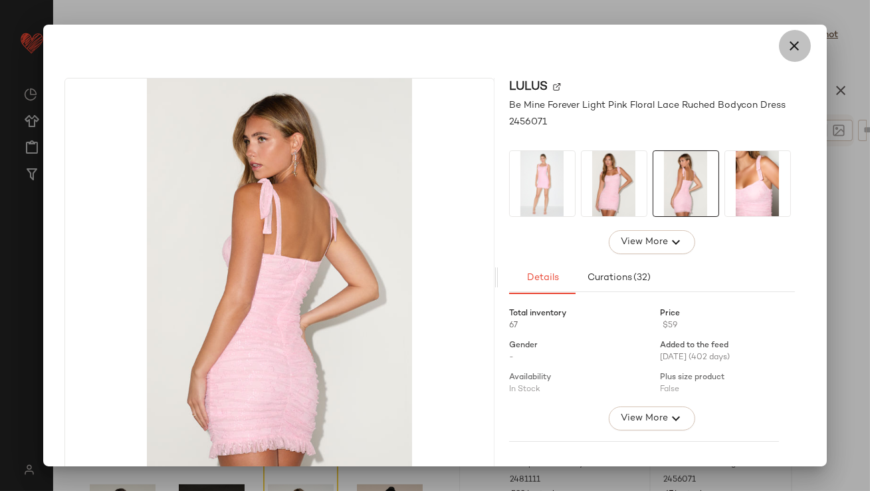
click at [779, 41] on button "button" at bounding box center [795, 46] width 32 height 32
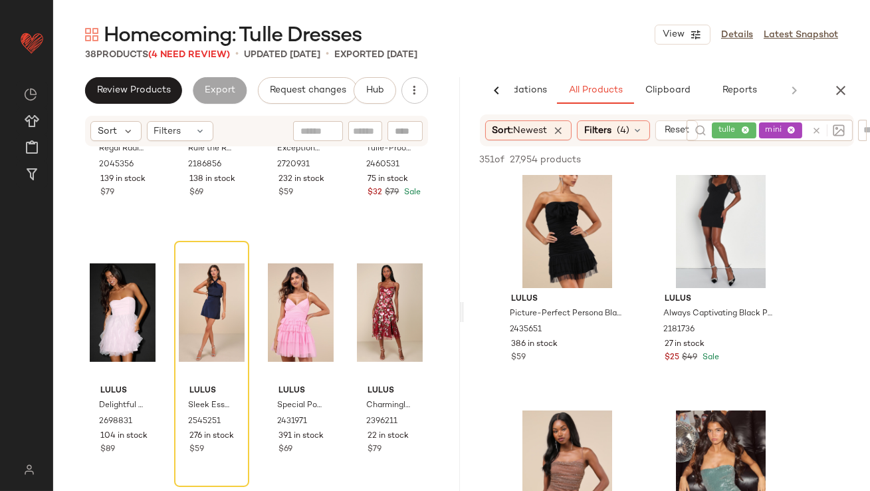
scroll to position [0, 0]
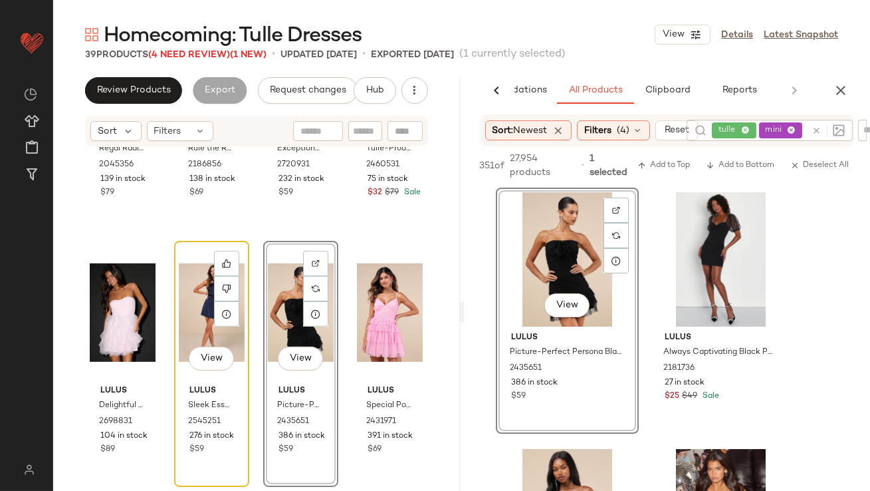
click at [192, 302] on div "View" at bounding box center [212, 312] width 66 height 134
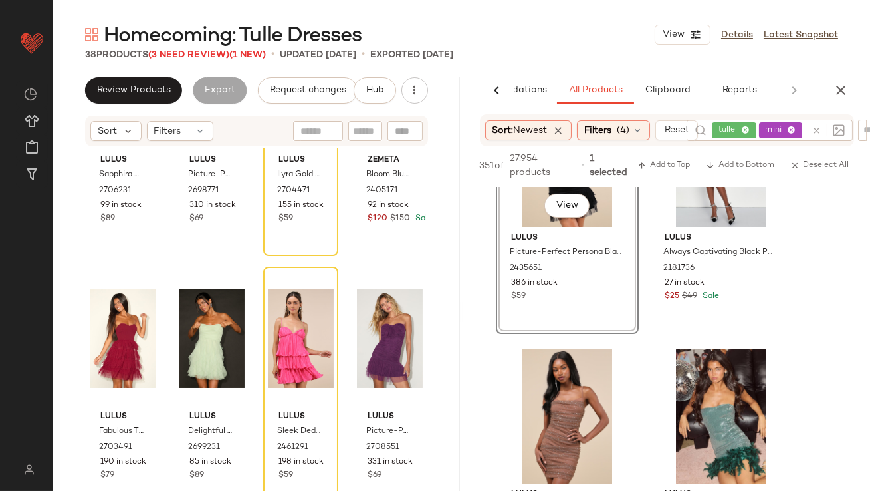
scroll to position [209, 0]
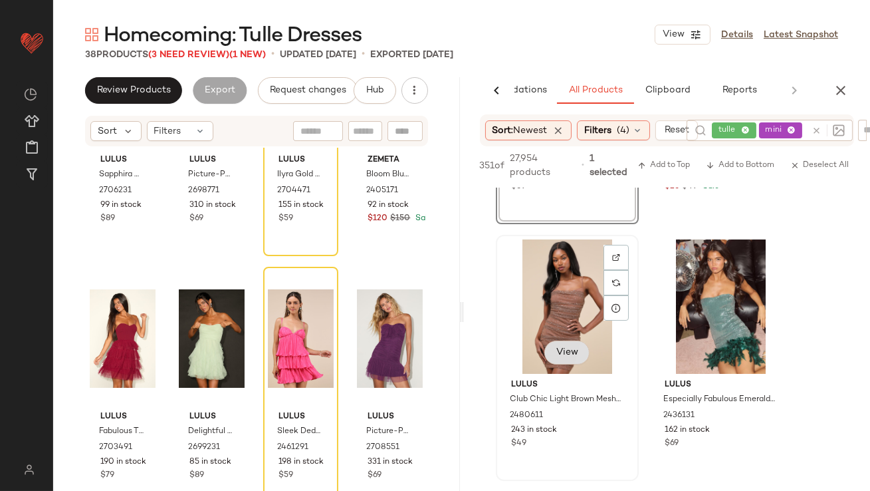
click at [551, 355] on div "View" at bounding box center [568, 306] width 134 height 134
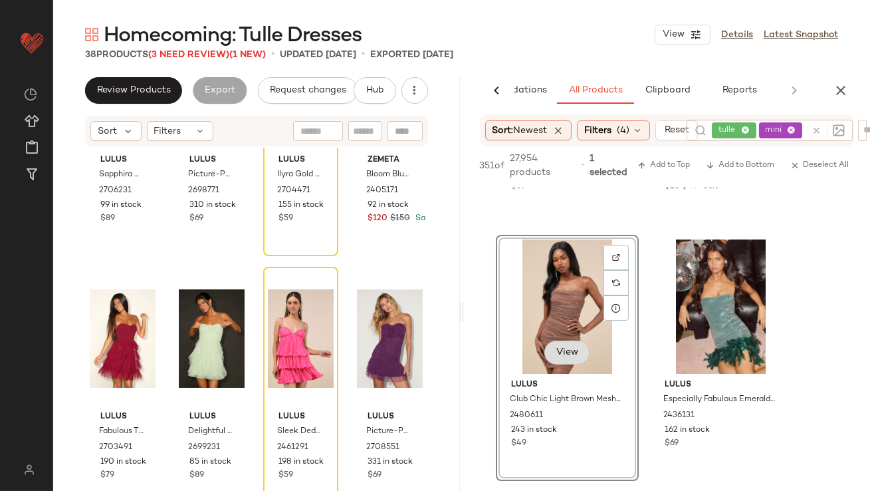
click at [563, 343] on button "View" at bounding box center [566, 352] width 45 height 24
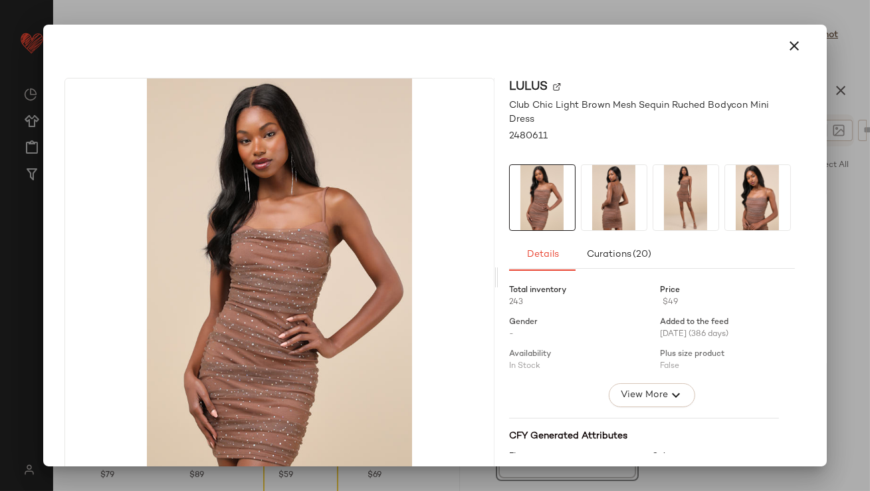
click at [675, 182] on img at bounding box center [686, 197] width 65 height 65
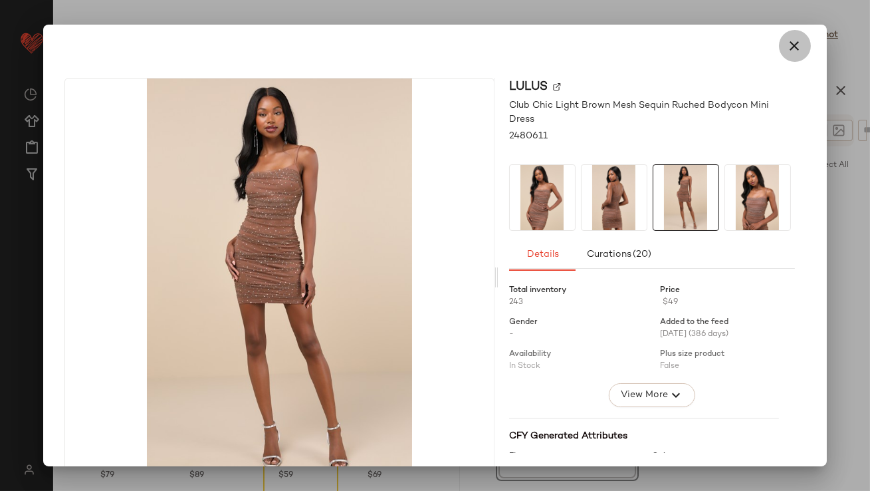
click at [787, 47] on icon "button" at bounding box center [795, 46] width 16 height 16
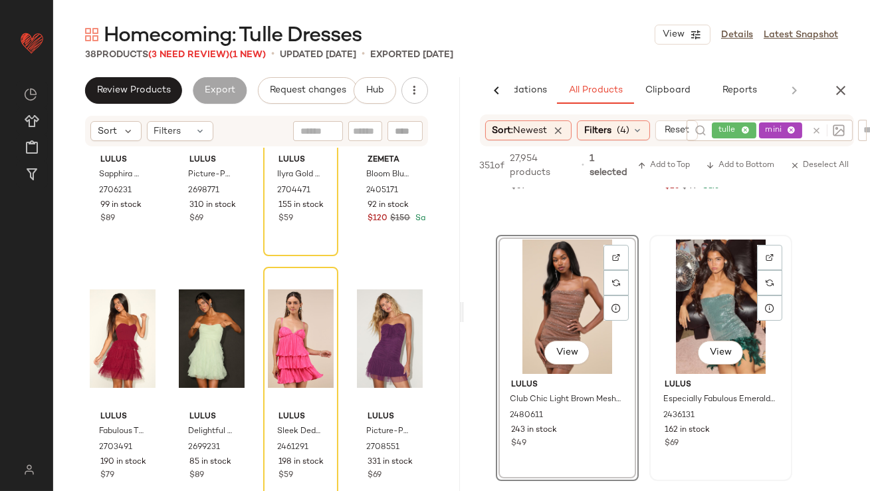
scroll to position [0, 0]
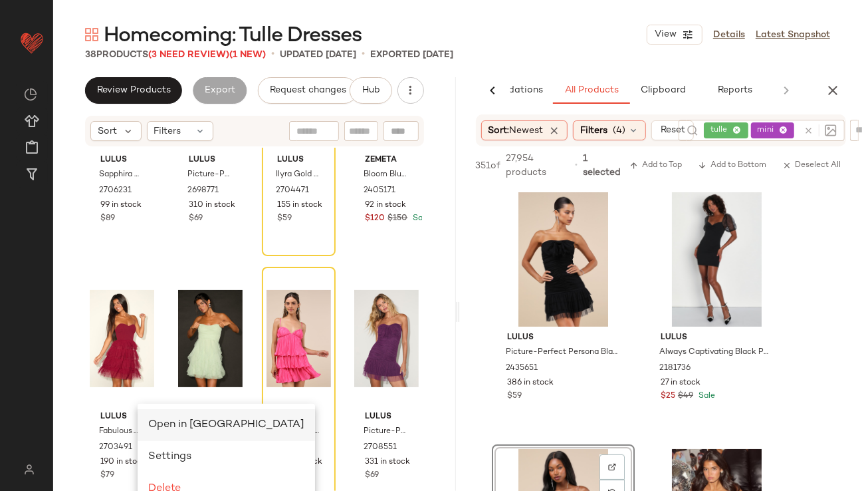
click at [168, 423] on span "Open in Split View" at bounding box center [226, 424] width 156 height 11
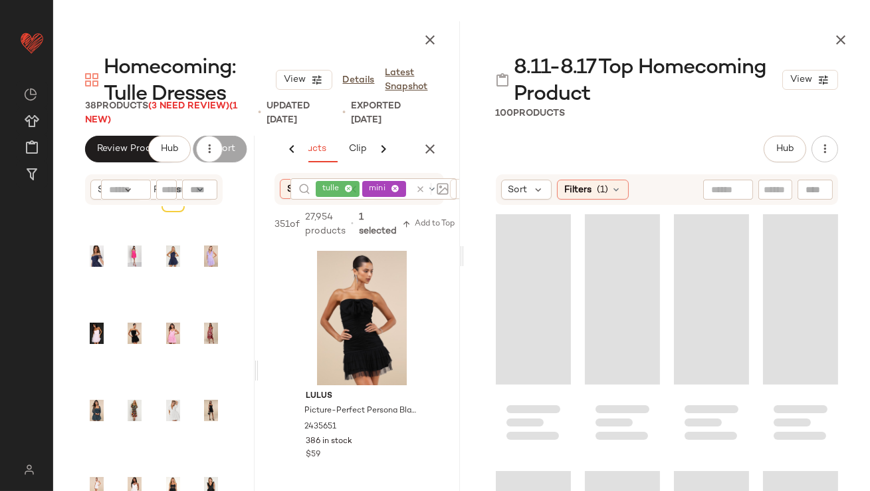
scroll to position [0, 166]
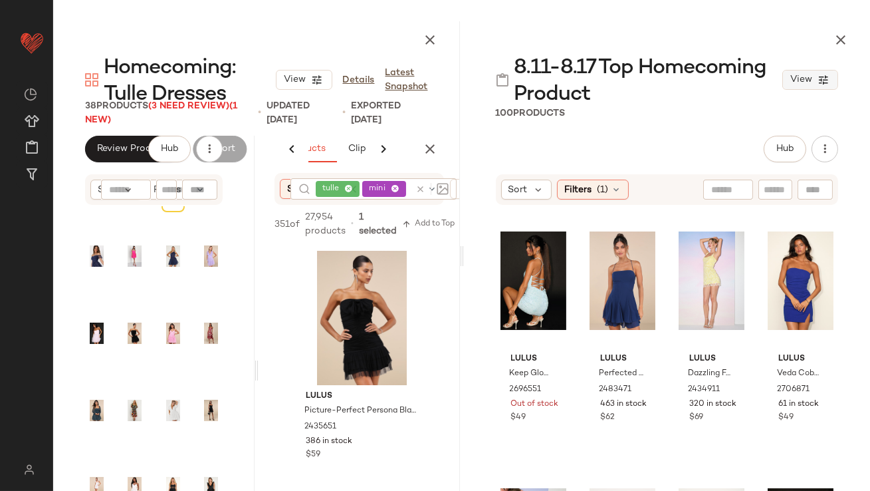
click at [425, 44] on icon "button" at bounding box center [431, 40] width 16 height 16
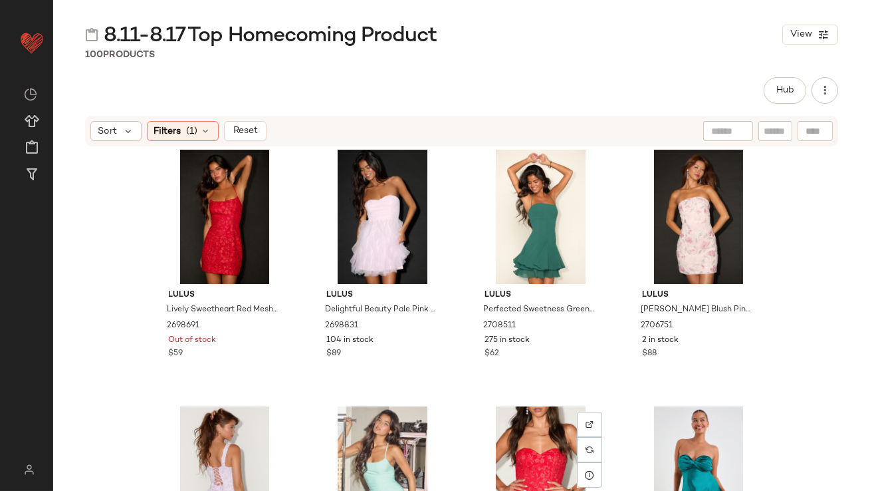
scroll to position [517, 0]
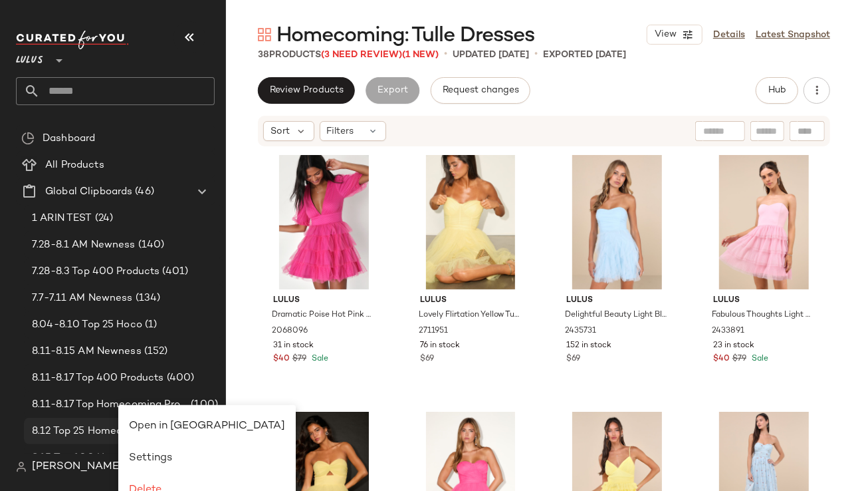
click at [151, 419] on div "Open in [GEOGRAPHIC_DATA]" at bounding box center [207, 426] width 156 height 16
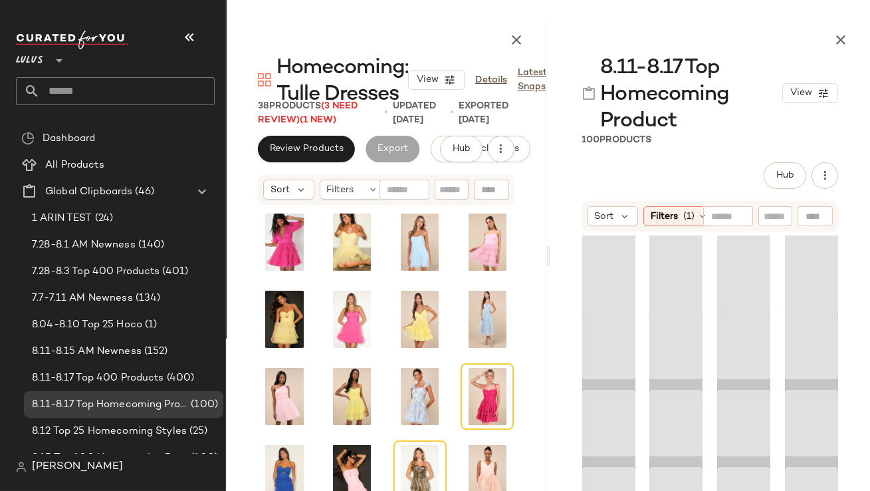
click at [195, 37] on icon "button" at bounding box center [189, 37] width 16 height 16
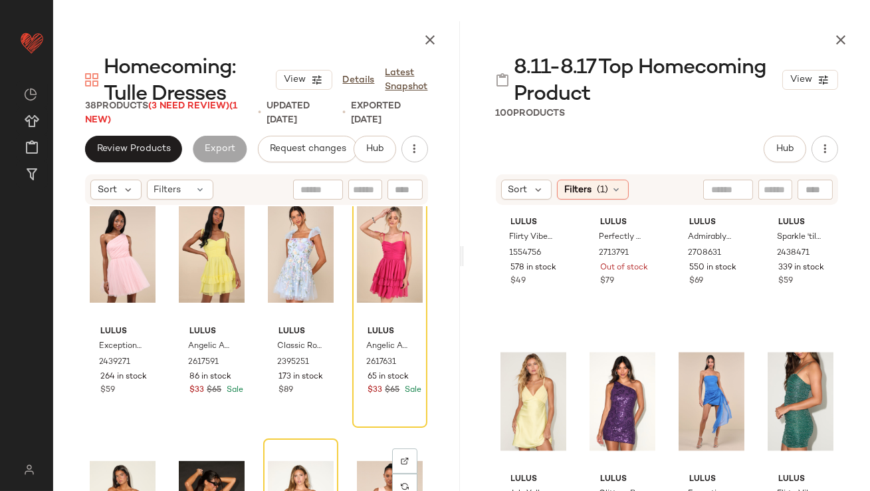
scroll to position [545, 0]
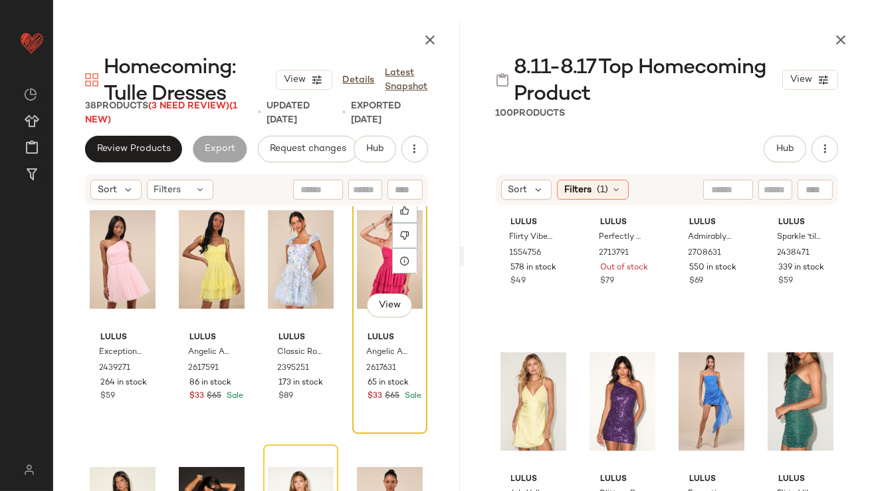
click at [371, 267] on div "View" at bounding box center [390, 259] width 66 height 134
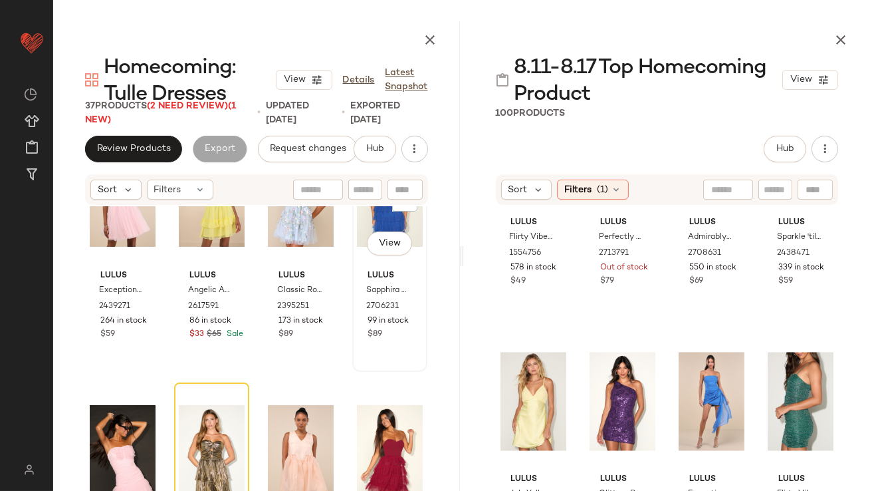
scroll to position [614, 0]
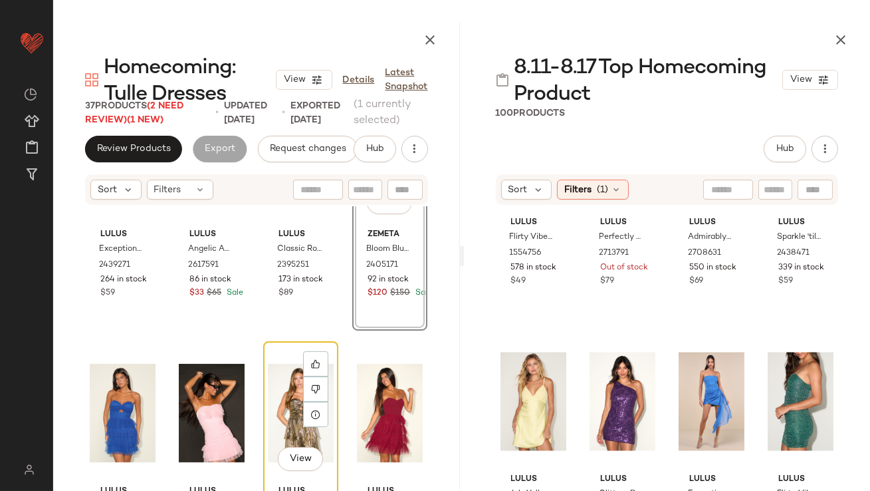
scroll to position [654, 0]
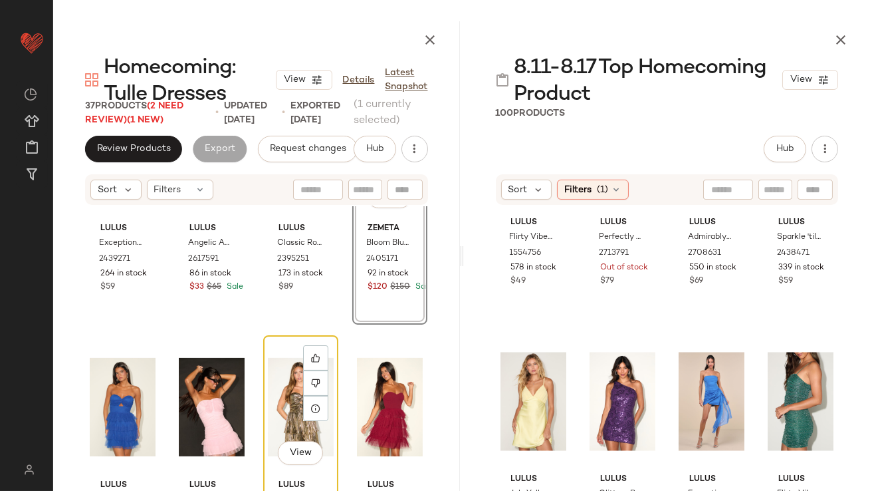
click at [293, 421] on div "View" at bounding box center [301, 407] width 66 height 134
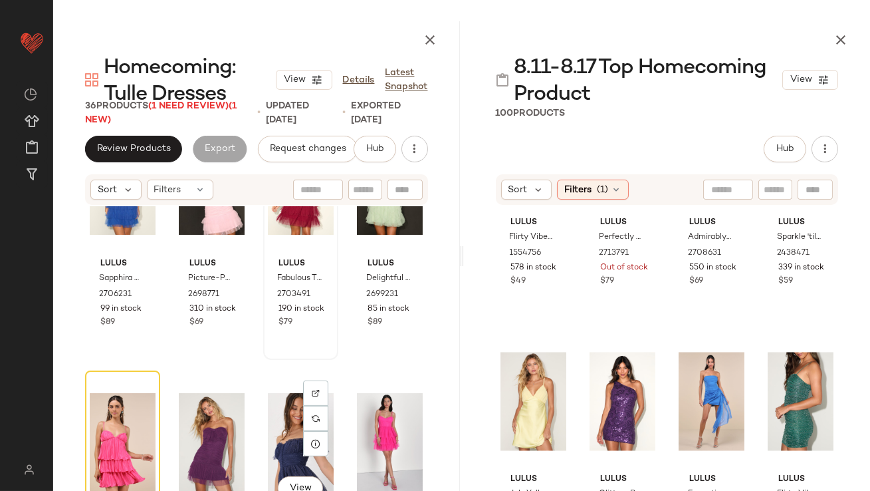
scroll to position [945, 0]
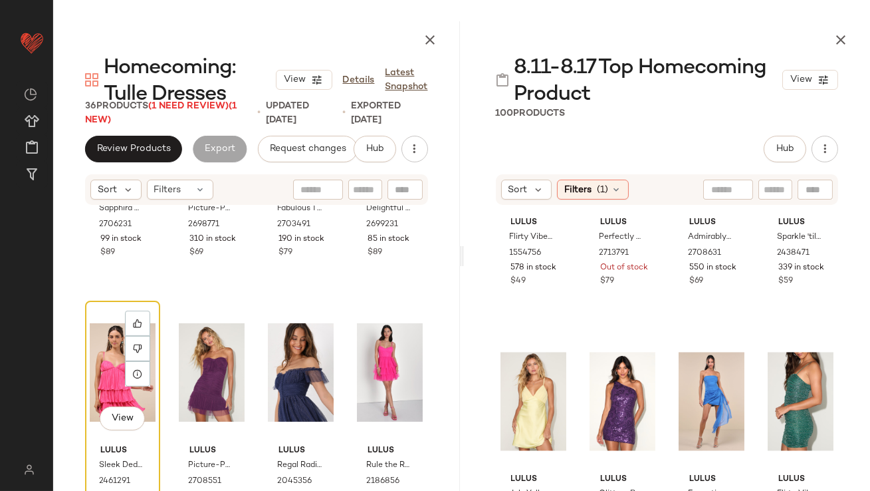
click at [106, 354] on div "View" at bounding box center [123, 372] width 66 height 134
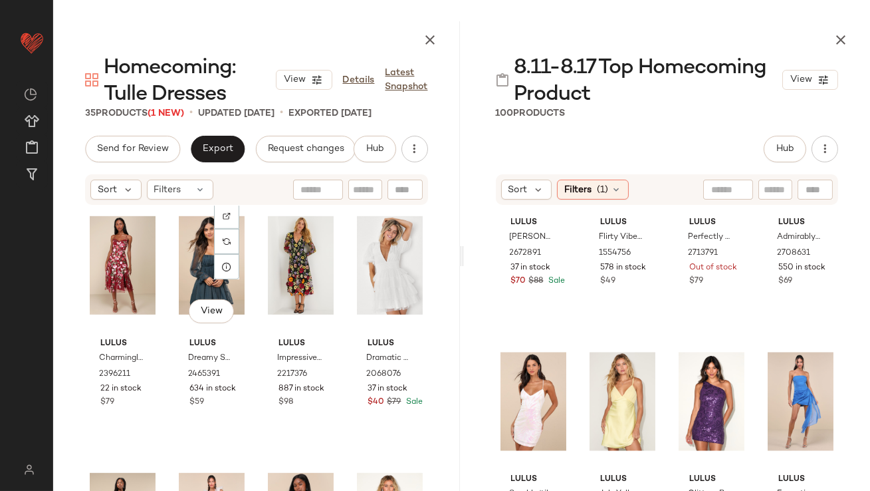
scroll to position [1685, 0]
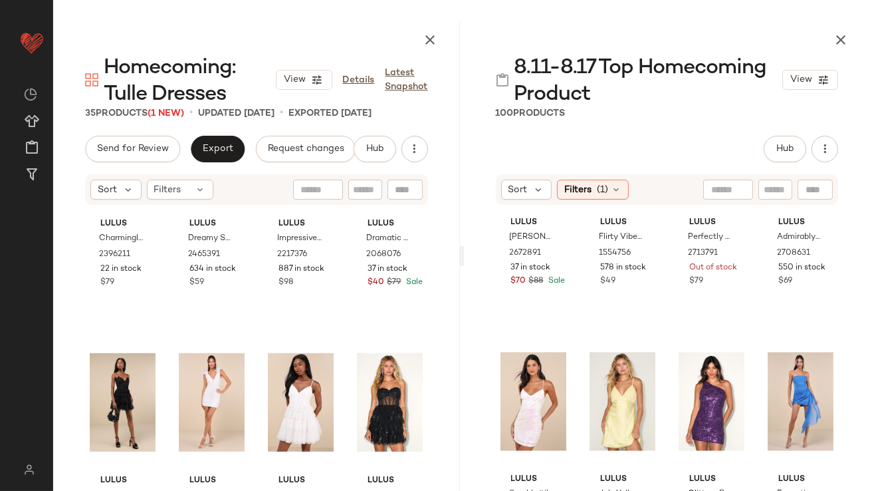
click at [844, 31] on button "button" at bounding box center [841, 40] width 27 height 27
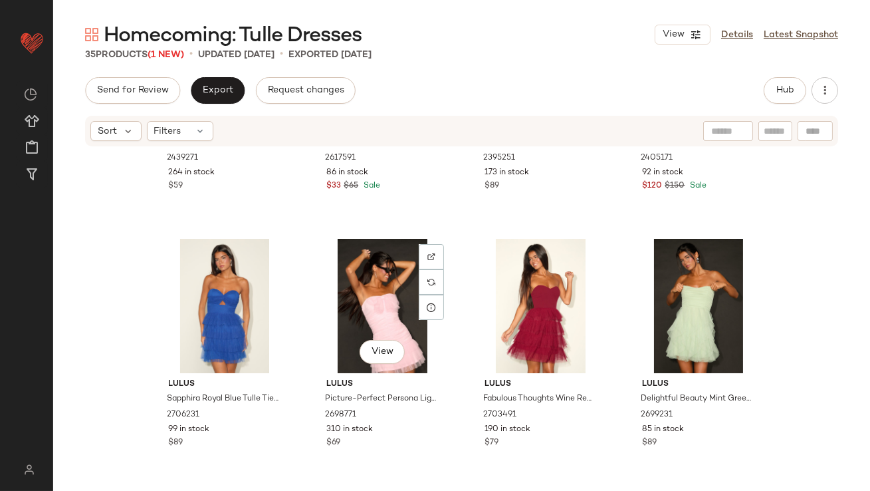
scroll to position [697, 0]
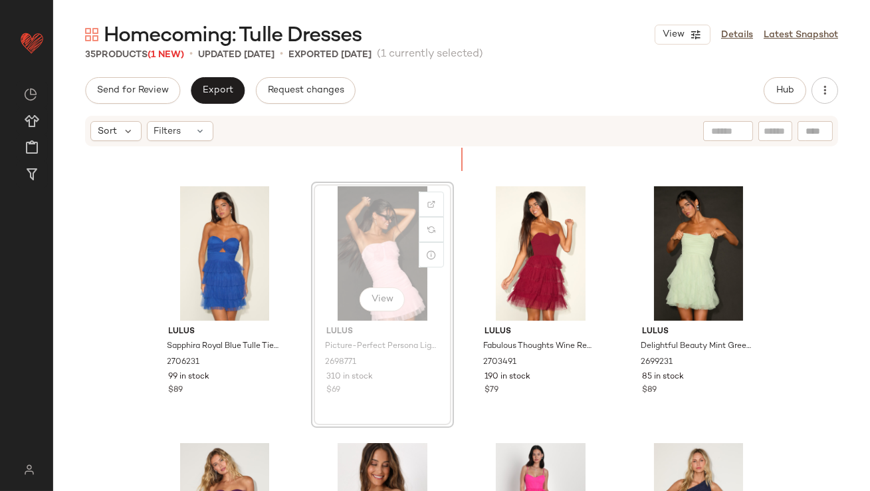
scroll to position [750, 0]
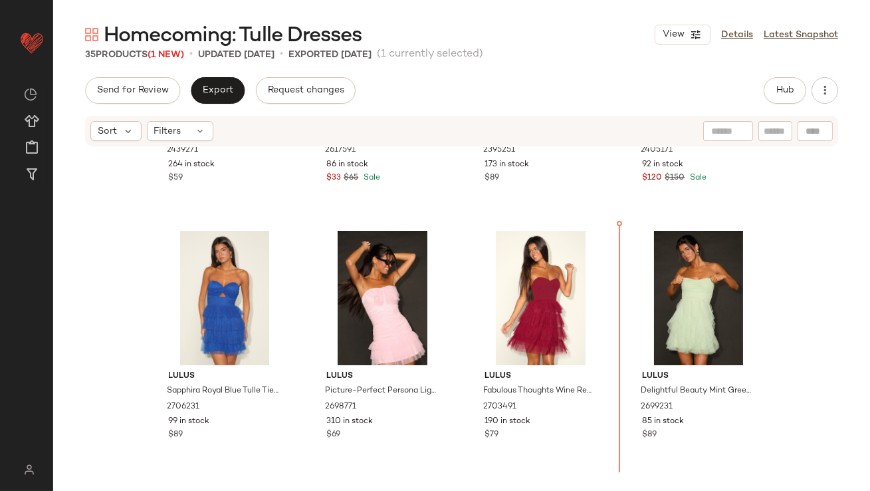
scroll to position [712, 0]
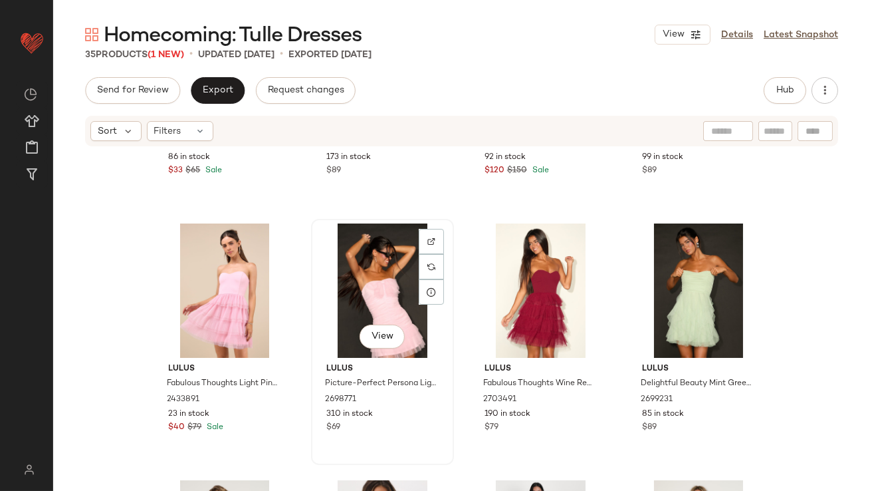
click at [377, 304] on div "View" at bounding box center [383, 290] width 134 height 134
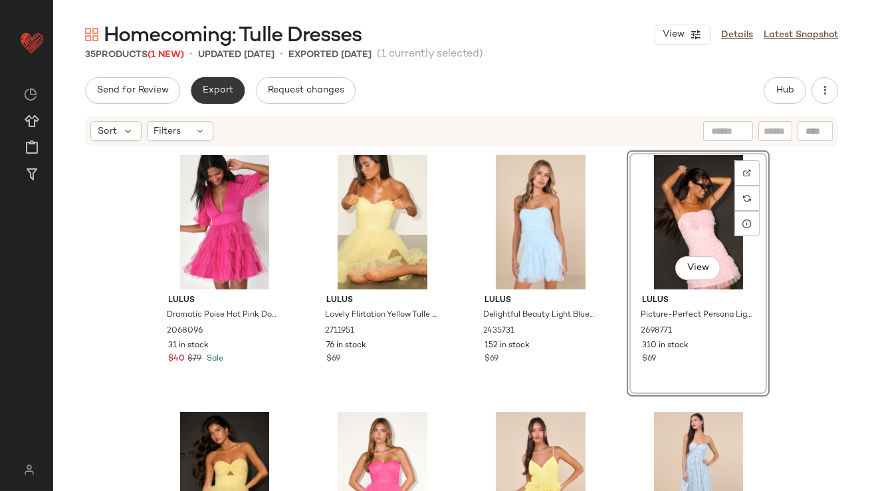
click at [223, 88] on span "Export" at bounding box center [217, 90] width 31 height 11
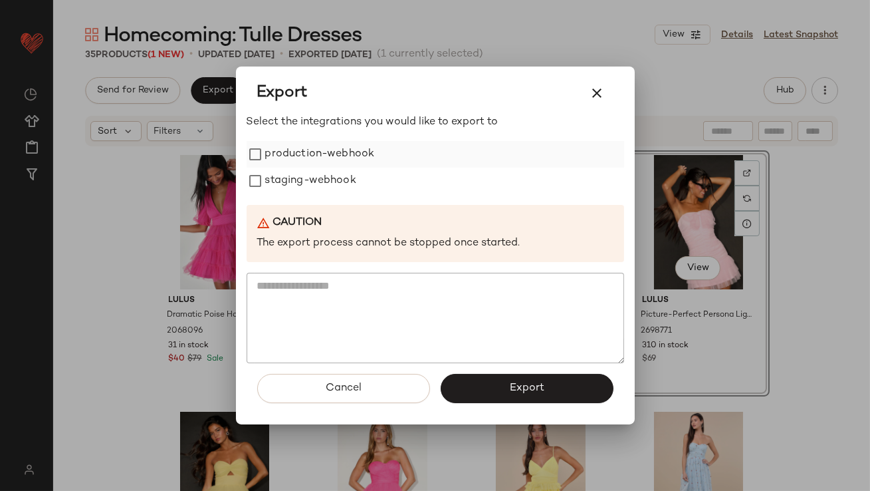
click at [279, 150] on label "production-webhook" at bounding box center [320, 154] width 110 height 27
click at [279, 179] on label "staging-webhook" at bounding box center [310, 181] width 91 height 27
click at [503, 392] on button "Export" at bounding box center [527, 388] width 173 height 29
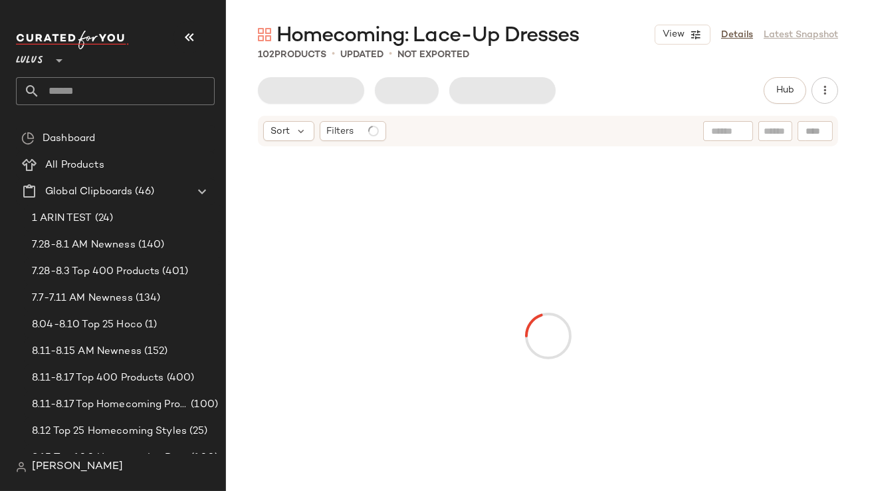
click at [200, 16] on nav "Lulus ** Dashboard All Products Global Clipboards (46) 1 ARIN TEST (24) 7.28-8.…" at bounding box center [113, 245] width 226 height 491
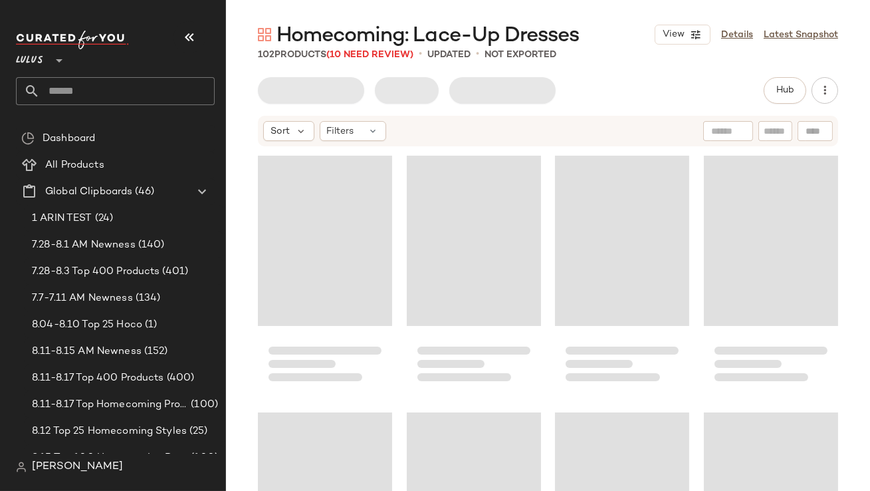
click at [198, 23] on div "Lulus **" at bounding box center [120, 73] width 209 height 104
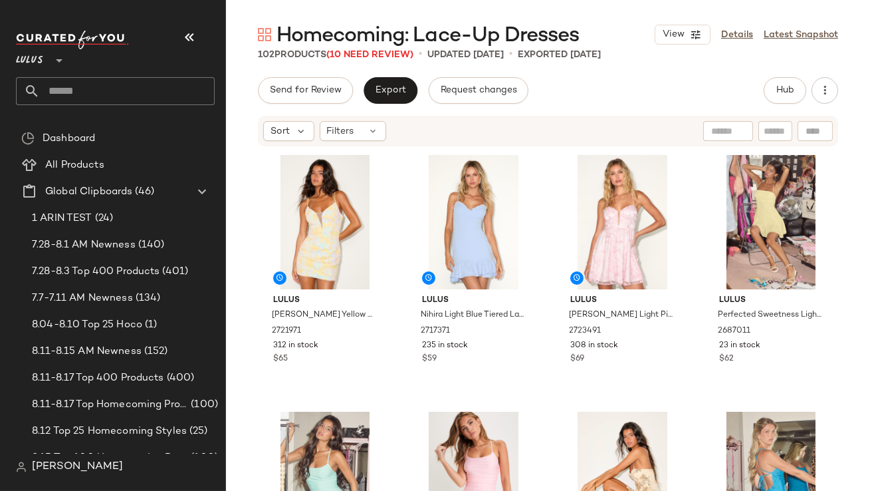
click at [189, 41] on icon "button" at bounding box center [189, 37] width 16 height 16
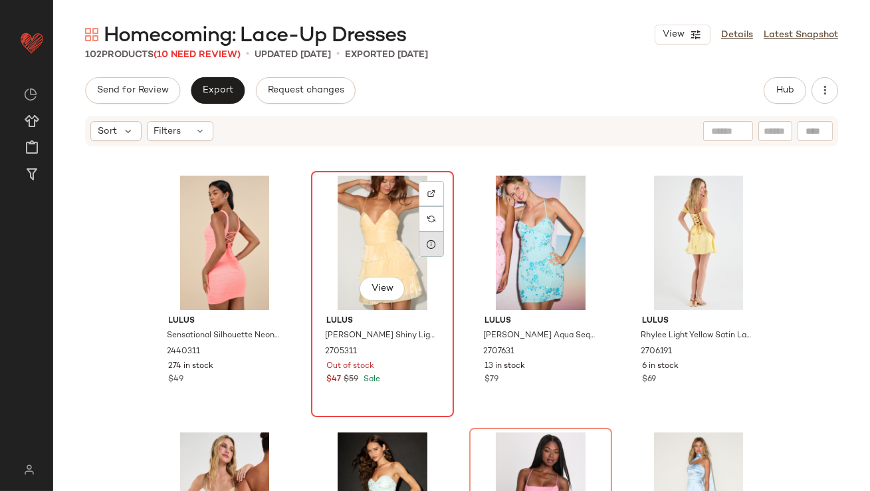
scroll to position [507, 0]
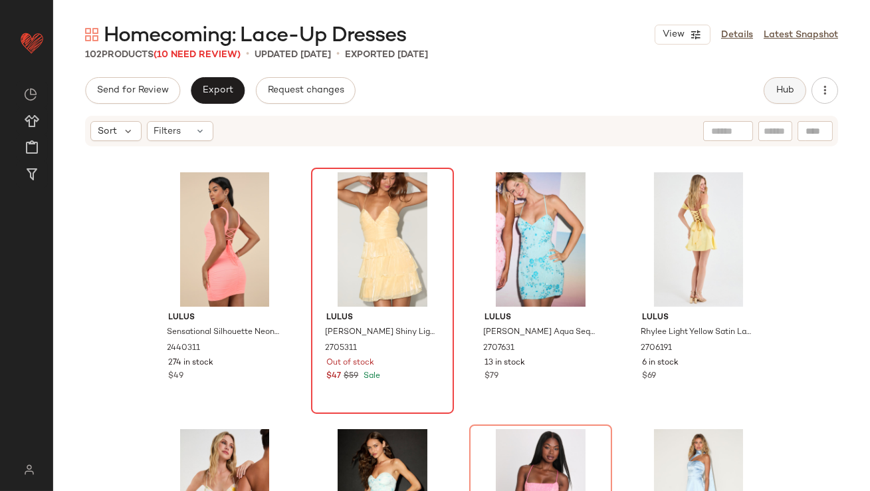
click at [796, 94] on button "Hub" at bounding box center [785, 90] width 43 height 27
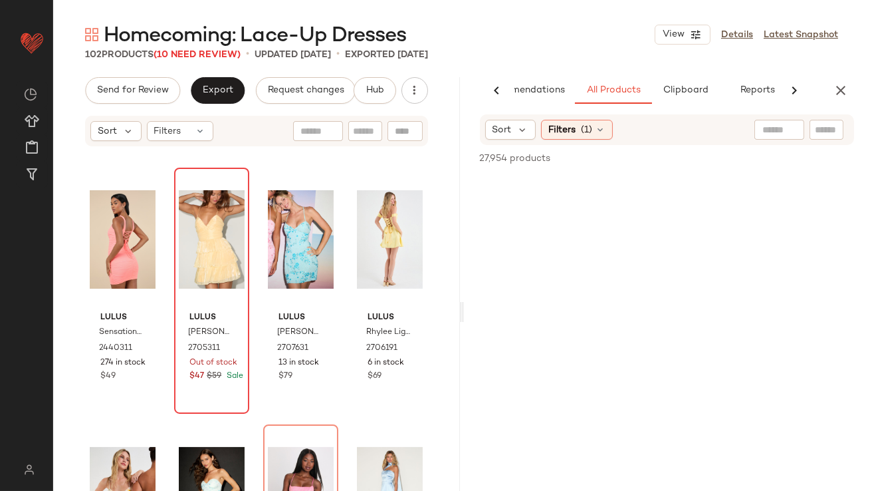
scroll to position [0, 74]
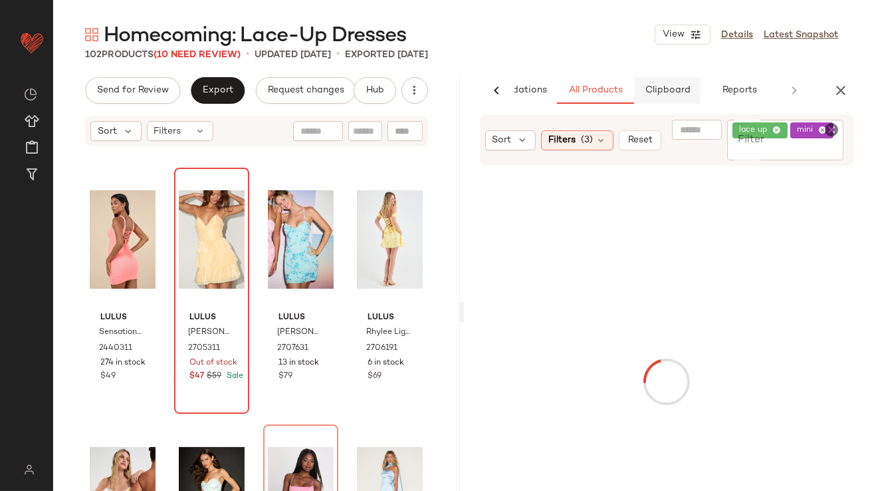
click at [667, 88] on span "Clipboard" at bounding box center [667, 90] width 46 height 11
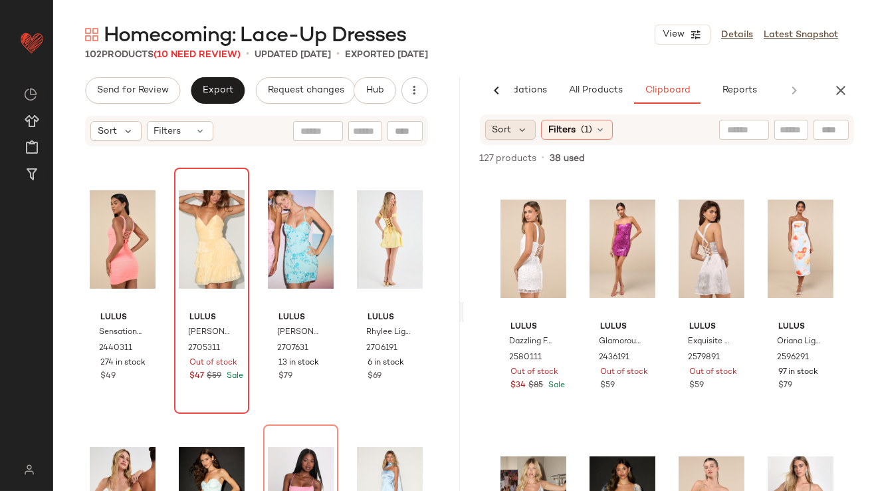
click at [531, 133] on div "Sort" at bounding box center [510, 130] width 51 height 20
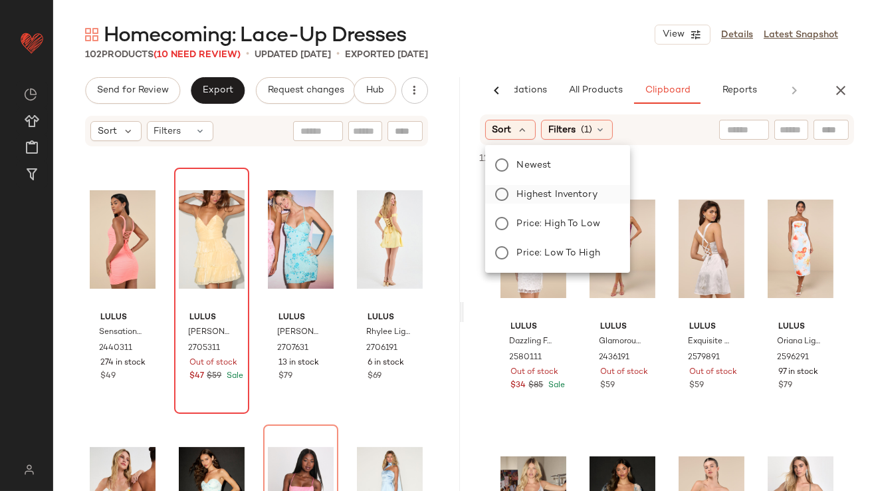
click at [534, 195] on span "Highest Inventory" at bounding box center [557, 194] width 80 height 14
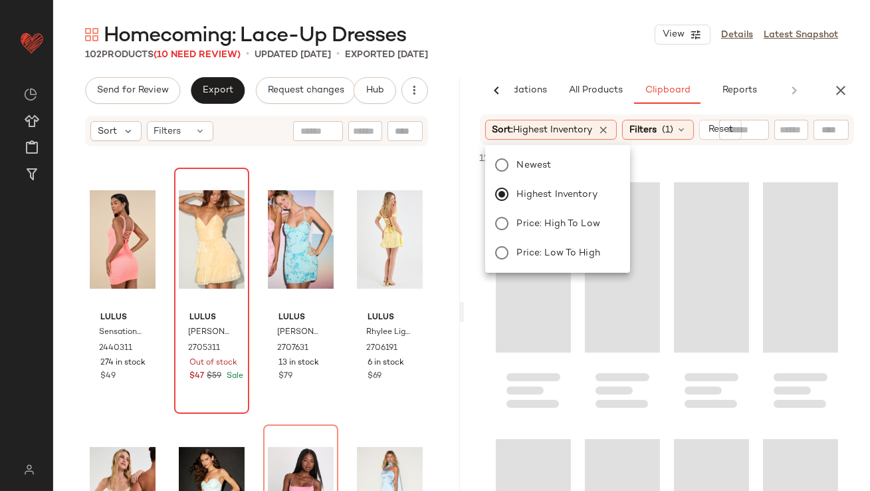
click at [580, 56] on div "102 Products (10 Need Review) • updated [DATE] • Exported [DATE]" at bounding box center [461, 54] width 817 height 13
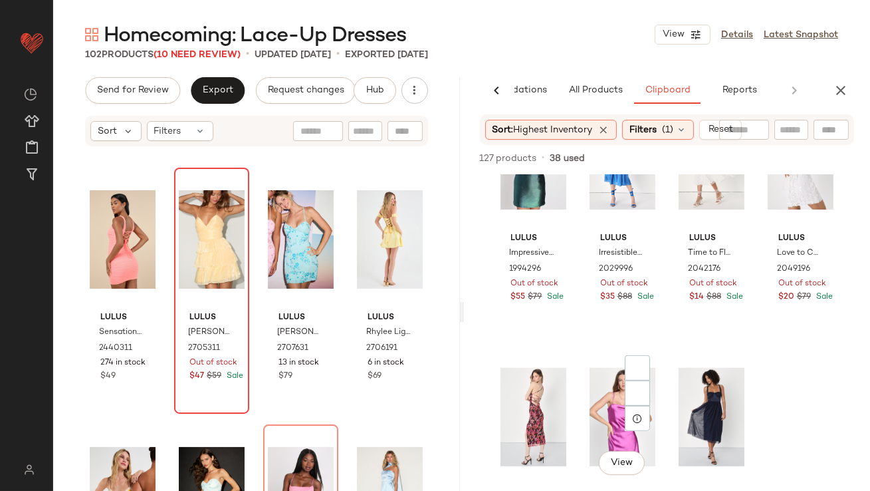
scroll to position [1736, 0]
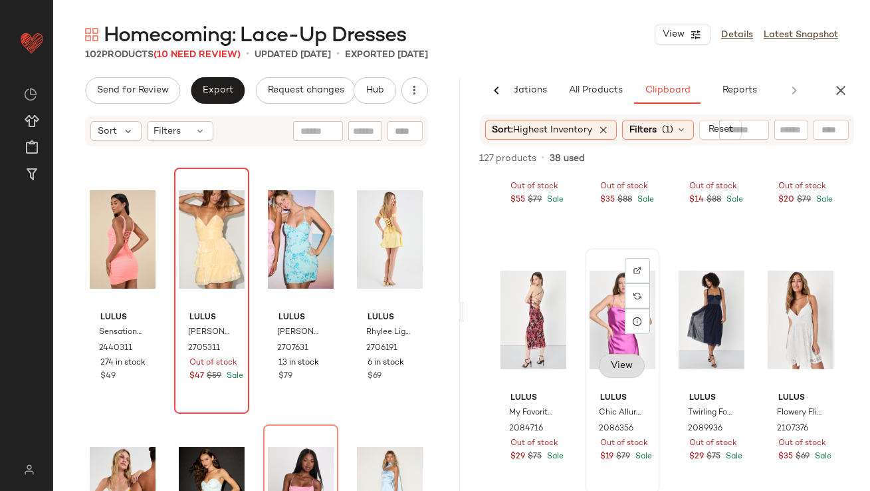
click at [614, 362] on span "View" at bounding box center [621, 365] width 23 height 11
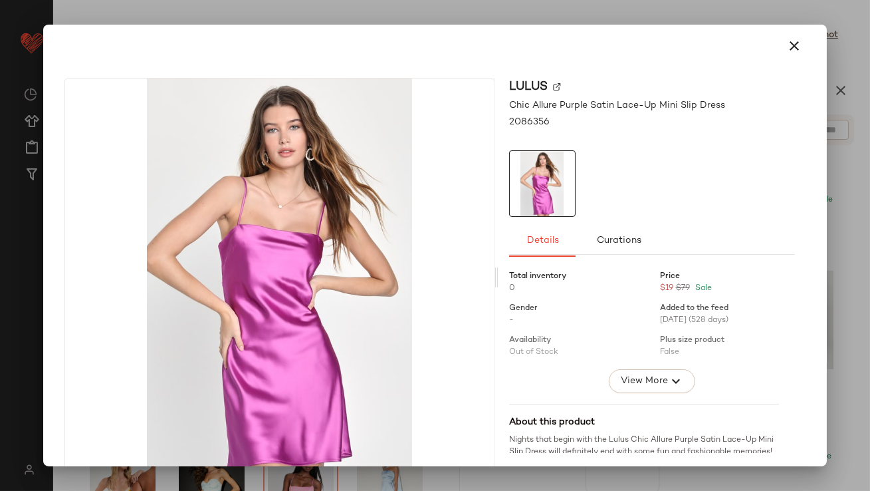
click at [542, 189] on img at bounding box center [542, 183] width 65 height 65
click at [787, 42] on icon "button" at bounding box center [795, 46] width 16 height 16
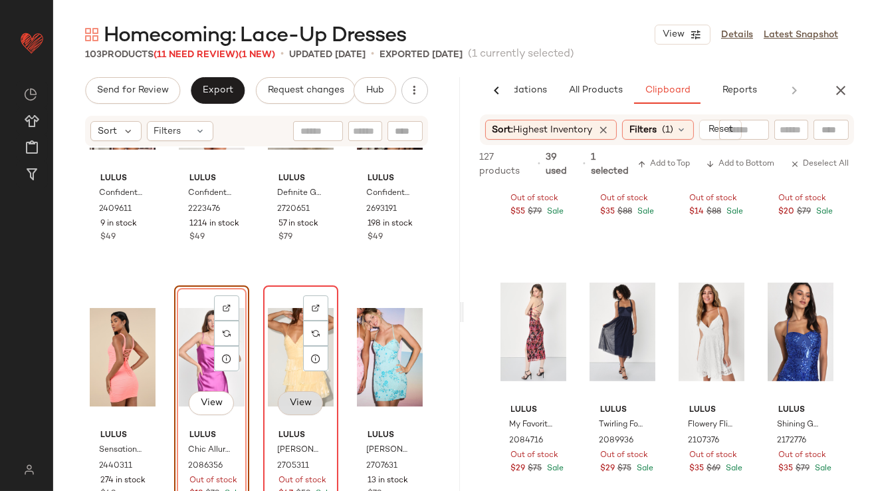
scroll to position [390, 0]
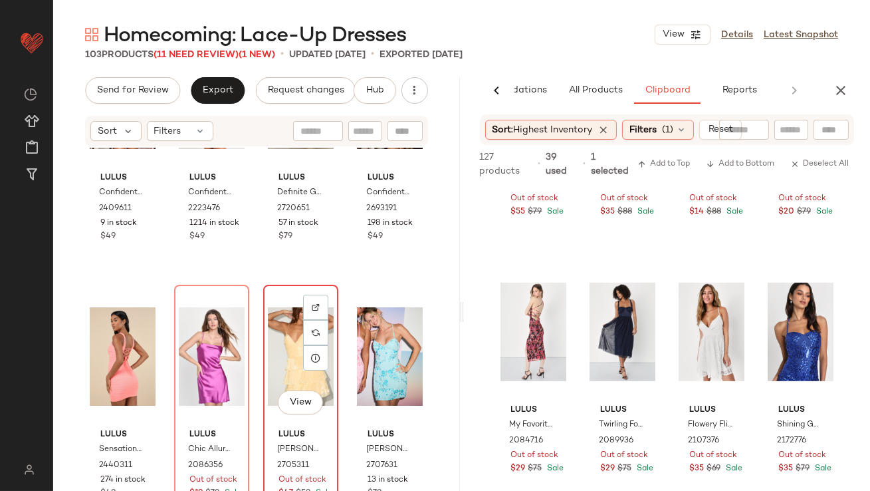
click at [281, 348] on div "View" at bounding box center [301, 356] width 66 height 134
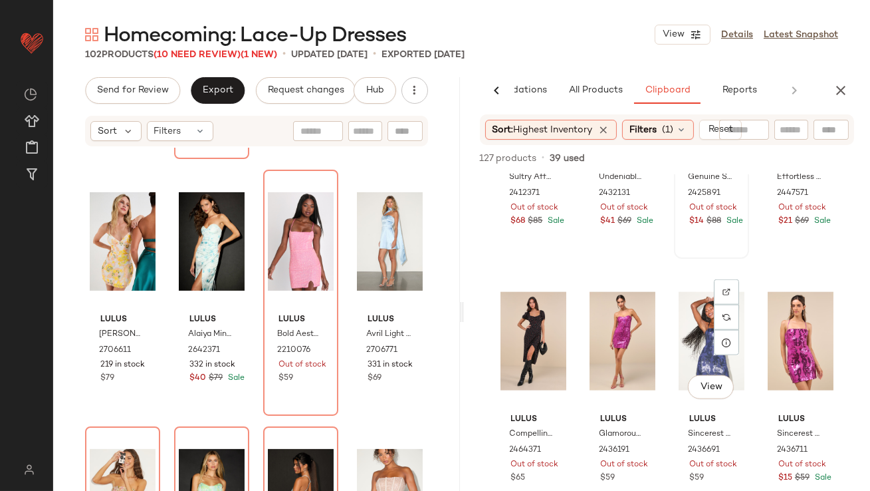
scroll to position [3272, 0]
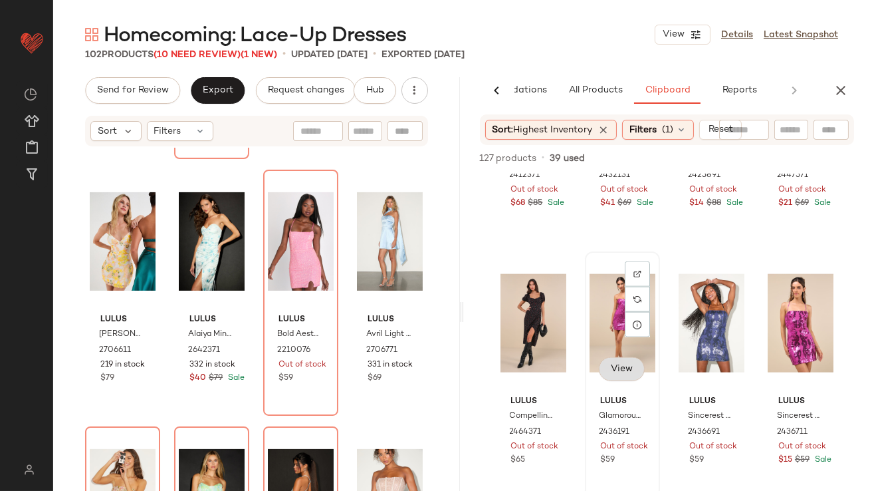
click at [616, 364] on span "View" at bounding box center [621, 369] width 23 height 11
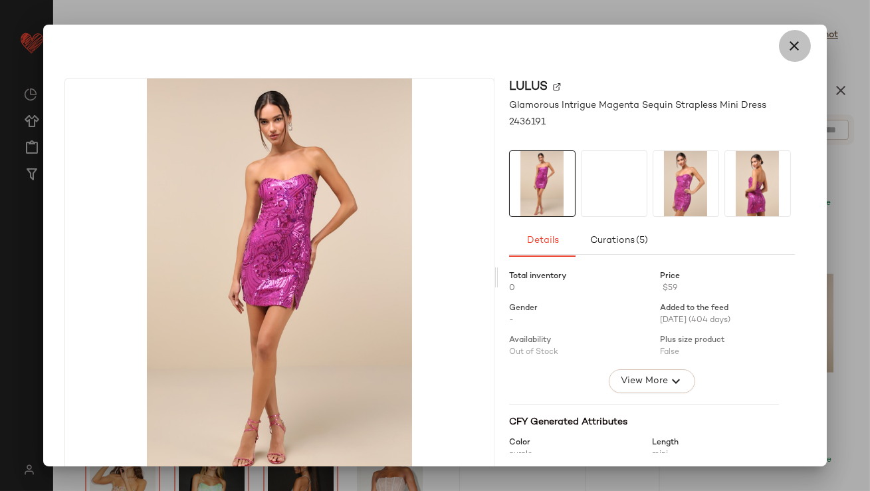
click at [779, 44] on button "button" at bounding box center [795, 46] width 32 height 32
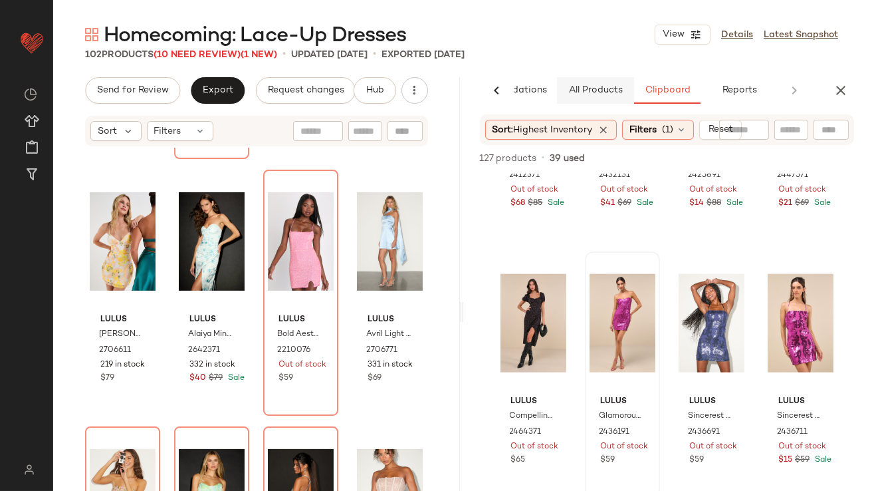
click at [602, 90] on span "All Products" at bounding box center [595, 90] width 55 height 11
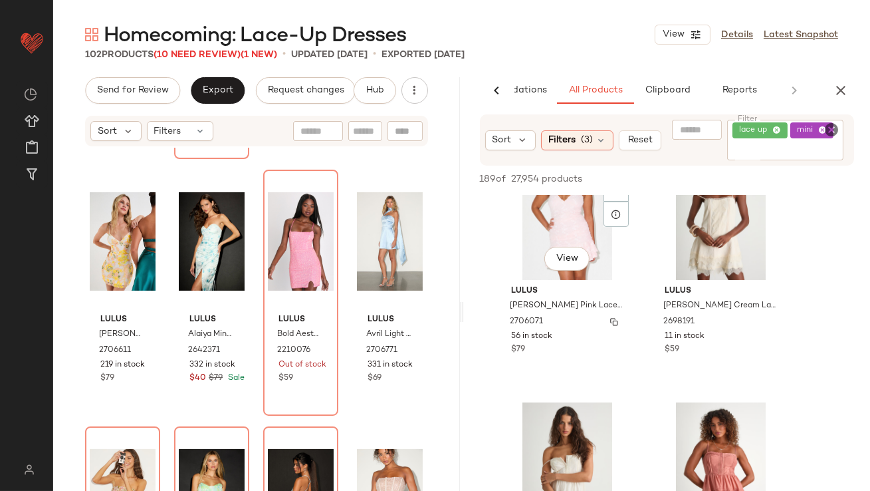
scroll to position [776, 0]
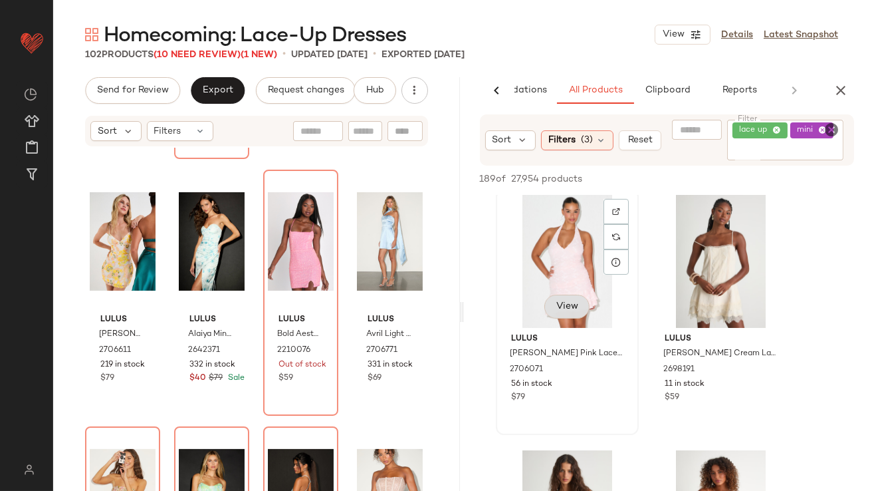
click at [560, 316] on button "View" at bounding box center [566, 307] width 45 height 24
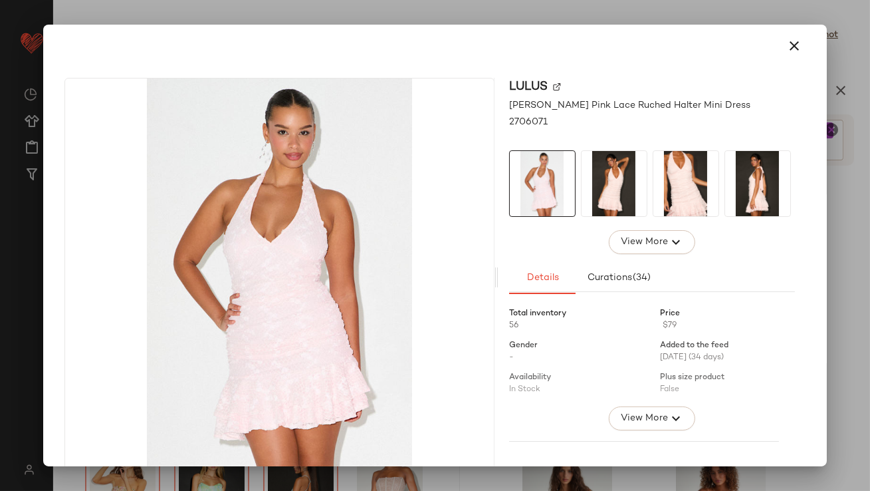
click at [607, 186] on img at bounding box center [614, 183] width 65 height 65
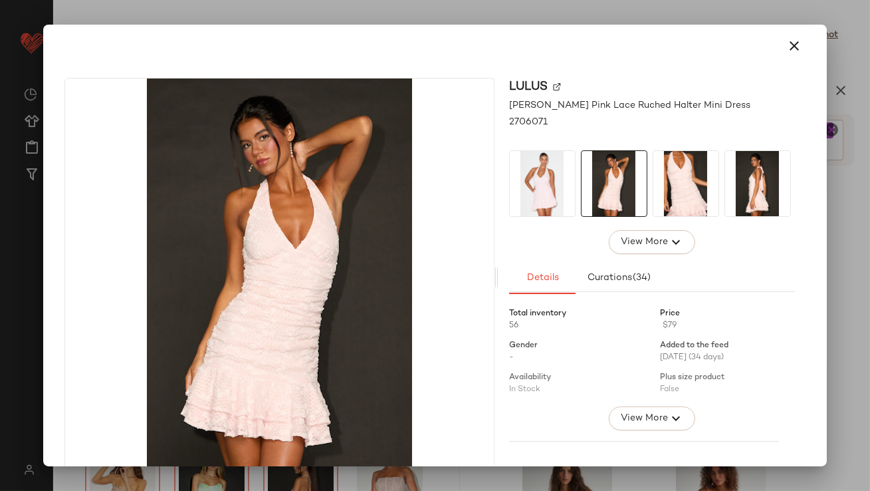
click at [678, 178] on img at bounding box center [686, 183] width 65 height 65
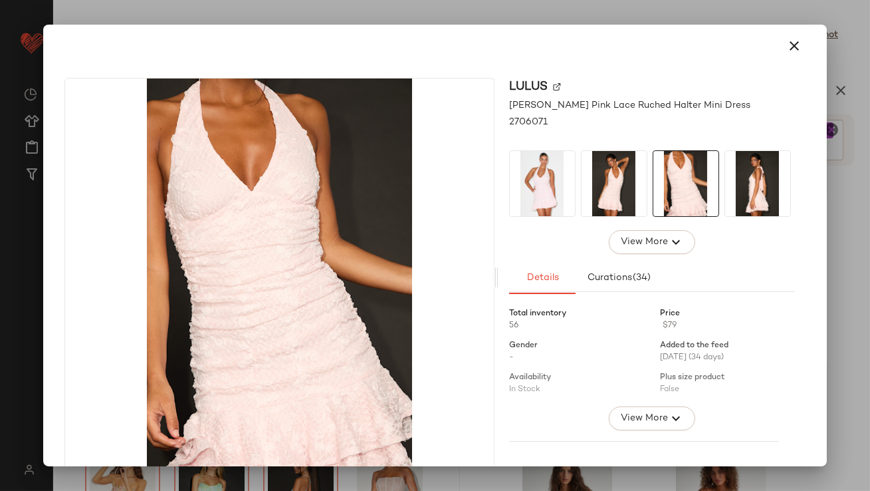
click at [765, 179] on img at bounding box center [757, 183] width 65 height 65
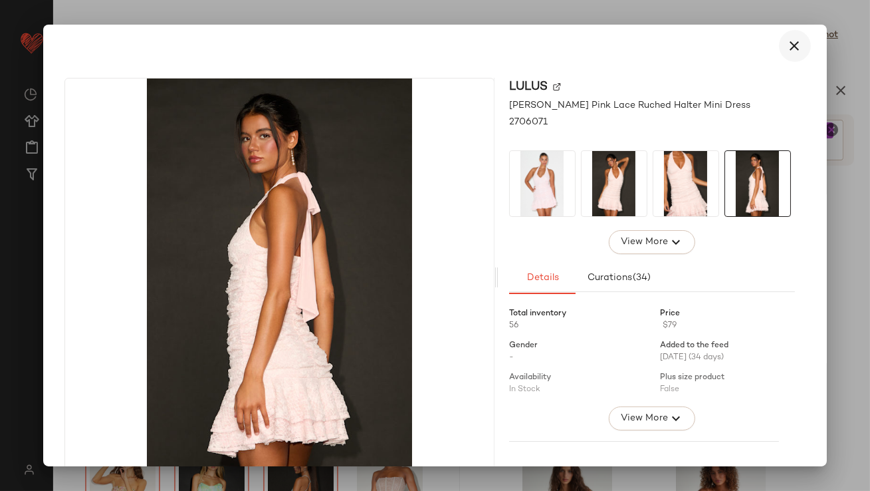
click at [787, 44] on icon "button" at bounding box center [795, 46] width 16 height 16
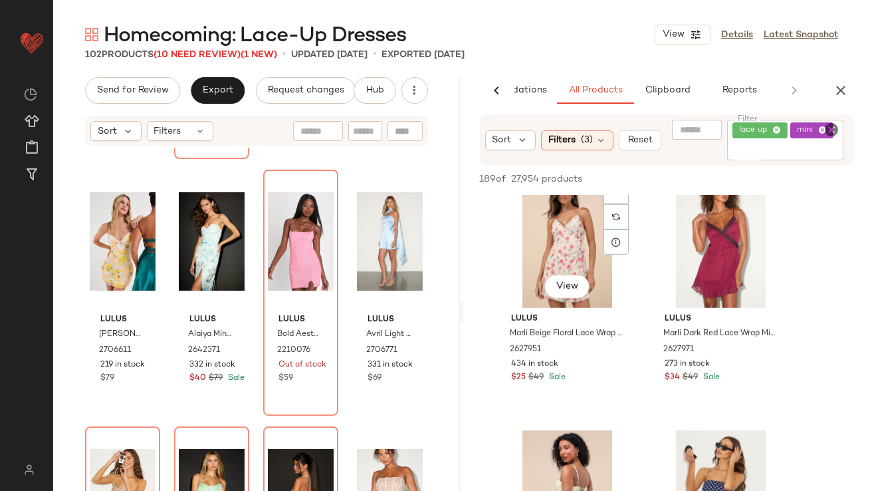
scroll to position [2345, 0]
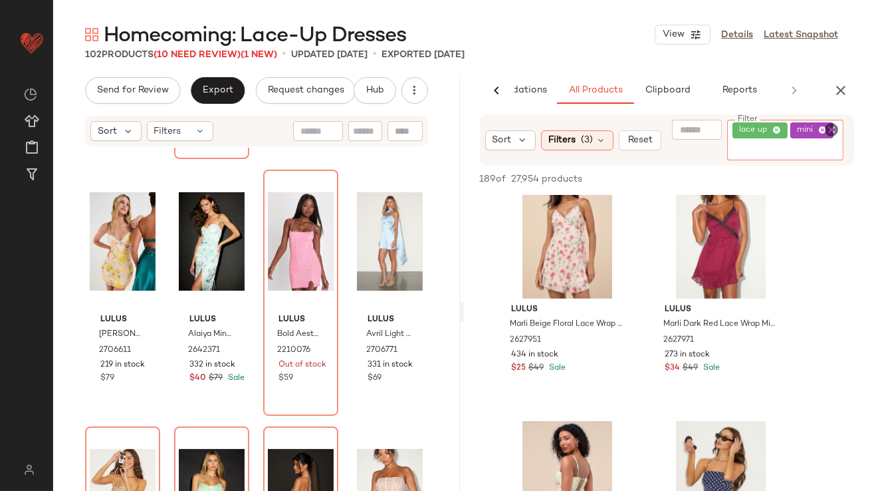
click at [774, 130] on icon at bounding box center [777, 130] width 9 height 9
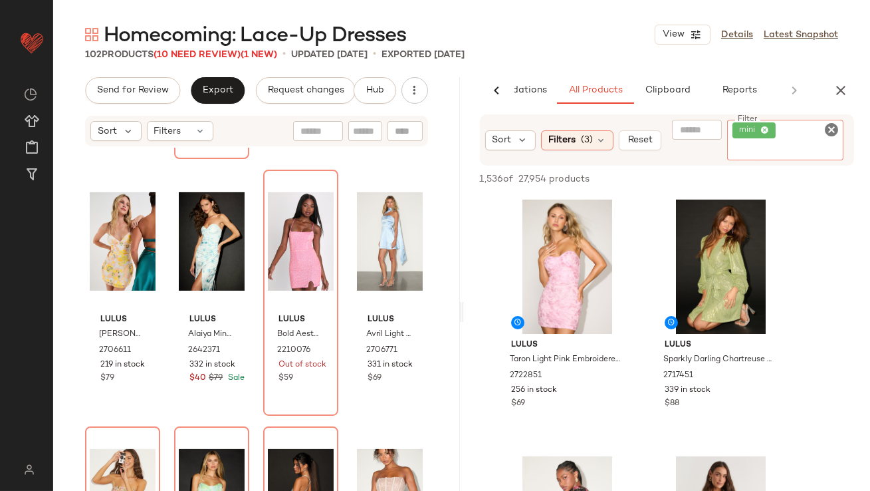
click at [762, 130] on icon at bounding box center [765, 130] width 9 height 9
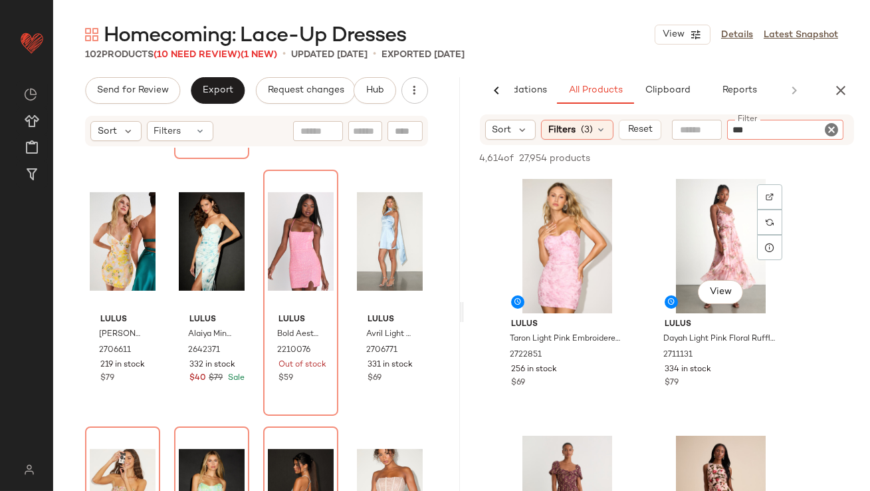
type input "****"
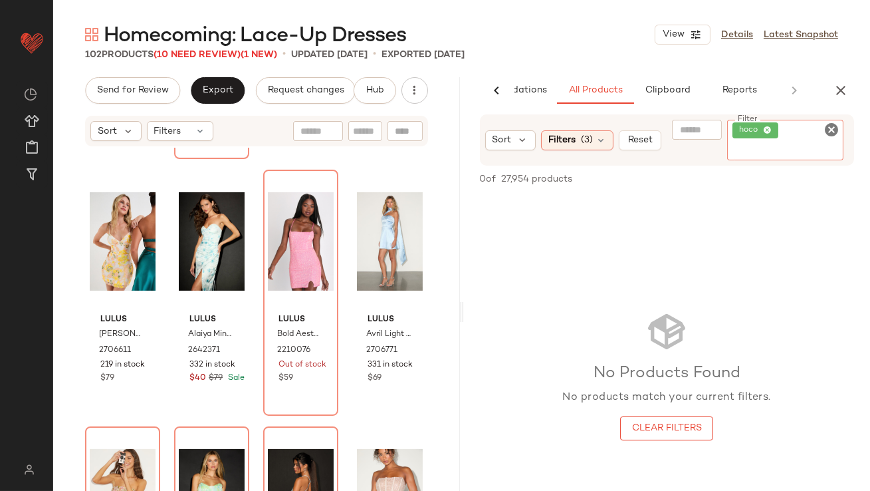
click at [769, 130] on icon at bounding box center [768, 130] width 9 height 9
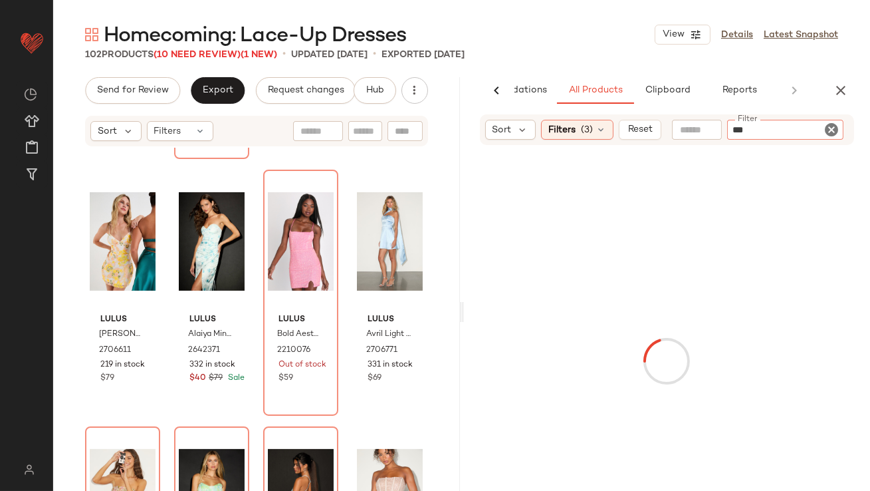
type input "****"
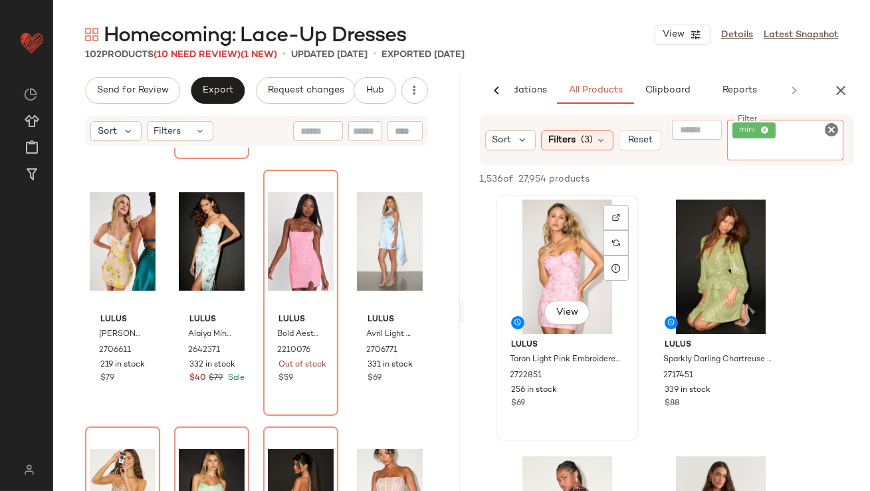
click at [571, 318] on div "View Lulus Taron Light Pink Embroidered Strapless Bustier Mini Dress 2722851 25…" at bounding box center [567, 317] width 140 height 243
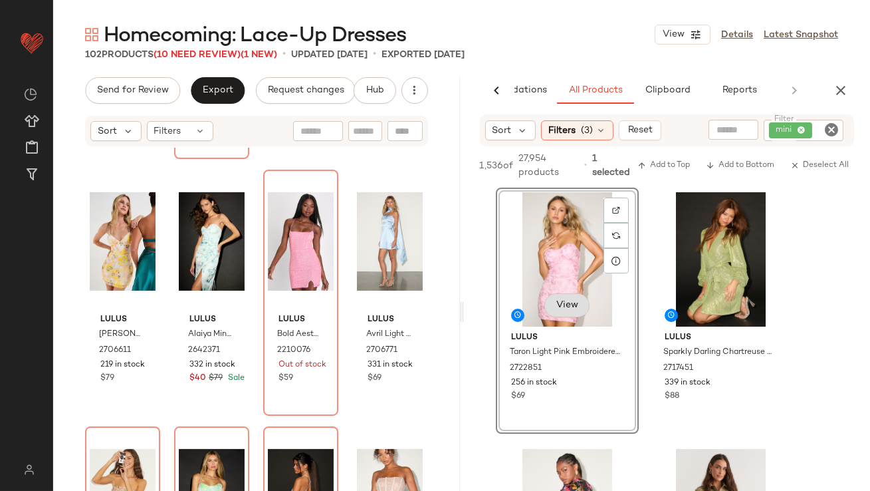
click at [567, 312] on button "View" at bounding box center [566, 305] width 45 height 24
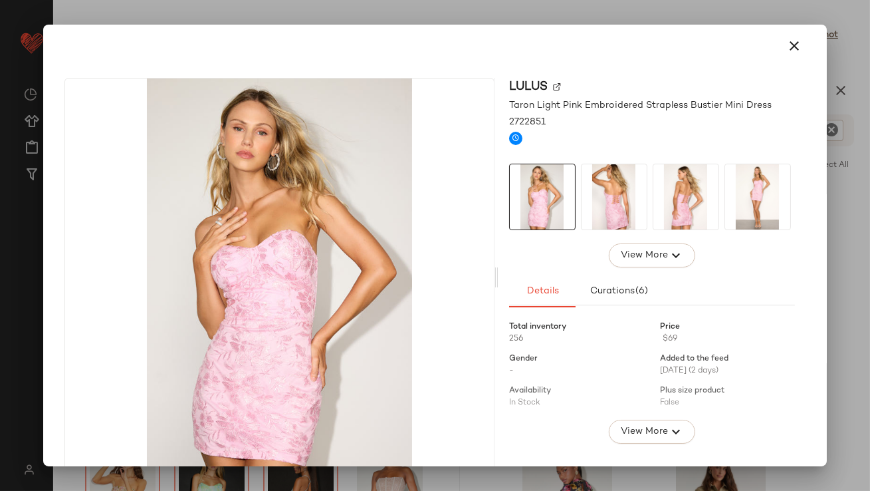
click at [628, 185] on img at bounding box center [614, 196] width 65 height 65
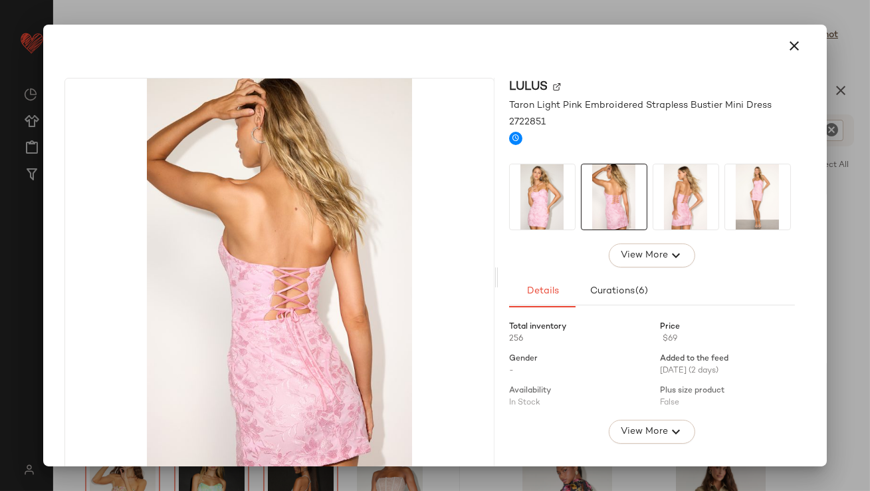
click at [788, 49] on icon "button" at bounding box center [795, 46] width 16 height 16
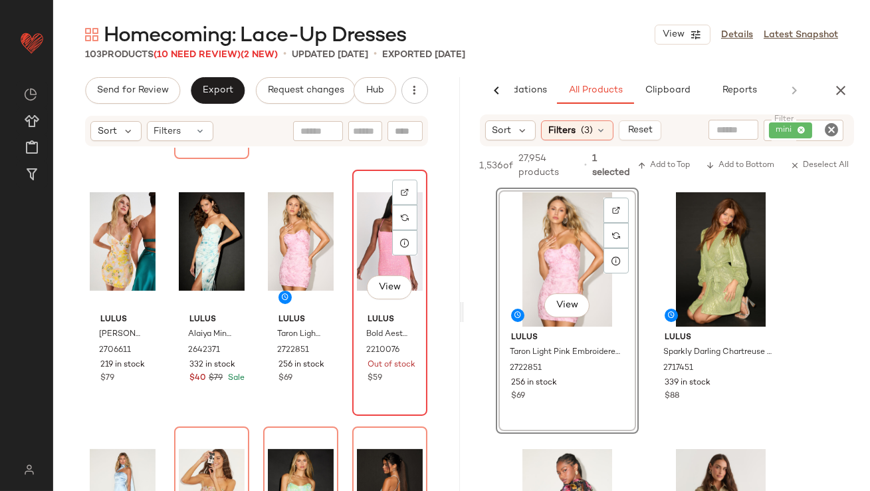
click at [378, 253] on div "View" at bounding box center [390, 241] width 66 height 134
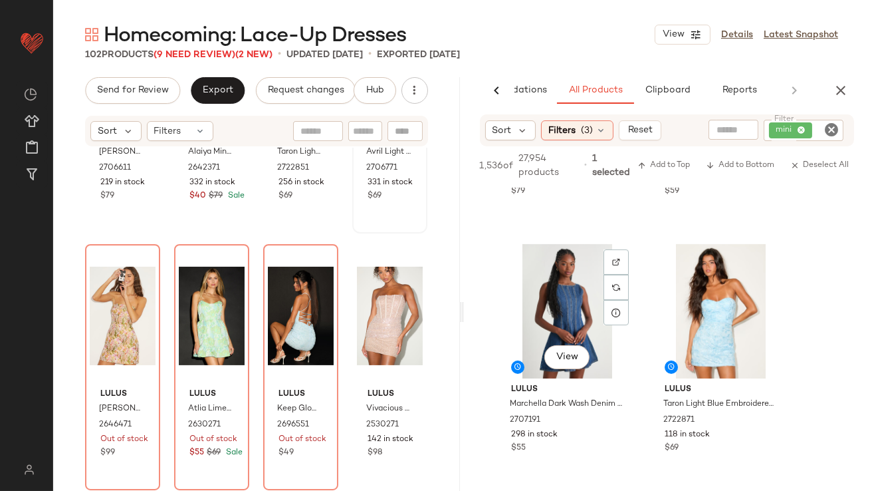
scroll to position [788, 0]
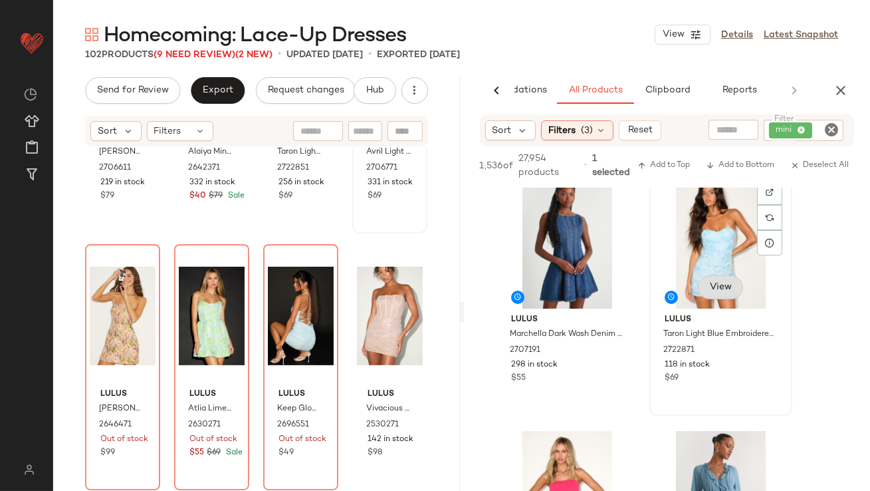
click at [711, 291] on div "View" at bounding box center [721, 241] width 134 height 134
click at [712, 282] on span "View" at bounding box center [720, 287] width 23 height 11
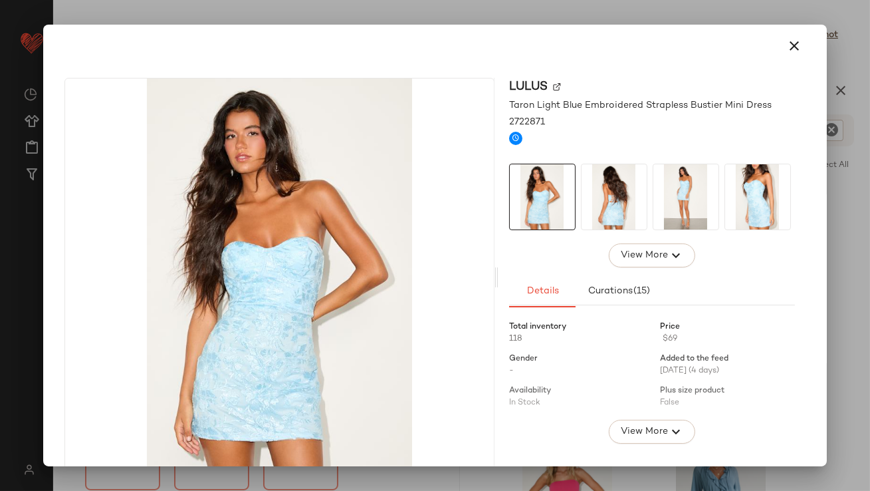
click at [625, 178] on img at bounding box center [614, 196] width 65 height 65
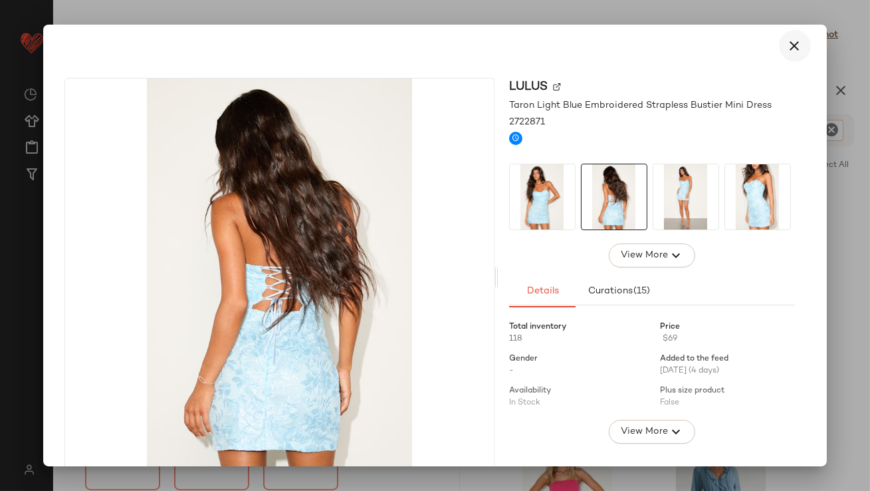
click at [779, 53] on button "button" at bounding box center [795, 46] width 32 height 32
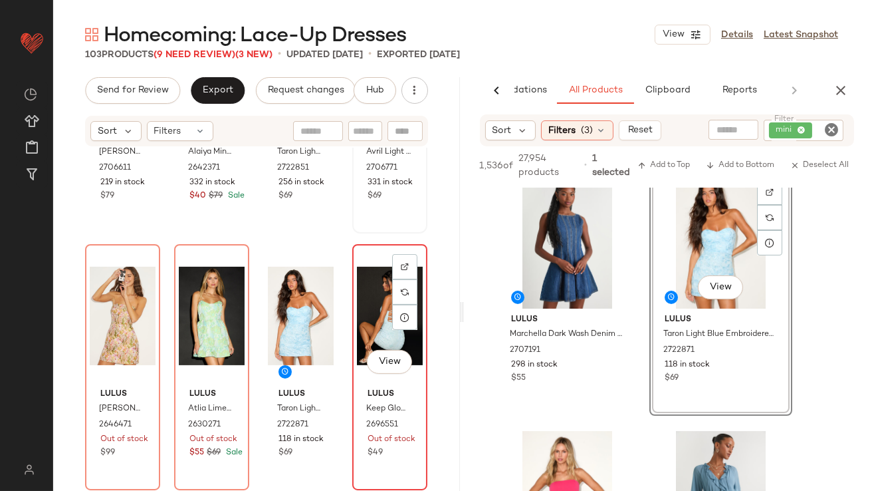
click at [359, 318] on div "View" at bounding box center [390, 316] width 66 height 134
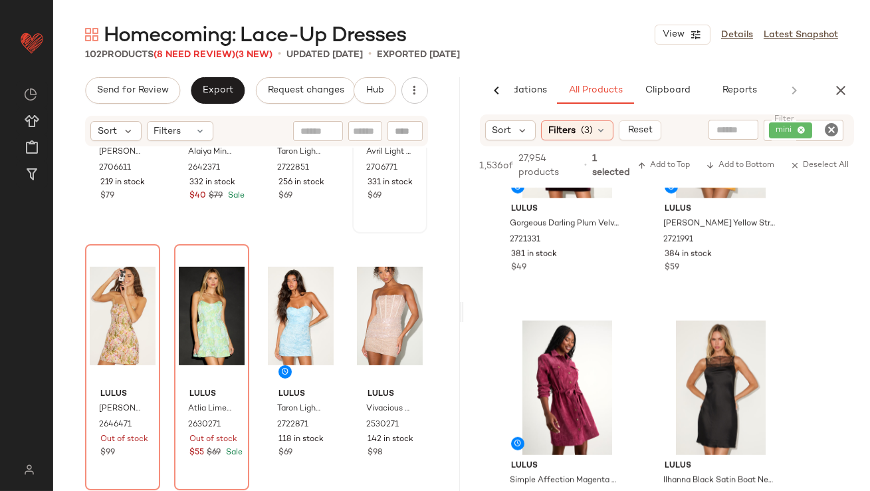
scroll to position [2495, 0]
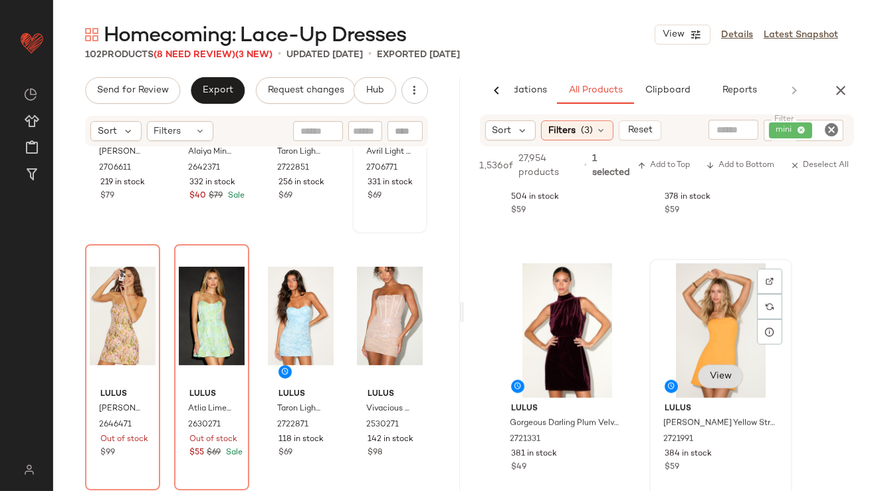
click at [724, 376] on div "View" at bounding box center [719, 377] width 45 height 27
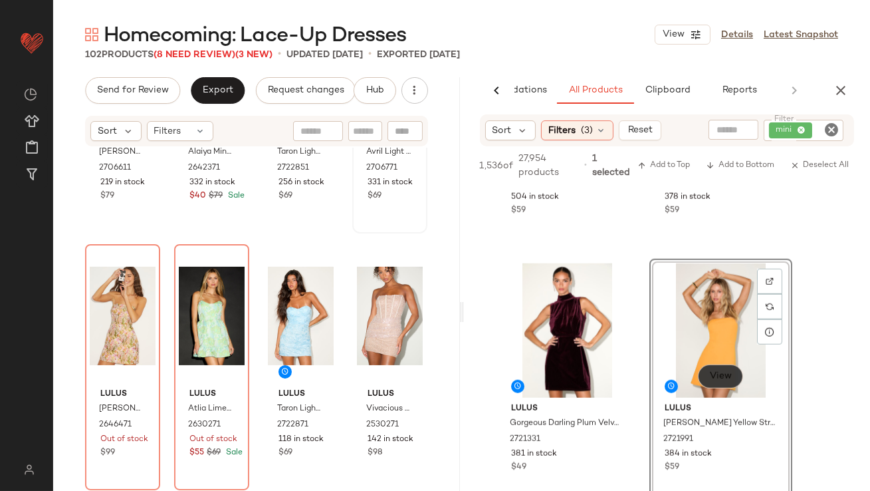
click at [731, 376] on button "View" at bounding box center [719, 376] width 45 height 24
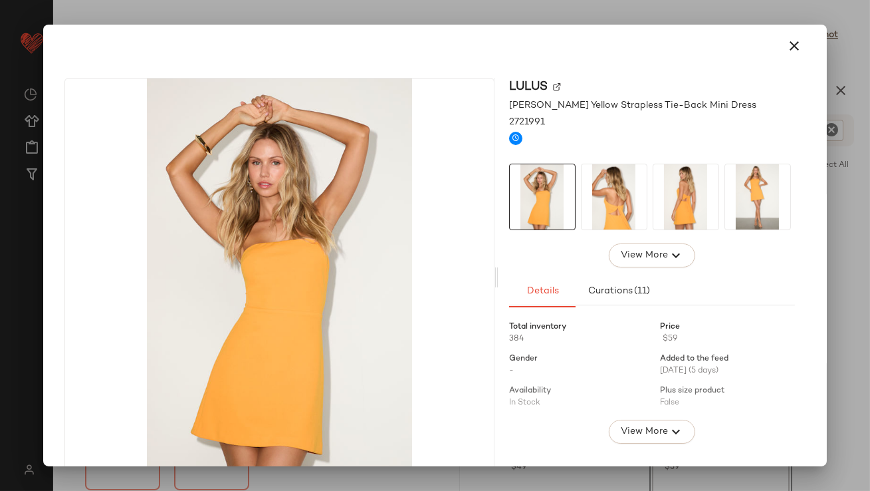
click at [612, 219] on img at bounding box center [614, 196] width 65 height 65
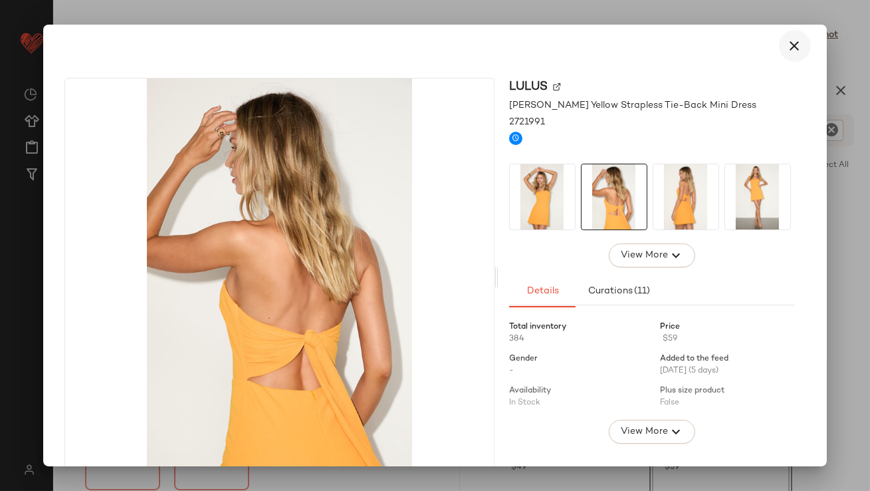
click at [787, 49] on icon "button" at bounding box center [795, 46] width 16 height 16
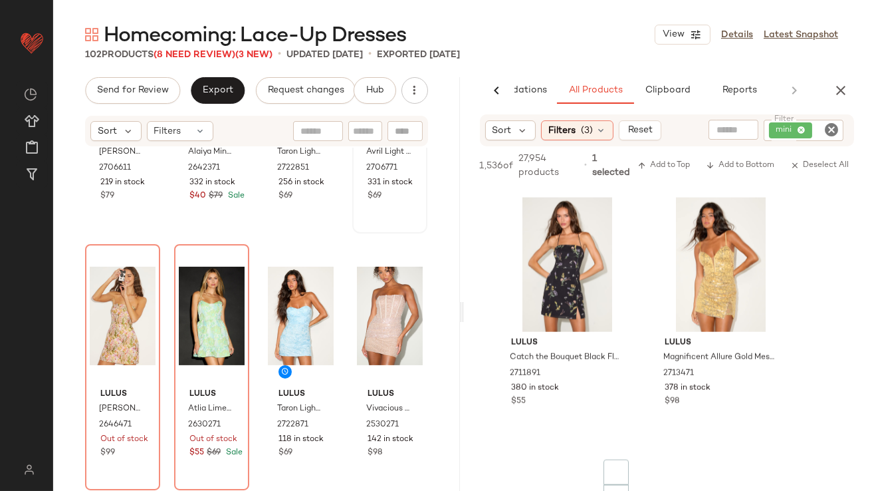
scroll to position [3359, 0]
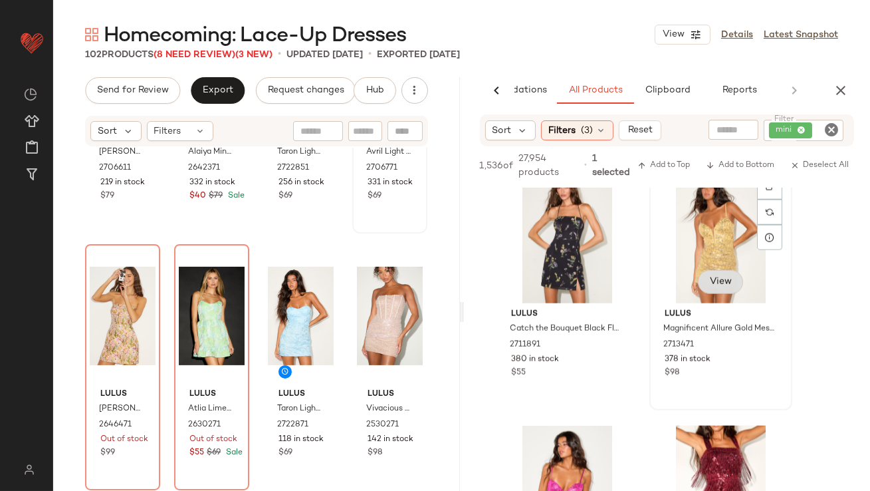
click at [722, 281] on button "View" at bounding box center [719, 282] width 45 height 24
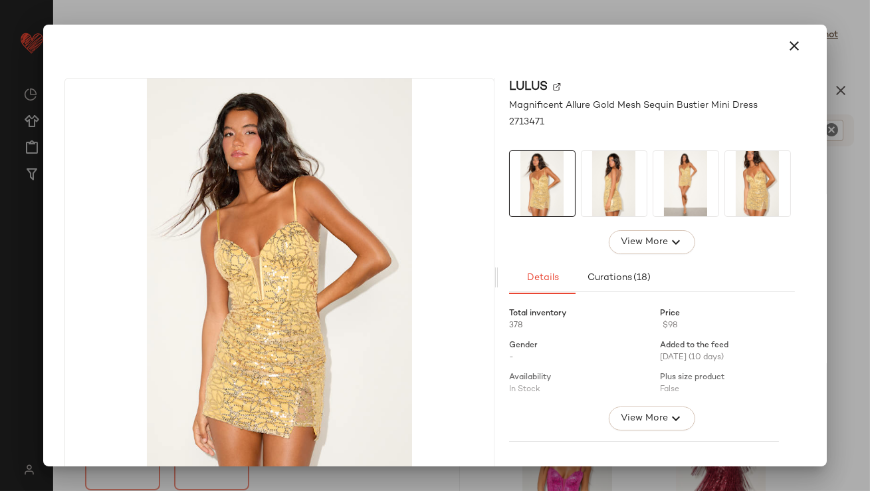
click at [625, 183] on img at bounding box center [614, 183] width 65 height 65
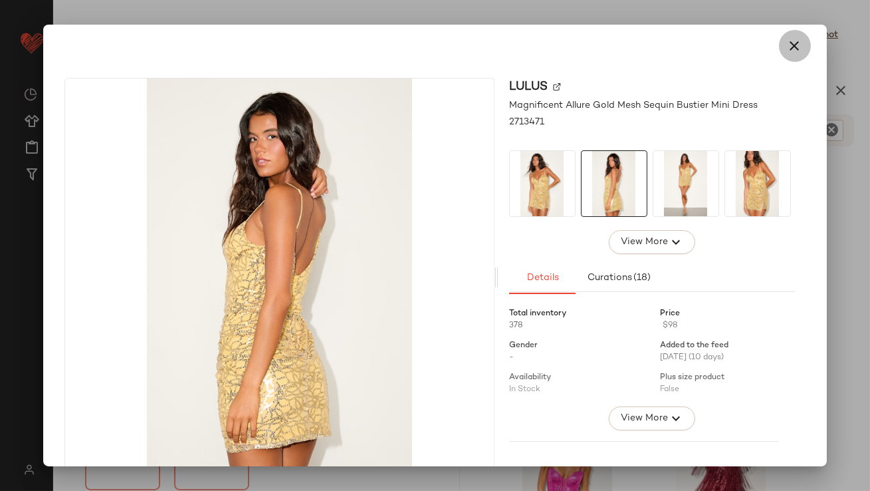
click at [787, 46] on icon "button" at bounding box center [795, 46] width 16 height 16
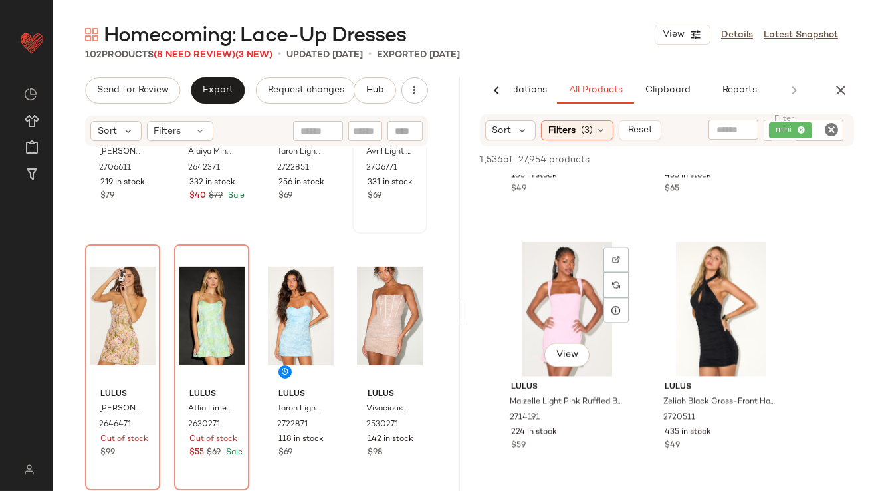
scroll to position [5622, 0]
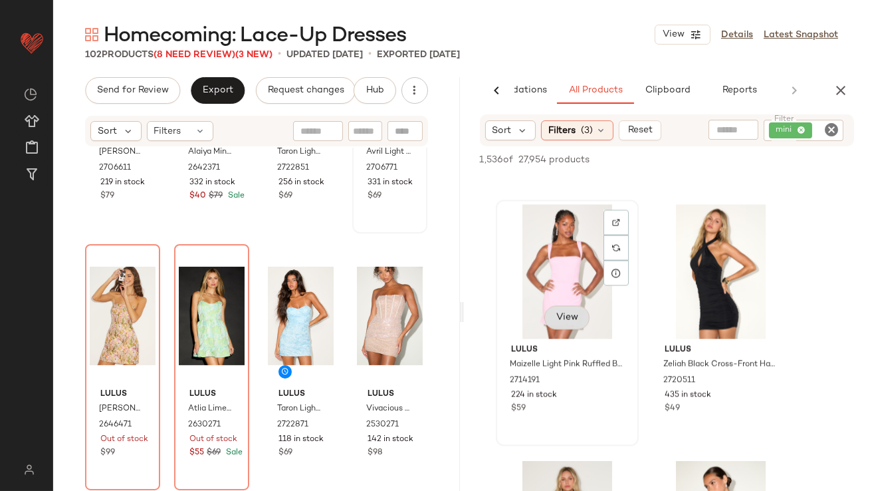
click at [573, 310] on button "View" at bounding box center [566, 317] width 45 height 24
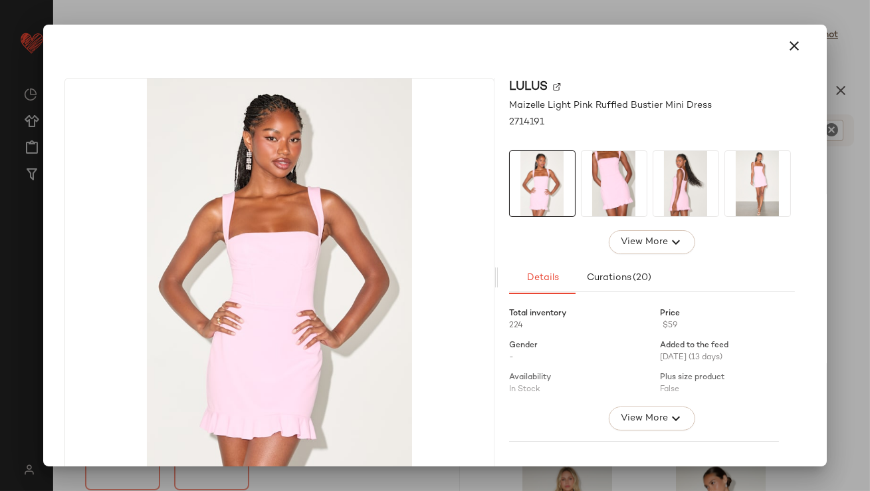
click at [659, 195] on img at bounding box center [686, 183] width 65 height 65
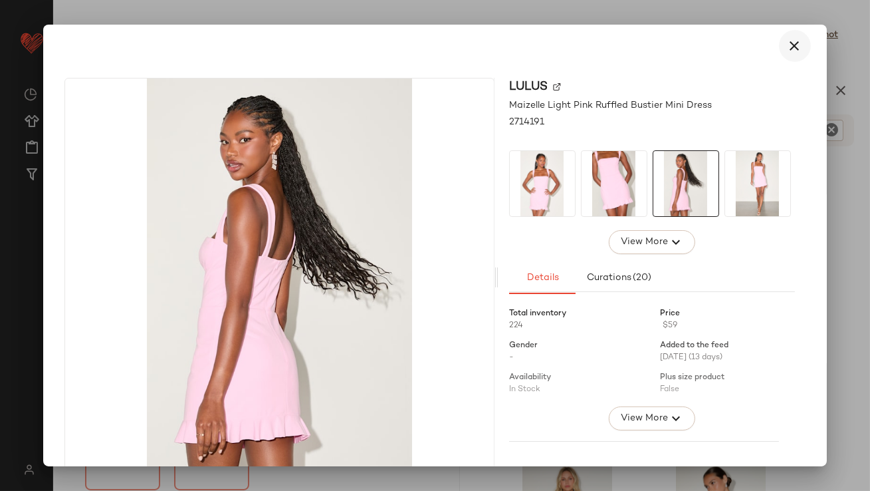
click at [790, 43] on icon "button" at bounding box center [795, 46] width 16 height 16
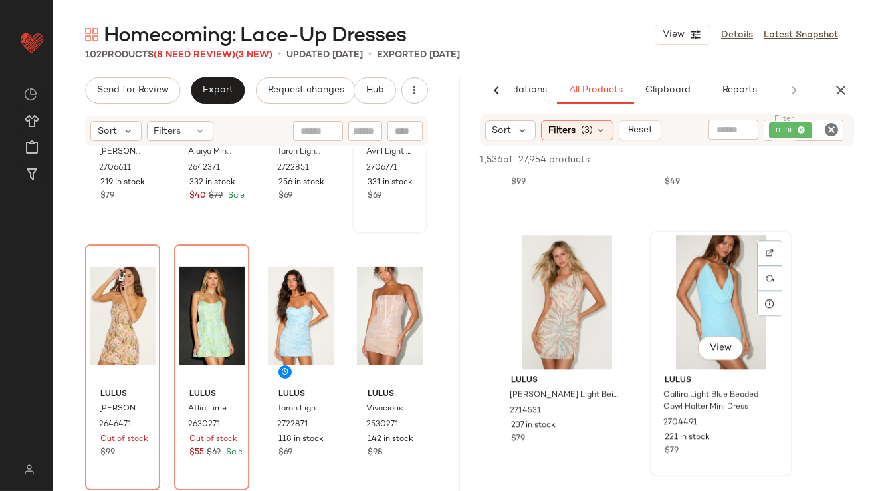
scroll to position [6887, 0]
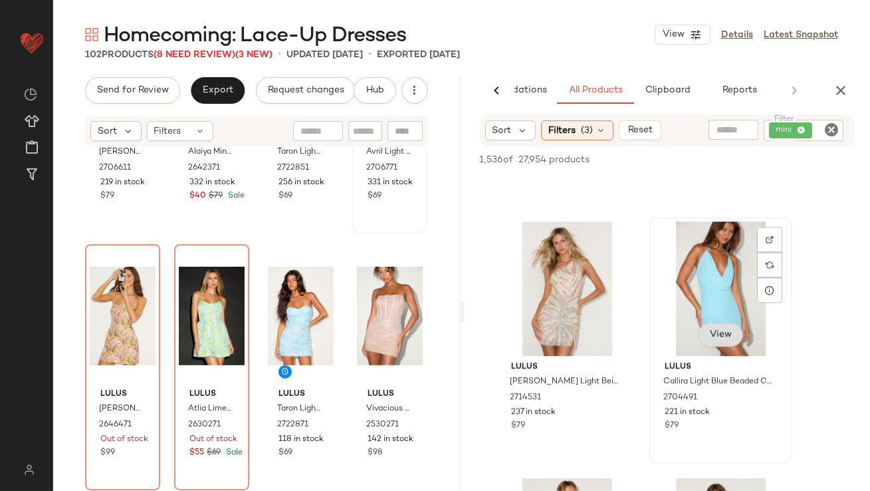
click at [706, 326] on button "View" at bounding box center [719, 334] width 45 height 24
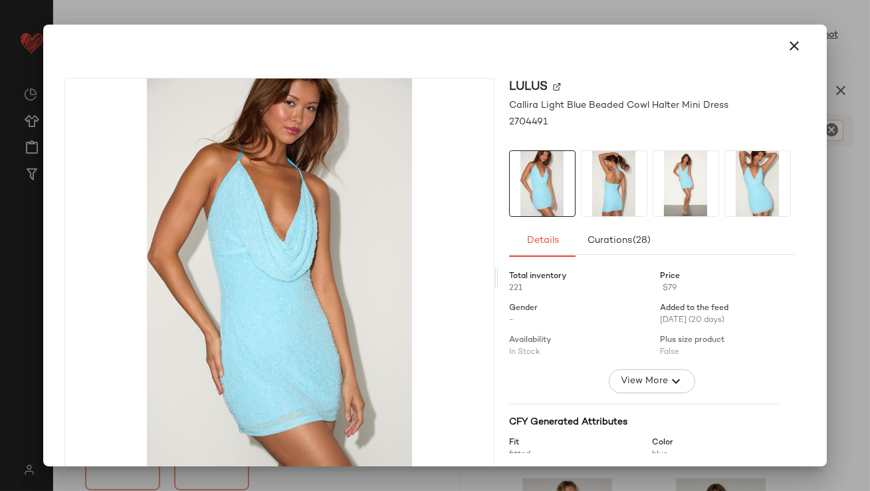
click at [632, 206] on img at bounding box center [614, 183] width 65 height 65
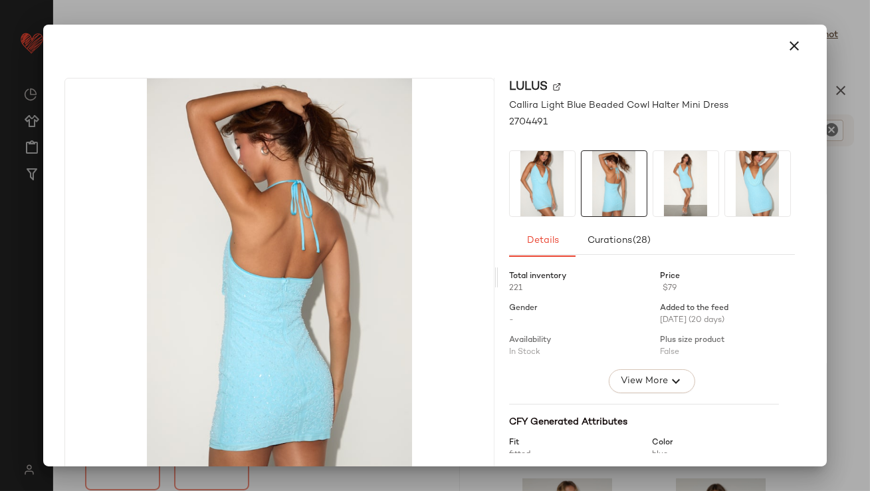
click at [790, 40] on icon "button" at bounding box center [795, 46] width 16 height 16
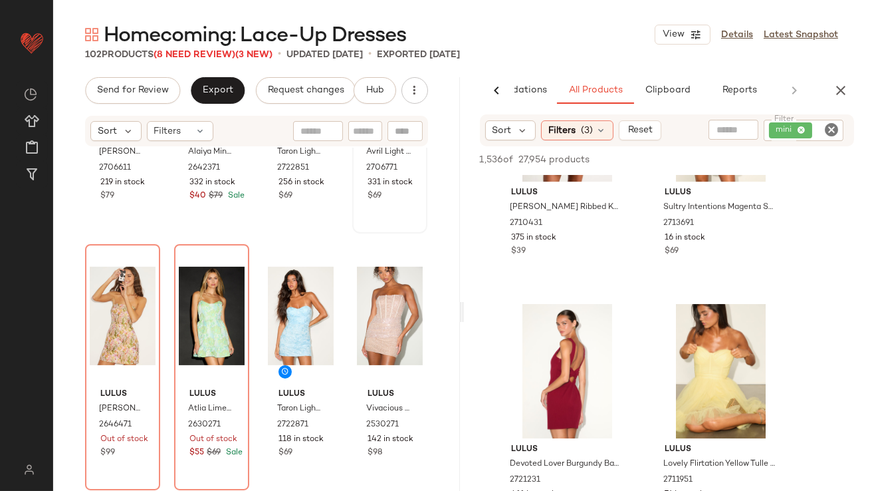
scroll to position [8862, 0]
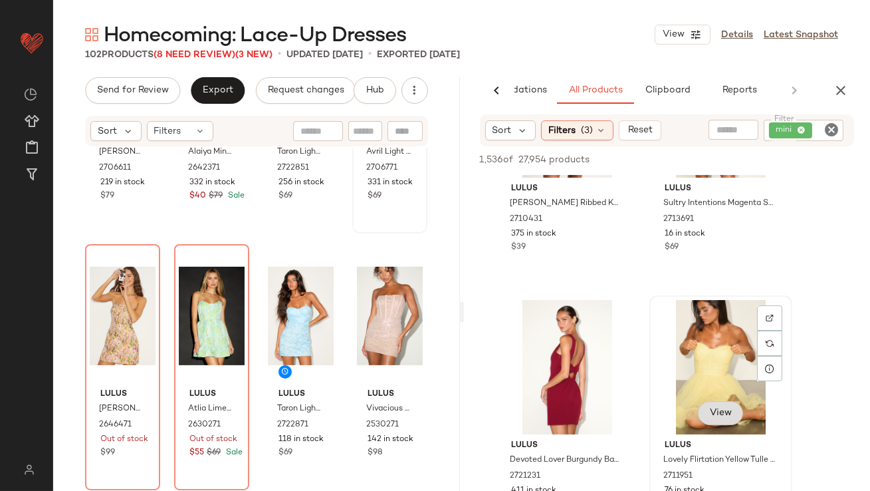
click at [736, 419] on button "View" at bounding box center [719, 413] width 45 height 24
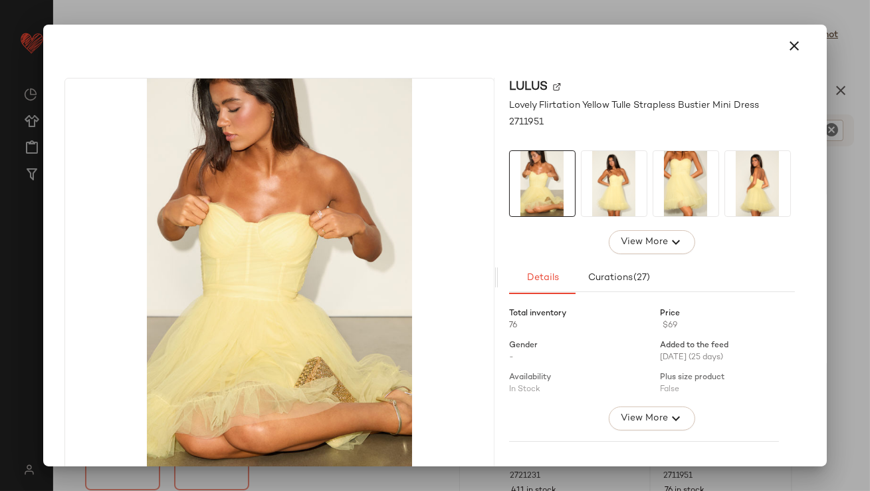
click at [622, 204] on img at bounding box center [614, 183] width 65 height 65
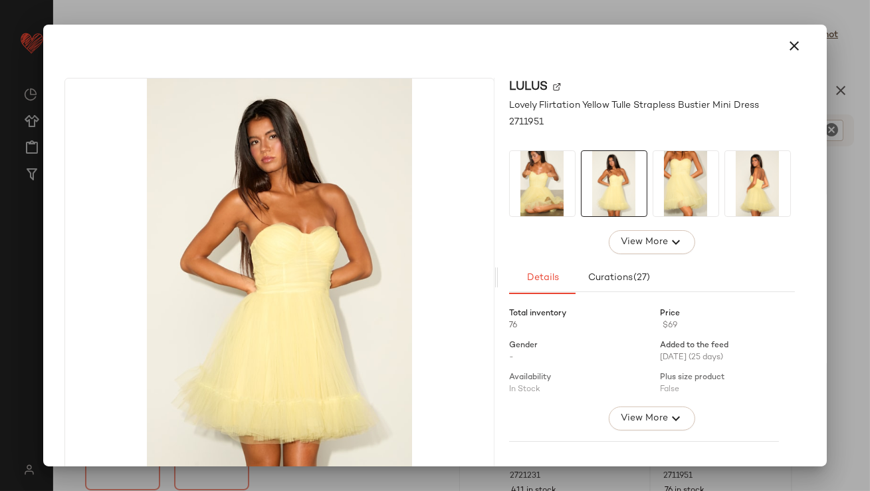
click at [676, 198] on img at bounding box center [686, 183] width 65 height 65
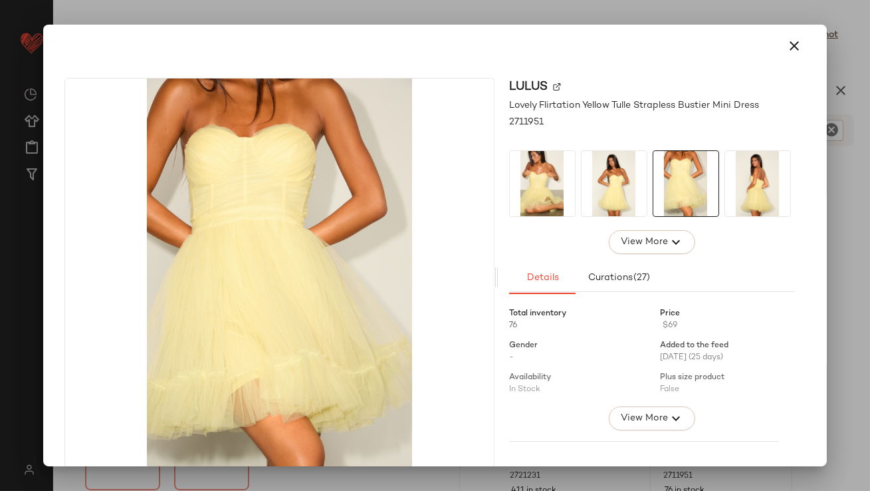
click at [761, 185] on img at bounding box center [757, 183] width 65 height 65
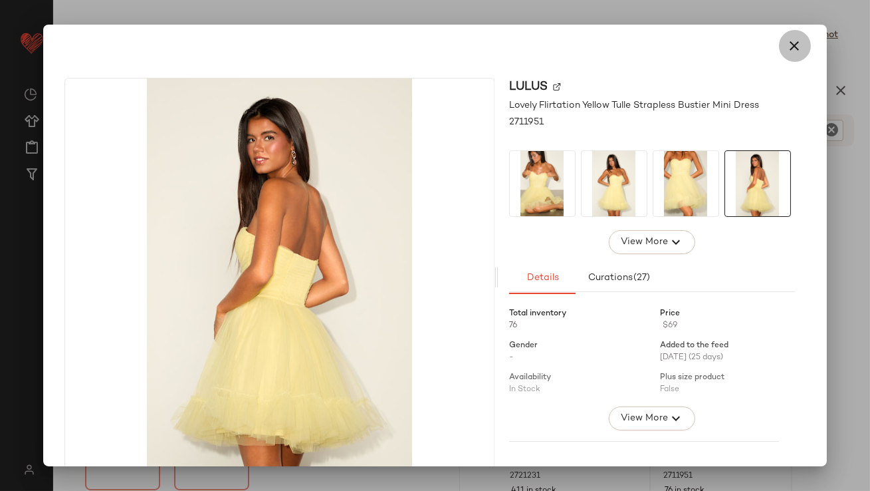
click at [787, 45] on icon "button" at bounding box center [795, 46] width 16 height 16
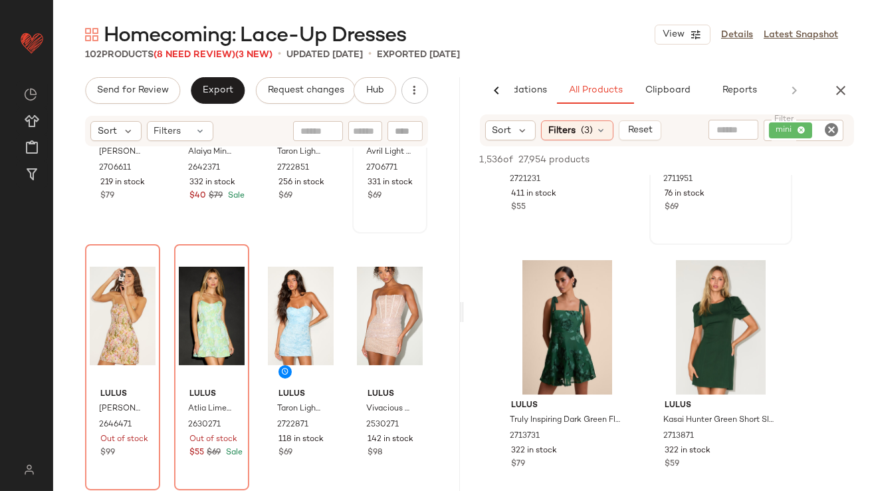
scroll to position [9159, 0]
click at [569, 373] on span "View" at bounding box center [566, 372] width 23 height 11
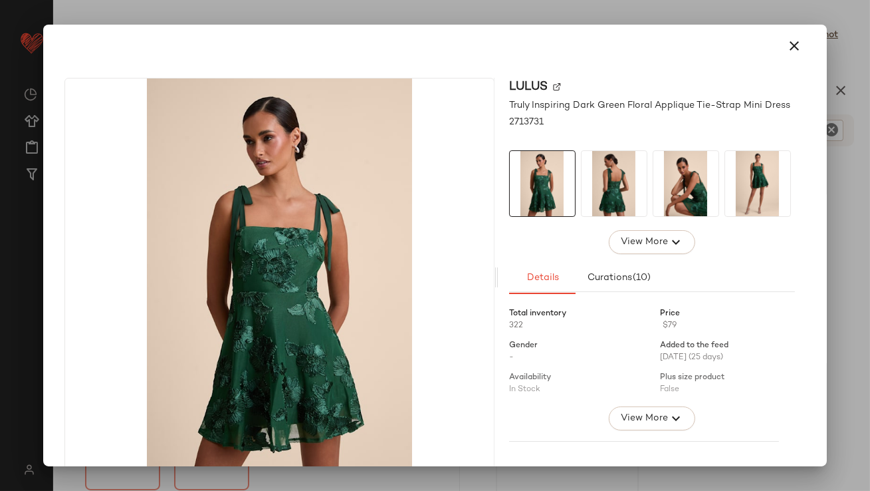
click at [635, 207] on img at bounding box center [614, 183] width 65 height 65
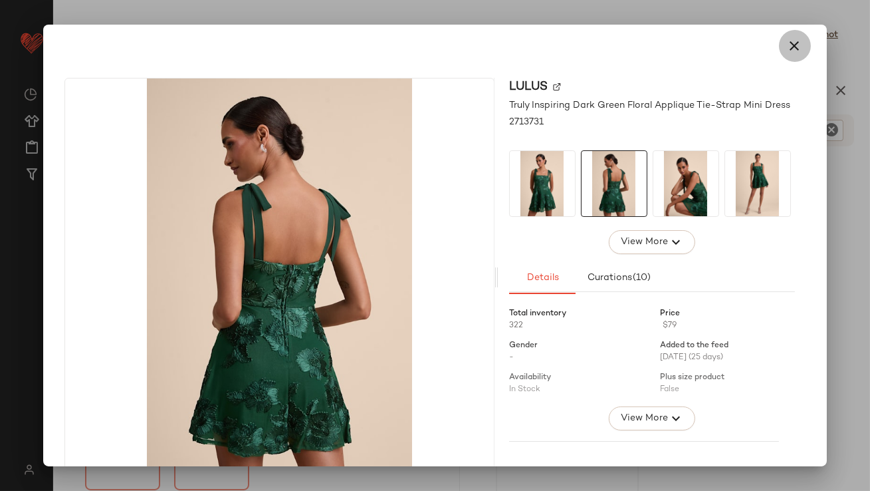
click at [794, 38] on icon "button" at bounding box center [795, 46] width 16 height 16
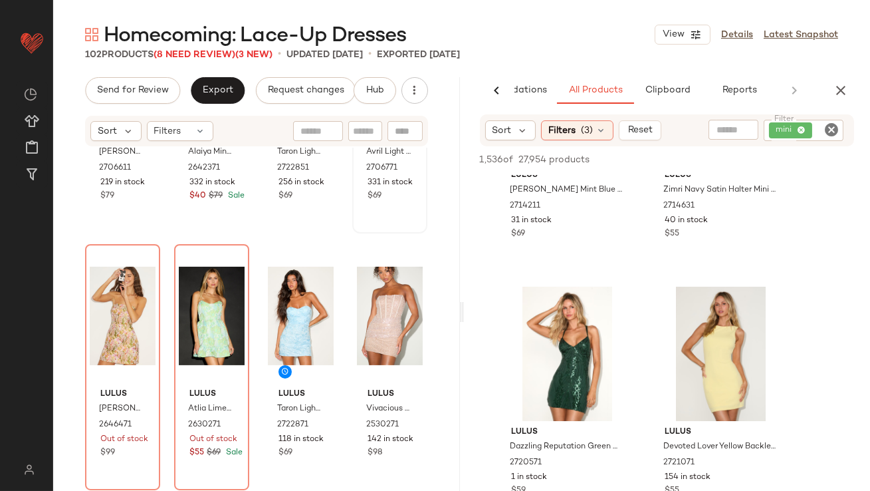
scroll to position [9653, 0]
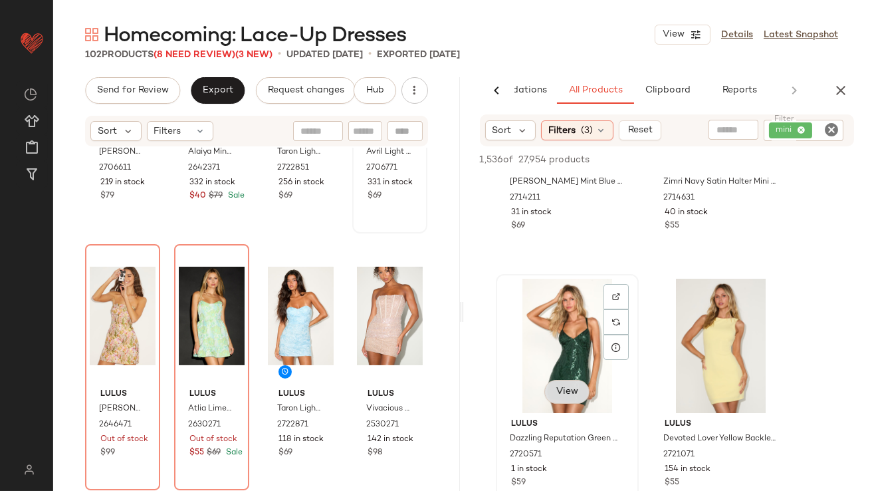
click at [568, 388] on span "View" at bounding box center [566, 391] width 23 height 11
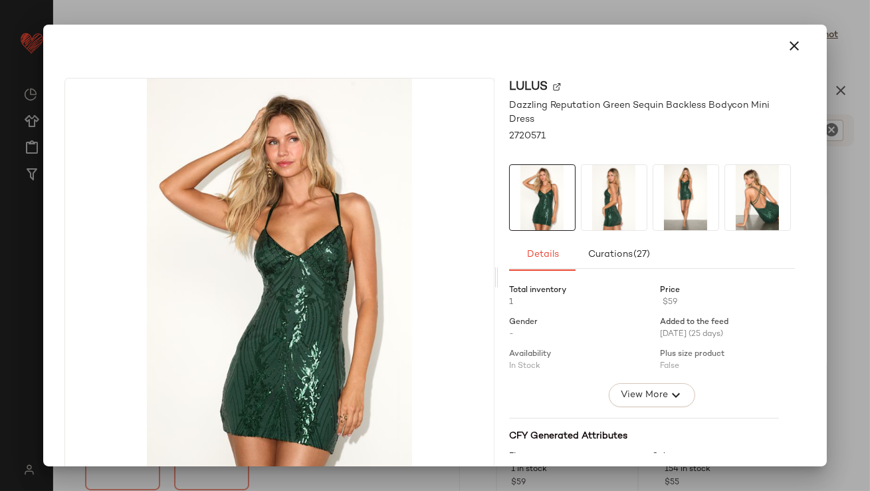
click at [624, 183] on img at bounding box center [614, 197] width 65 height 65
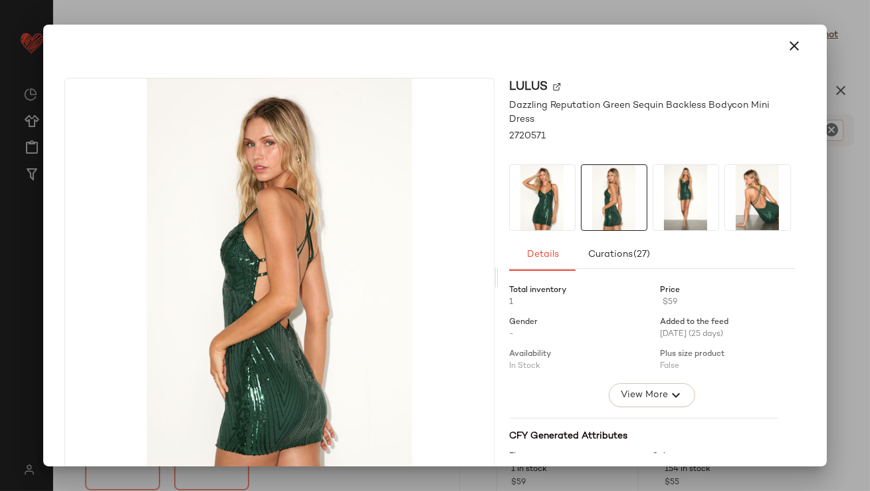
click at [695, 191] on img at bounding box center [686, 197] width 65 height 65
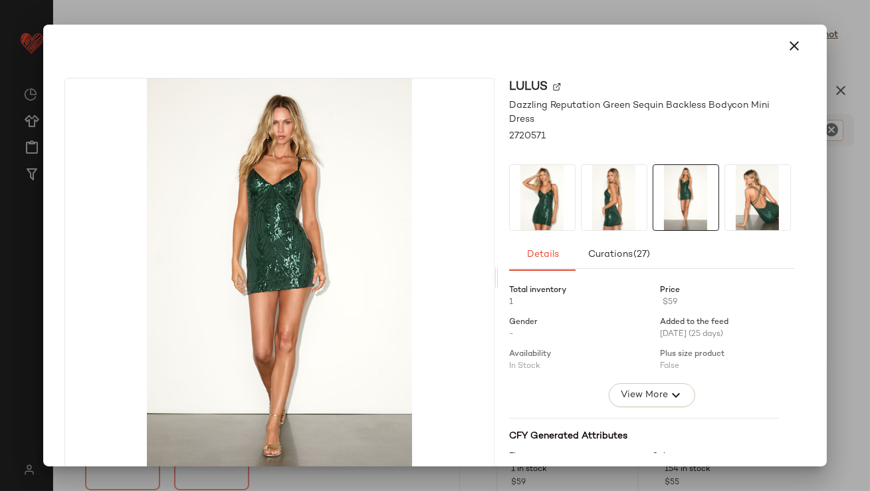
click at [595, 173] on img at bounding box center [614, 197] width 65 height 65
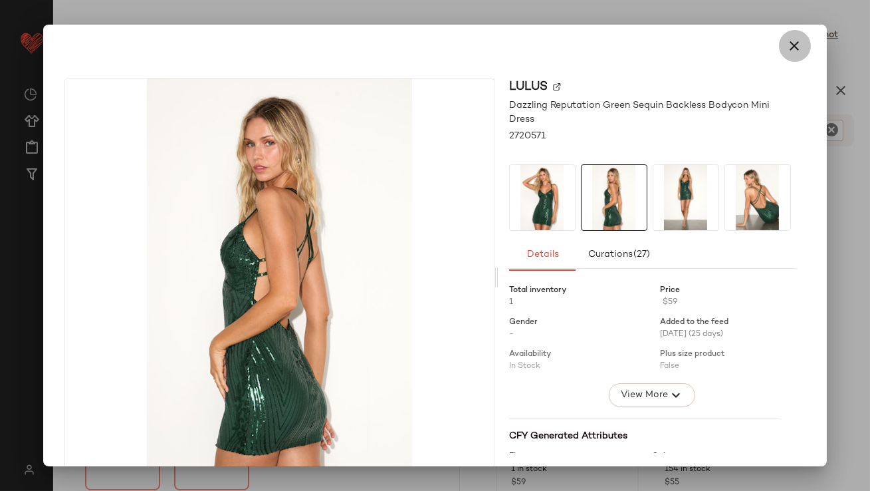
click at [787, 41] on icon "button" at bounding box center [795, 46] width 16 height 16
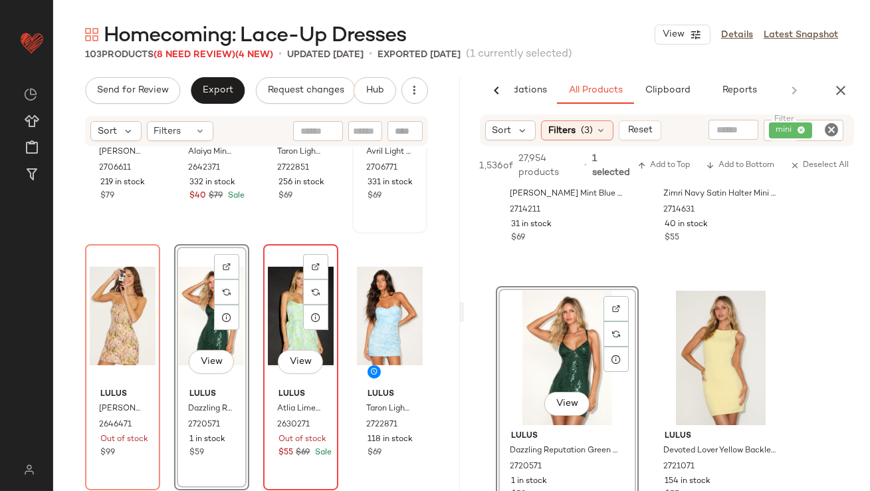
click at [281, 324] on div "View" at bounding box center [301, 316] width 66 height 134
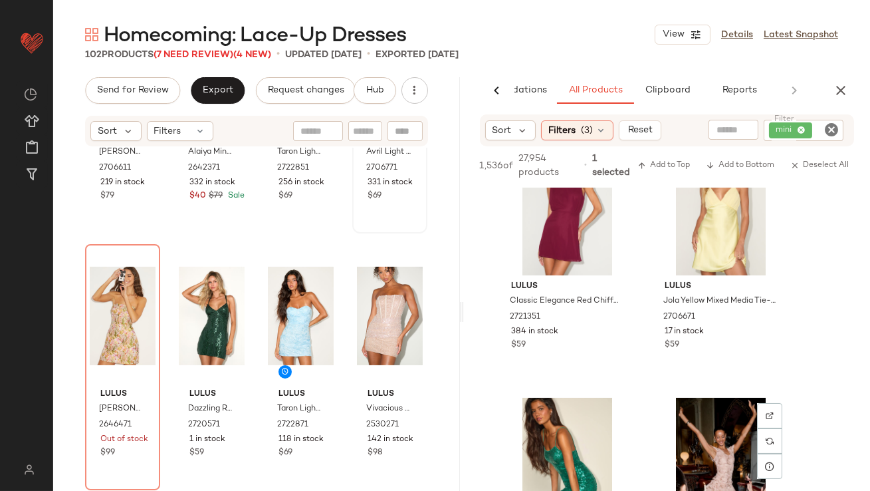
scroll to position [10253, 0]
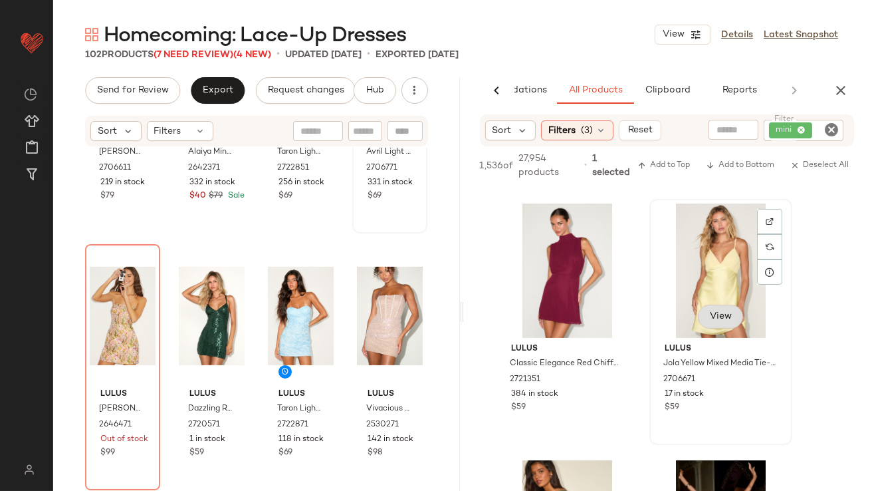
click at [727, 319] on div "View" at bounding box center [721, 270] width 134 height 134
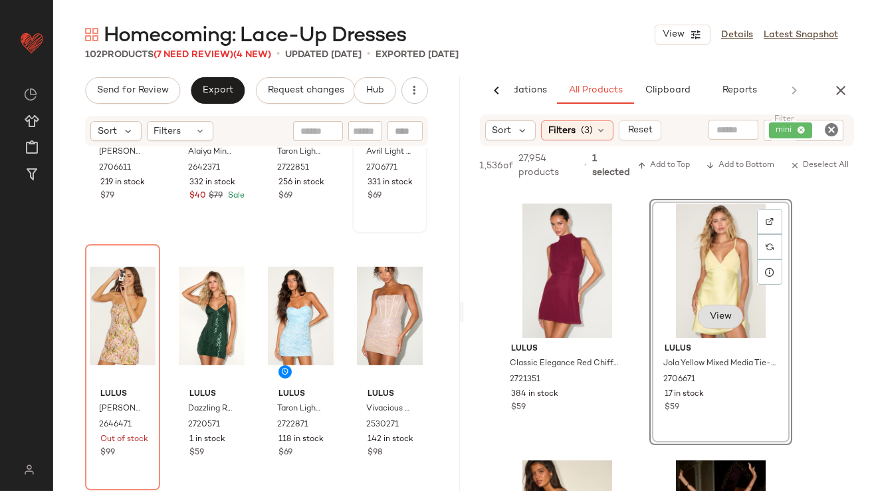
click at [730, 321] on button "View" at bounding box center [719, 316] width 45 height 24
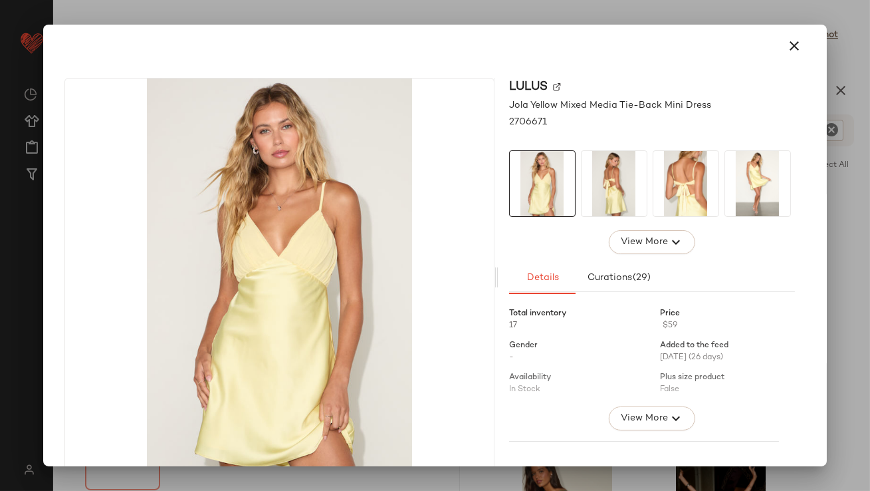
click at [625, 195] on img at bounding box center [614, 183] width 65 height 65
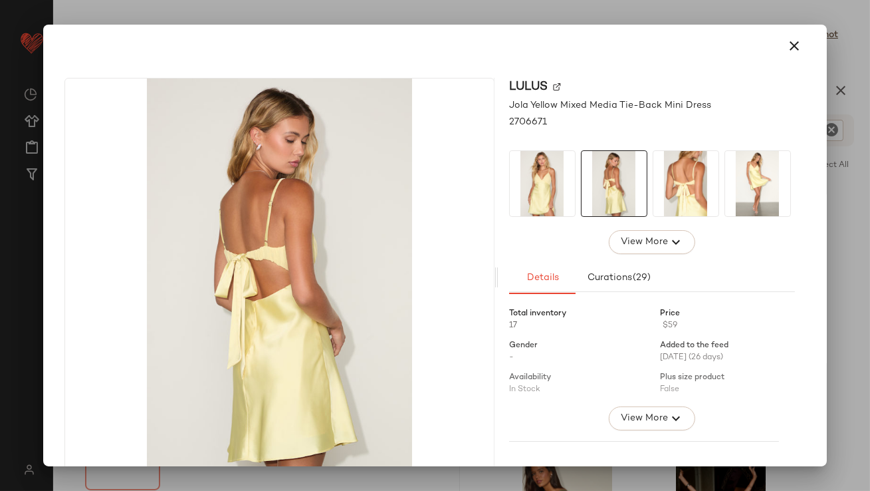
click at [681, 195] on img at bounding box center [686, 183] width 65 height 65
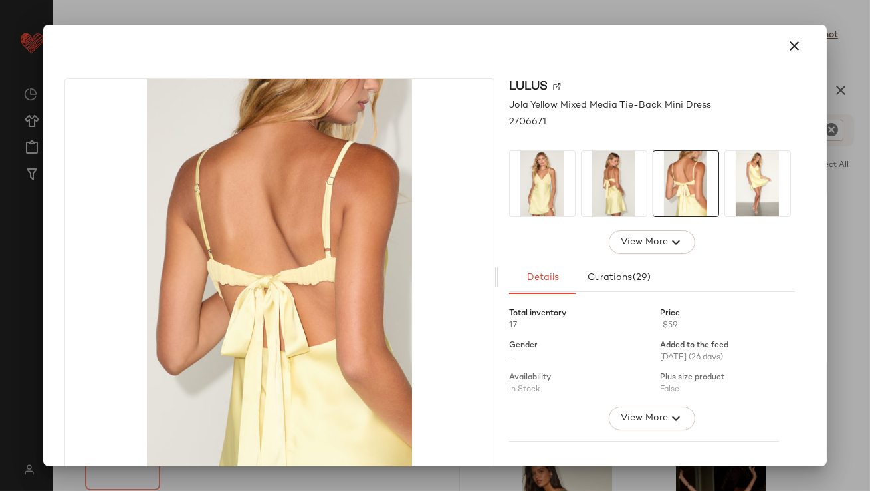
click at [787, 39] on icon "button" at bounding box center [795, 46] width 16 height 16
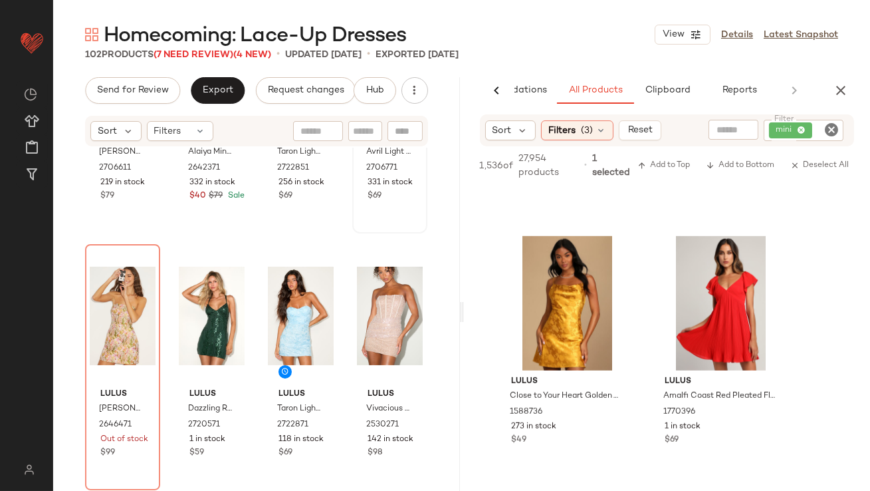
scroll to position [11806, 0]
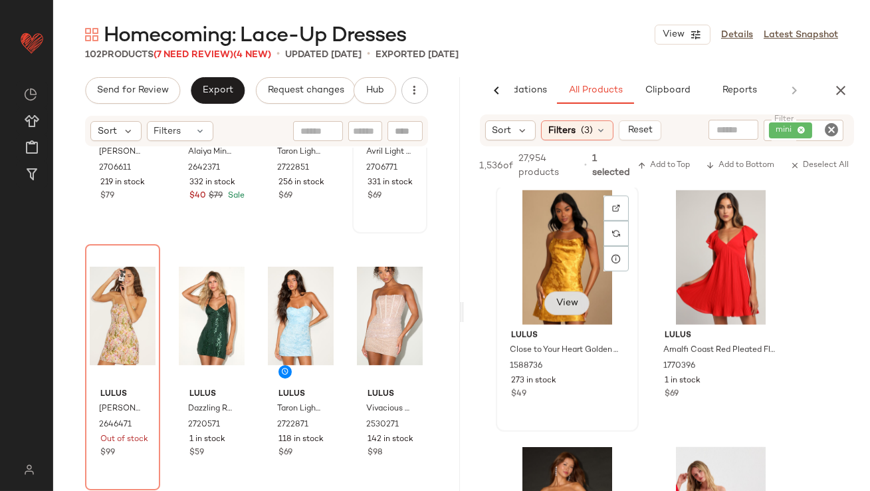
click at [570, 299] on button "View" at bounding box center [566, 303] width 45 height 24
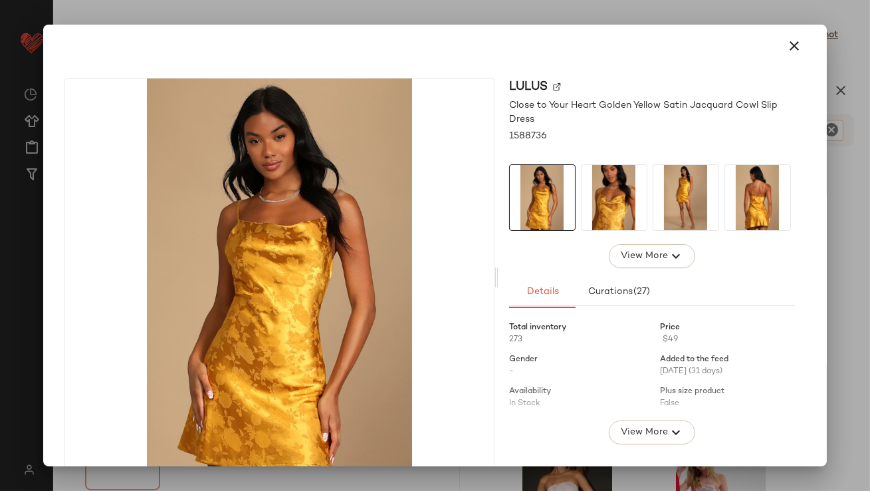
click at [654, 216] on img at bounding box center [686, 197] width 65 height 65
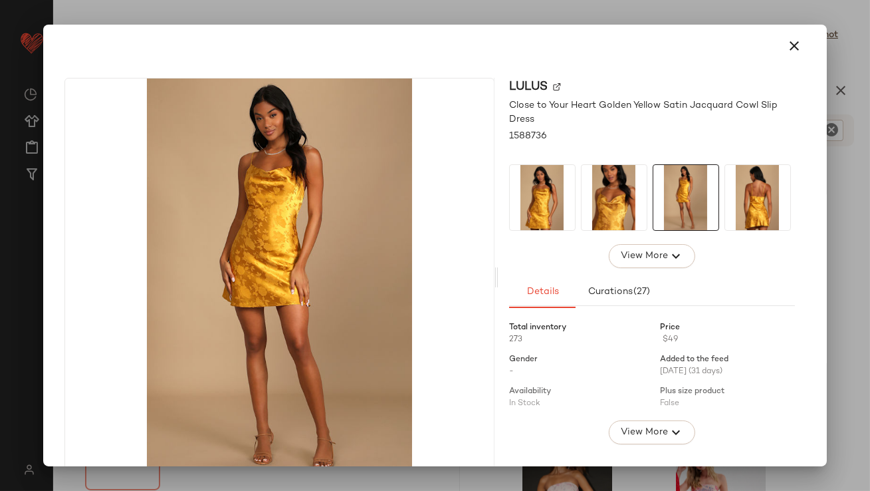
click at [761, 197] on img at bounding box center [757, 197] width 65 height 65
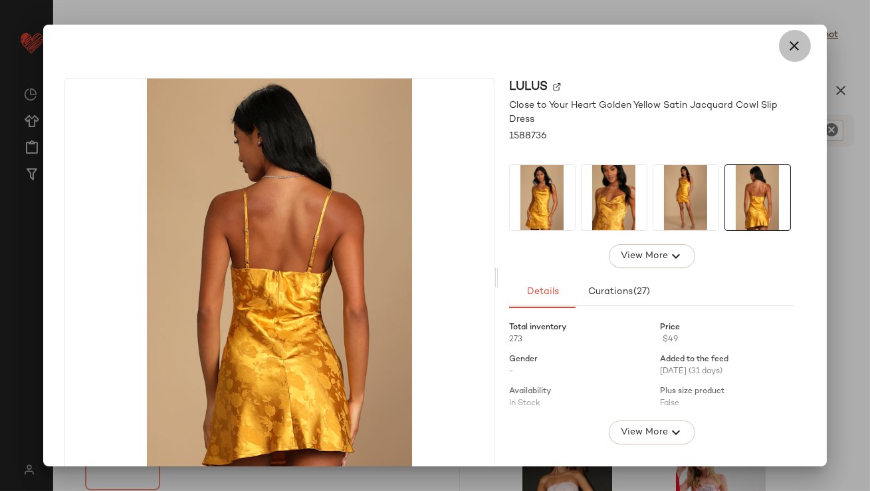
click at [787, 51] on icon "button" at bounding box center [795, 46] width 16 height 16
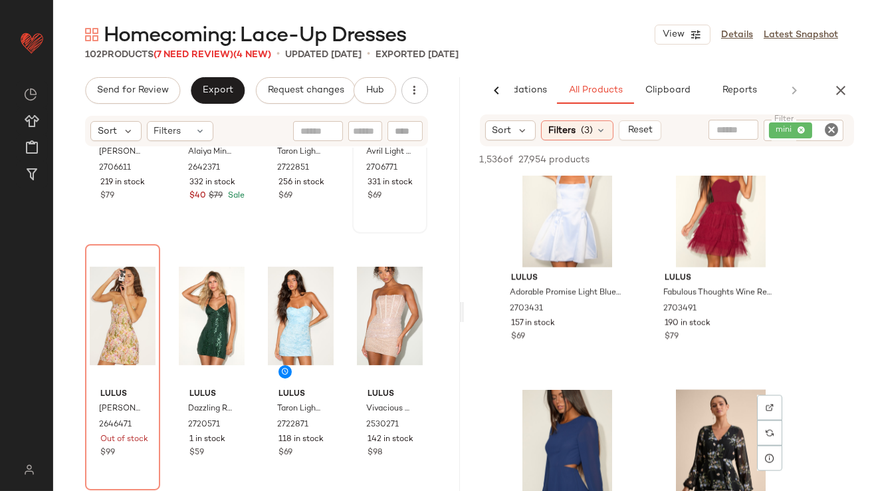
scroll to position [13628, 0]
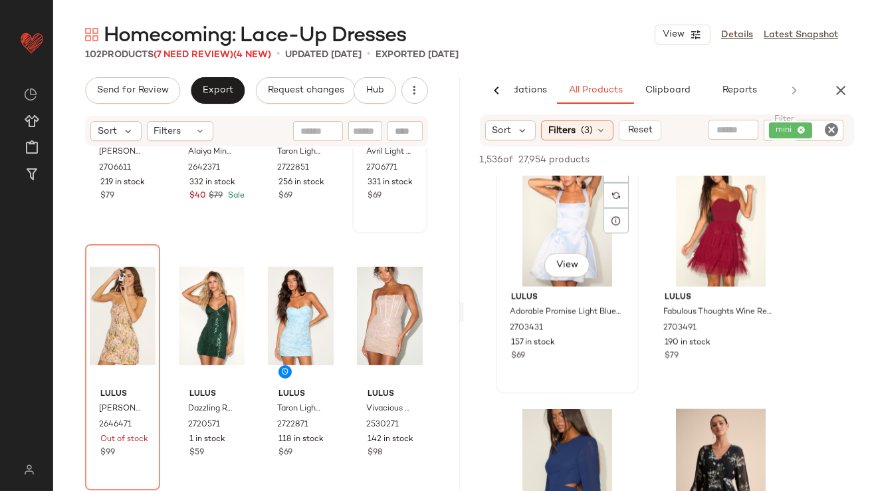
click at [563, 249] on div "View" at bounding box center [568, 219] width 134 height 134
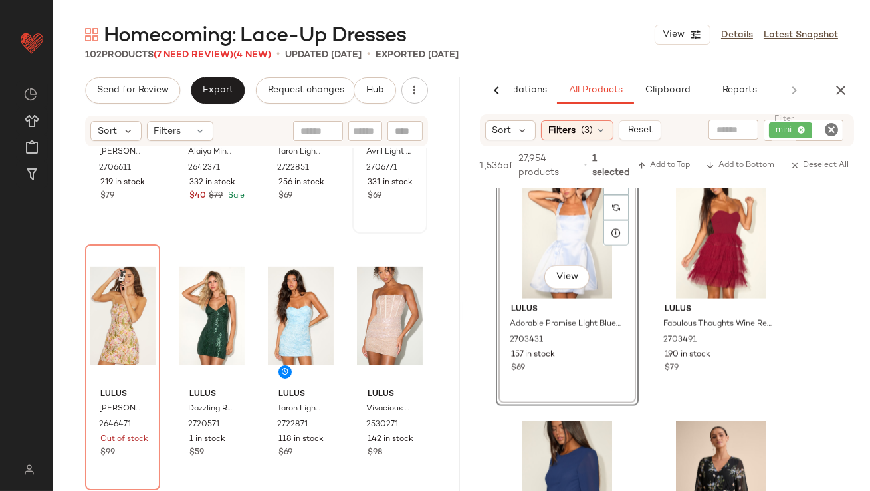
click at [563, 263] on div "View" at bounding box center [568, 231] width 134 height 134
click at [566, 285] on button "View" at bounding box center [566, 277] width 45 height 24
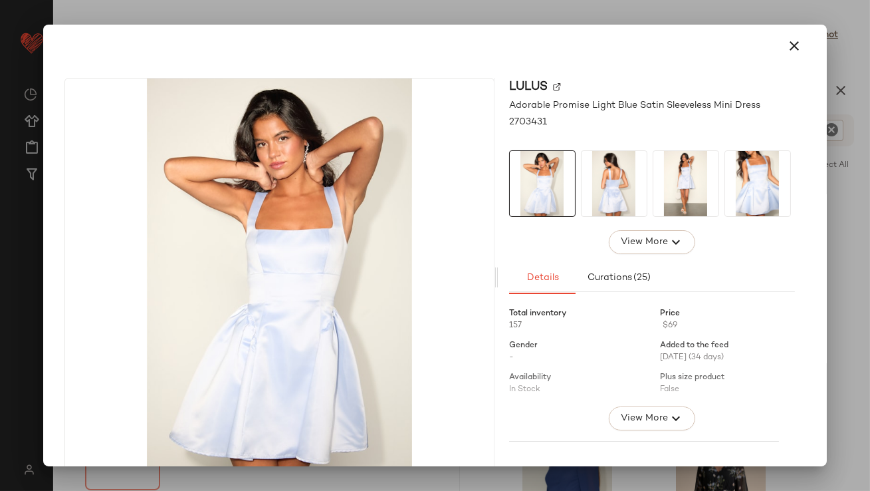
click at [669, 203] on img at bounding box center [686, 183] width 65 height 65
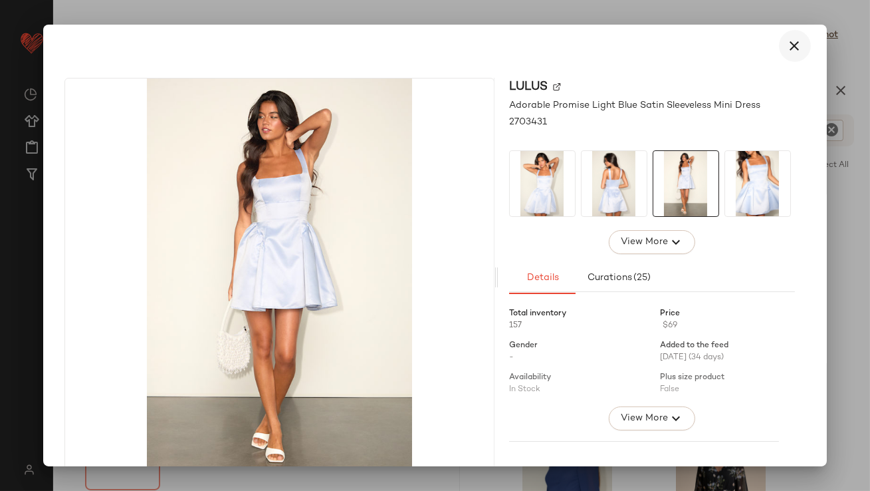
click at [787, 44] on icon "button" at bounding box center [795, 46] width 16 height 16
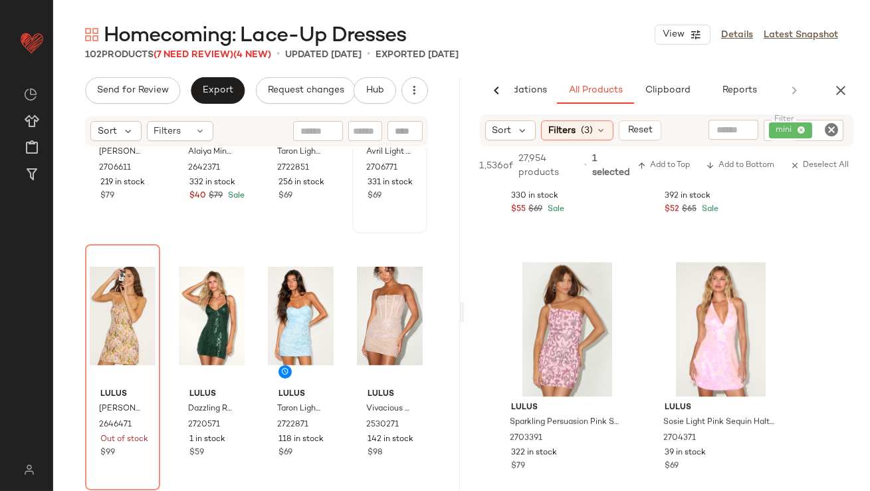
scroll to position [17377, 0]
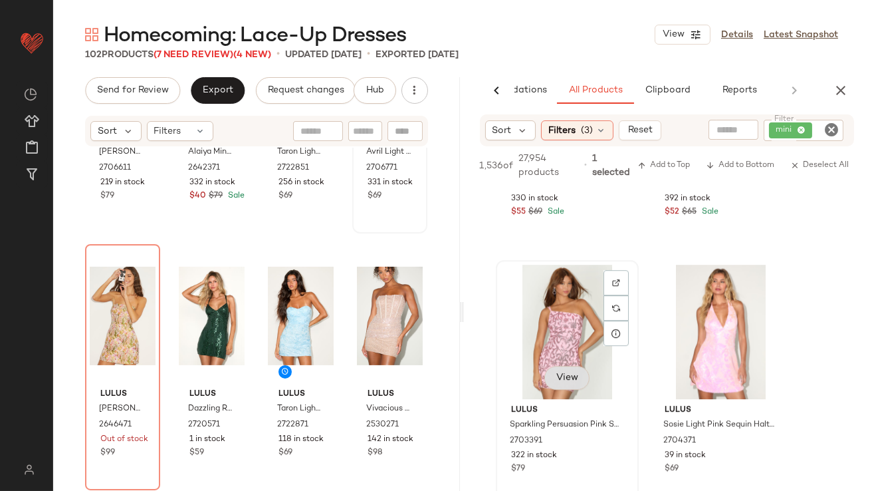
click at [552, 381] on div "View" at bounding box center [568, 332] width 134 height 134
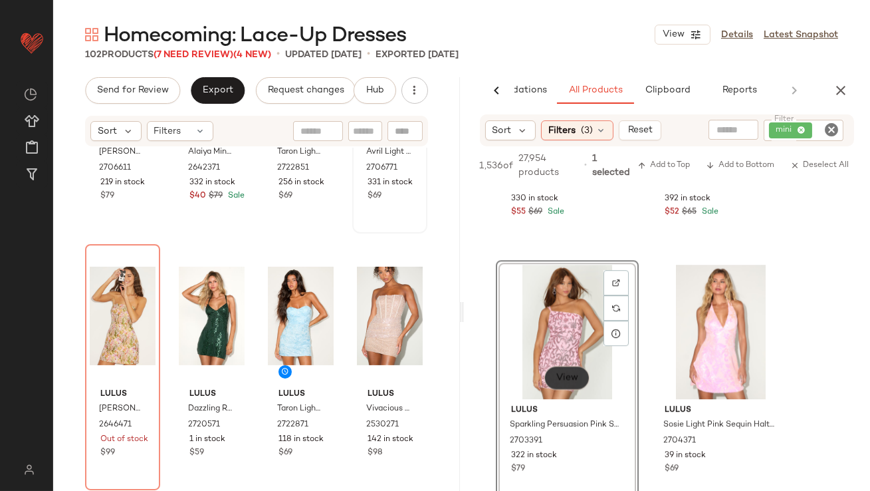
click at [560, 374] on span "View" at bounding box center [566, 377] width 23 height 11
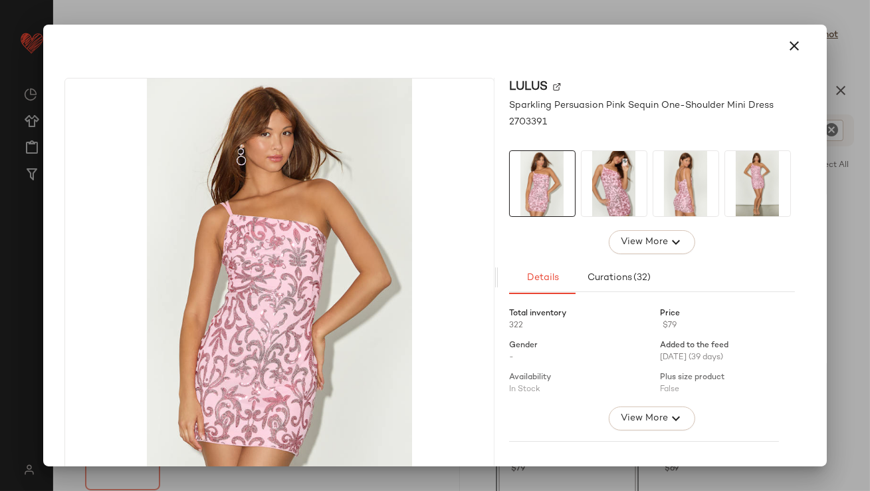
click at [686, 196] on img at bounding box center [686, 183] width 65 height 65
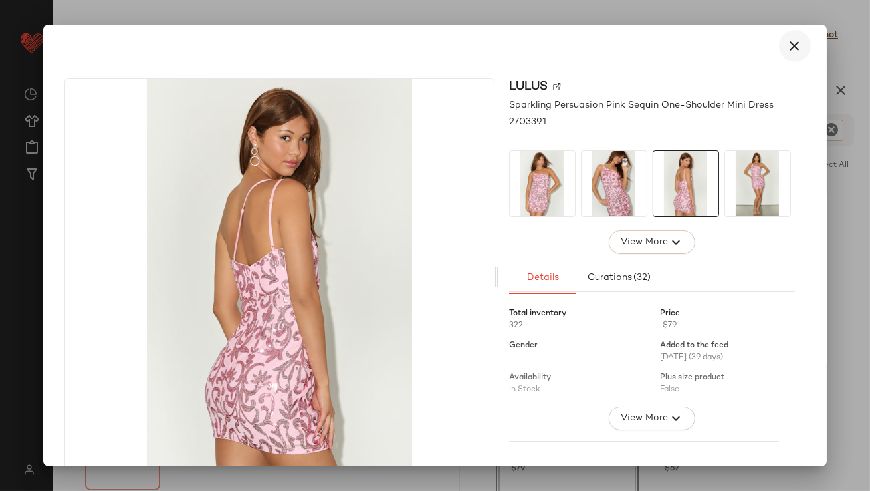
click at [779, 46] on button "button" at bounding box center [795, 46] width 32 height 32
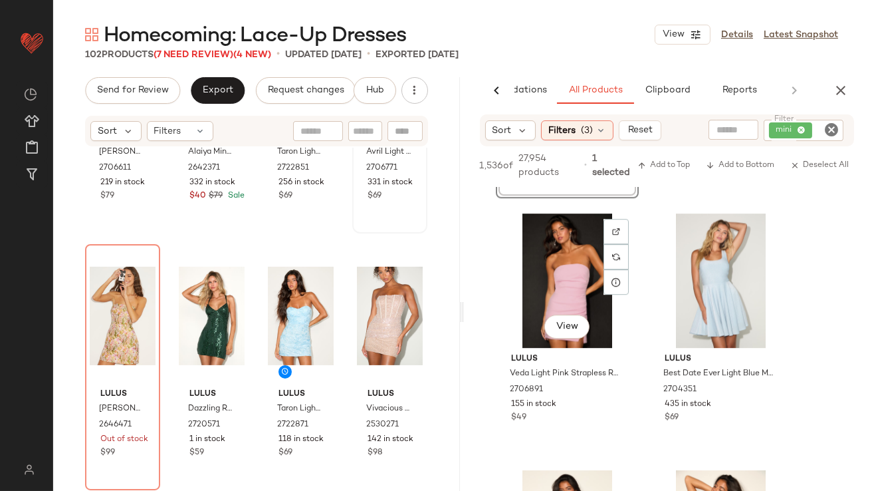
scroll to position [17750, 0]
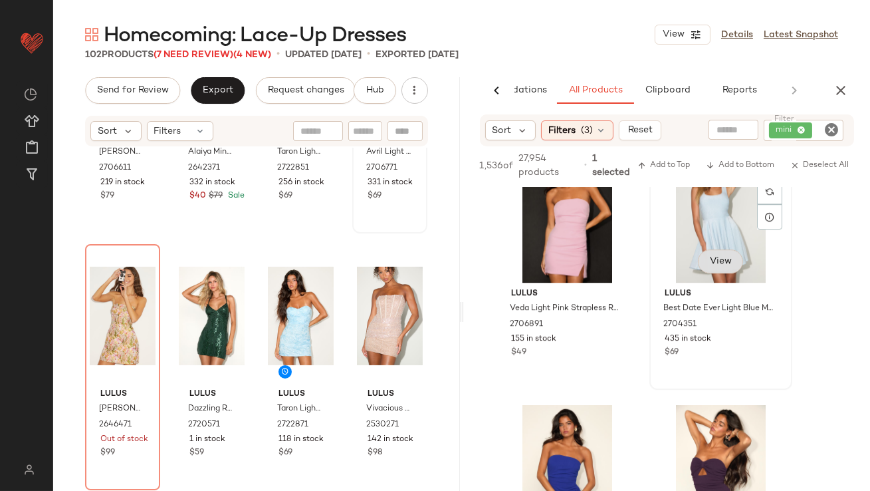
click at [727, 259] on button "View" at bounding box center [719, 261] width 45 height 24
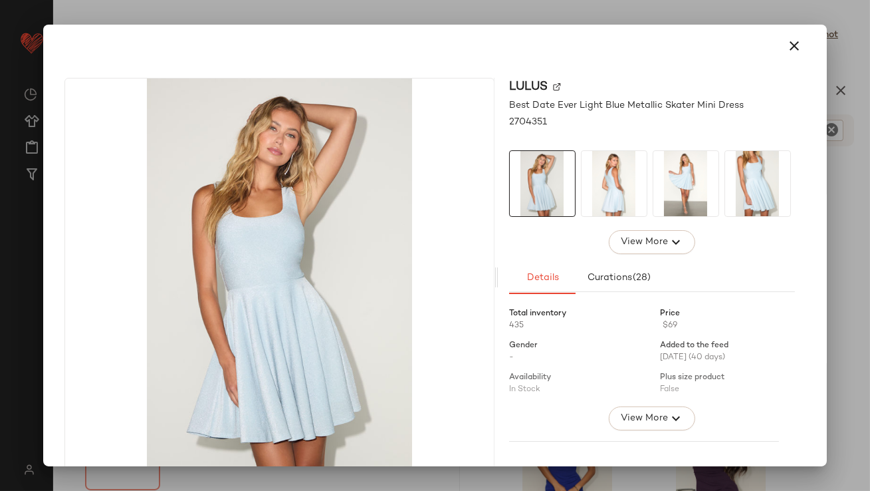
click at [625, 211] on img at bounding box center [614, 183] width 65 height 65
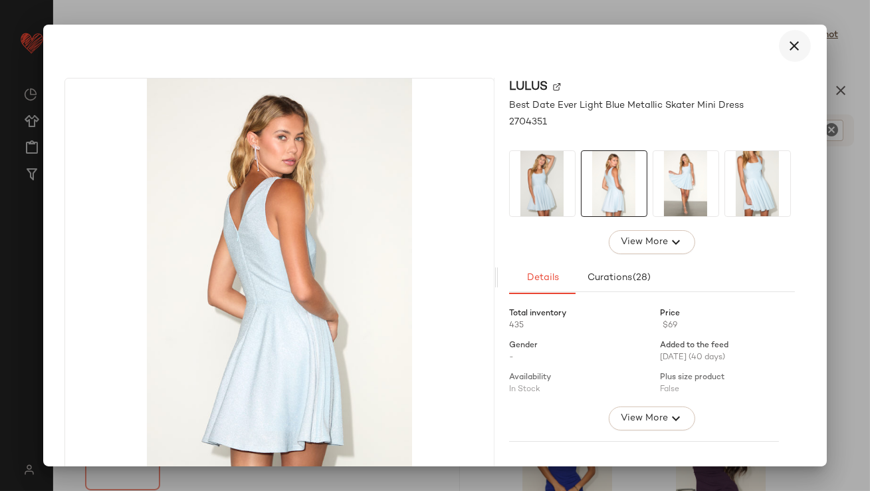
click at [795, 51] on button "button" at bounding box center [795, 46] width 32 height 32
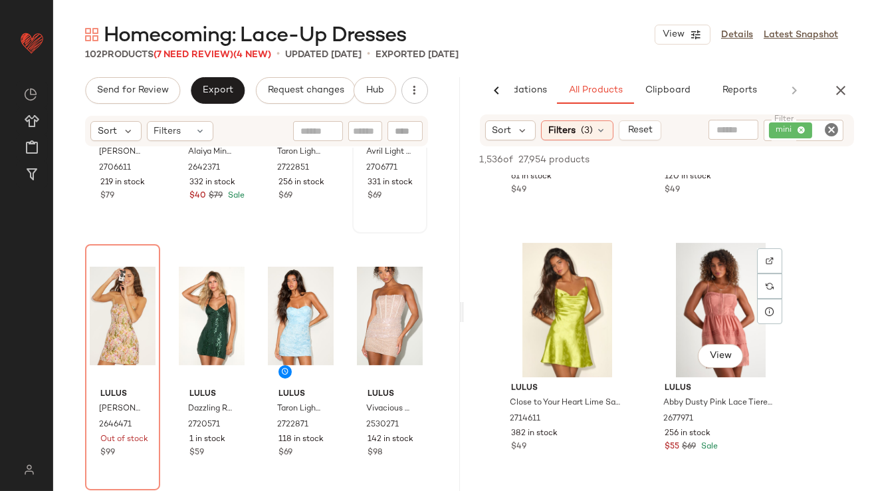
scroll to position [18158, 0]
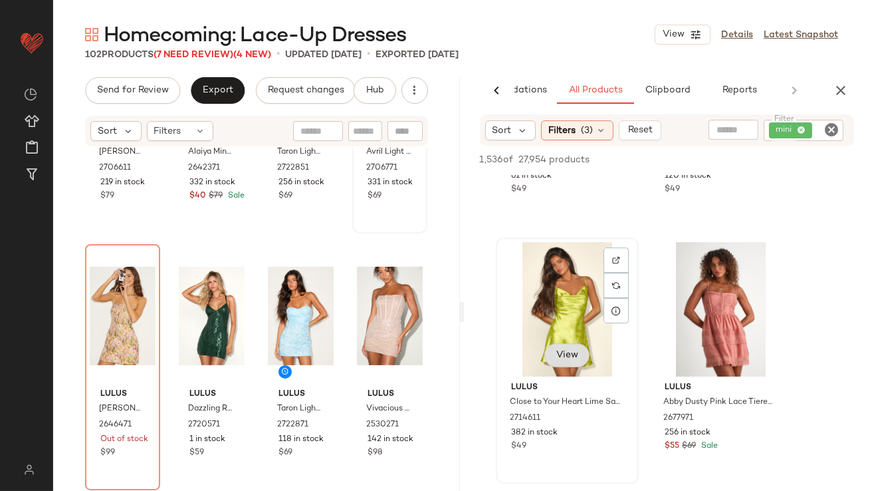
click at [561, 366] on button "View" at bounding box center [566, 355] width 45 height 24
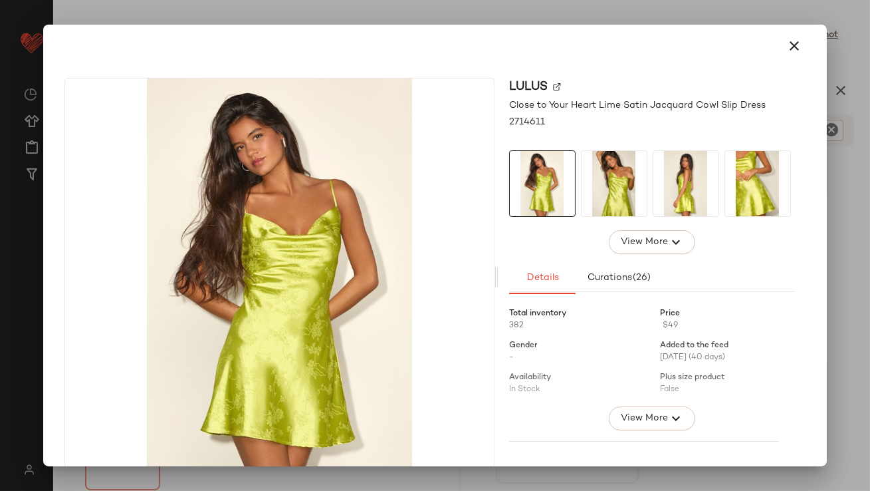
click at [674, 189] on img at bounding box center [686, 183] width 65 height 65
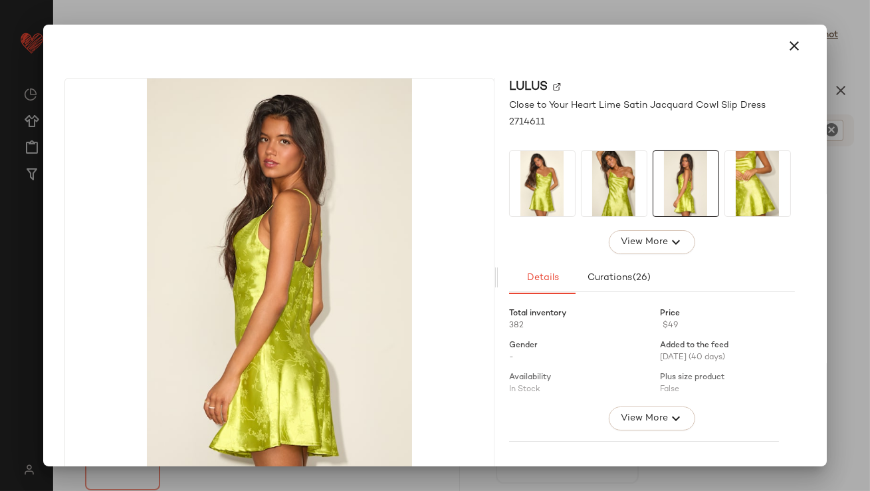
click at [767, 176] on img at bounding box center [757, 183] width 65 height 65
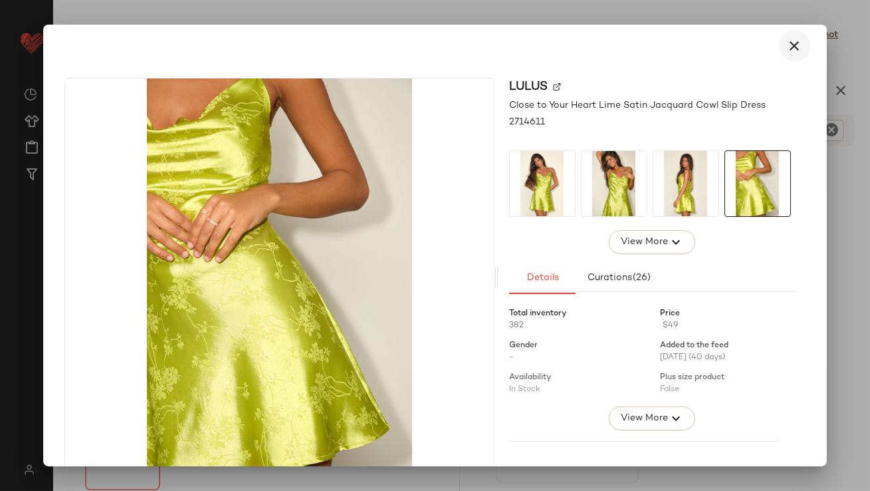
click at [789, 45] on icon "button" at bounding box center [795, 46] width 16 height 16
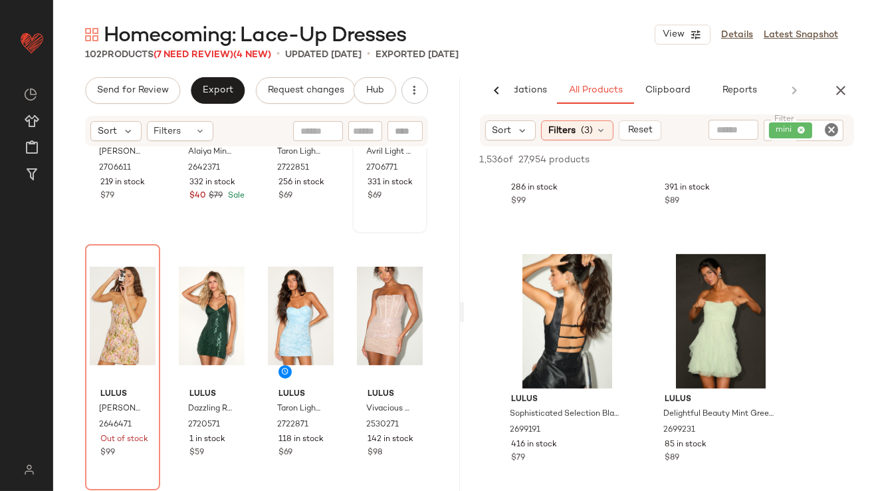
scroll to position [20457, 0]
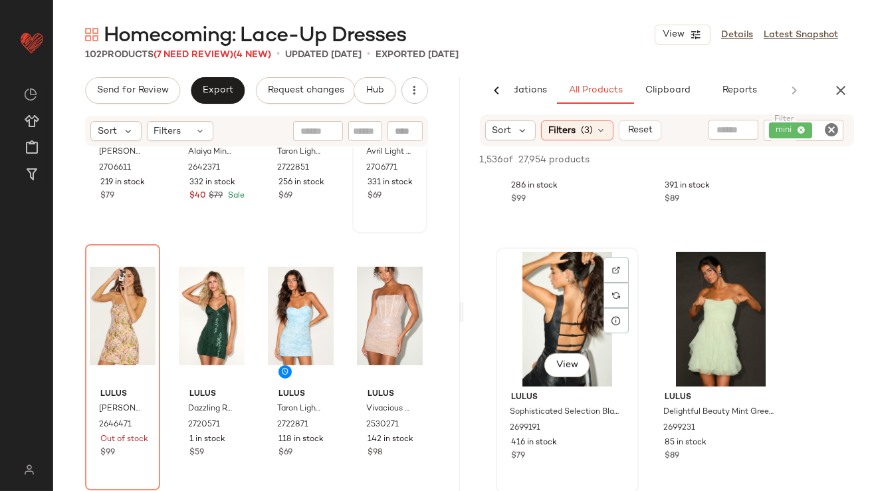
click at [553, 321] on div "View" at bounding box center [568, 319] width 134 height 134
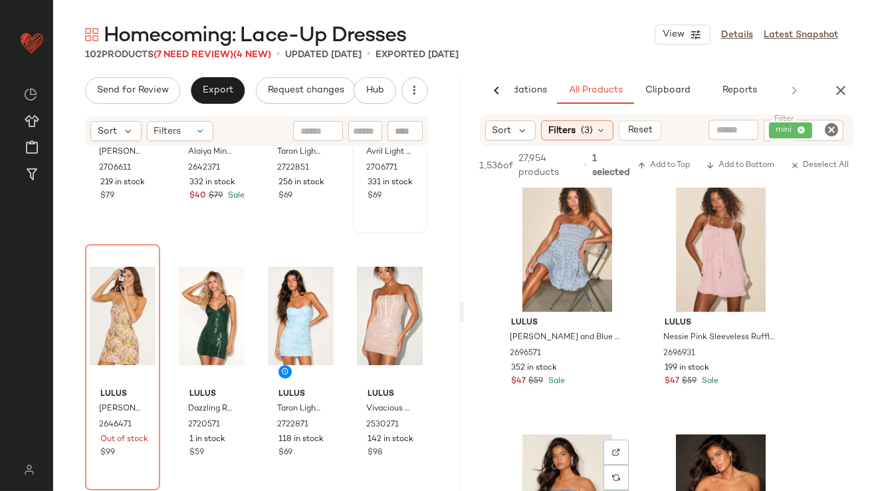
scroll to position [22065, 0]
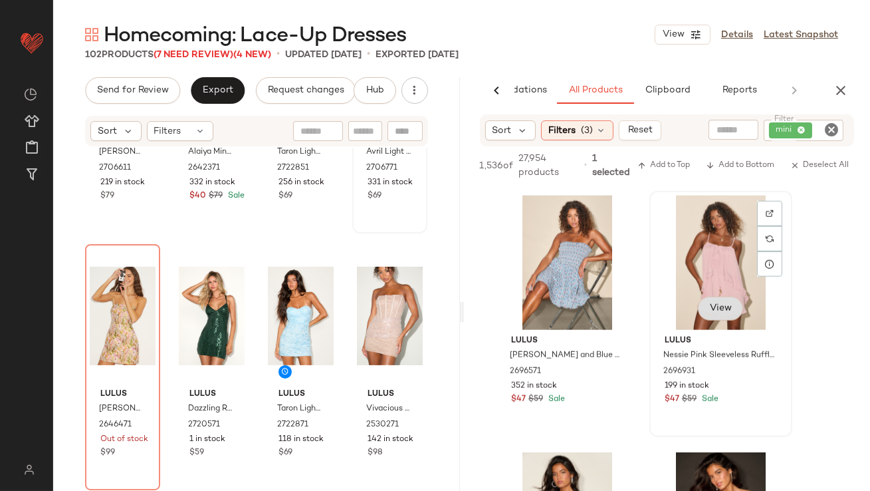
click at [708, 302] on button "View" at bounding box center [719, 309] width 45 height 24
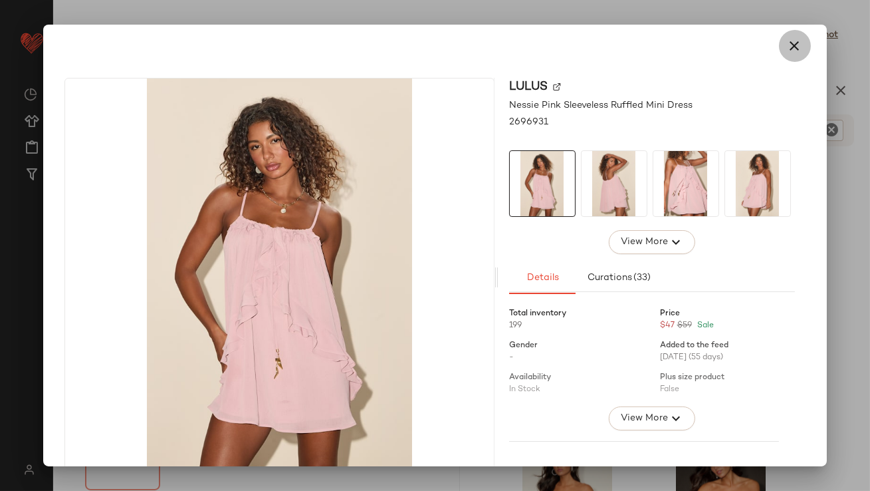
click at [792, 35] on button "button" at bounding box center [795, 46] width 32 height 32
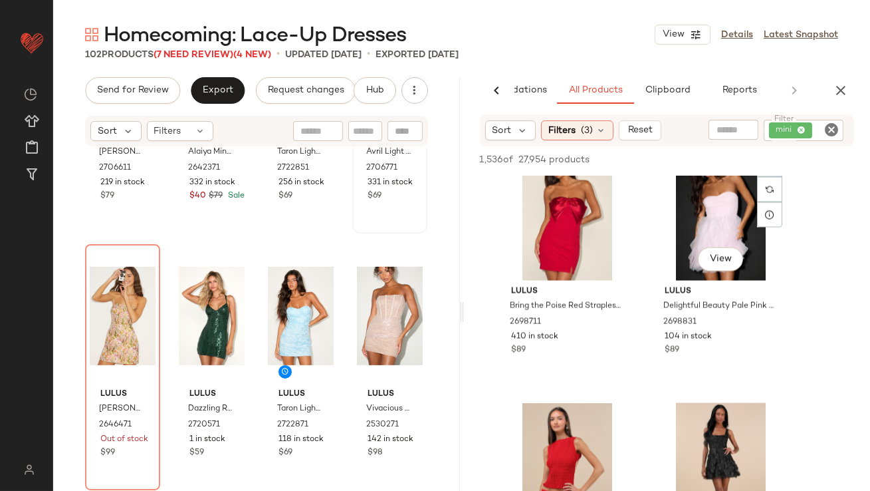
scroll to position [23644, 0]
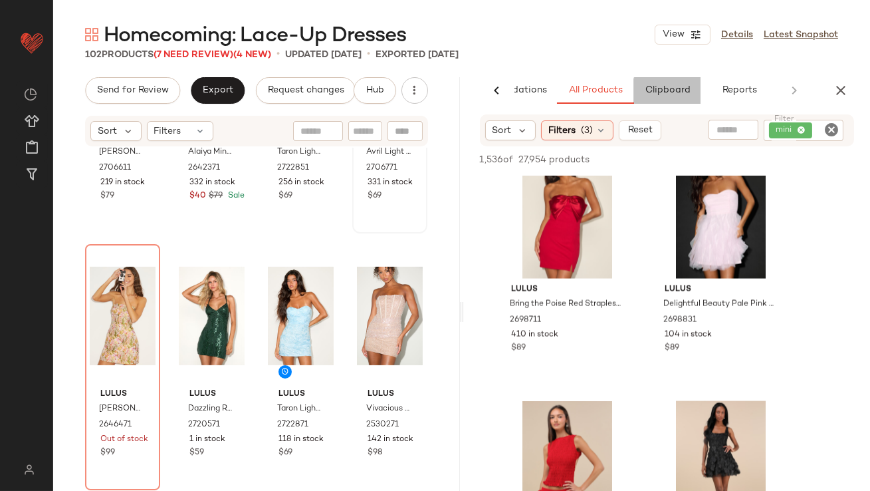
click at [664, 86] on span "Clipboard" at bounding box center [667, 90] width 46 height 11
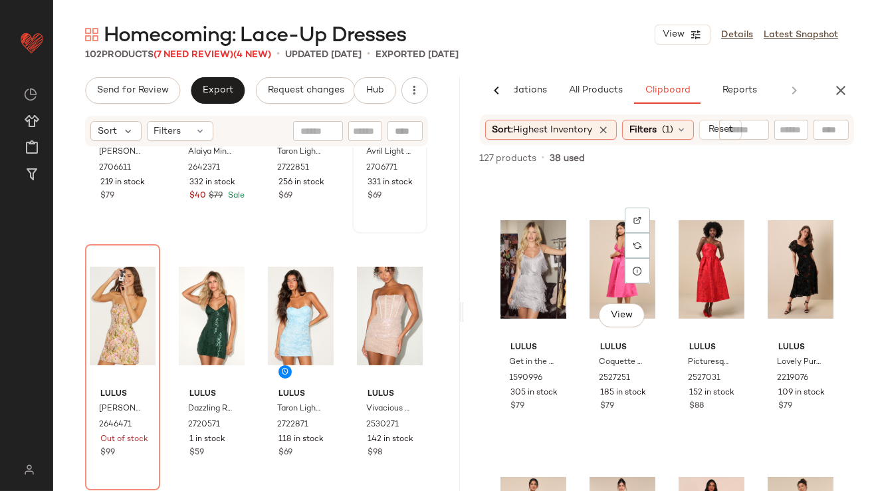
scroll to position [503, 0]
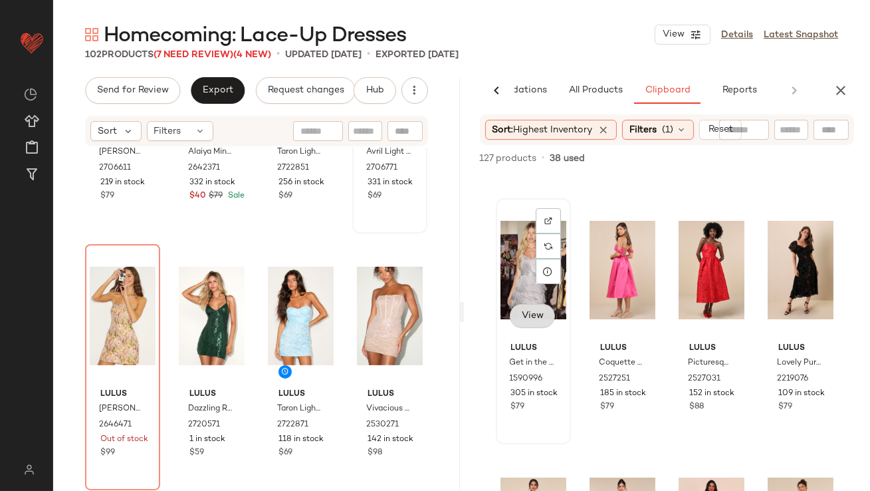
click at [540, 318] on span "View" at bounding box center [532, 315] width 23 height 11
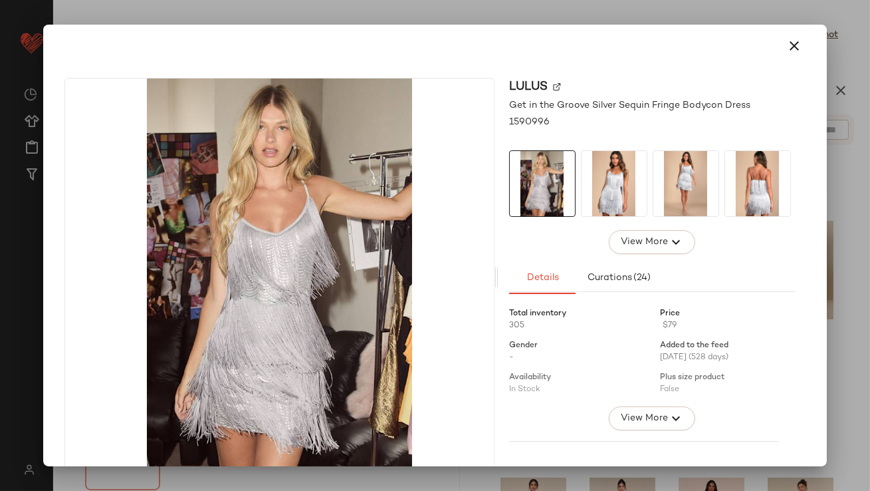
click at [665, 174] on img at bounding box center [686, 183] width 65 height 65
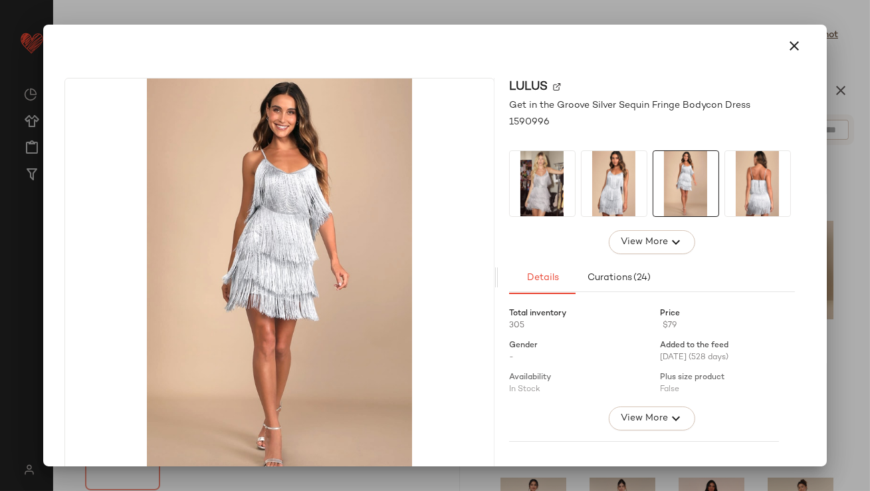
click at [774, 174] on img at bounding box center [757, 183] width 65 height 65
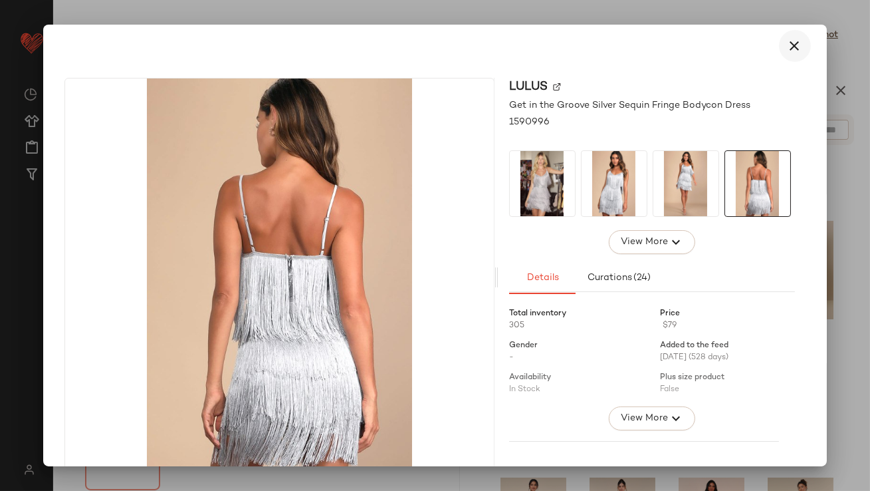
click at [787, 49] on icon "button" at bounding box center [795, 46] width 16 height 16
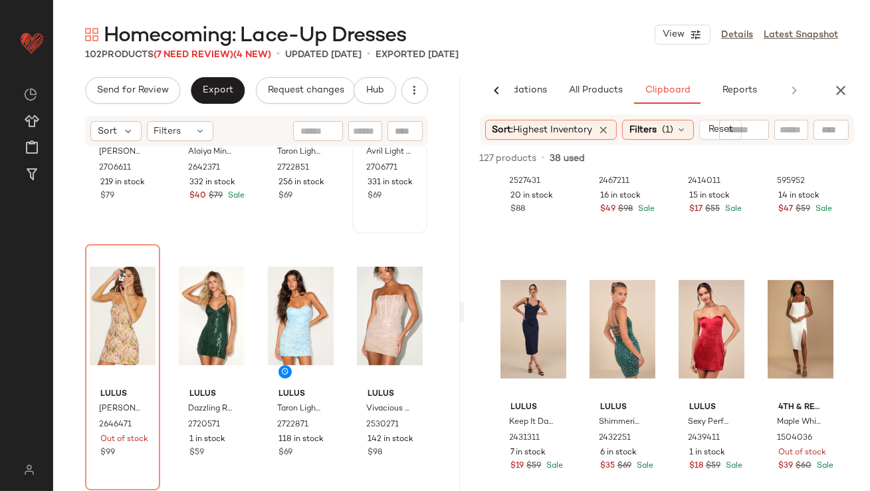
scroll to position [1233, 0]
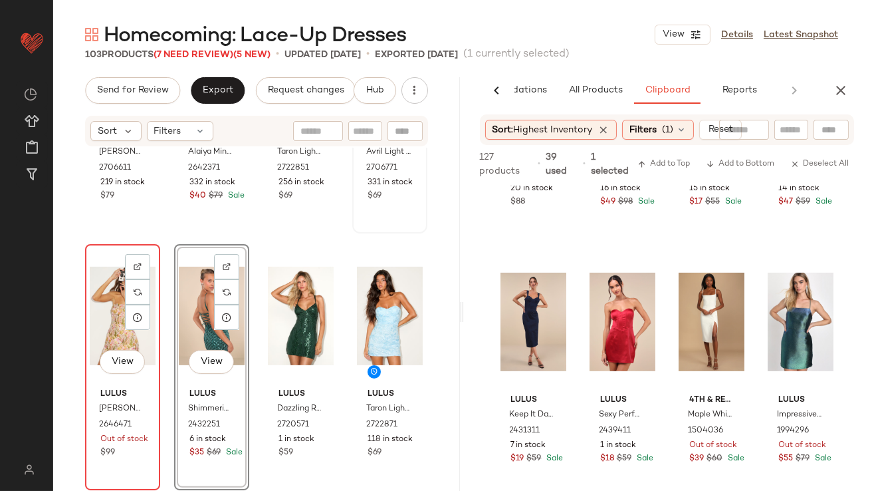
click at [118, 312] on div "View" at bounding box center [123, 316] width 66 height 134
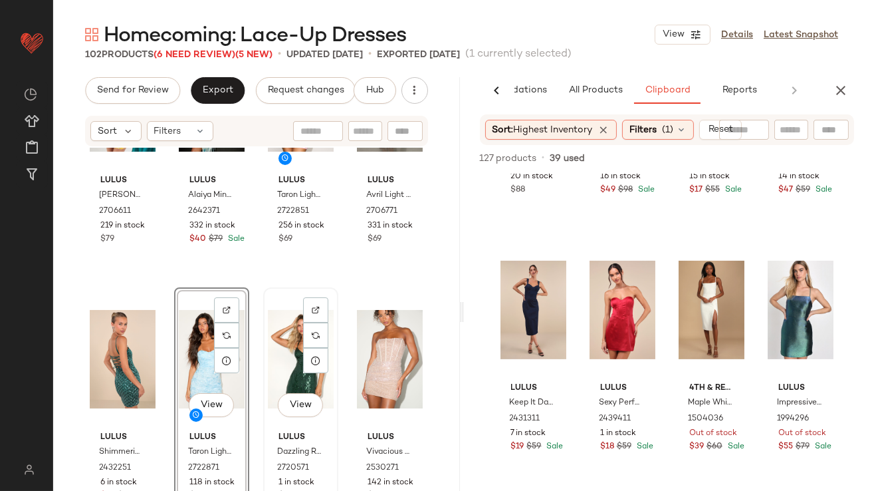
scroll to position [913, 0]
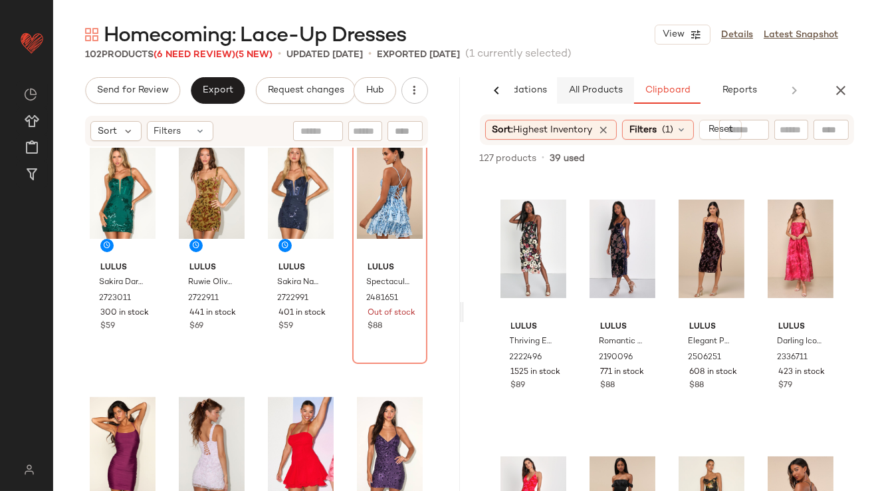
click at [597, 95] on span "All Products" at bounding box center [595, 90] width 55 height 11
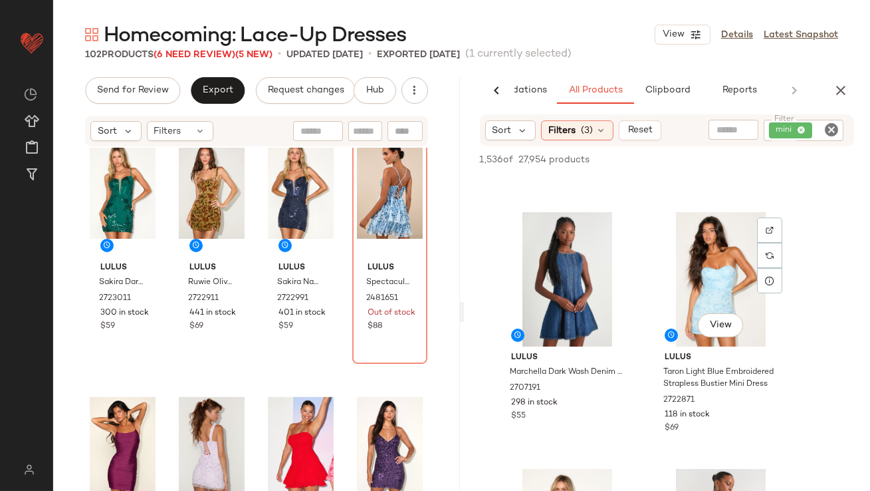
scroll to position [795, 0]
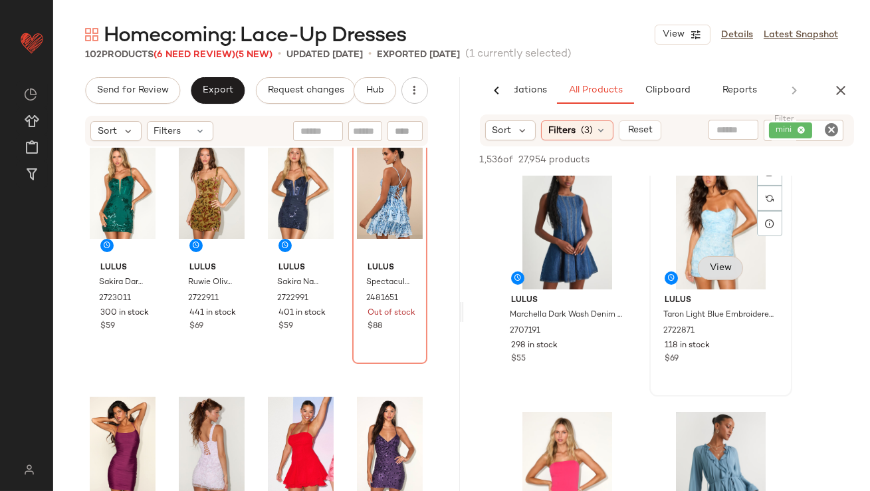
click at [723, 264] on span "View" at bounding box center [720, 268] width 23 height 11
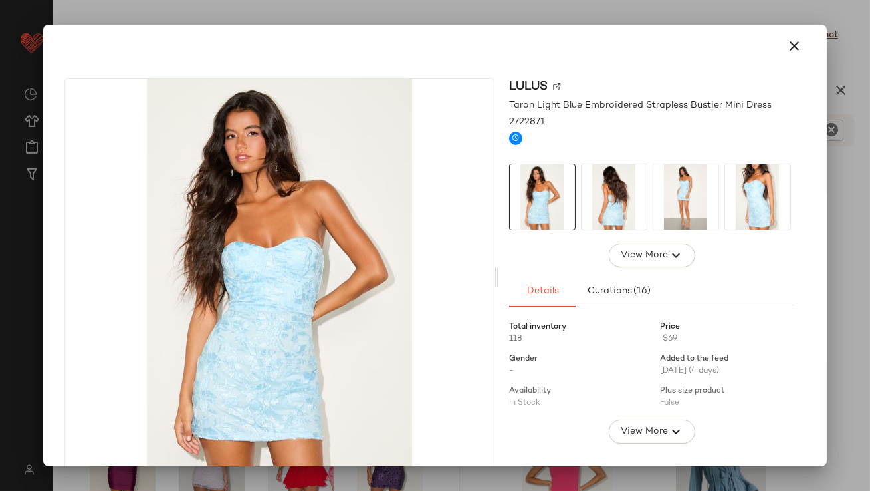
click at [659, 198] on img at bounding box center [686, 196] width 65 height 65
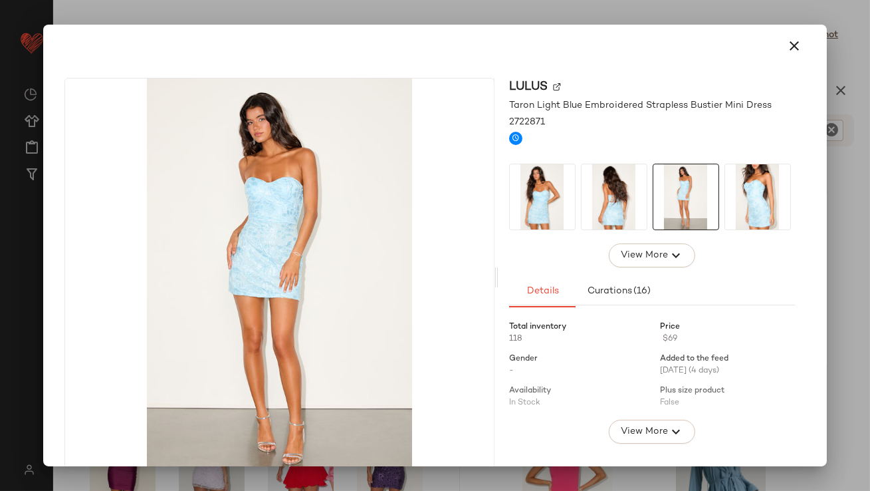
click at [606, 206] on img at bounding box center [614, 196] width 65 height 65
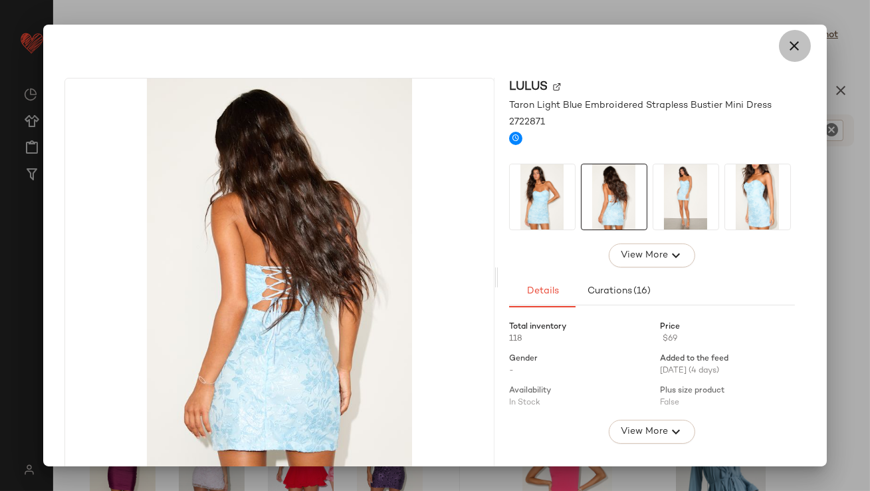
click at [782, 35] on button "button" at bounding box center [795, 46] width 32 height 32
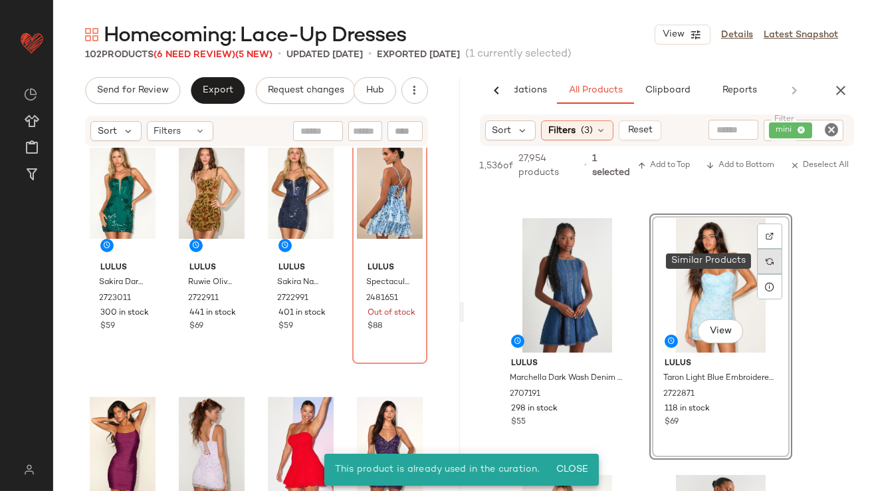
click at [769, 257] on img at bounding box center [770, 261] width 8 height 8
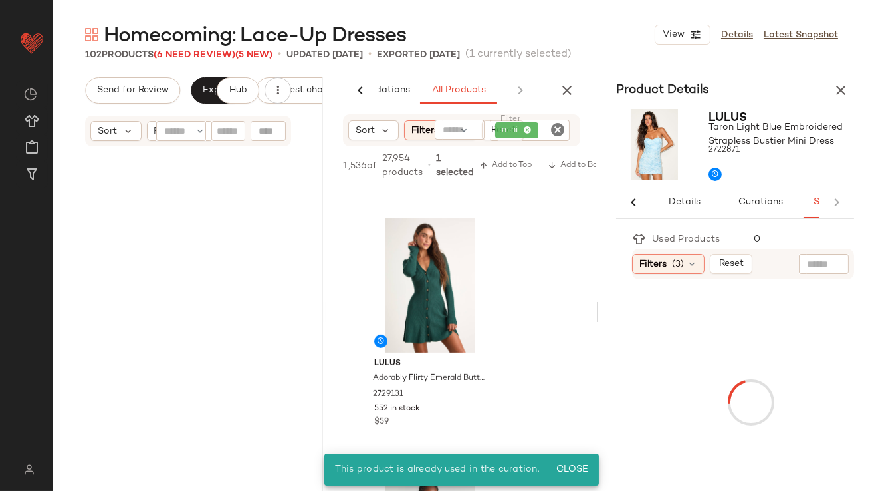
scroll to position [737, 0]
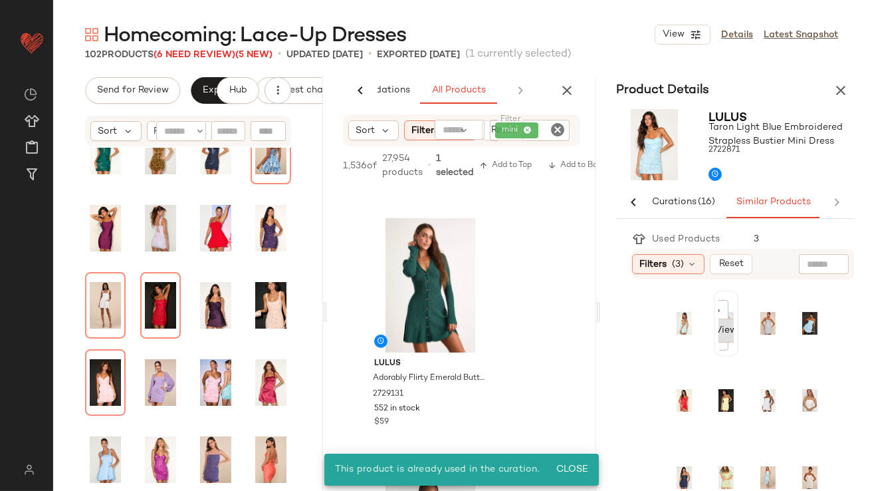
click at [721, 330] on span "View" at bounding box center [725, 330] width 23 height 11
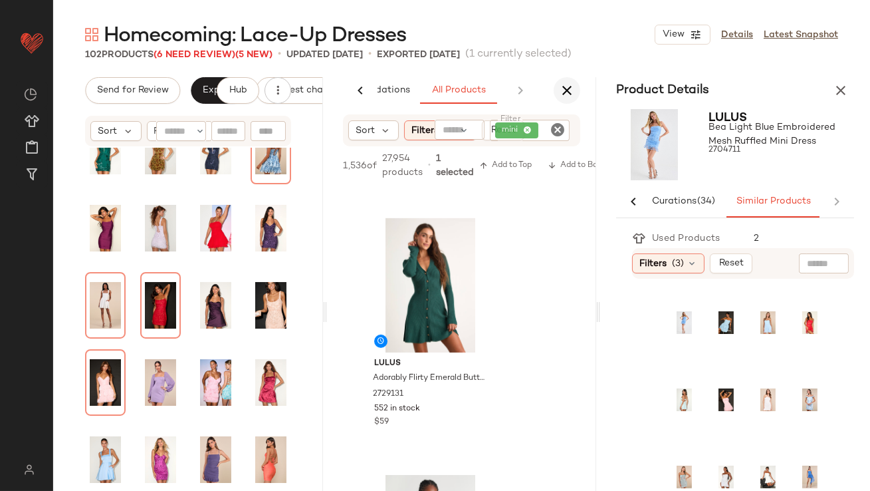
click at [563, 87] on icon "button" at bounding box center [567, 90] width 16 height 16
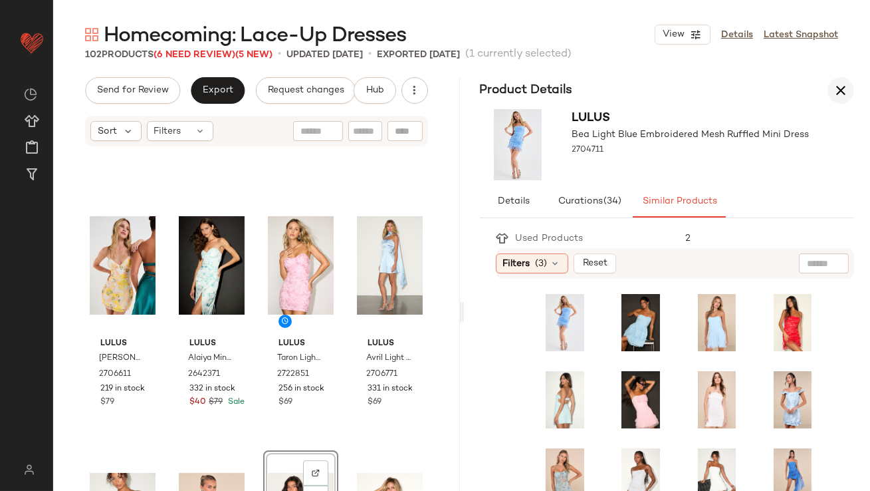
scroll to position [770, 0]
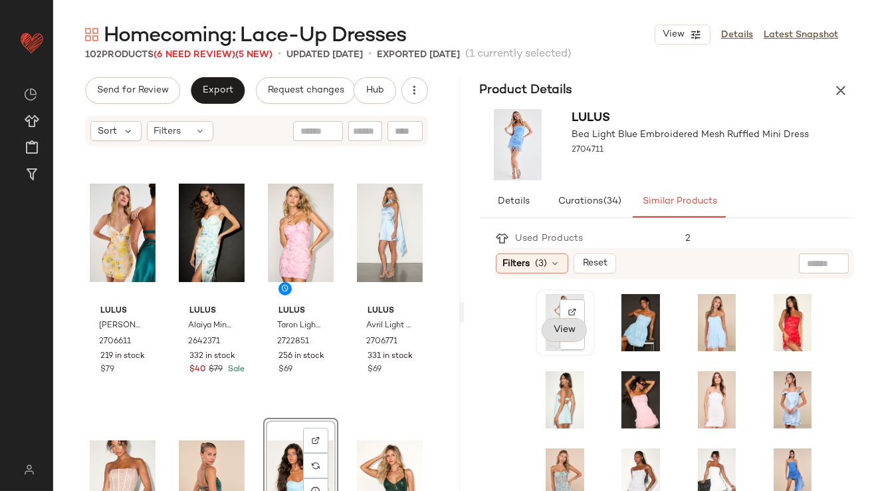
click at [575, 332] on span "View" at bounding box center [564, 329] width 23 height 11
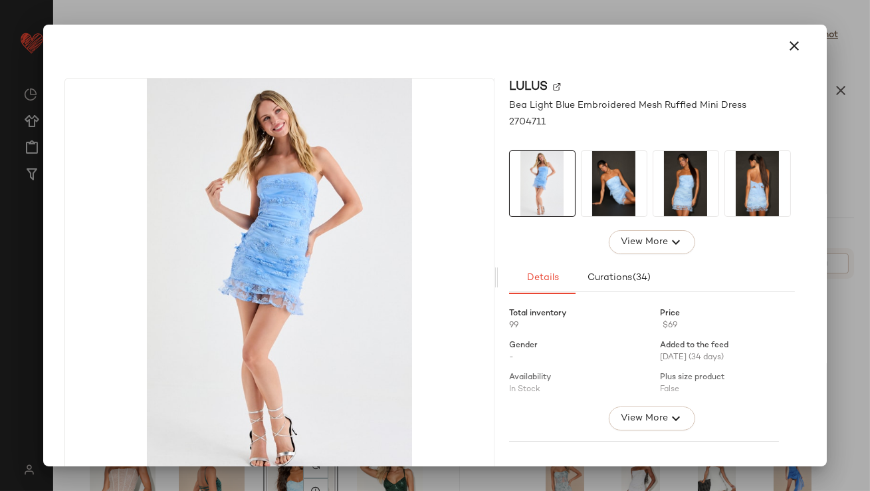
click at [749, 214] on img at bounding box center [757, 183] width 65 height 65
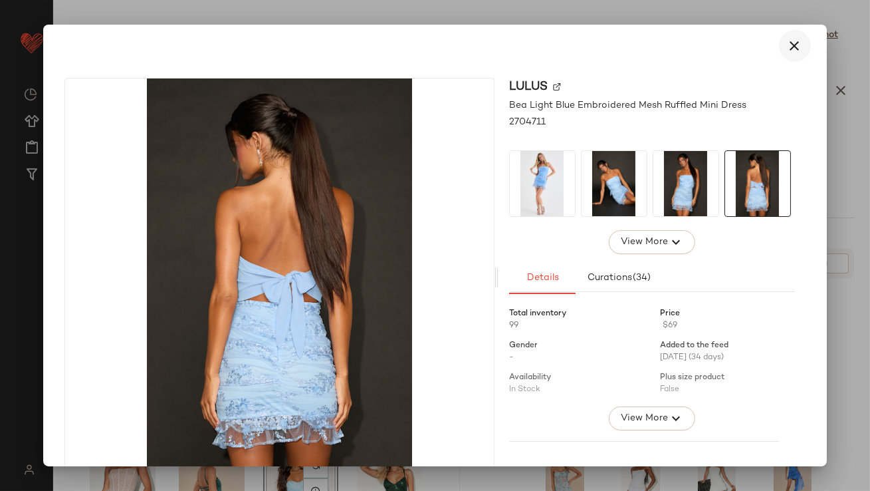
click at [788, 43] on icon "button" at bounding box center [795, 46] width 16 height 16
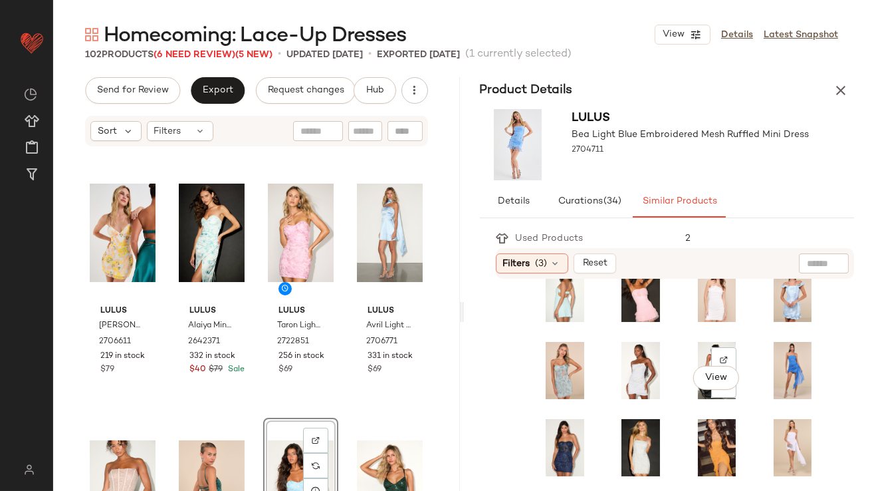
scroll to position [108, 0]
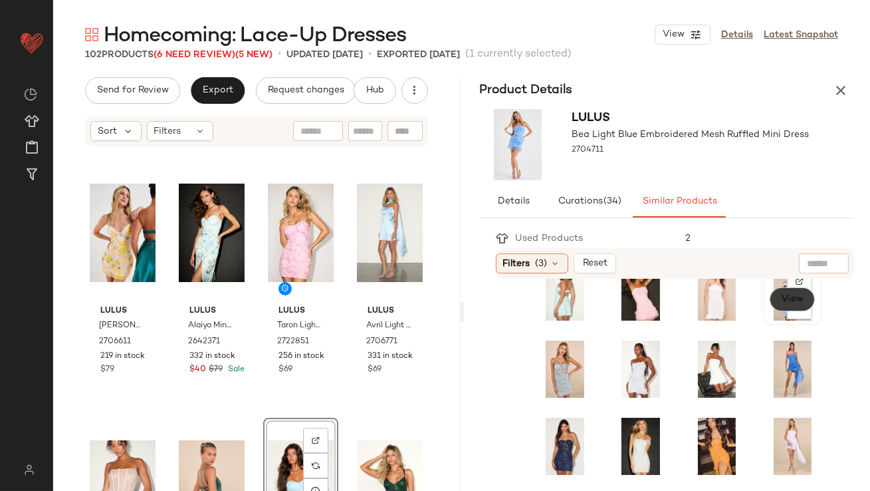
click at [780, 298] on span "View" at bounding box center [791, 299] width 23 height 11
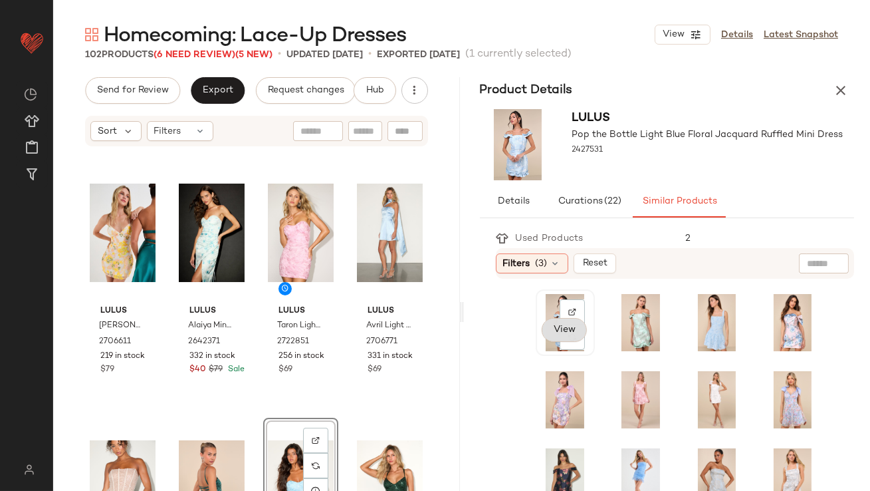
click at [563, 330] on span "View" at bounding box center [564, 329] width 23 height 11
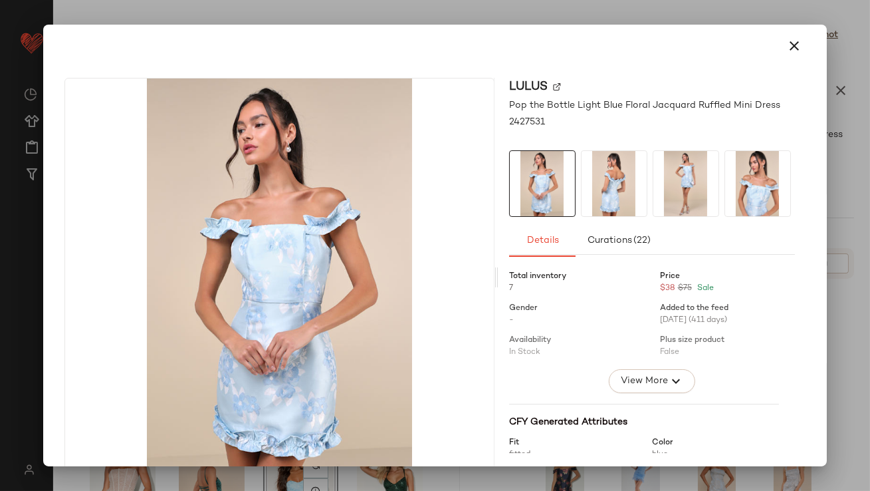
click at [787, 39] on icon "button" at bounding box center [795, 46] width 16 height 16
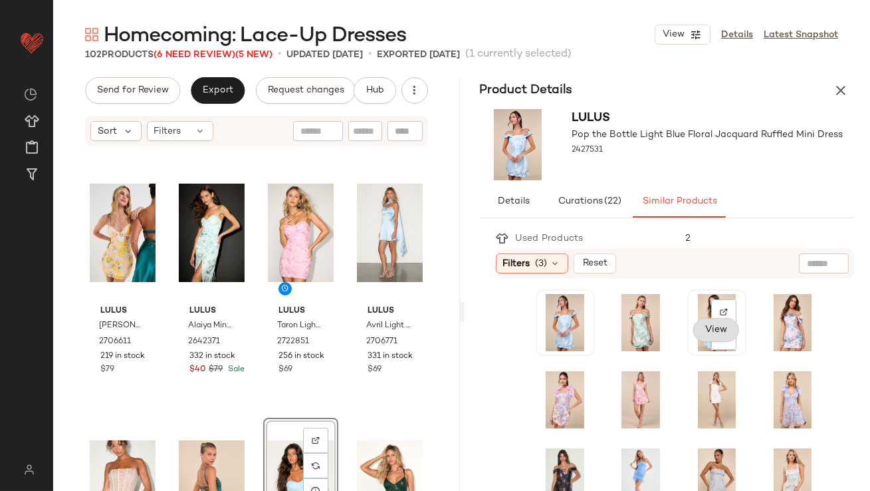
click at [705, 332] on span "View" at bounding box center [716, 329] width 23 height 11
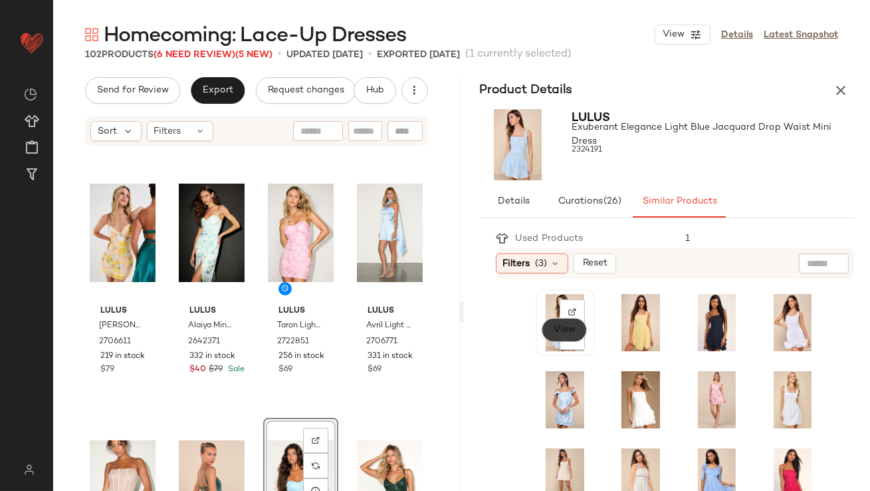
click at [555, 334] on span "View" at bounding box center [564, 329] width 23 height 11
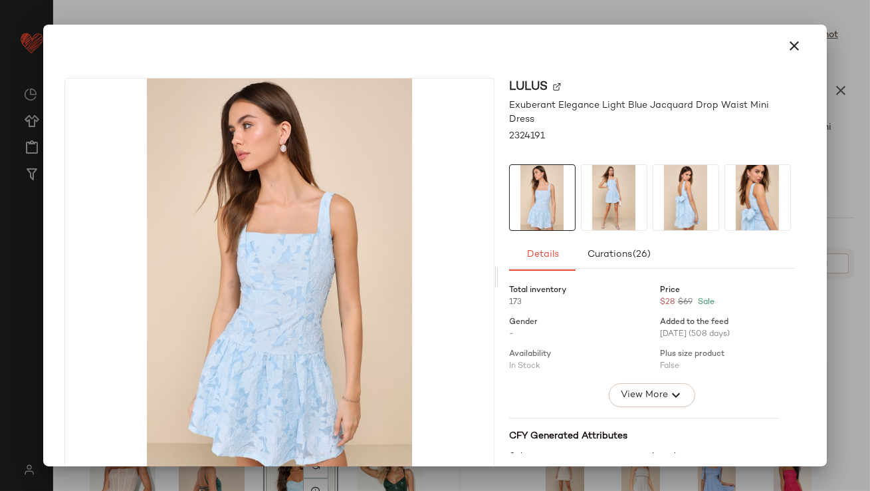
click at [745, 177] on img at bounding box center [757, 197] width 65 height 65
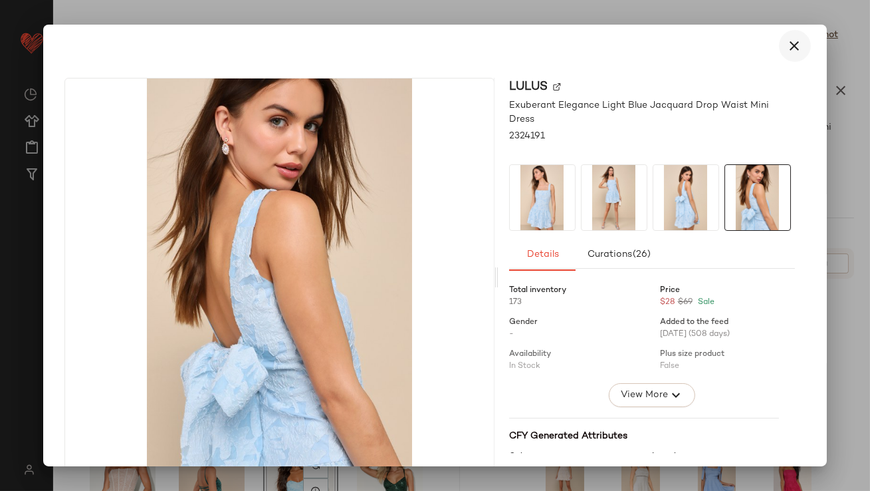
click at [791, 51] on icon "button" at bounding box center [795, 46] width 16 height 16
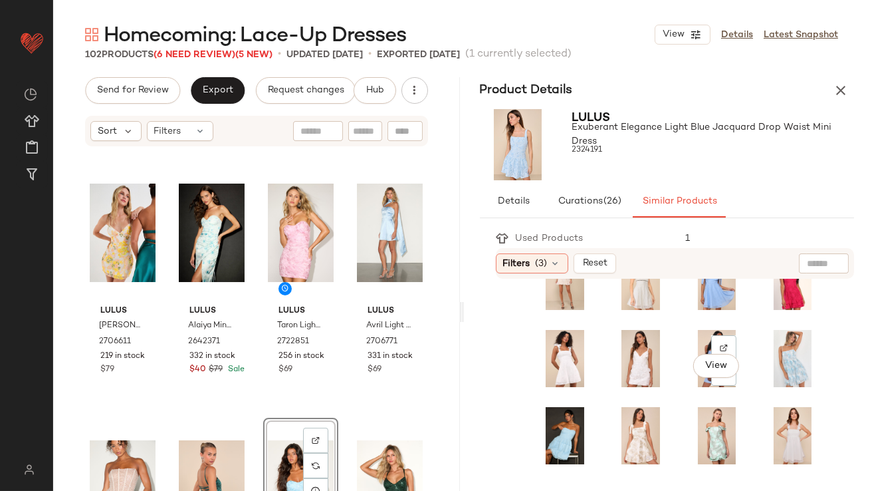
scroll to position [206, 0]
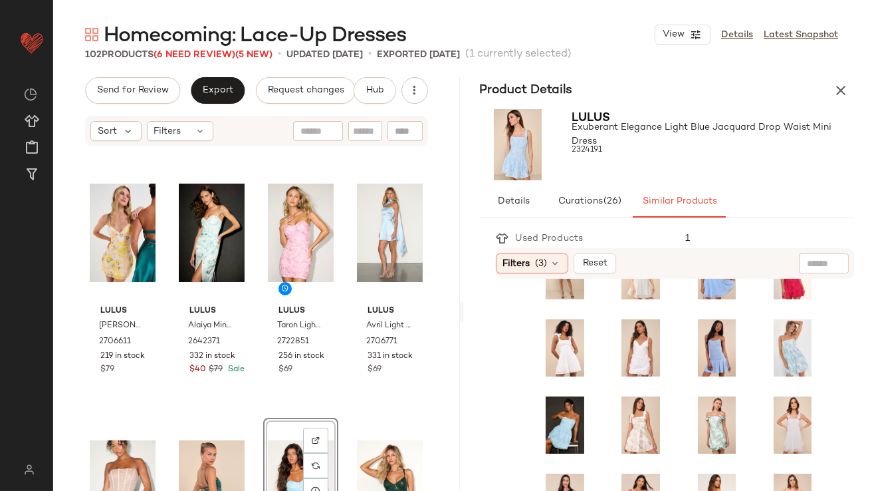
click at [838, 84] on icon "button" at bounding box center [841, 90] width 16 height 16
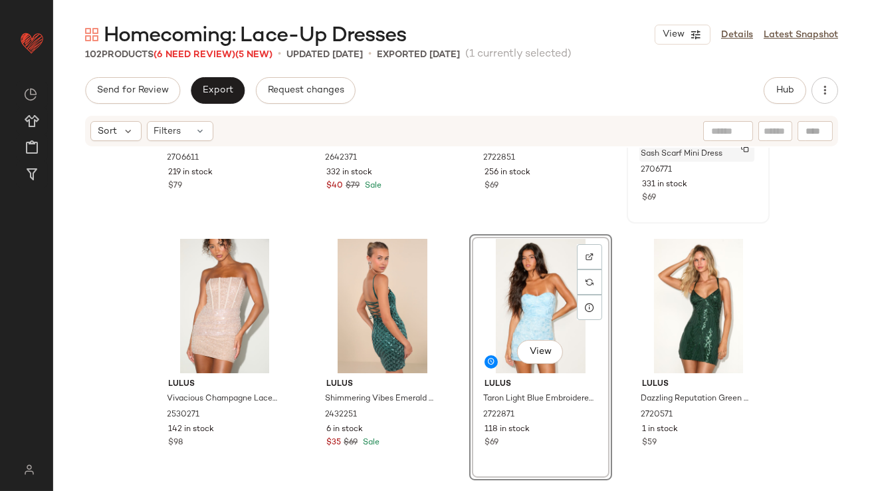
scroll to position [1062, 0]
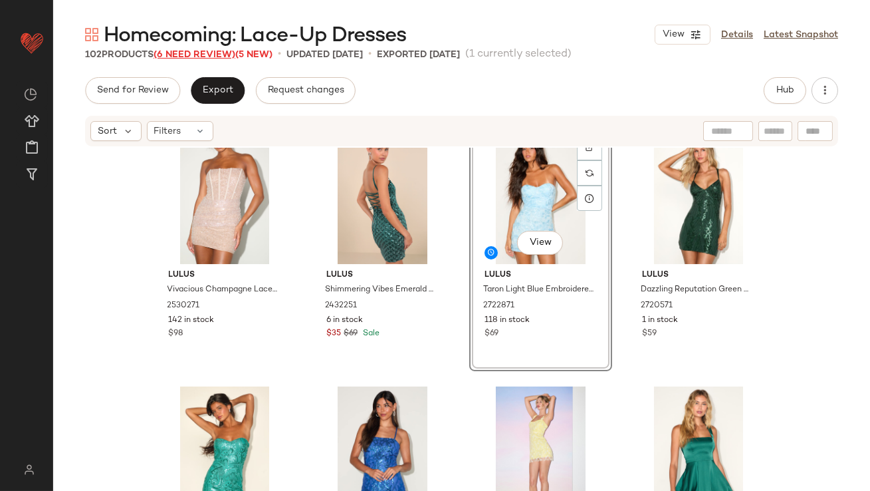
click at [199, 53] on span "(6 Need Review)" at bounding box center [195, 55] width 82 height 10
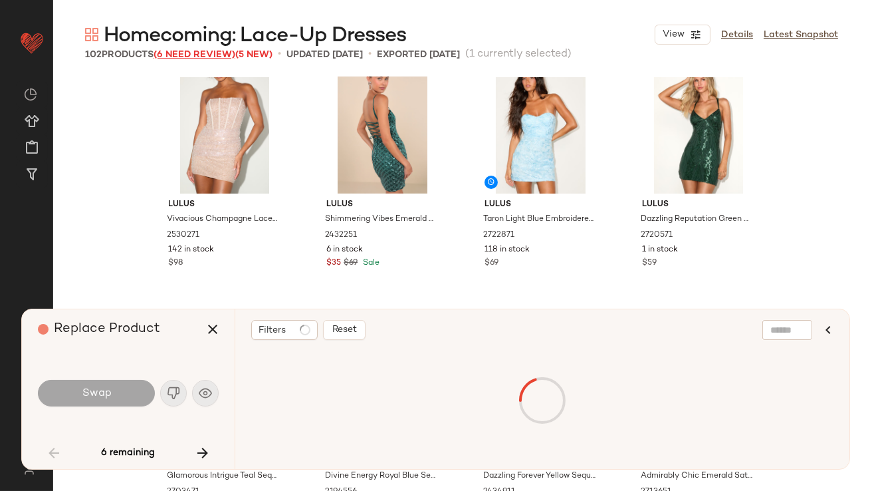
scroll to position [513, 0]
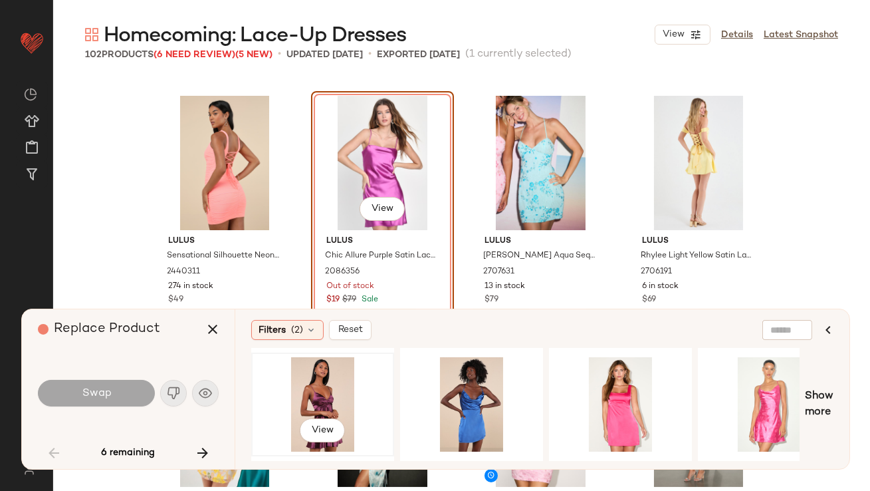
click at [322, 400] on div "View" at bounding box center [323, 404] width 134 height 94
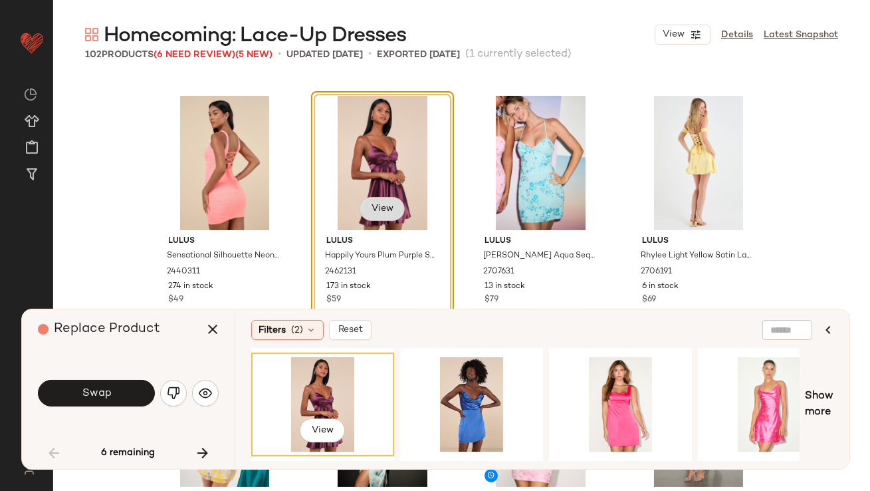
click at [363, 205] on button "View" at bounding box center [382, 209] width 45 height 24
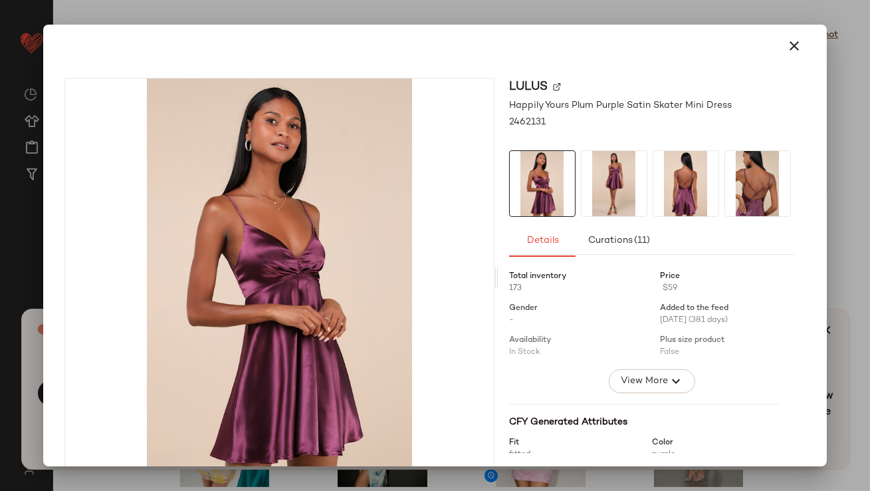
click at [671, 180] on img at bounding box center [686, 183] width 65 height 65
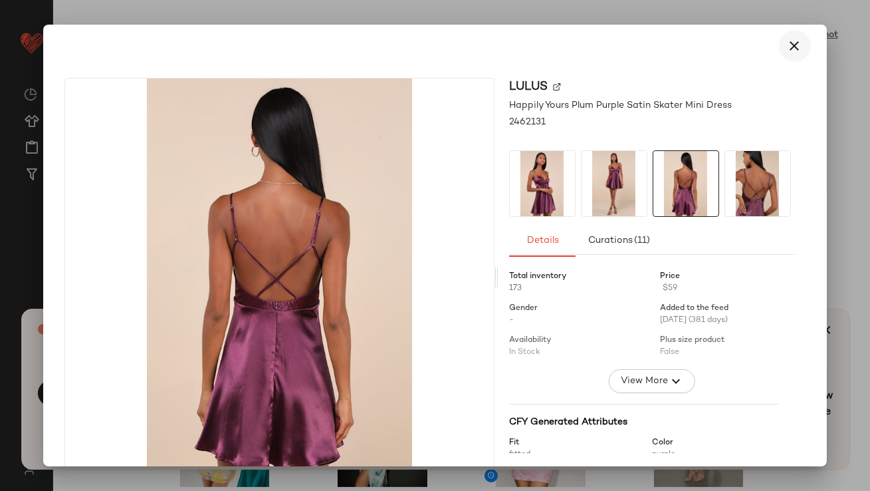
click at [788, 46] on icon "button" at bounding box center [795, 46] width 16 height 16
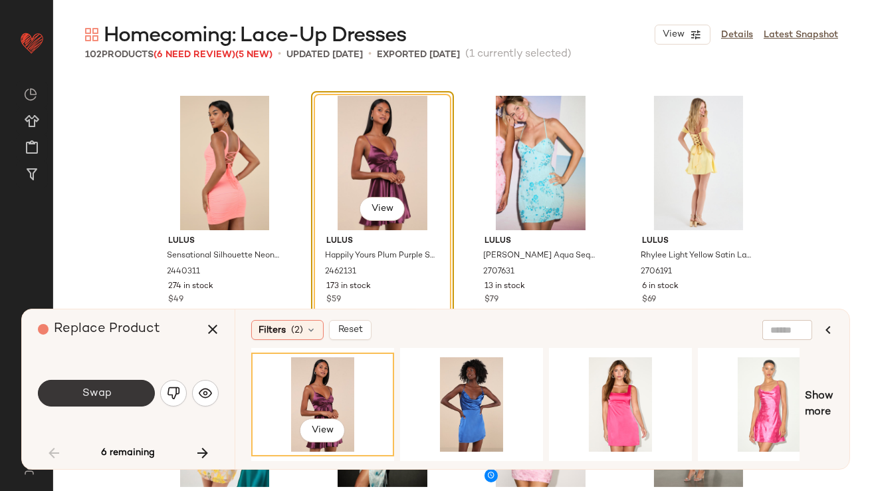
click at [120, 388] on button "Swap" at bounding box center [96, 393] width 117 height 27
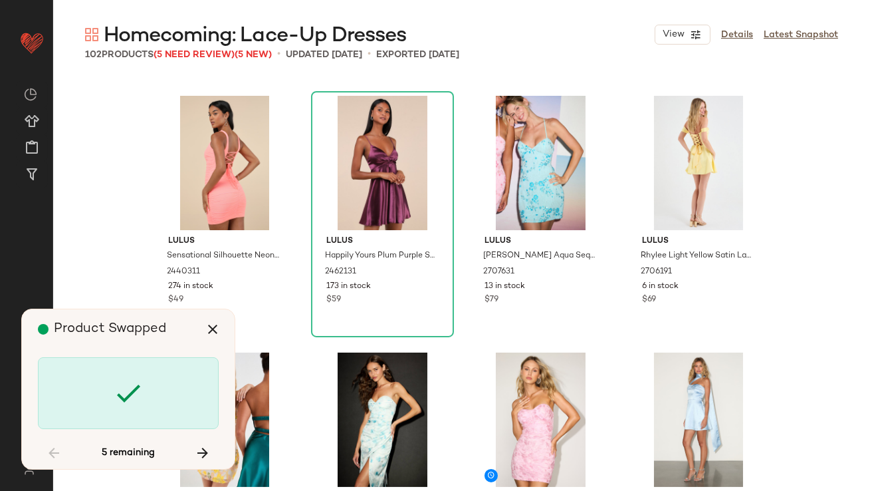
scroll to position [2310, 0]
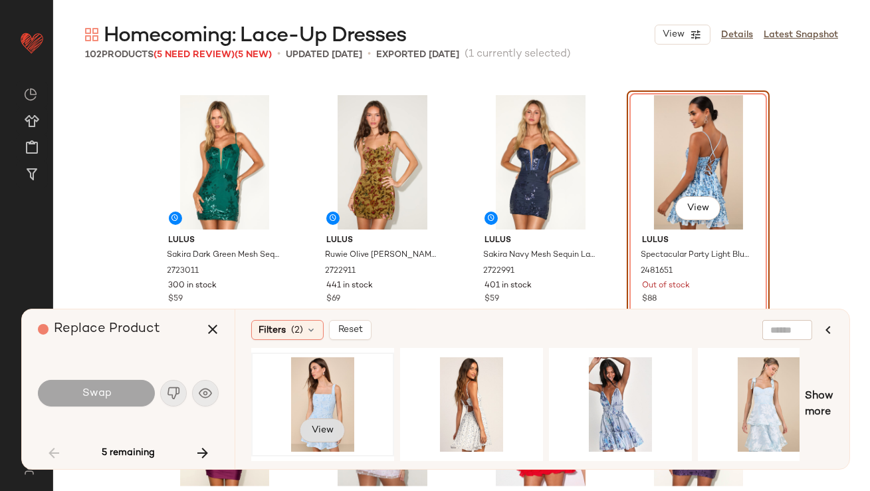
click at [331, 420] on button "View" at bounding box center [322, 430] width 45 height 24
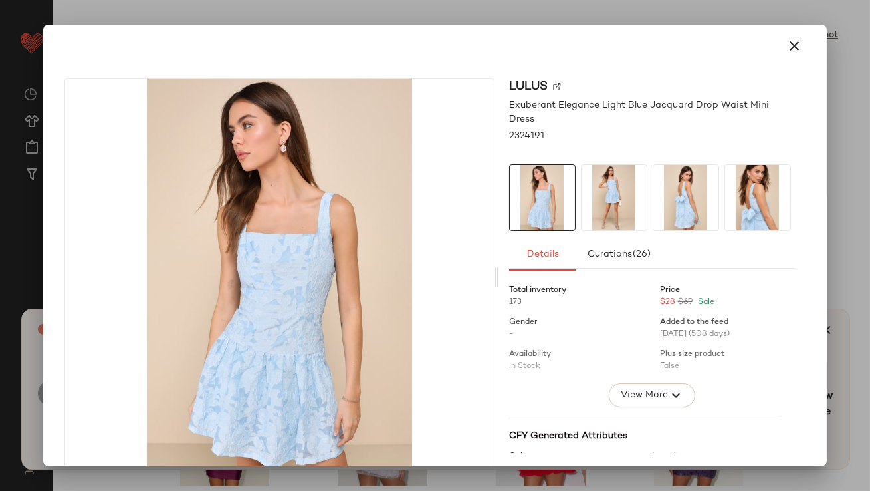
click at [782, 58] on button "button" at bounding box center [795, 46] width 32 height 32
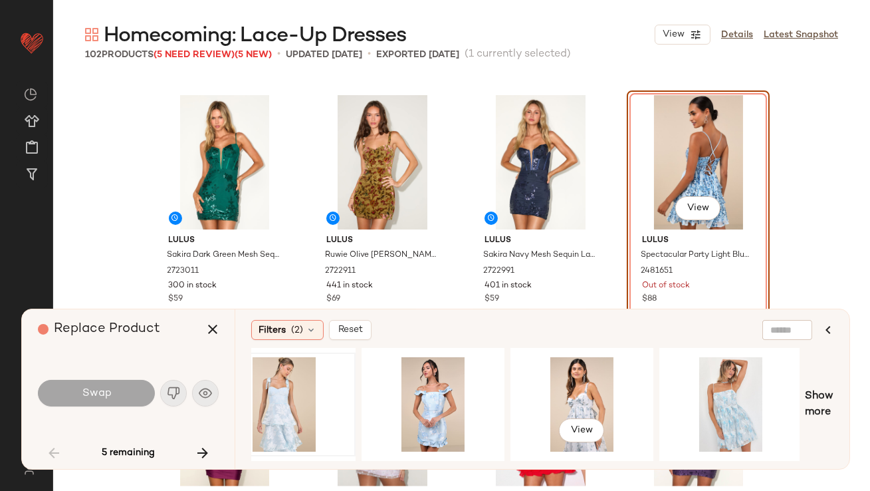
scroll to position [0, 586]
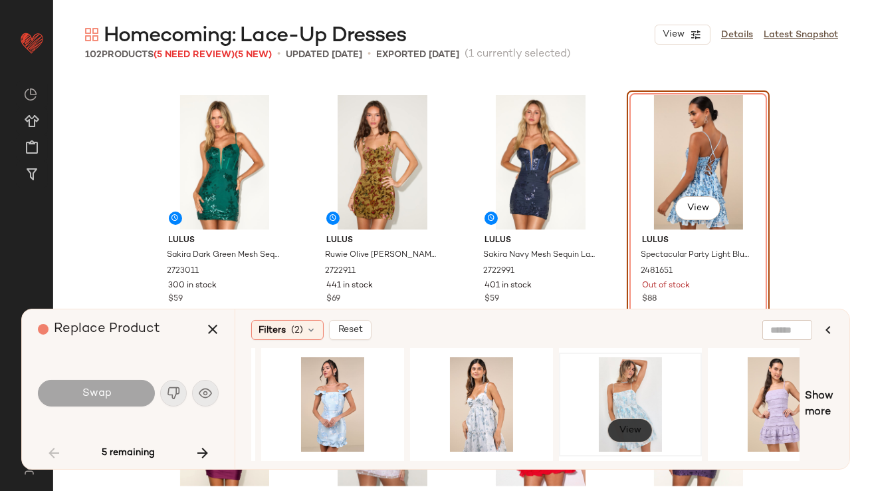
click at [626, 419] on button "View" at bounding box center [630, 430] width 45 height 24
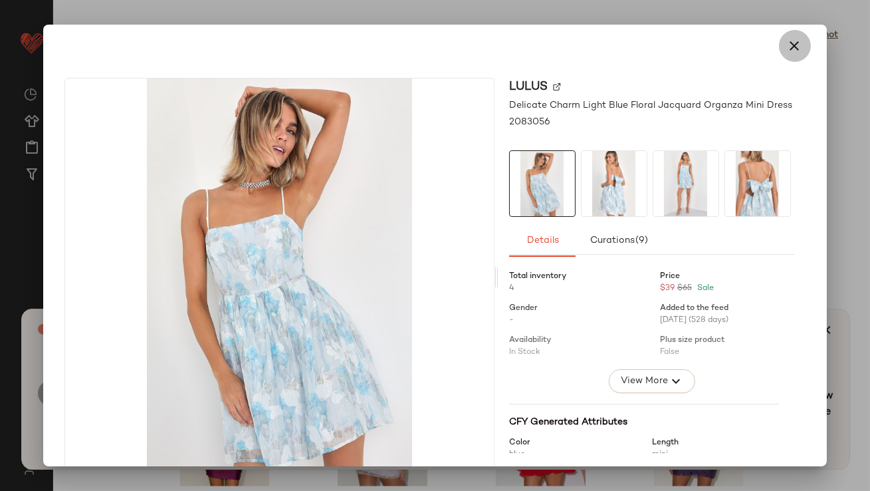
click at [787, 45] on icon "button" at bounding box center [795, 46] width 16 height 16
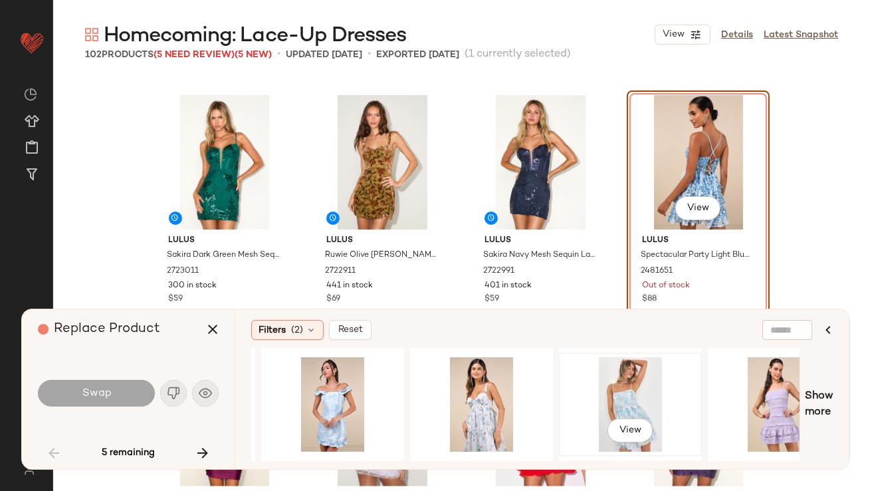
click at [636, 367] on div "View" at bounding box center [631, 404] width 134 height 94
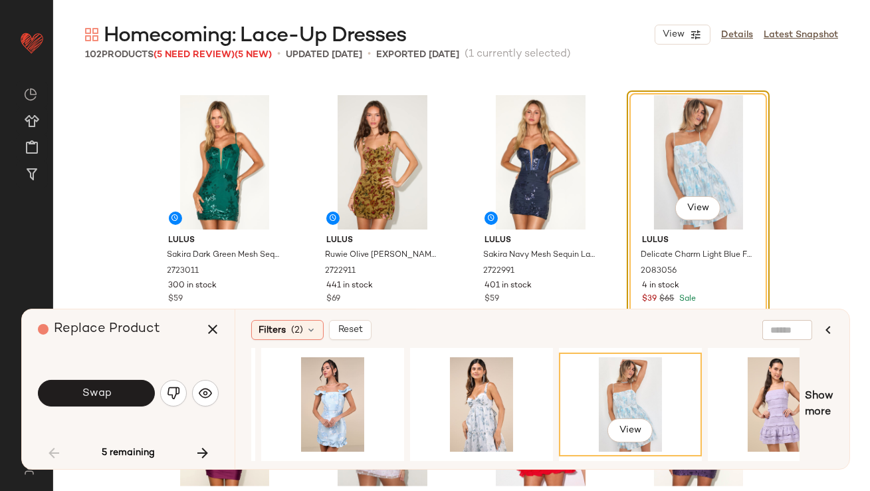
click at [135, 406] on div "Swap" at bounding box center [128, 393] width 181 height 32
click at [131, 403] on button "Swap" at bounding box center [96, 393] width 117 height 27
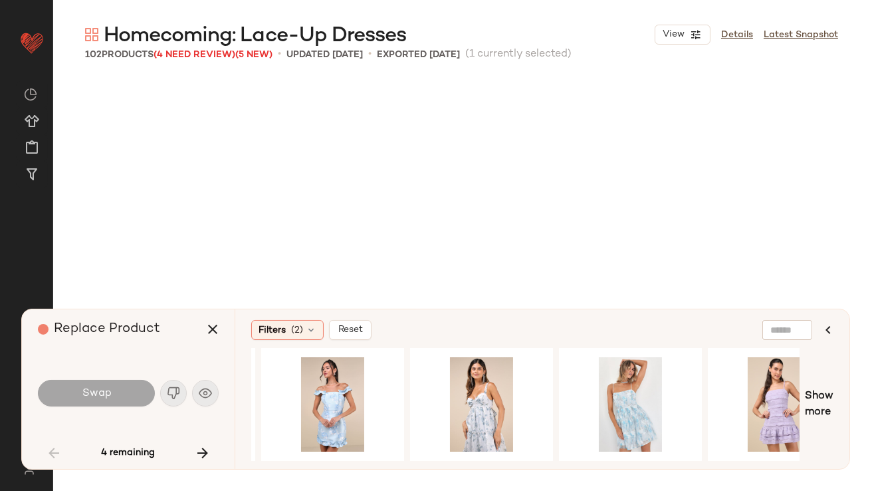
scroll to position [2822, 0]
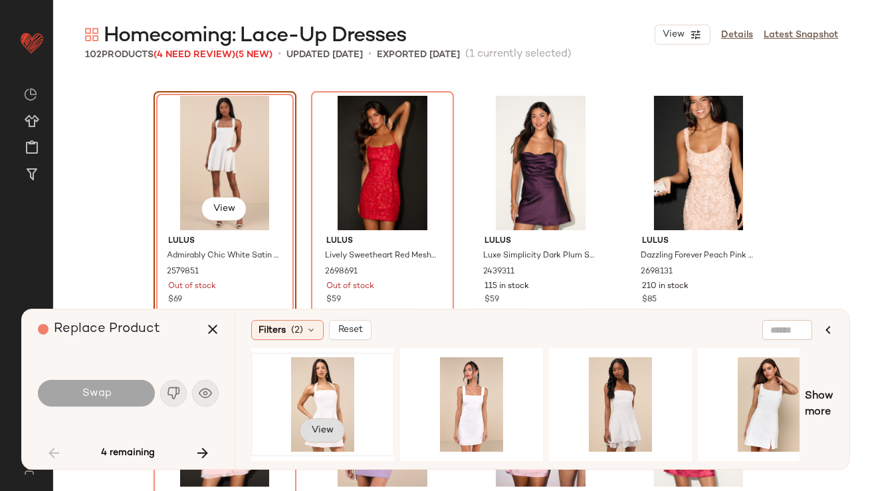
click at [324, 431] on span "View" at bounding box center [322, 430] width 23 height 11
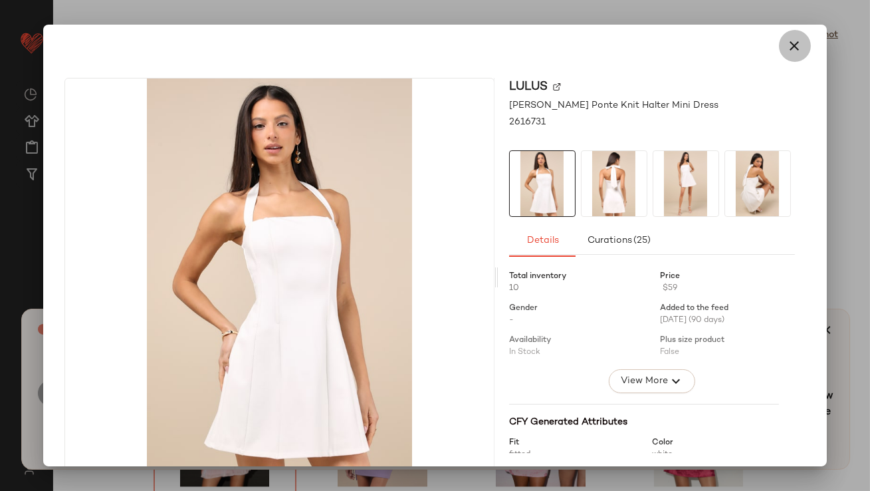
click at [794, 38] on icon "button" at bounding box center [795, 46] width 16 height 16
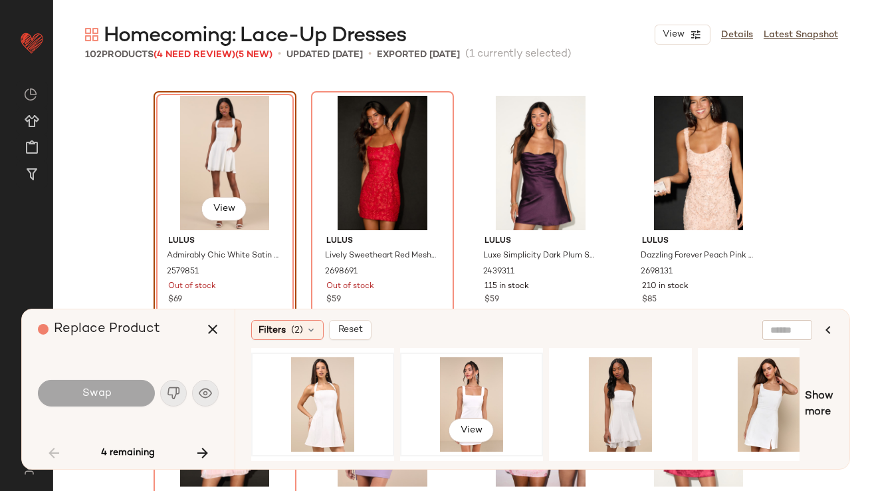
click at [471, 384] on div "View" at bounding box center [472, 404] width 134 height 94
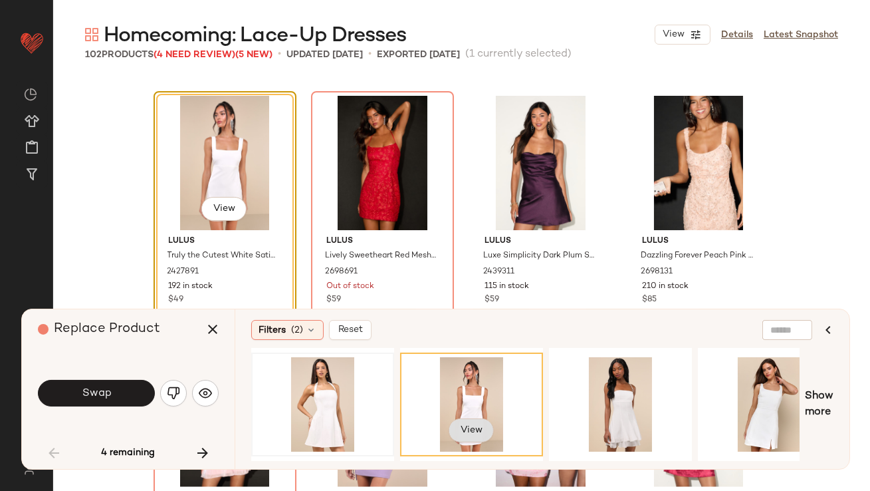
click at [471, 429] on span "View" at bounding box center [471, 430] width 23 height 11
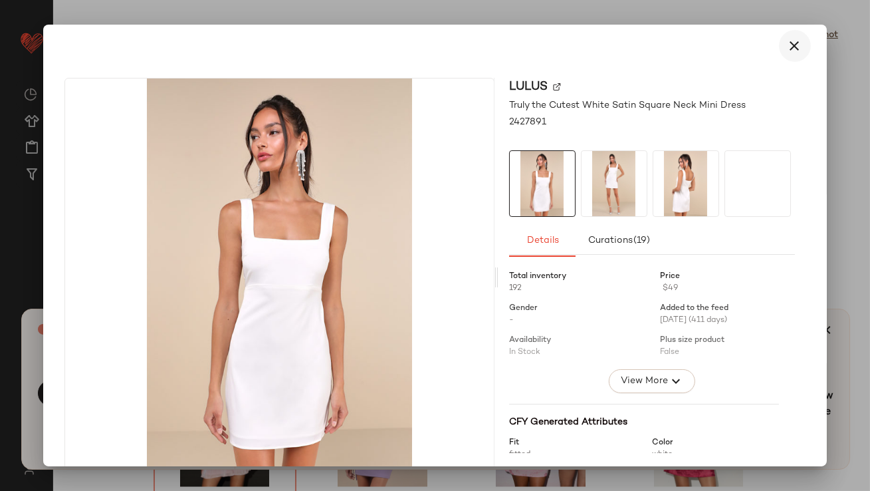
click at [796, 38] on button "button" at bounding box center [795, 46] width 32 height 32
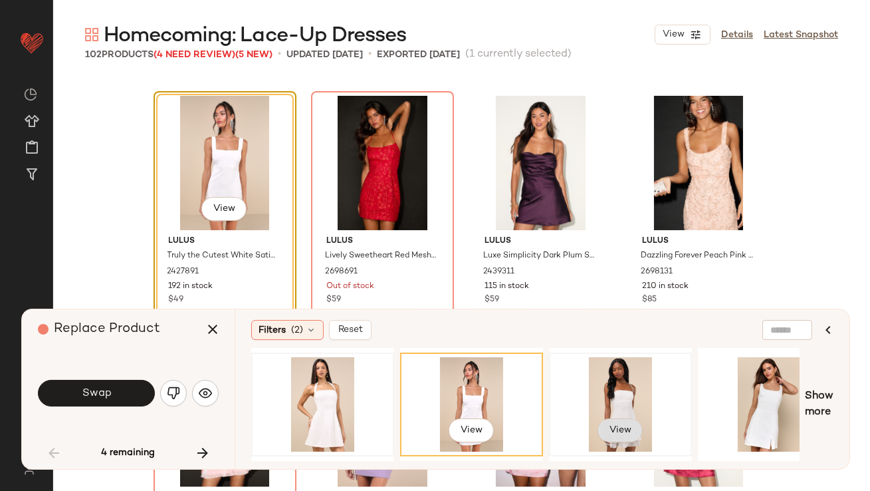
click at [618, 425] on span "View" at bounding box center [620, 430] width 23 height 11
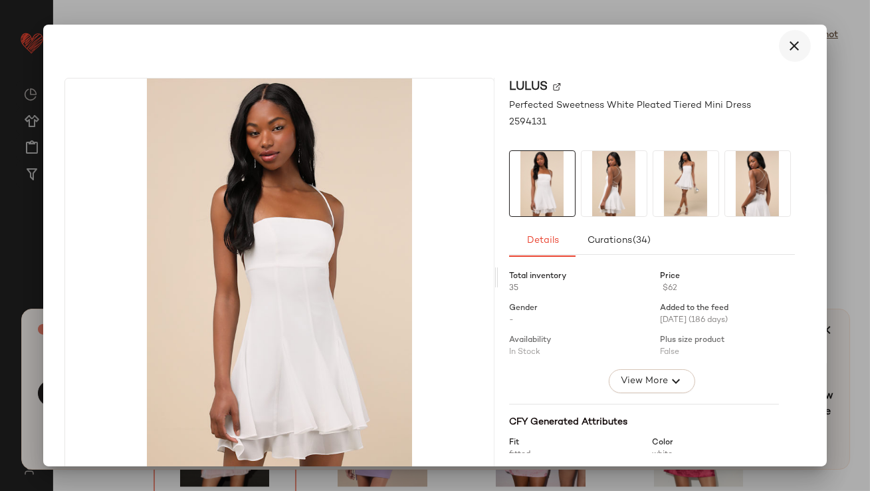
click at [779, 43] on button "button" at bounding box center [795, 46] width 32 height 32
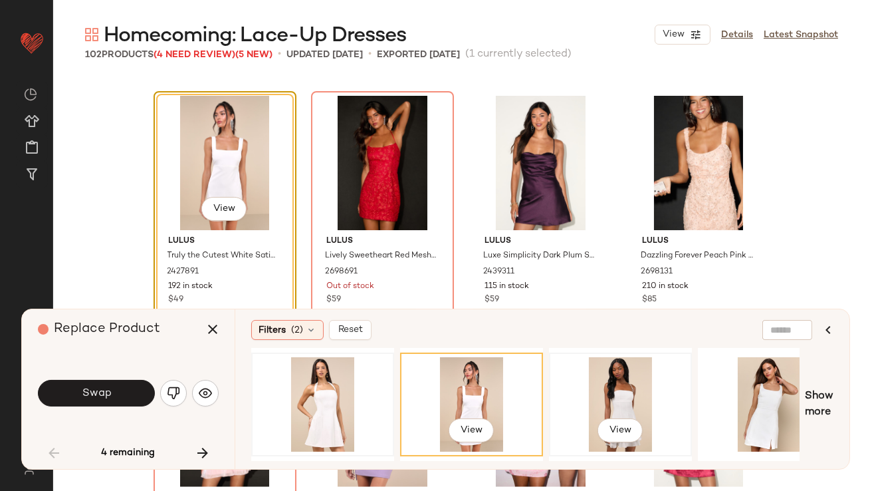
click at [596, 388] on div "View" at bounding box center [621, 404] width 134 height 94
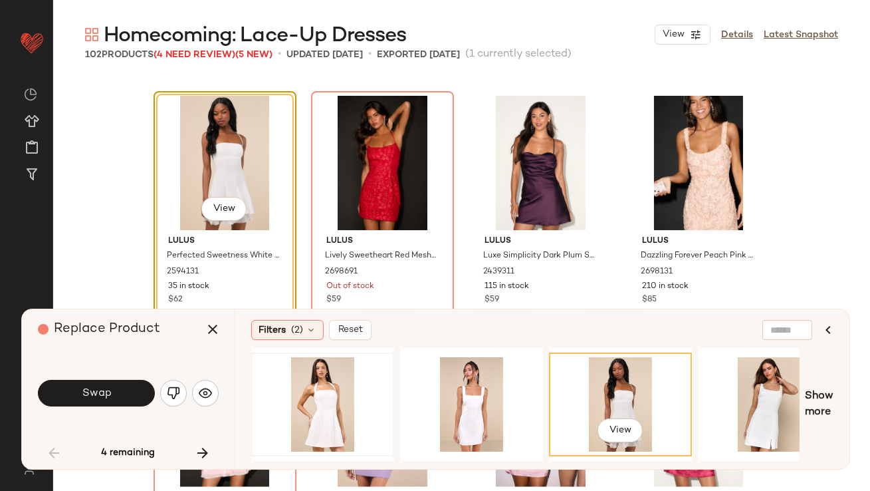
click at [130, 400] on button "Swap" at bounding box center [96, 393] width 117 height 27
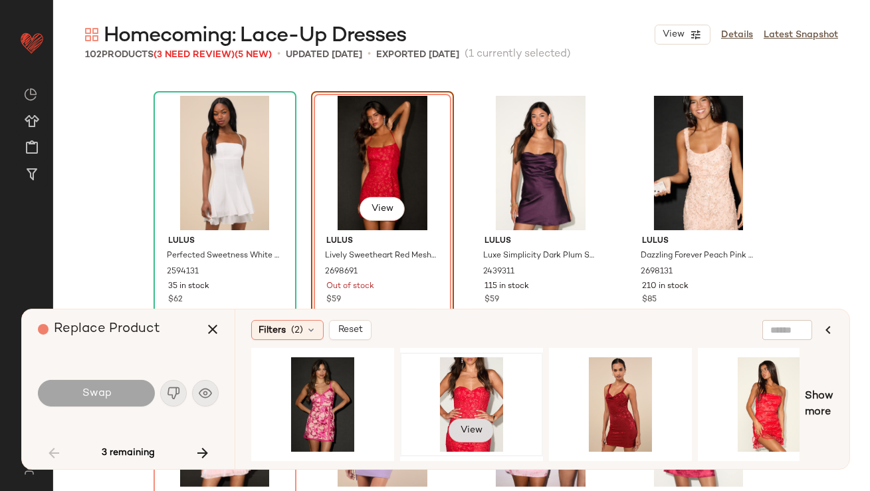
click at [461, 431] on span "View" at bounding box center [471, 430] width 23 height 11
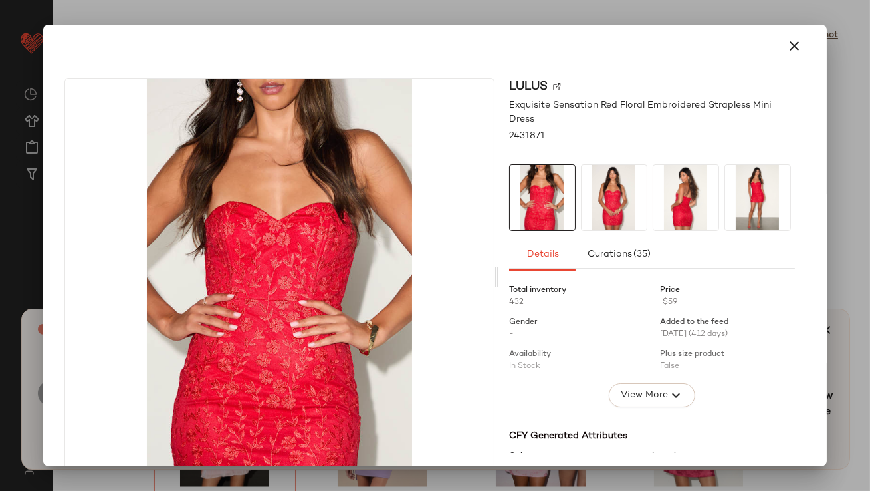
click at [673, 203] on img at bounding box center [686, 197] width 65 height 65
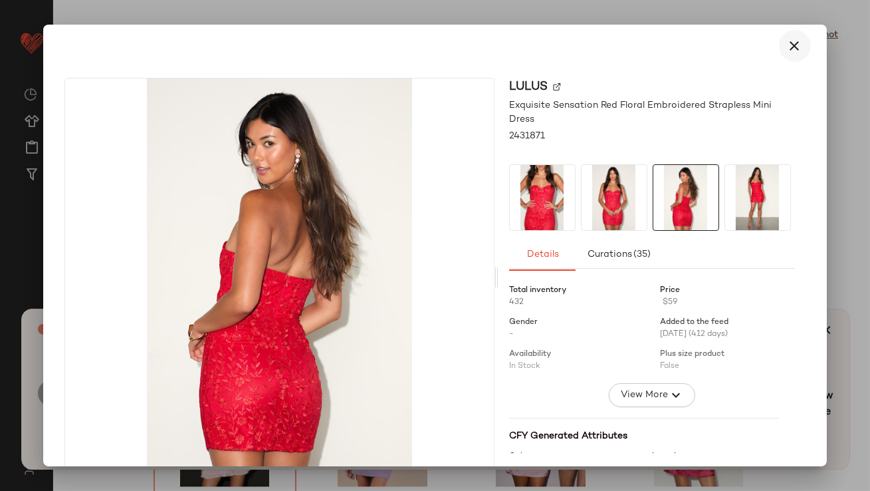
click at [787, 51] on icon "button" at bounding box center [795, 46] width 16 height 16
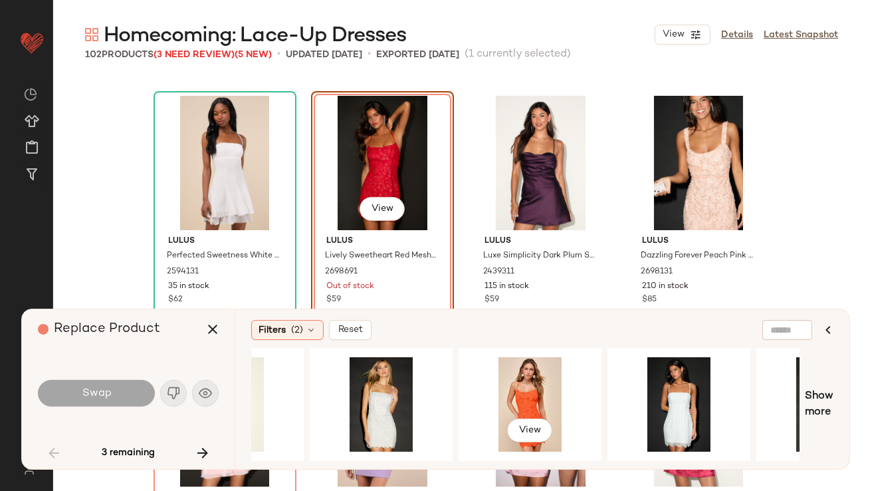
scroll to position [0, 606]
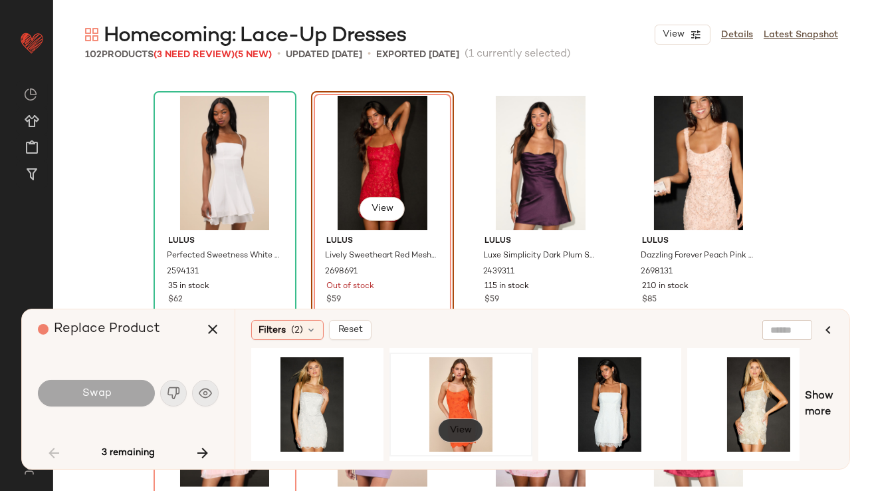
click at [442, 421] on button "View" at bounding box center [460, 430] width 45 height 24
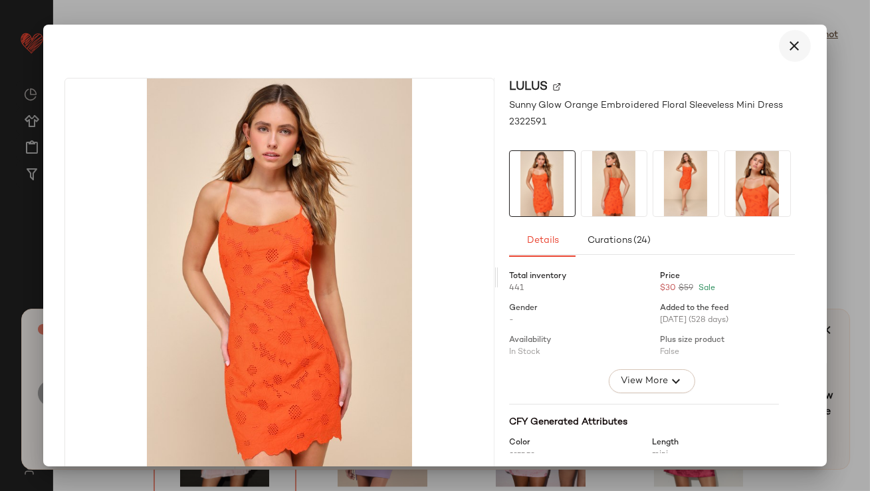
click at [787, 44] on icon "button" at bounding box center [795, 46] width 16 height 16
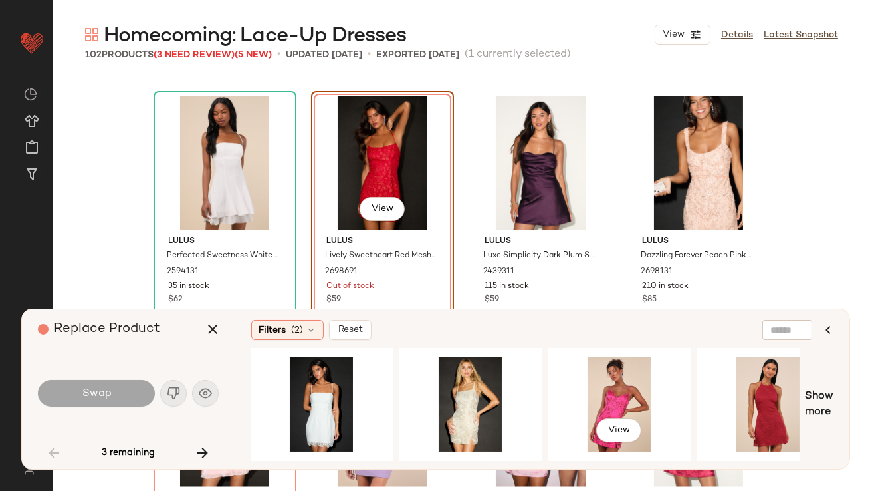
scroll to position [0, 912]
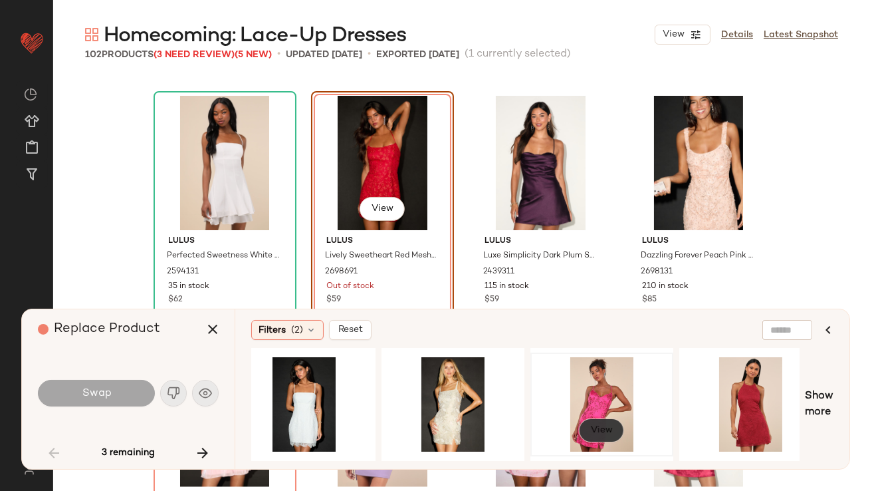
click at [617, 423] on button "View" at bounding box center [601, 430] width 45 height 24
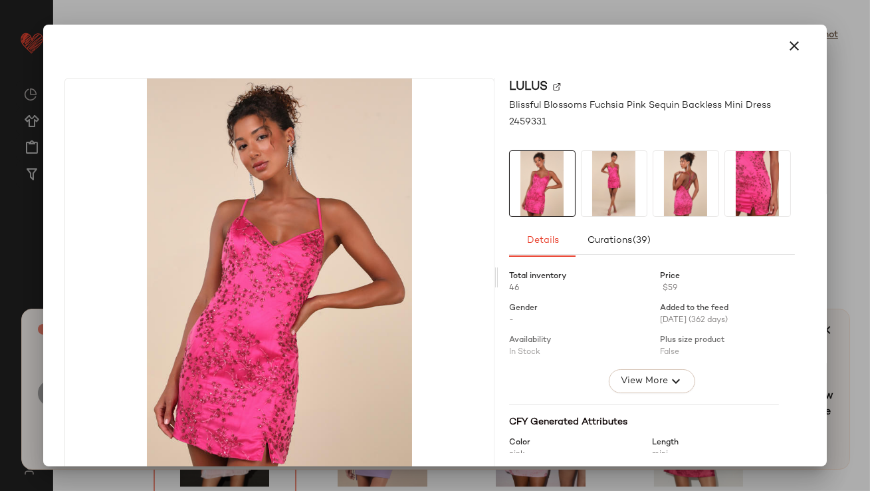
click at [694, 174] on img at bounding box center [686, 183] width 65 height 65
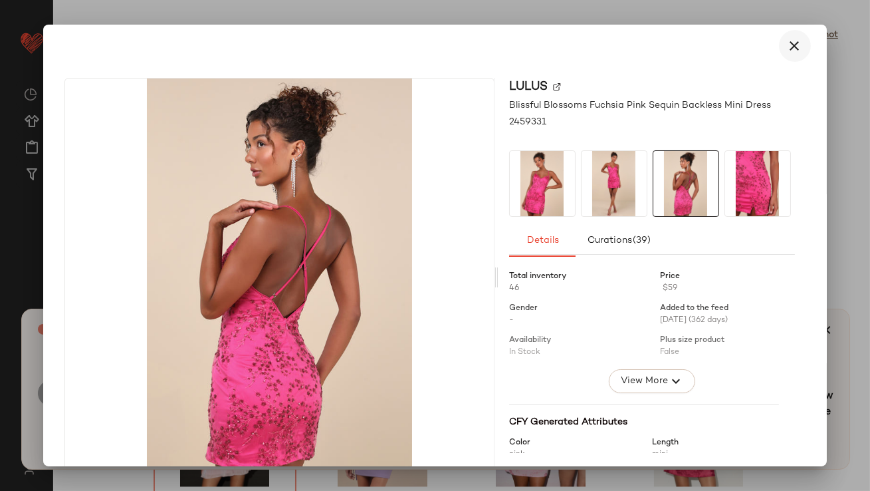
click at [787, 53] on icon "button" at bounding box center [795, 46] width 16 height 16
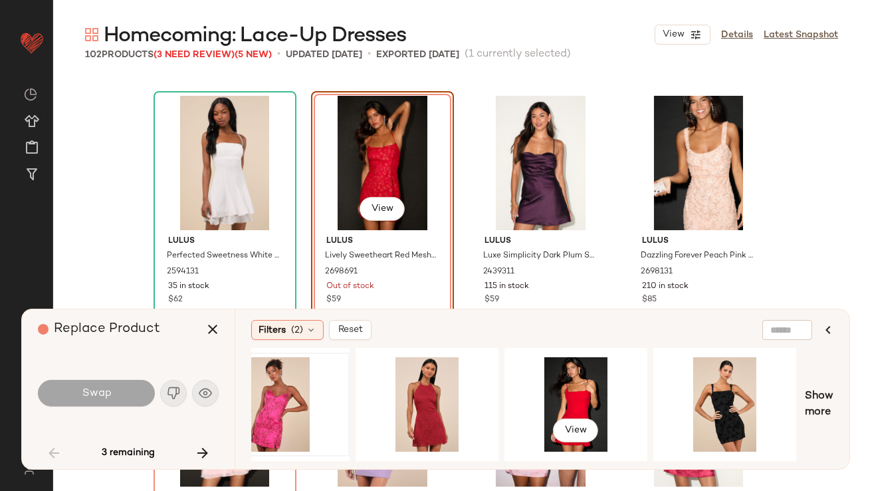
scroll to position [0, 1245]
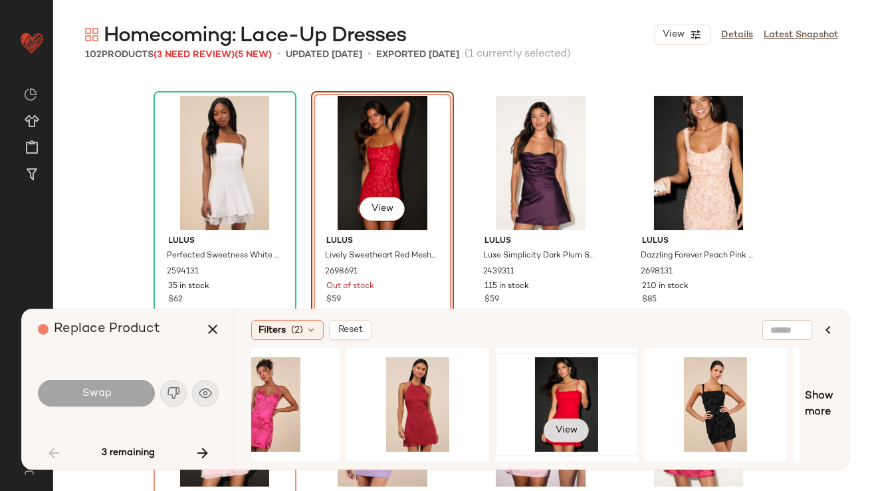
click at [574, 427] on span "View" at bounding box center [566, 430] width 23 height 11
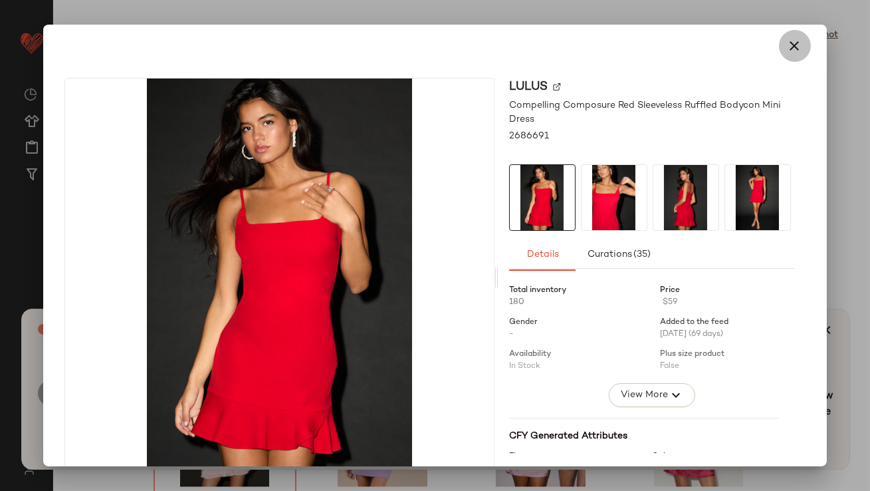
click at [787, 43] on icon "button" at bounding box center [795, 46] width 16 height 16
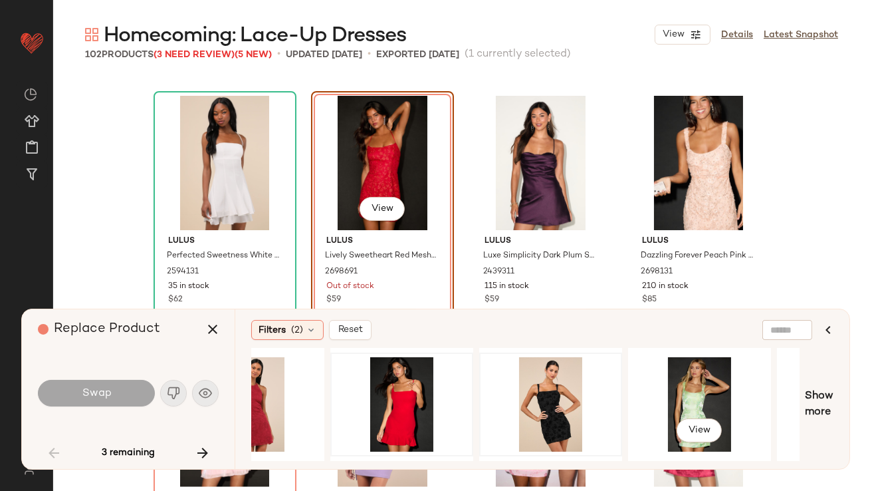
scroll to position [0, 1462]
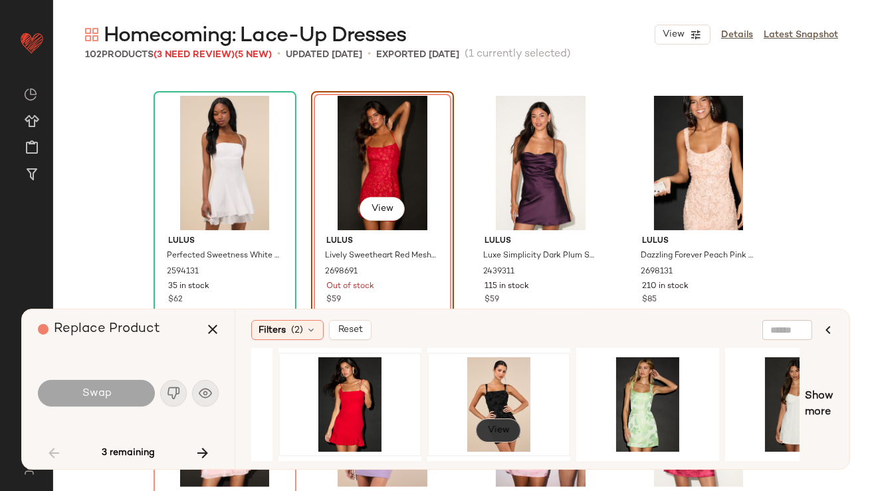
click at [505, 427] on span "View" at bounding box center [498, 430] width 23 height 11
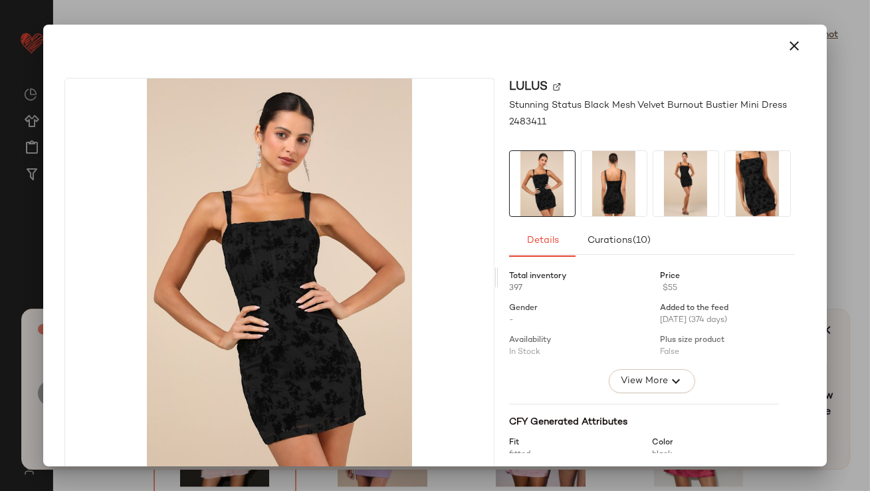
click at [808, 21] on div at bounding box center [435, 245] width 870 height 491
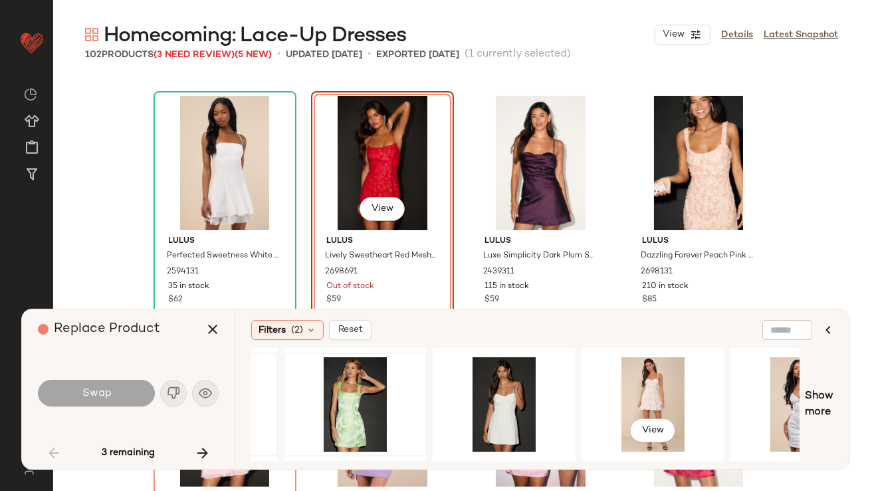
scroll to position [0, 1826]
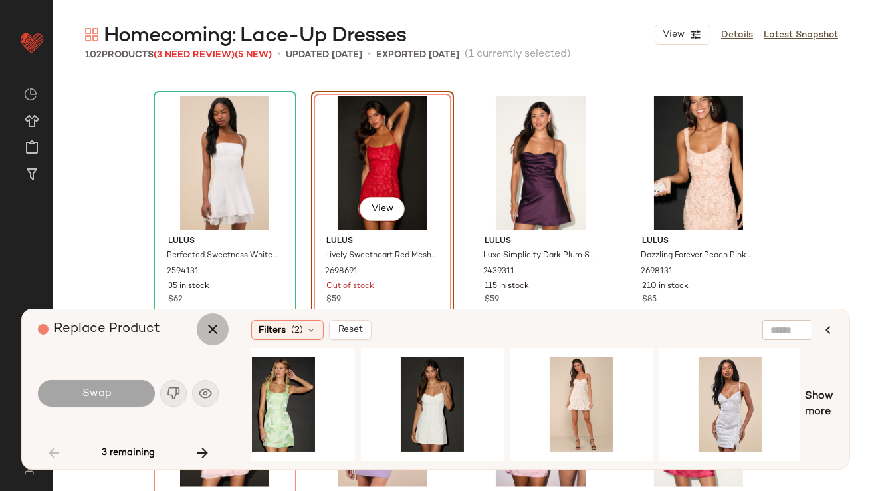
click at [216, 326] on icon "button" at bounding box center [213, 329] width 16 height 16
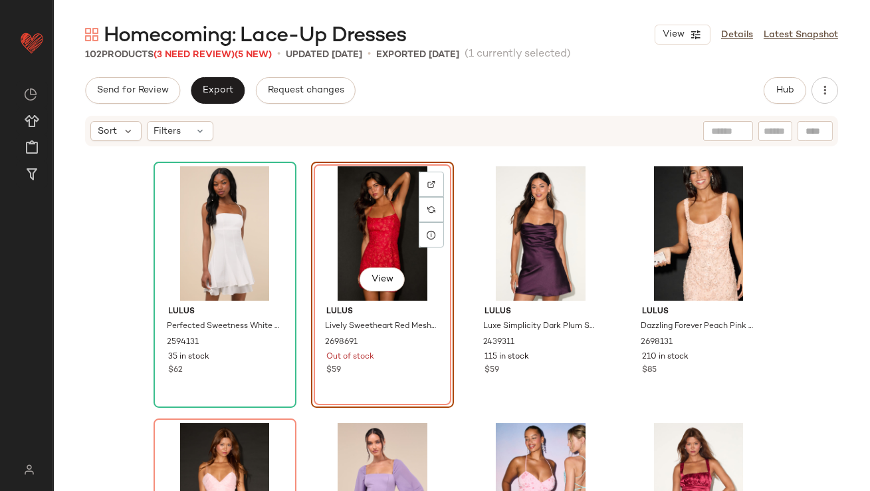
click at [374, 227] on div "View" at bounding box center [383, 233] width 134 height 134
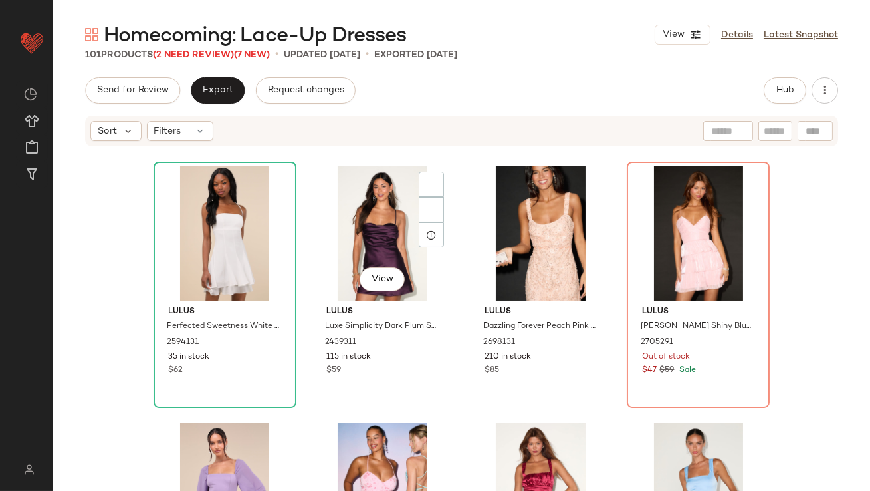
scroll to position [2766, 0]
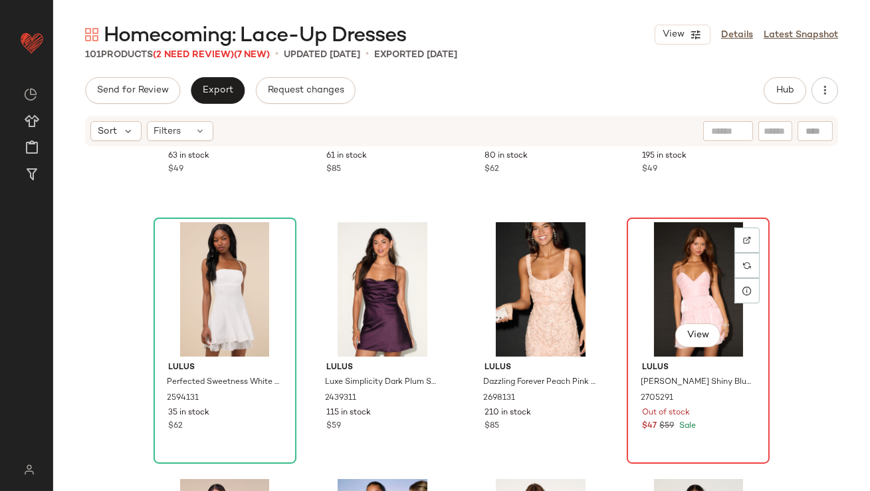
click at [643, 277] on div "View" at bounding box center [699, 289] width 134 height 134
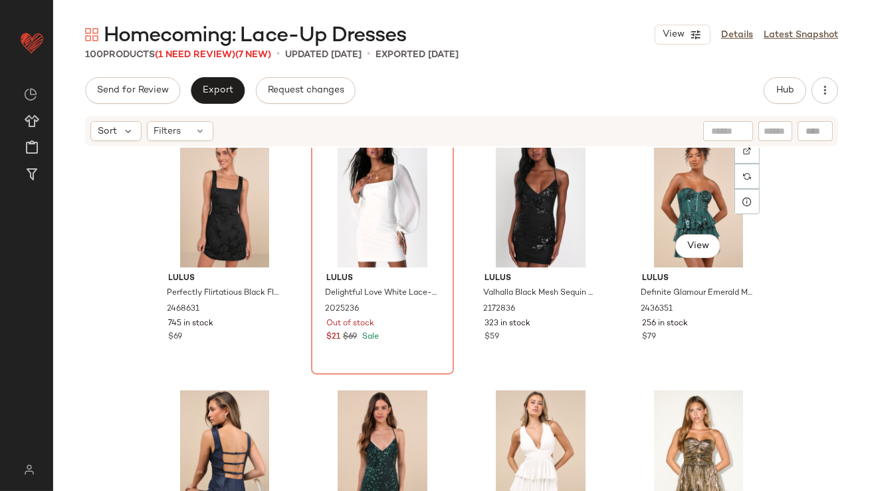
scroll to position [5431, 0]
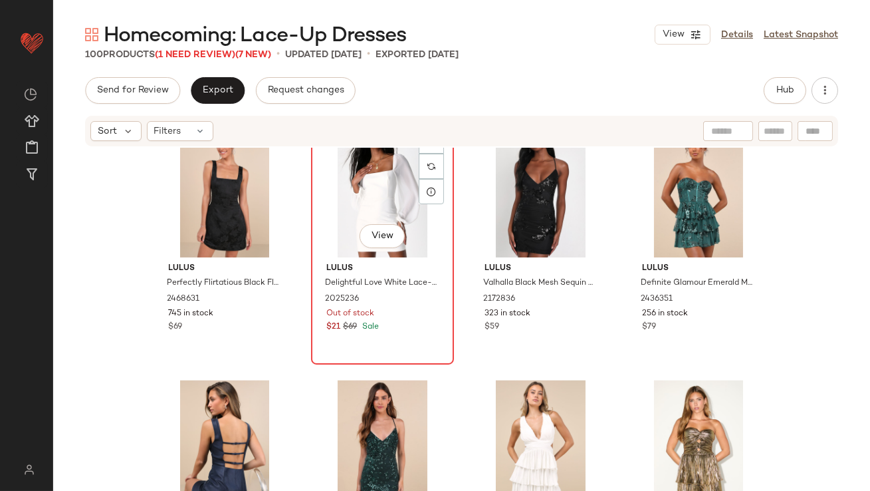
click at [384, 208] on div "View" at bounding box center [383, 190] width 134 height 134
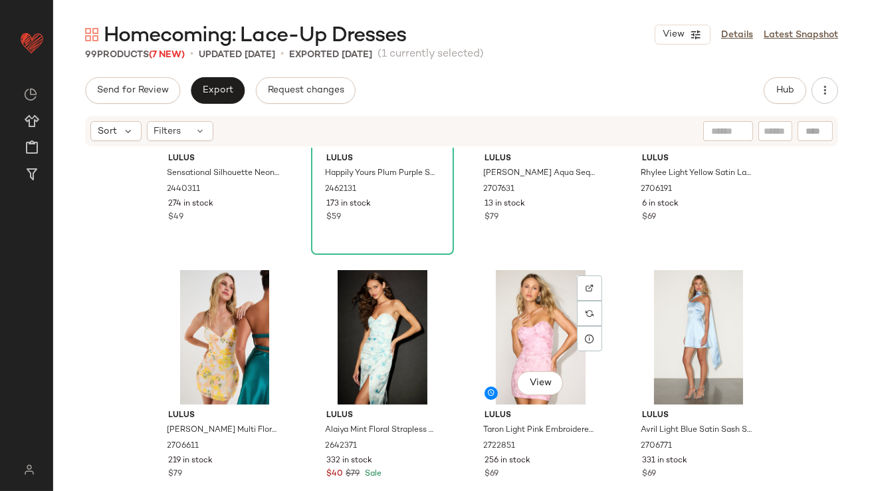
scroll to position [675, 0]
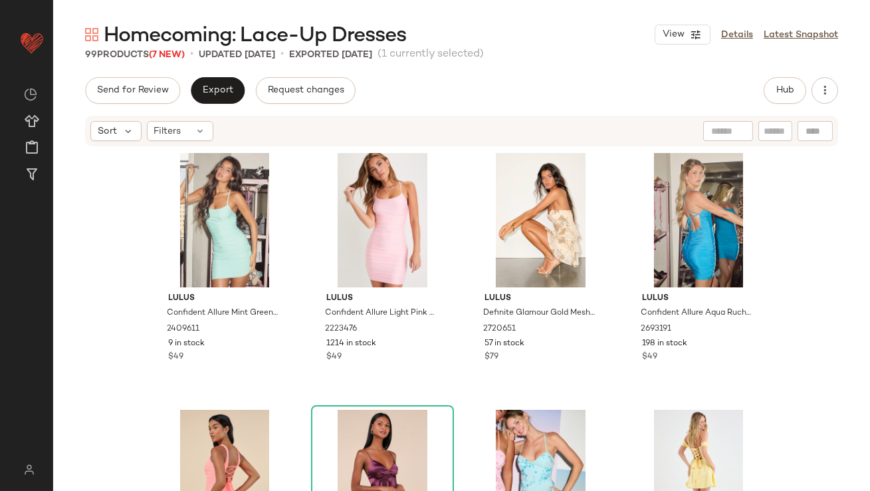
scroll to position [269, 0]
drag, startPoint x: 659, startPoint y: 341, endPoint x: 289, endPoint y: 257, distance: 379.8
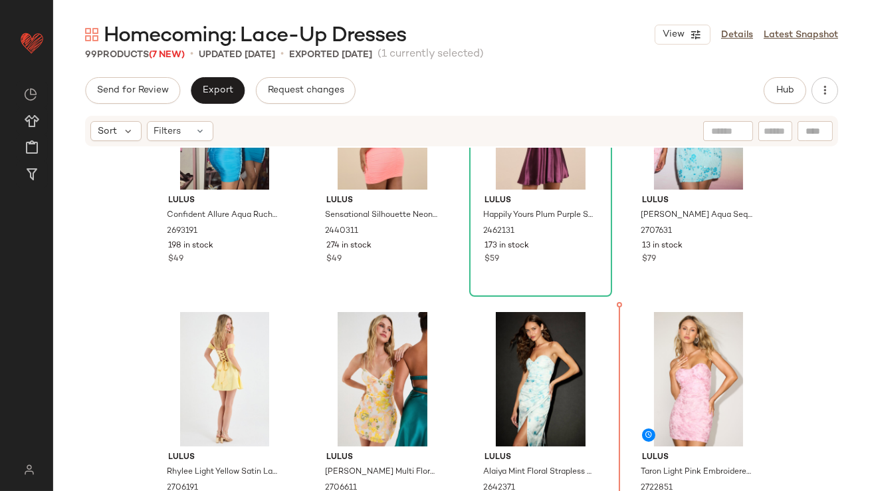
scroll to position [695, 0]
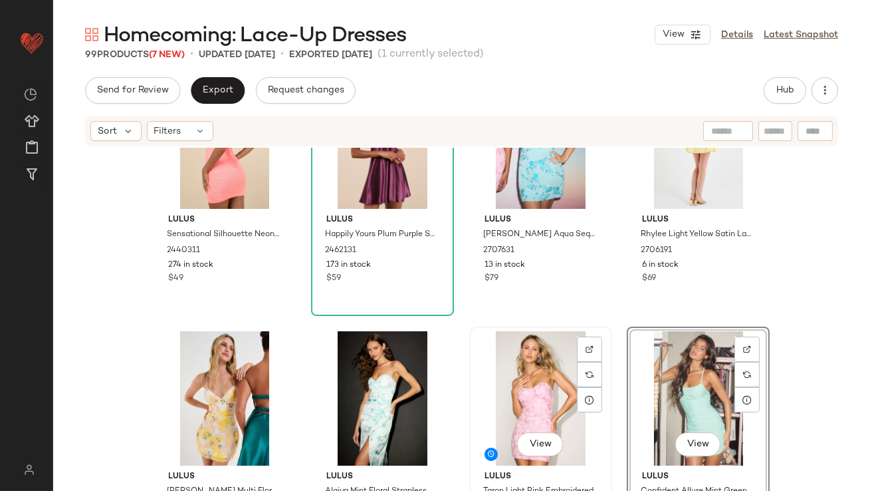
scroll to position [602, 0]
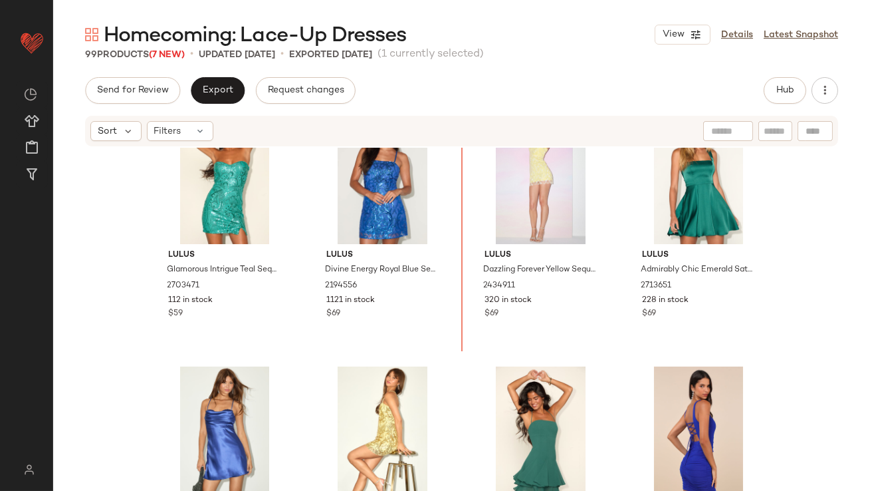
scroll to position [1335, 0]
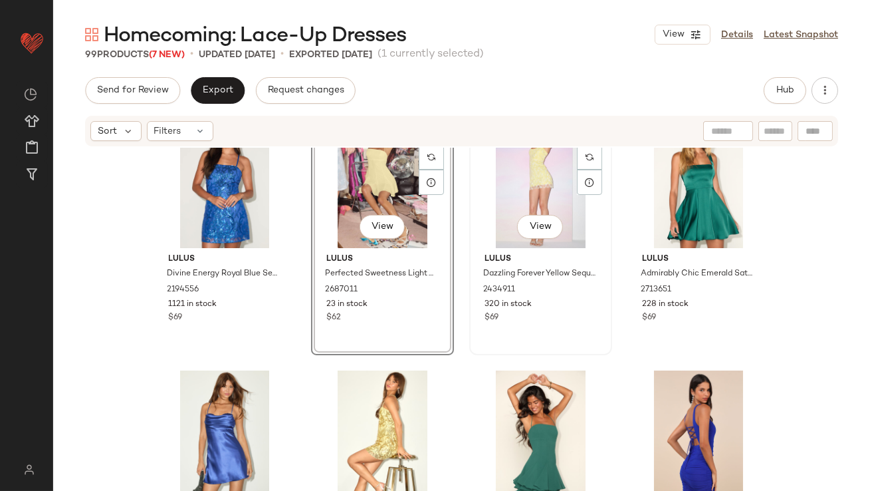
click at [540, 194] on div "View" at bounding box center [541, 181] width 134 height 134
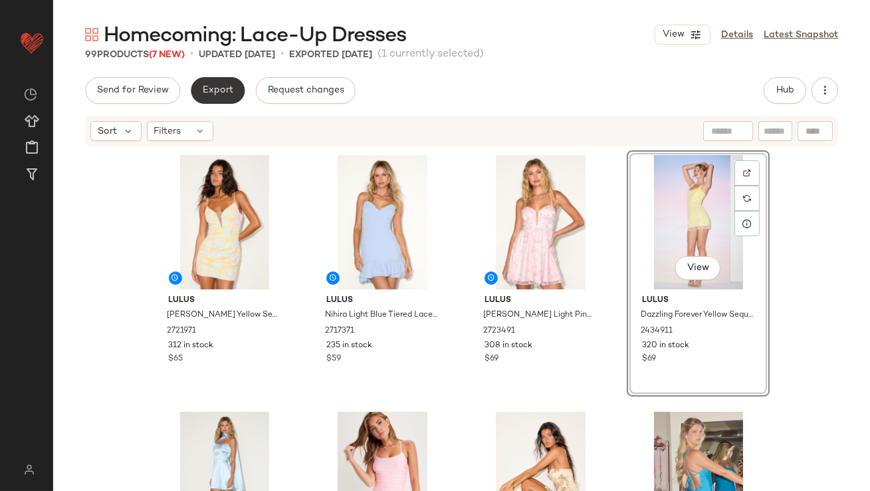
click at [218, 98] on button "Export" at bounding box center [218, 90] width 54 height 27
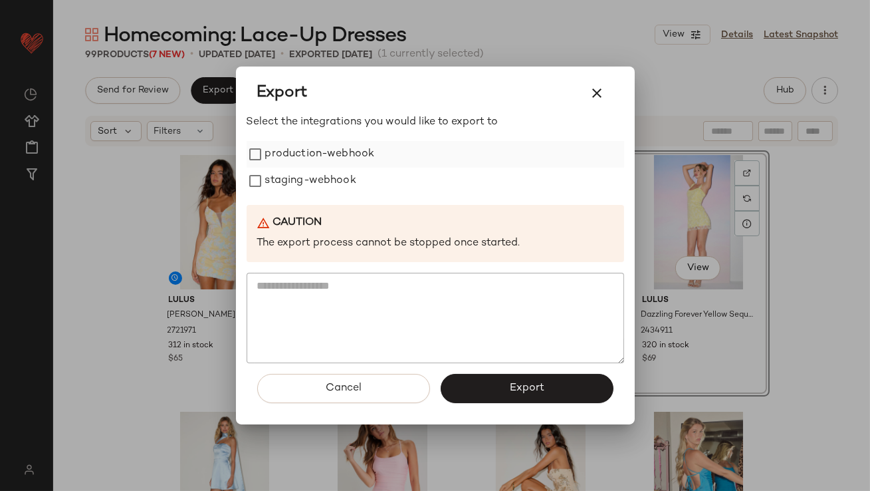
click at [276, 159] on label "production-webhook" at bounding box center [320, 154] width 110 height 27
click at [276, 173] on label "staging-webhook" at bounding box center [310, 181] width 91 height 27
click at [455, 375] on button "Export" at bounding box center [527, 388] width 173 height 29
